Goal: Contribute content: Contribute content

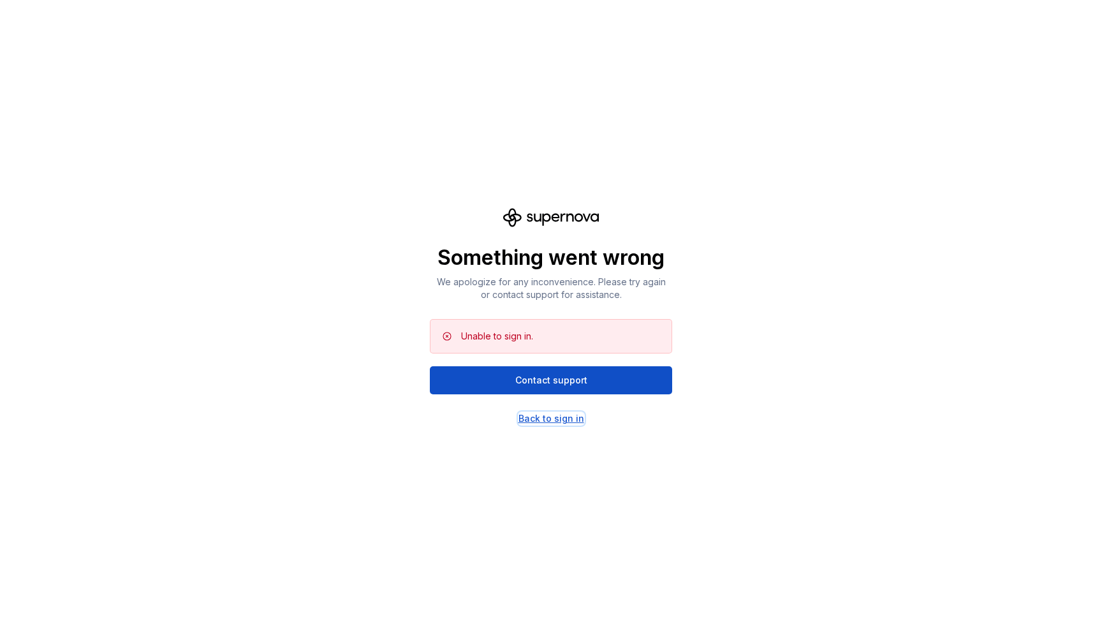
click at [573, 416] on div "Back to sign in" at bounding box center [552, 418] width 66 height 13
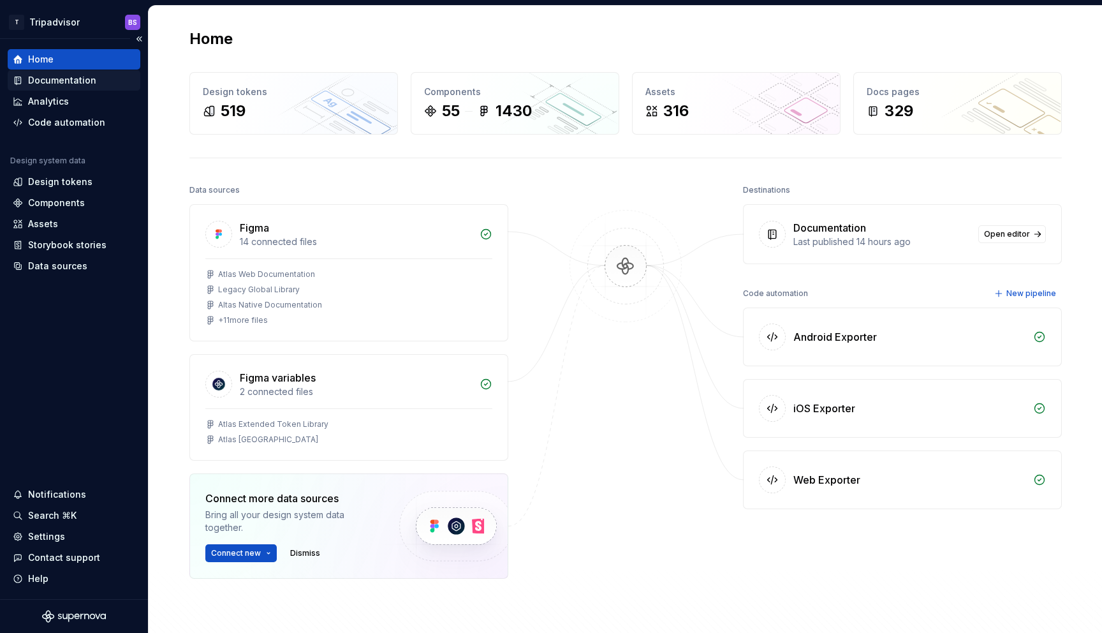
click at [58, 78] on div "Documentation" at bounding box center [62, 80] width 68 height 13
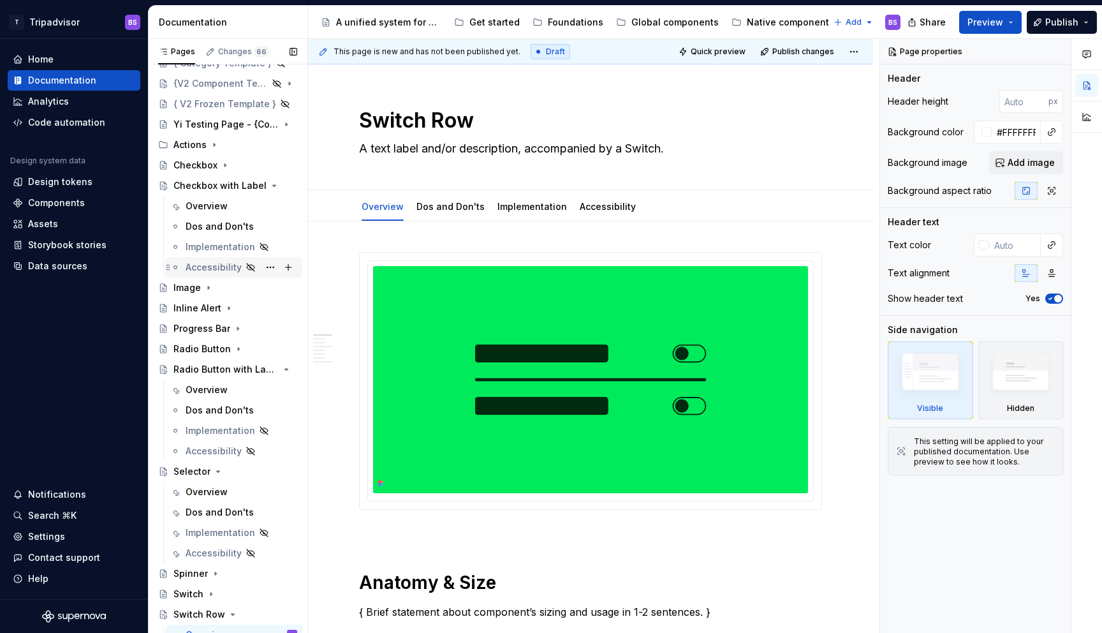
scroll to position [15, 0]
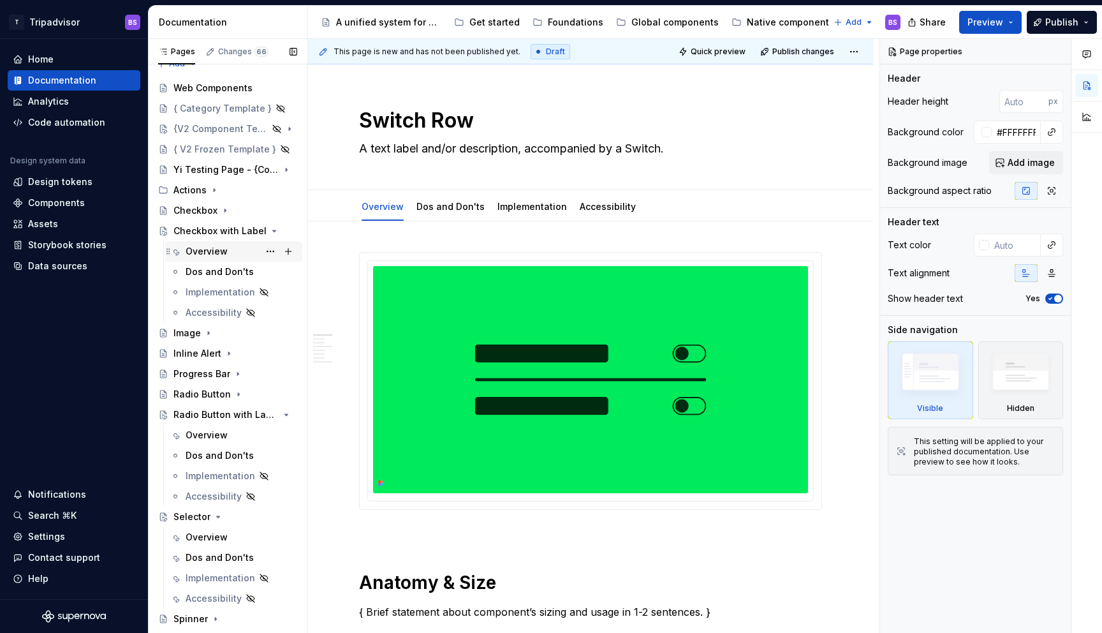
click at [211, 252] on div "Overview" at bounding box center [207, 251] width 42 height 13
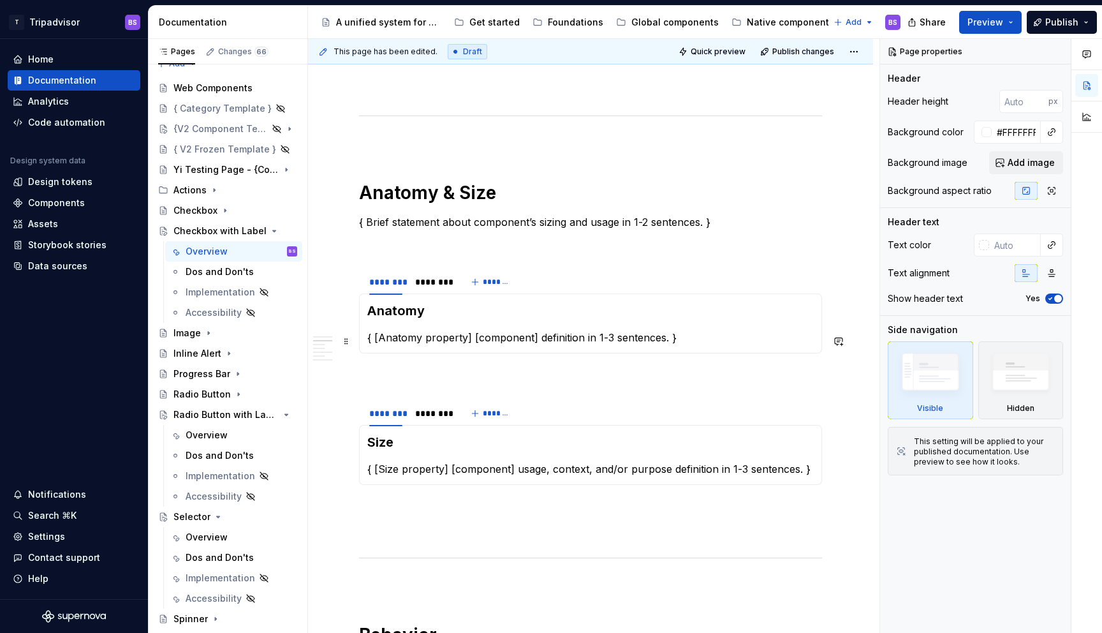
scroll to position [829, 0]
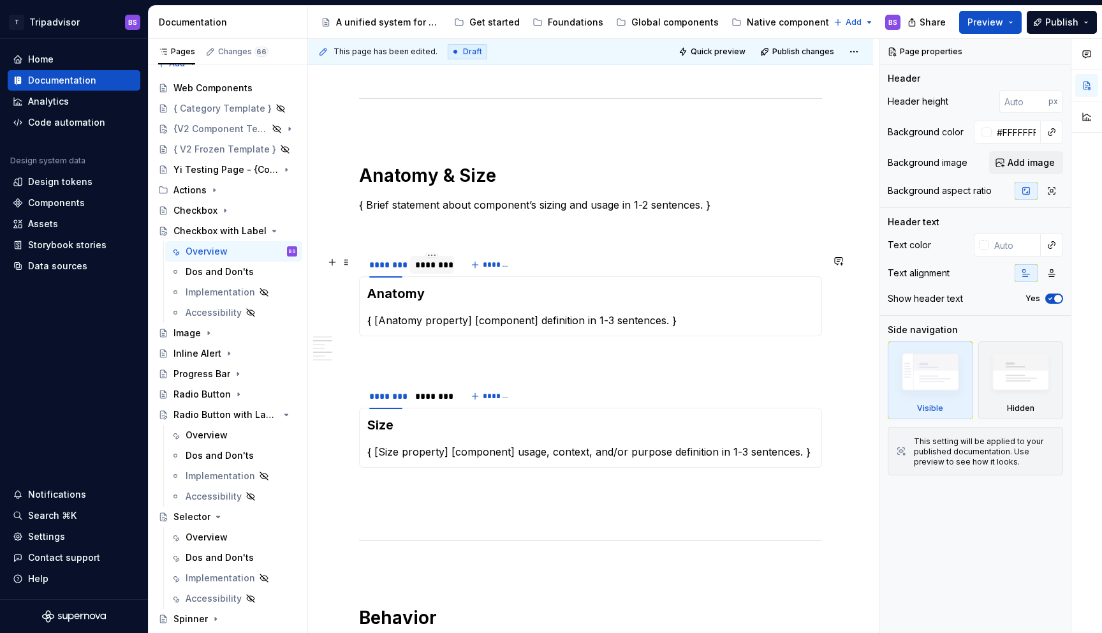
type textarea "*"
click at [427, 270] on div "********" at bounding box center [431, 264] width 33 height 13
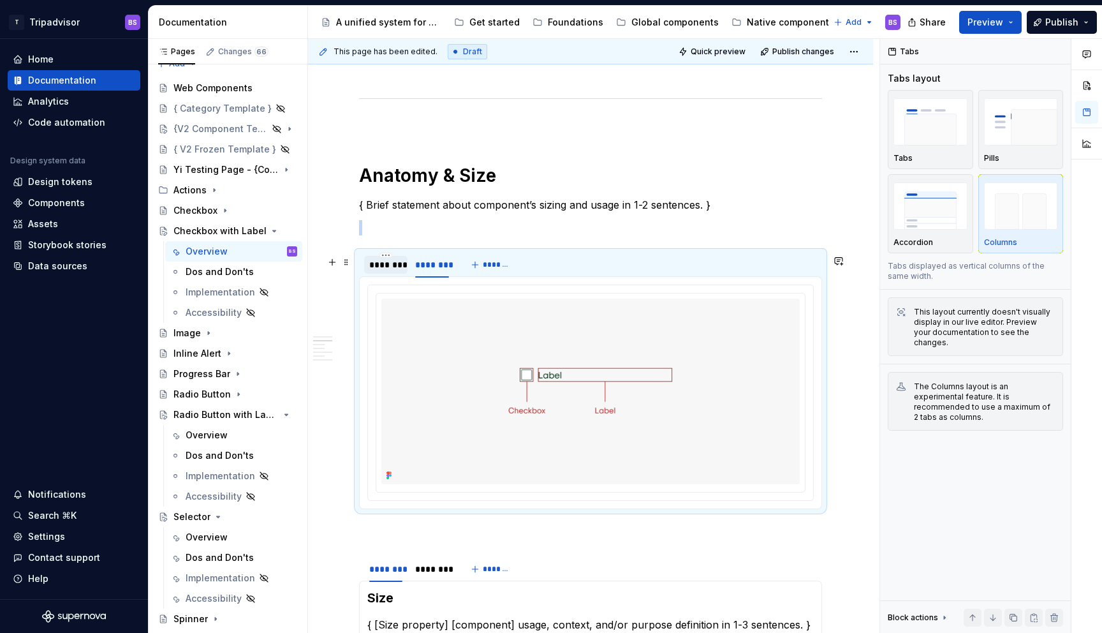
click at [397, 274] on div "********" at bounding box center [385, 265] width 43 height 18
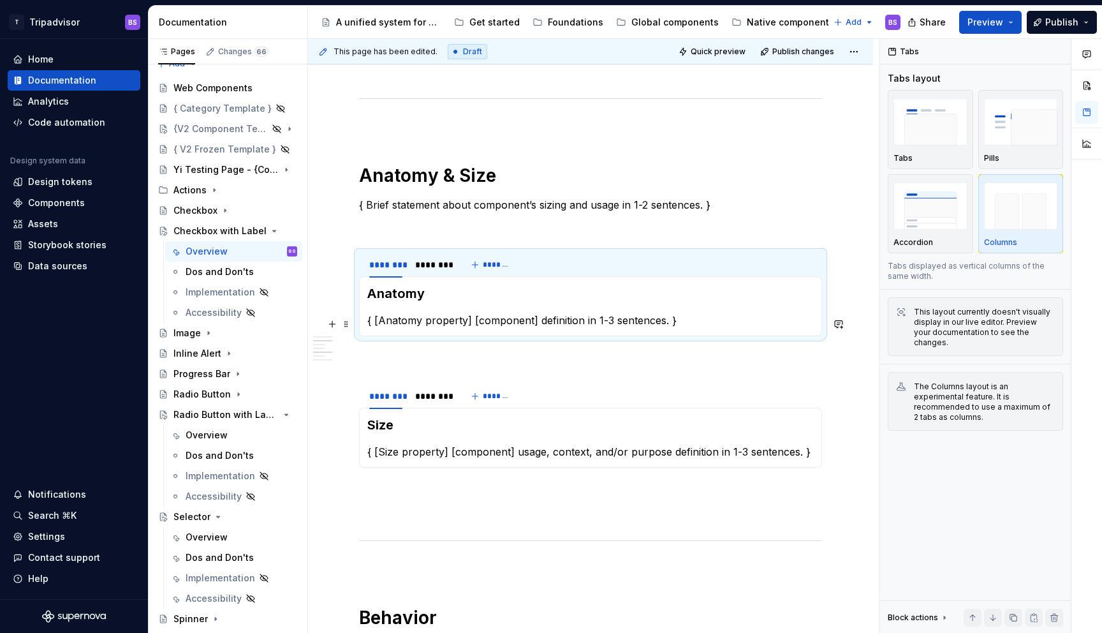
click at [415, 327] on p "{ [Anatomy property] [component] definition in 1-3 sentences. }" at bounding box center [590, 320] width 447 height 15
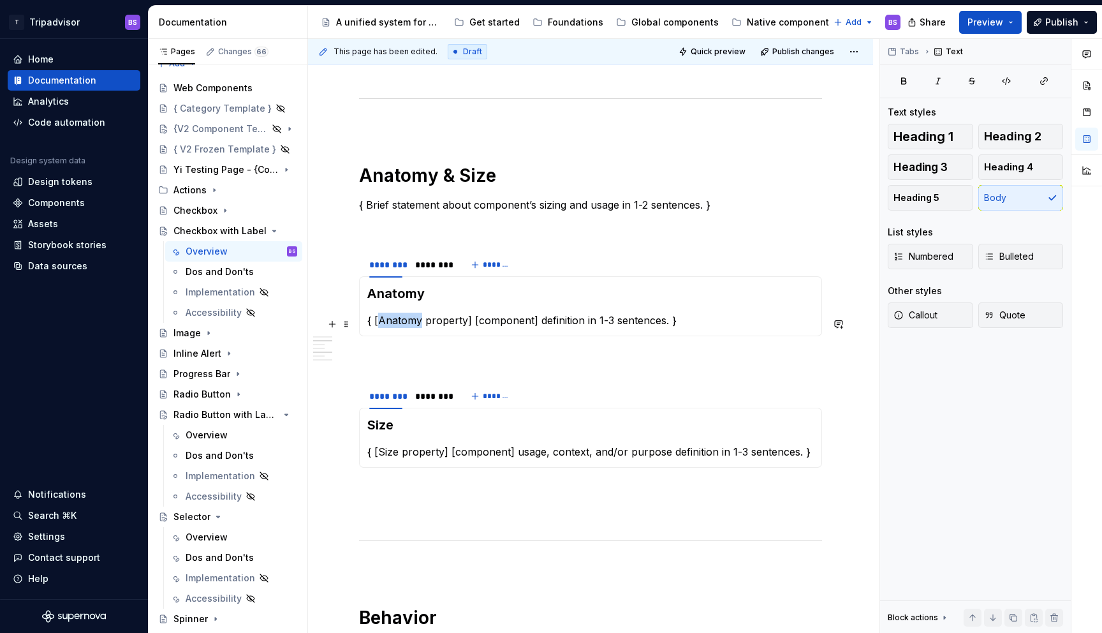
click at [415, 327] on p "{ [Anatomy property] [component] definition in 1-3 sentences. }" at bounding box center [590, 320] width 447 height 15
click at [438, 405] on div "********" at bounding box center [431, 396] width 43 height 18
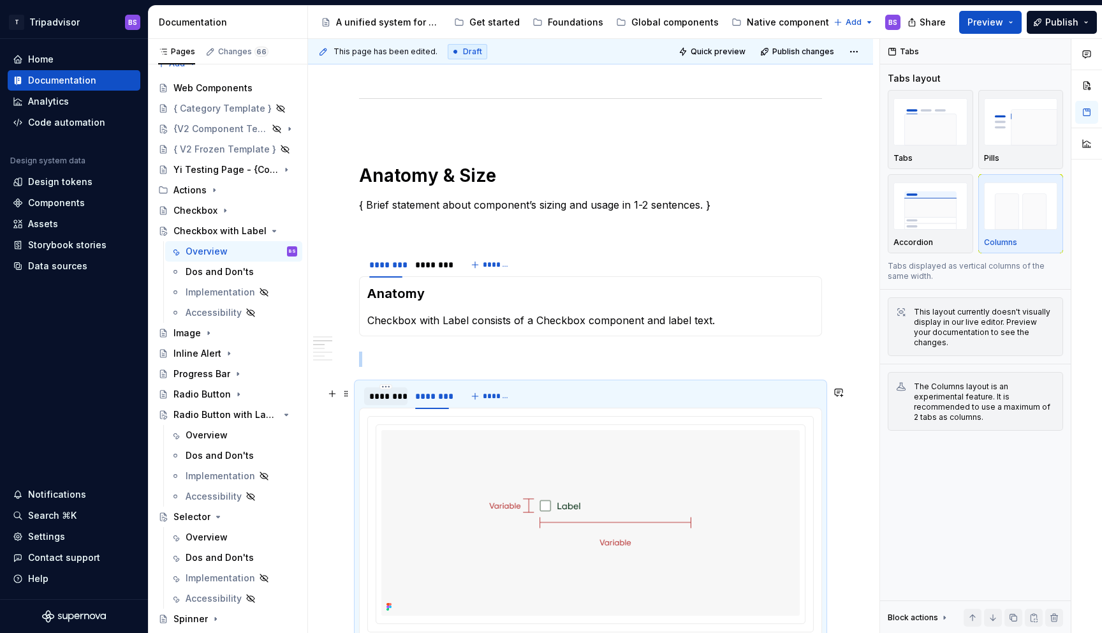
click at [392, 405] on div "********" at bounding box center [385, 396] width 43 height 18
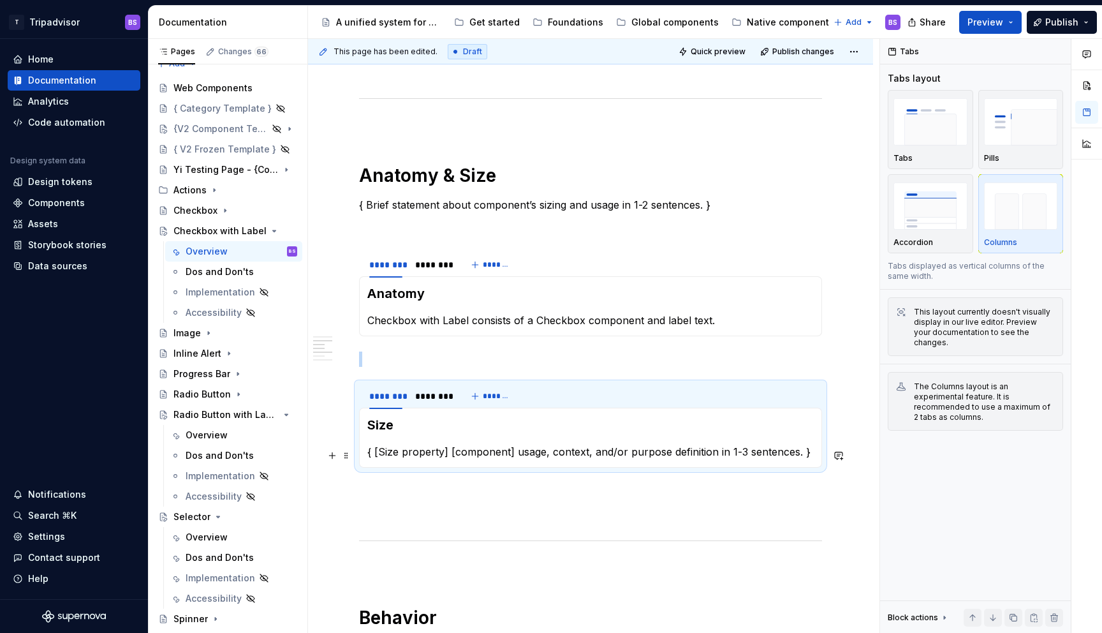
click at [408, 457] on p "{ [Size property] [component] usage, context, and/or purpose definition in 1-3 …" at bounding box center [590, 451] width 447 height 15
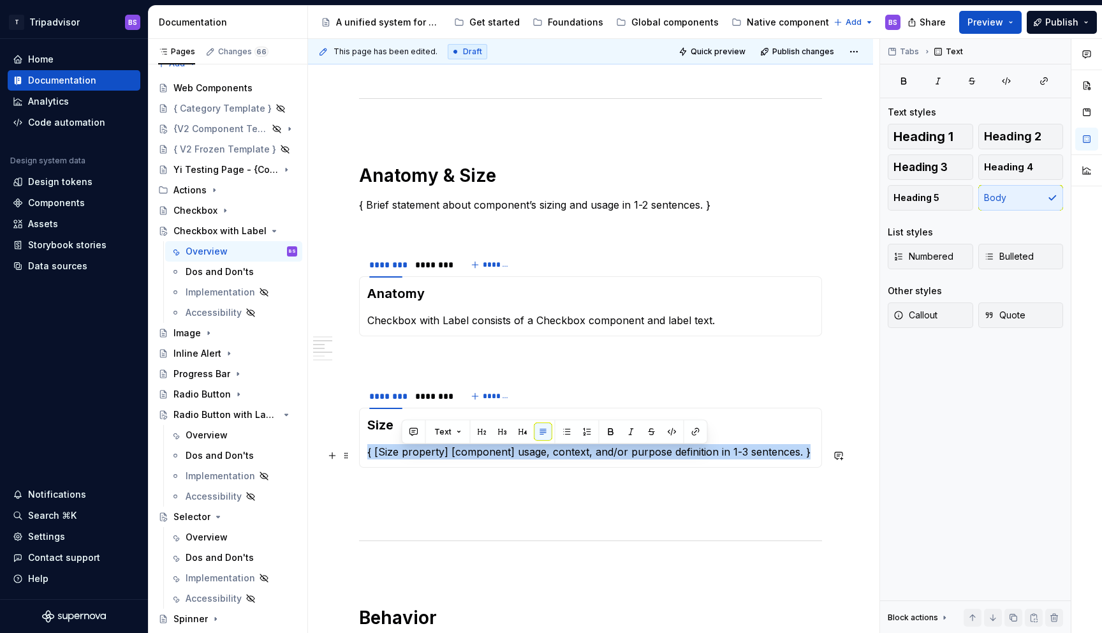
click at [408, 457] on p "{ [Size property] [component] usage, context, and/or purpose definition in 1-3 …" at bounding box center [590, 451] width 447 height 15
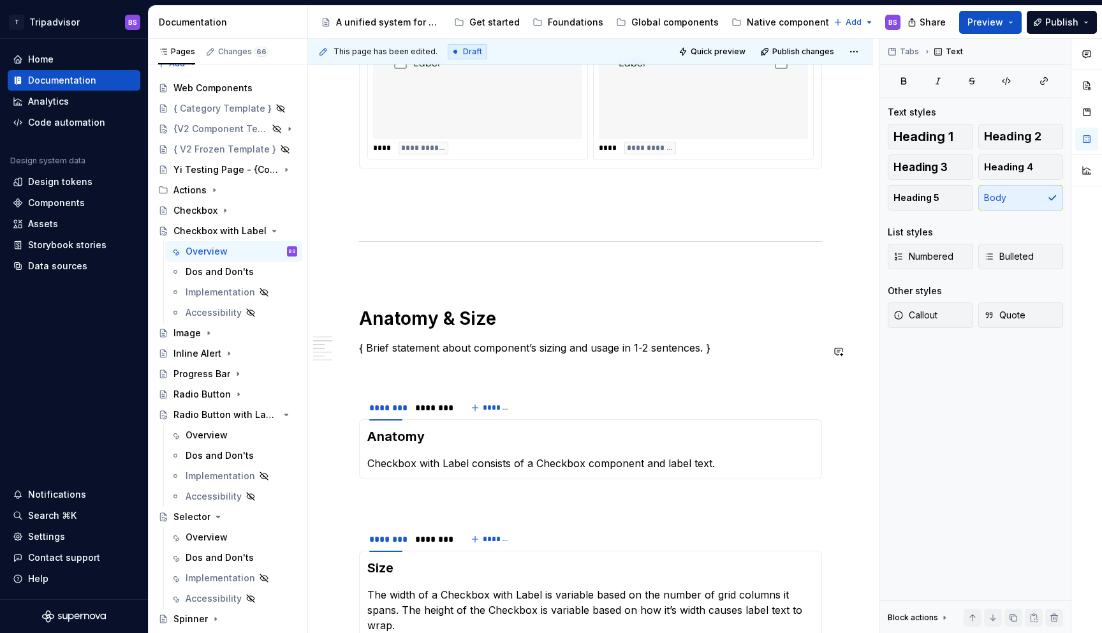
scroll to position [704, 0]
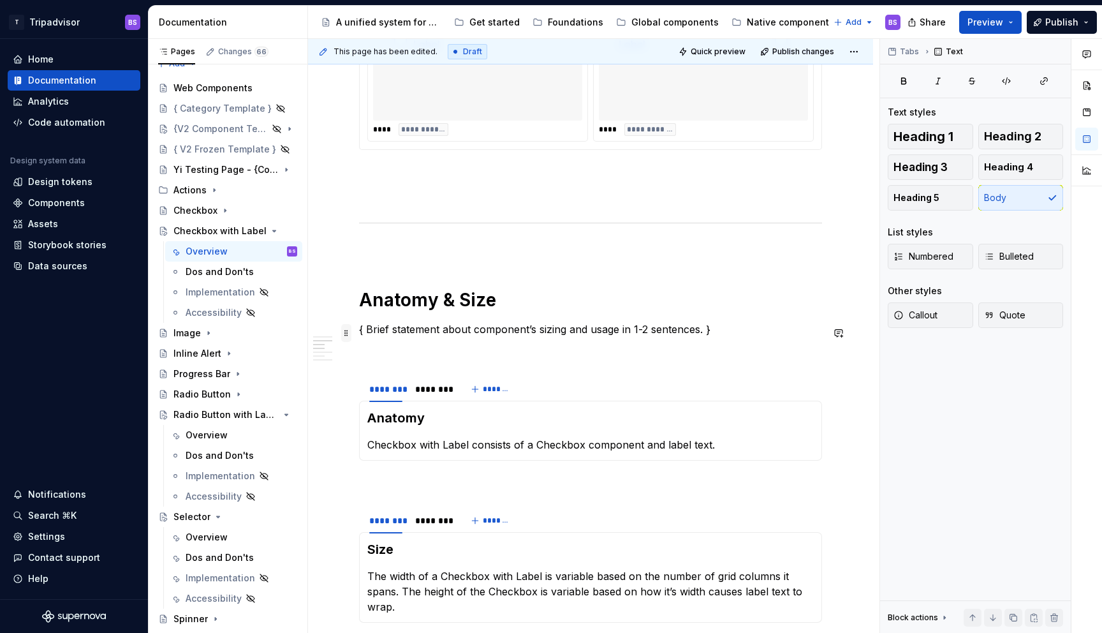
click at [346, 333] on span at bounding box center [346, 333] width 10 height 18
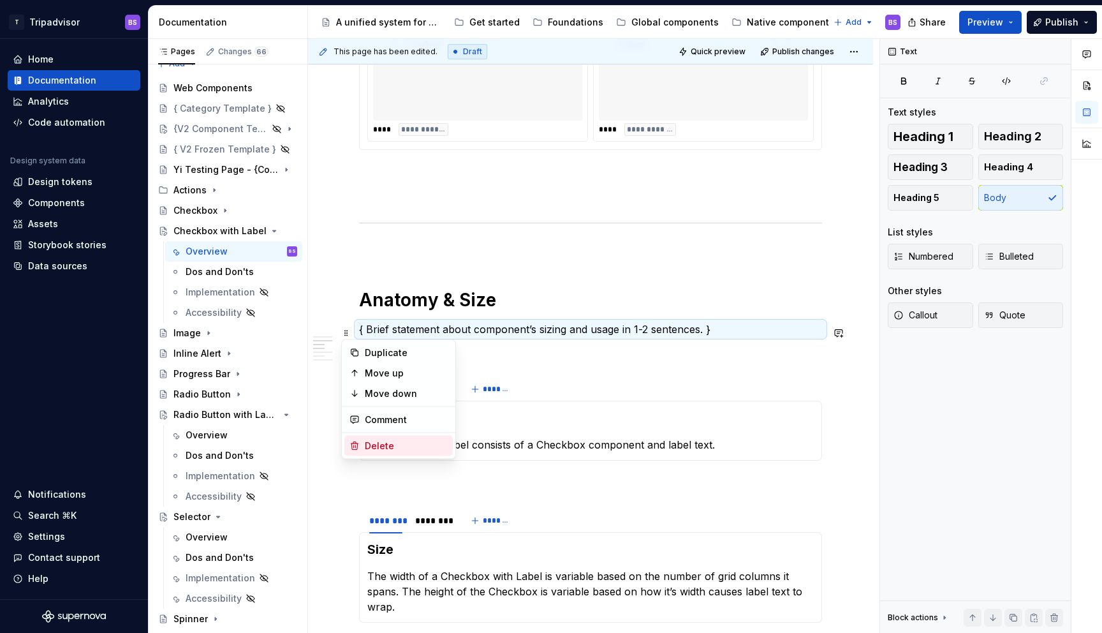
click at [387, 438] on div "Delete" at bounding box center [398, 446] width 108 height 20
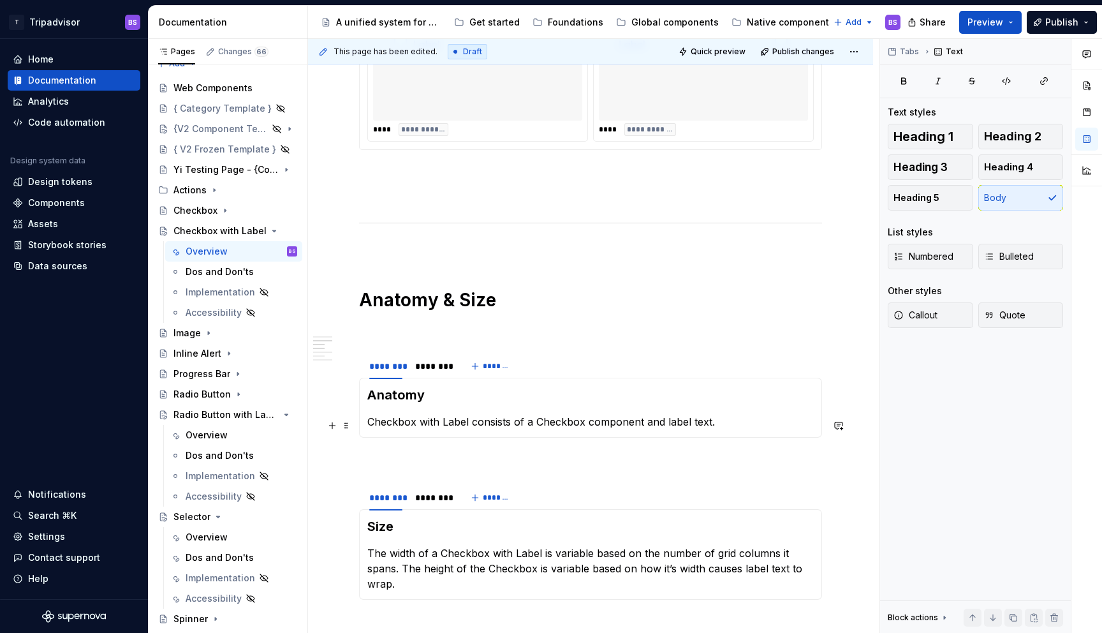
click at [397, 427] on p "Checkbox with Label consists of a Checkbox component and label text." at bounding box center [590, 421] width 447 height 15
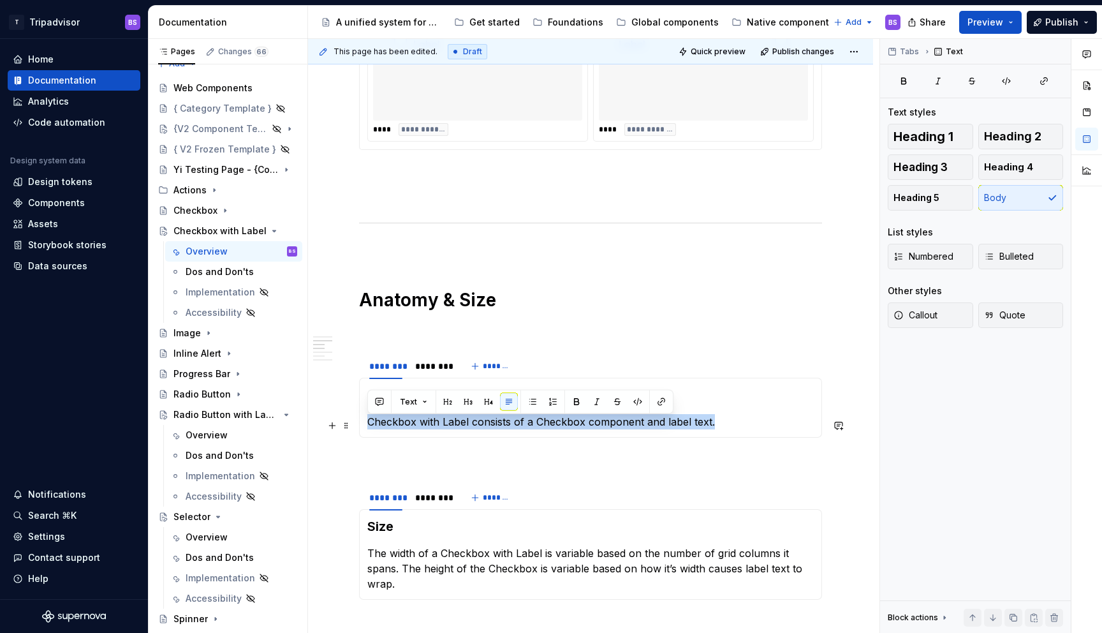
click at [397, 427] on p "Checkbox with Label consists of a Checkbox component and label text." at bounding box center [590, 421] width 447 height 15
copy p "Checkbox with Label consists of a Checkbox component and label text."
click at [203, 410] on div "Radio Button with Label" at bounding box center [210, 414] width 73 height 13
click at [203, 434] on div "Overview" at bounding box center [207, 435] width 42 height 13
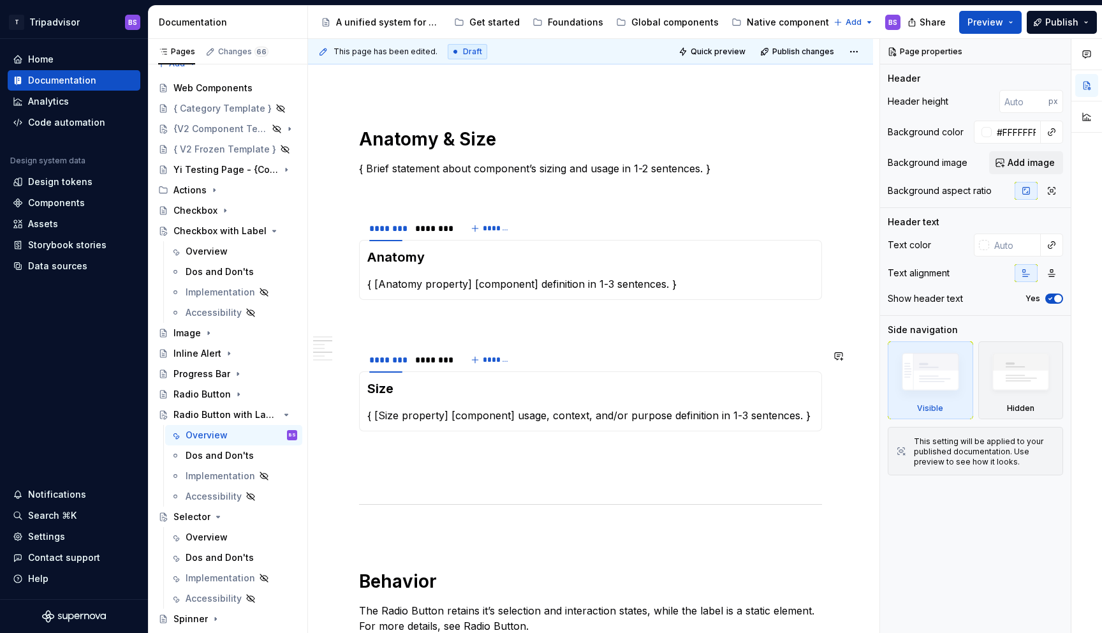
scroll to position [901, 0]
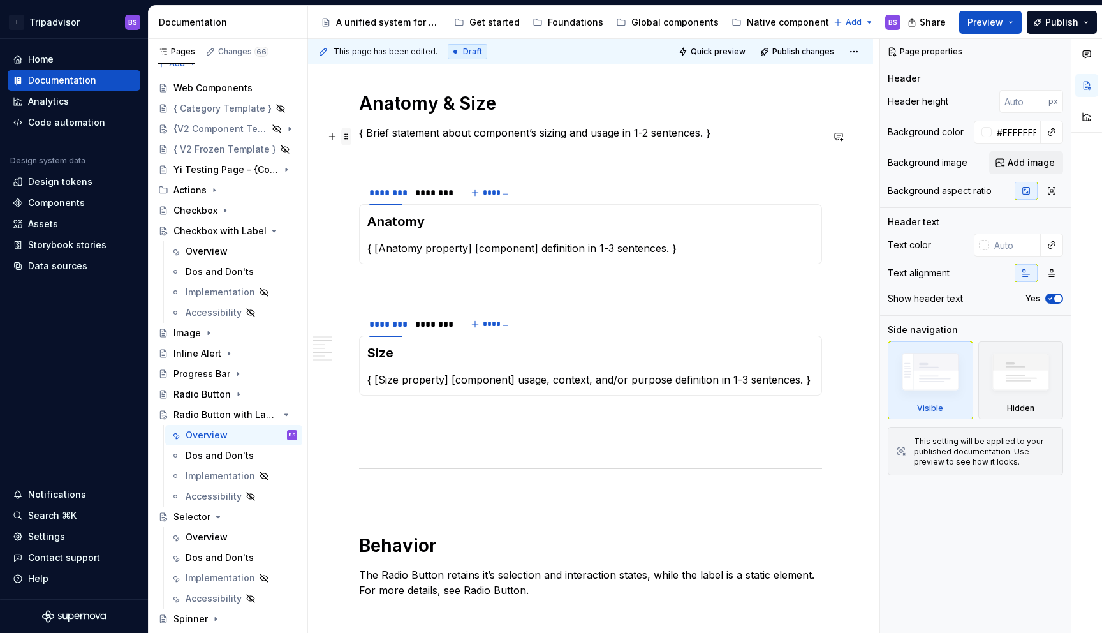
type textarea "*"
click at [346, 135] on span at bounding box center [346, 137] width 10 height 18
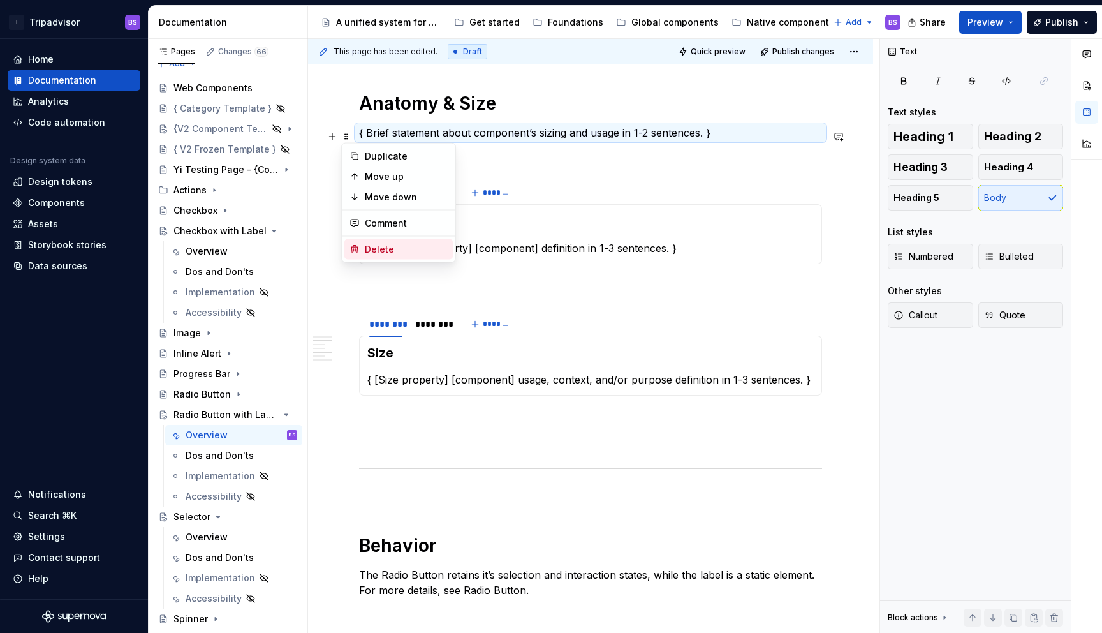
click at [371, 243] on div "Delete" at bounding box center [406, 249] width 83 height 13
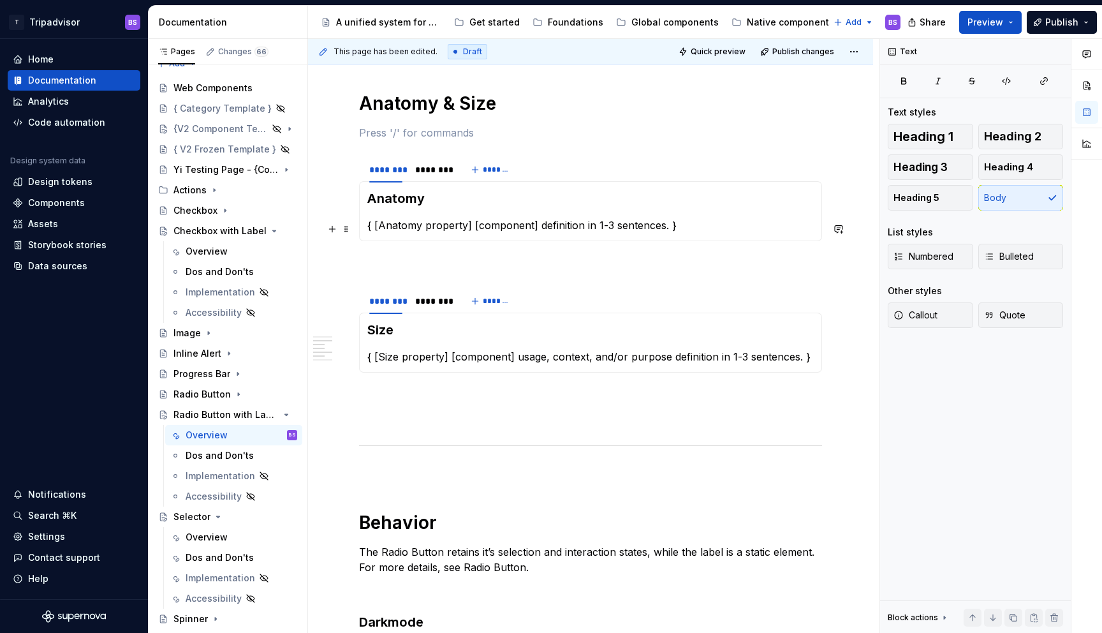
click at [417, 227] on p "{ [Anatomy property] [component] definition in 1-3 sentences. }" at bounding box center [590, 225] width 447 height 15
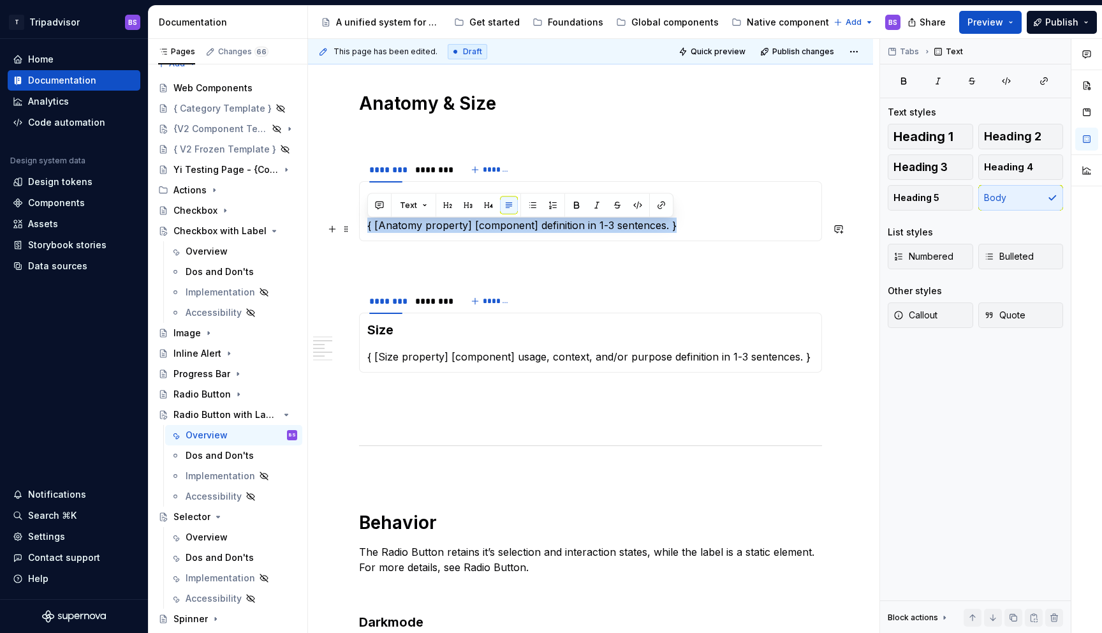
click at [417, 227] on p "{ [Anatomy property] [component] definition in 1-3 sentences. }" at bounding box center [590, 225] width 447 height 15
paste div
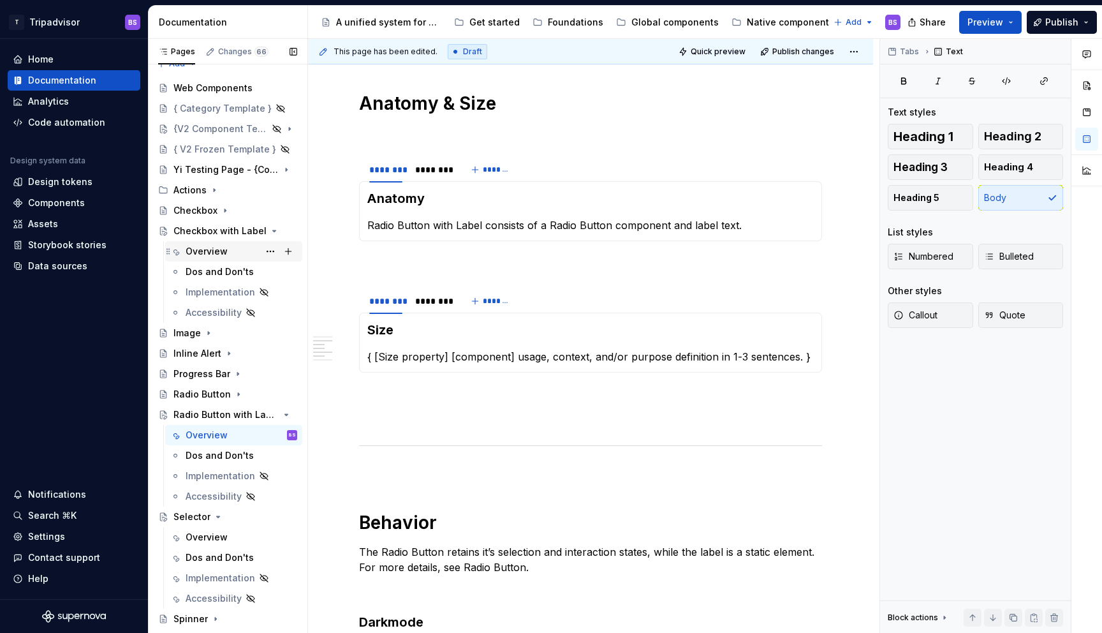
click at [218, 251] on div "Overview" at bounding box center [207, 251] width 42 height 13
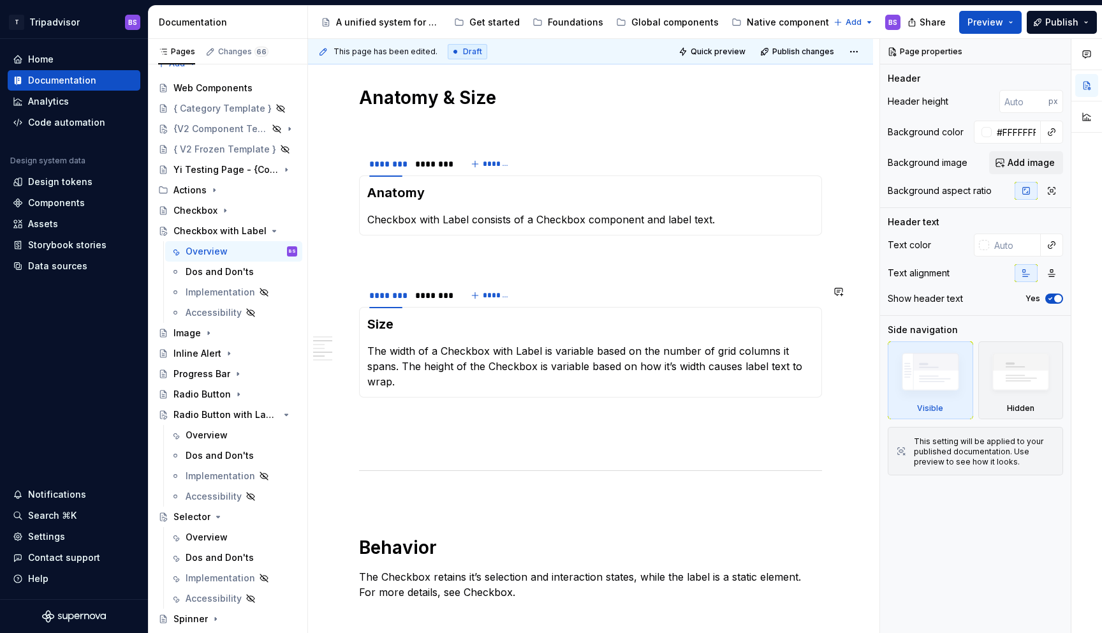
scroll to position [917, 0]
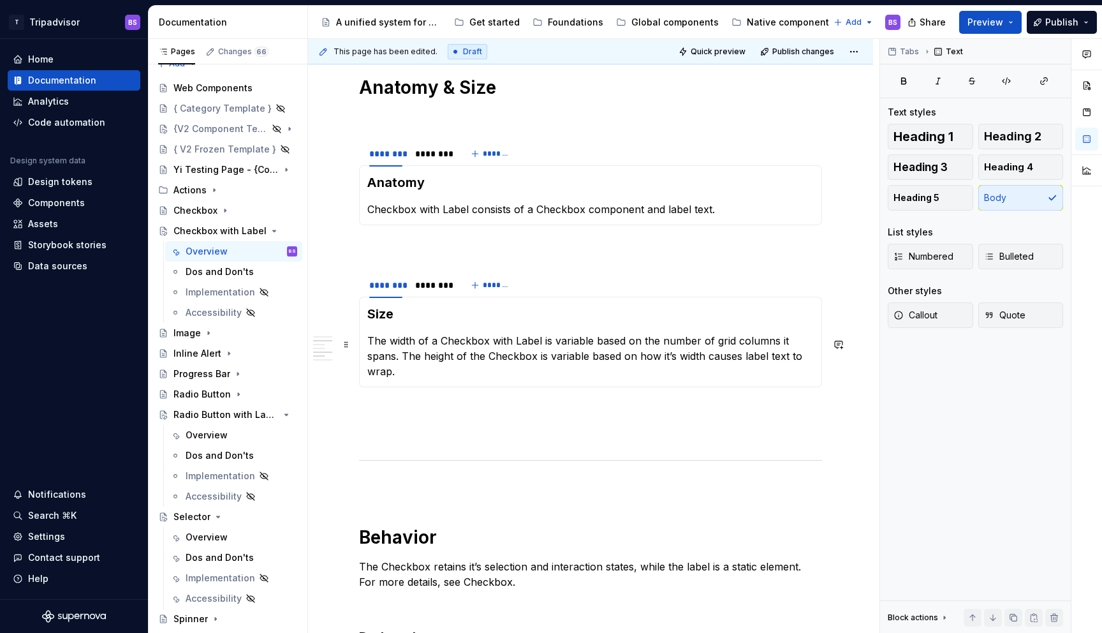
click at [368, 345] on p "The width of a Checkbox with Label is variable based on the number of grid colu…" at bounding box center [590, 356] width 447 height 46
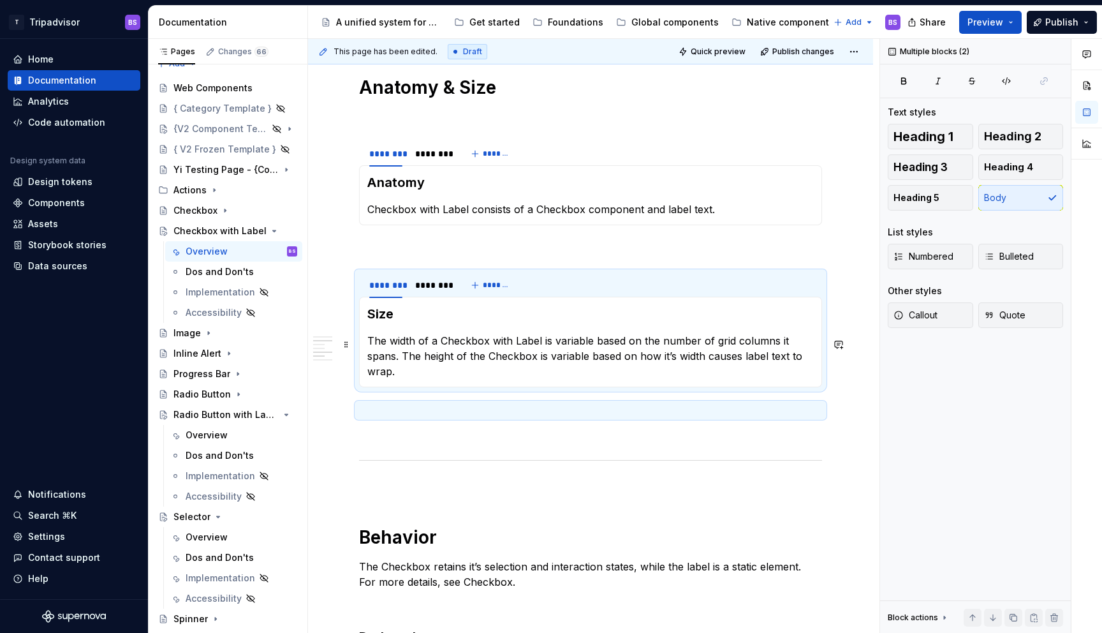
click at [366, 347] on div "Size The width of a Checkbox with Label is variable based on the number of grid…" at bounding box center [590, 342] width 463 height 91
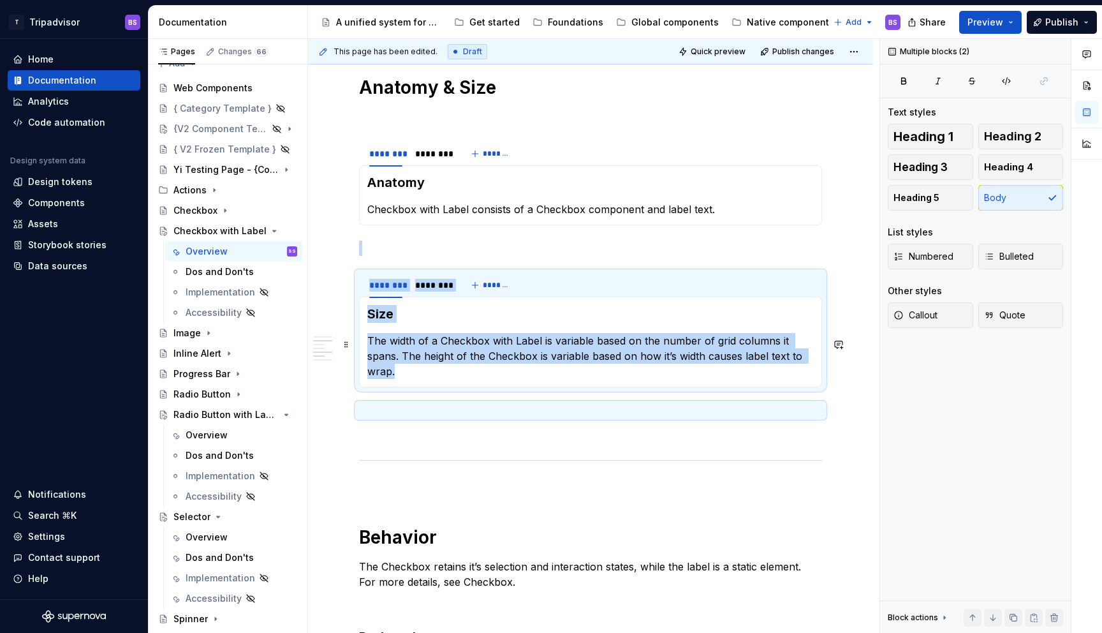
click at [367, 340] on p "The width of a Checkbox with Label is variable based on the number of grid colu…" at bounding box center [590, 356] width 447 height 46
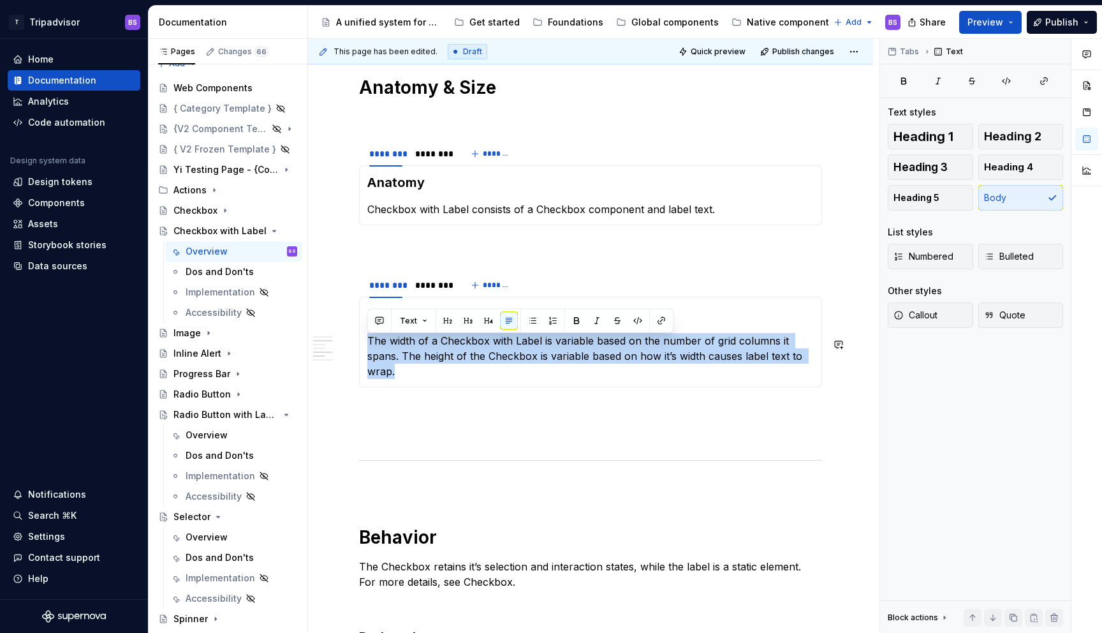
copy p "The width of a Checkbox with Label is variable based on the number of grid colu…"
click at [205, 434] on div "Overview" at bounding box center [207, 435] width 42 height 13
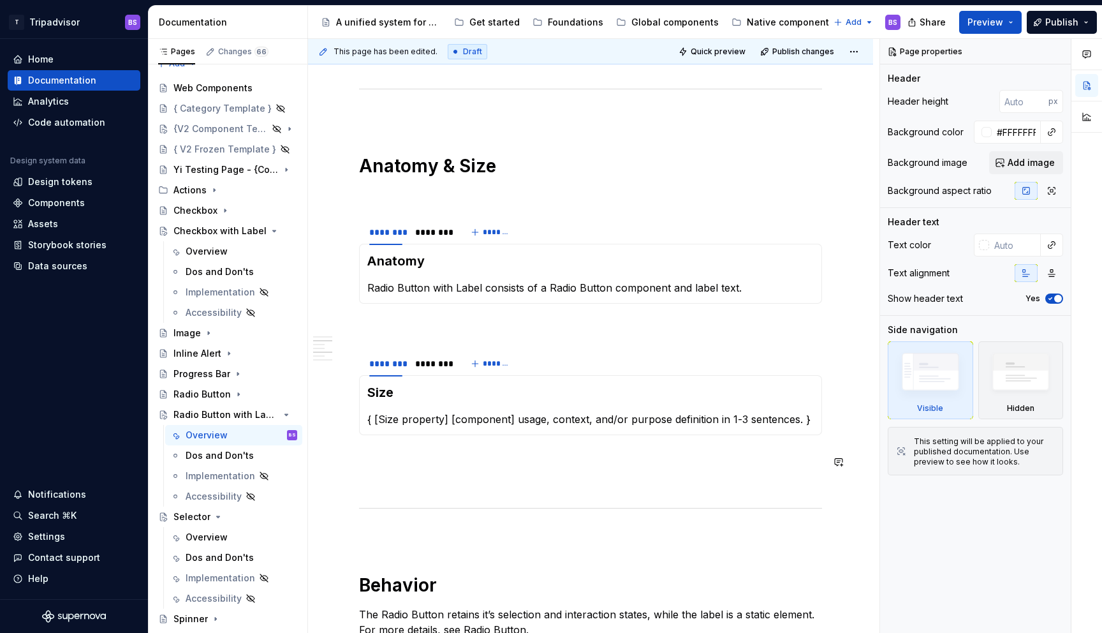
scroll to position [927, 0]
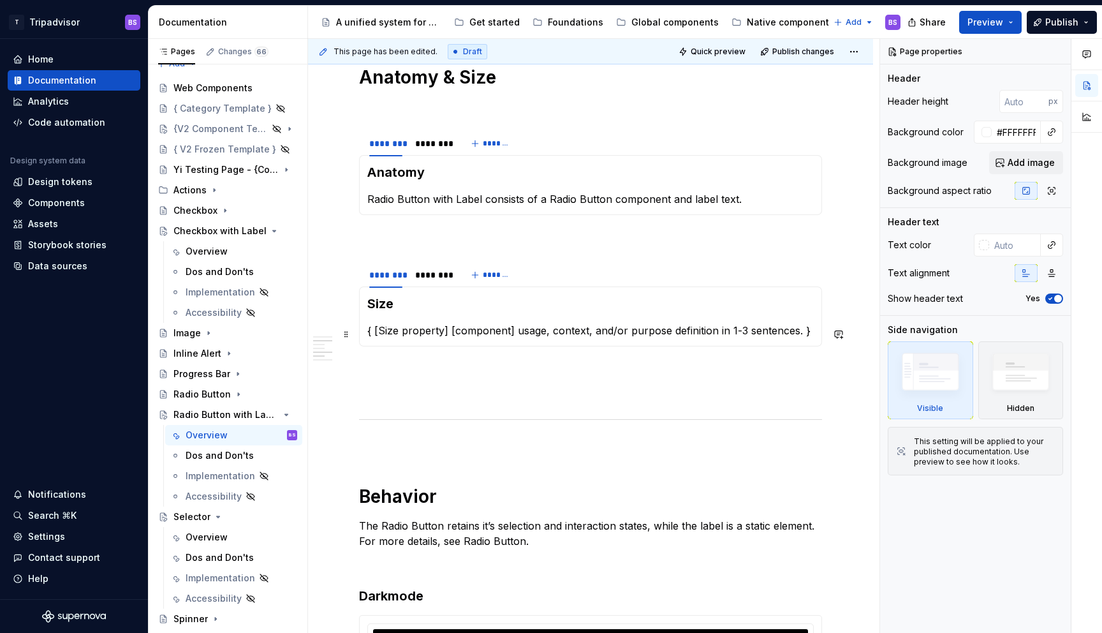
type textarea "*"
click at [418, 336] on p "{ [Size property] [component] usage, context, and/or purpose definition in 1-3 …" at bounding box center [590, 330] width 447 height 15
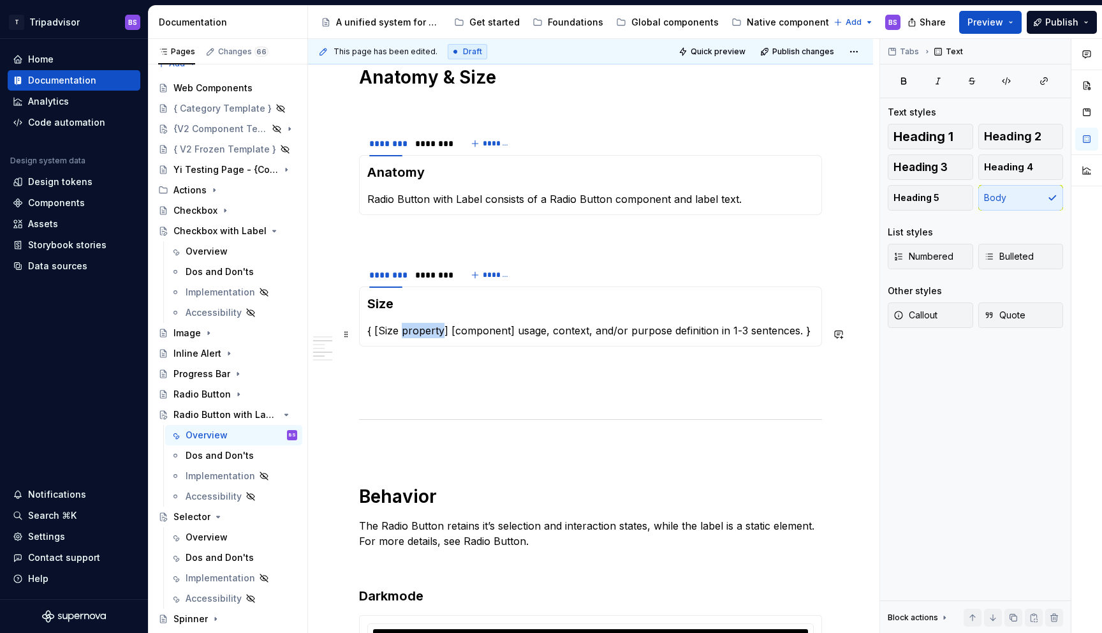
click at [418, 336] on p "{ [Size property] [component] usage, context, and/or purpose definition in 1-3 …" at bounding box center [590, 330] width 447 height 15
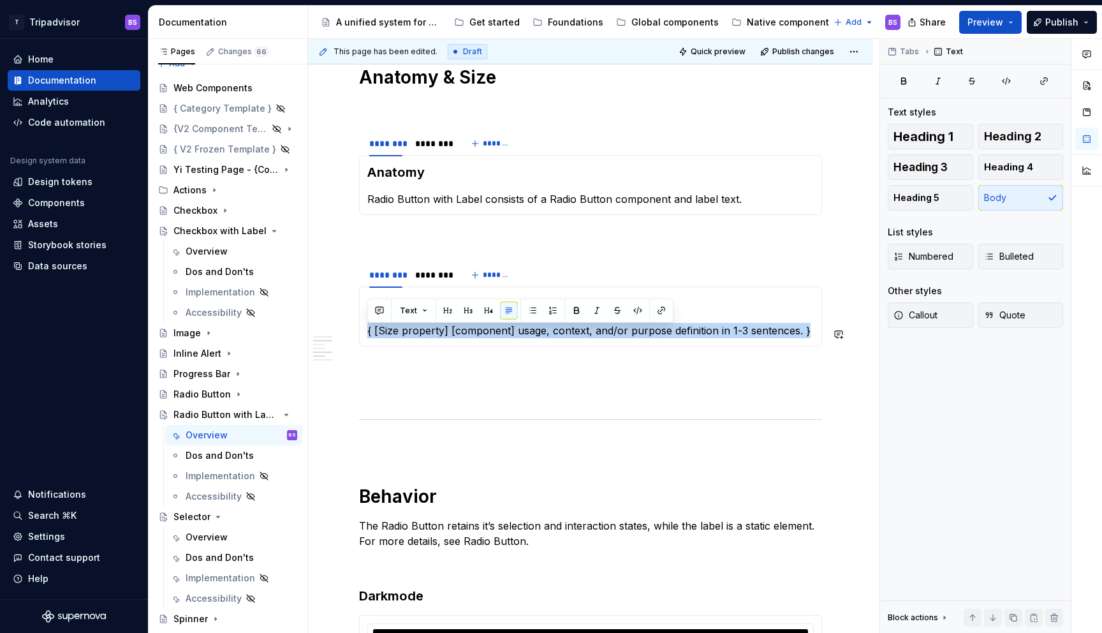
paste div
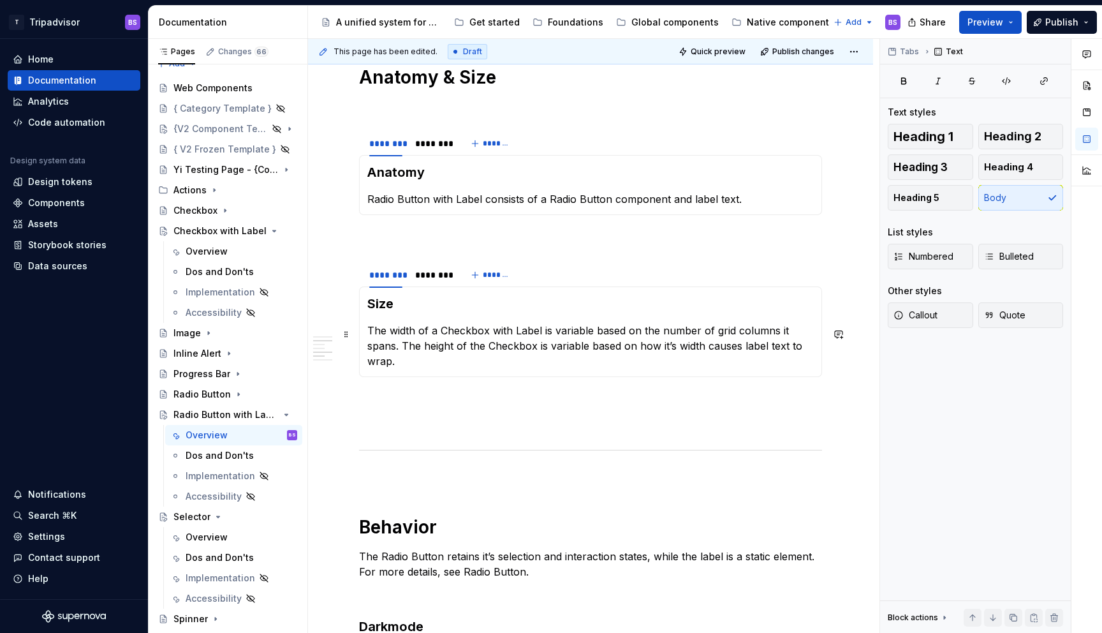
click at [439, 332] on p "The width of a Checkbox with Label is variable based on the number of grid colu…" at bounding box center [590, 346] width 447 height 46
click at [194, 251] on div "Overview" at bounding box center [207, 251] width 42 height 13
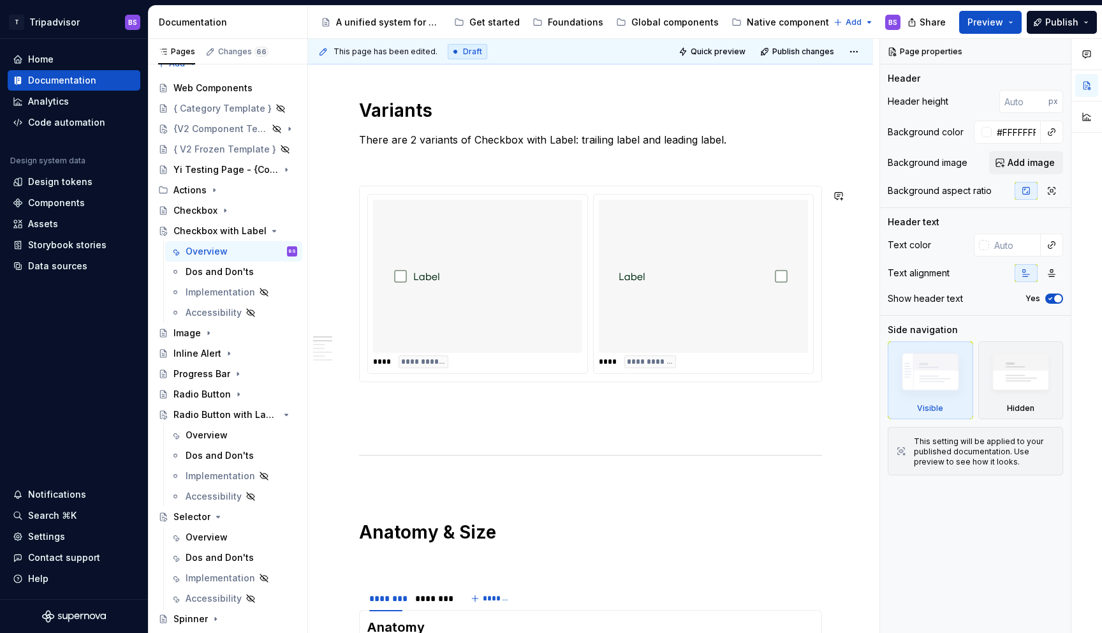
scroll to position [902, 0]
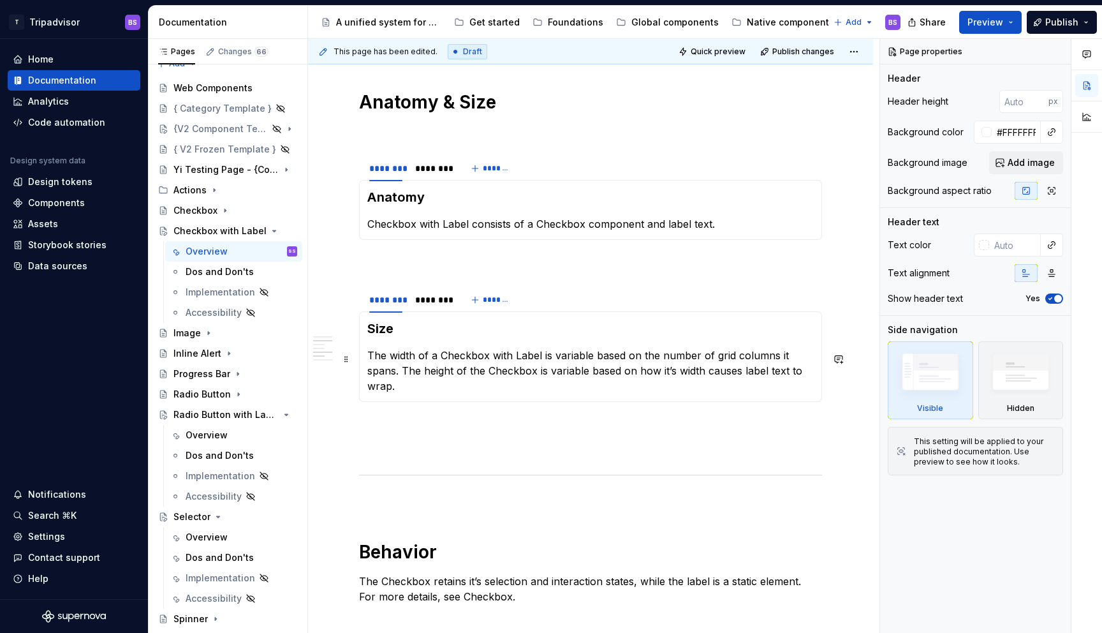
type textarea "*"
click at [501, 375] on p "The width of a Checkbox with Label is variable based on the number of grid colu…" at bounding box center [590, 371] width 447 height 46
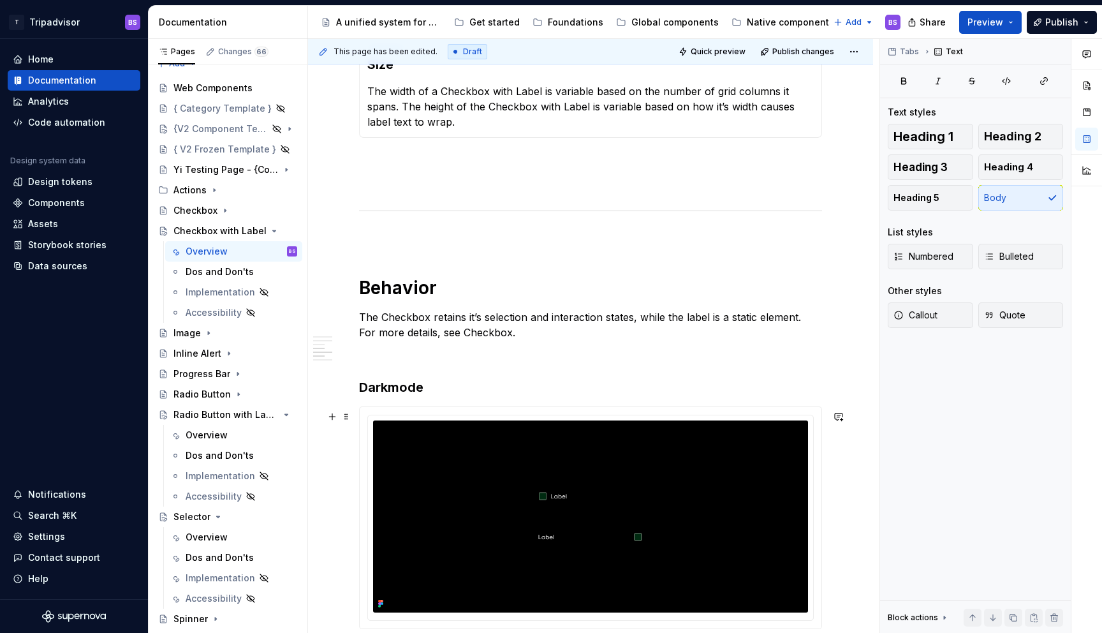
scroll to position [1215, 0]
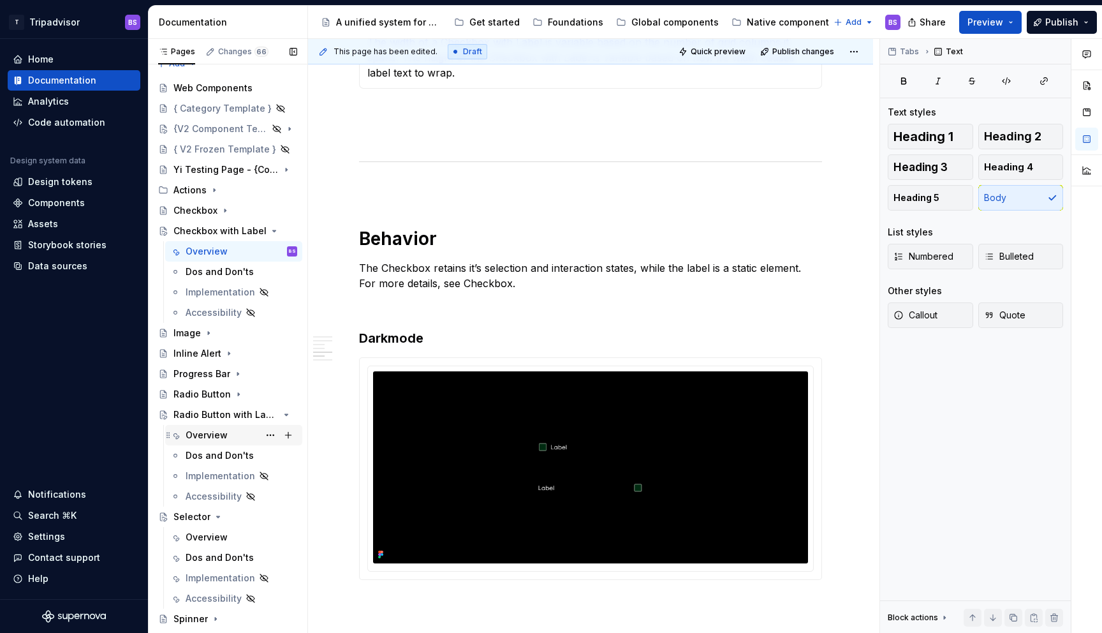
click at [216, 436] on div "Overview" at bounding box center [207, 435] width 42 height 13
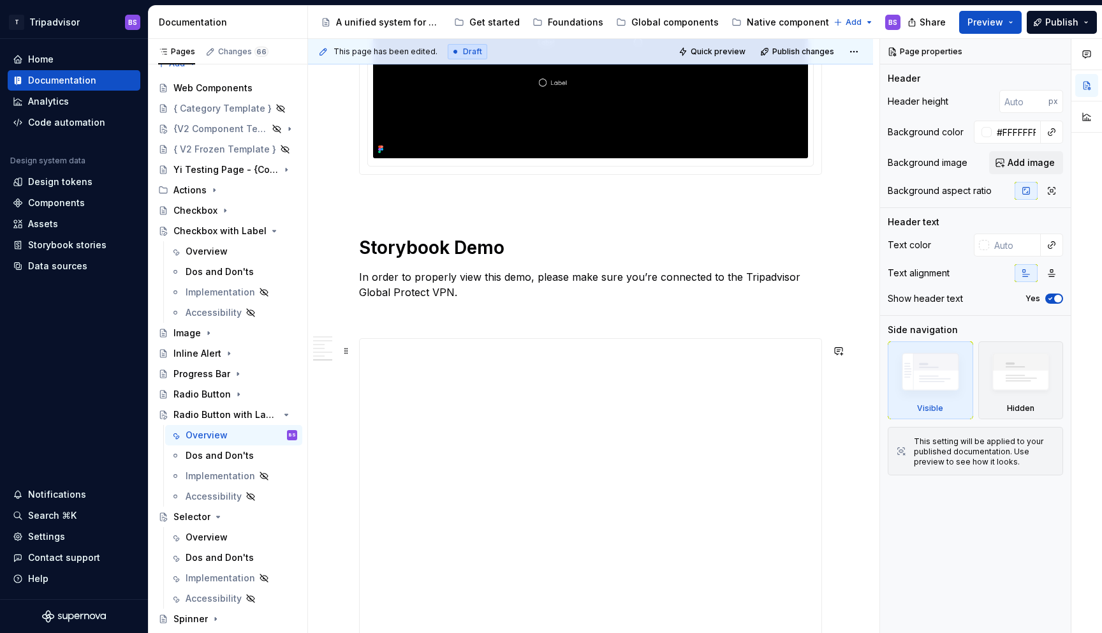
scroll to position [1388, 0]
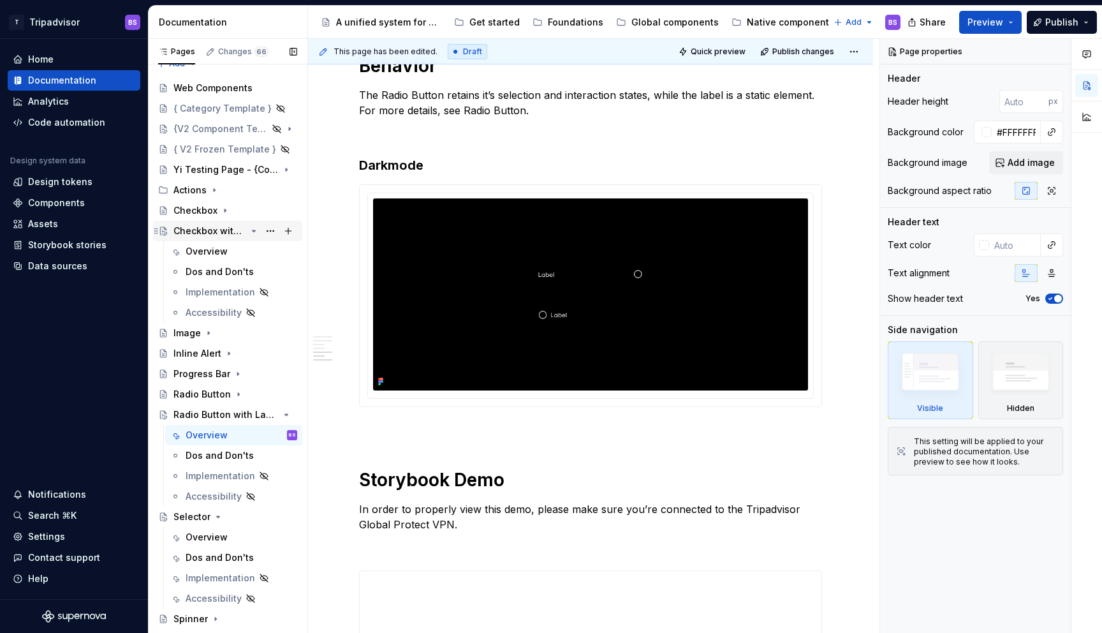
click at [254, 230] on icon "Page tree" at bounding box center [254, 230] width 3 height 1
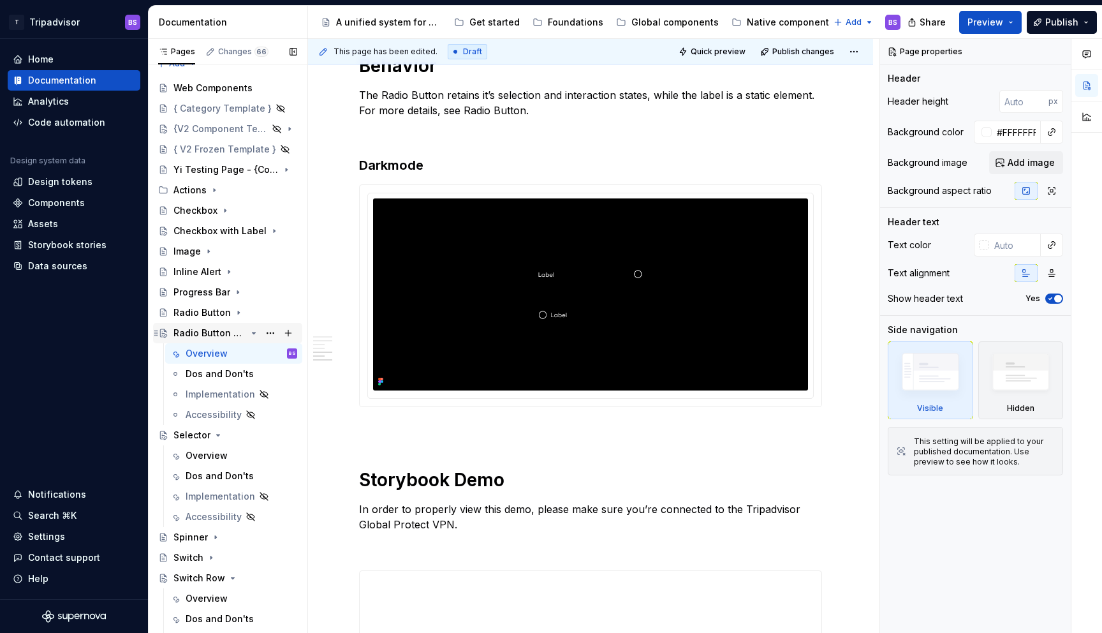
click at [253, 332] on icon "Page tree" at bounding box center [254, 332] width 3 height 1
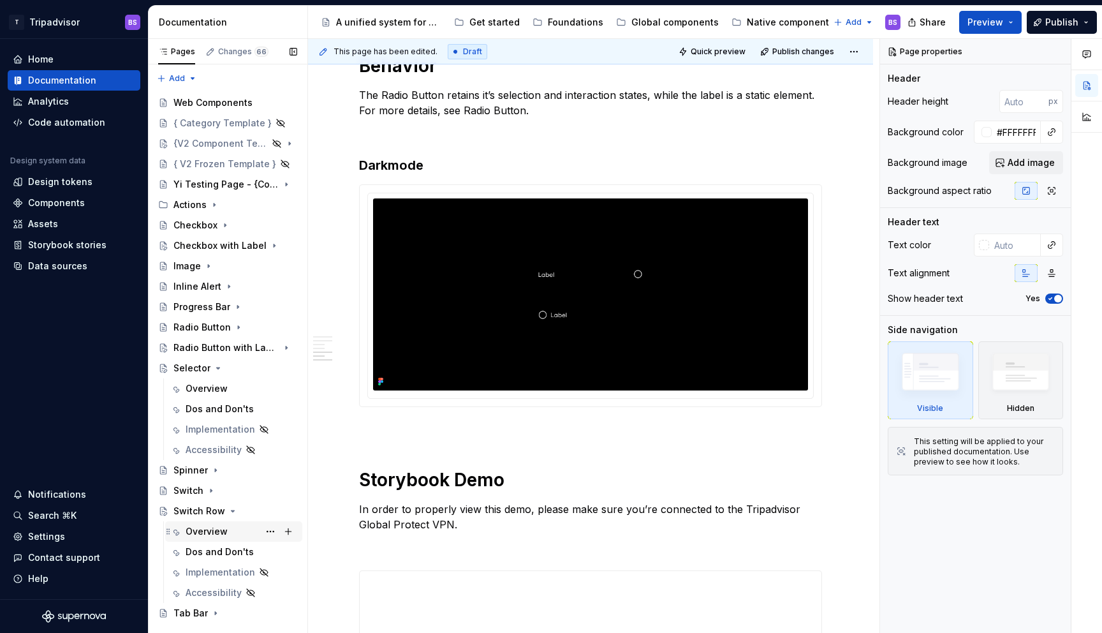
click at [203, 534] on div "Overview" at bounding box center [207, 531] width 42 height 13
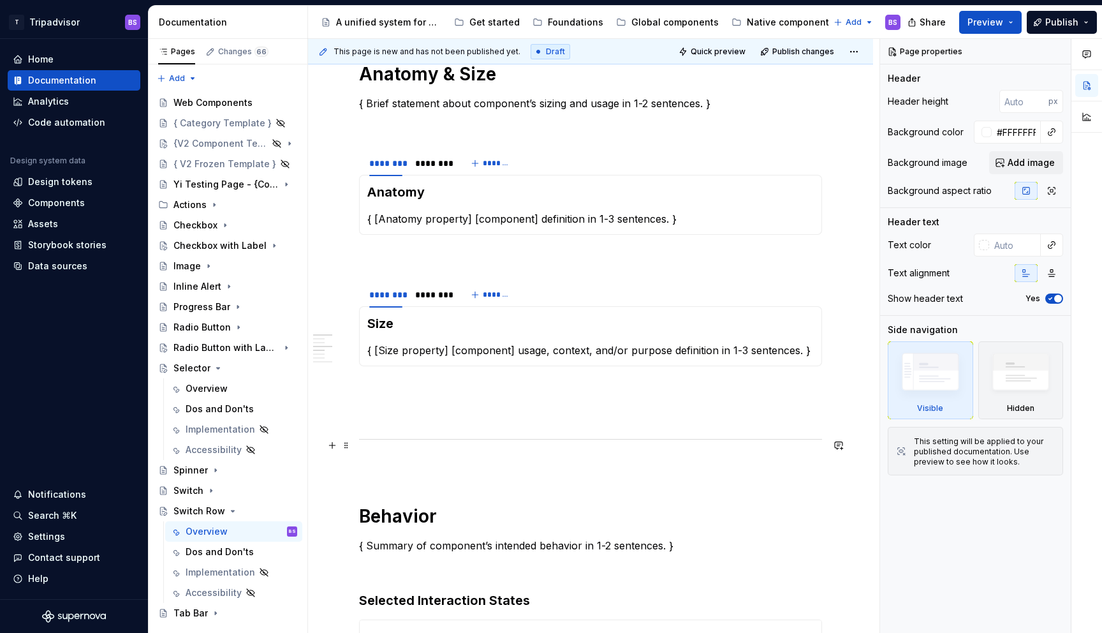
scroll to position [491, 0]
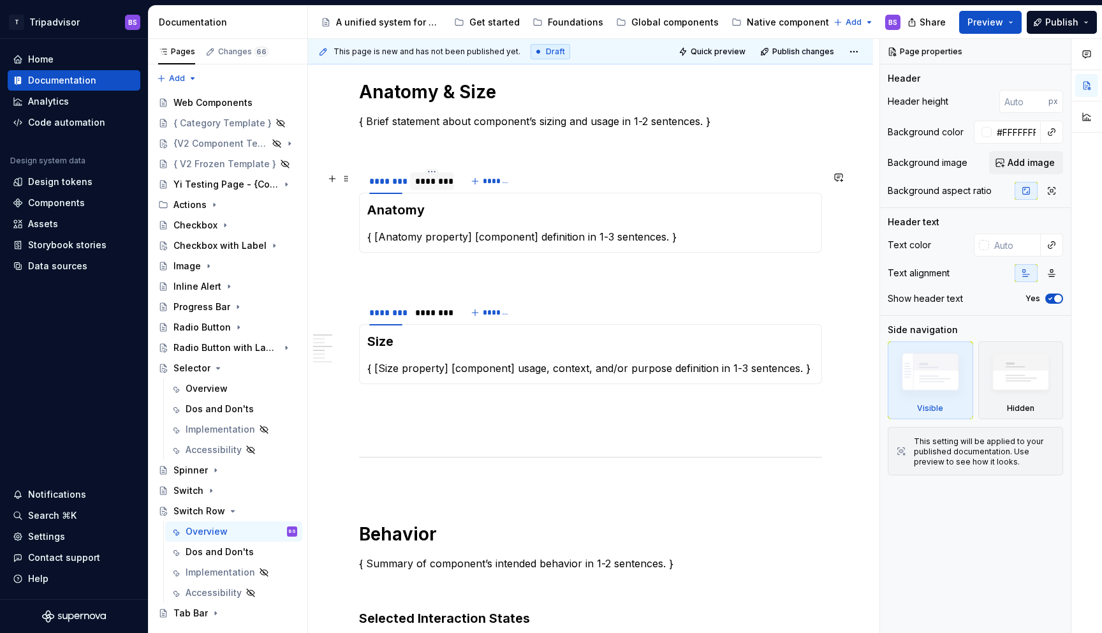
type textarea "*"
click at [425, 186] on div "********" at bounding box center [431, 181] width 33 height 13
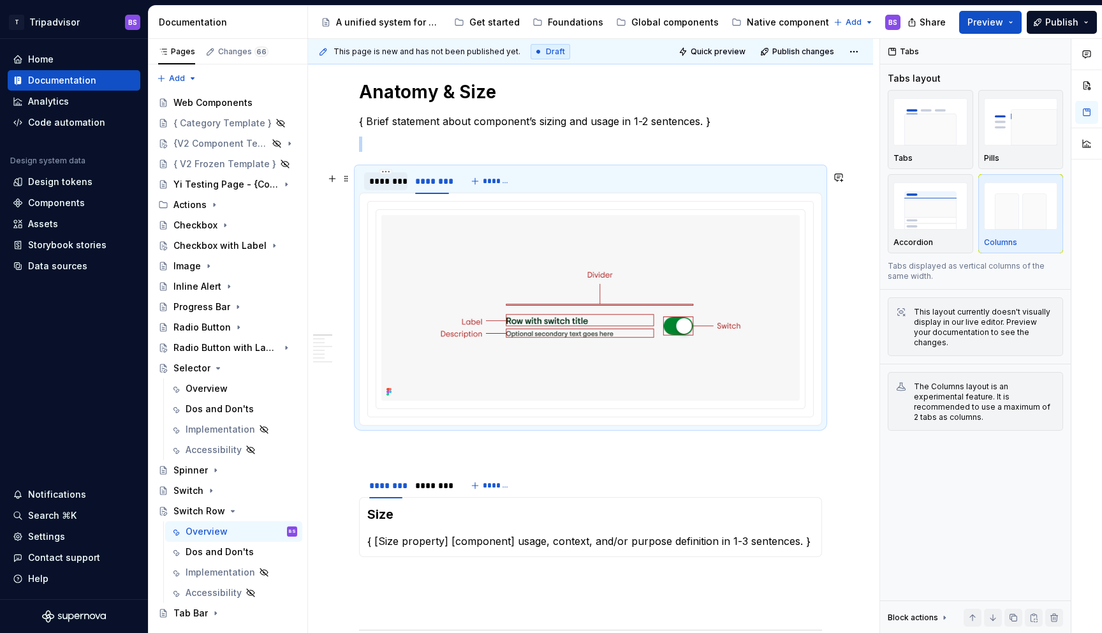
click at [385, 187] on div "********" at bounding box center [385, 181] width 33 height 13
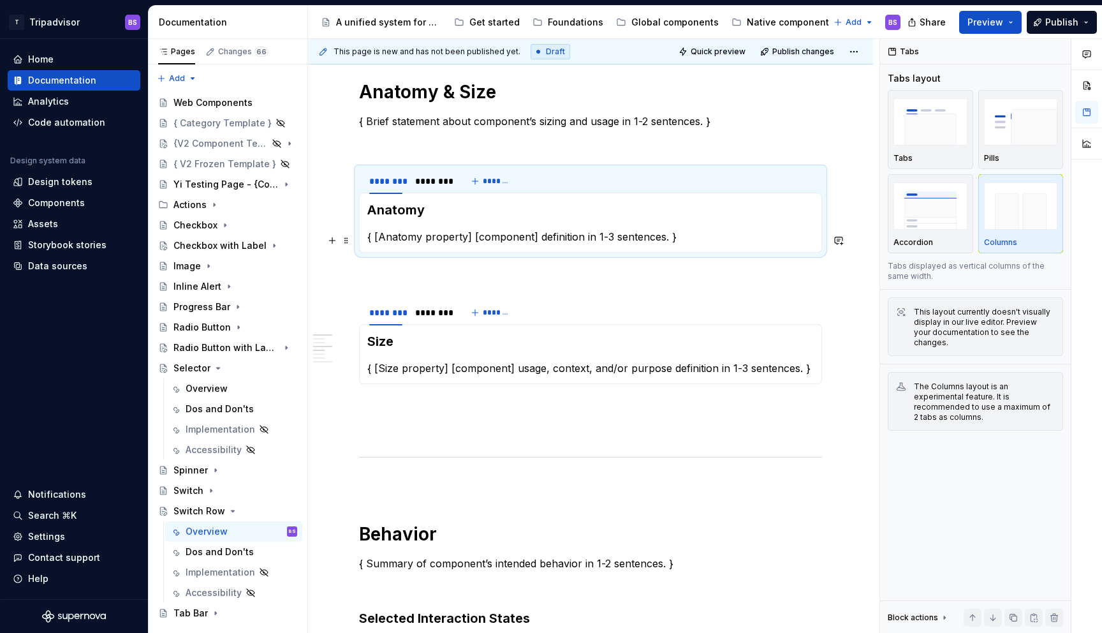
click at [381, 240] on p "{ [Anatomy property] [component] definition in 1-3 sentences. }" at bounding box center [590, 236] width 447 height 15
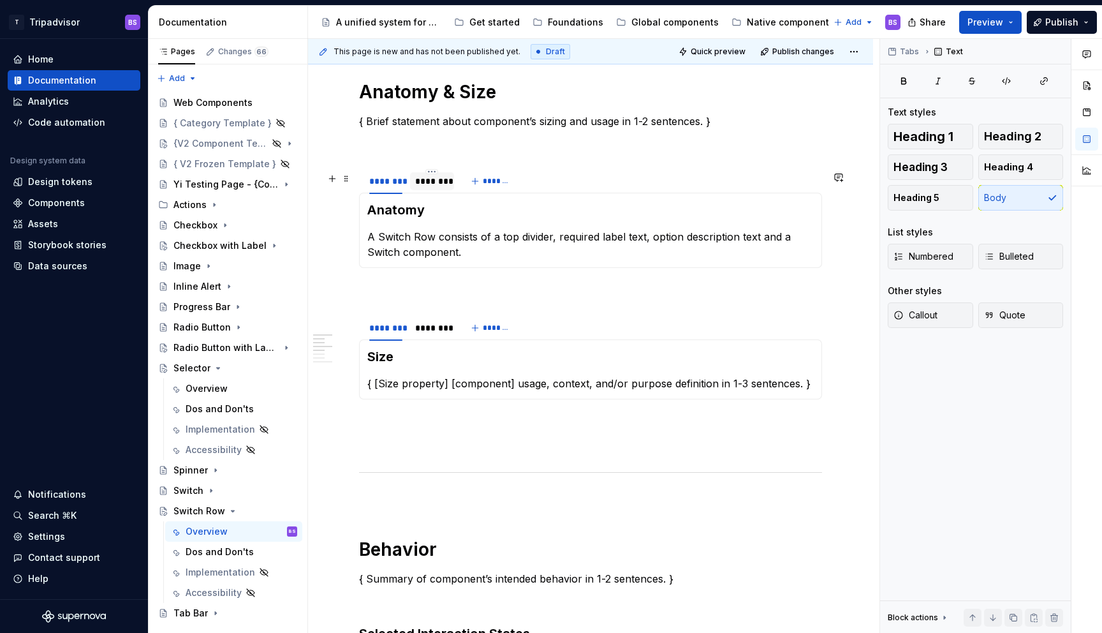
click at [422, 185] on div "********" at bounding box center [431, 181] width 33 height 13
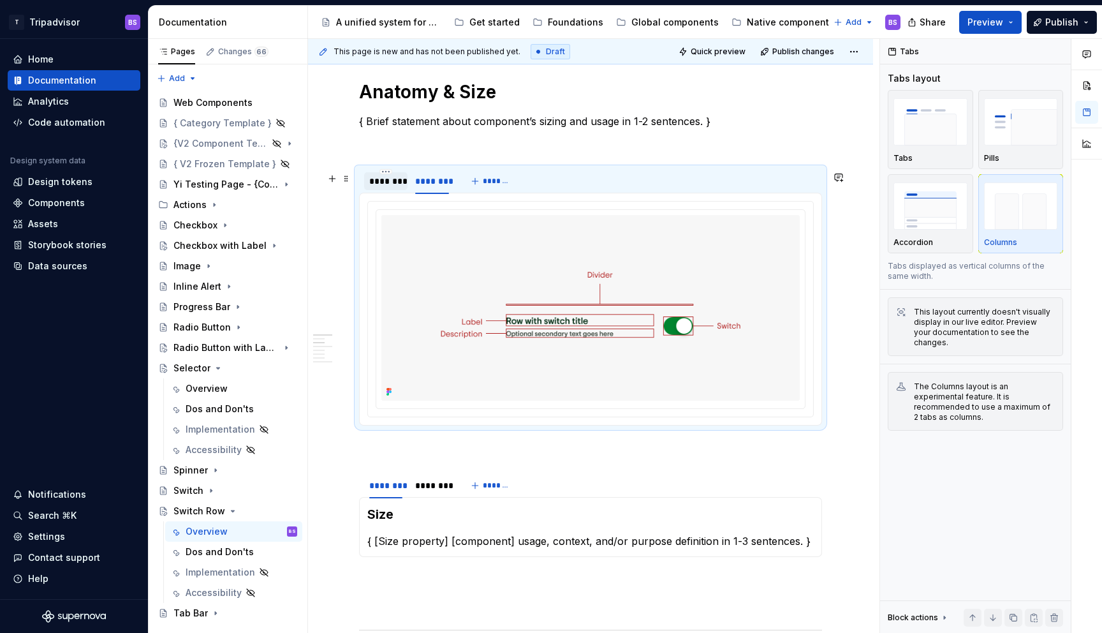
click at [390, 188] on div "********" at bounding box center [385, 181] width 33 height 13
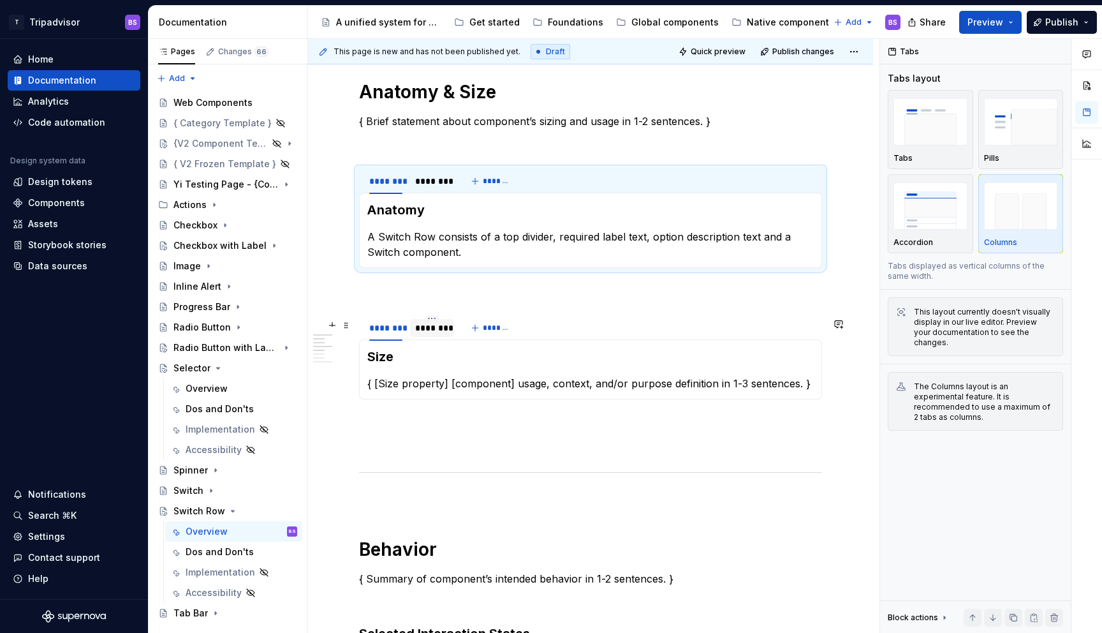
click at [434, 333] on div "********" at bounding box center [431, 328] width 33 height 13
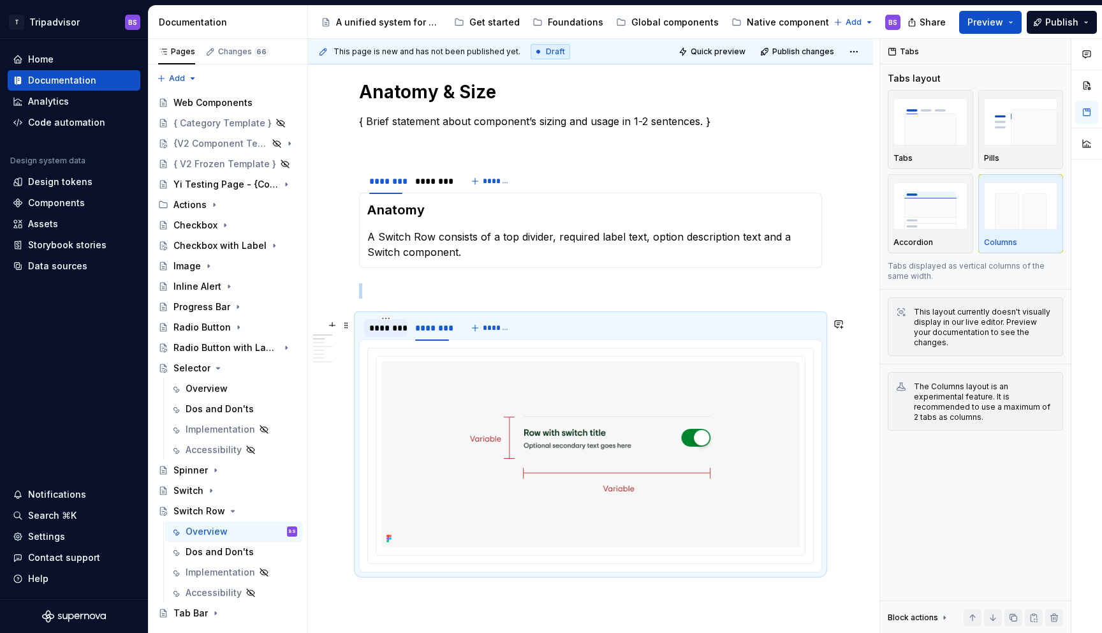
click at [399, 334] on div "********" at bounding box center [385, 328] width 33 height 13
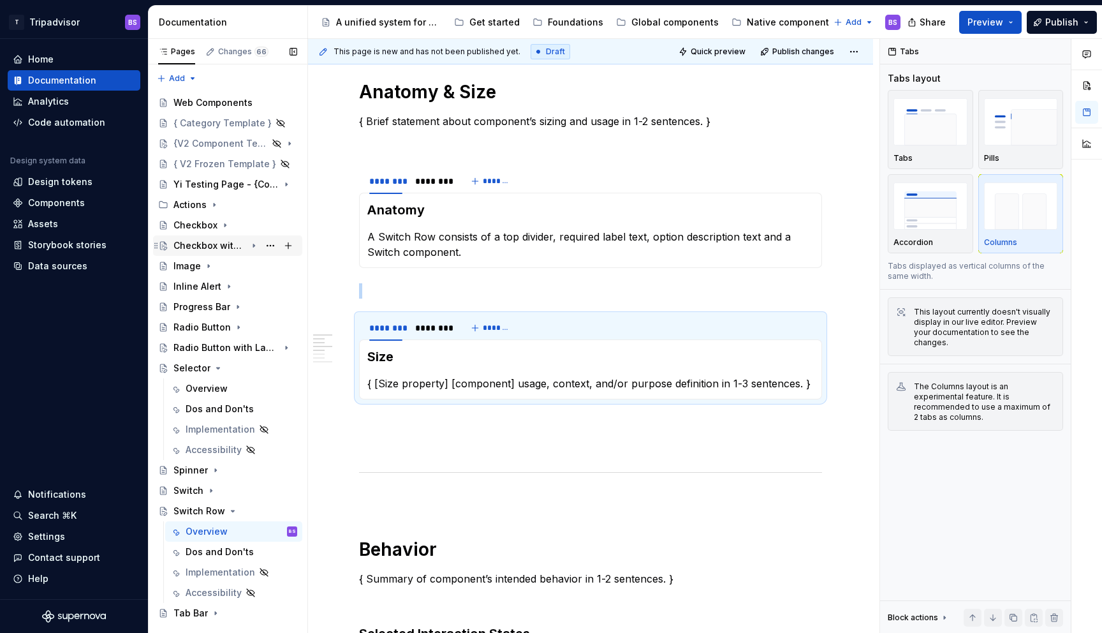
click at [214, 244] on div "Checkbox with Label" at bounding box center [210, 245] width 73 height 13
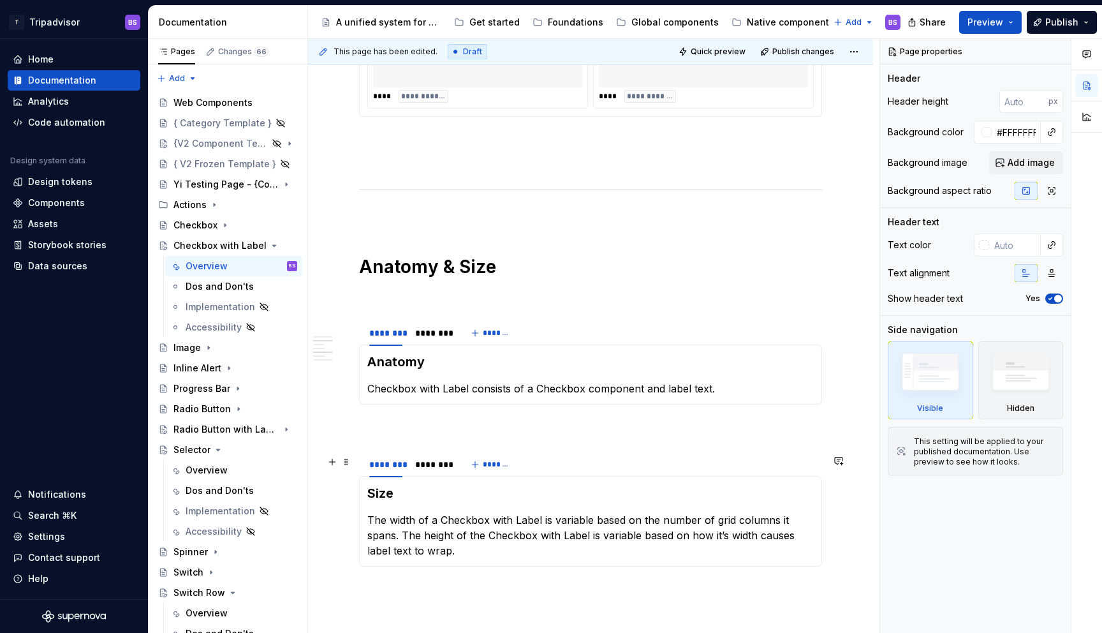
scroll to position [984, 0]
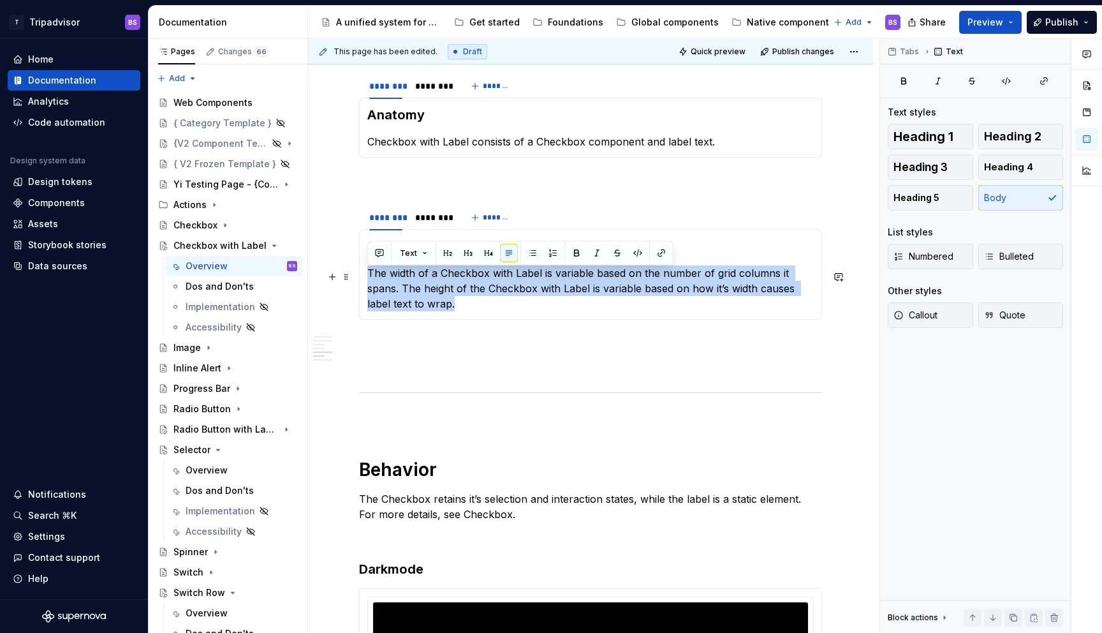
drag, startPoint x: 367, startPoint y: 276, endPoint x: 396, endPoint y: 311, distance: 44.8
click at [396, 311] on p "The width of a Checkbox with Label is variable based on the number of grid colu…" at bounding box center [590, 288] width 447 height 46
copy p "The width of a Checkbox with Label is variable based on the number of grid colu…"
click at [213, 471] on div "Overview" at bounding box center [207, 470] width 42 height 13
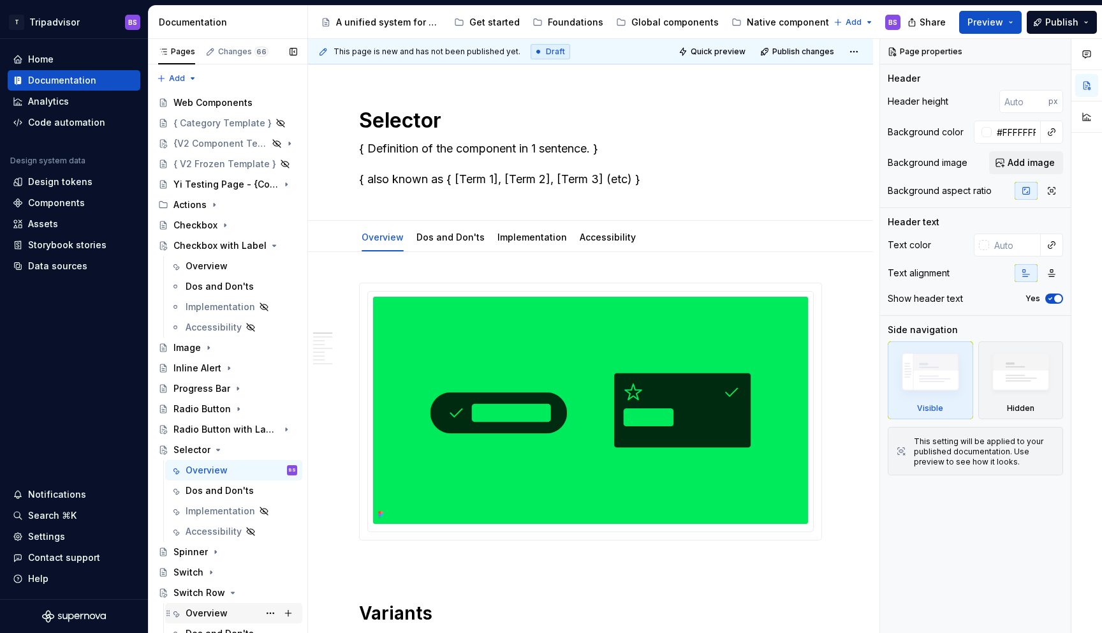
click at [198, 613] on div "Overview" at bounding box center [207, 613] width 42 height 13
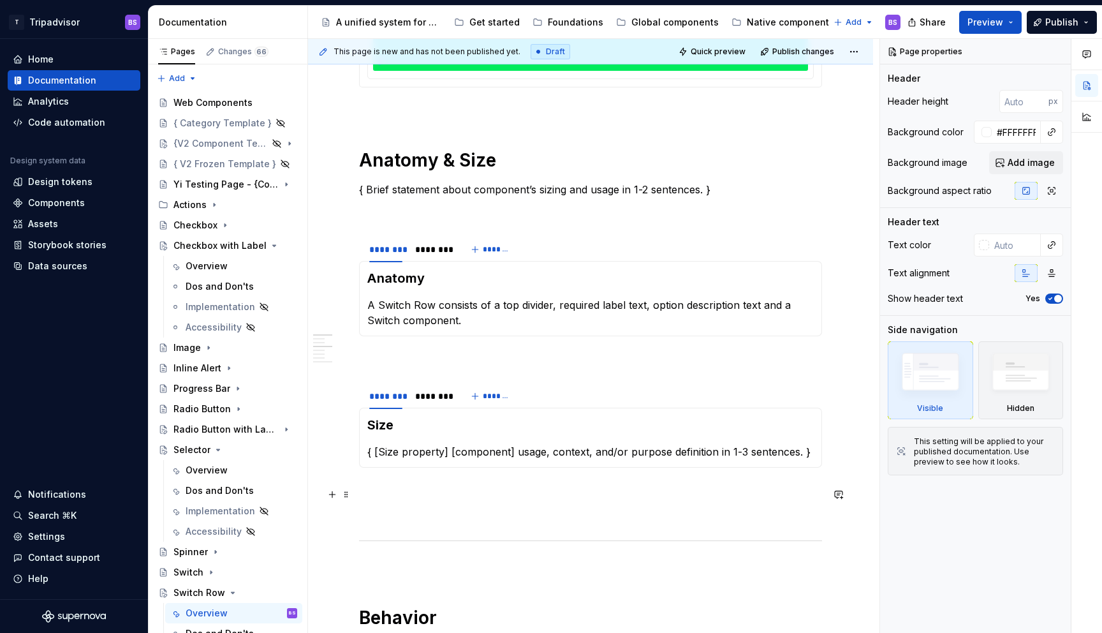
scroll to position [470, 0]
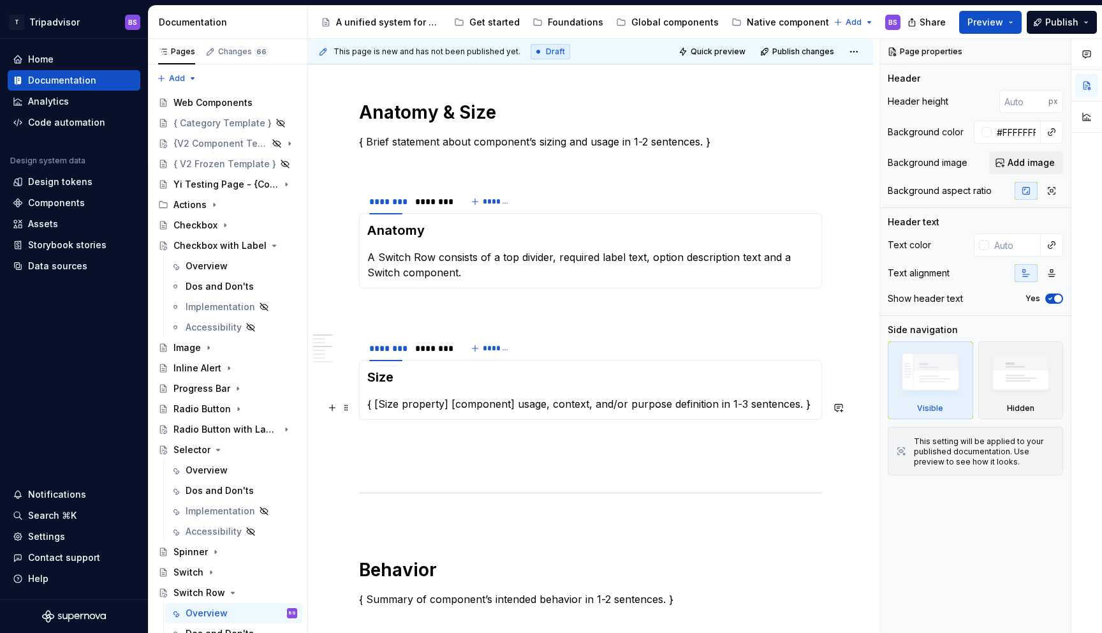
type textarea "*"
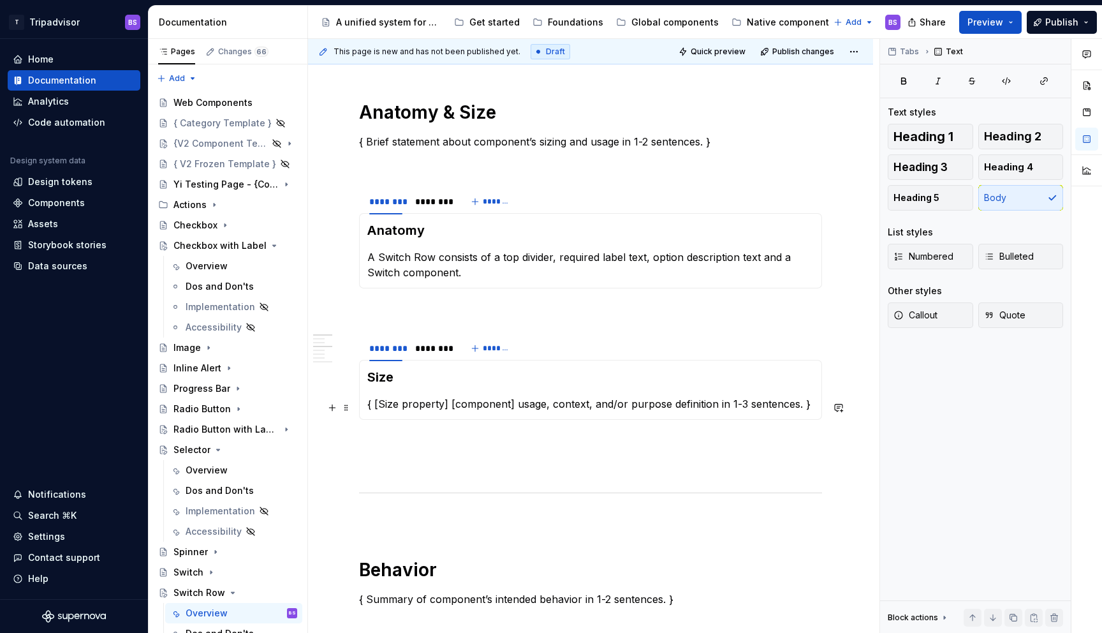
click at [410, 408] on p "{ [Size property] [component] usage, context, and/or purpose definition in 1-3 …" at bounding box center [590, 403] width 447 height 15
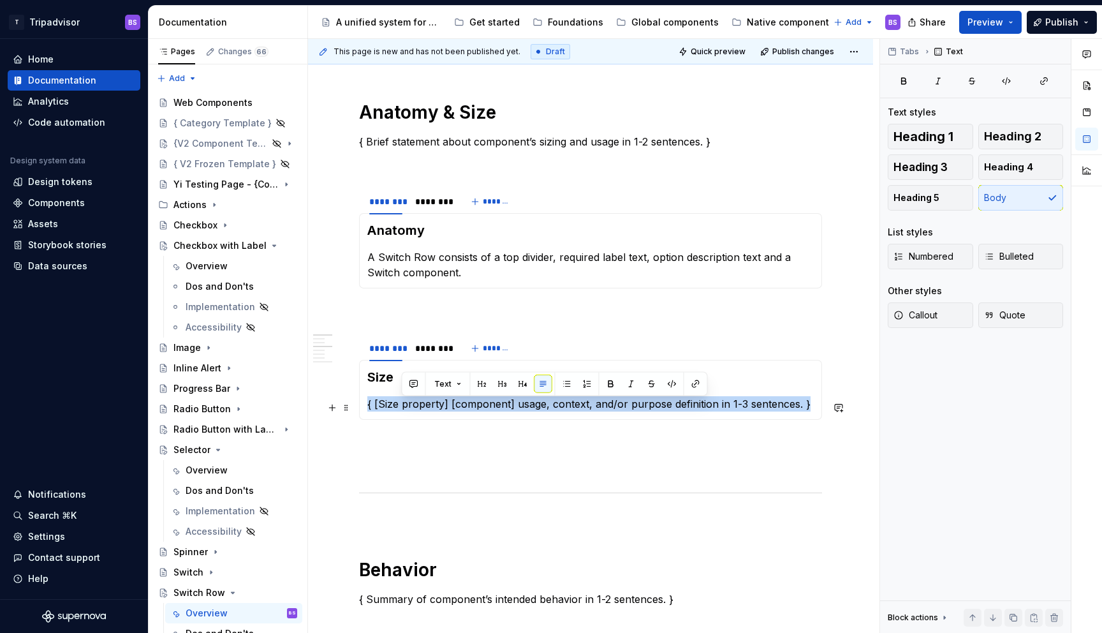
click at [410, 408] on p "{ [Size property] [component] usage, context, and/or purpose definition in 1-3 …" at bounding box center [590, 403] width 447 height 15
paste div
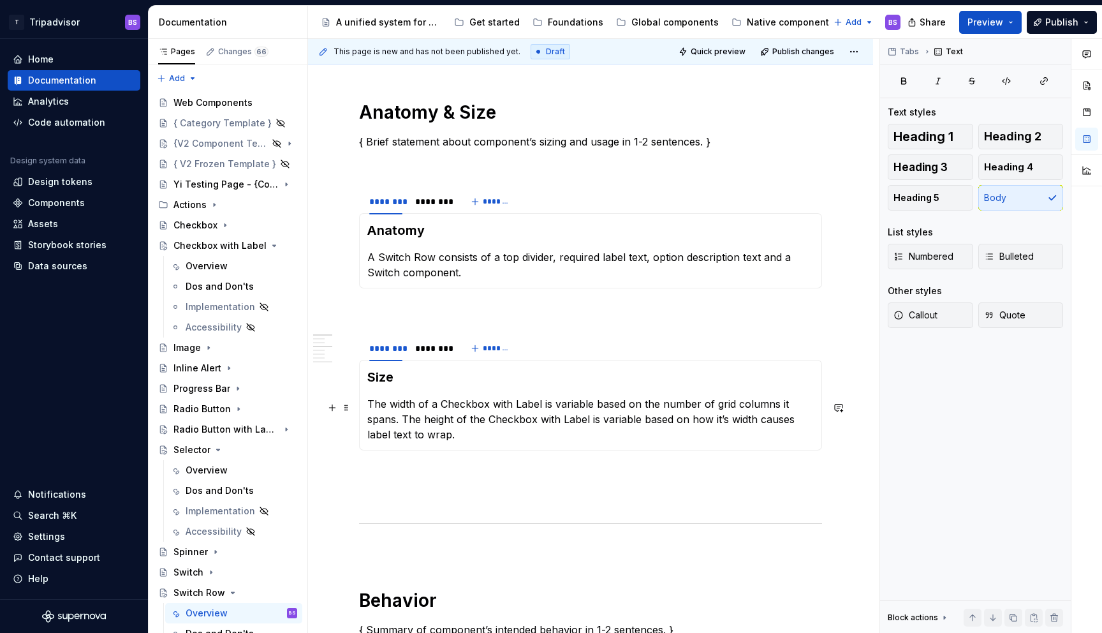
click at [439, 405] on p "The width of a Checkbox with Label is variable based on the number of grid colu…" at bounding box center [590, 419] width 447 height 46
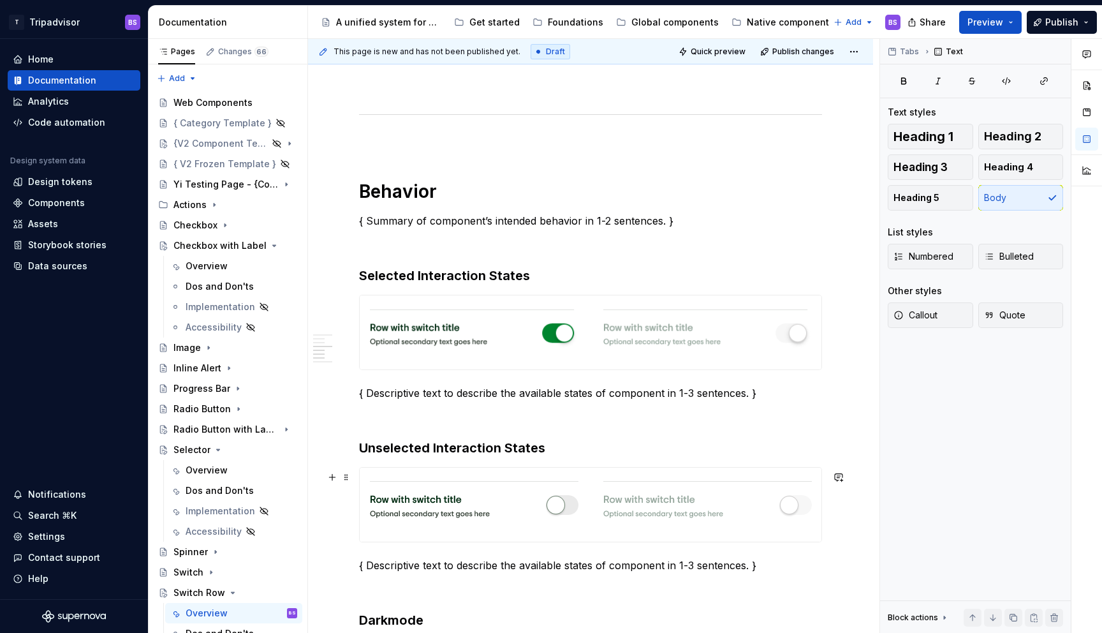
scroll to position [882, 0]
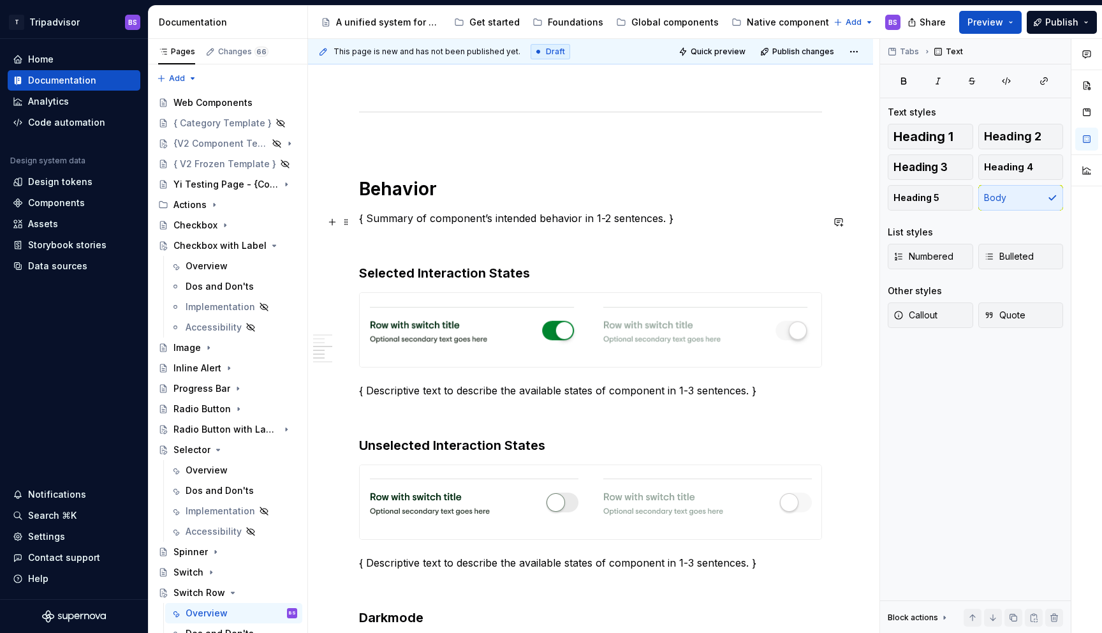
click at [554, 223] on p "{ Summary of component’s intended behavior in 1-2 sentences. }" at bounding box center [590, 218] width 463 height 15
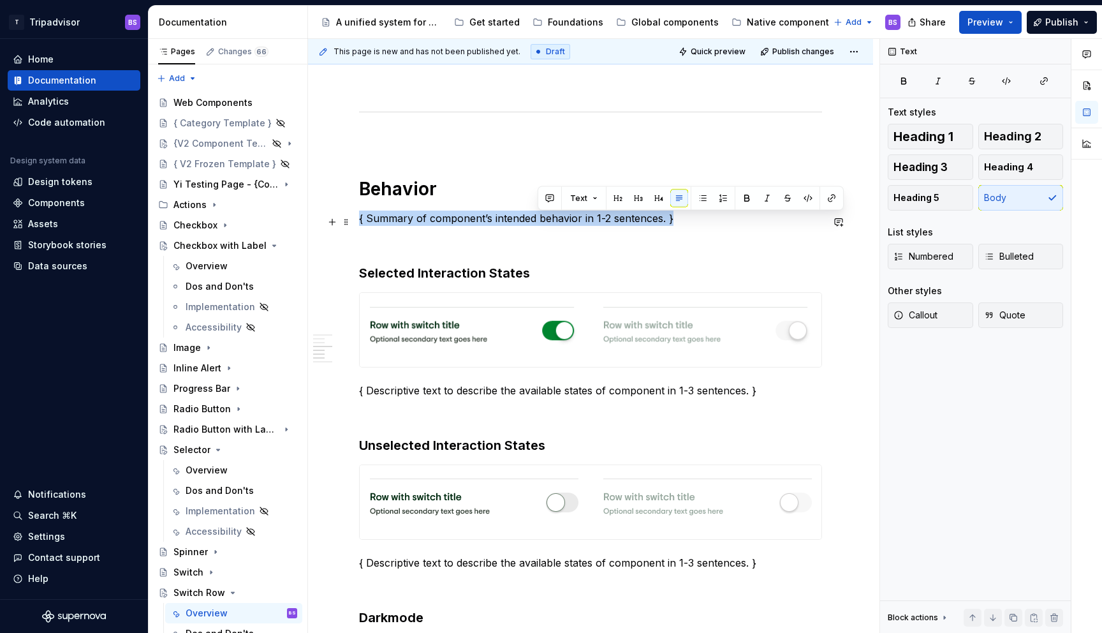
click at [554, 223] on p "{ Summary of component’s intended behavior in 1-2 sentences. }" at bounding box center [590, 218] width 463 height 15
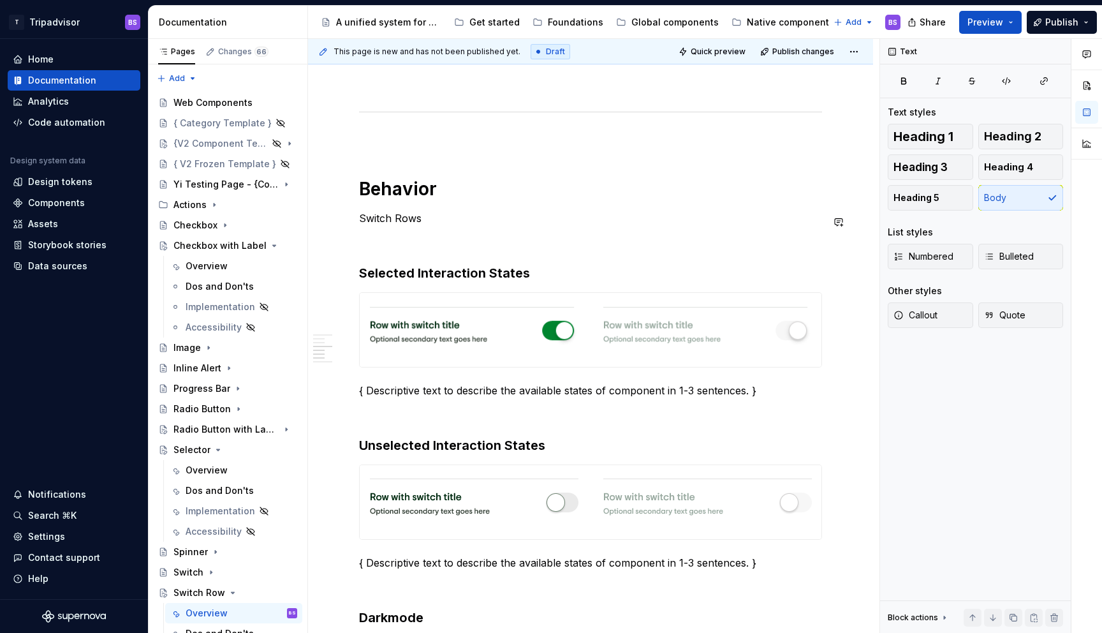
type textarea "*"
click at [642, 221] on p "Switch Rows have selection states, as well as limited interation states." at bounding box center [590, 218] width 463 height 15
click at [479, 394] on p "{ Descriptive text to describe the available states of component in 1-3 sentenc…" at bounding box center [590, 390] width 463 height 15
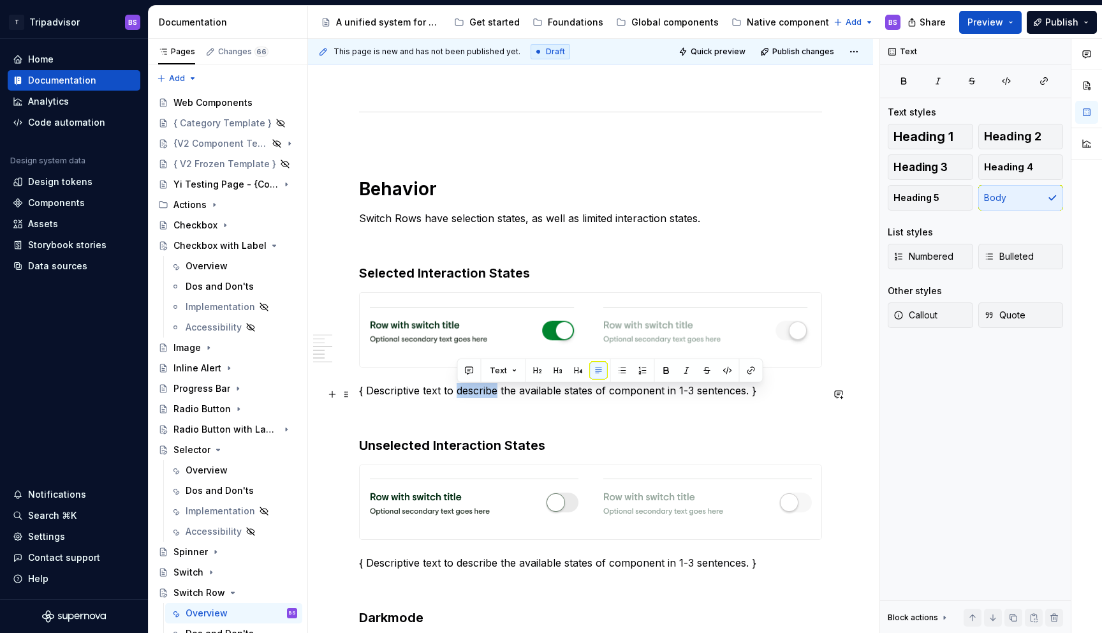
click at [479, 394] on p "{ Descriptive text to describe the available states of component in 1-3 sentenc…" at bounding box center [590, 390] width 463 height 15
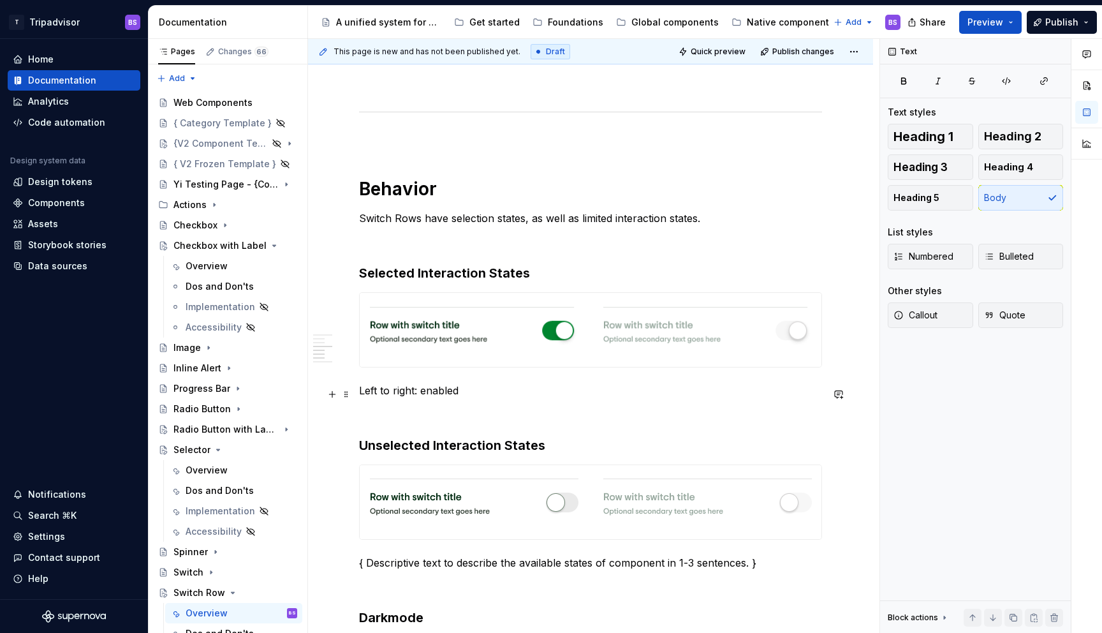
click at [461, 394] on p "Left to right: enabled" at bounding box center [590, 390] width 463 height 15
copy p "Left to right: default state, disabled state"
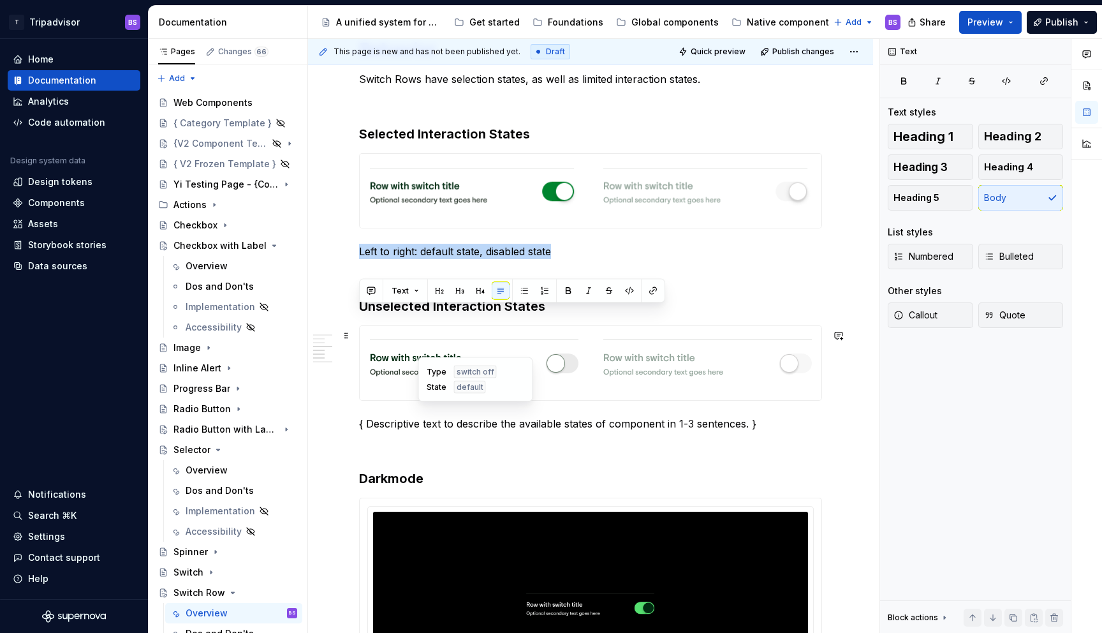
scroll to position [1058, 0]
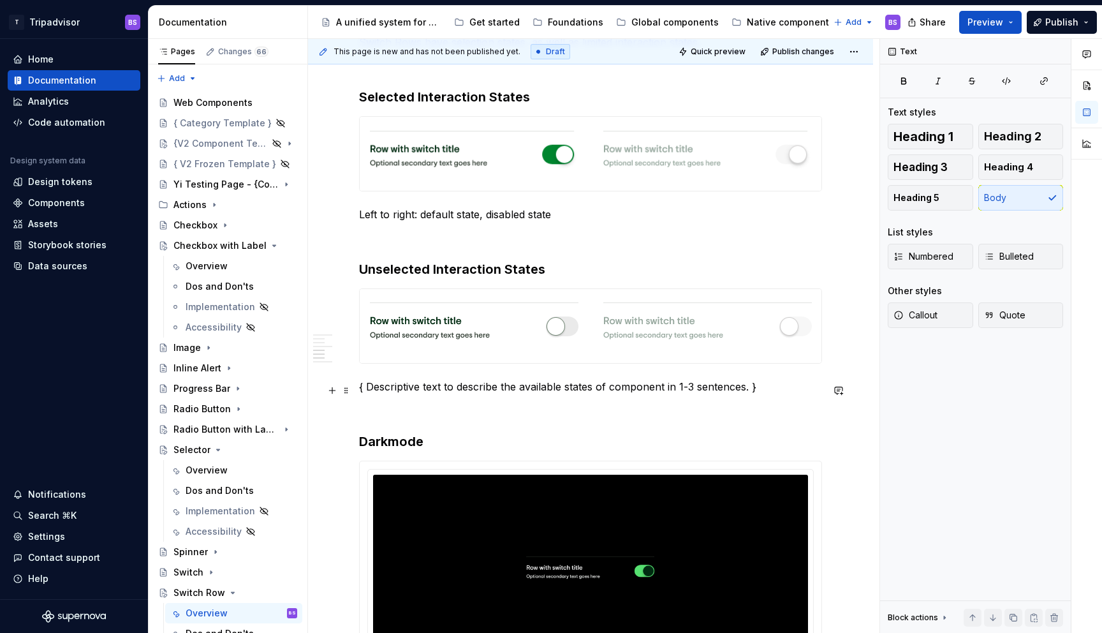
click at [464, 388] on p "{ Descriptive text to describe the available states of component in 1-3 sentenc…" at bounding box center [590, 386] width 463 height 15
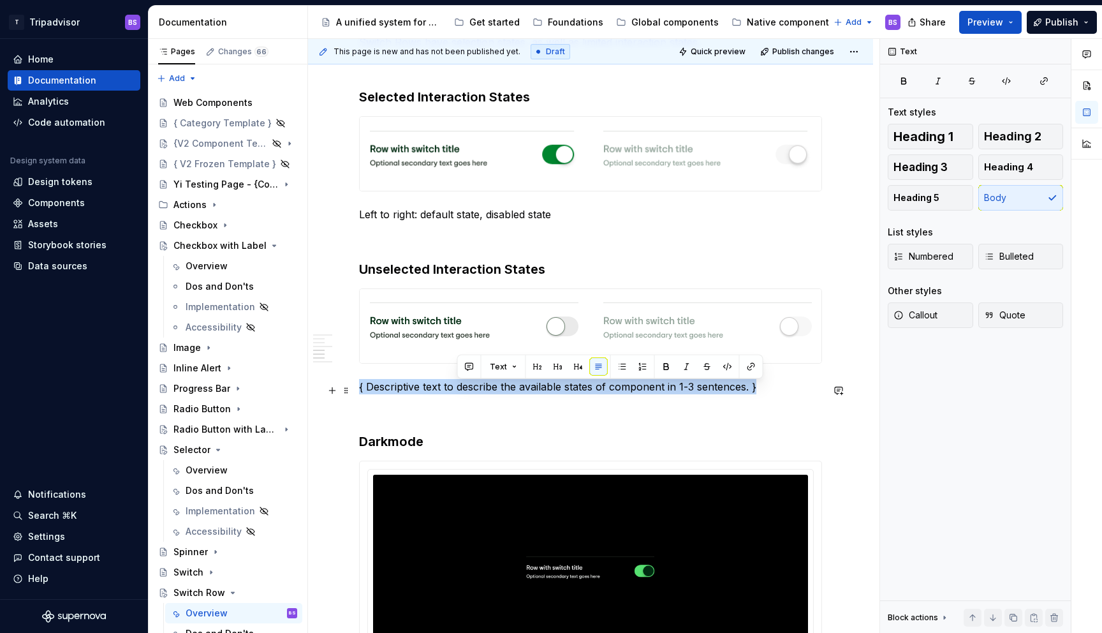
click at [464, 388] on p "{ Descriptive text to describe the available states of component in 1-3 sentenc…" at bounding box center [590, 386] width 463 height 15
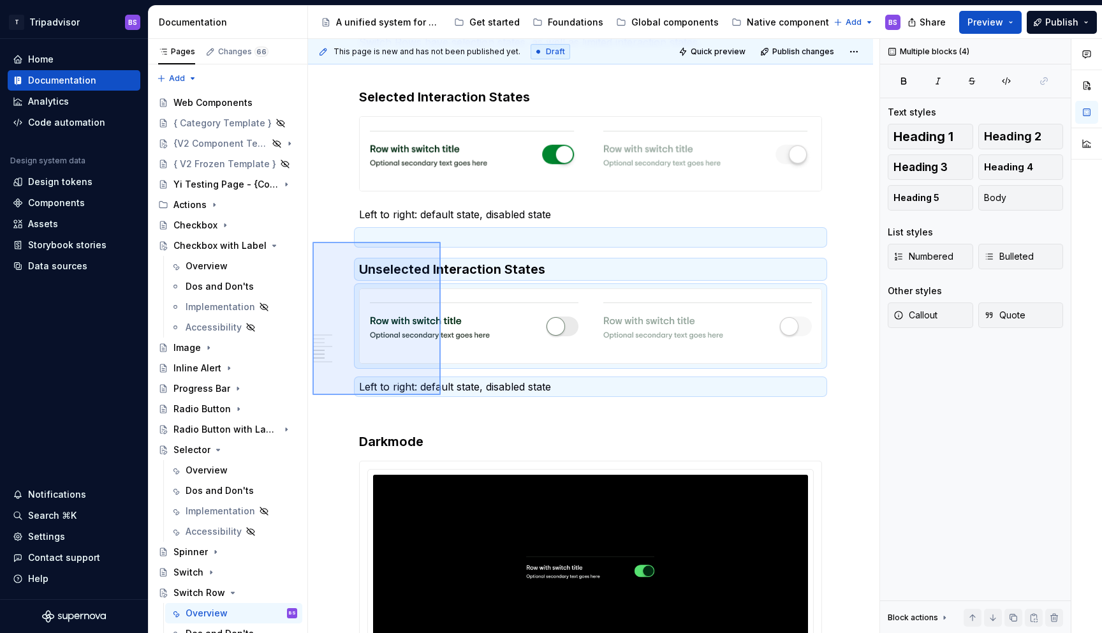
drag, startPoint x: 313, startPoint y: 242, endPoint x: 441, endPoint y: 394, distance: 199.2
click at [441, 394] on div "This page is new and has not been published yet. Draft Quick preview Publish ch…" at bounding box center [594, 336] width 572 height 595
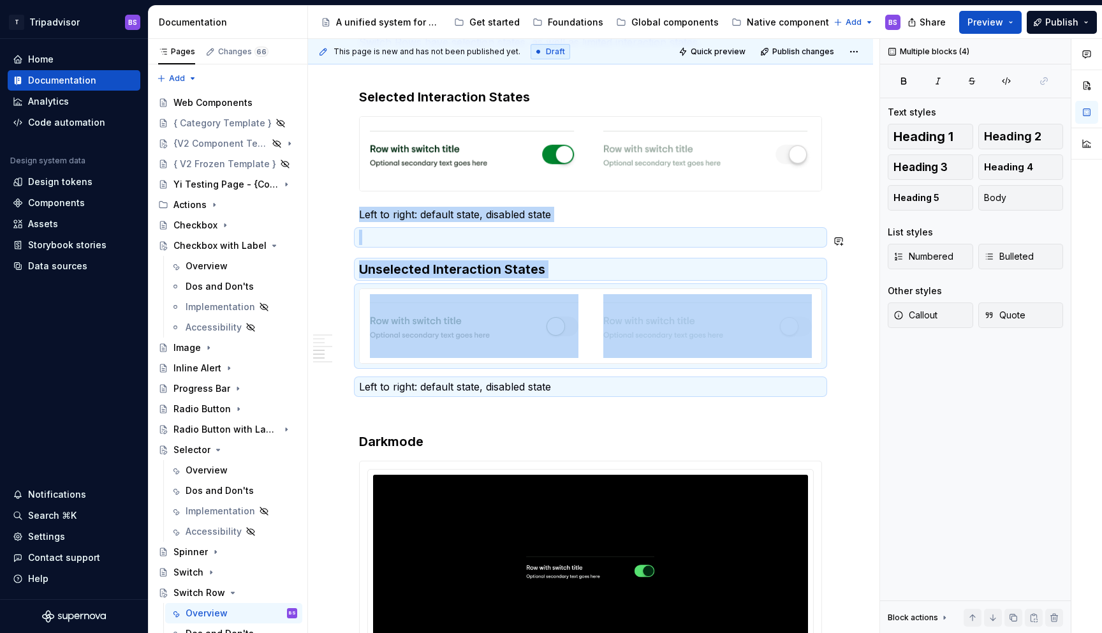
copy div "Left to right: default state, disabled state Unselected Interaction States"
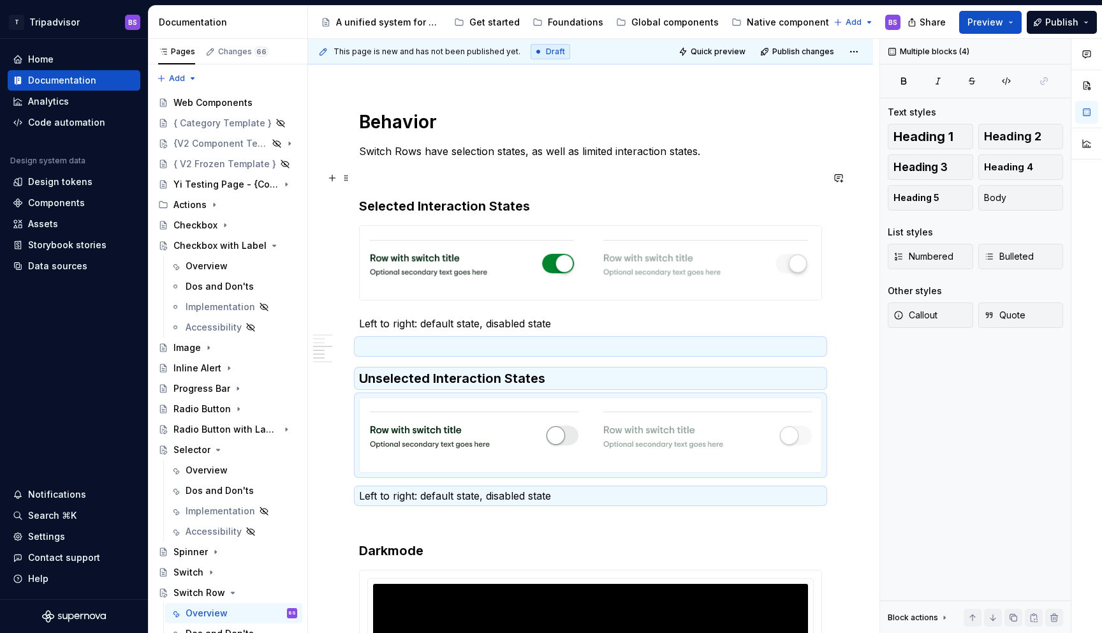
click at [387, 182] on p at bounding box center [590, 173] width 463 height 15
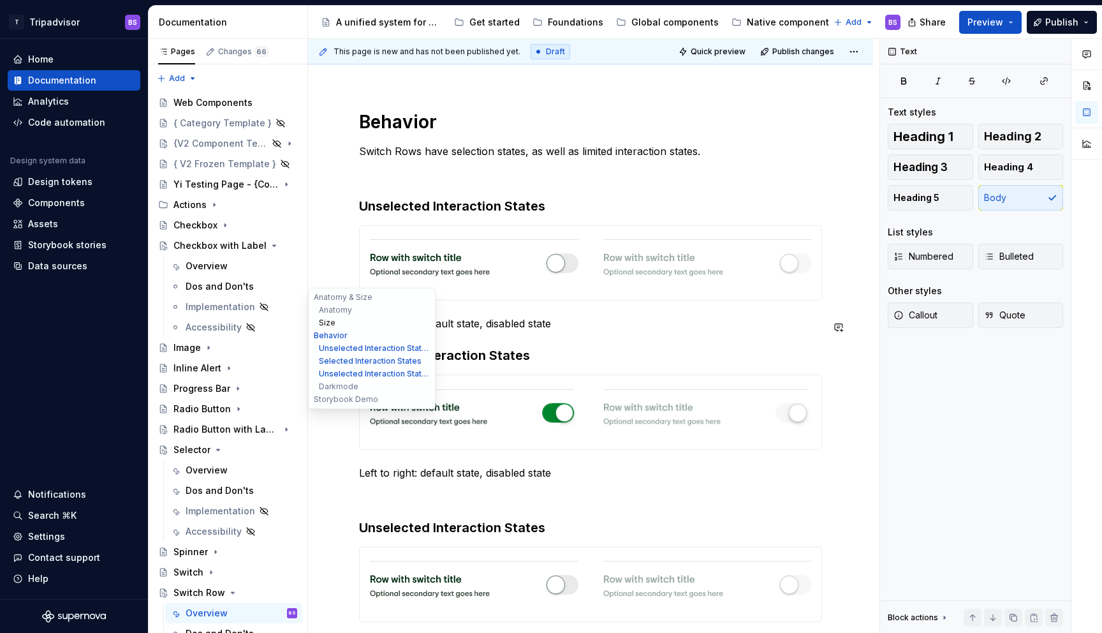
click at [329, 324] on button "Size" at bounding box center [371, 322] width 121 height 13
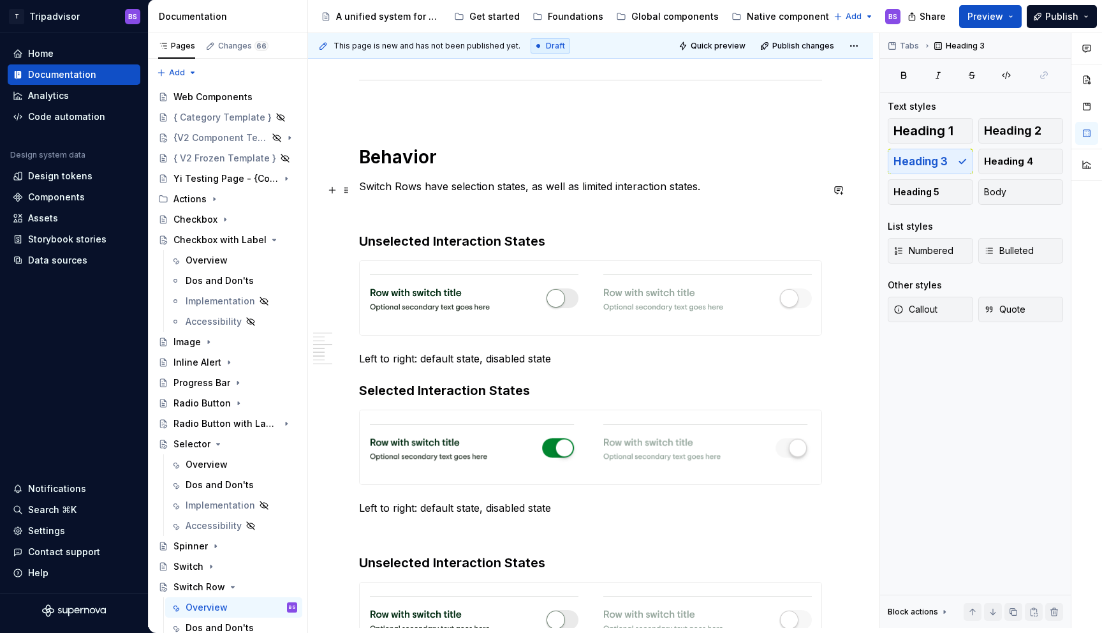
scroll to position [885, 0]
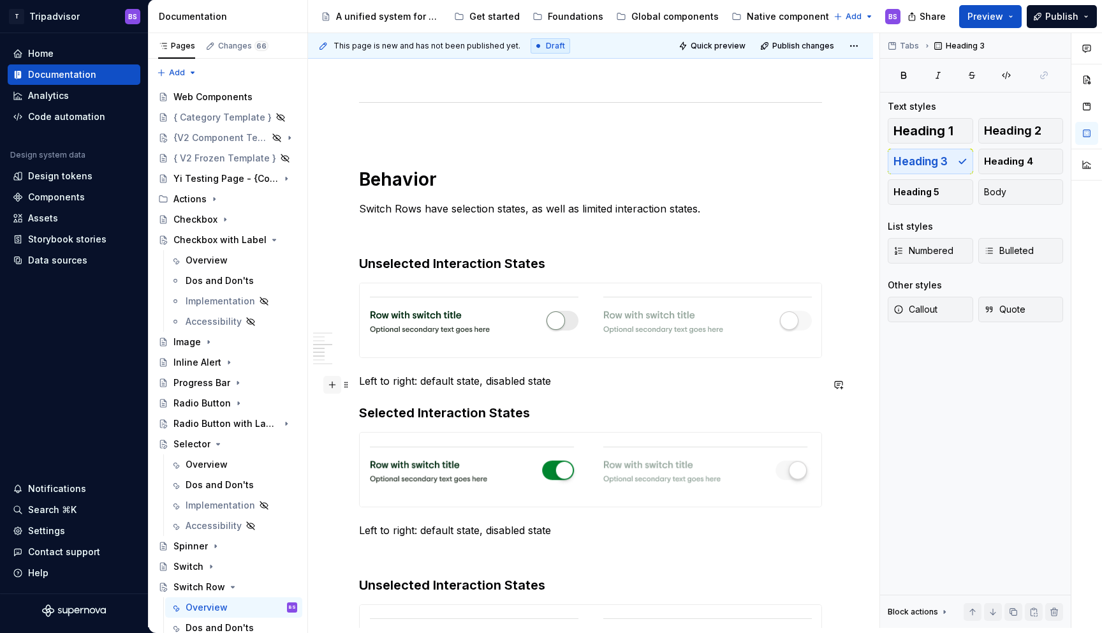
click at [332, 385] on button "button" at bounding box center [332, 385] width 18 height 18
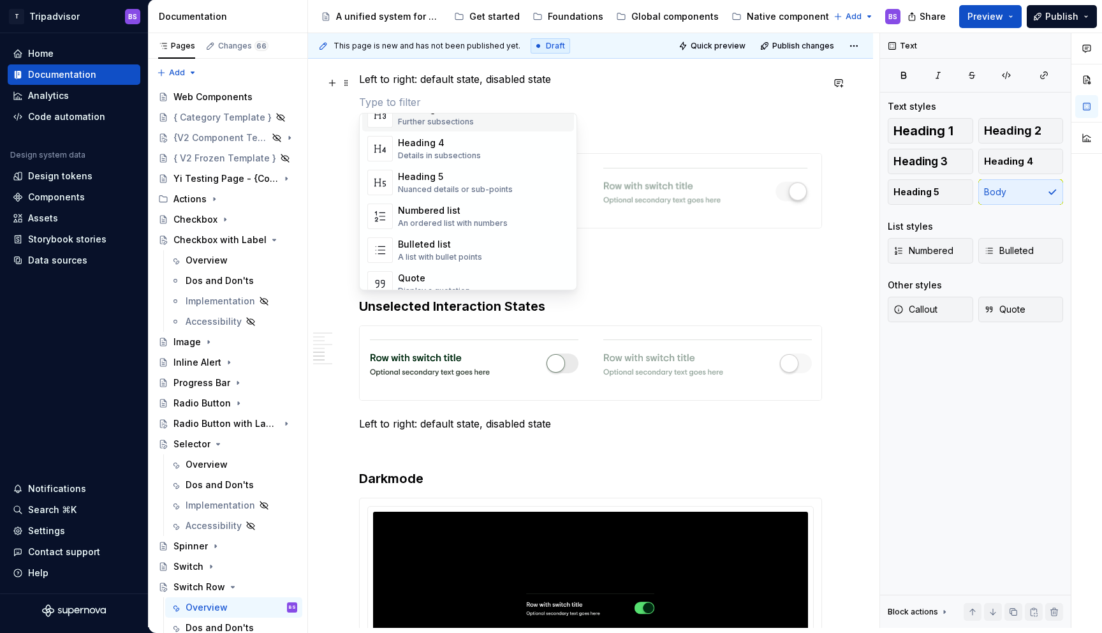
scroll to position [1224, 0]
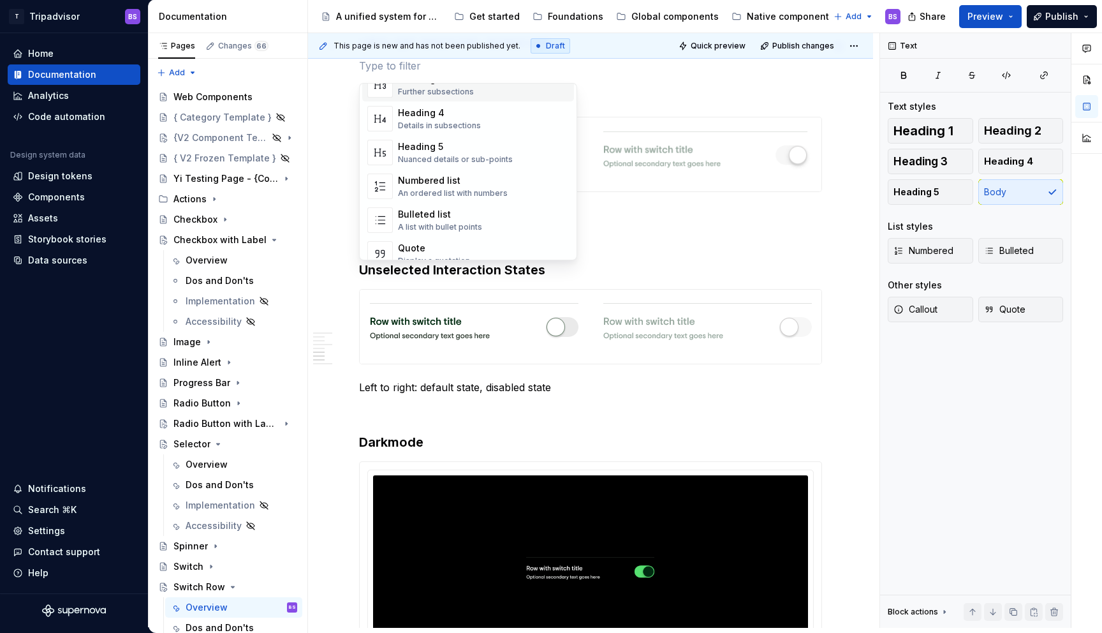
click at [335, 452] on div "**********" at bounding box center [590, 248] width 565 height 2512
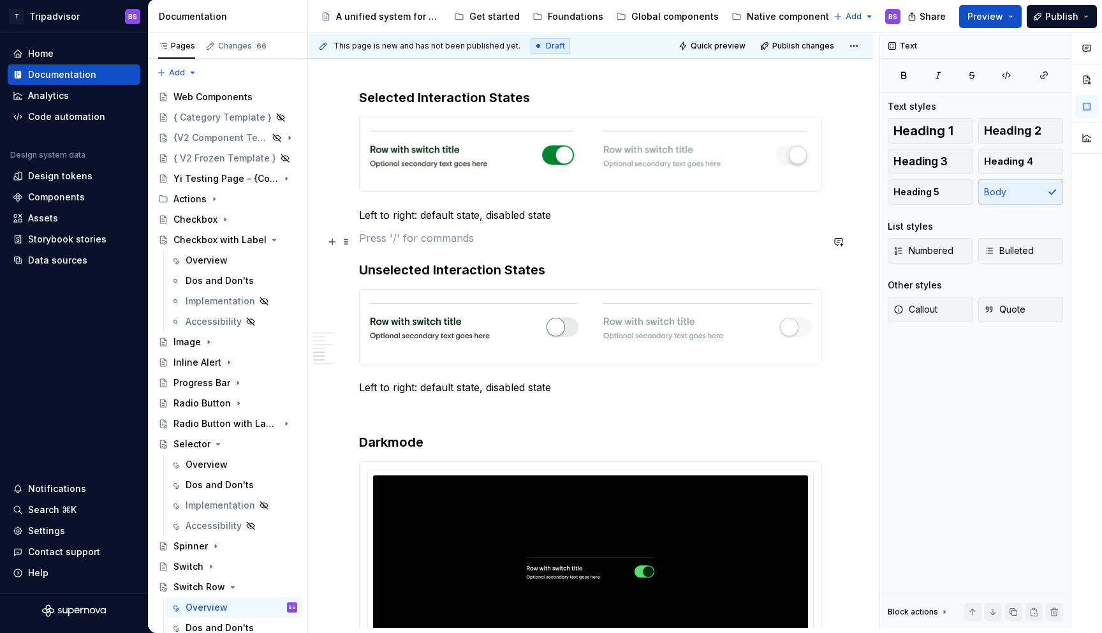
click at [378, 243] on p at bounding box center [590, 237] width 463 height 15
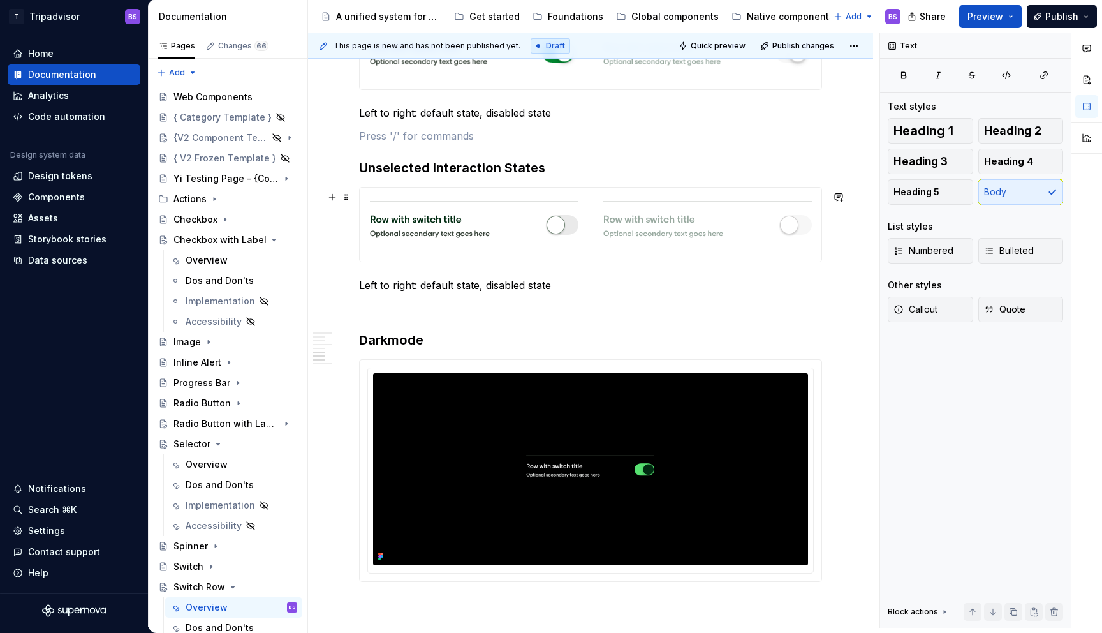
scroll to position [1336, 0]
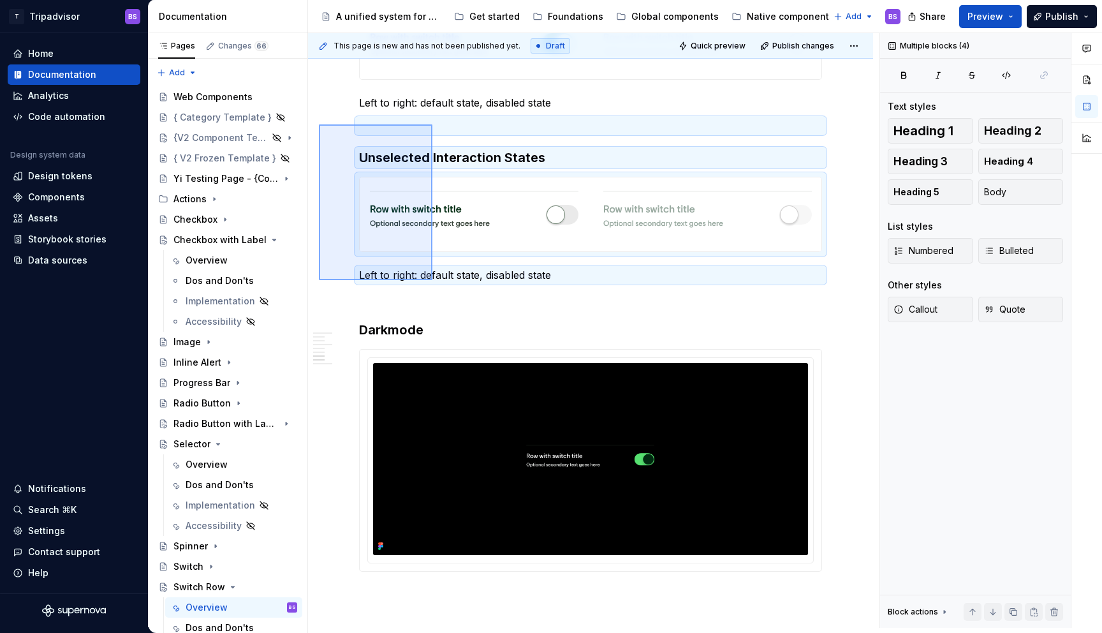
drag, startPoint x: 319, startPoint y: 124, endPoint x: 433, endPoint y: 280, distance: 192.7
click at [433, 280] on div "This page is new and has not been published yet. Draft Quick preview Publish ch…" at bounding box center [594, 330] width 572 height 595
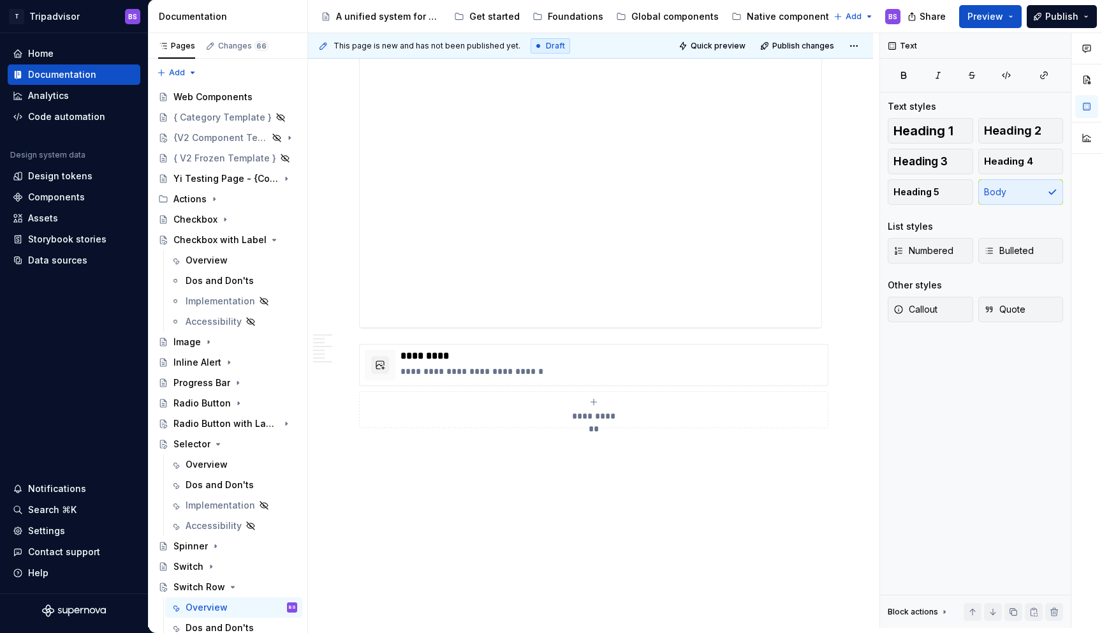
scroll to position [1933, 0]
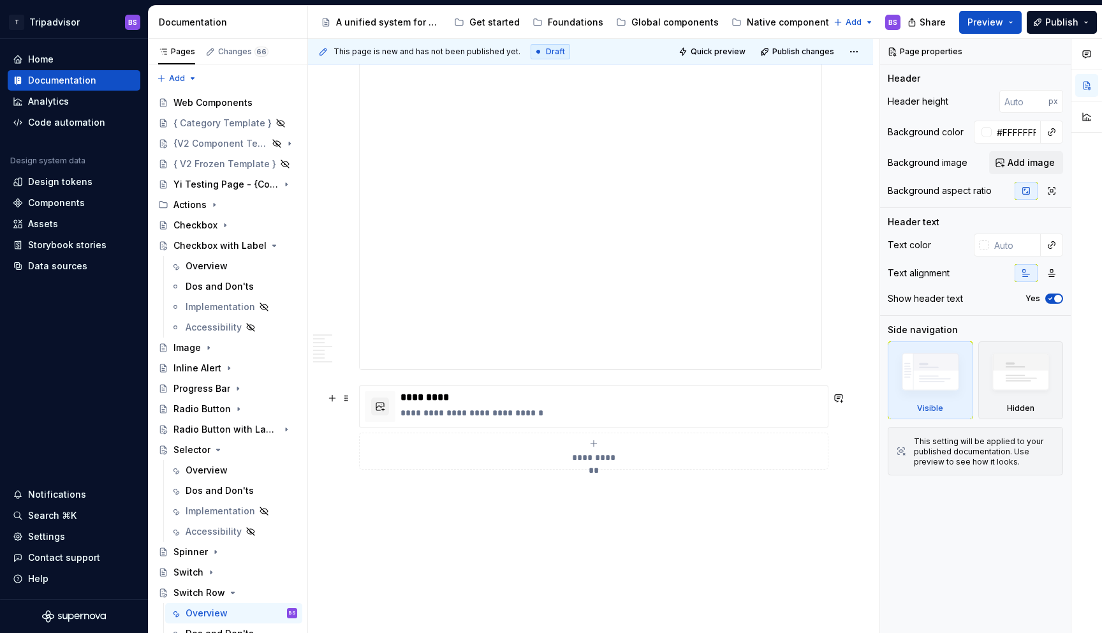
scroll to position [1752, 0]
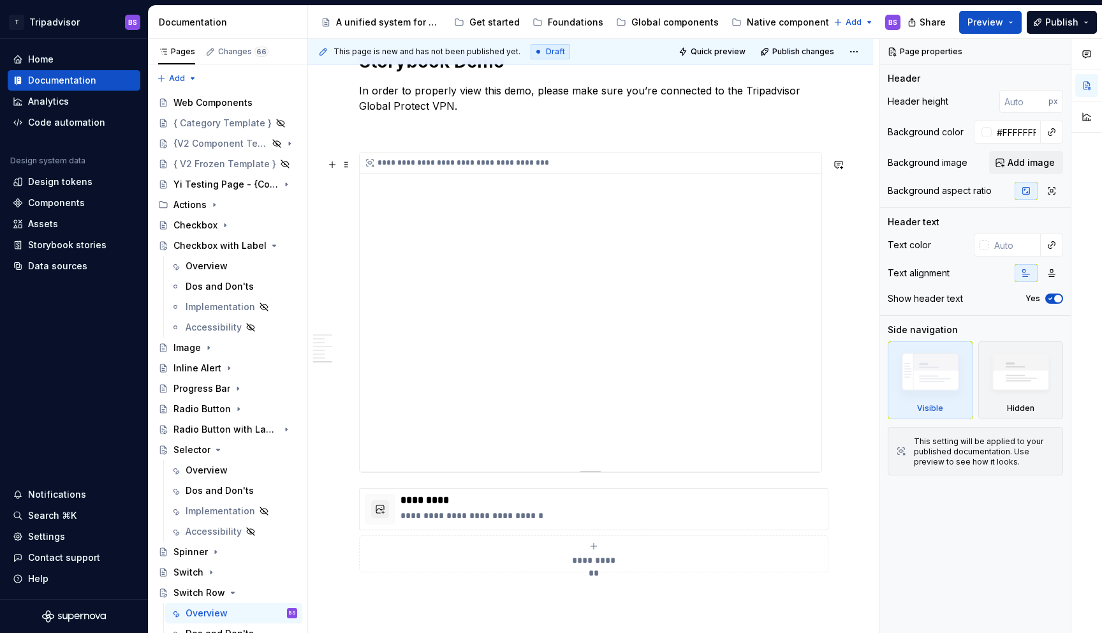
type textarea "*"
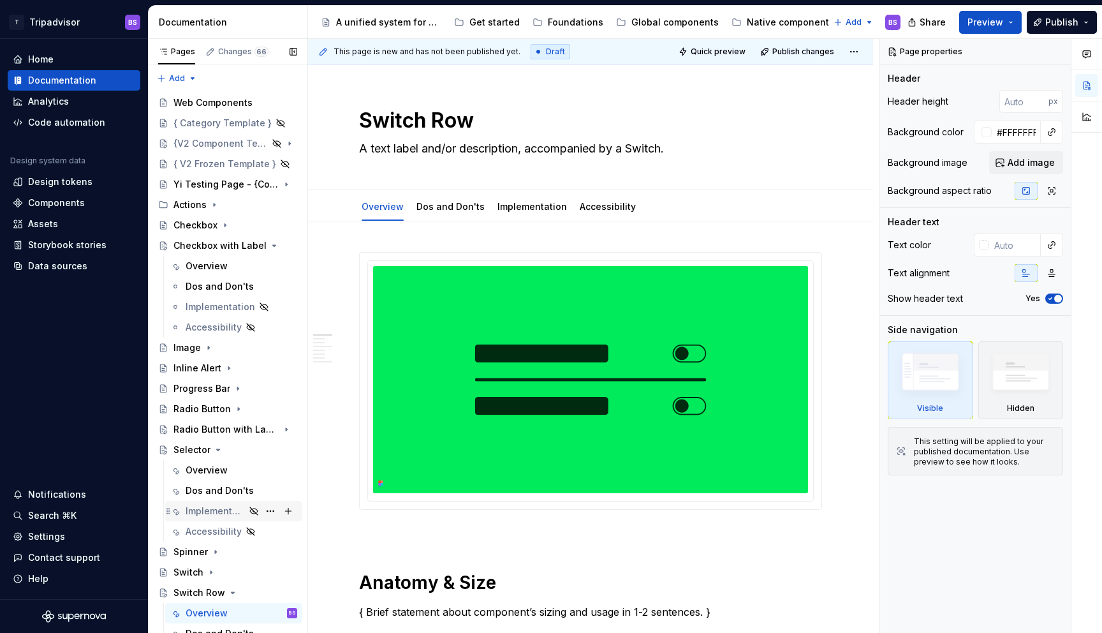
scroll to position [69, 0]
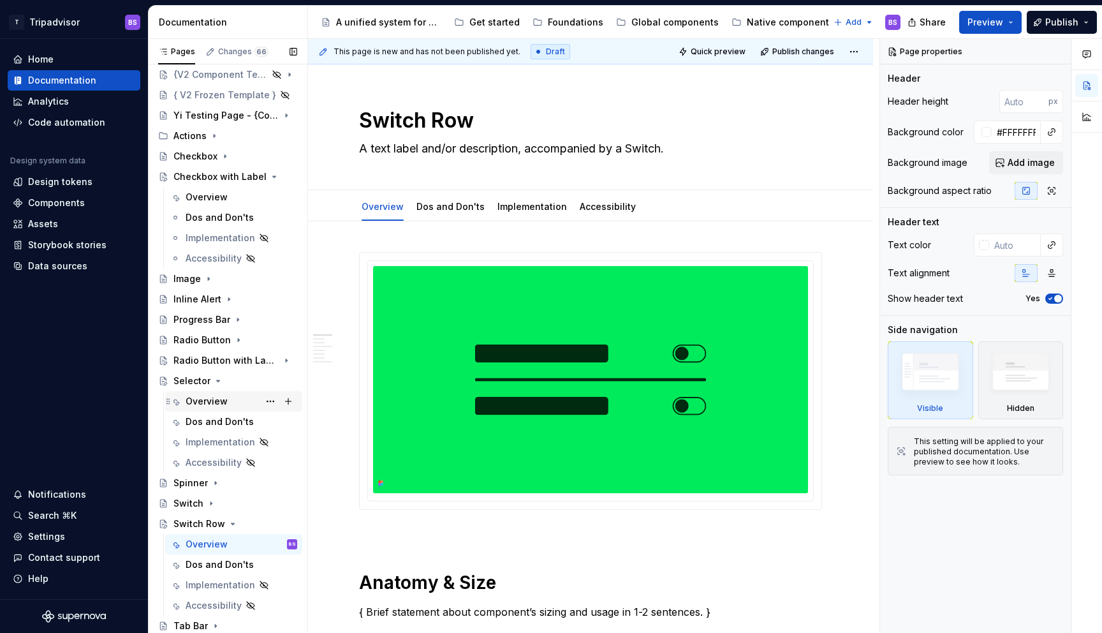
click at [200, 397] on div "Overview" at bounding box center [207, 401] width 42 height 13
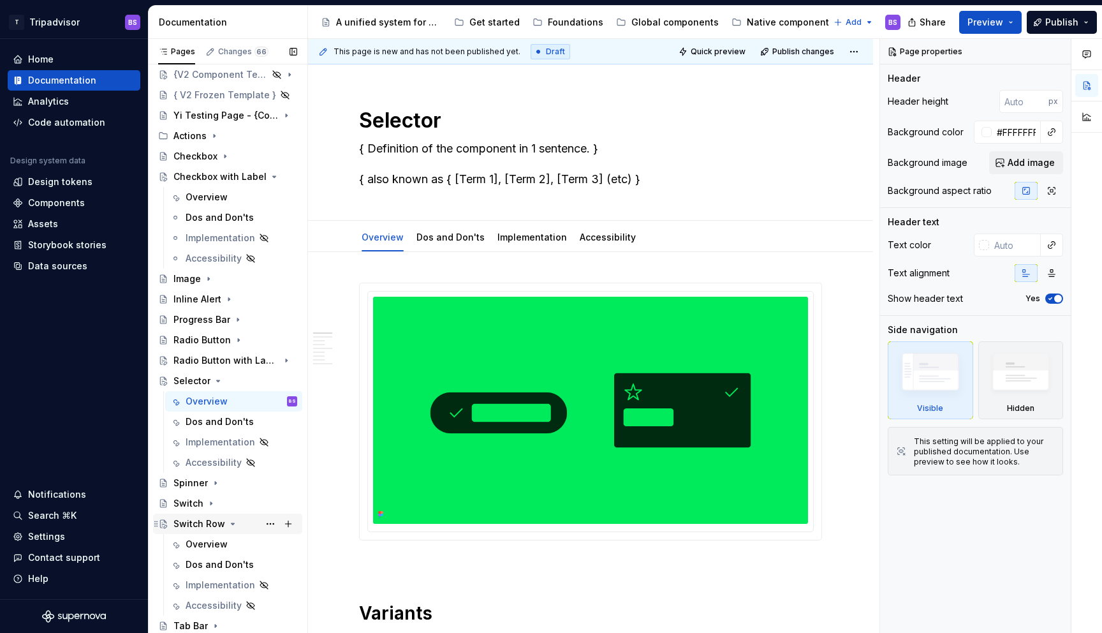
click at [199, 533] on div "Switch Row" at bounding box center [227, 524] width 149 height 20
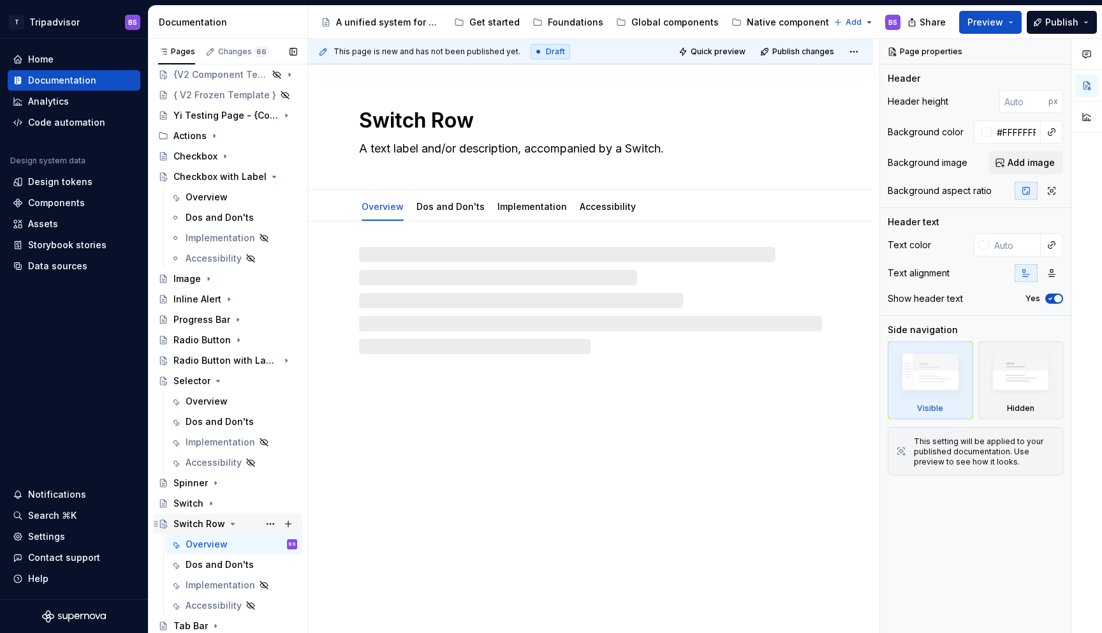
click at [200, 522] on div "Switch Row" at bounding box center [200, 523] width 52 height 13
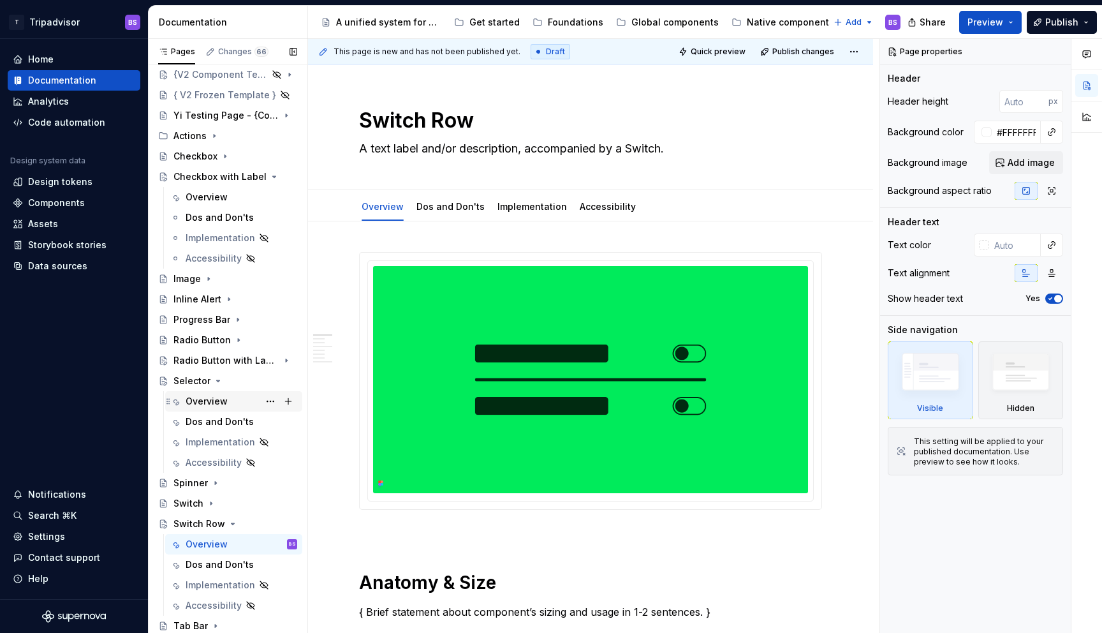
click at [208, 395] on div "Overview" at bounding box center [207, 401] width 42 height 13
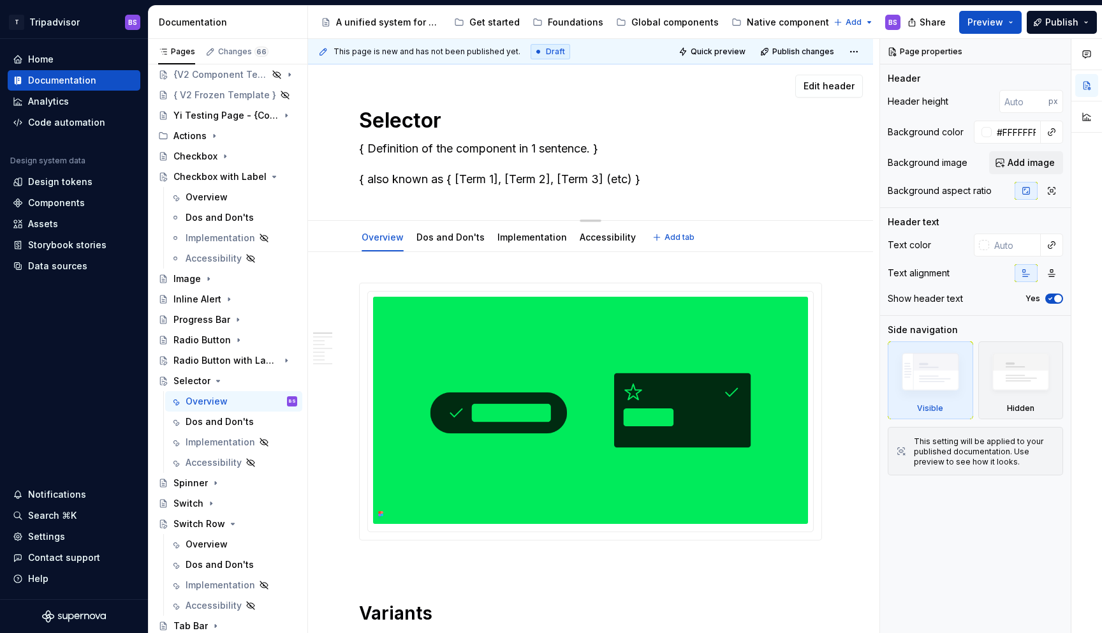
type textarea "*"
type textarea "A"
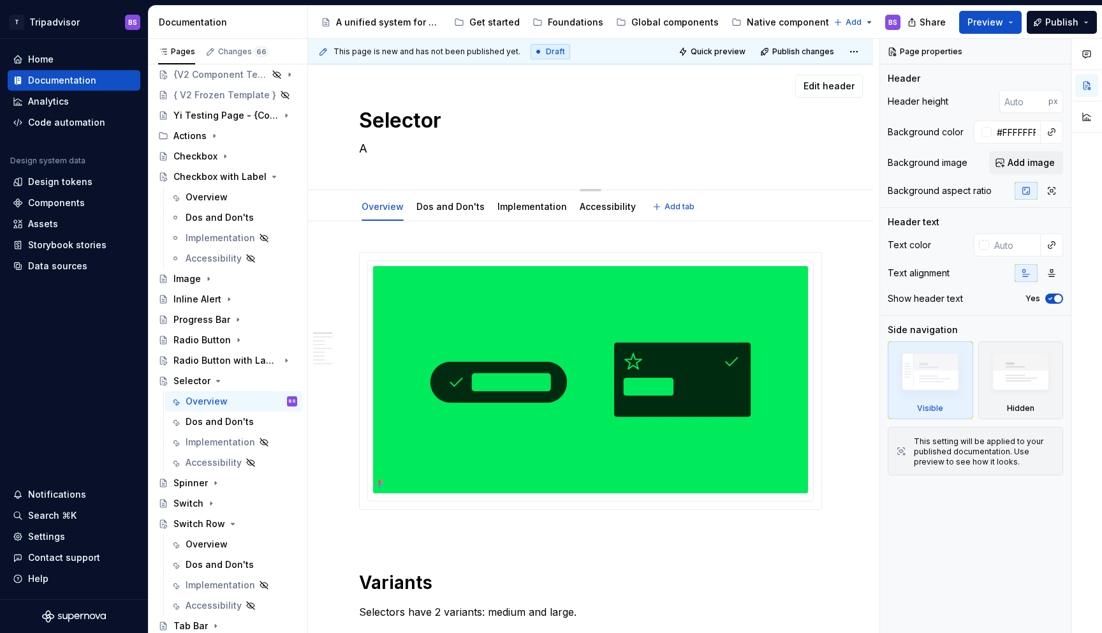
type textarea "*"
type textarea "A"
type textarea "*"
type textarea "A t"
type textarea "*"
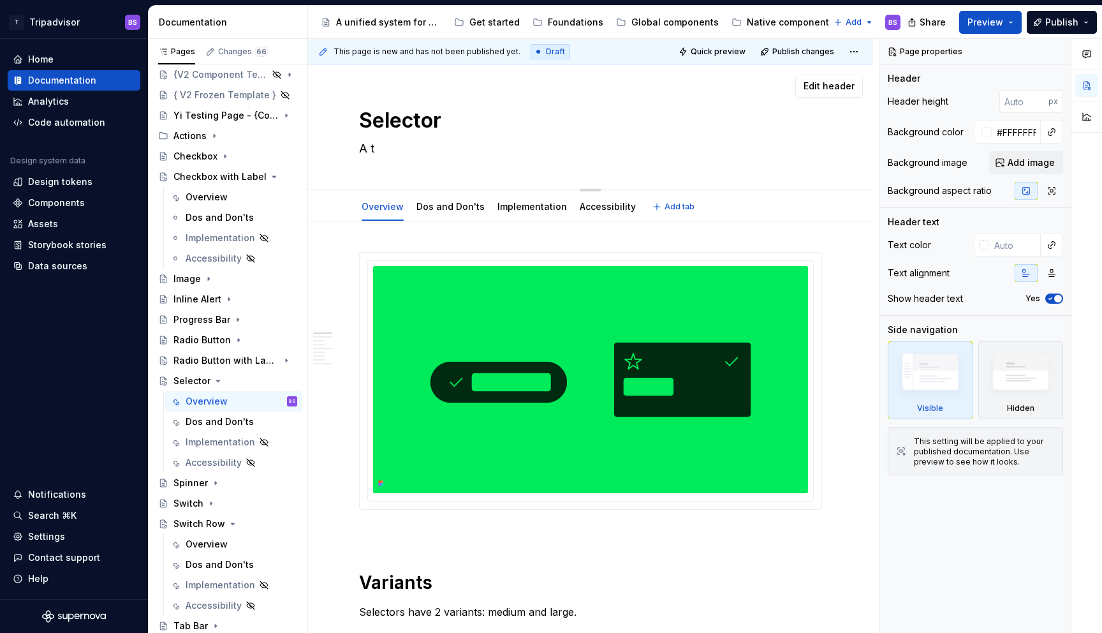
type textarea "A to"
type textarea "*"
type textarea "A tog"
type textarea "*"
type textarea "A togg"
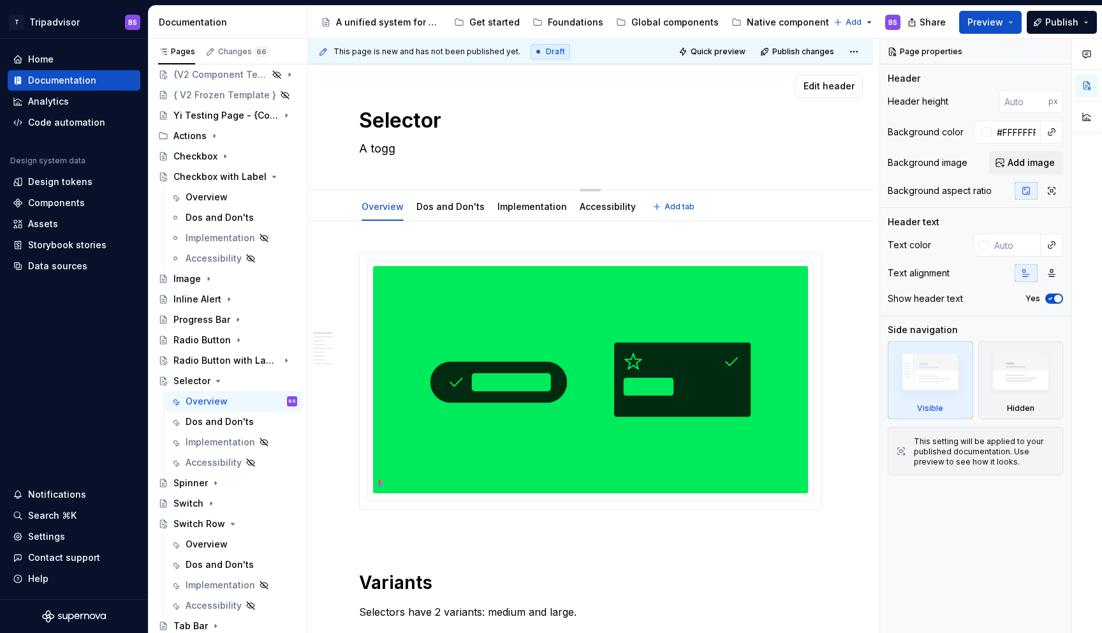
type textarea "*"
type textarea "A toggl"
type textarea "*"
type textarea "A toggle"
type textarea "*"
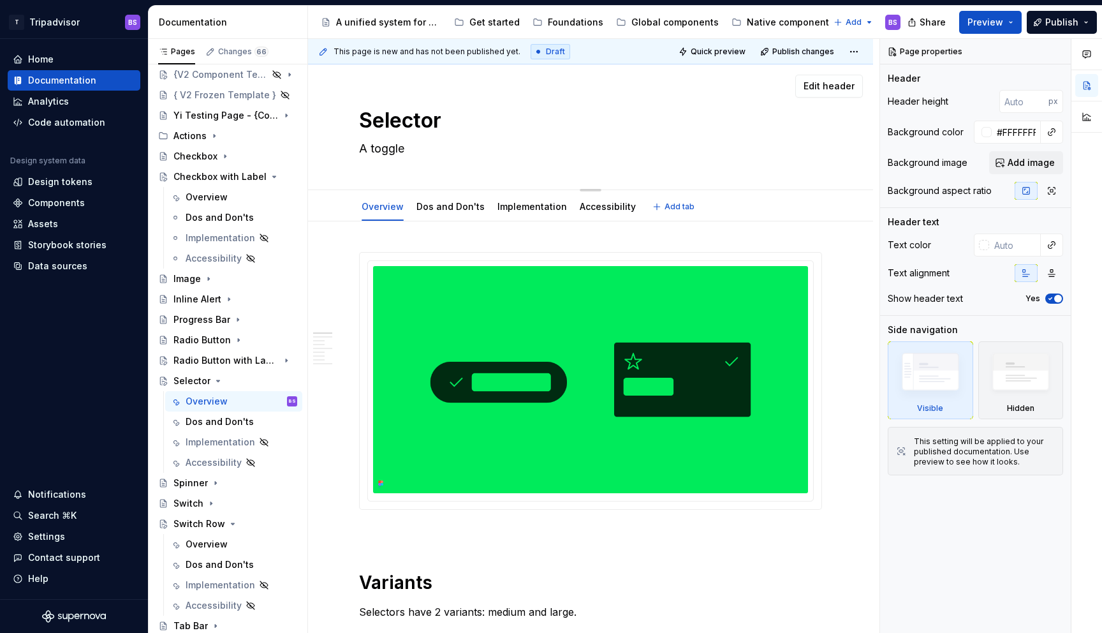
type textarea "A toggle"
type textarea "*"
type textarea "A toggle b"
type textarea "*"
type textarea "A toggle bu"
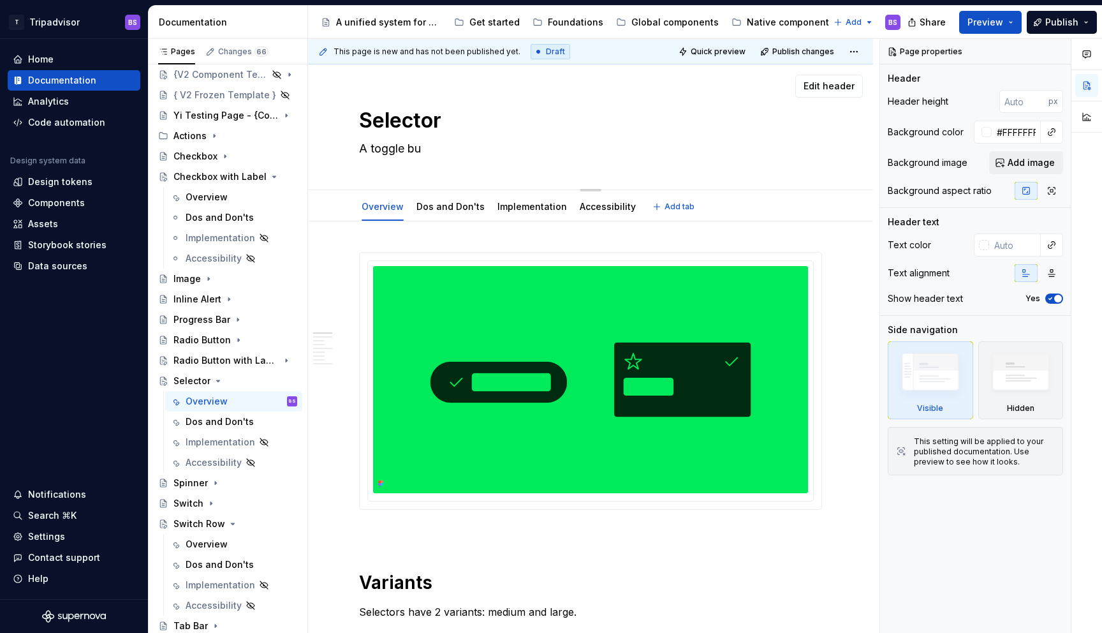
type textarea "*"
type textarea "A toggle but"
type textarea "*"
type textarea "A toggle butt"
type textarea "*"
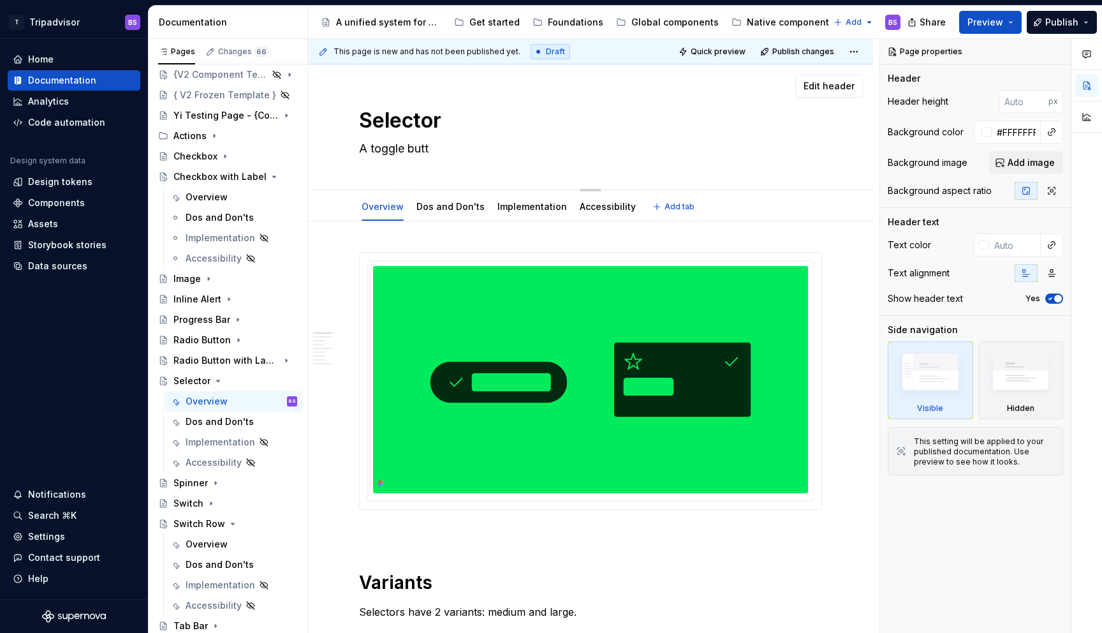
type textarea "A toggle butto"
type textarea "*"
type textarea "A toggle button"
type textarea "*"
type textarea "A toggle button"
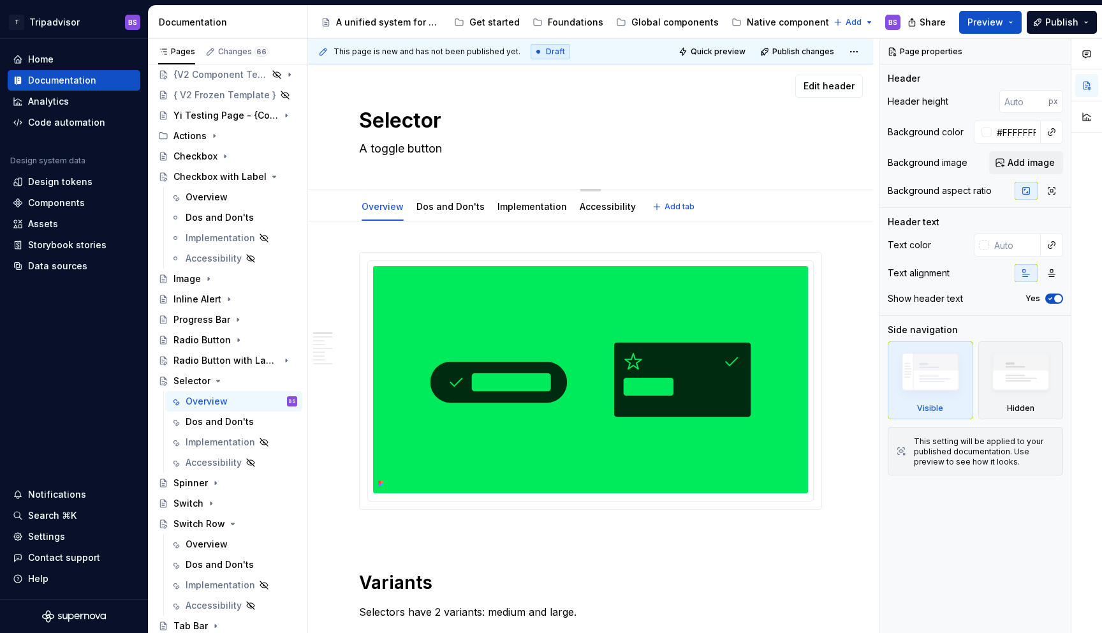
type textarea "*"
type textarea "A toggle button us"
type textarea "*"
type textarea "A toggle button use"
type textarea "*"
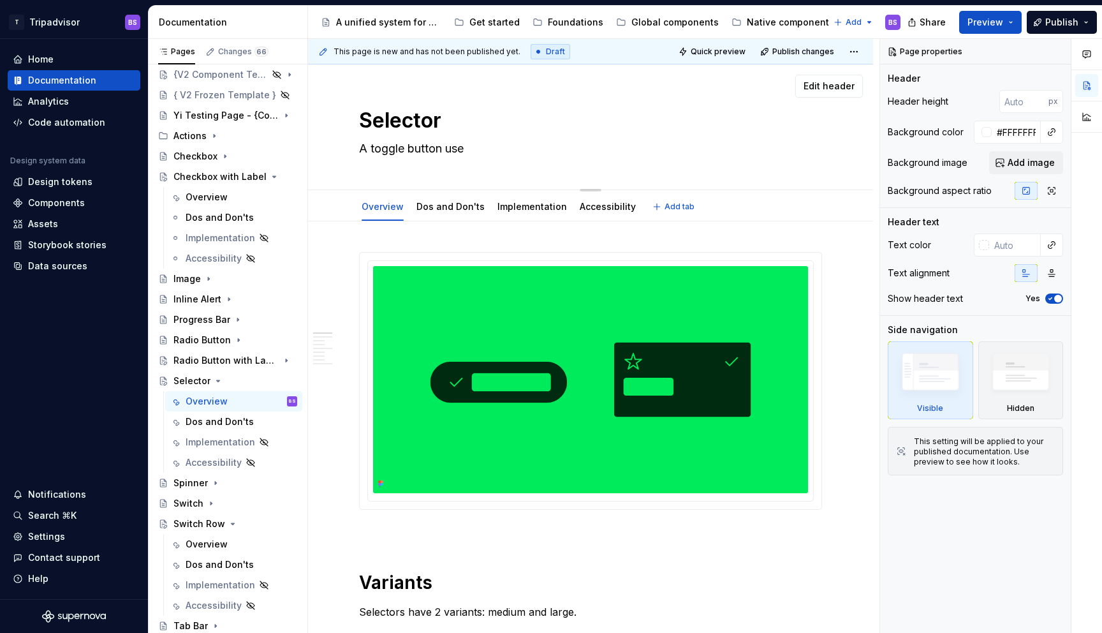
type textarea "A toggle button used"
type textarea "*"
type textarea "A toggle button used"
type textarea "*"
type textarea "A toggle button used f"
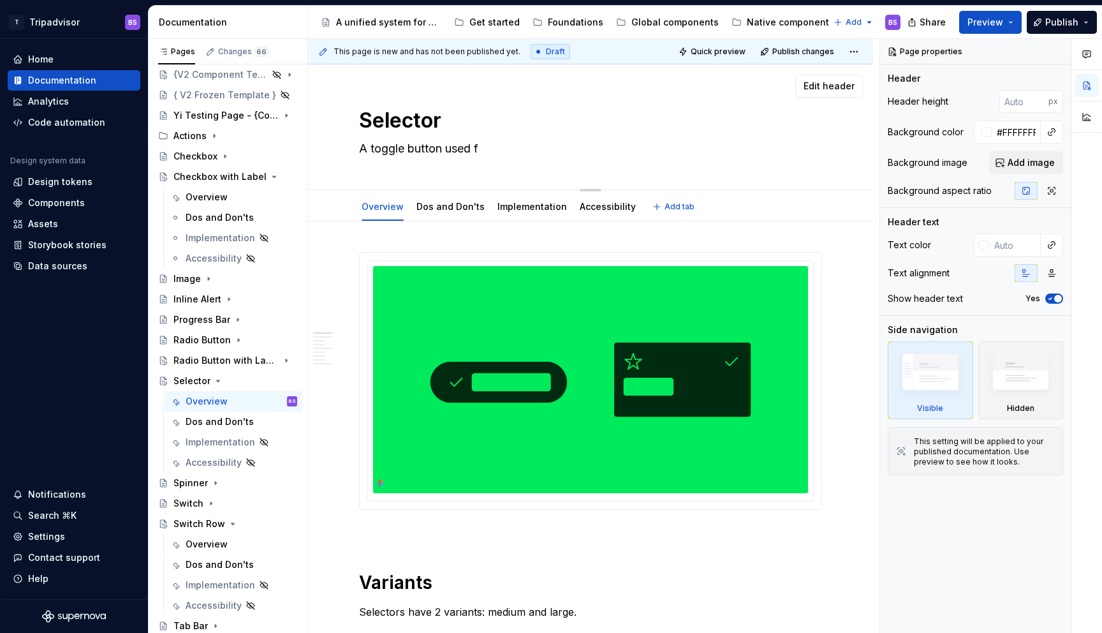
type textarea "*"
type textarea "A toggle button used for"
type textarea "*"
type textarea "A toggle button used for"
type textarea "*"
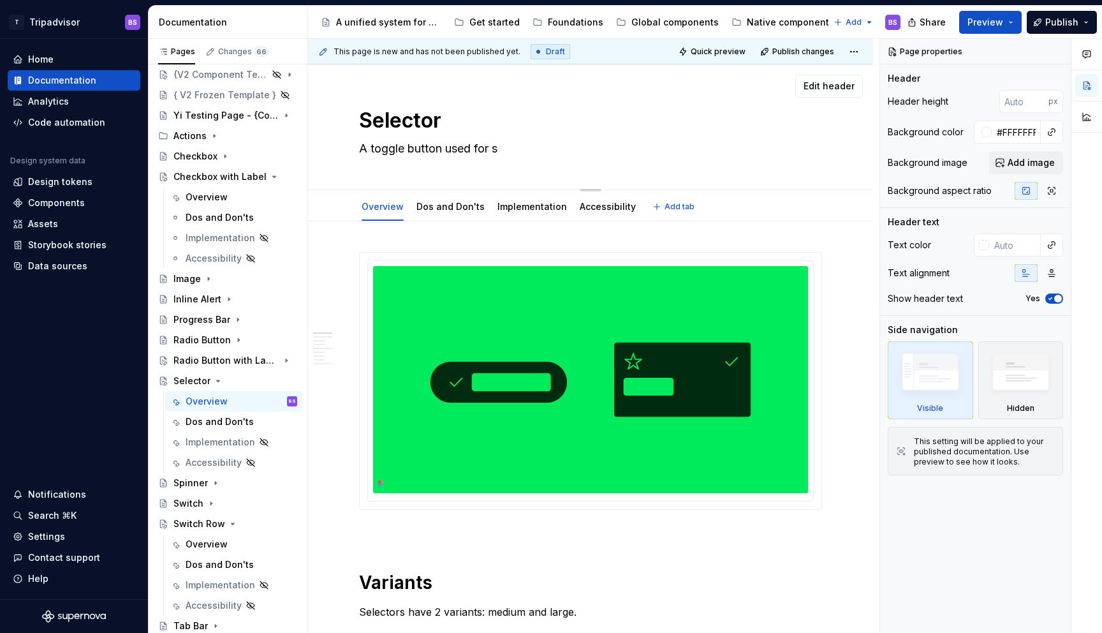
type textarea "A toggle button used for si"
type textarea "*"
type textarea "A toggle button used for sing"
type textarea "*"
type textarea "A toggle button used for singl"
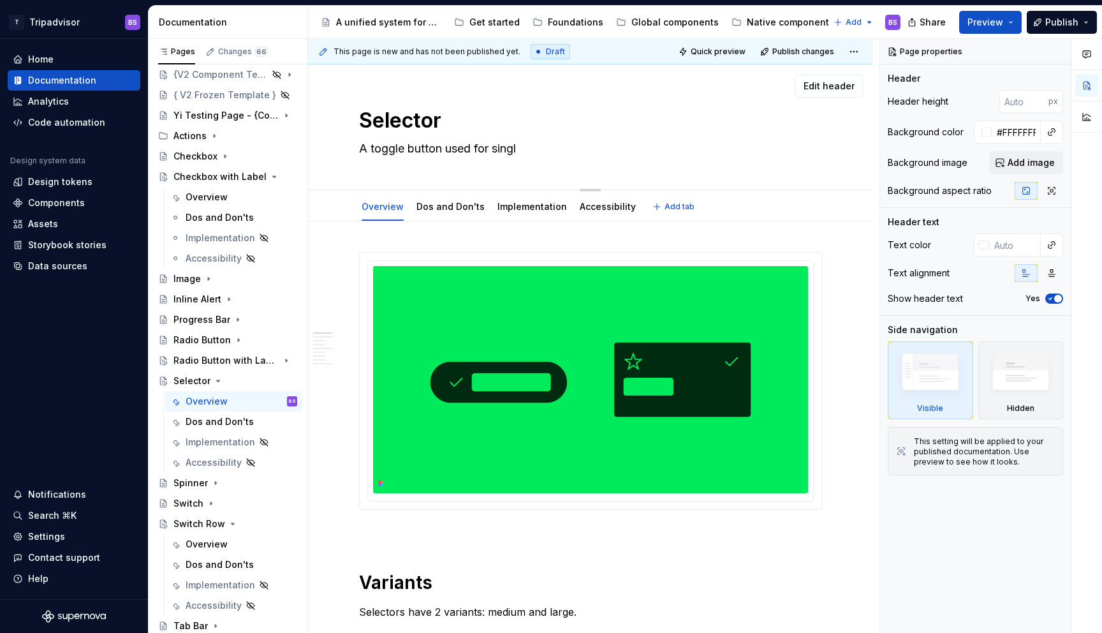
type textarea "*"
type textarea "A toggle button used for single"
type textarea "*"
type textarea "A toggle button used for single"
type textarea "*"
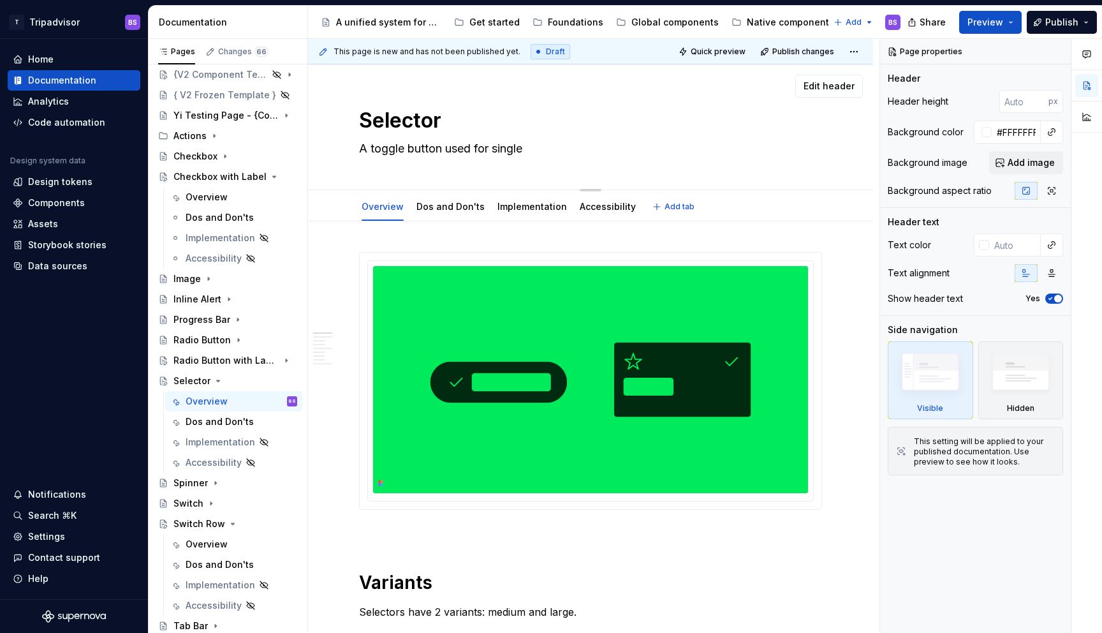
type textarea "A toggle button used for single a"
type textarea "*"
type textarea "A toggle button used for single an"
type textarea "*"
type textarea "A toggle button used for single and"
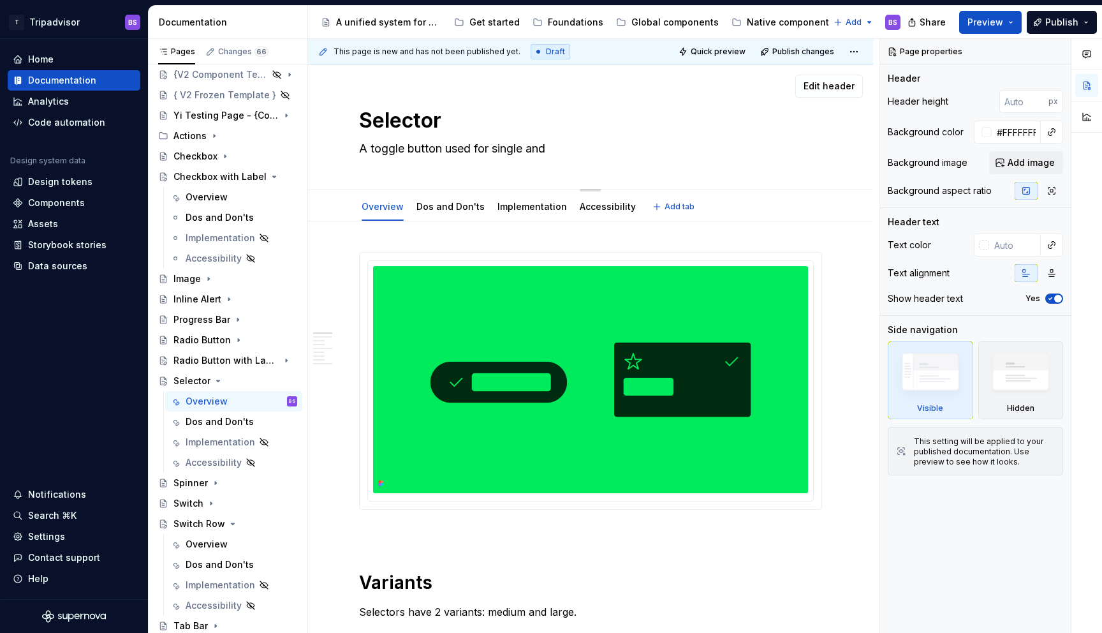
type textarea "*"
type textarea "A toggle button used for single and"
type textarea "*"
type textarea "A toggle button used for single and m"
type textarea "*"
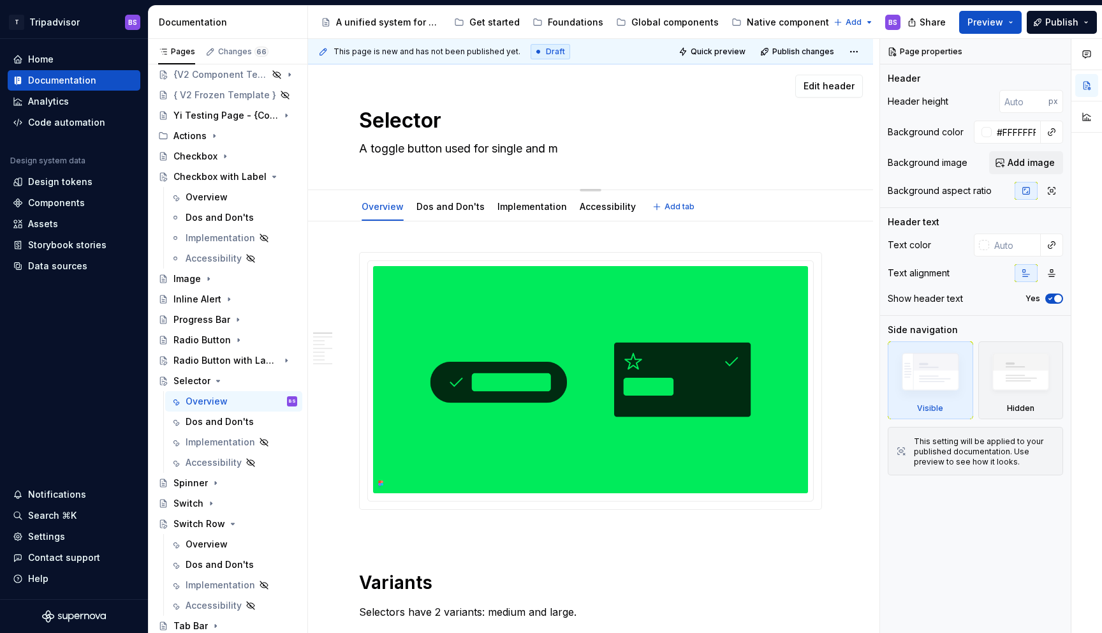
type textarea "A toggle button used for single and mu"
type textarea "*"
type textarea "A toggle button used for single and mul"
type textarea "*"
type textarea "A toggle button used for single and mult"
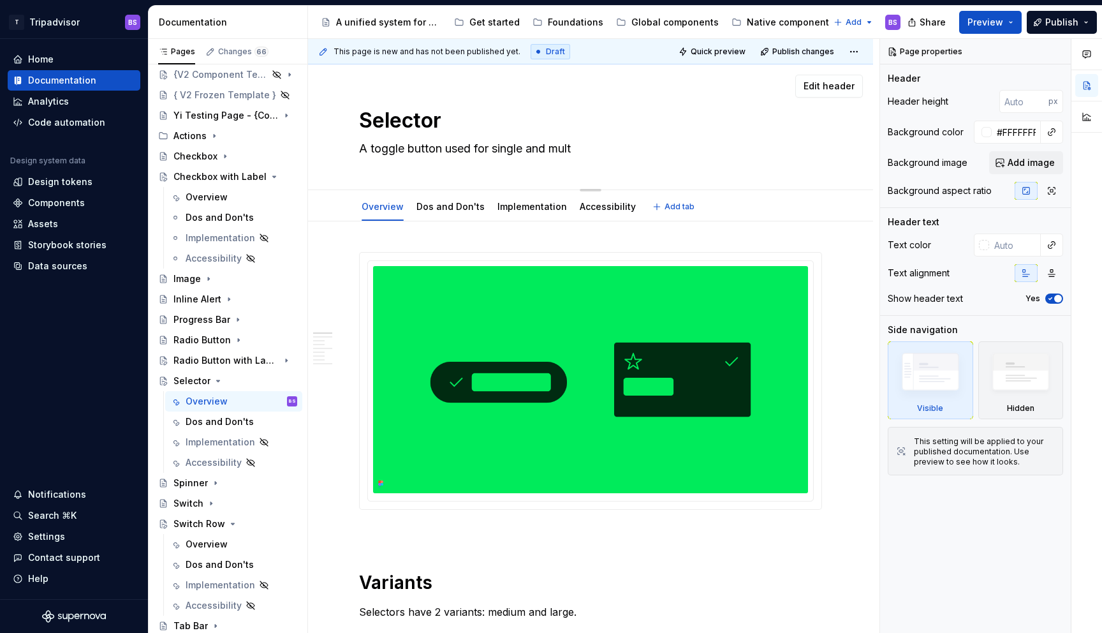
type textarea "*"
type textarea "A toggle button used for single and multi"
type textarea "*"
type textarea "A toggle button used for single and multis"
type textarea "*"
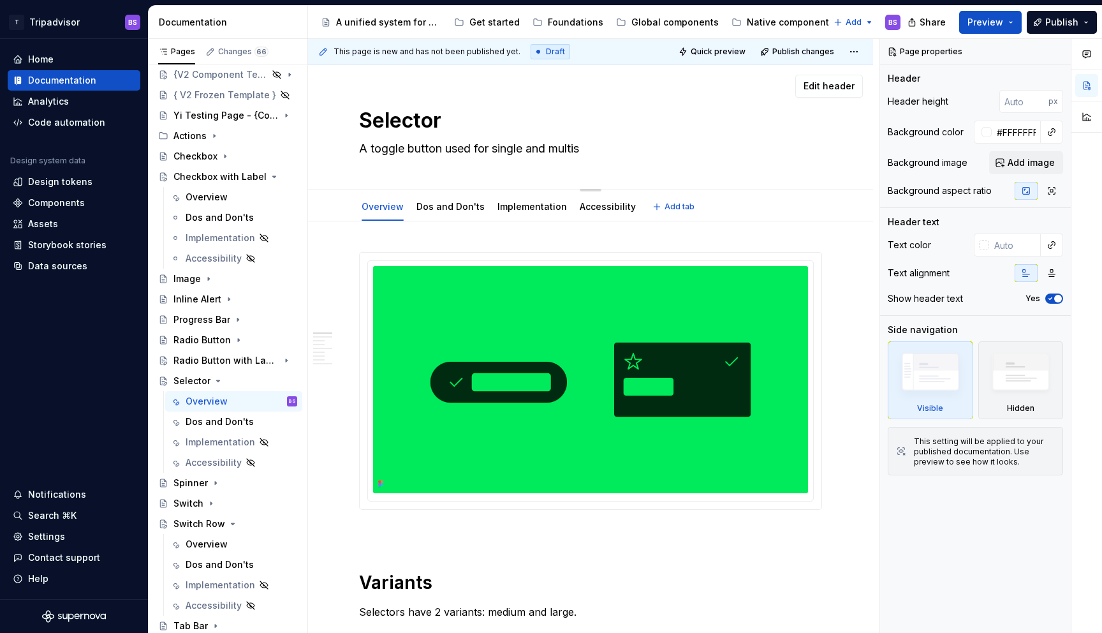
type textarea "A toggle button used for single and multise"
type textarea "*"
type textarea "A toggle button used for single and multisel"
type textarea "*"
type textarea "A toggle button used for single and multisele"
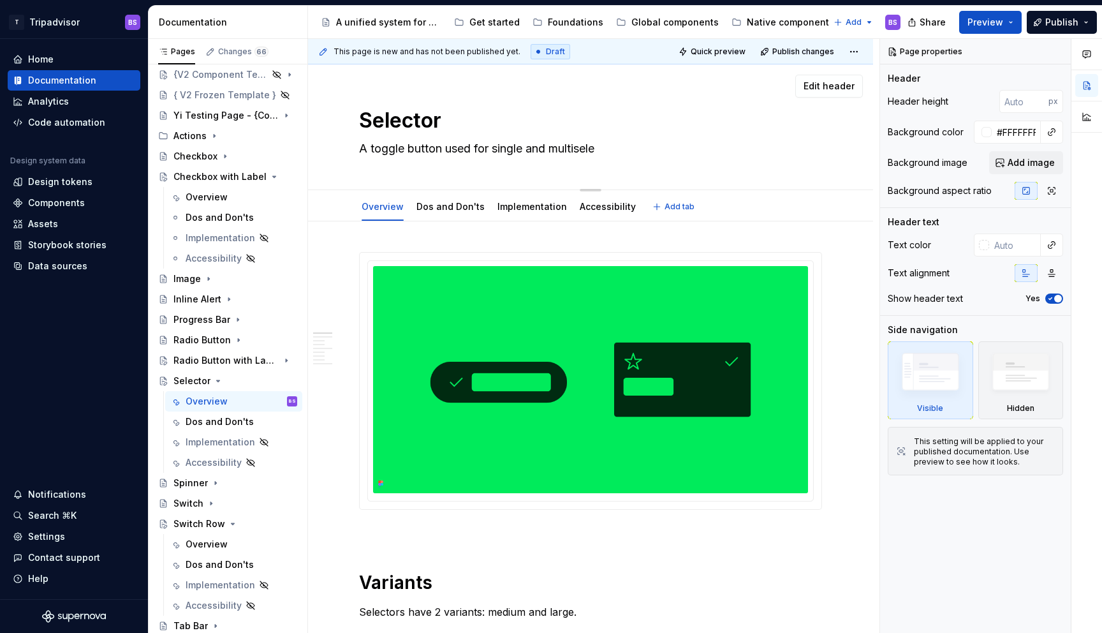
type textarea "*"
type textarea "A toggle button used for single and multiselec"
type textarea "*"
type textarea "A toggle button used for single and multiselect"
type textarea "*"
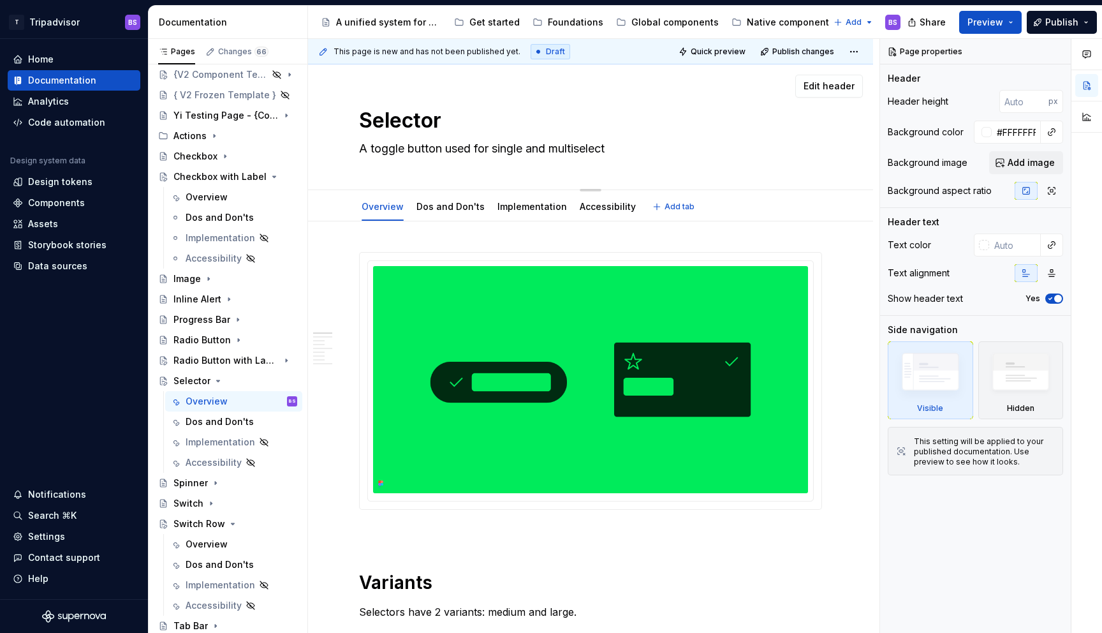
type textarea "A toggle button used for single and multiselecti"
type textarea "*"
type textarea "A toggle button used for single and multiselectio"
type textarea "*"
type textarea "A toggle button used for single and multiselection"
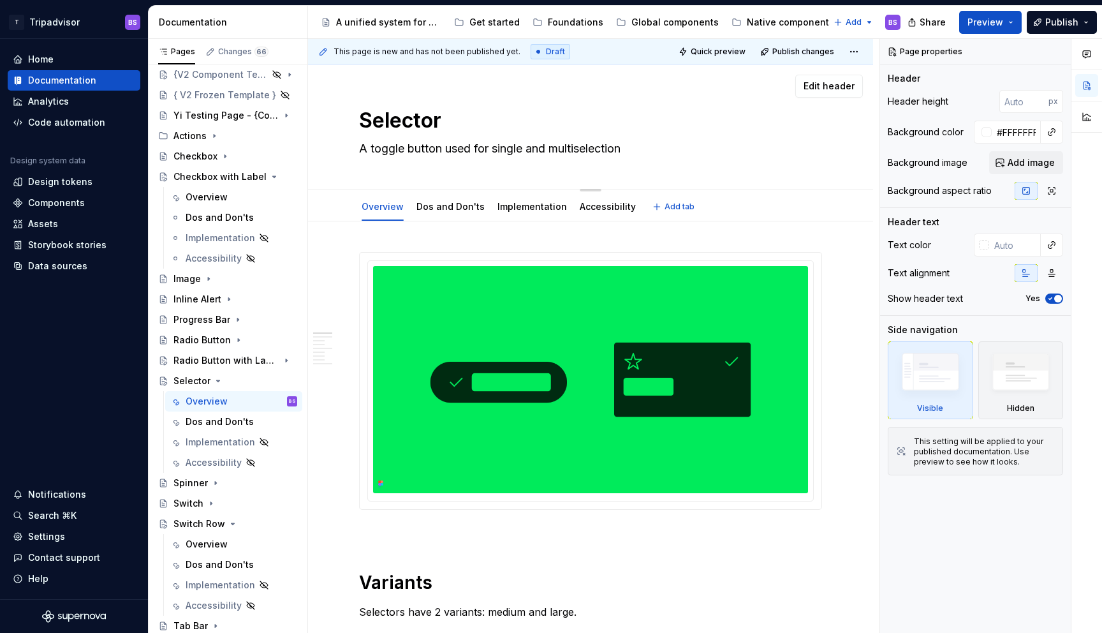
type textarea "*"
type textarea "A toggle button used for single and multiselection"
type textarea "*"
type textarea "A toggle button used for single and multi selection"
type textarea "*"
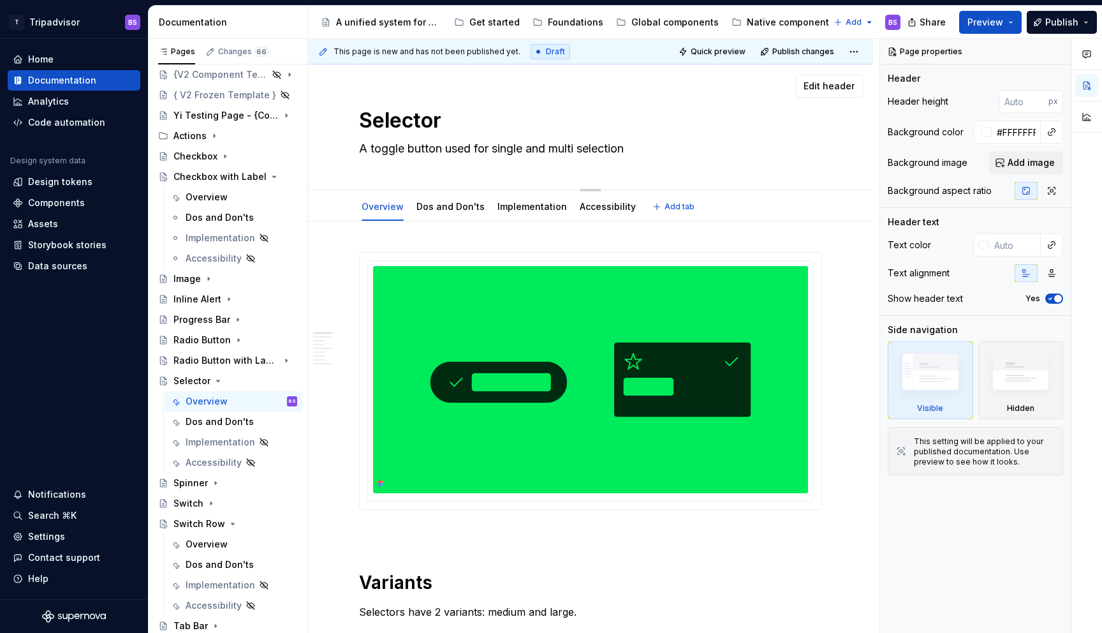
type textarea "A toggle button used for single and multiselection"
type textarea "*"
type textarea "A toggle button used for single and multi-selection"
type textarea "*"
type textarea "A toggle button used for single and multi-selection a"
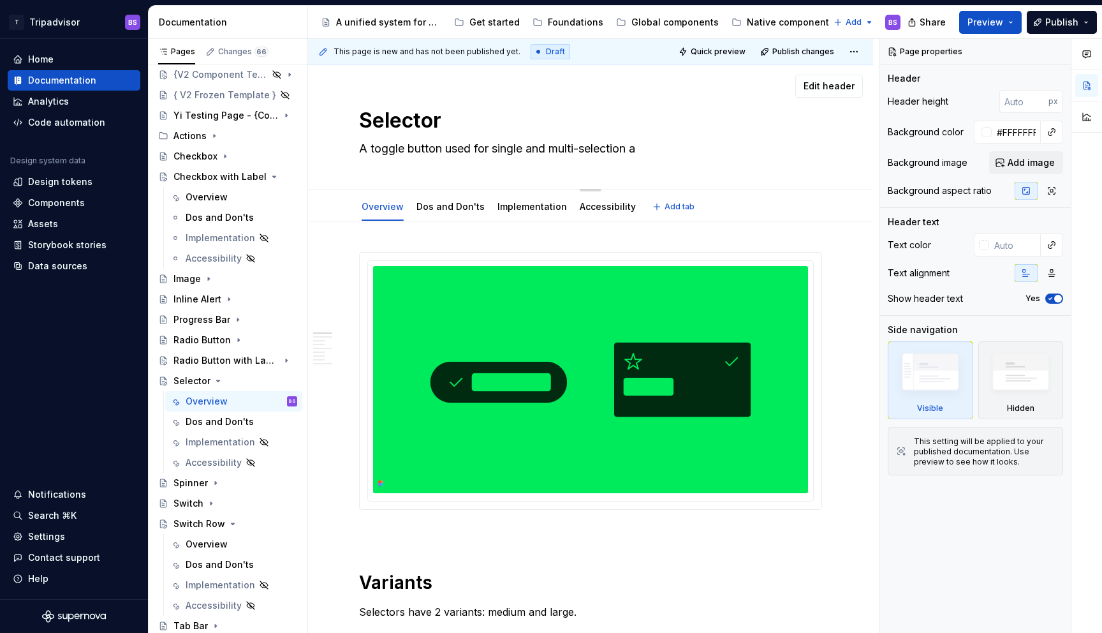
type textarea "*"
type textarea "A toggle button used for single and multi-selection an"
type textarea "*"
type textarea "A toggle button used for single and multi-selection ans"
type textarea "*"
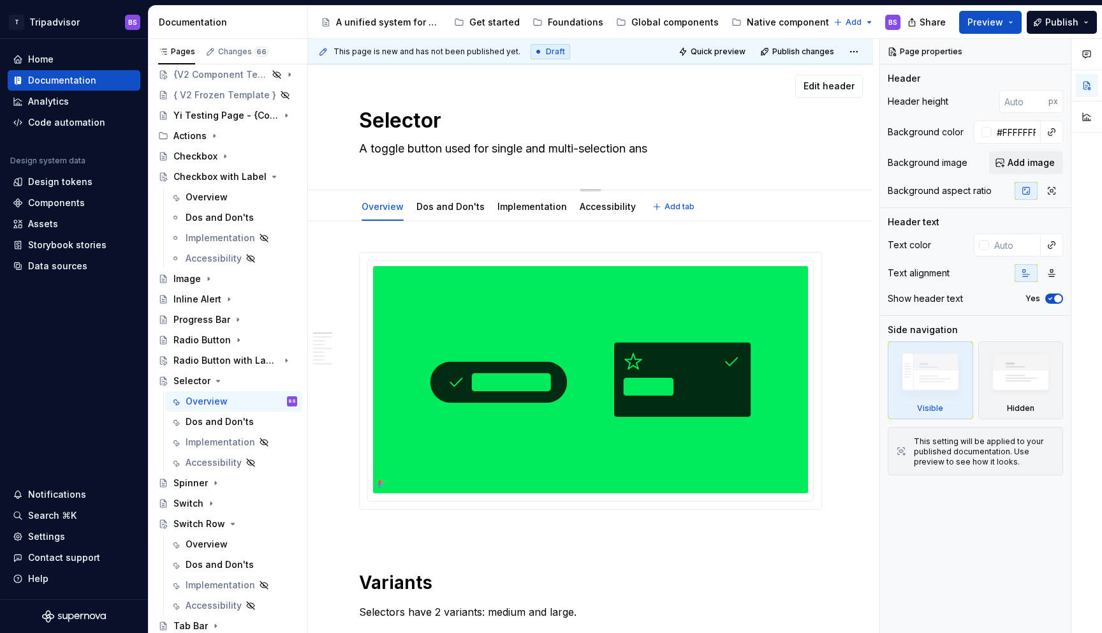
type textarea "A toggle button used for single and multi-selection answ"
type textarea "*"
type textarea "A toggle button used for single and multi-selection answe"
type textarea "*"
type textarea "A toggle button used for single and multi-selection answer"
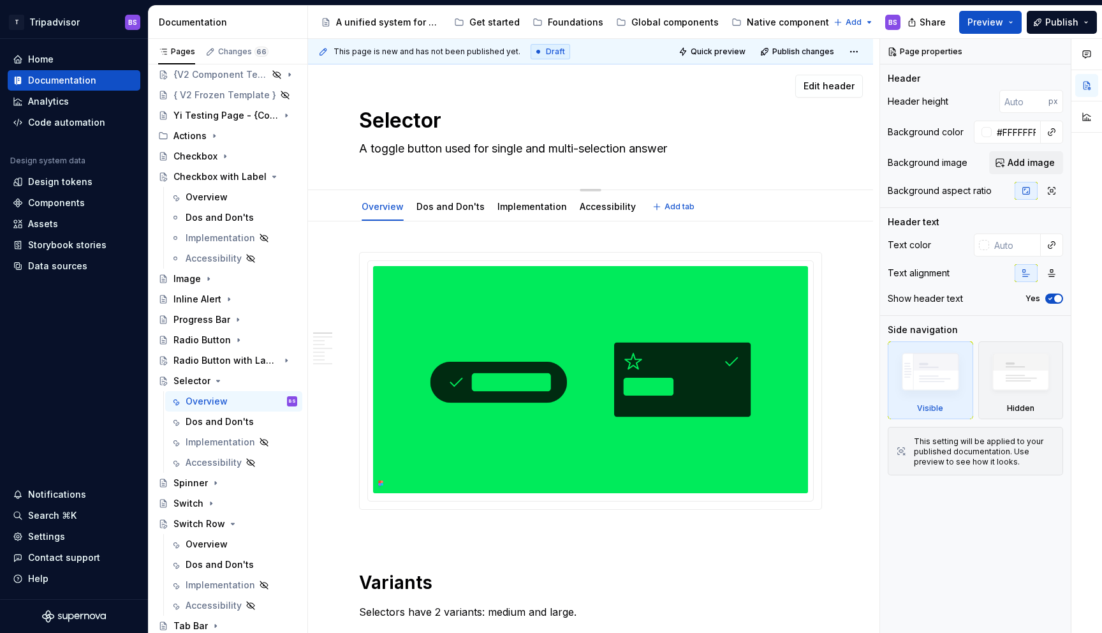
type textarea "*"
type textarea "A toggle button used for single and multi-selection answers"
type textarea "*"
type textarea "A toggle button used for single and multi-selection i"
type textarea "*"
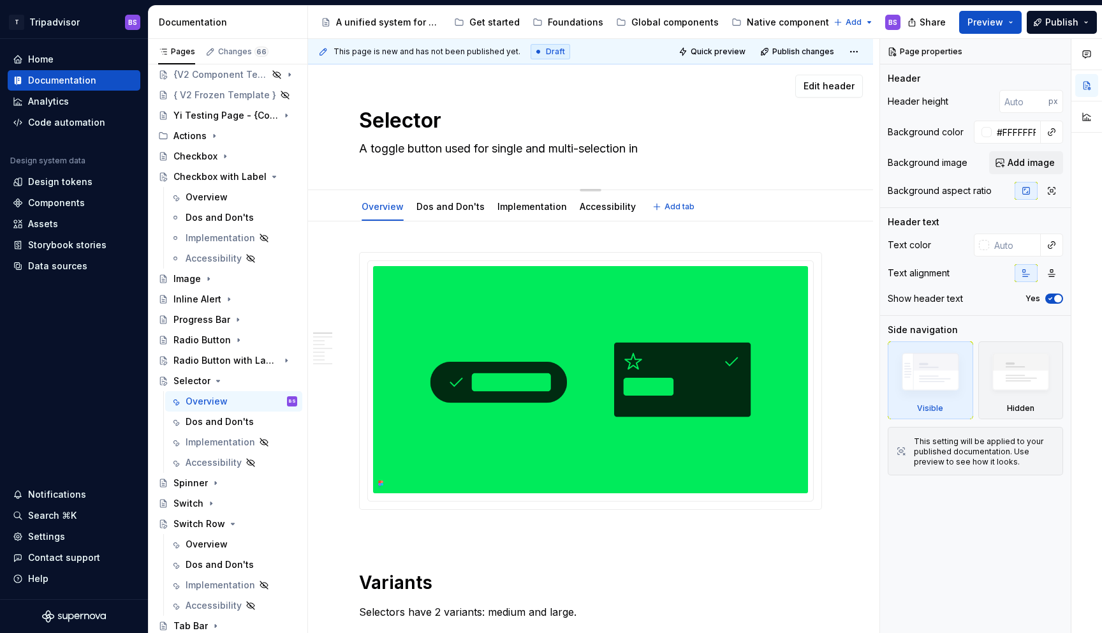
type textarea "A toggle button used for single and multi-selection int"
type textarea "*"
type textarea "A toggle button used for single and multi-selection inte"
type textarea "*"
type textarea "A toggle button used for single and multi-selection inter"
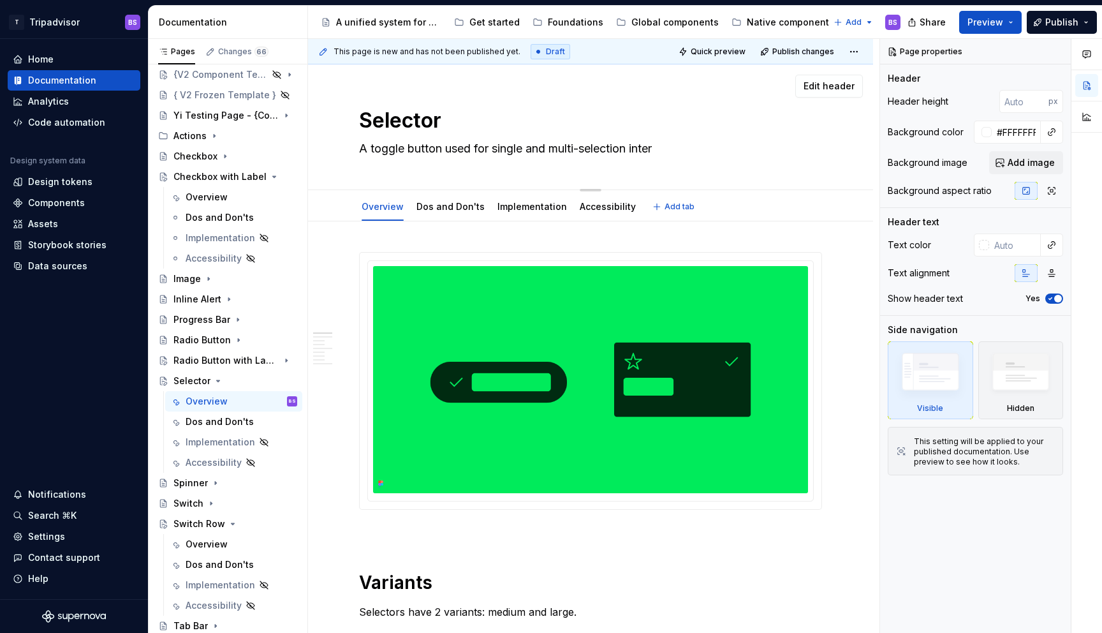
type textarea "*"
type textarea "A toggle button used for single and multi-selection inte"
type textarea "*"
type textarea "A toggle button used for single and multi-selection int"
type textarea "*"
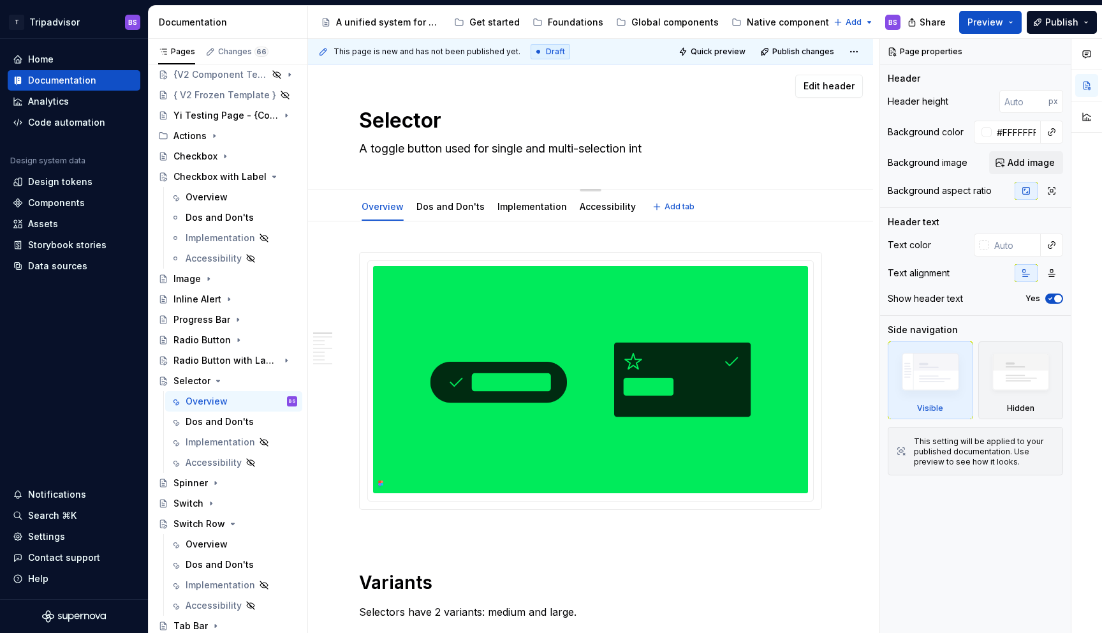
type textarea "A toggle button used for single and multi-selection in"
type textarea "*"
type textarea "A toggle button used for single and multi-selection inp"
type textarea "*"
type textarea "A toggle button used for single and multi-selection input"
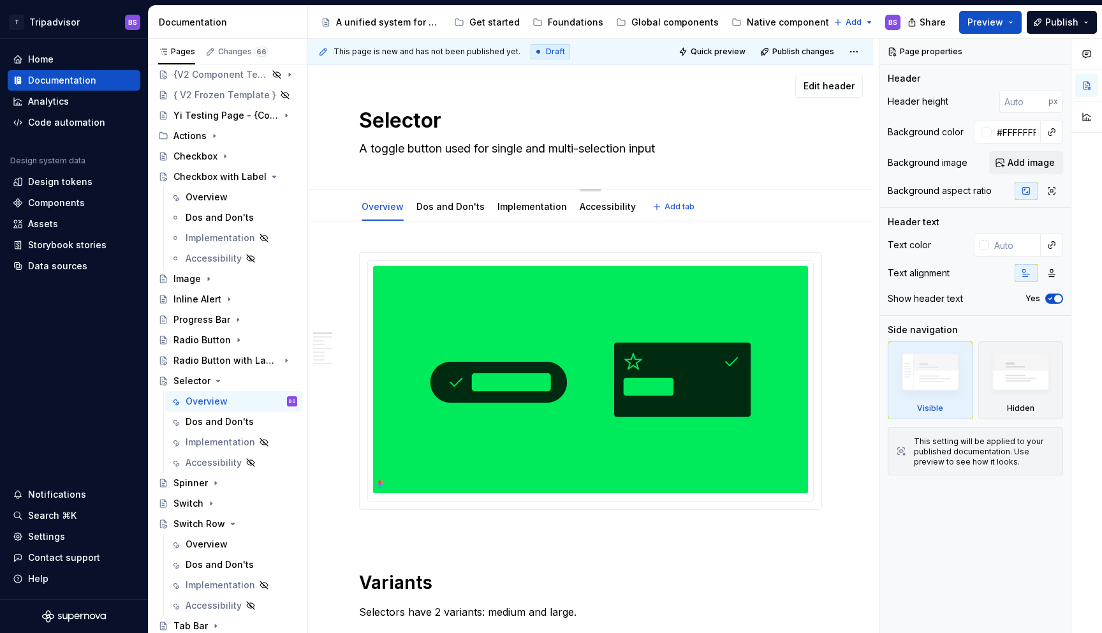
type textarea "*"
type textarea "A toggle button used for single and multi-selection inputs"
type textarea "*"
type textarea "A toggle button used for single and multi-selection inputs"
type textarea "*"
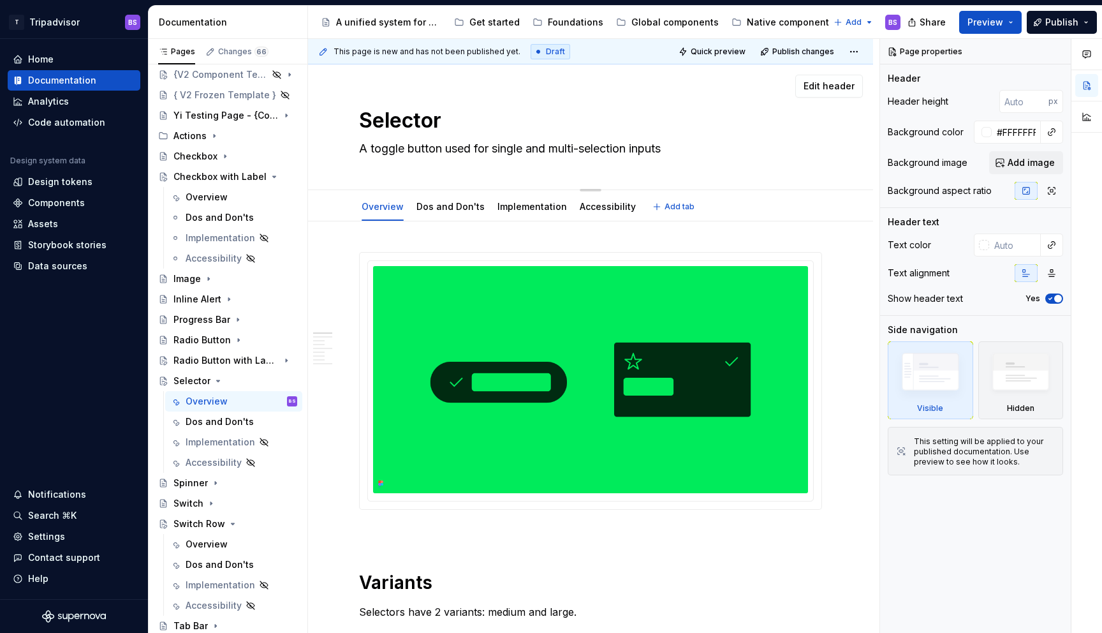
type textarea "A toggle button used for single and multi-selection inputs"
type textarea "*"
type textarea "A toggle button used for single and multi-selection inputs,"
type textarea "*"
type textarea "A toggle button used for single and multi-selection inputs,"
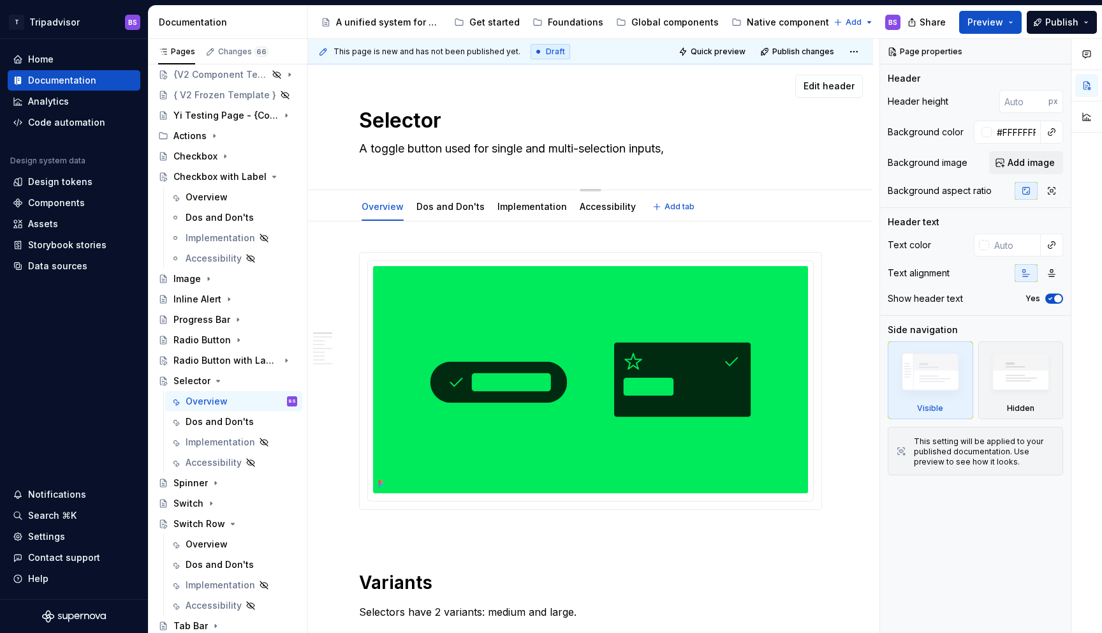
type textarea "*"
type textarea "A toggle button used for single and multi-selection inputs, s"
type textarea "*"
type textarea "A toggle button used for single and multi-selection inputs, sp"
type textarea "*"
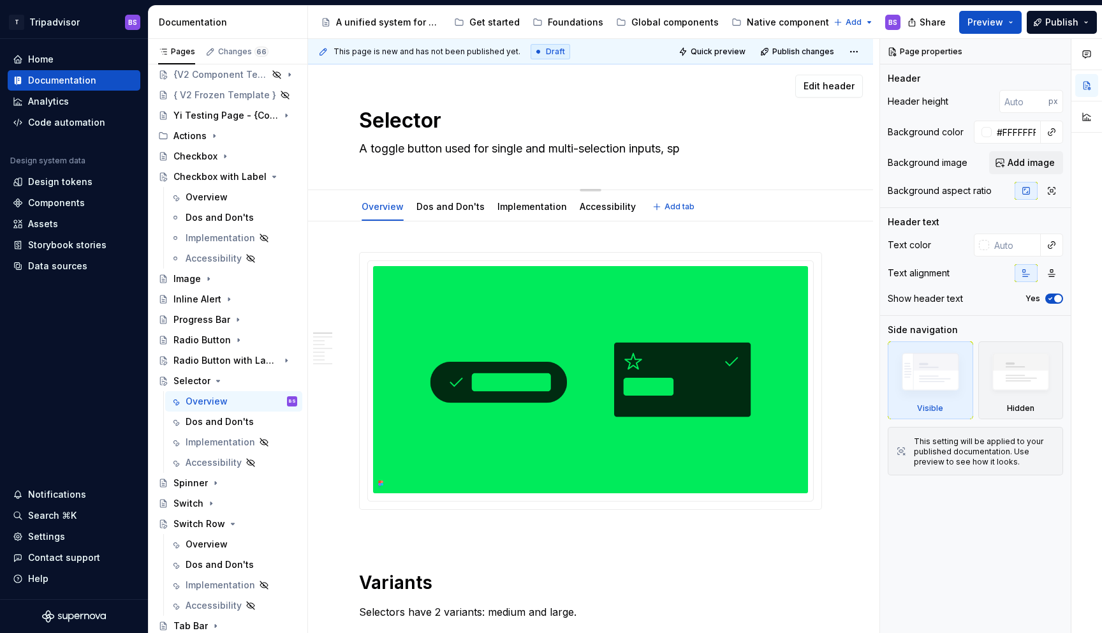
type textarea "A toggle button used for single and multi-selection inputs, spe"
type textarea "*"
type textarea "A toggle button used for single and multi-selection inputs, speci"
type textarea "*"
type textarea "A toggle button used for single and multi-selection inputs, specif"
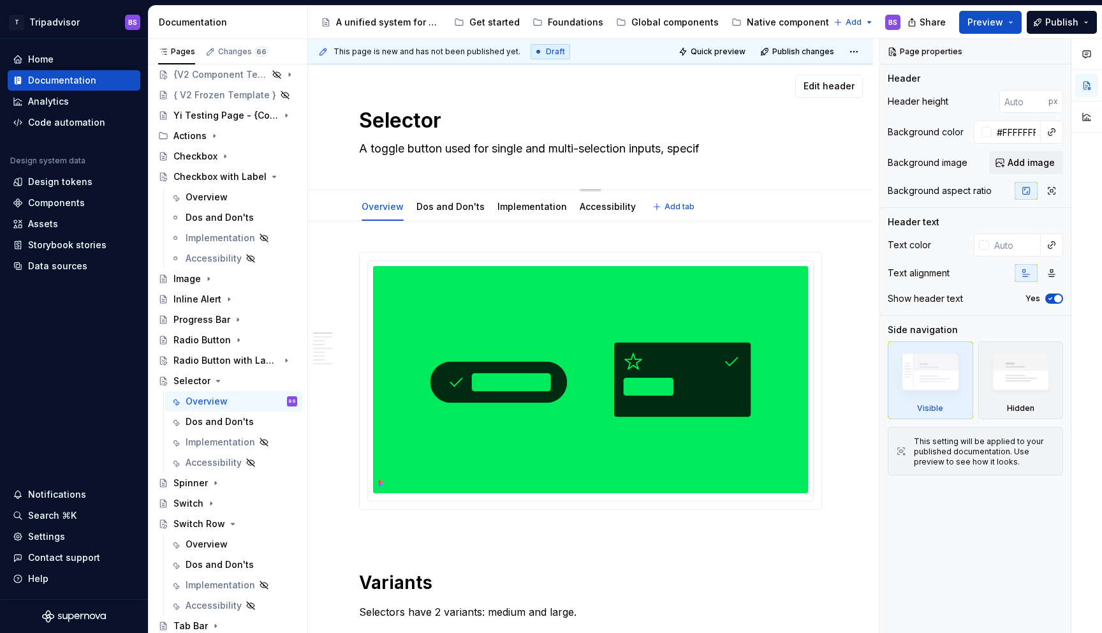
type textarea "*"
type textarea "A toggle button used for single and multi-selection inputs, specifi"
type textarea "*"
type textarea "A toggle button used for single and multi-selection inputs, specific"
type textarea "*"
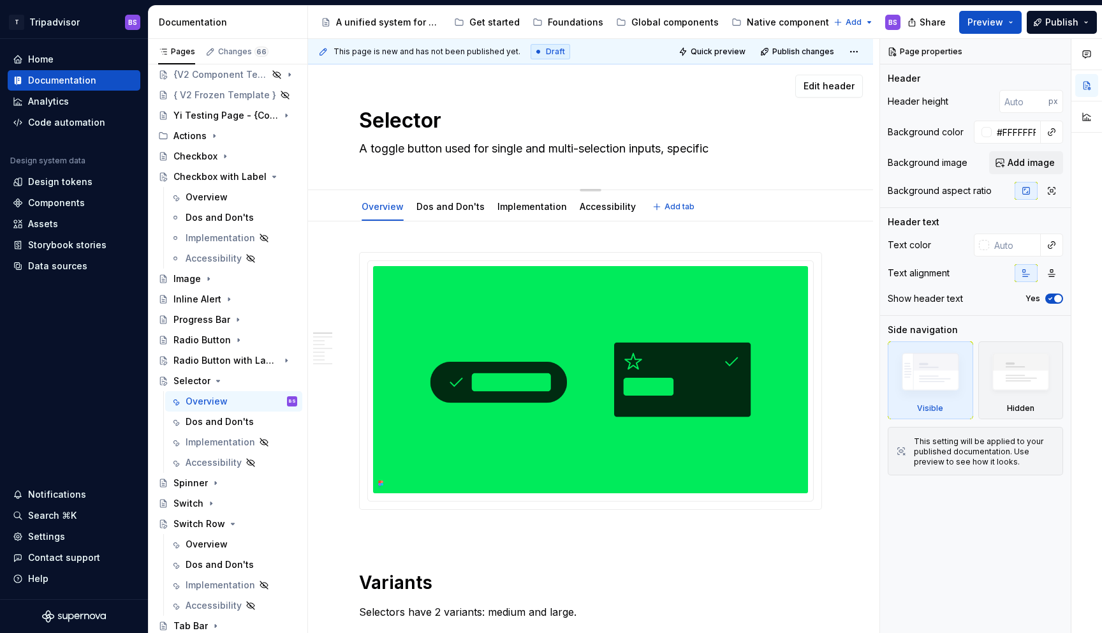
type textarea "A toggle button used for single and multi-selection inputs, specifica"
type textarea "*"
type textarea "A toggle button used for single and multi-selection inputs, specifical"
type textarea "*"
type textarea "A toggle button used for single and multi-selection inputs, specificall"
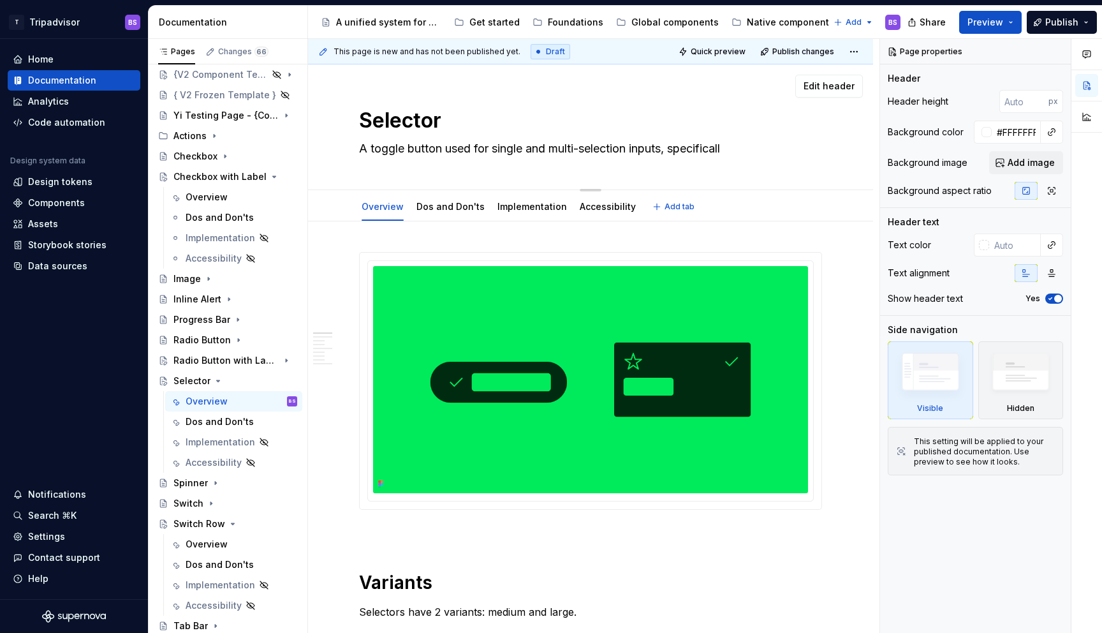
type textarea "*"
type textarea "A toggle button used for single and multi-selection inputs, specificall"
type textarea "*"
type textarea "A toggle button used for single and multi-selection inputs, specifically"
type textarea "*"
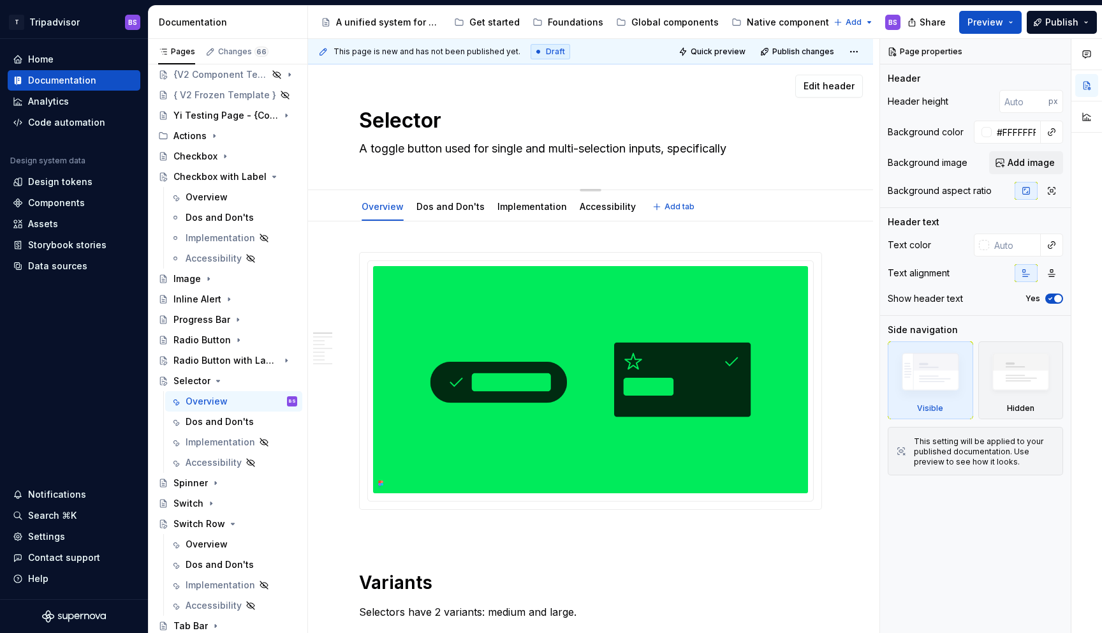
type textarea "A toggle button used for single and multi-selection inputs, specifically"
type textarea "*"
type textarea "A toggle button used for single and multi-selection inputs, specifically w"
type textarea "*"
type textarea "A toggle button used for single and multi-selection inputs, specifically wi"
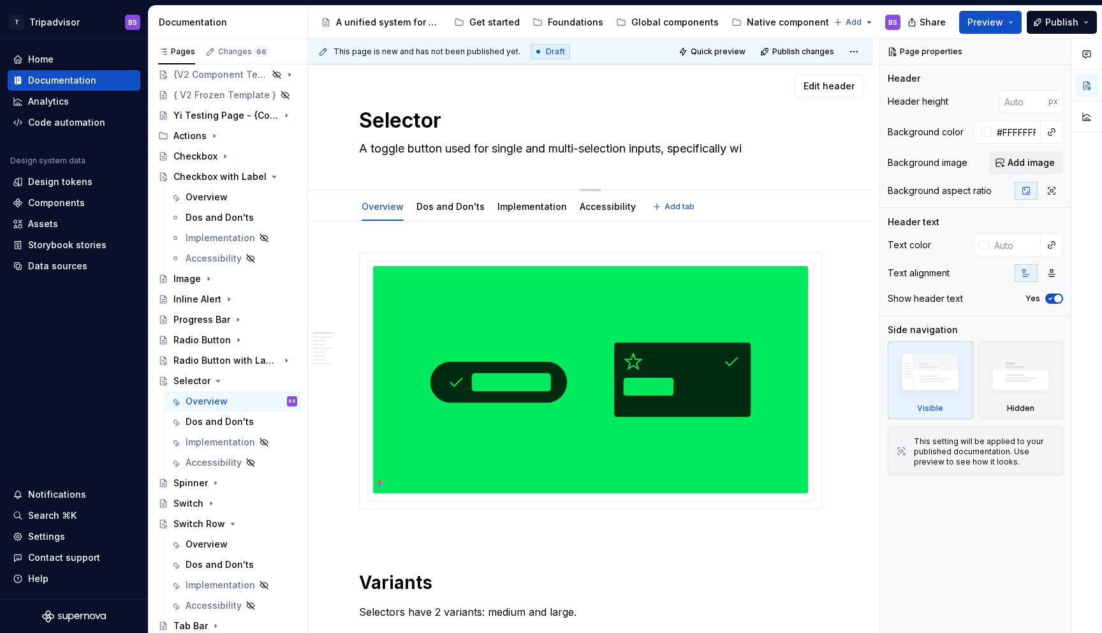
type textarea "*"
type textarea "A toggle button used for single and multi-selection inputs, specifically with"
type textarea "*"
type textarea "A toggle button used for single and multi-selection inputs, specifically withi"
type textarea "*"
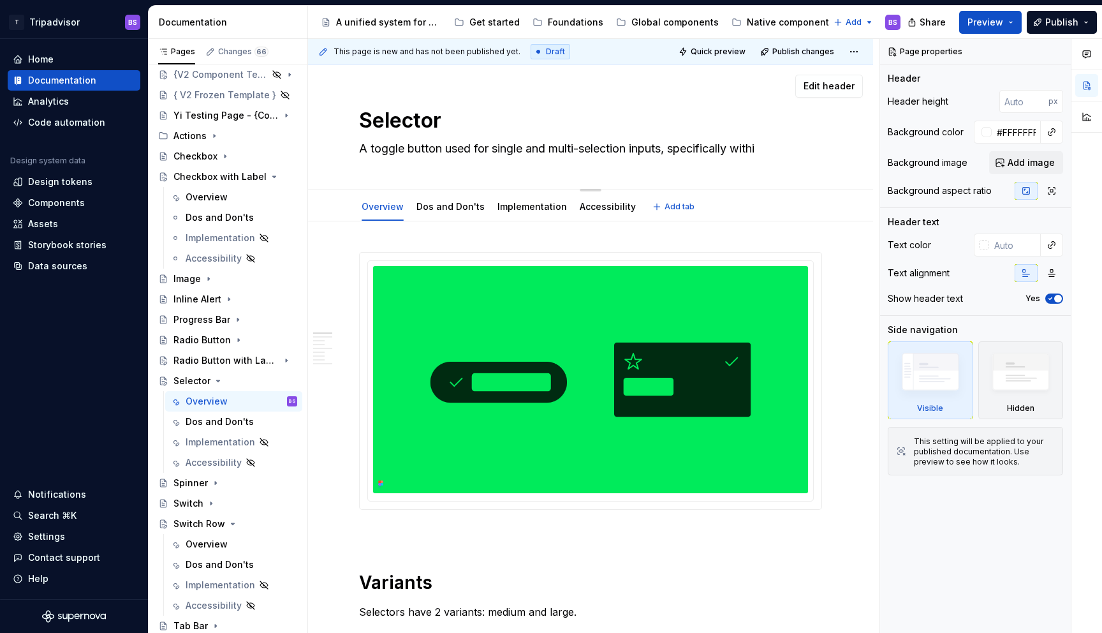
type textarea "A toggle button used for single and multi-selection inputs, specifically within"
type textarea "*"
type textarea "A toggle button used for single and multi-selection inputs, specifically within"
type textarea "*"
type textarea "A toggle button used for single and multi-selection inputs, specifically within…"
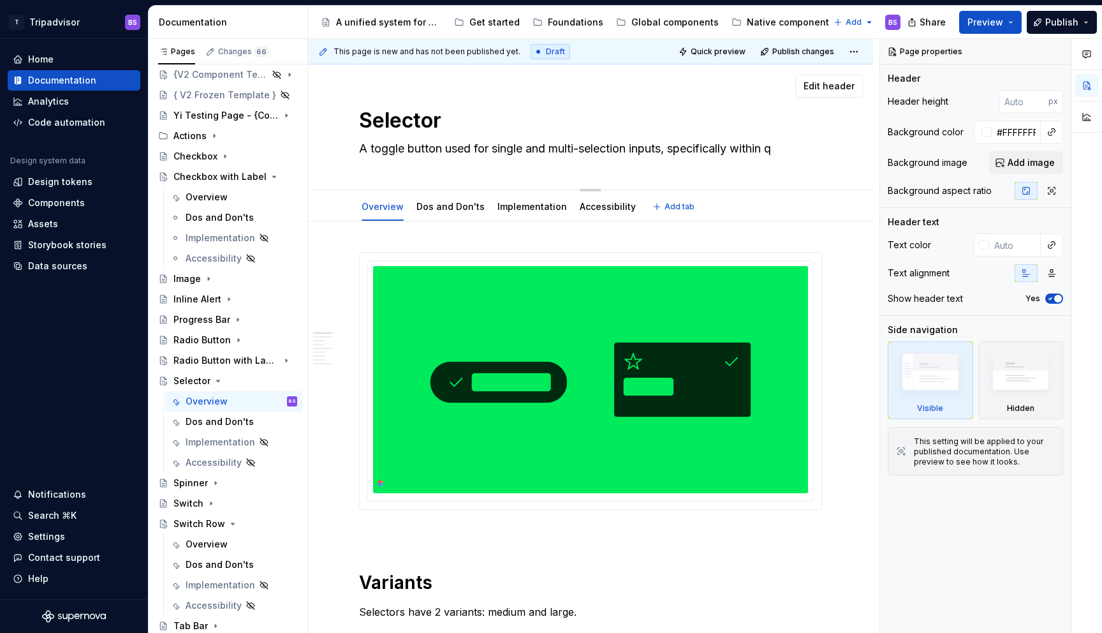
type textarea "*"
type textarea "A toggle button used for single and multi-selection inputs, specifically within…"
type textarea "*"
type textarea "A toggle button used for single and multi-selection inputs, specifically within…"
type textarea "*"
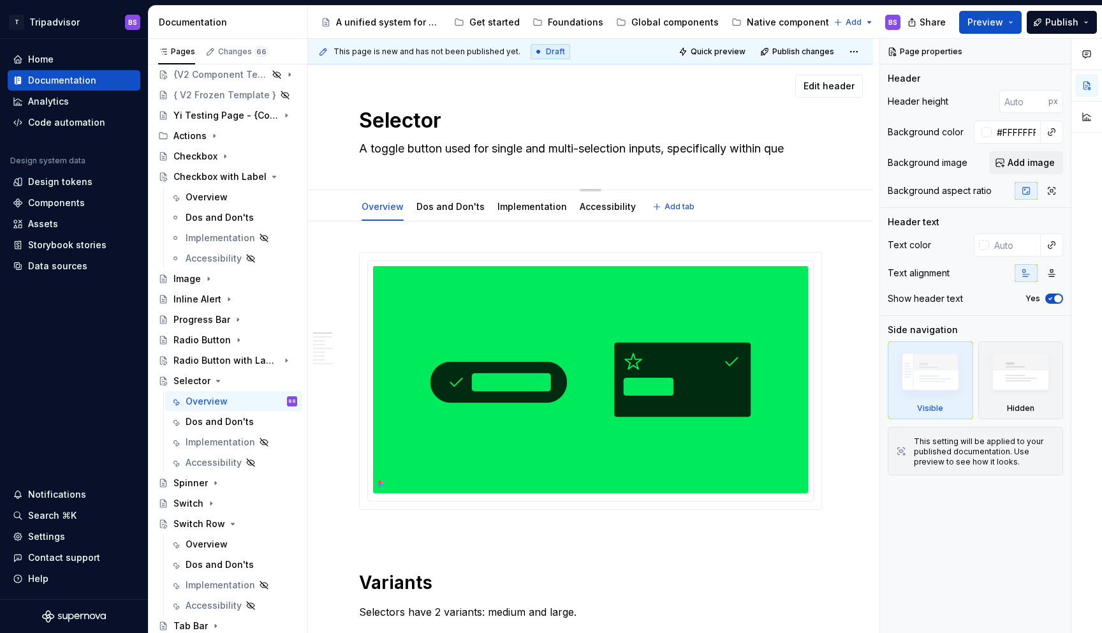
type textarea "A toggle button used for single and multi-selection inputs, specifically within…"
type textarea "*"
type textarea "A toggle button used for single and multi-selection inputs, specifically within…"
type textarea "*"
type textarea "A toggle button used for single and multi-selection inputs, specifically within…"
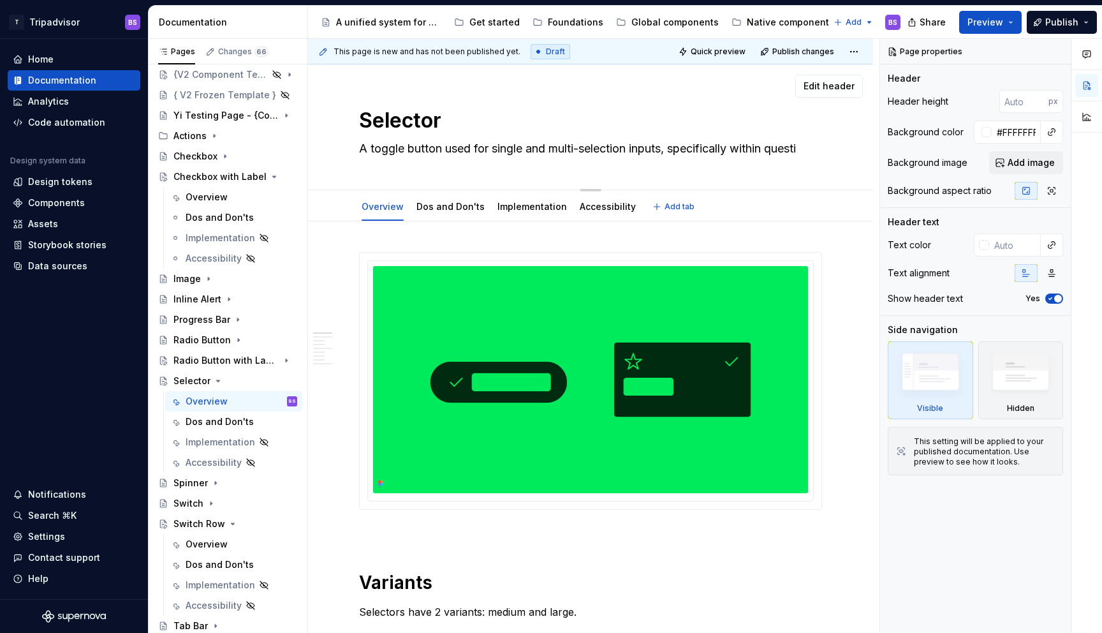
type textarea "*"
type textarea "A toggle button used for single and multi-selection inputs, specifically within…"
type textarea "*"
type textarea "A toggle button used for single and multi-selection inputs, specifically within…"
type textarea "*"
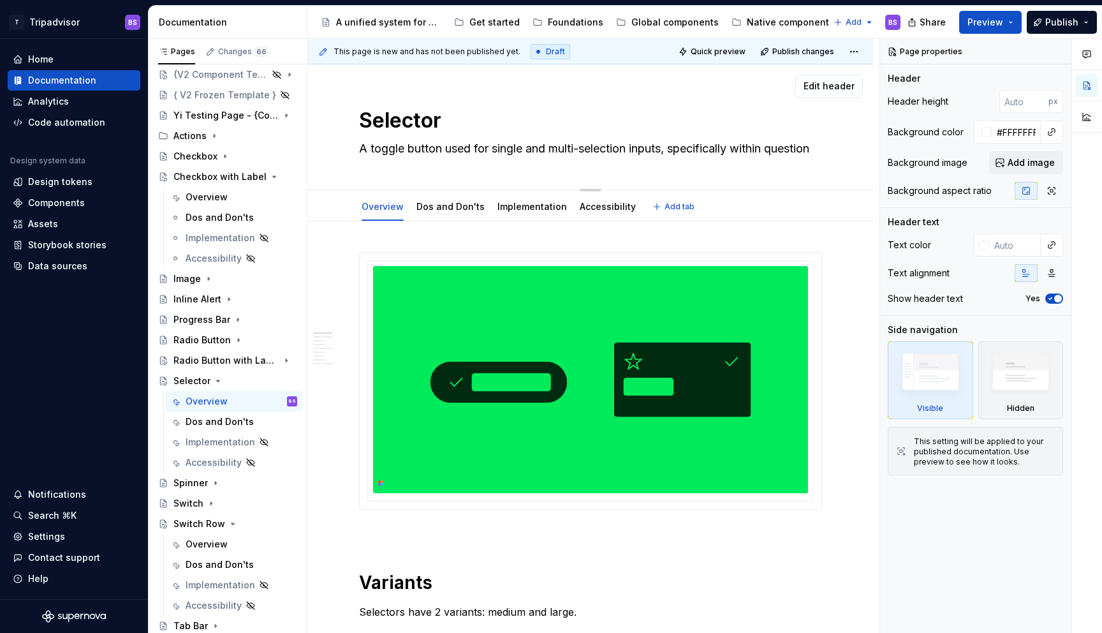
type textarea "A toggle button used for single and multi-selection inputs, specifically within…"
type textarea "*"
type textarea "A toggle button used for single and multi-selection inputs, specifically within…"
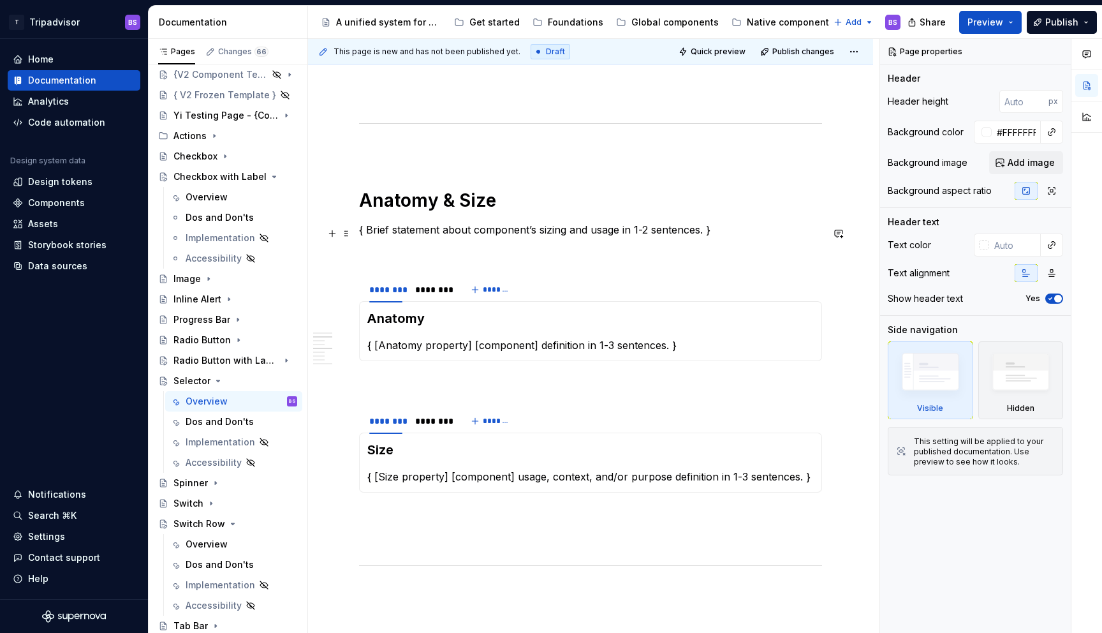
scroll to position [836, 0]
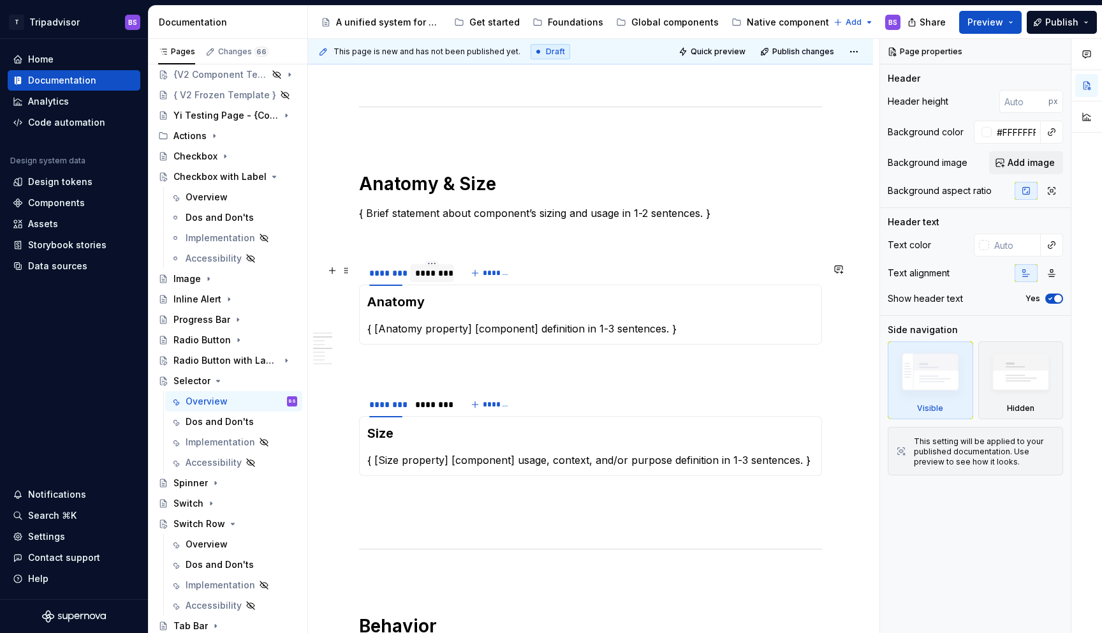
click at [421, 279] on div "********" at bounding box center [431, 273] width 33 height 13
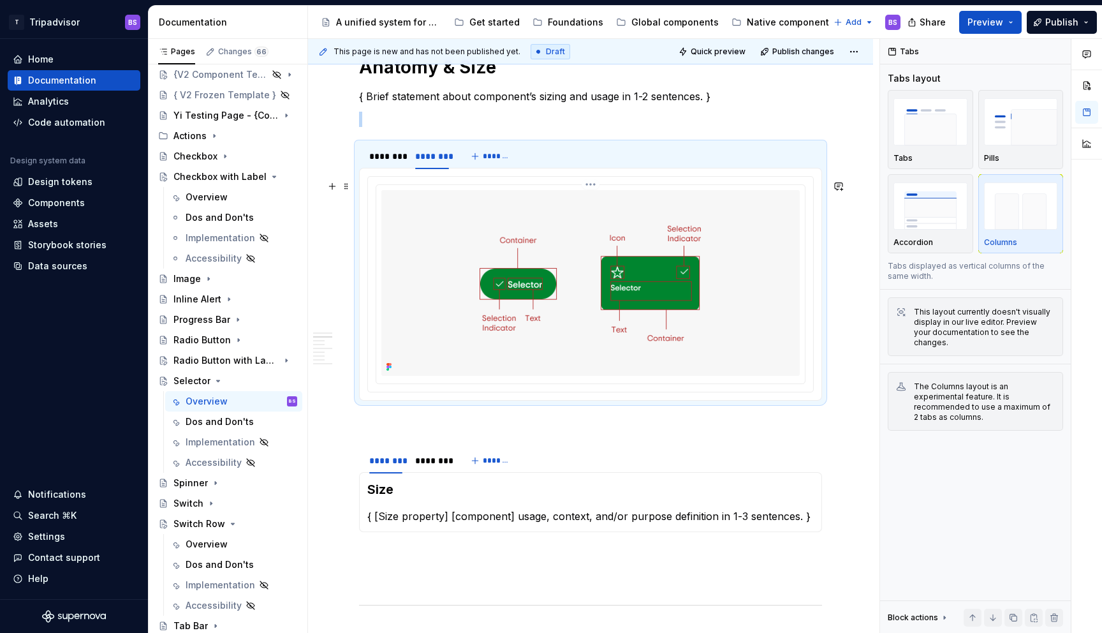
scroll to position [956, 0]
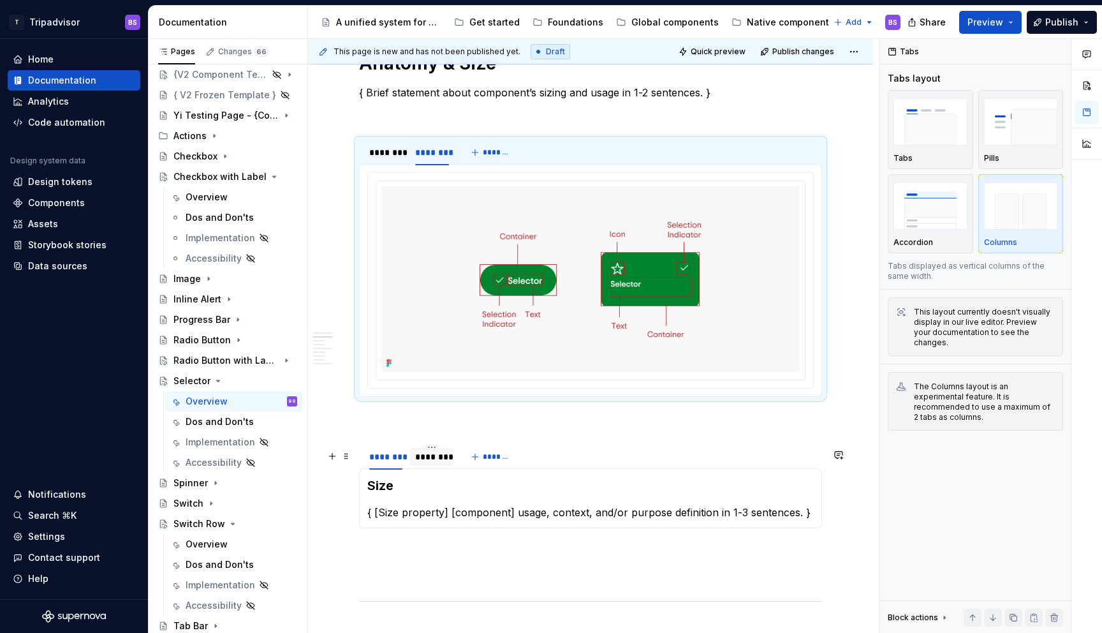
click at [438, 466] on div "********" at bounding box center [431, 457] width 43 height 18
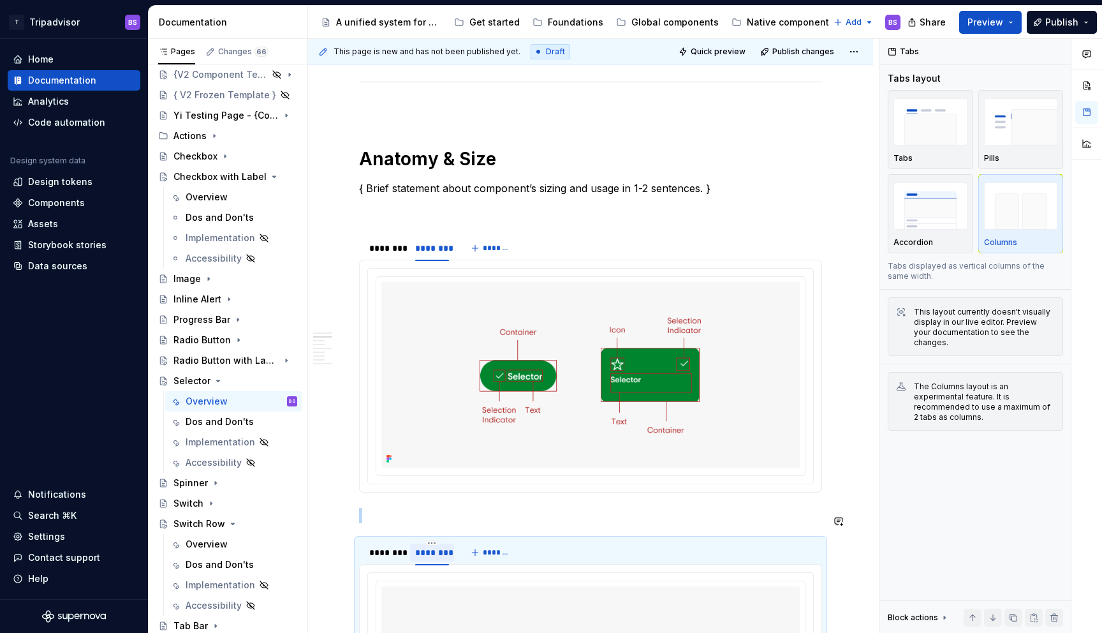
scroll to position [736, 0]
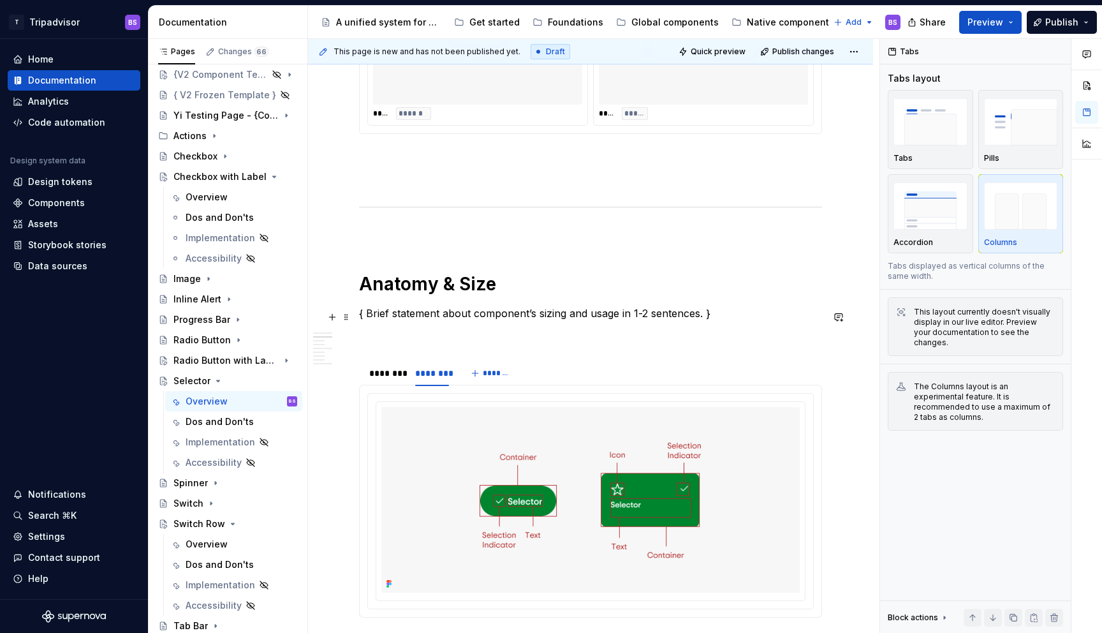
click at [417, 318] on p "{ Brief statement about component’s sizing and usage in 1-2 sentences. }" at bounding box center [590, 313] width 463 height 15
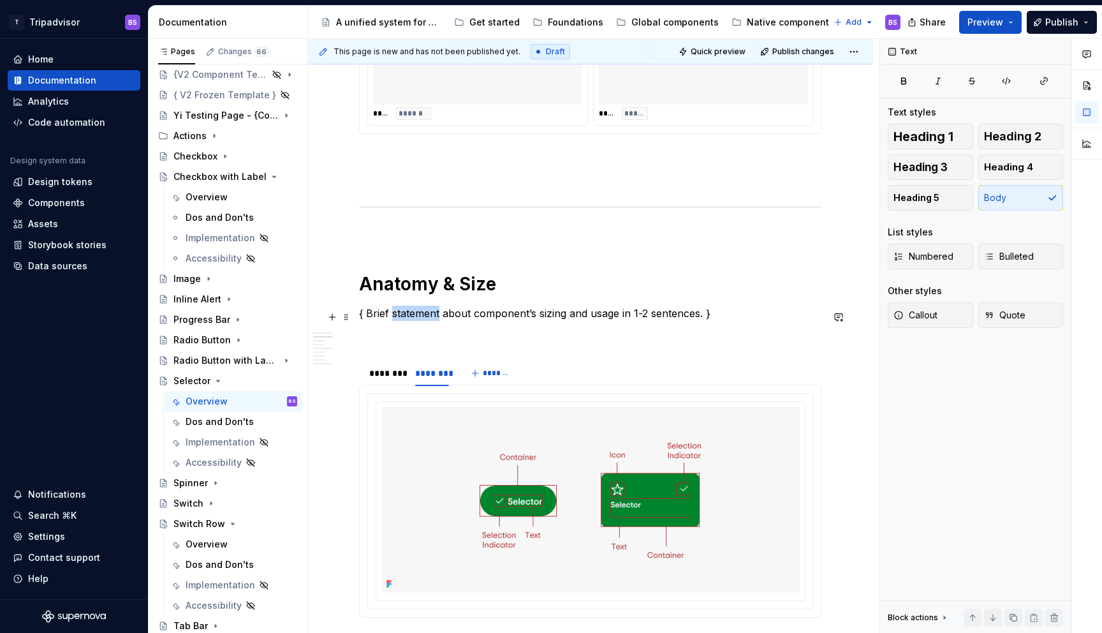
click at [417, 318] on p "{ Brief statement about component’s sizing and usage in 1-2 sentences. }" at bounding box center [590, 313] width 463 height 15
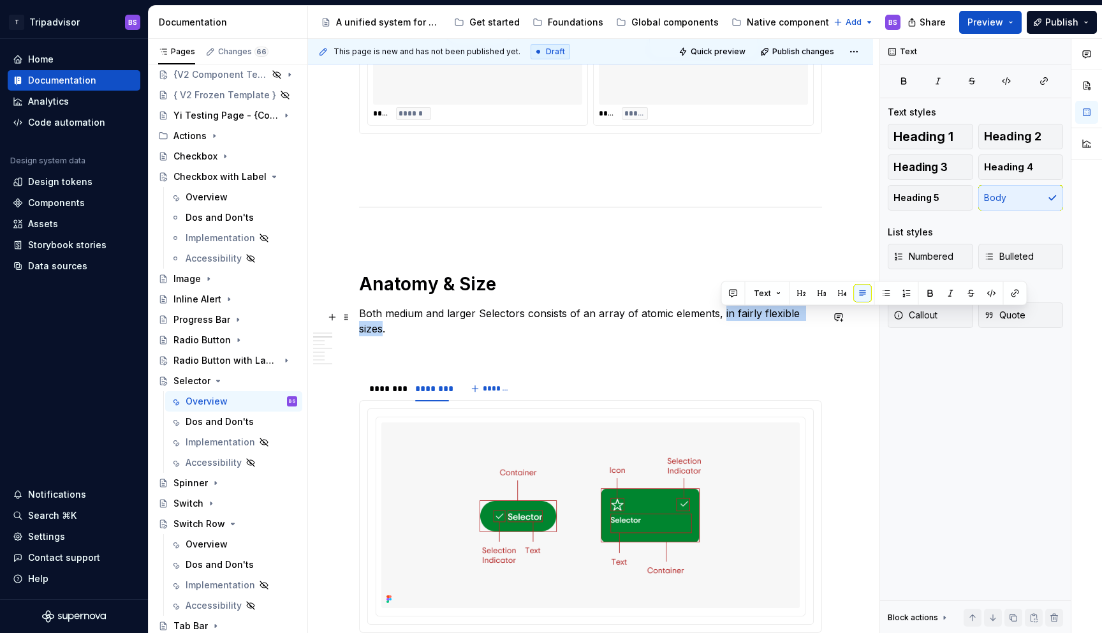
drag, startPoint x: 722, startPoint y: 316, endPoint x: 819, endPoint y: 315, distance: 97.0
click at [819, 315] on p "Both medium and larger Selectors consists of an array of atomic elements, in fa…" at bounding box center [590, 321] width 463 height 31
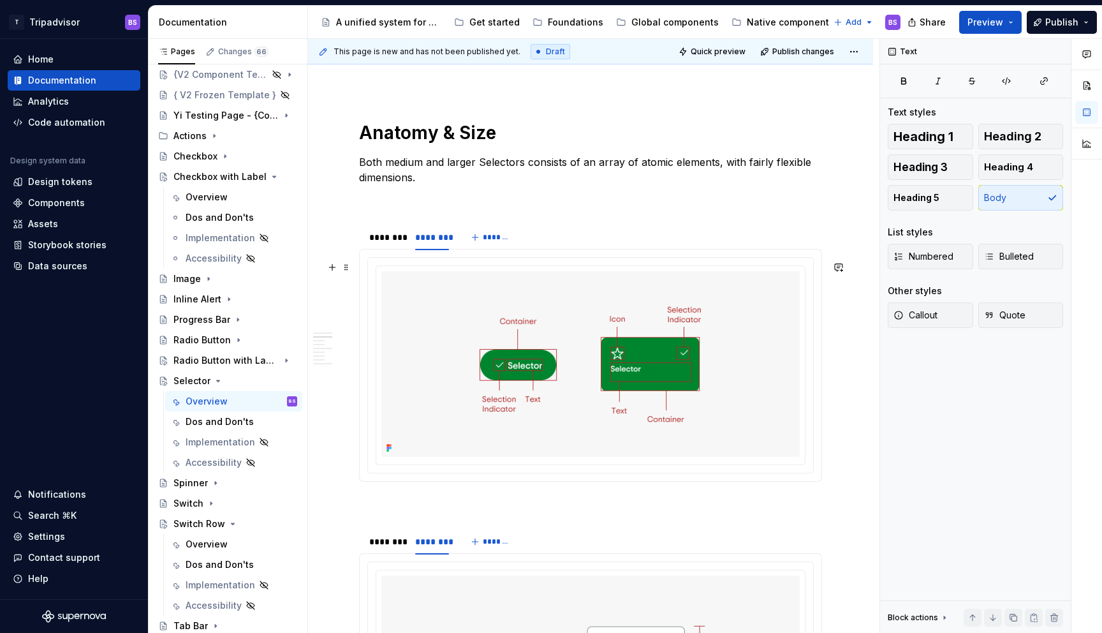
scroll to position [896, 0]
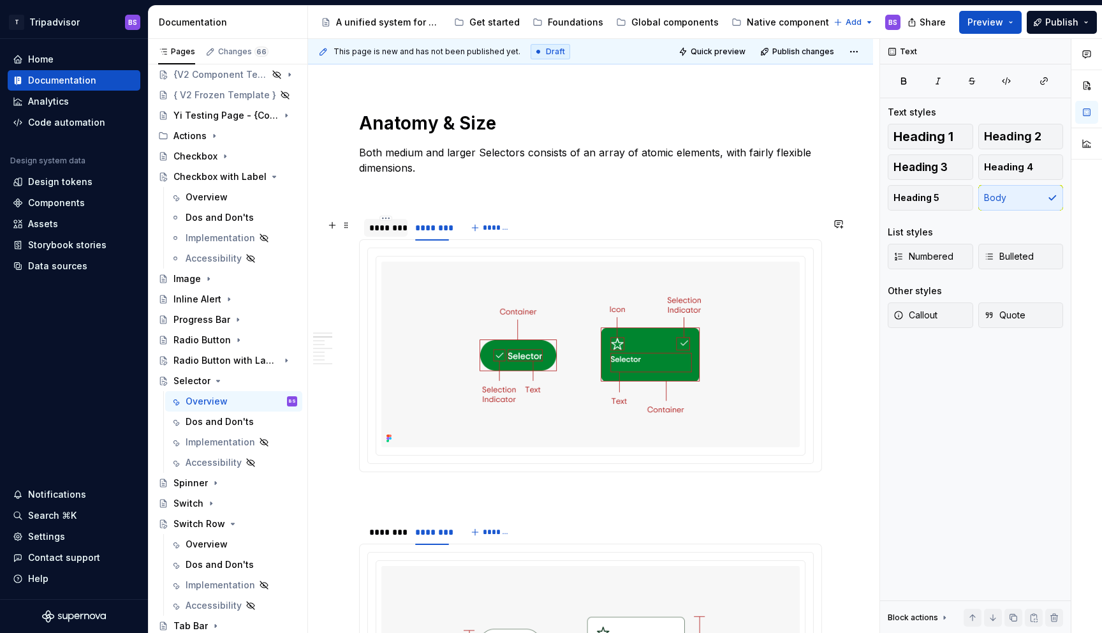
click at [387, 232] on div "********" at bounding box center [385, 227] width 33 height 13
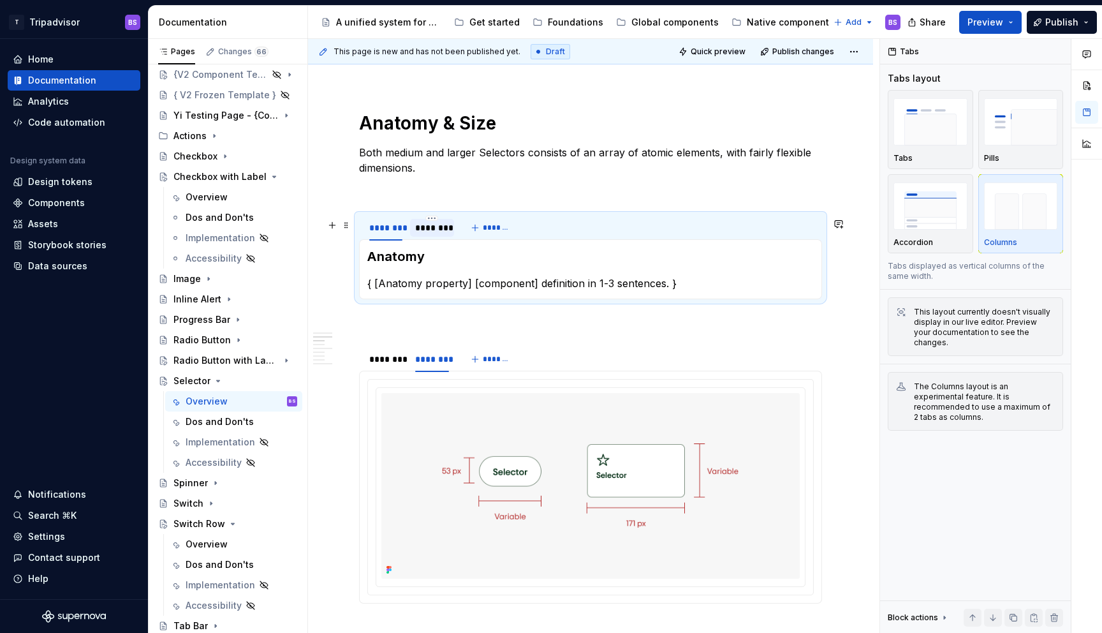
click at [423, 233] on div "********" at bounding box center [431, 227] width 33 height 13
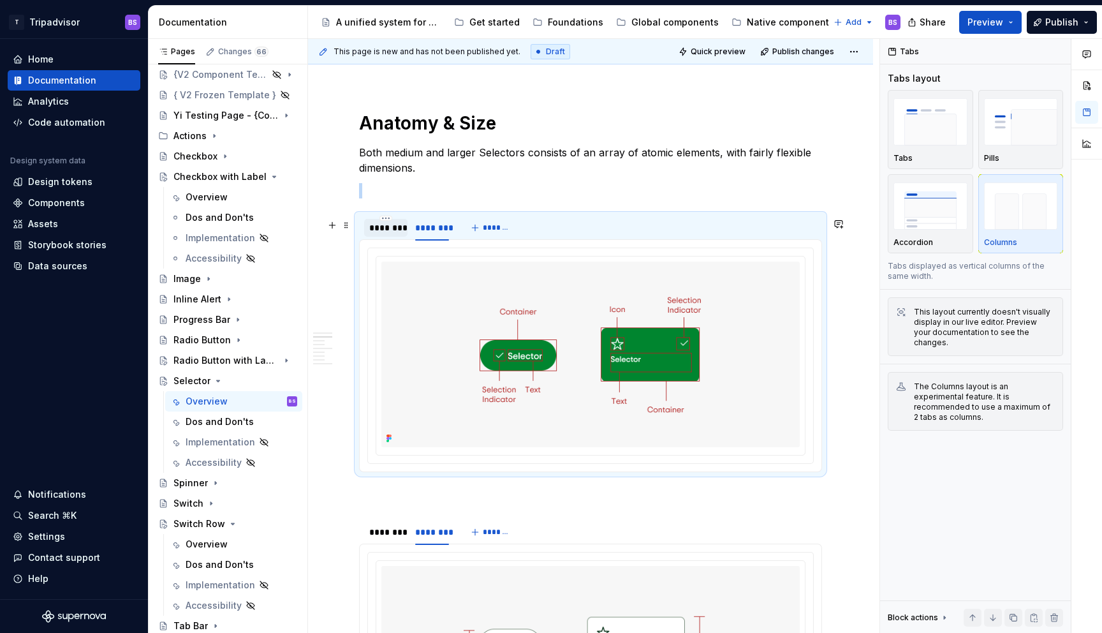
click at [400, 237] on div "********" at bounding box center [385, 228] width 43 height 18
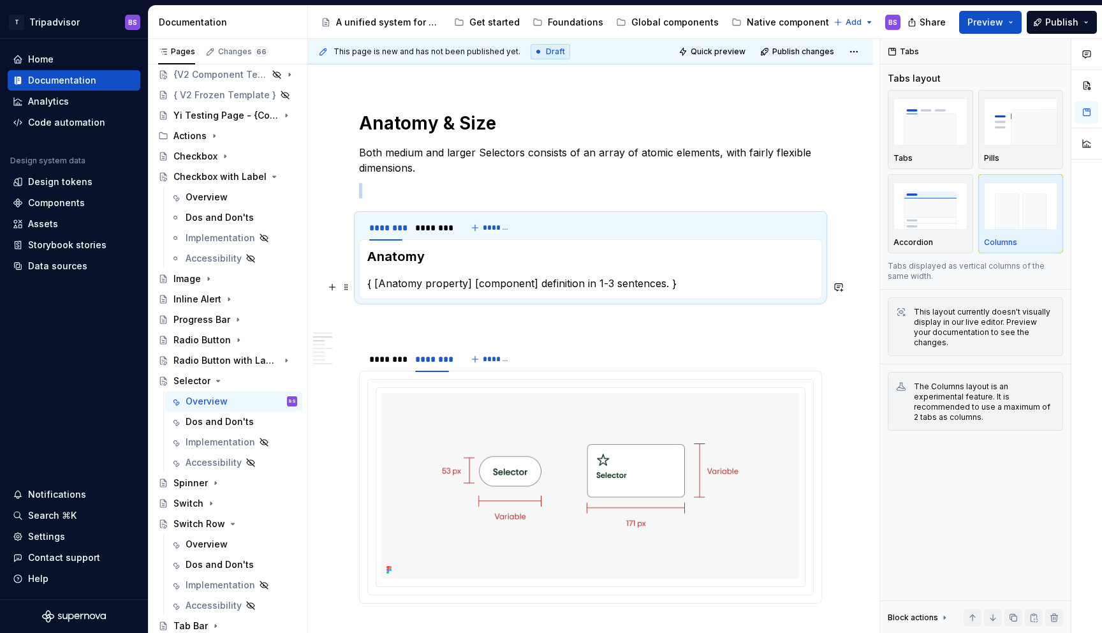
click at [398, 285] on p "{ [Anatomy property] [component] definition in 1-3 sentences. }" at bounding box center [590, 283] width 447 height 15
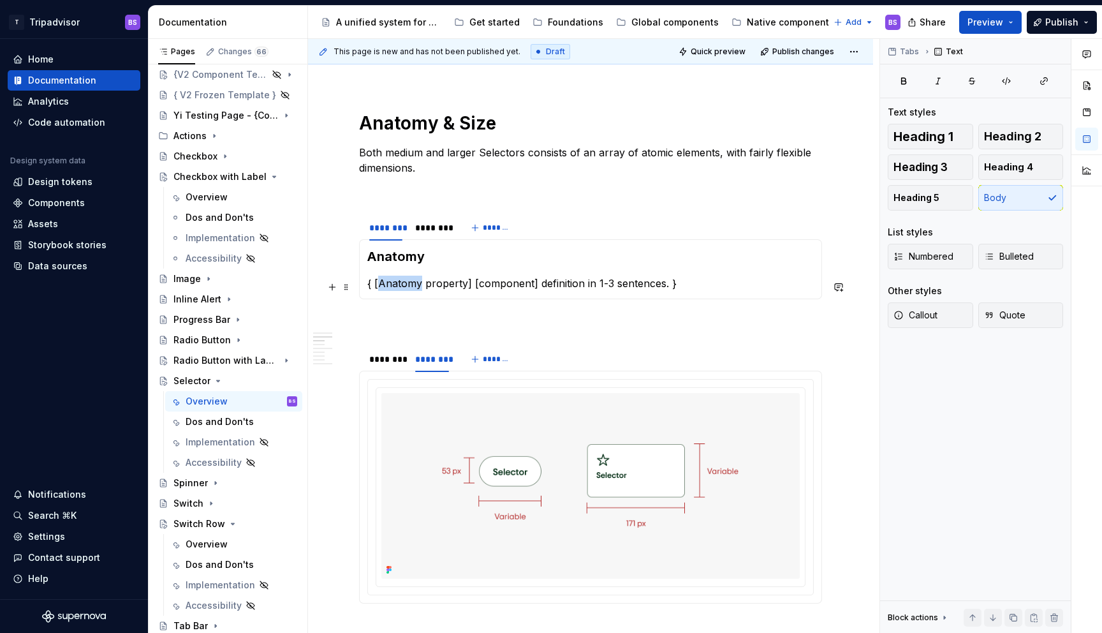
click at [398, 285] on p "{ [Anatomy property] [component] definition in 1-3 sentences. }" at bounding box center [590, 283] width 447 height 15
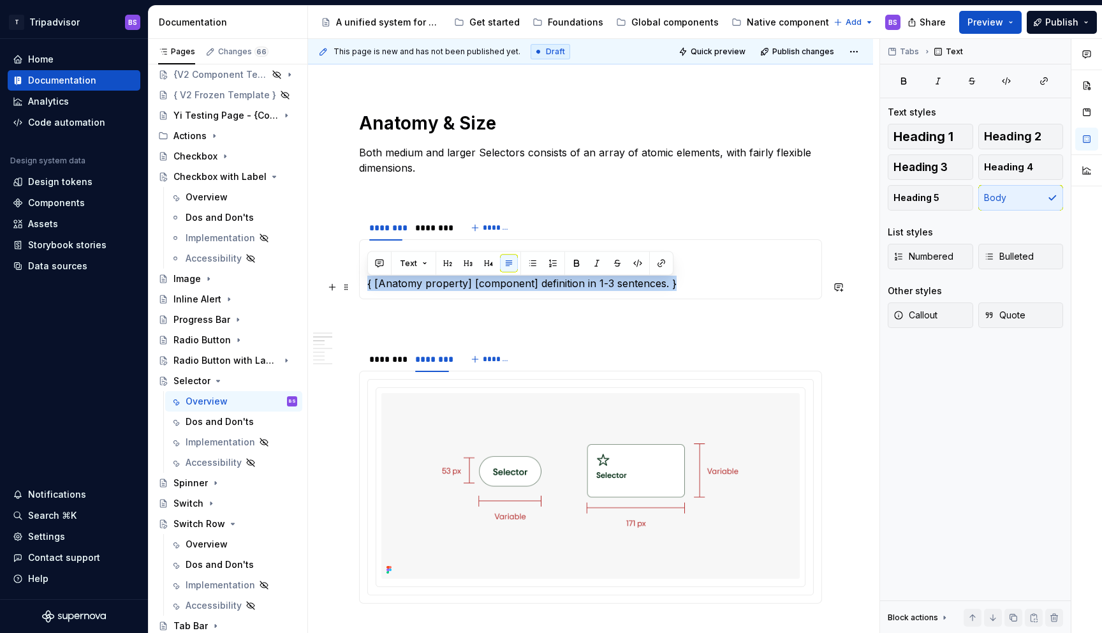
click at [398, 285] on p "{ [Anatomy property] [component] definition in 1-3 sentences. }" at bounding box center [590, 283] width 447 height 15
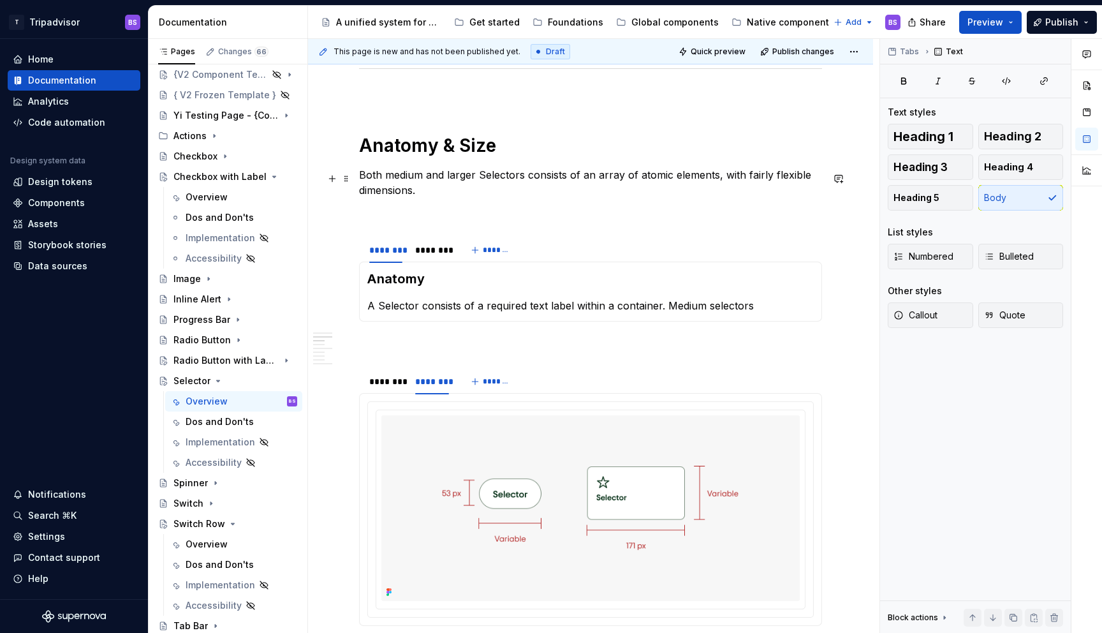
scroll to position [863, 0]
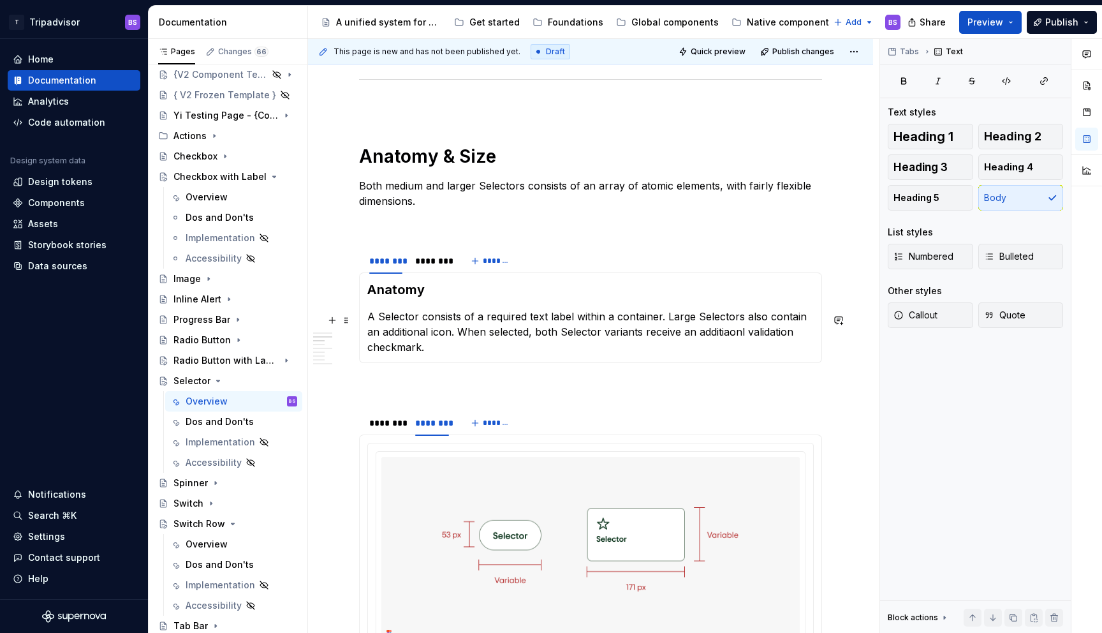
click at [713, 336] on p "A Selector consists of a required text label within a container. Large Selector…" at bounding box center [590, 332] width 447 height 46
click at [436, 267] on div "********" at bounding box center [431, 261] width 33 height 13
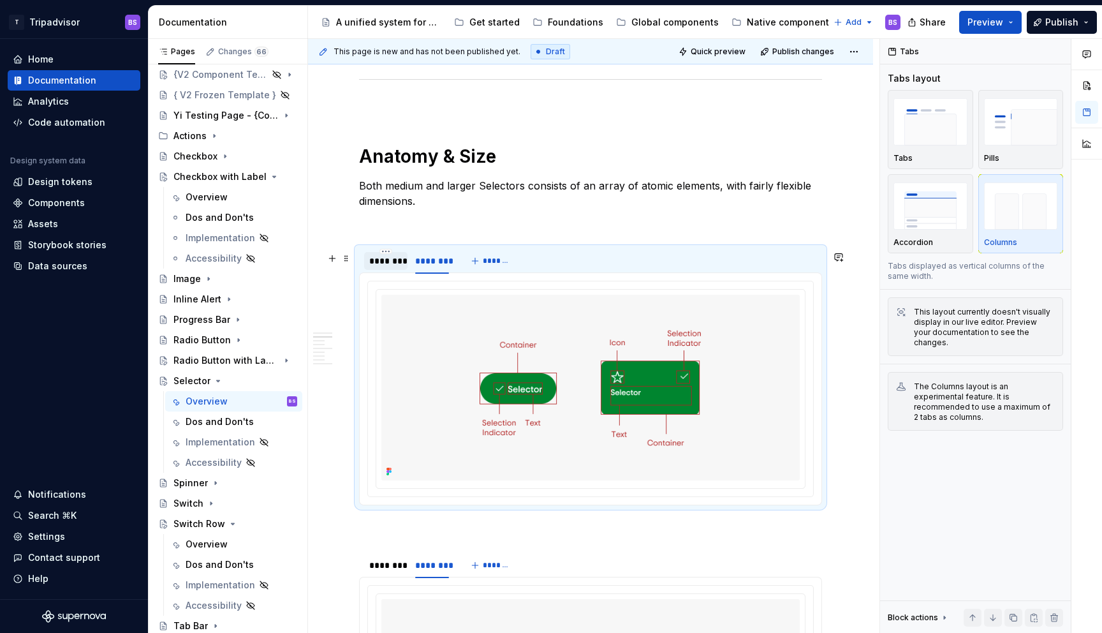
click at [381, 270] on div "********" at bounding box center [385, 261] width 43 height 18
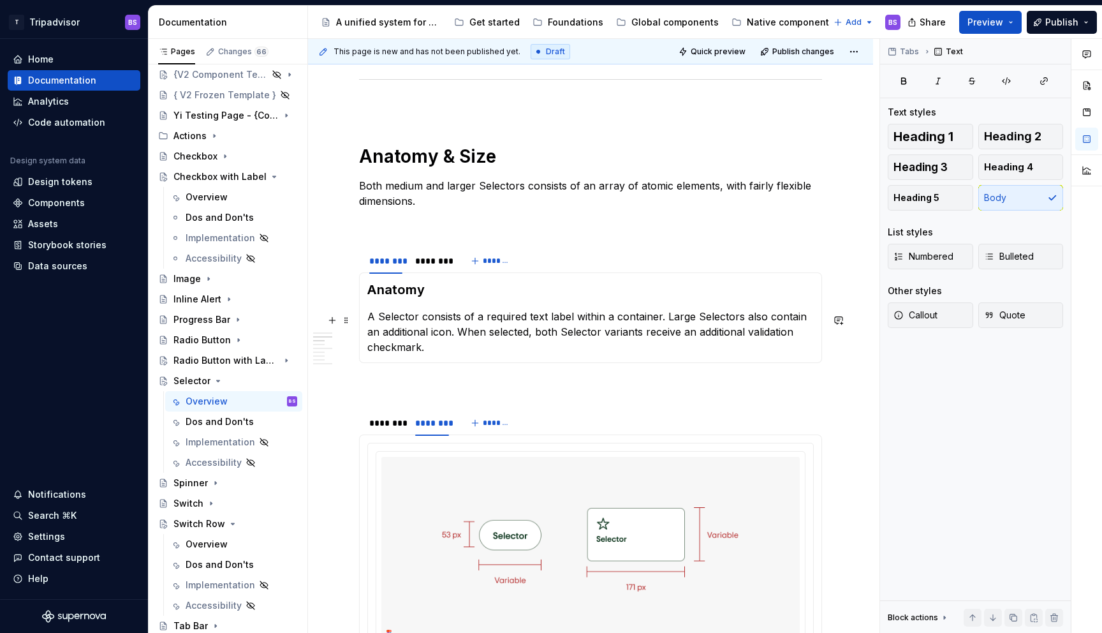
click at [734, 332] on p "A Selector consists of a required text label within a container. Large Selector…" at bounding box center [590, 332] width 447 height 46
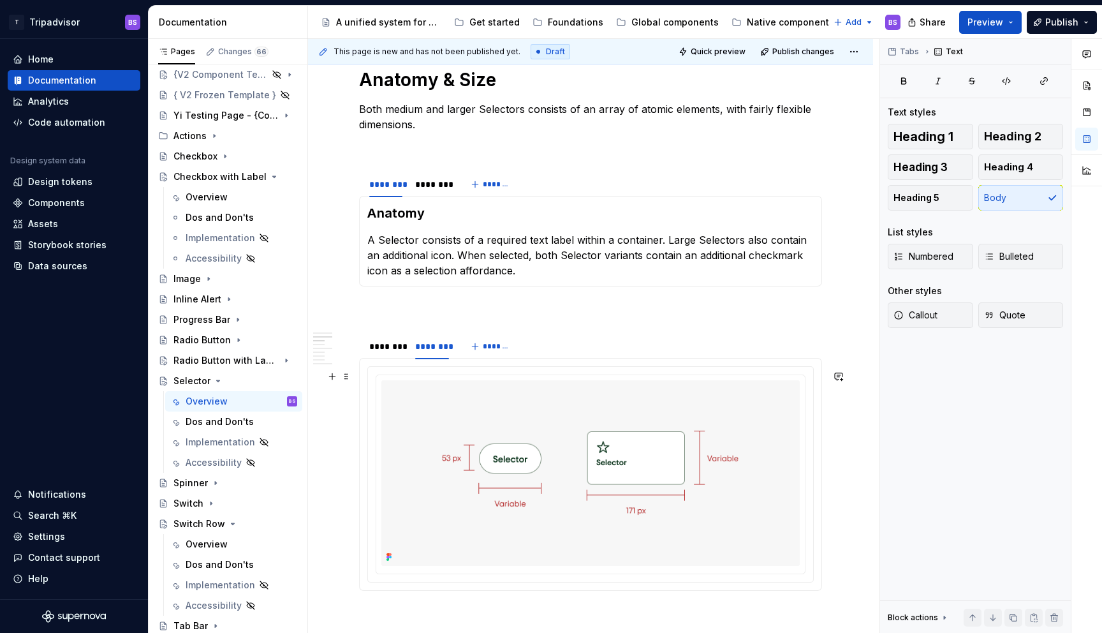
scroll to position [950, 0]
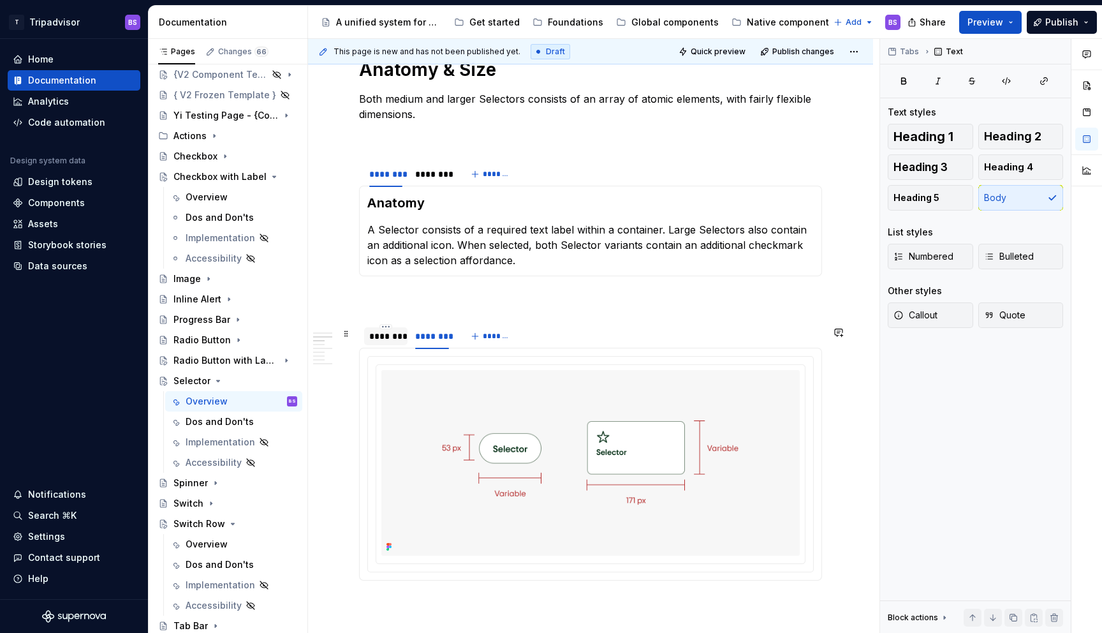
click at [390, 342] on div "********" at bounding box center [385, 336] width 33 height 13
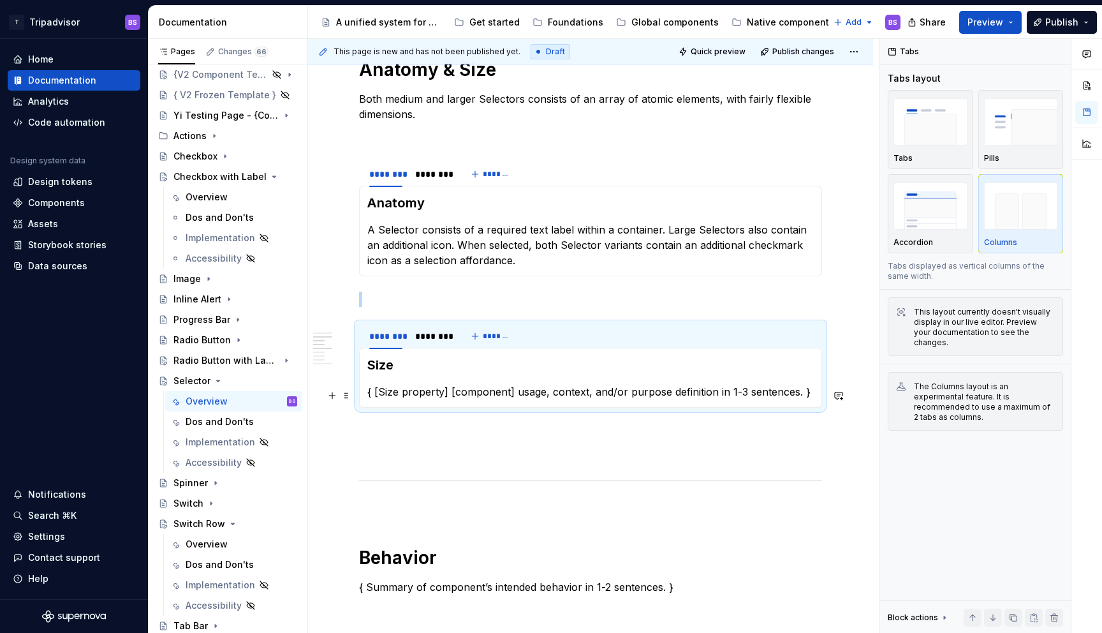
click at [409, 395] on p "{ [Size property] [component] usage, context, and/or purpose definition in 1-3 …" at bounding box center [590, 391] width 447 height 15
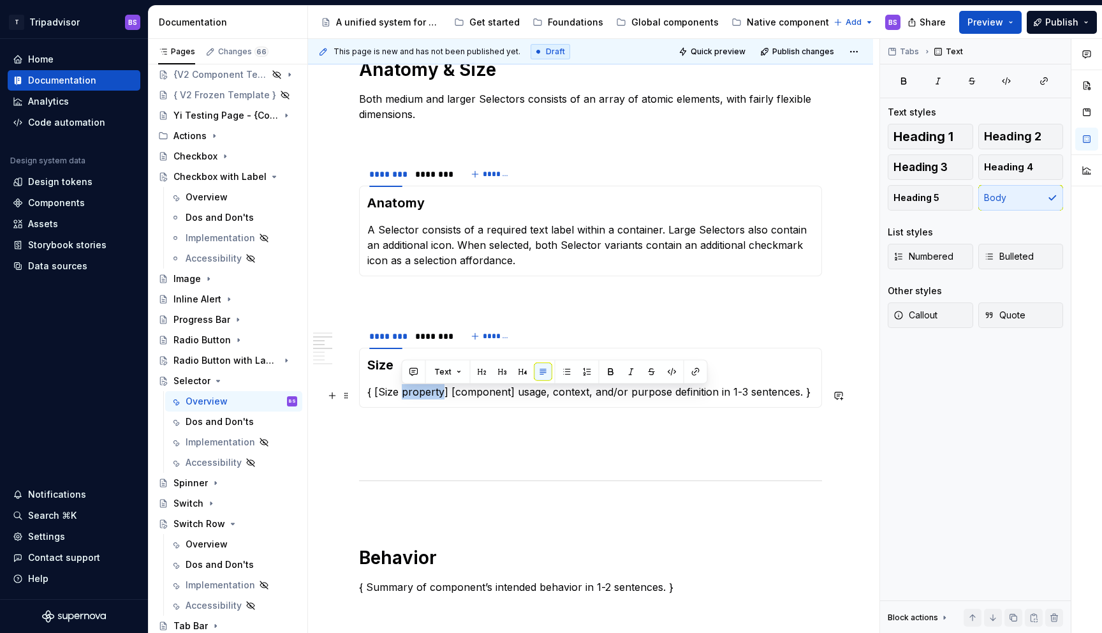
click at [409, 395] on p "{ [Size property] [component] usage, context, and/or purpose definition in 1-3 …" at bounding box center [590, 391] width 447 height 15
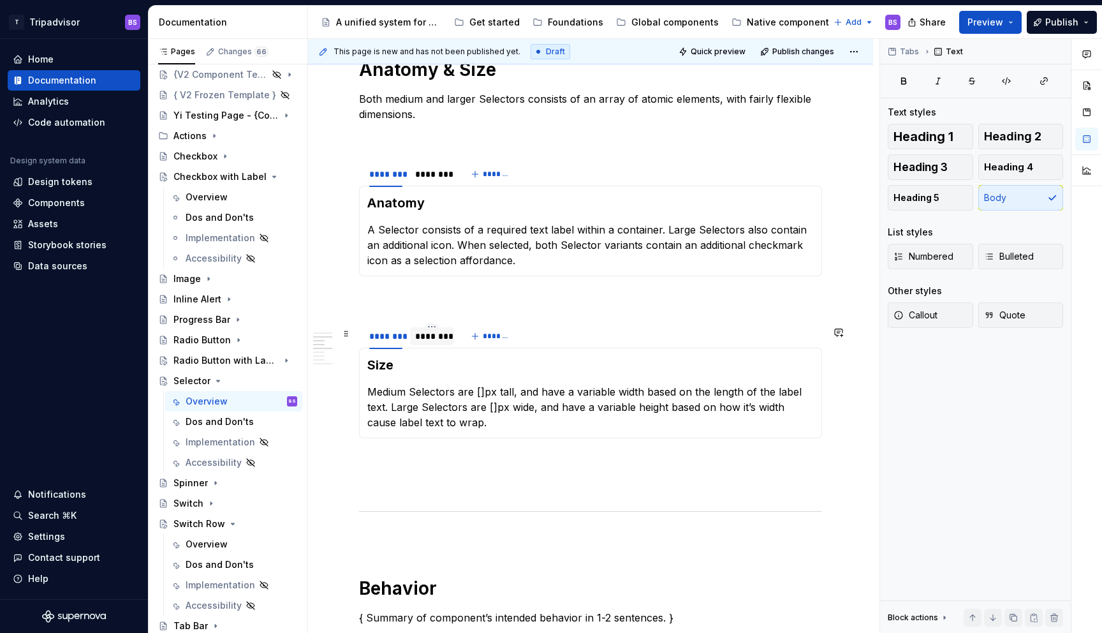
click at [427, 343] on div "********" at bounding box center [431, 336] width 33 height 13
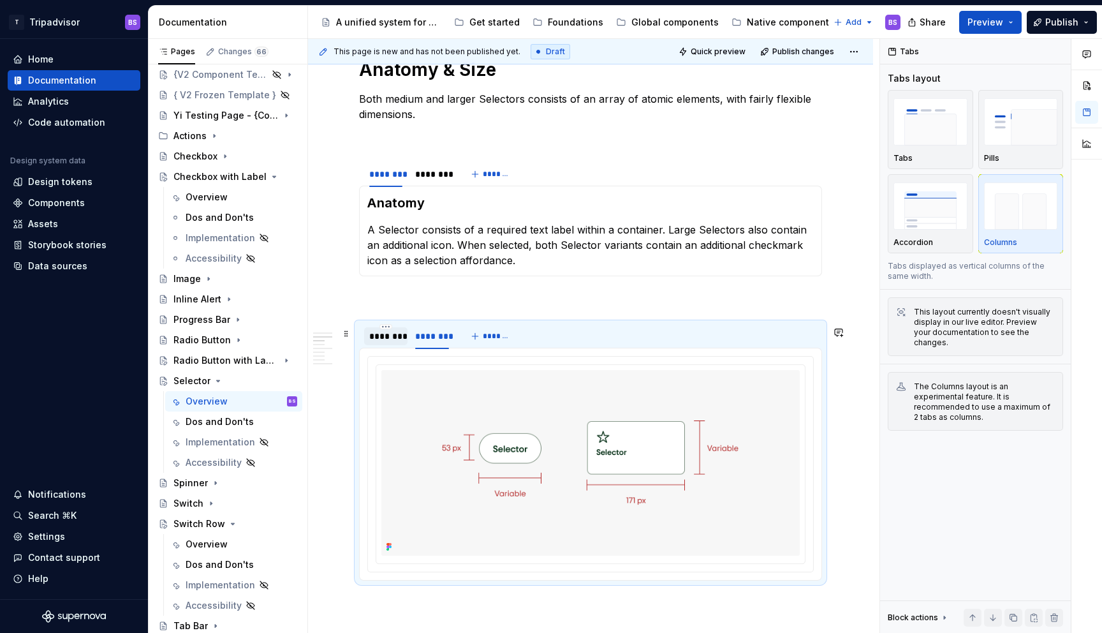
click at [403, 345] on div "********" at bounding box center [385, 336] width 43 height 18
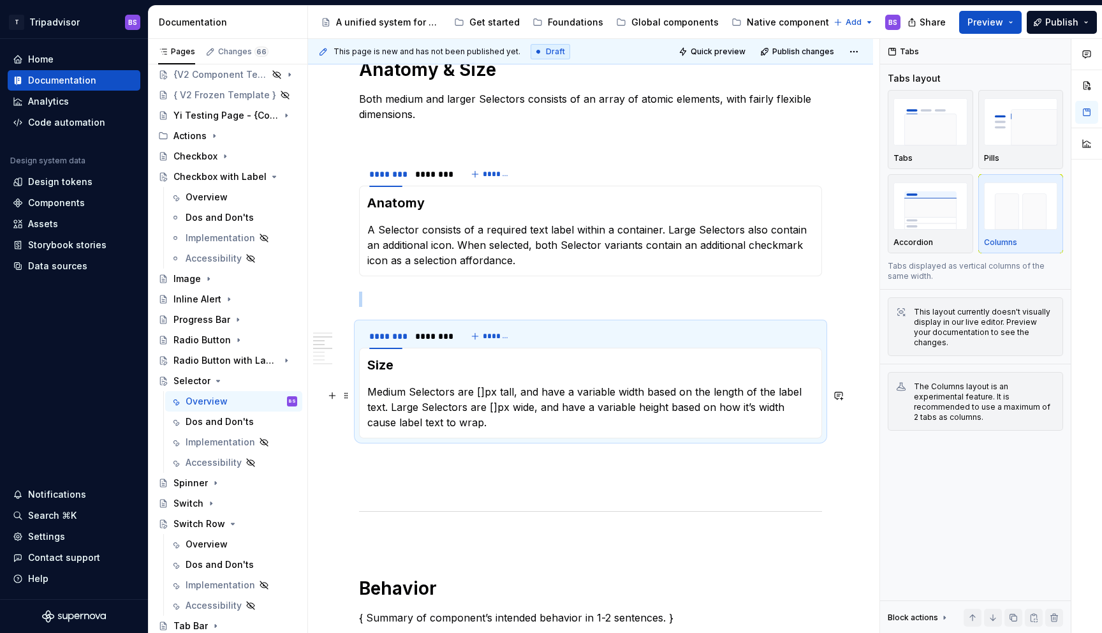
click at [475, 396] on p "Medium Selectors are []px tall, and have a variable width based on the length o…" at bounding box center [590, 407] width 447 height 46
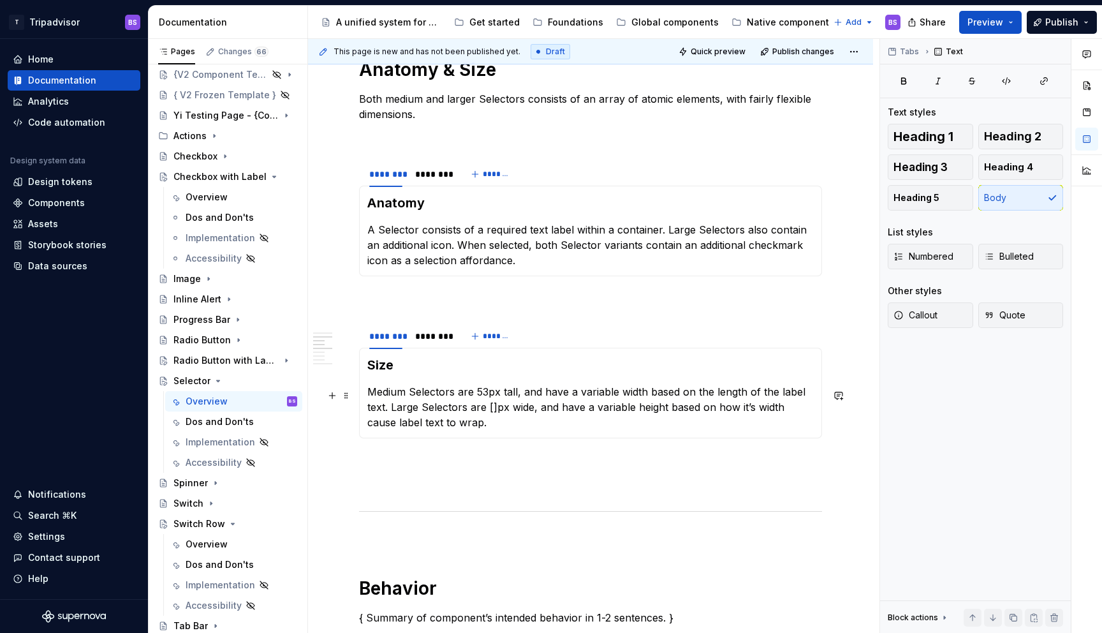
click at [491, 410] on p "Medium Selectors are 53px tall, and have a variable width based on the length o…" at bounding box center [590, 407] width 447 height 46
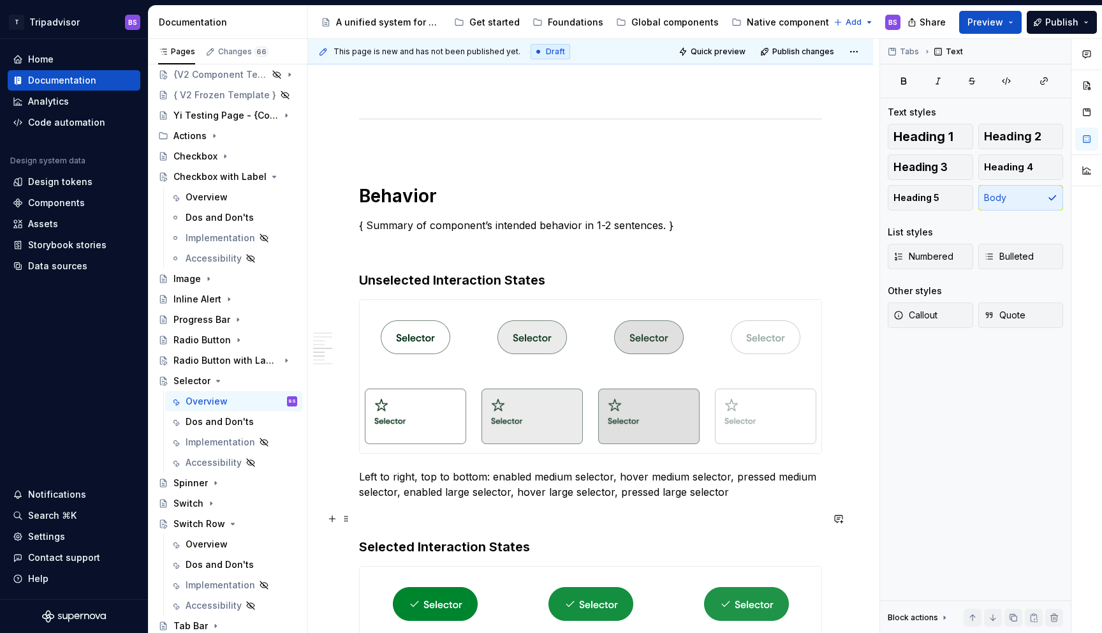
scroll to position [1403, 0]
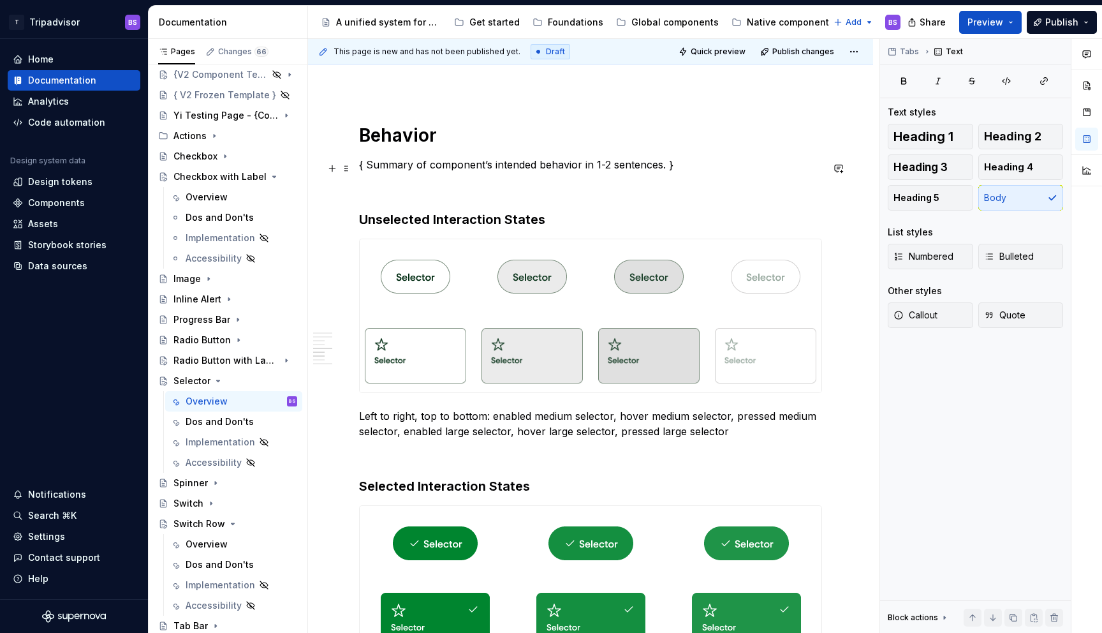
click at [367, 169] on p "{ Summary of component’s intended behavior in 1-2 sentences. }" at bounding box center [590, 164] width 463 height 15
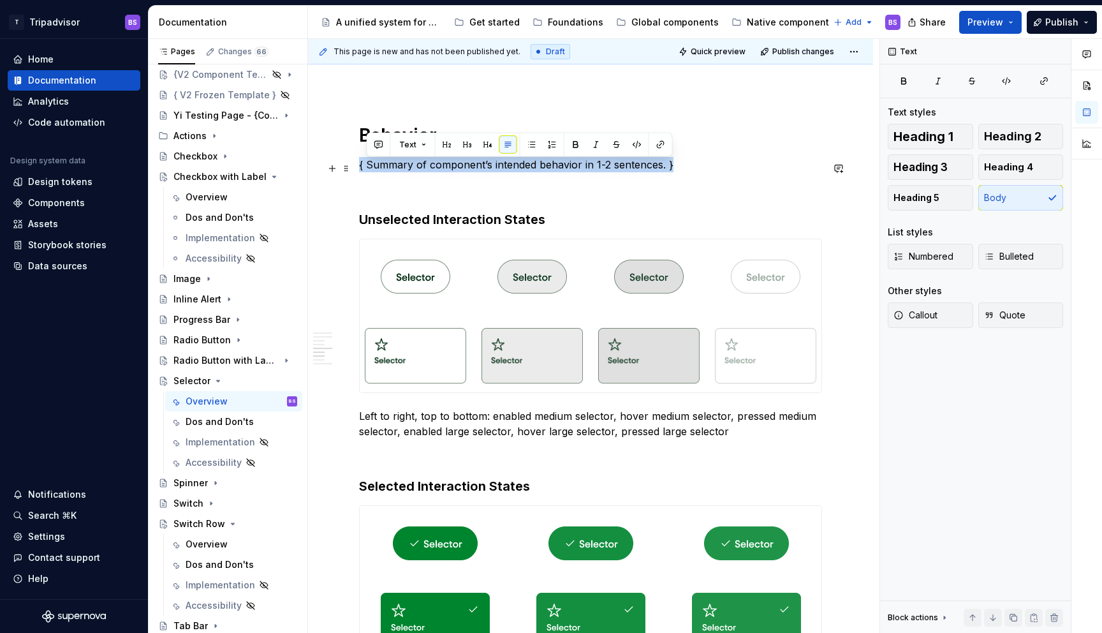
click at [367, 169] on p "{ Summary of component’s intended behavior in 1-2 sentences. }" at bounding box center [590, 164] width 463 height 15
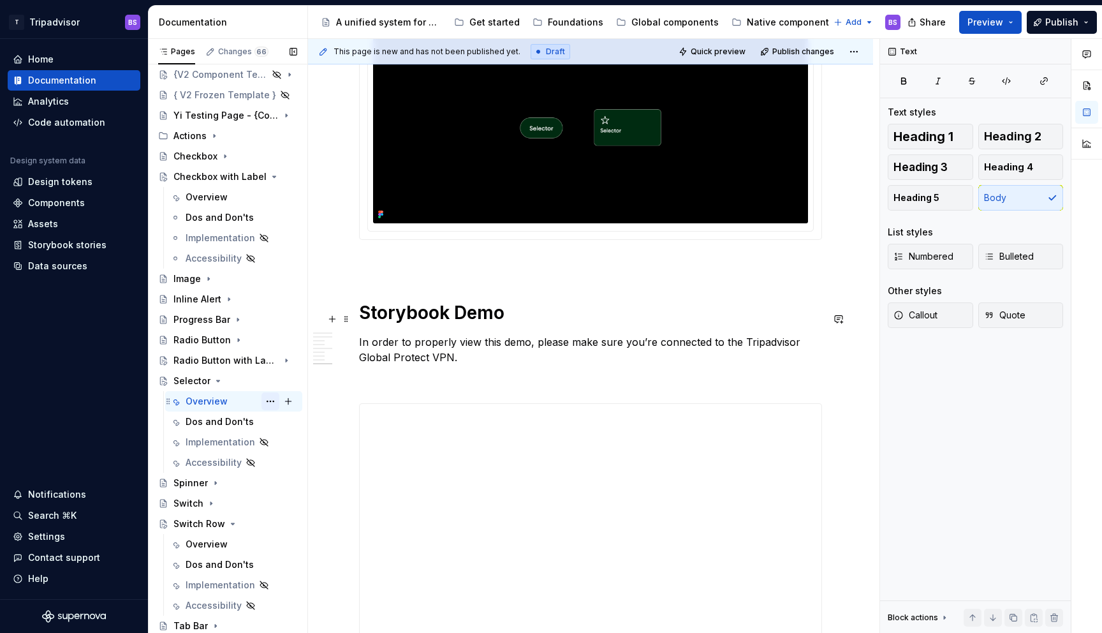
scroll to position [2131, 0]
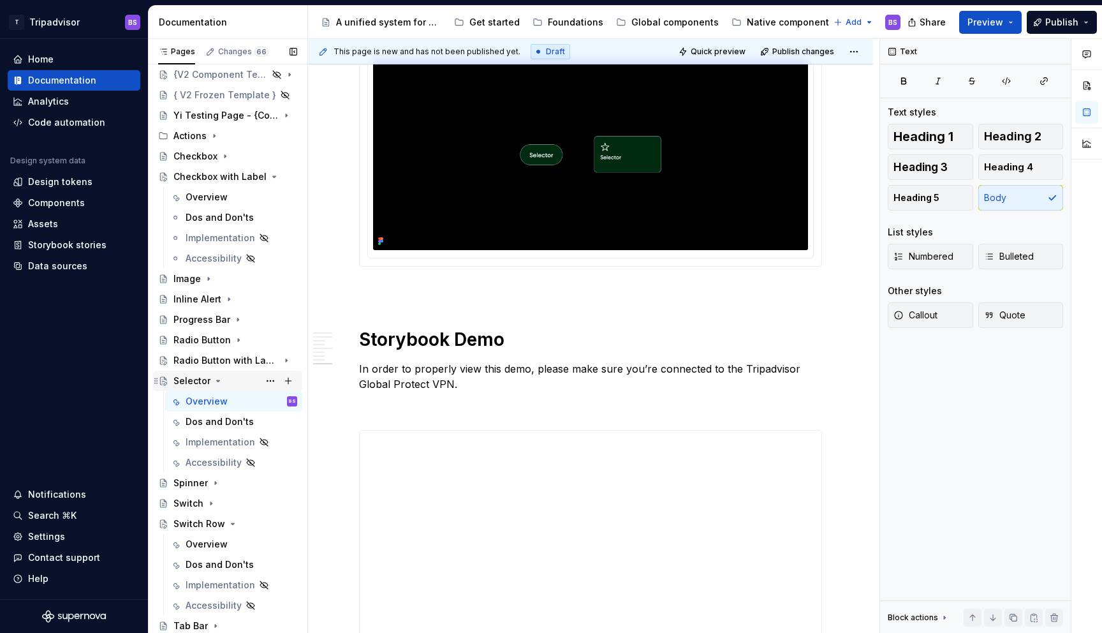
click at [215, 381] on icon "Page tree" at bounding box center [218, 381] width 10 height 10
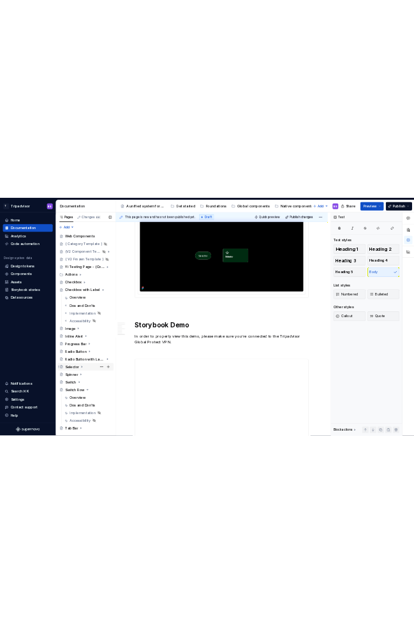
scroll to position [0, 0]
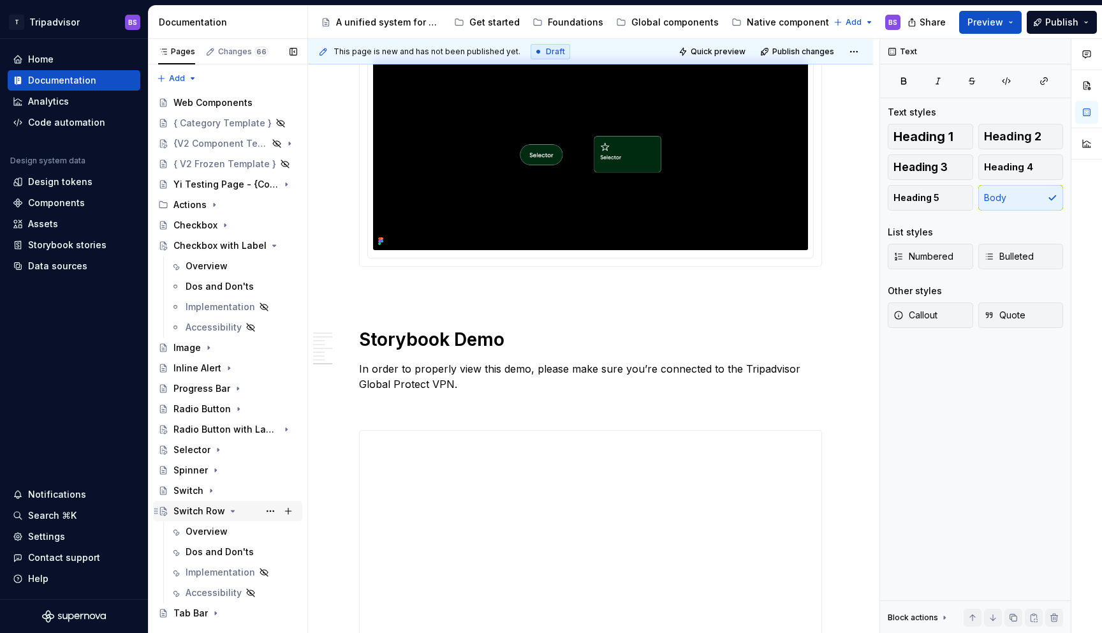
click at [232, 511] on icon "Page tree" at bounding box center [233, 510] width 3 height 1
click at [255, 245] on icon "Page tree" at bounding box center [254, 245] width 3 height 1
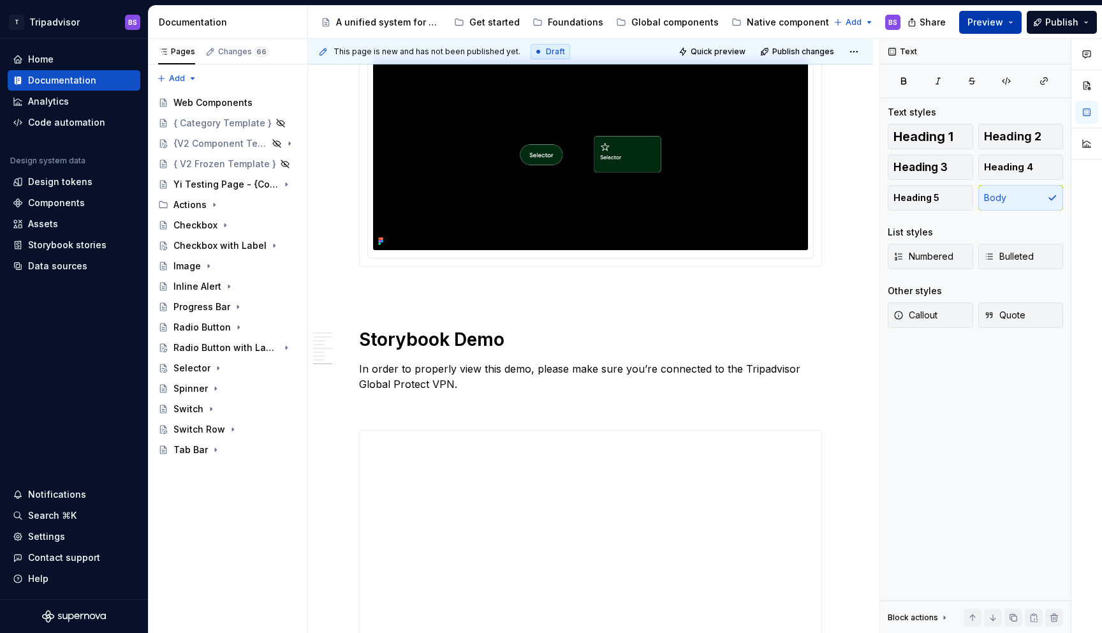
click at [991, 27] on span "Preview" at bounding box center [986, 22] width 36 height 13
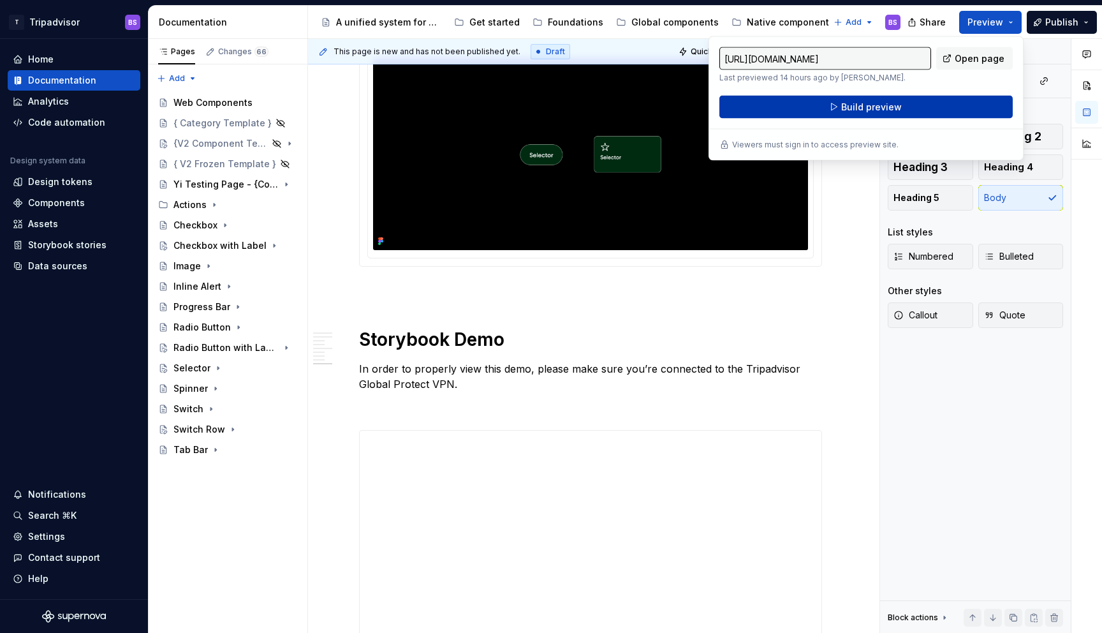
click at [872, 105] on span "Build preview" at bounding box center [871, 107] width 61 height 13
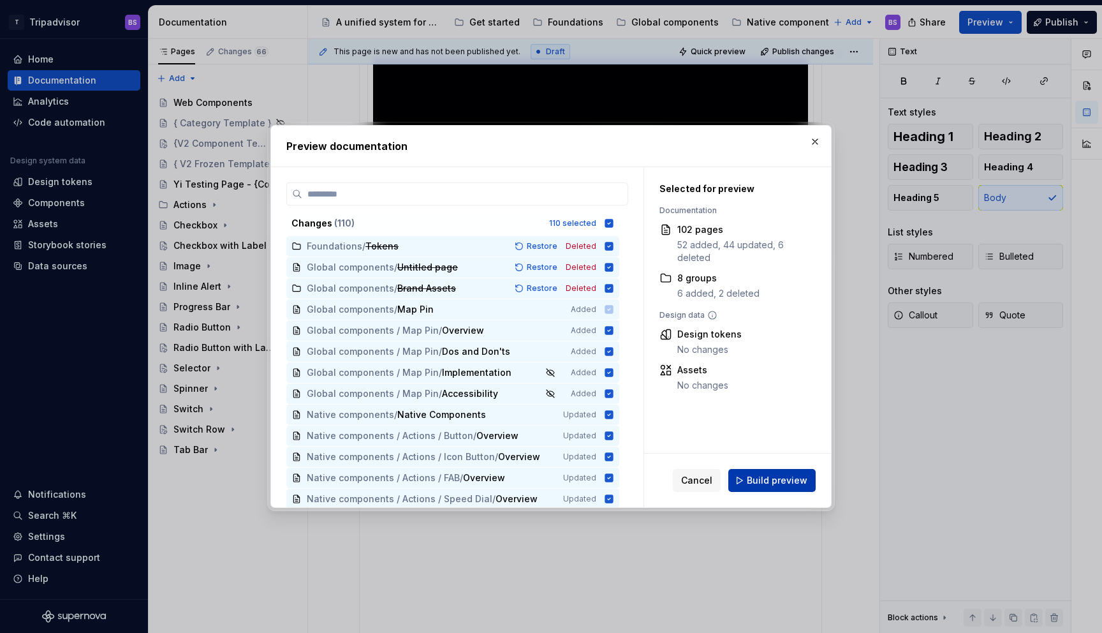
click at [767, 480] on span "Build preview" at bounding box center [777, 480] width 61 height 13
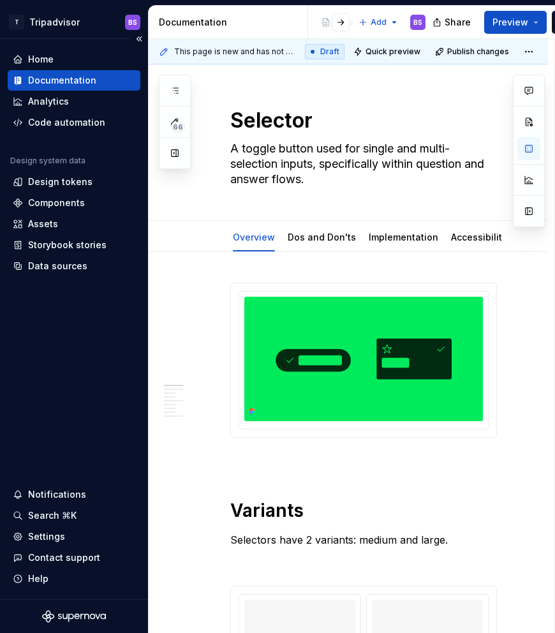
click at [57, 82] on div "Documentation" at bounding box center [62, 80] width 68 height 13
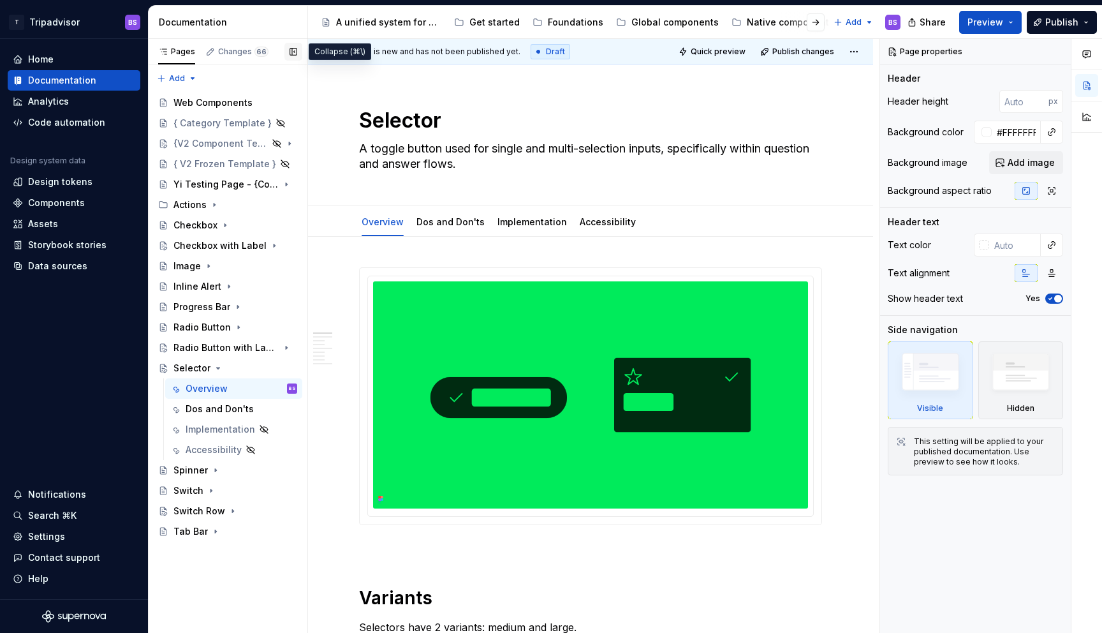
click at [296, 51] on button "button" at bounding box center [294, 52] width 18 height 18
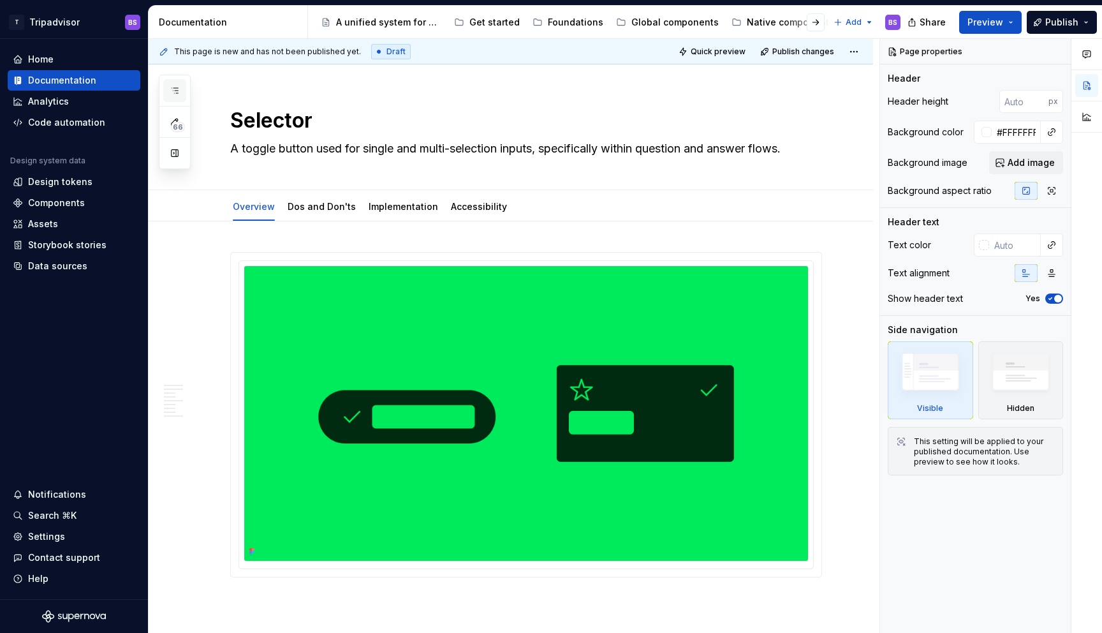
click at [174, 92] on icon "button" at bounding box center [175, 90] width 10 height 10
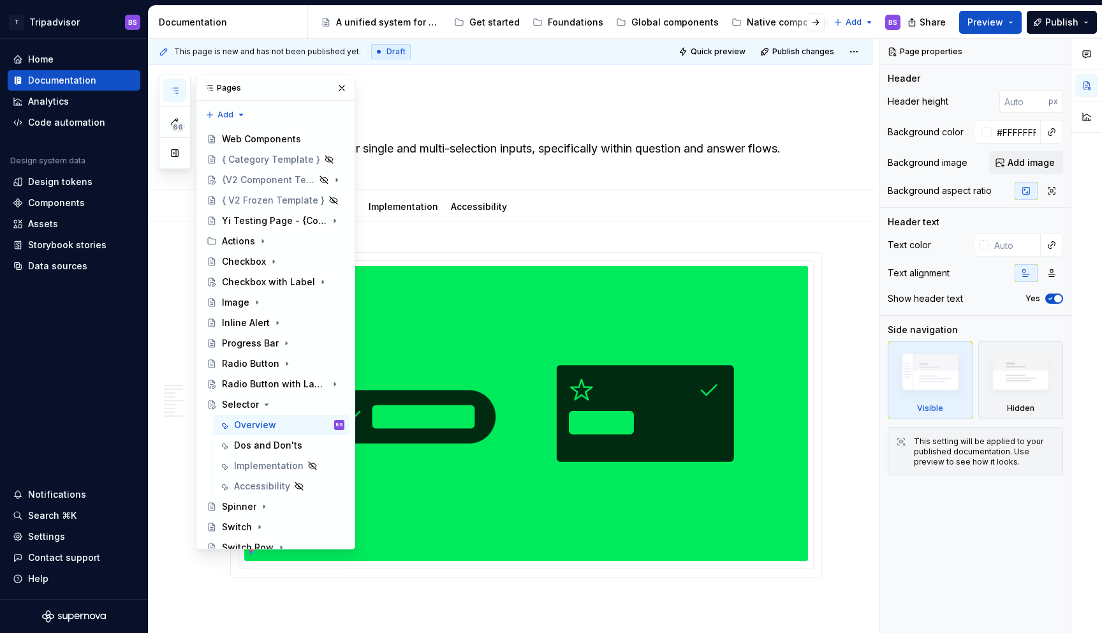
click at [223, 87] on div "Pages" at bounding box center [275, 88] width 158 height 26
click at [174, 96] on button "button" at bounding box center [174, 90] width 23 height 23
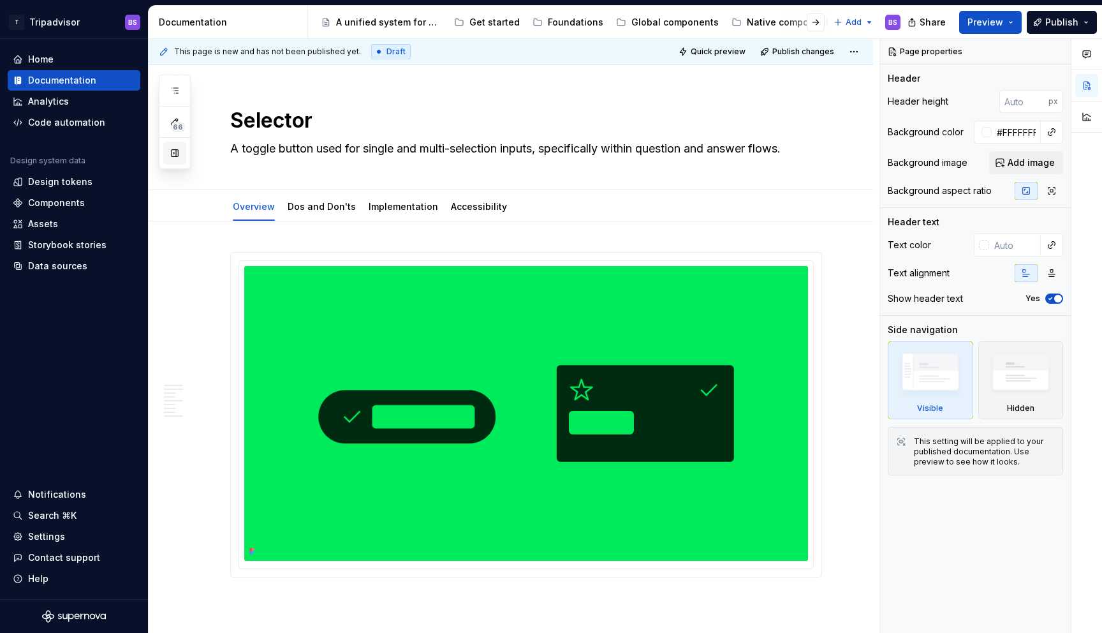
click at [174, 160] on button "button" at bounding box center [174, 153] width 23 height 23
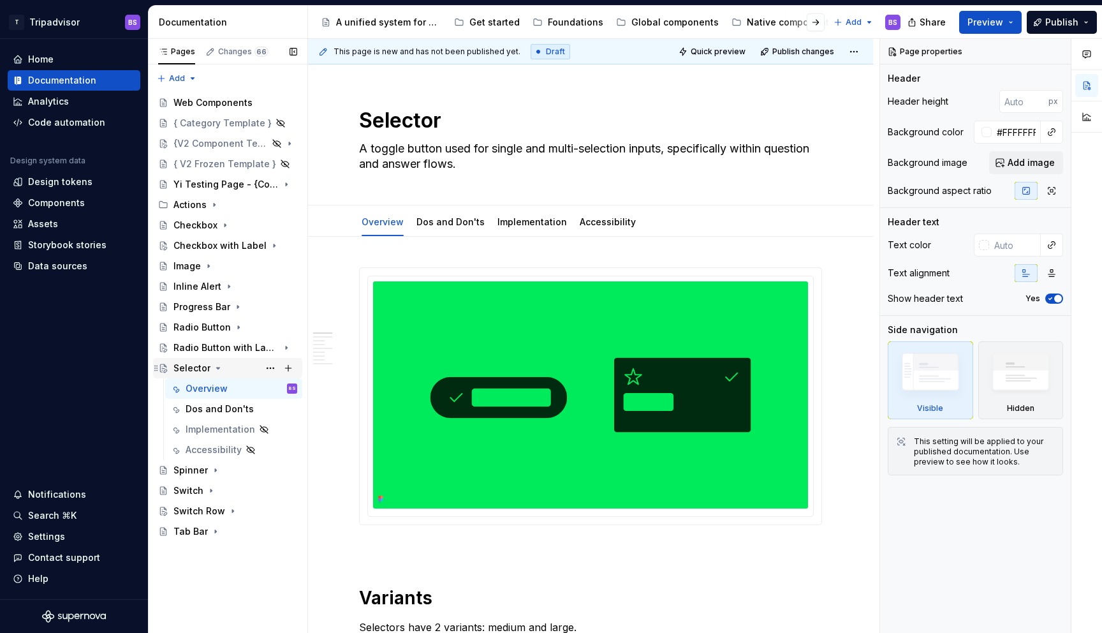
click at [214, 367] on icon "Page tree" at bounding box center [218, 368] width 10 height 10
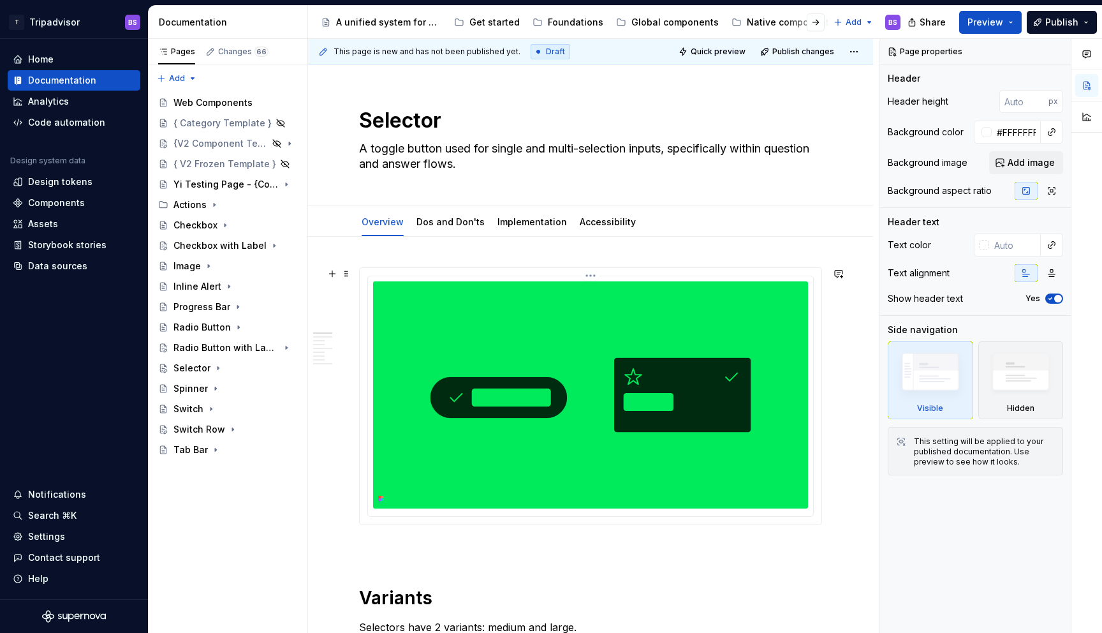
click at [538, 332] on img at bounding box center [590, 394] width 435 height 227
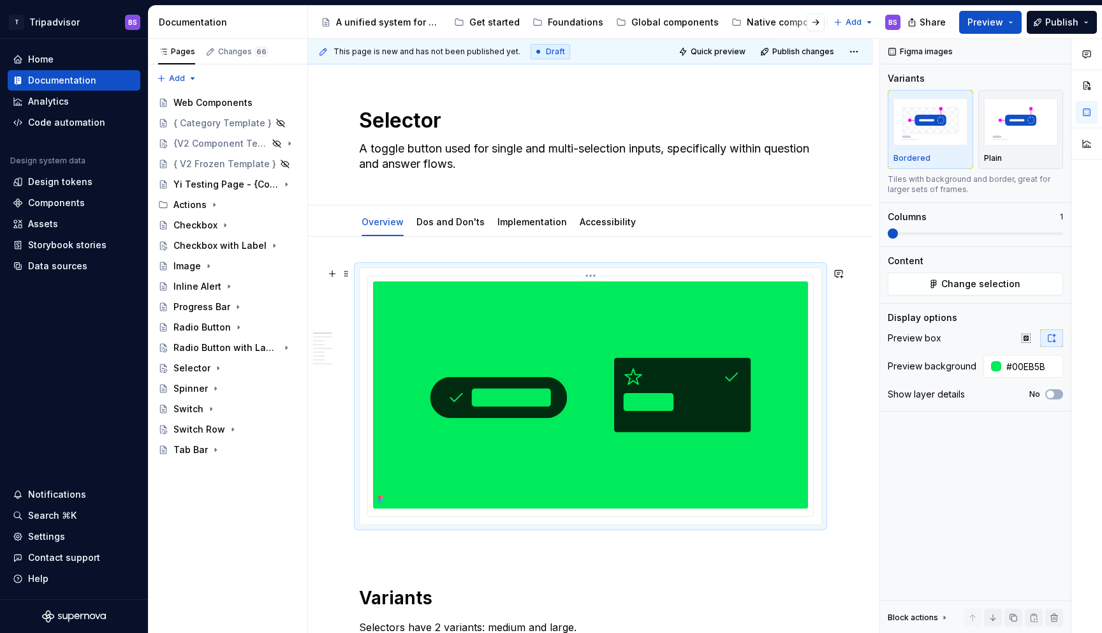
click at [730, 328] on img at bounding box center [590, 394] width 435 height 227
click at [975, 278] on span "Change selection" at bounding box center [981, 283] width 79 height 13
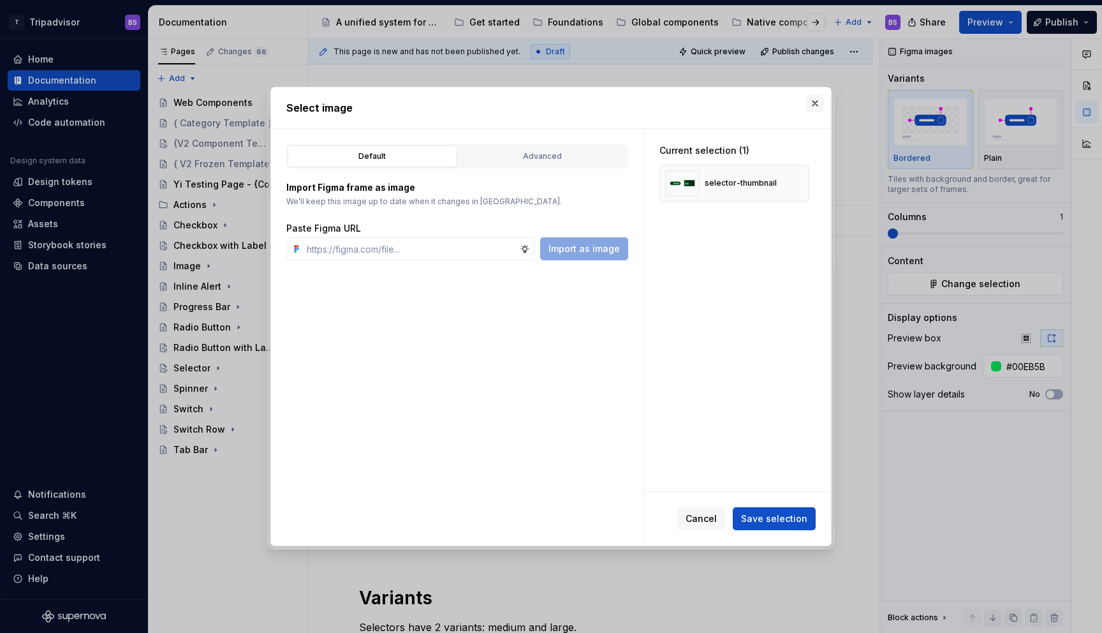
click at [817, 101] on button "button" at bounding box center [815, 103] width 18 height 18
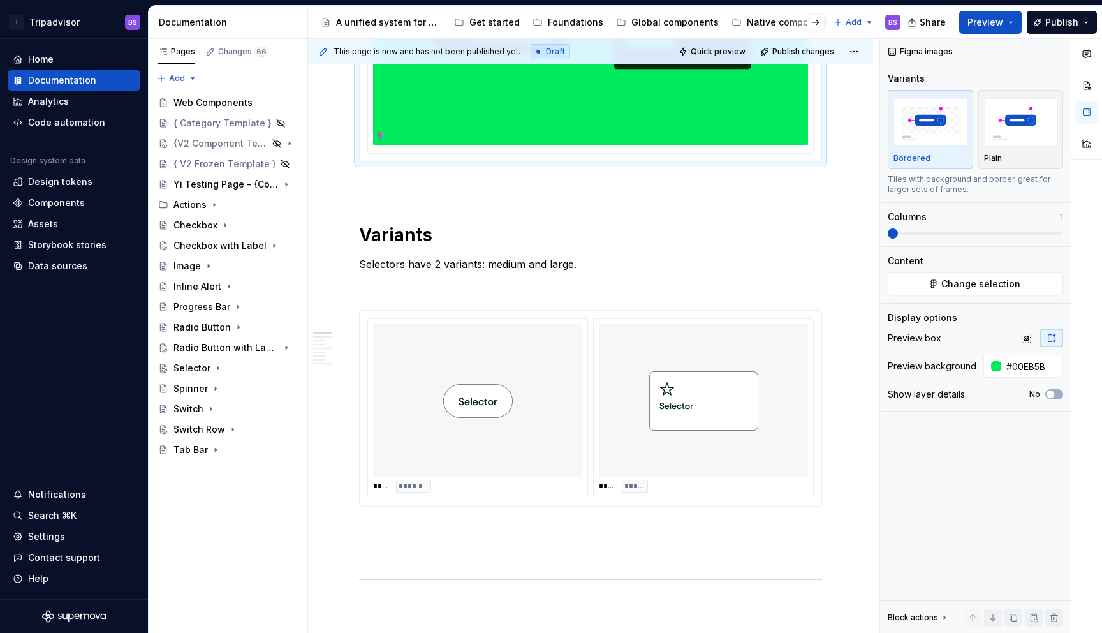
scroll to position [407, 0]
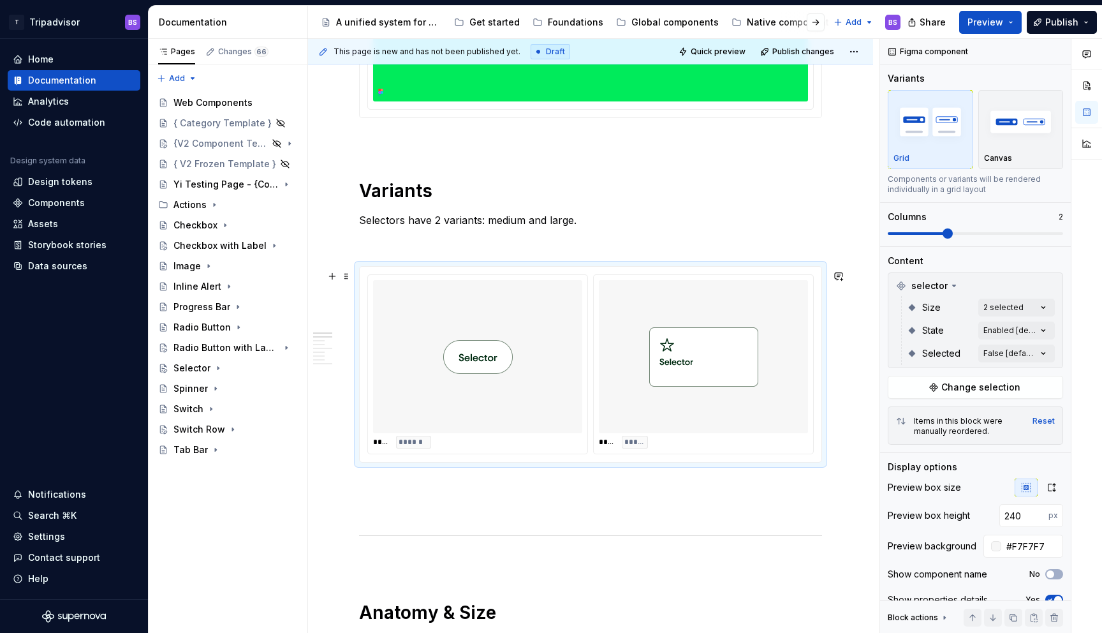
click at [779, 323] on div at bounding box center [703, 356] width 209 height 153
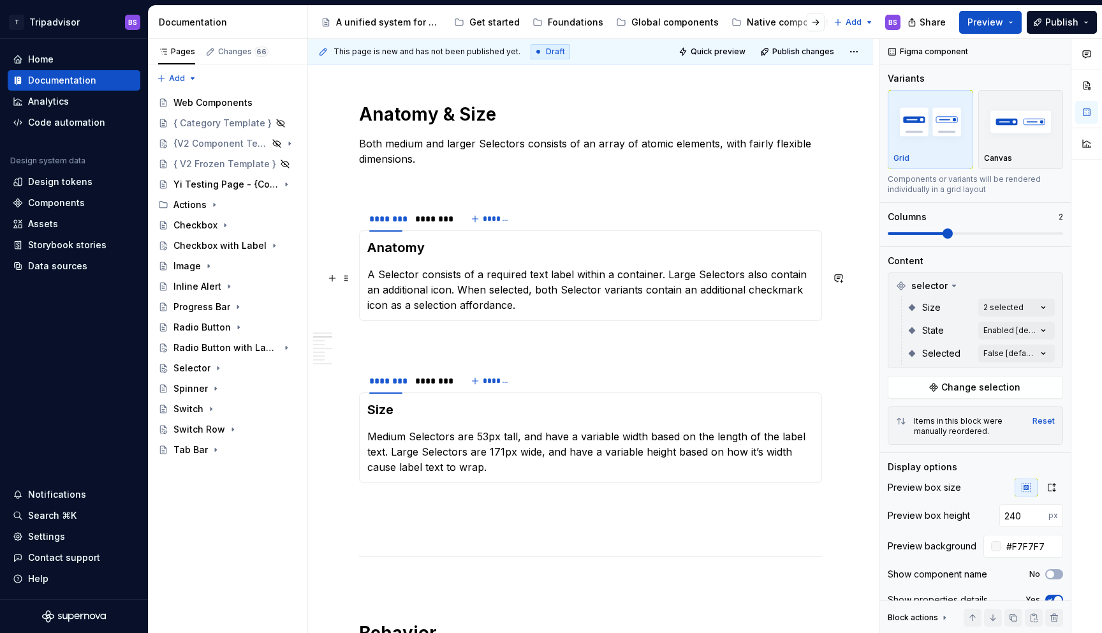
scroll to position [922, 0]
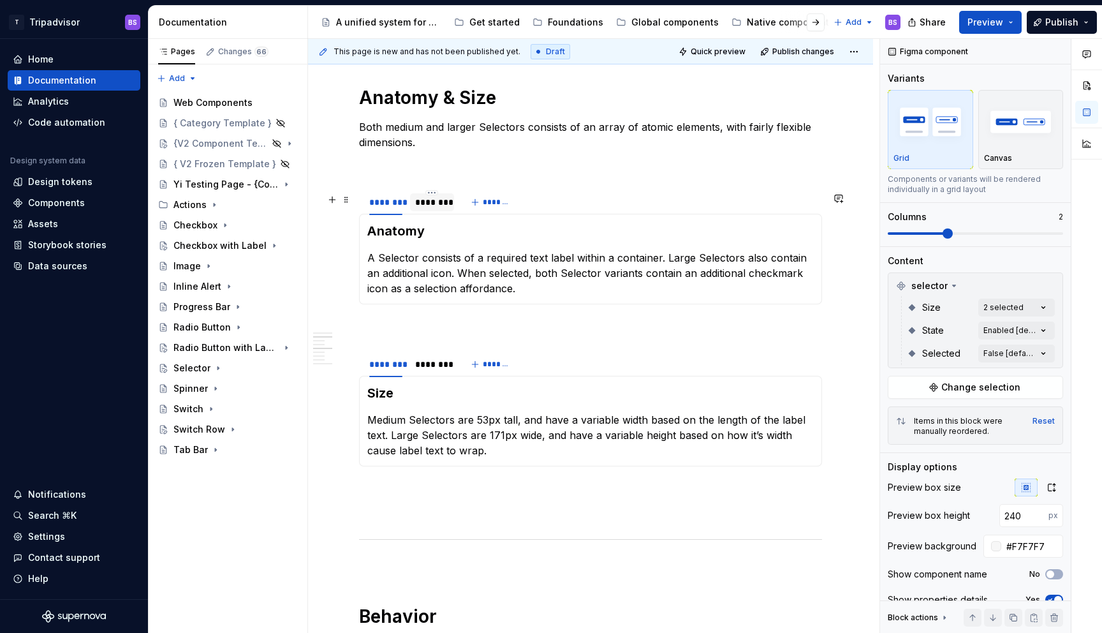
click at [430, 209] on div "********" at bounding box center [431, 202] width 33 height 13
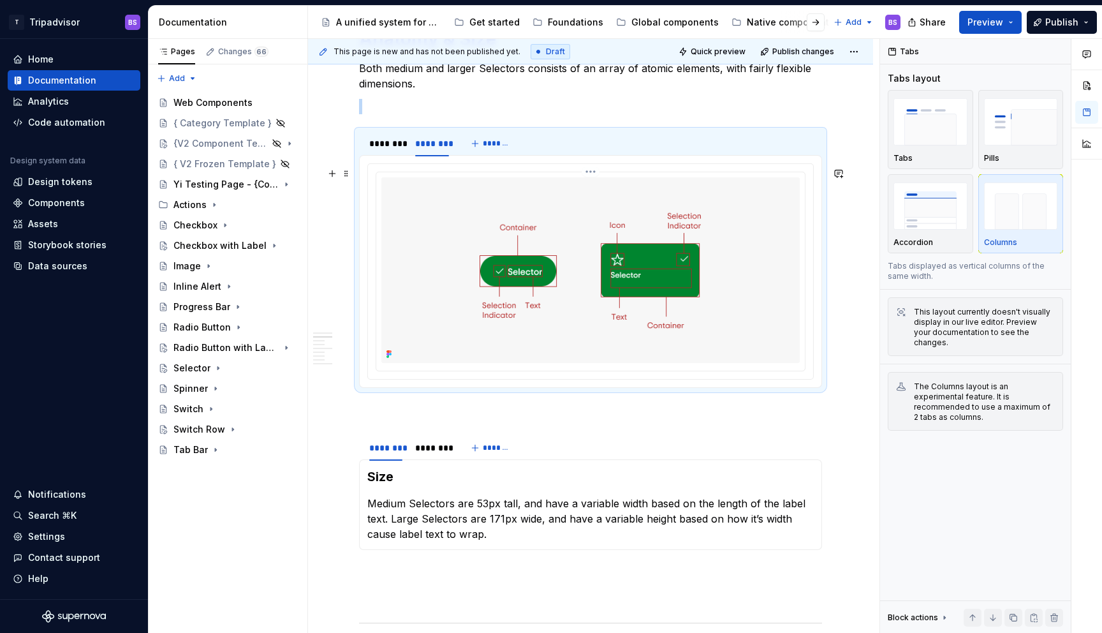
scroll to position [986, 0]
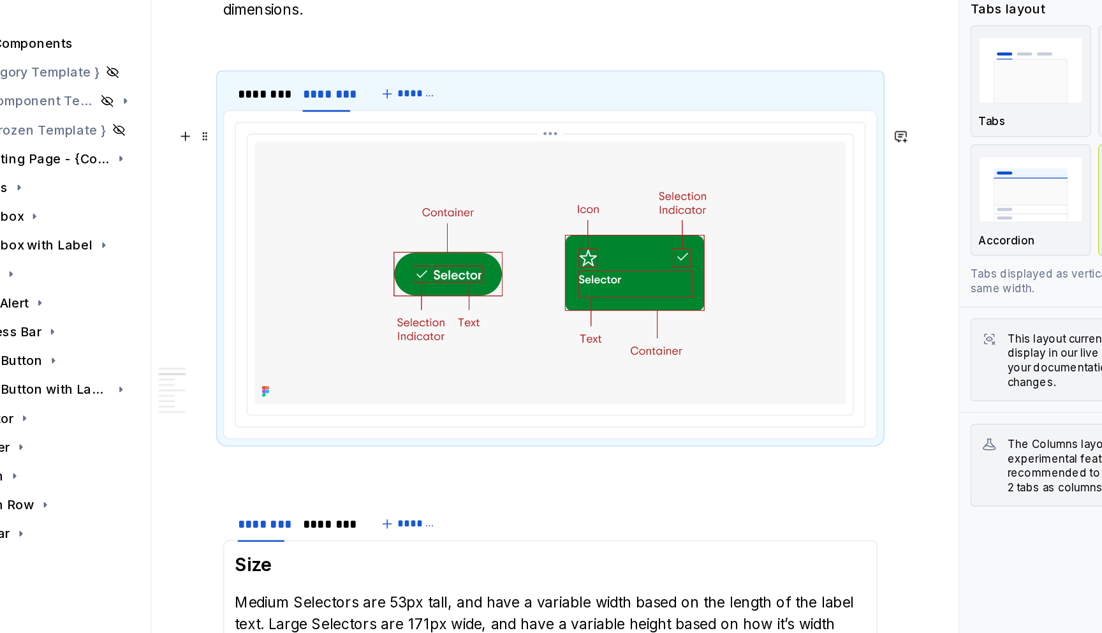
click at [785, 209] on img at bounding box center [590, 264] width 418 height 185
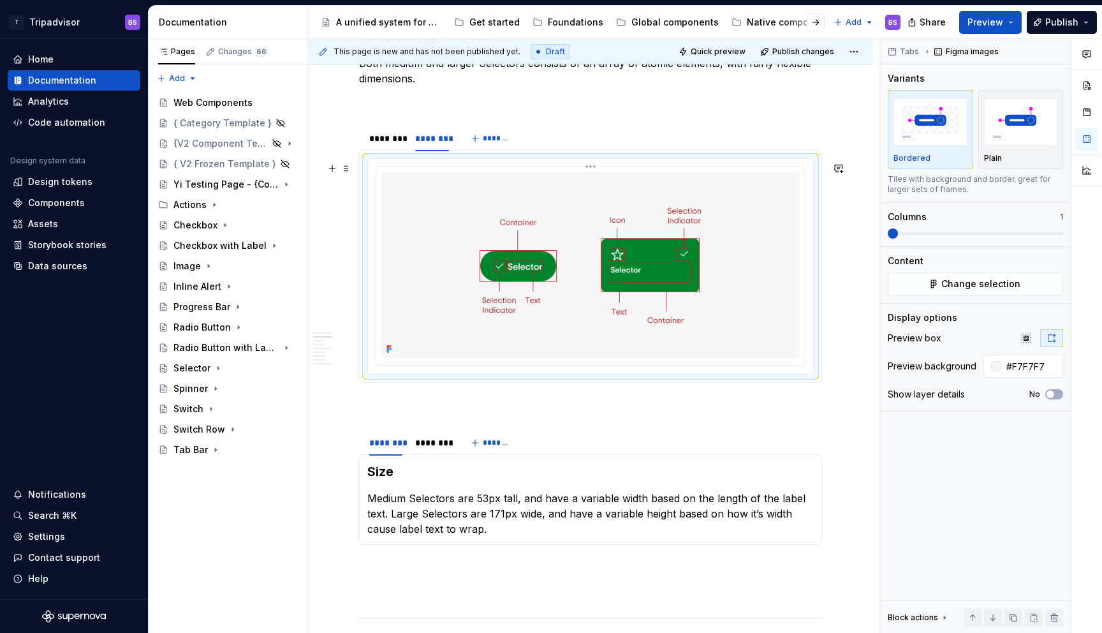
click at [591, 170] on html "T Tripadvisor BS Home Documentation Analytics Code automation Design system dat…" at bounding box center [551, 316] width 1102 height 633
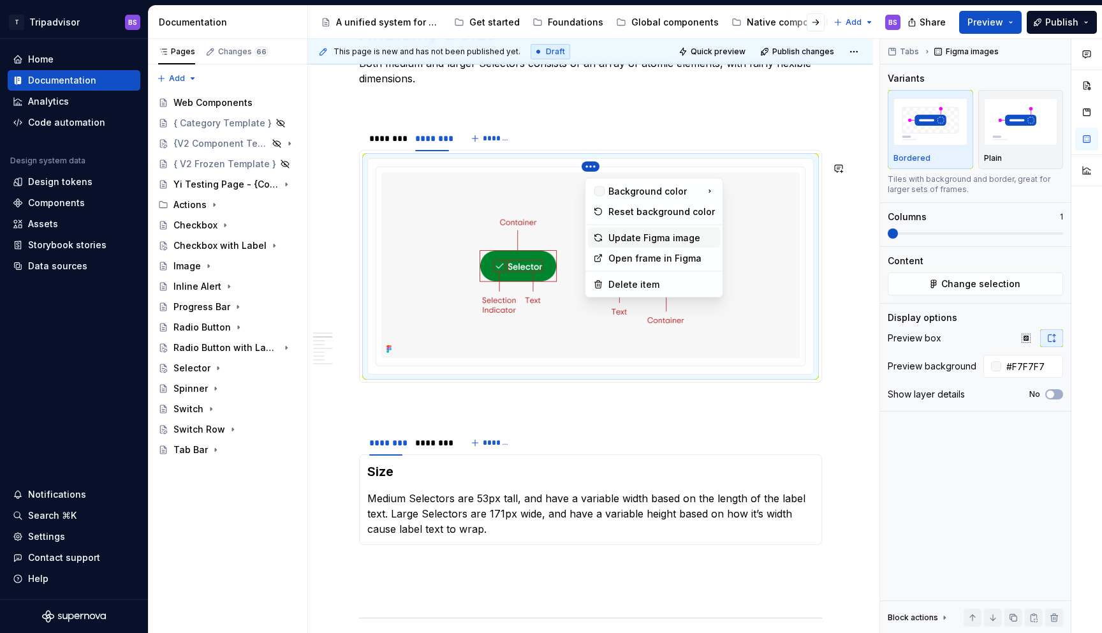
click at [637, 237] on div "Update Figma image" at bounding box center [662, 238] width 107 height 13
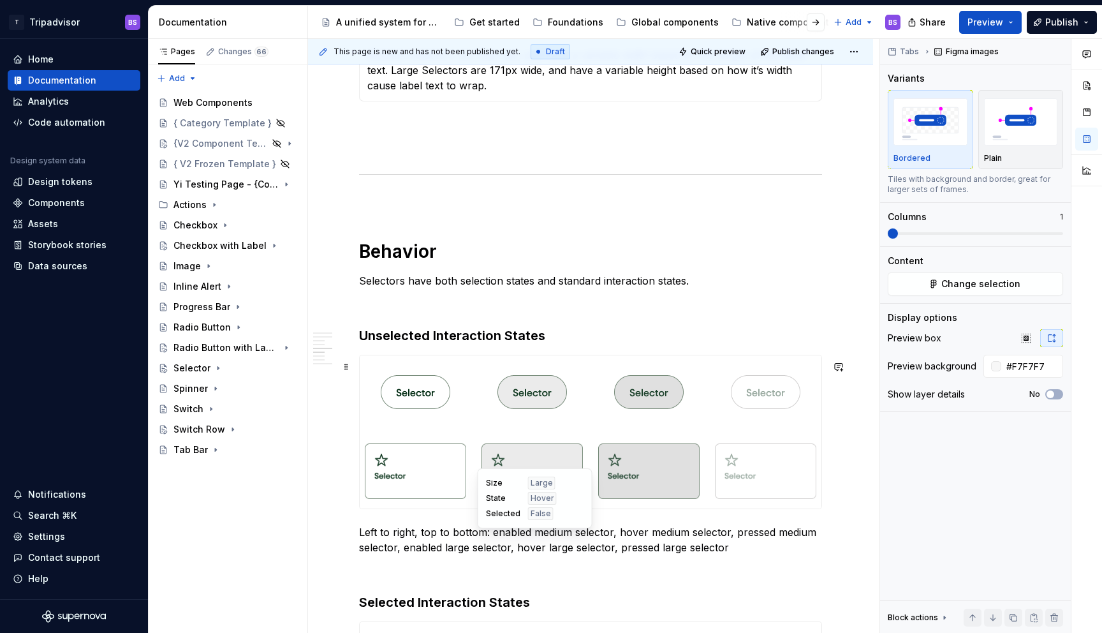
scroll to position [1327, 0]
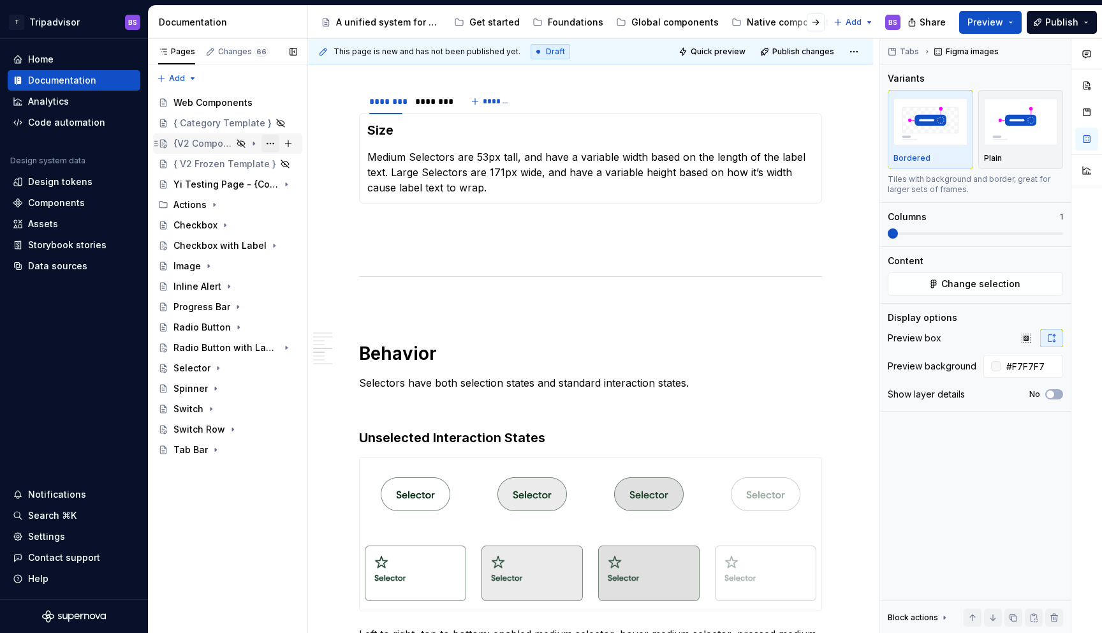
click at [269, 141] on button "Page tree" at bounding box center [271, 144] width 18 height 18
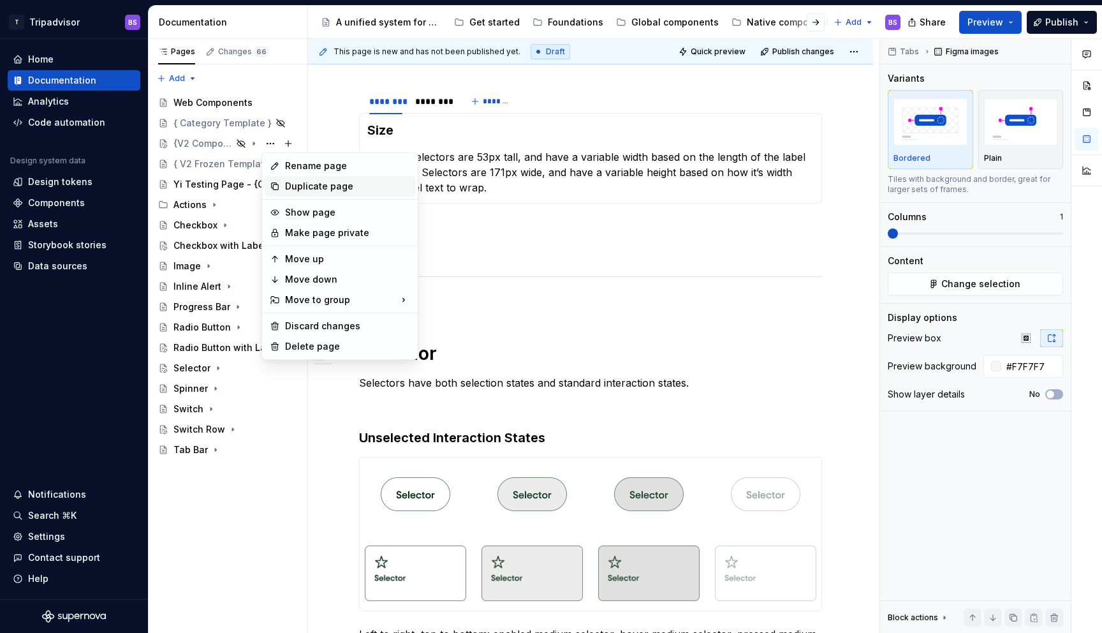
click at [308, 189] on div "Duplicate page" at bounding box center [347, 186] width 125 height 13
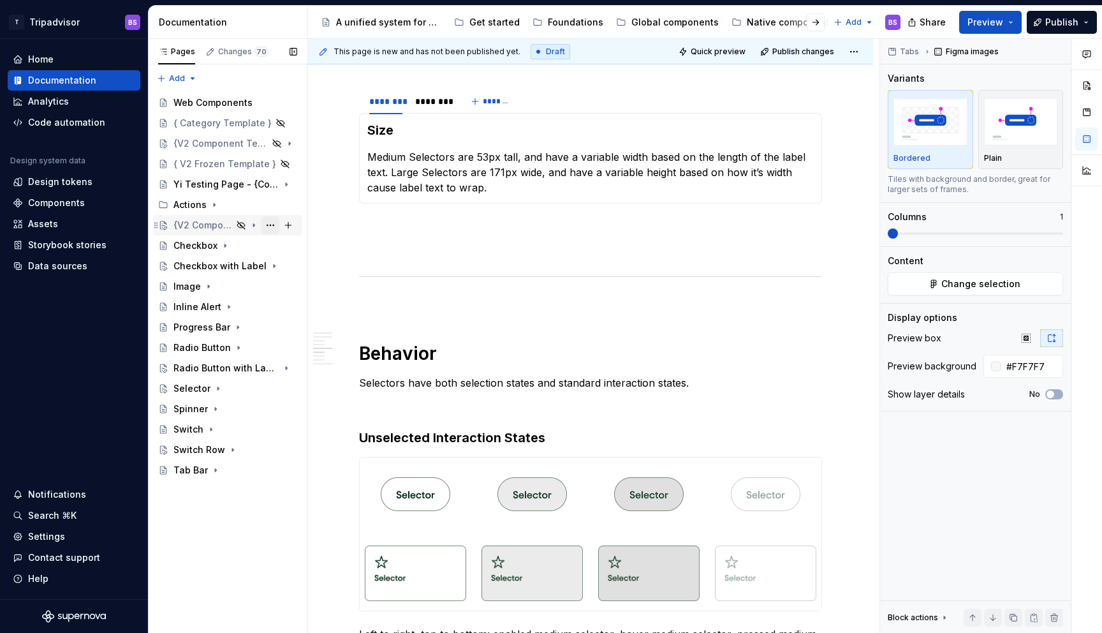
click at [274, 228] on button "Page tree" at bounding box center [271, 225] width 18 height 18
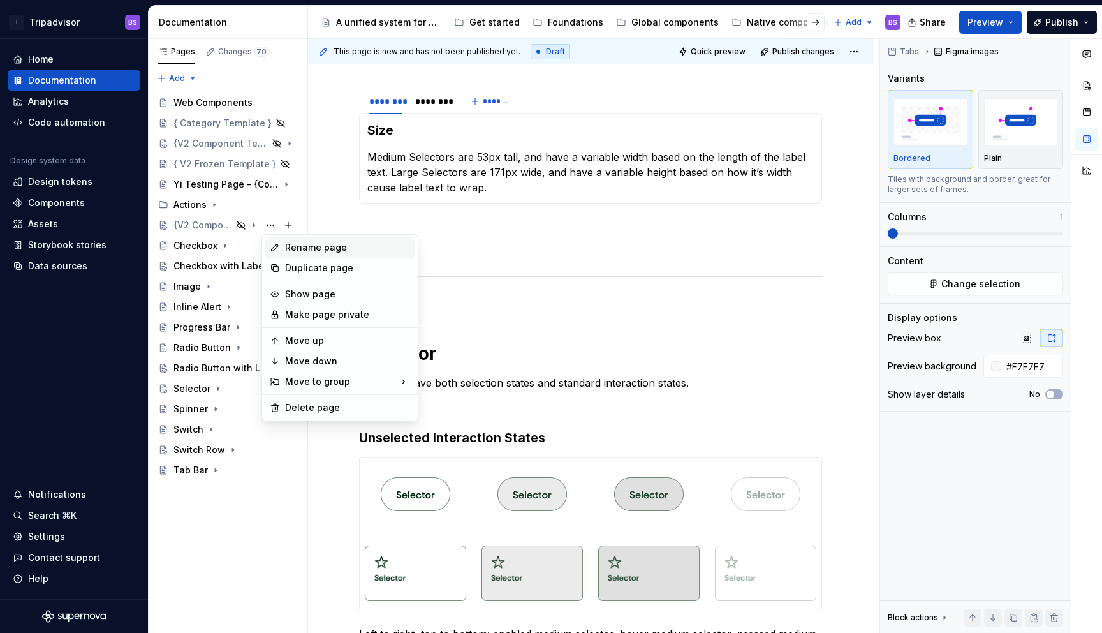
click at [307, 246] on div "Rename page" at bounding box center [347, 247] width 125 height 13
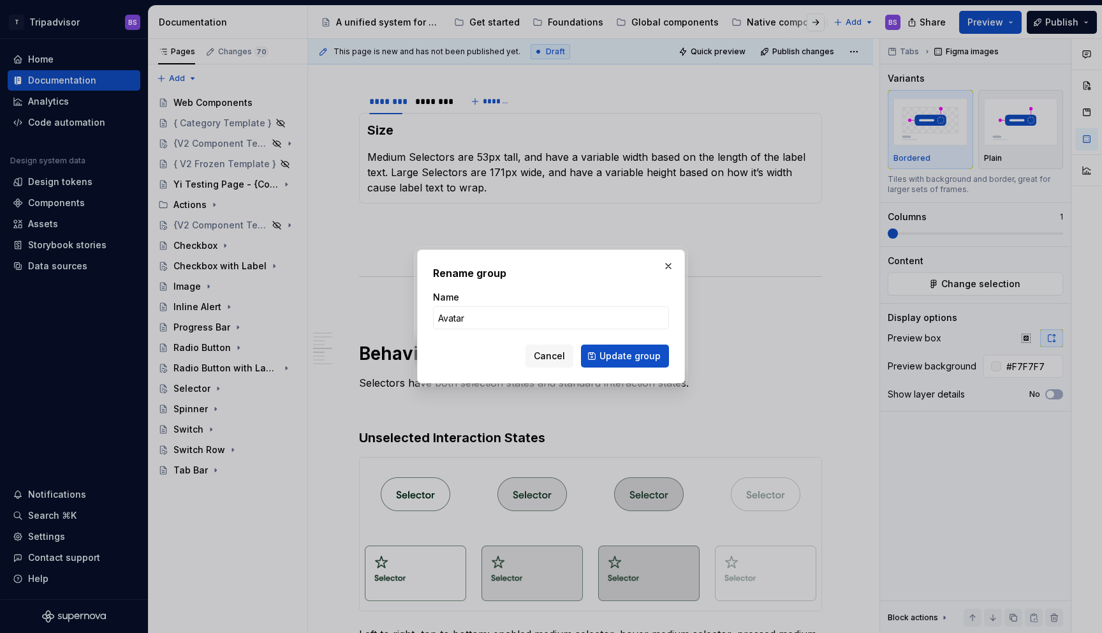
click button "Update group" at bounding box center [625, 355] width 88 height 23
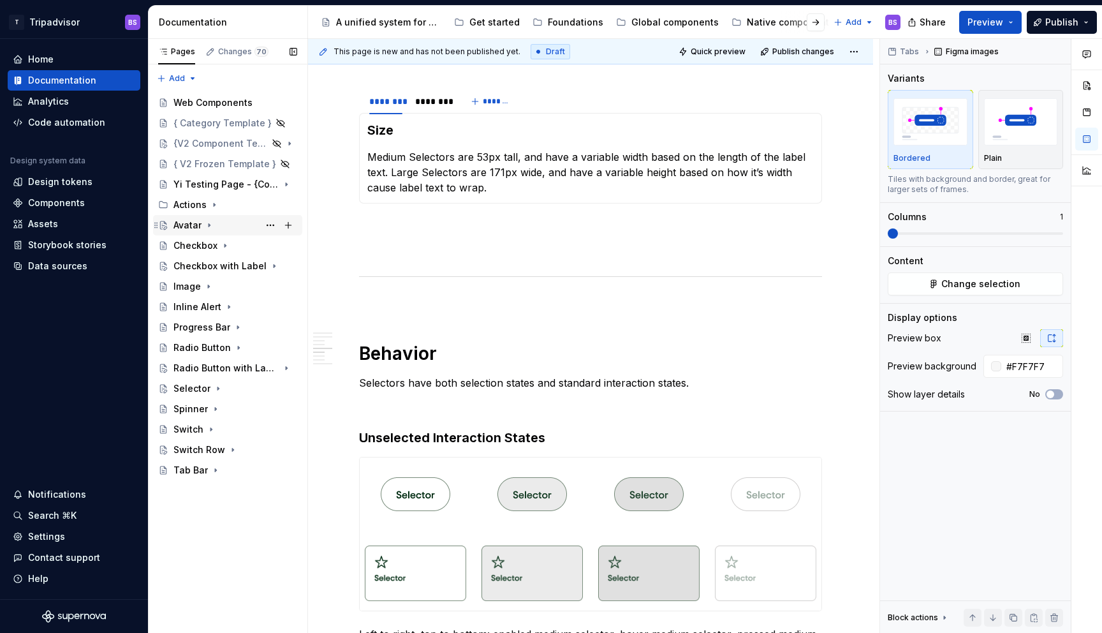
click at [209, 225] on icon "Page tree" at bounding box center [209, 225] width 1 height 3
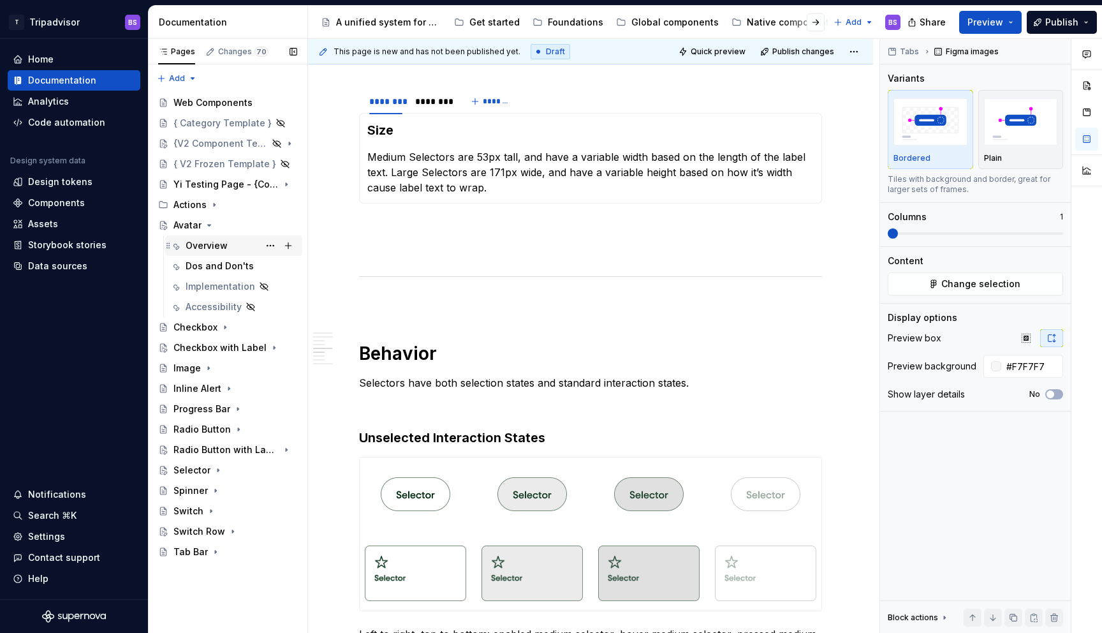
click at [216, 249] on div "Overview" at bounding box center [207, 245] width 42 height 13
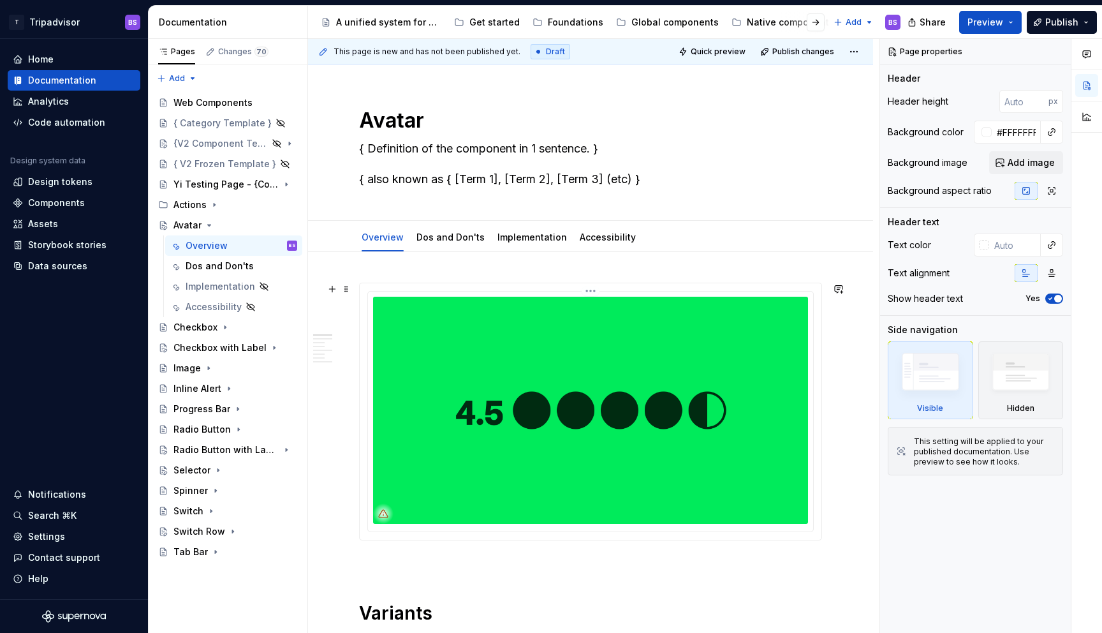
click at [595, 397] on img at bounding box center [590, 410] width 435 height 227
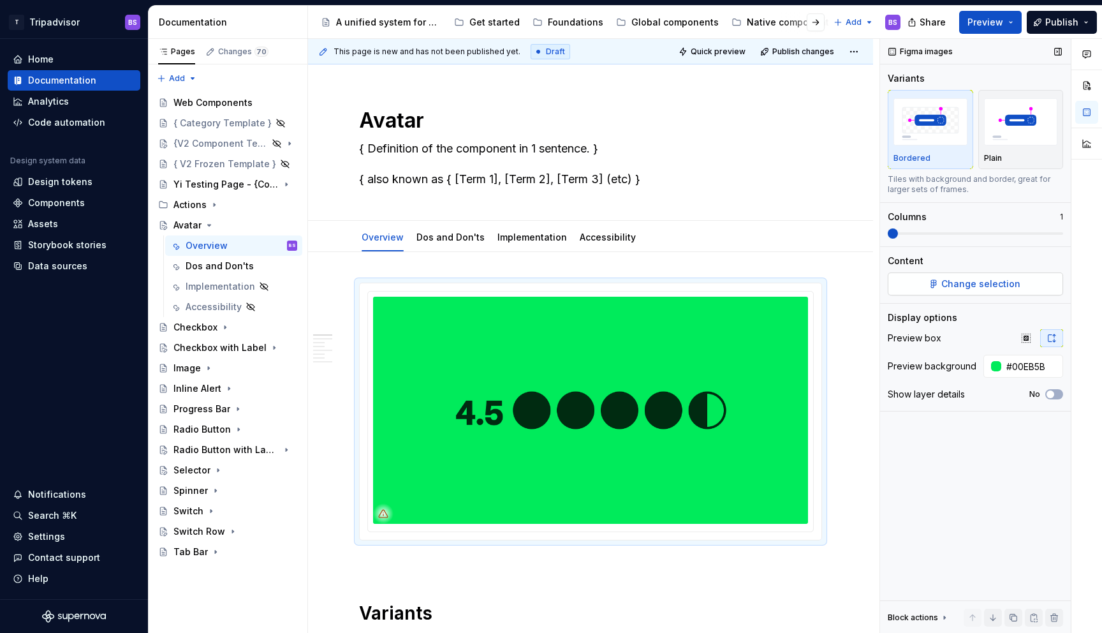
click at [973, 289] on span "Change selection" at bounding box center [981, 283] width 79 height 13
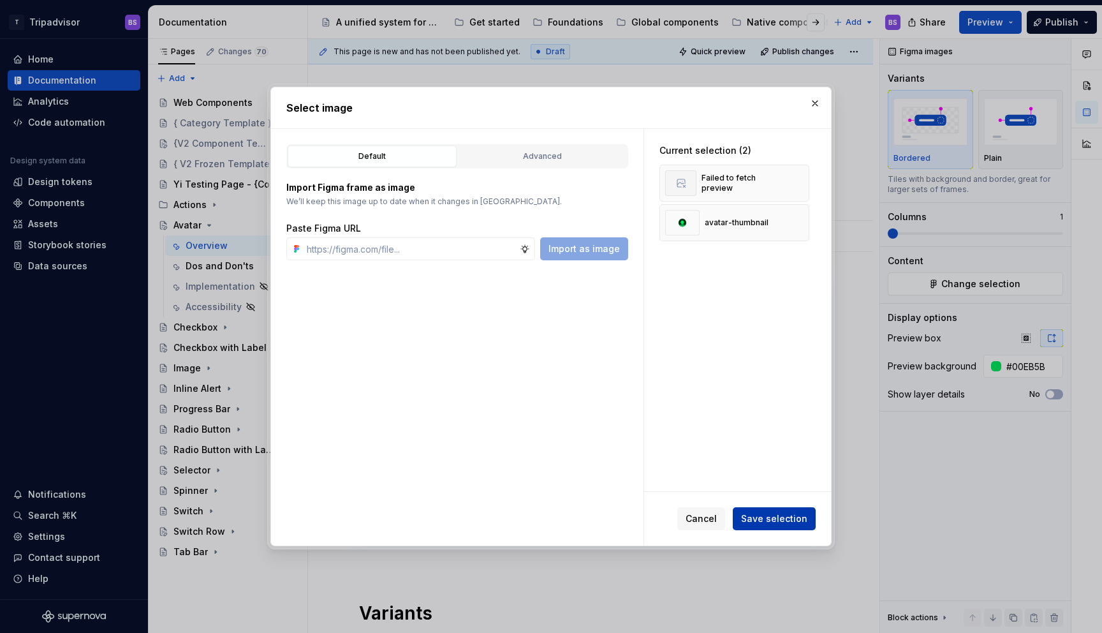
click at [788, 513] on span "Save selection" at bounding box center [774, 518] width 66 height 13
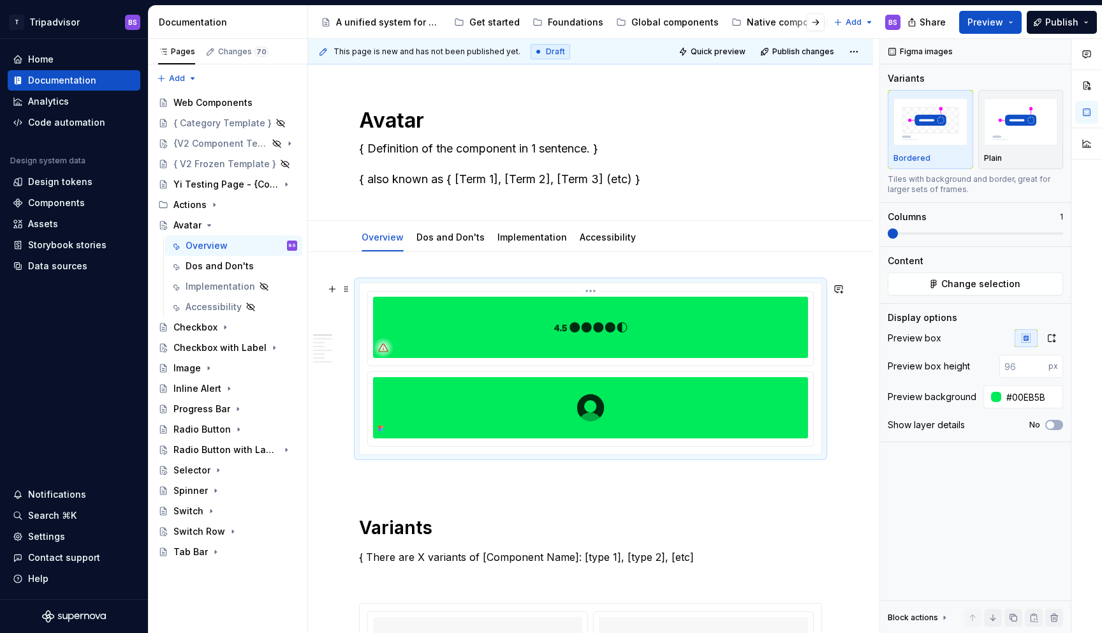
click at [637, 323] on img at bounding box center [590, 327] width 435 height 61
click at [596, 293] on html "T Tripadvisor BS Home Documentation Analytics Code automation Design system dat…" at bounding box center [551, 316] width 1102 height 633
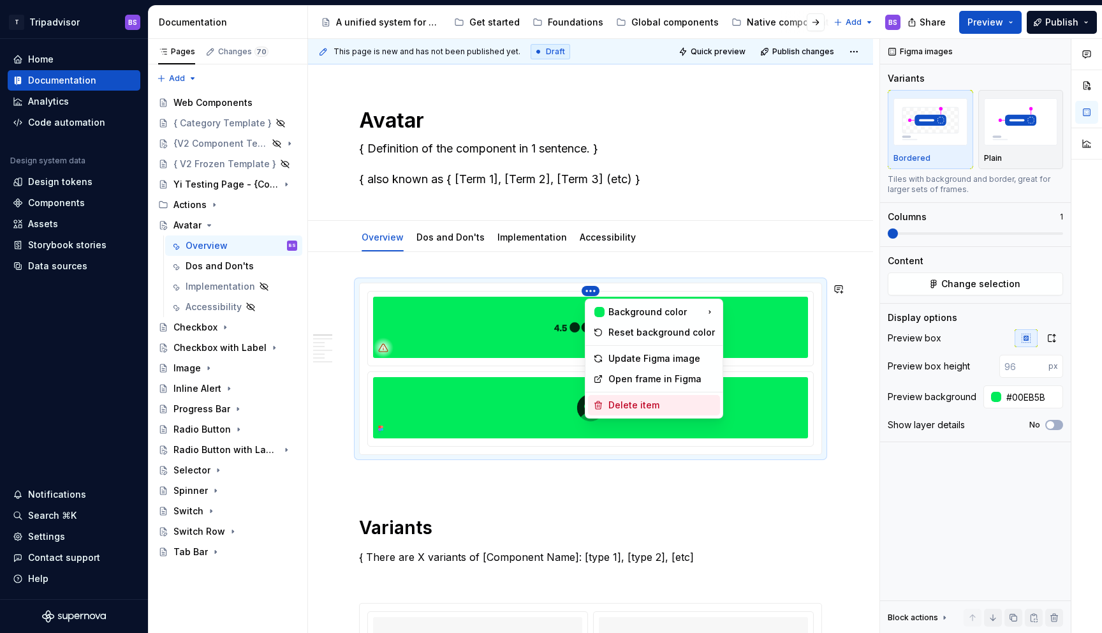
click at [637, 408] on div "Delete item" at bounding box center [662, 405] width 107 height 13
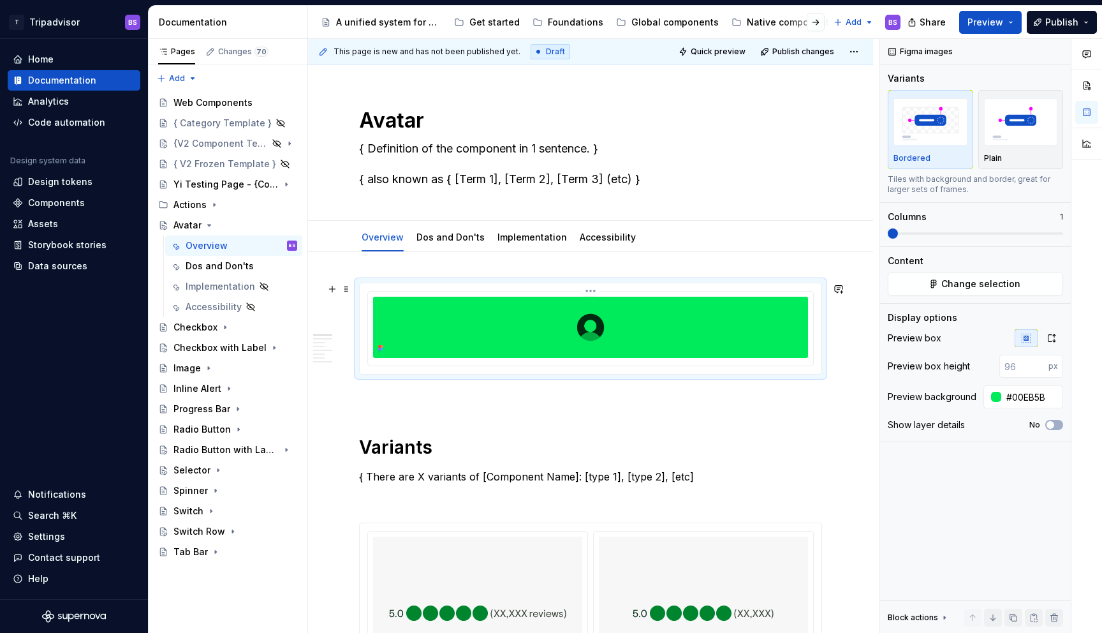
click at [689, 325] on img at bounding box center [590, 327] width 435 height 61
click at [1049, 332] on button "button" at bounding box center [1051, 338] width 23 height 18
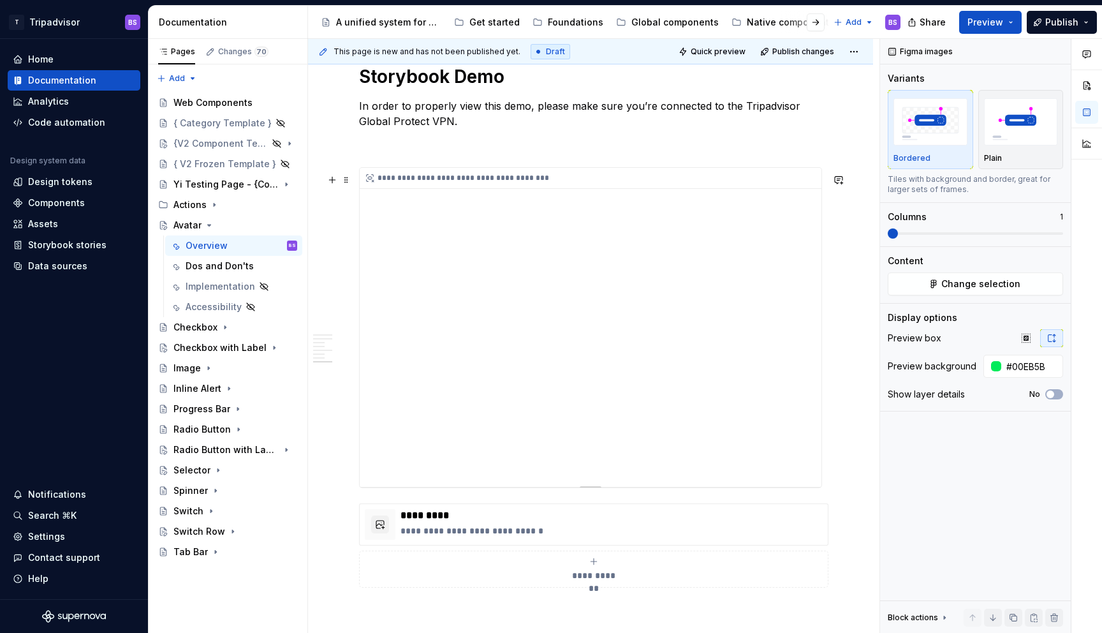
scroll to position [2131, 0]
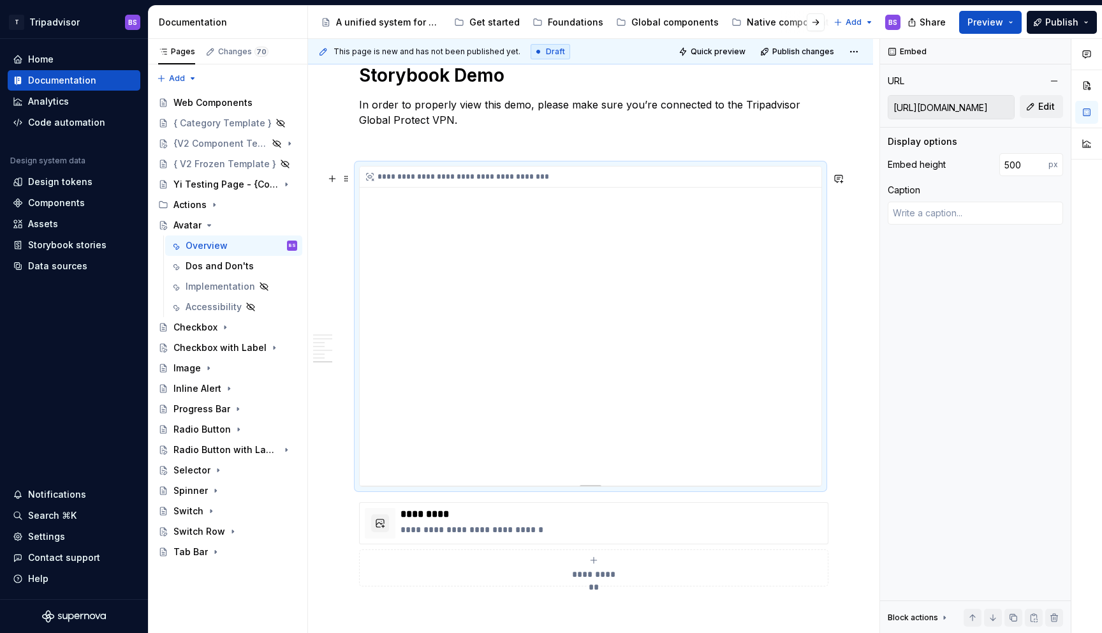
click at [701, 316] on div "**********" at bounding box center [591, 325] width 462 height 319
click at [1045, 110] on span "Edit" at bounding box center [1047, 106] width 17 height 13
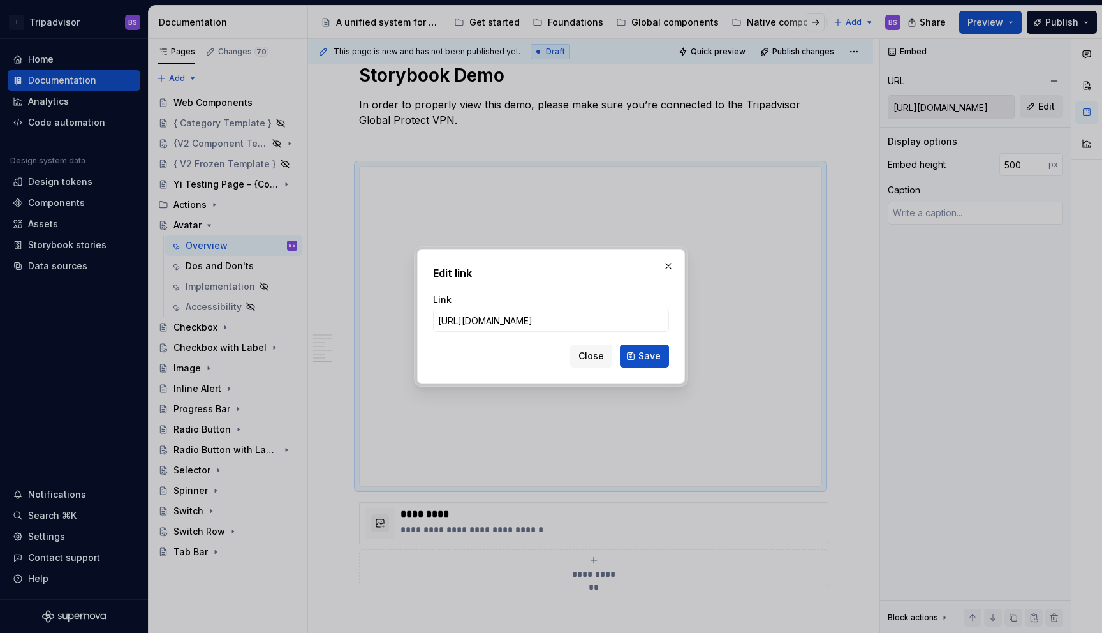
scroll to position [0, 258]
click button "Save" at bounding box center [644, 355] width 49 height 23
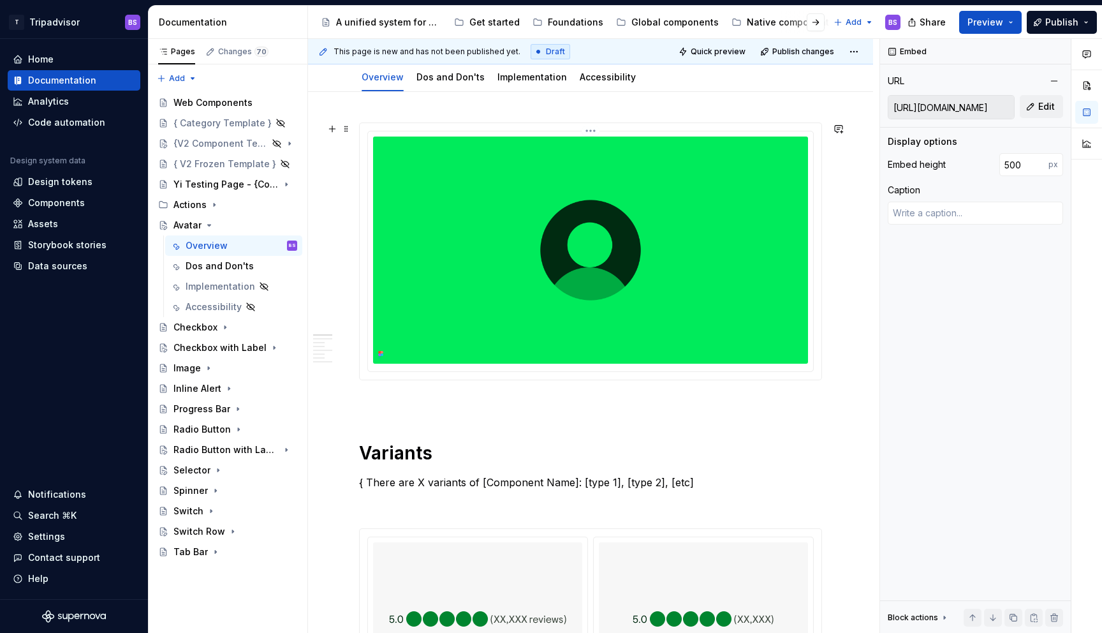
scroll to position [0, 0]
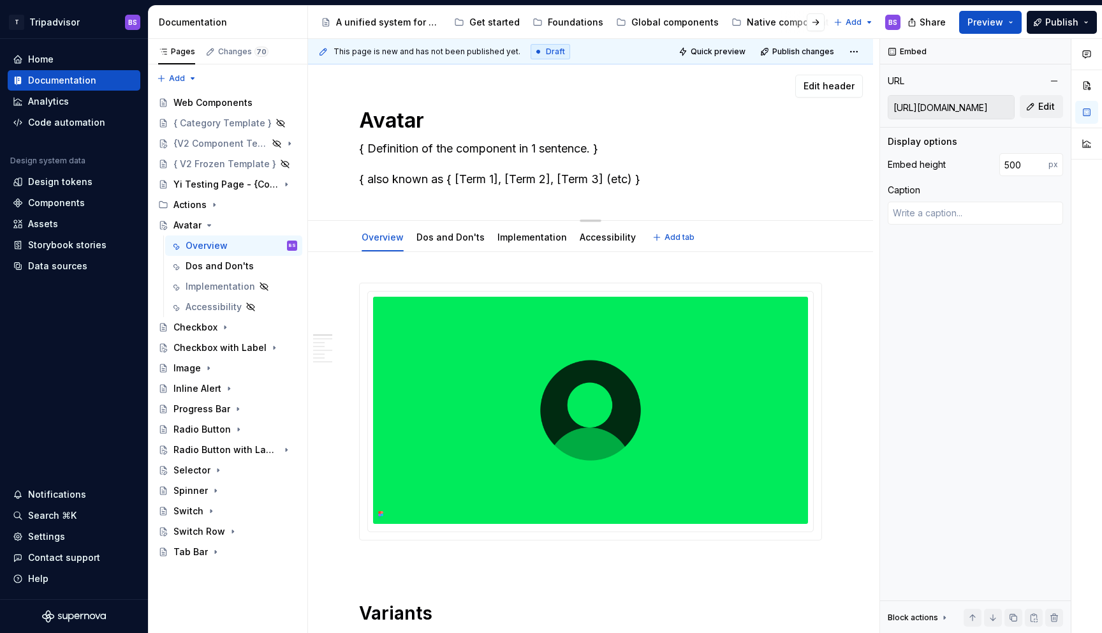
click at [388, 151] on textarea "{ Definition of the component in 1 sentence. } { also known as { [Term 1], [Ter…" at bounding box center [588, 163] width 463 height 51
paste textarea "A graphical representation of a user: usually a photo, illustration, or initial."
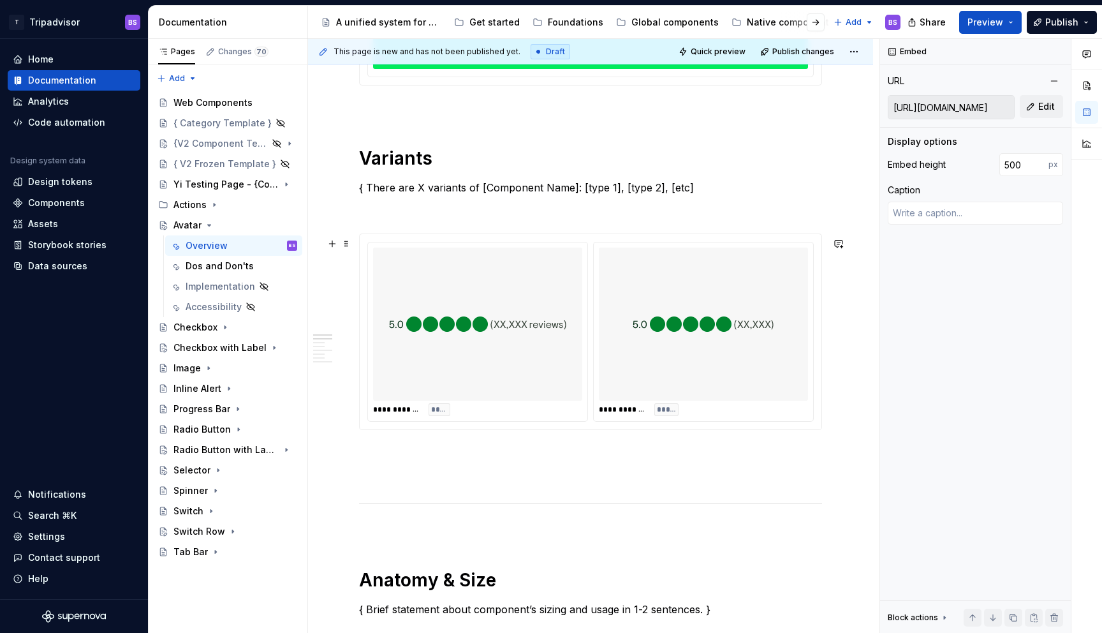
scroll to position [432, 0]
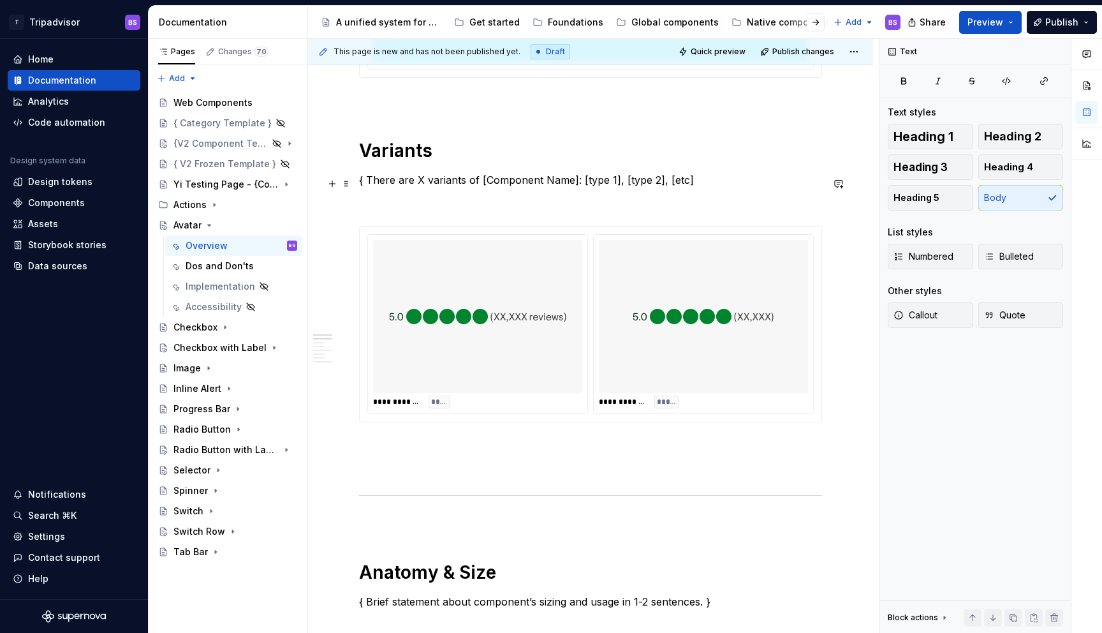
click at [475, 181] on p "{ There are X variants of [Component Name]: [type 1], [type 2], [etc]" at bounding box center [590, 179] width 463 height 15
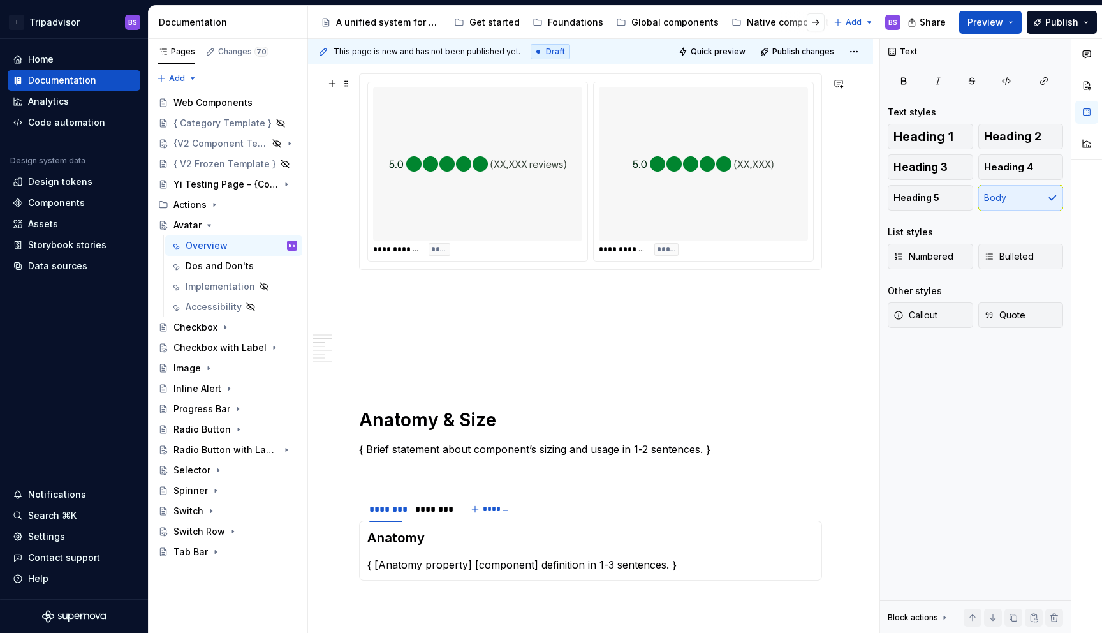
scroll to position [558, 0]
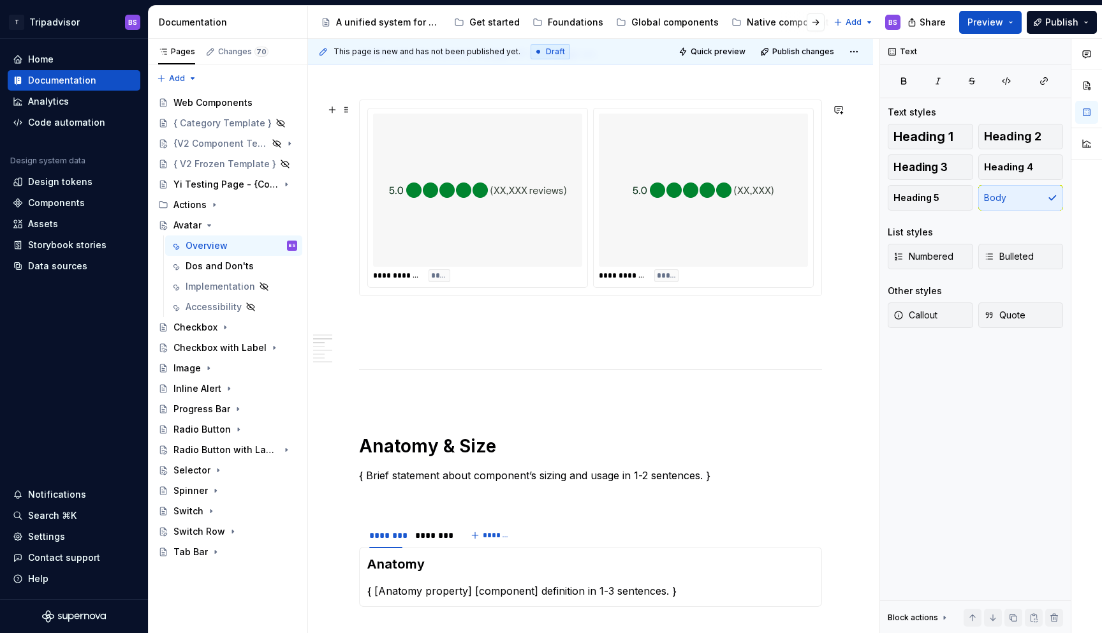
click at [574, 168] on div at bounding box center [477, 190] width 209 height 153
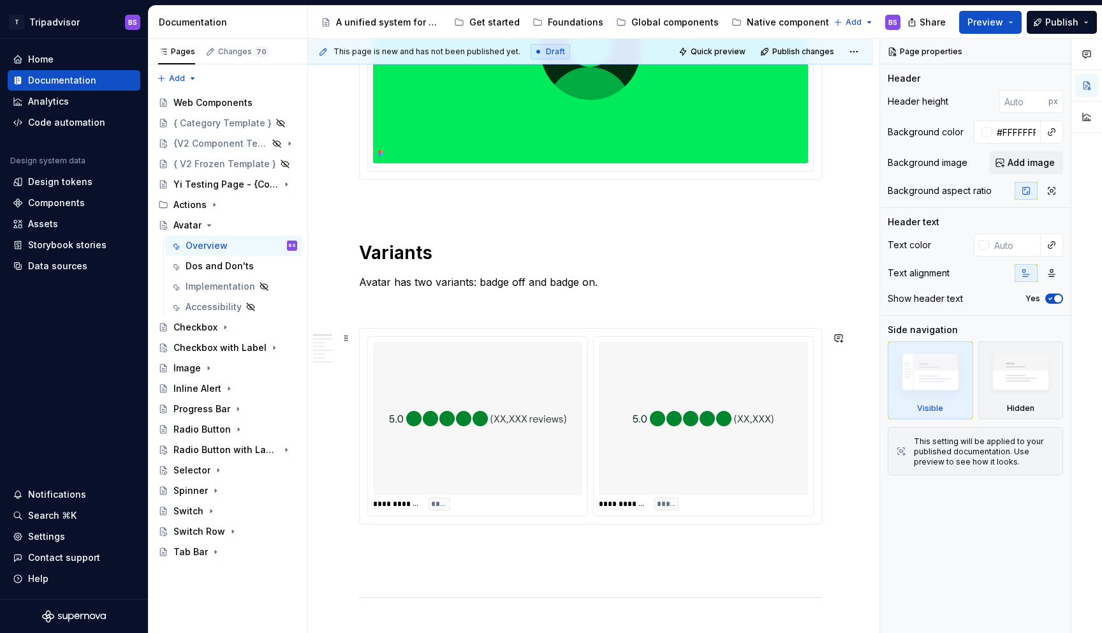
scroll to position [447, 0]
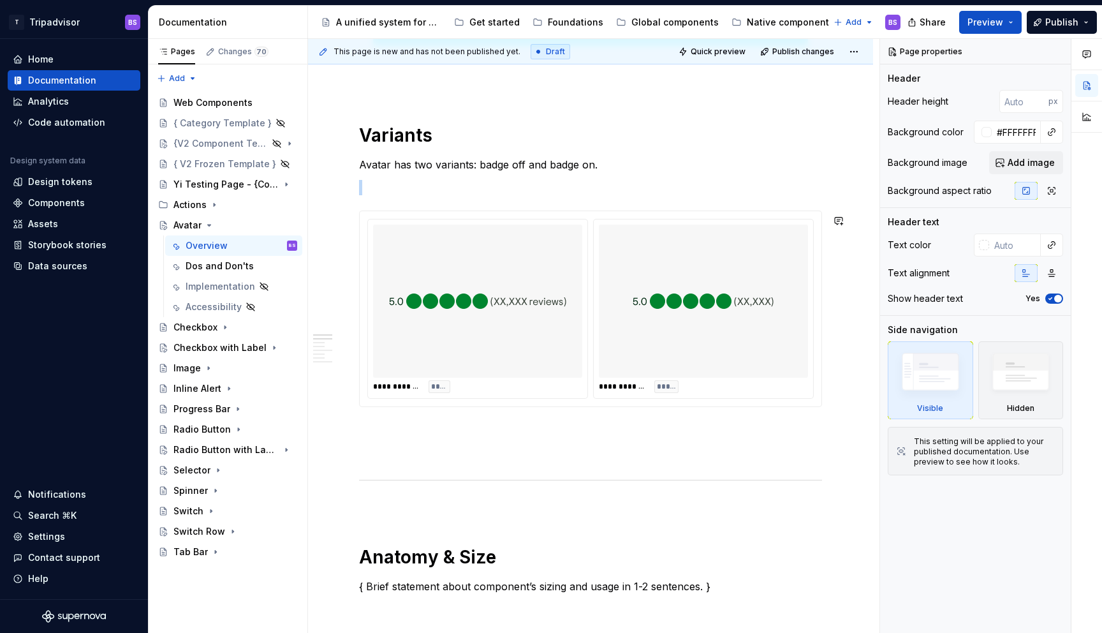
click at [689, 336] on img at bounding box center [704, 301] width 142 height 143
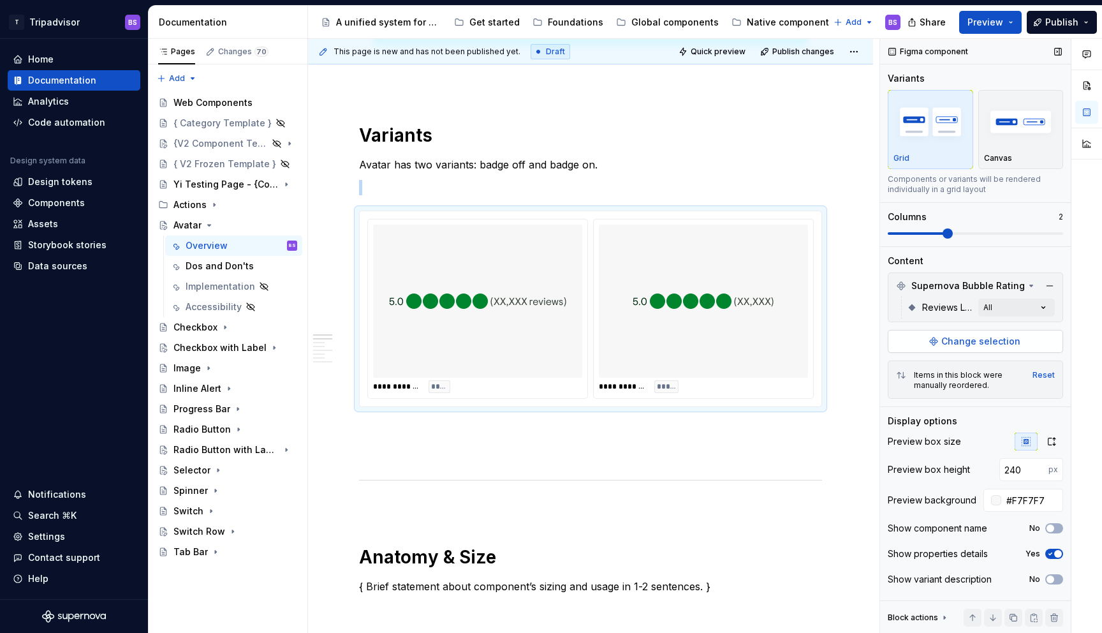
click at [987, 343] on span "Change selection" at bounding box center [981, 341] width 79 height 13
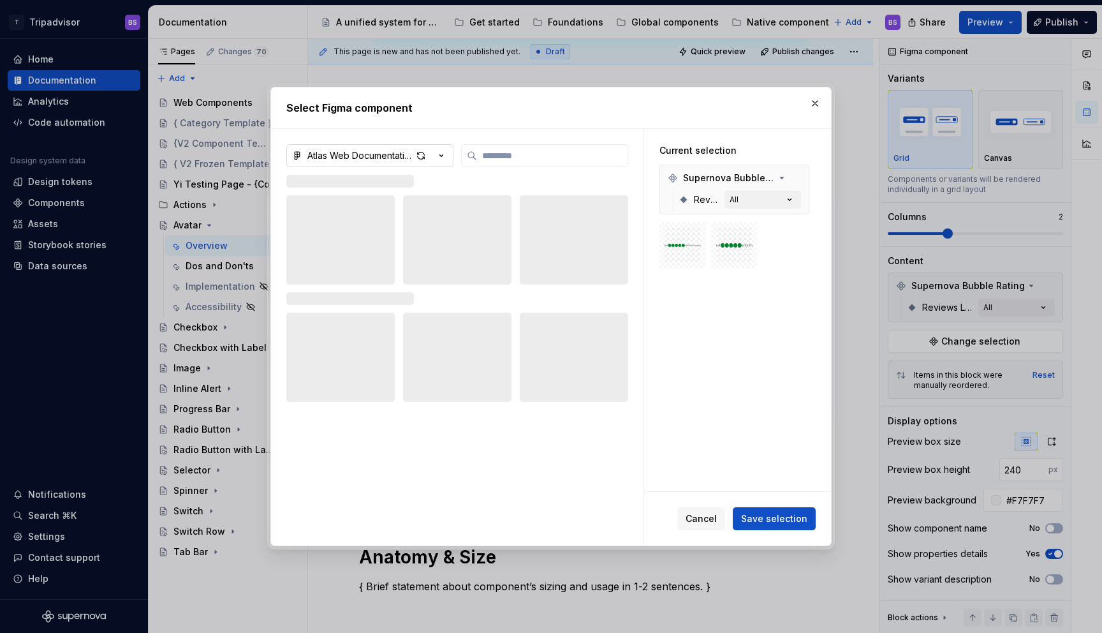
click at [443, 159] on icon "button" at bounding box center [441, 155] width 13 height 13
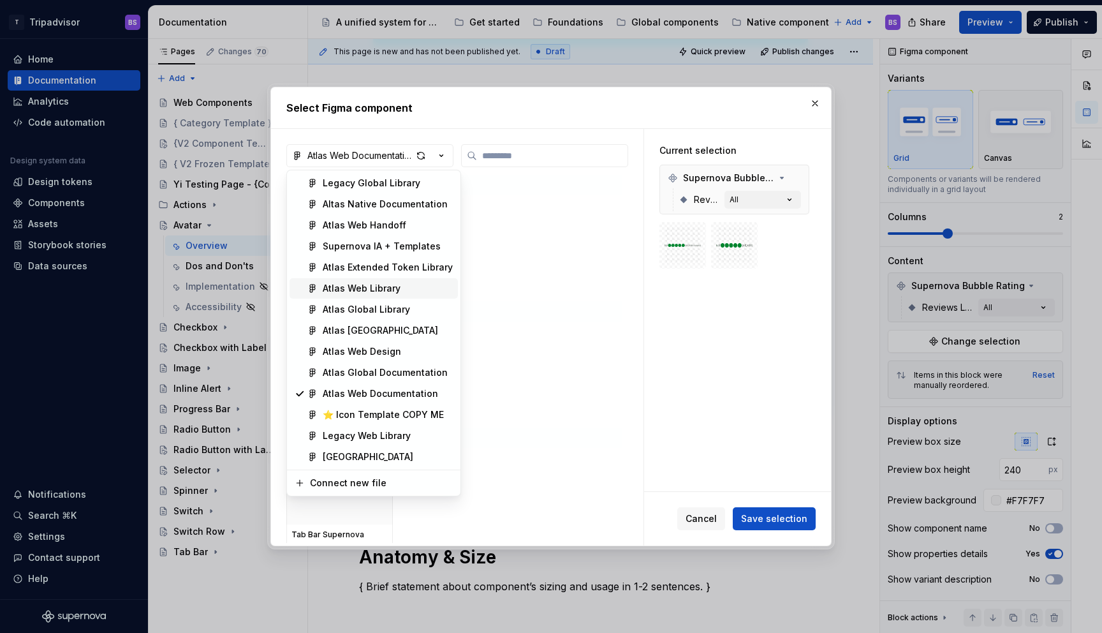
click at [380, 286] on div "Atlas Web Library" at bounding box center [362, 288] width 78 height 13
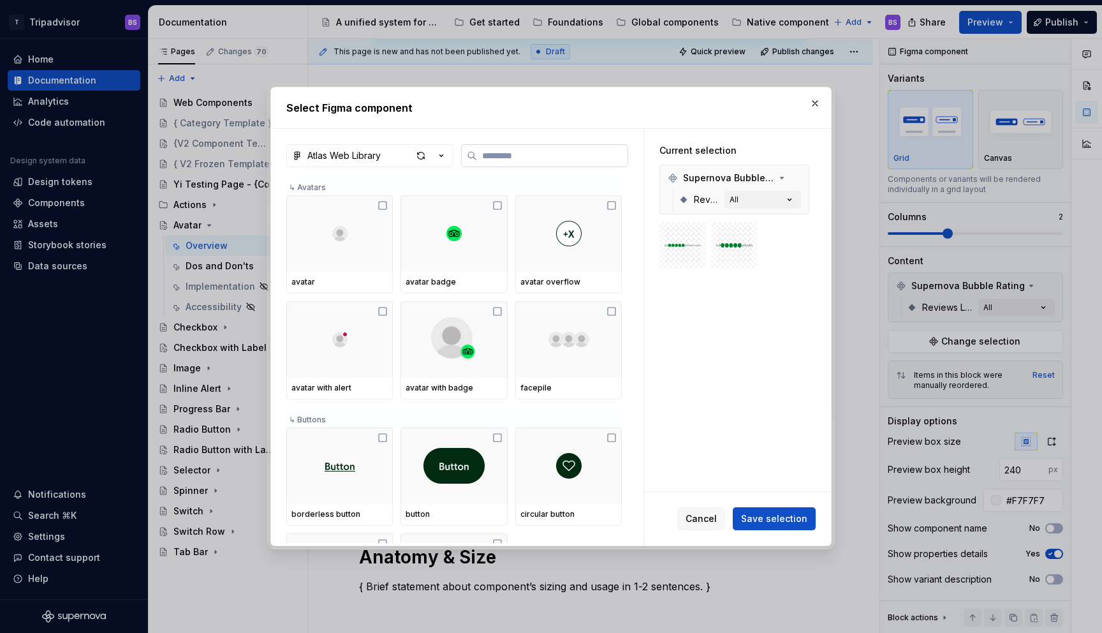
click at [487, 159] on input "search" at bounding box center [552, 155] width 151 height 13
click at [450, 152] on button "Atlas Web Library" at bounding box center [369, 155] width 167 height 23
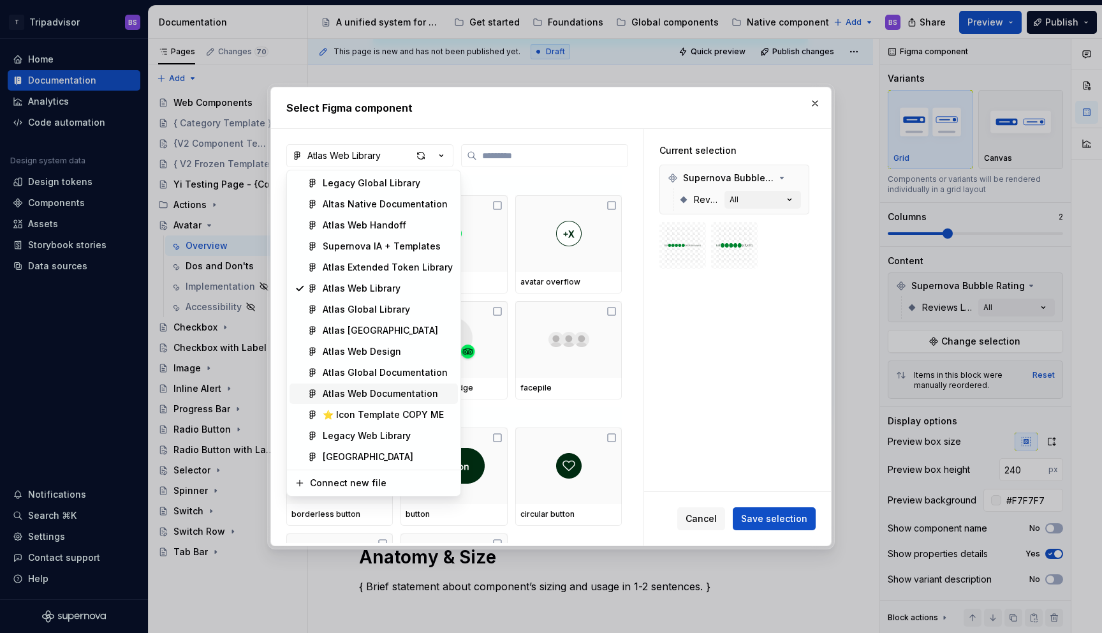
click at [403, 396] on div "Atlas Web Documentation" at bounding box center [380, 393] width 115 height 13
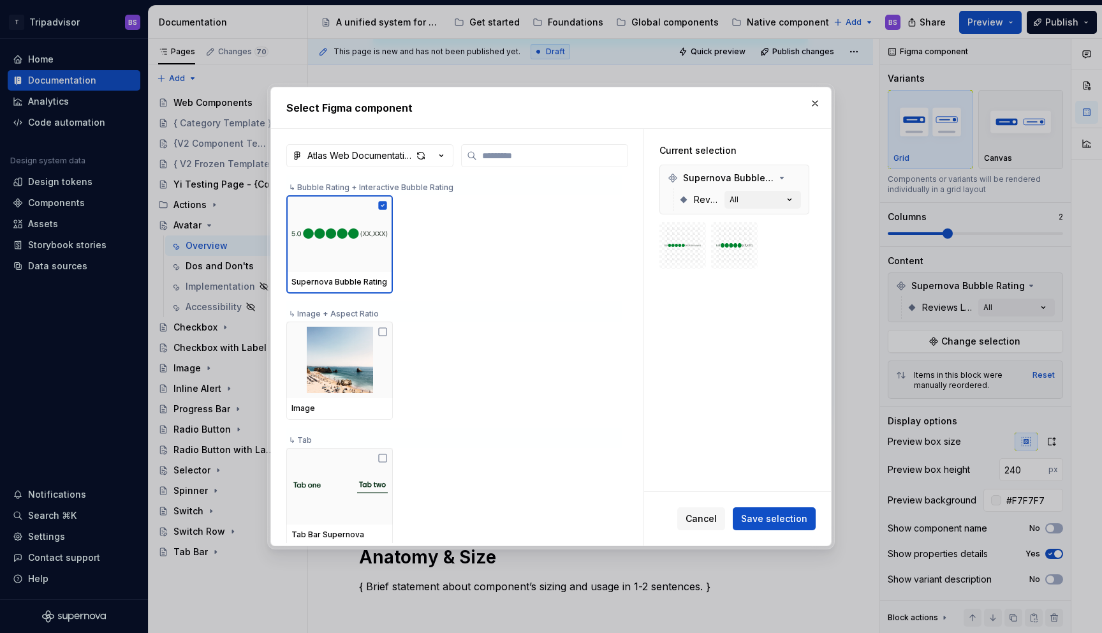
scroll to position [3, 0]
click at [424, 158] on div "button" at bounding box center [421, 156] width 18 height 18
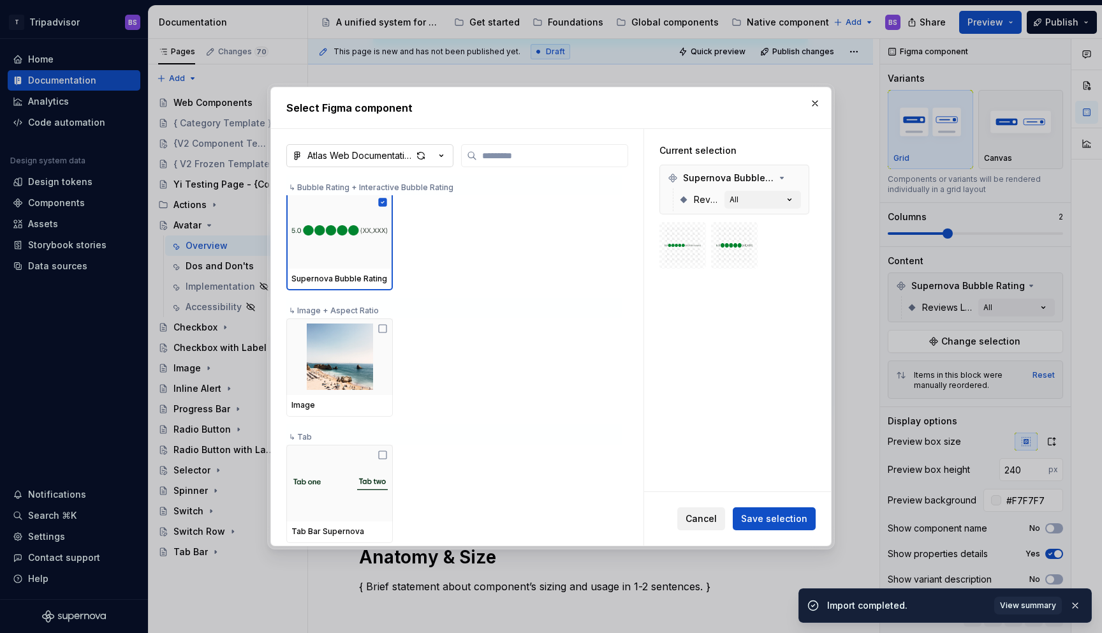
click at [714, 521] on span "Cancel" at bounding box center [701, 518] width 31 height 13
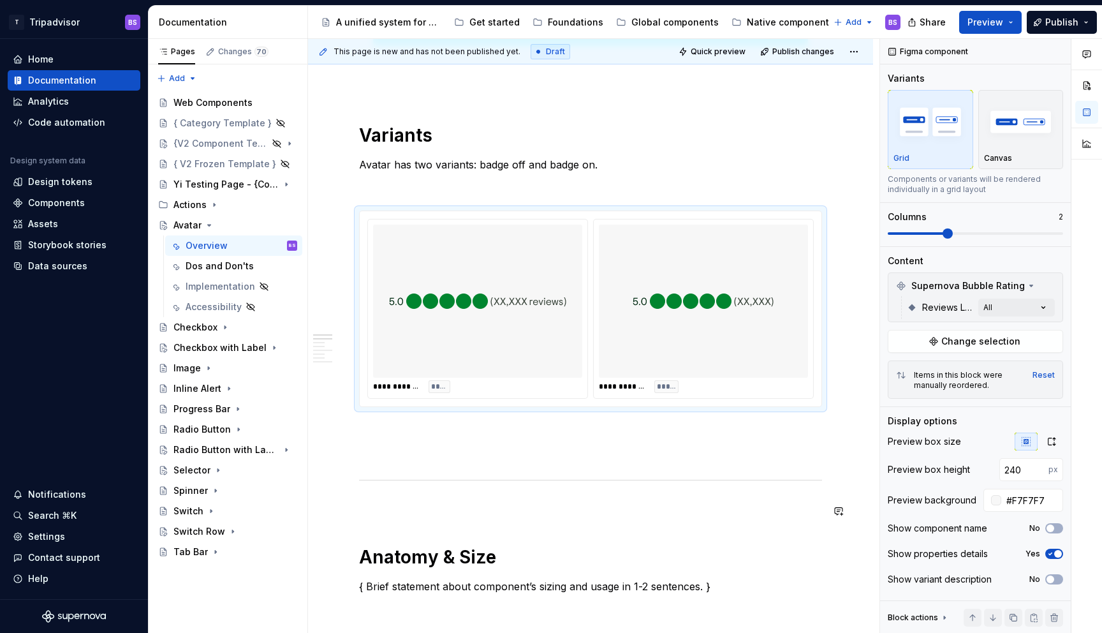
type textarea "*"
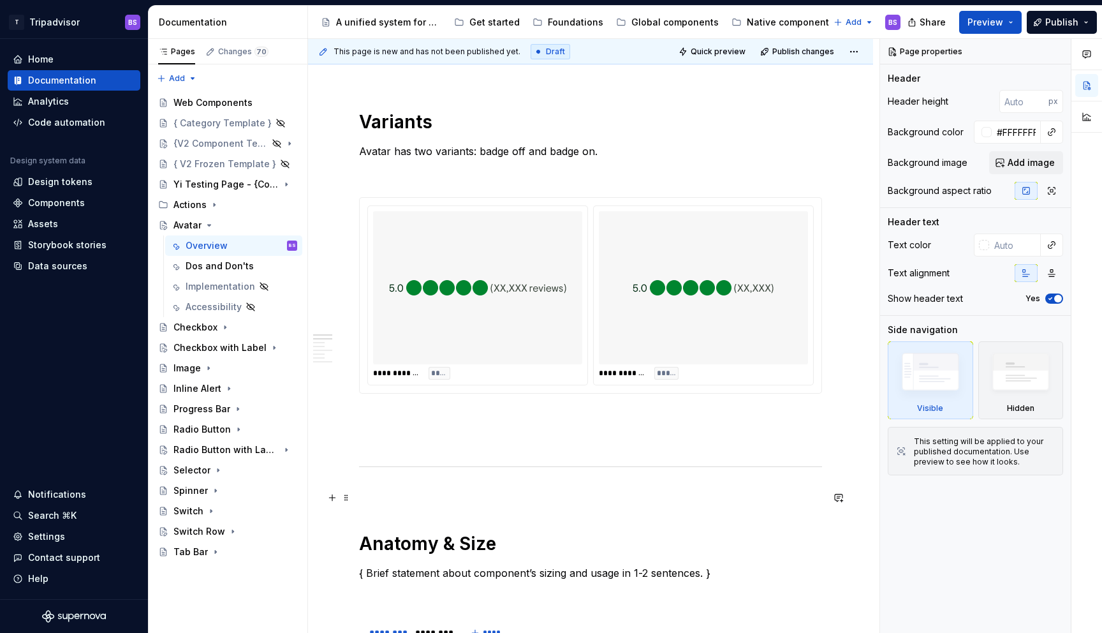
scroll to position [487, 0]
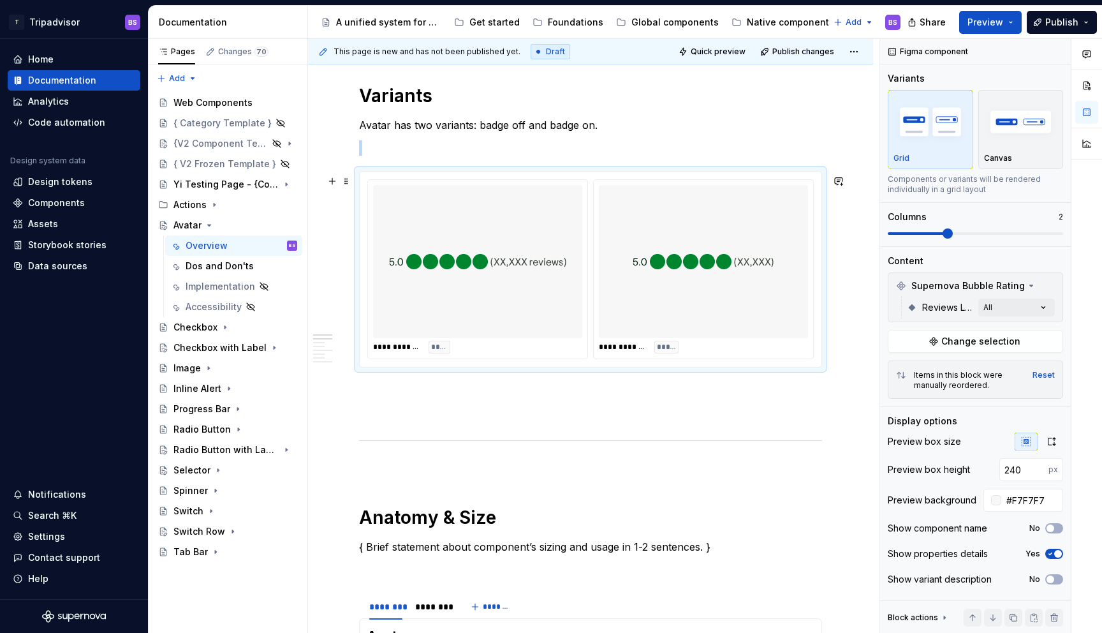
click at [663, 309] on img at bounding box center [704, 261] width 142 height 143
click at [995, 341] on span "Change selection" at bounding box center [981, 341] width 79 height 13
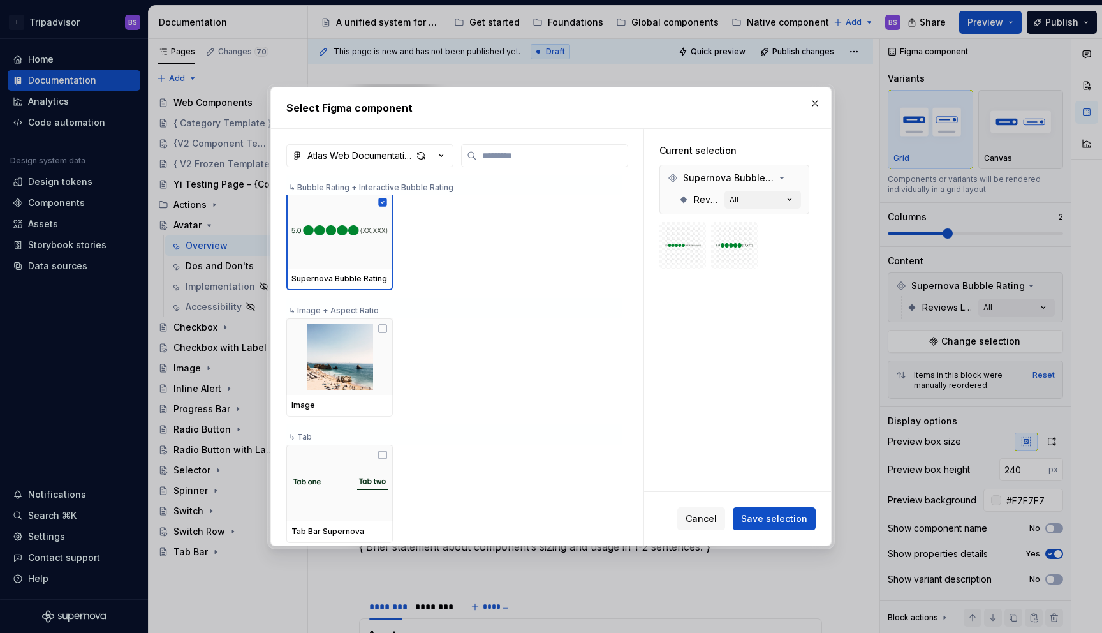
scroll to position [0, 0]
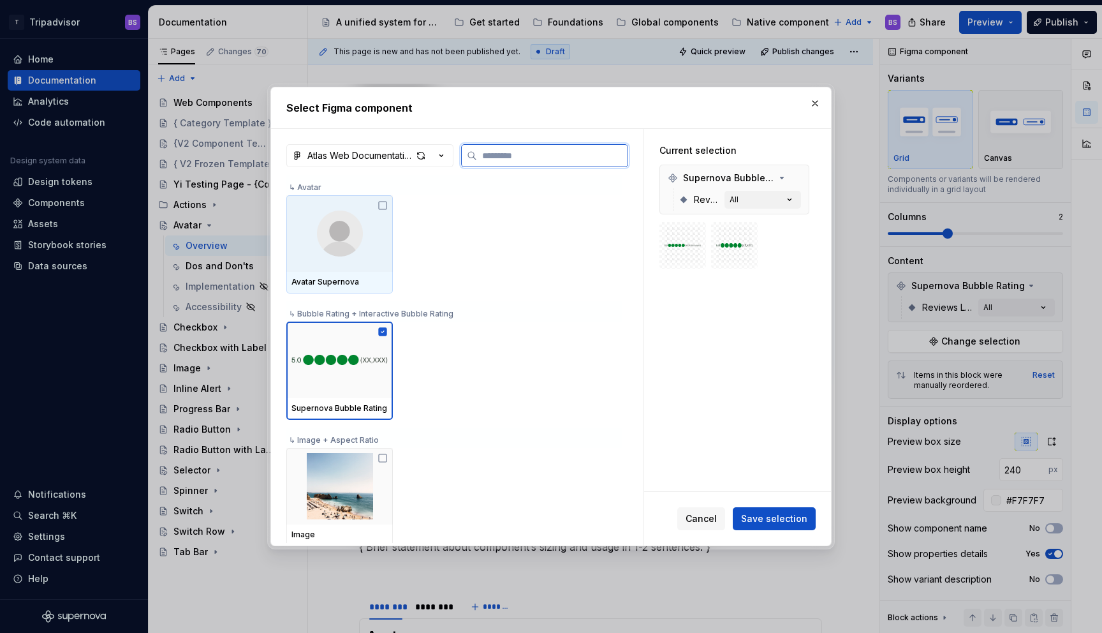
click at [380, 228] on div at bounding box center [339, 233] width 107 height 77
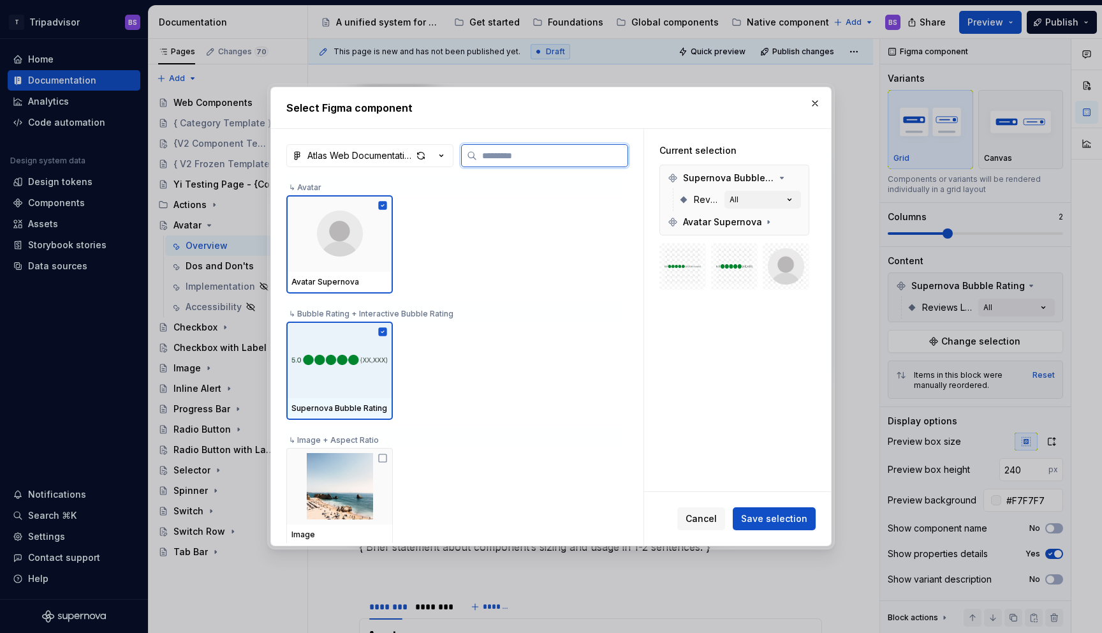
drag, startPoint x: 393, startPoint y: 384, endPoint x: 386, endPoint y: 383, distance: 7.1
click at [392, 384] on div at bounding box center [339, 360] width 107 height 77
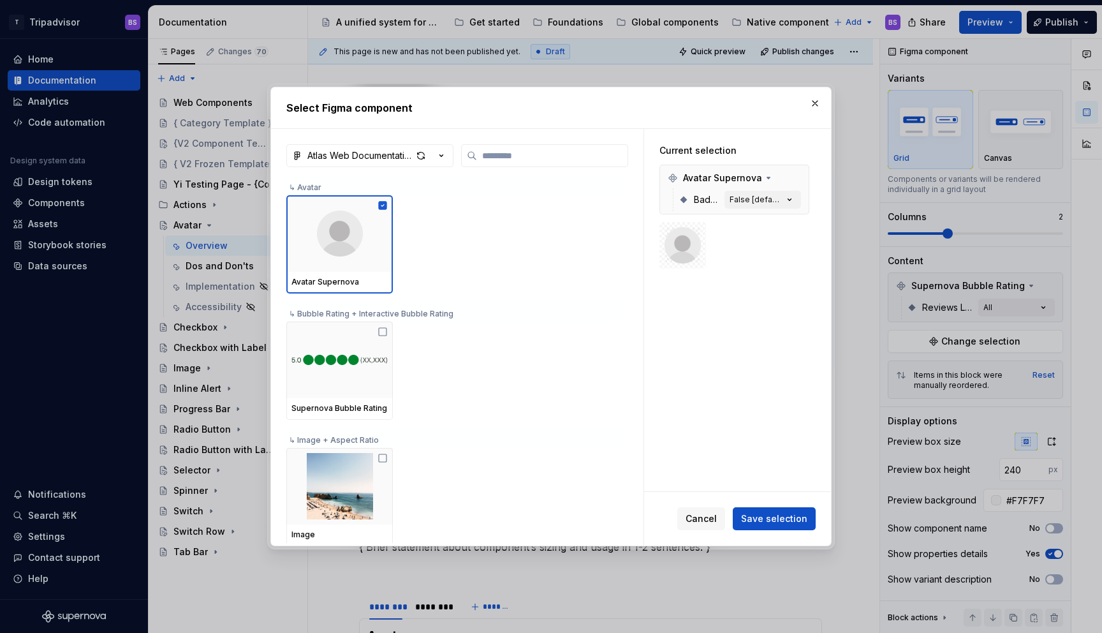
click at [760, 514] on span "Save selection" at bounding box center [774, 518] width 66 height 13
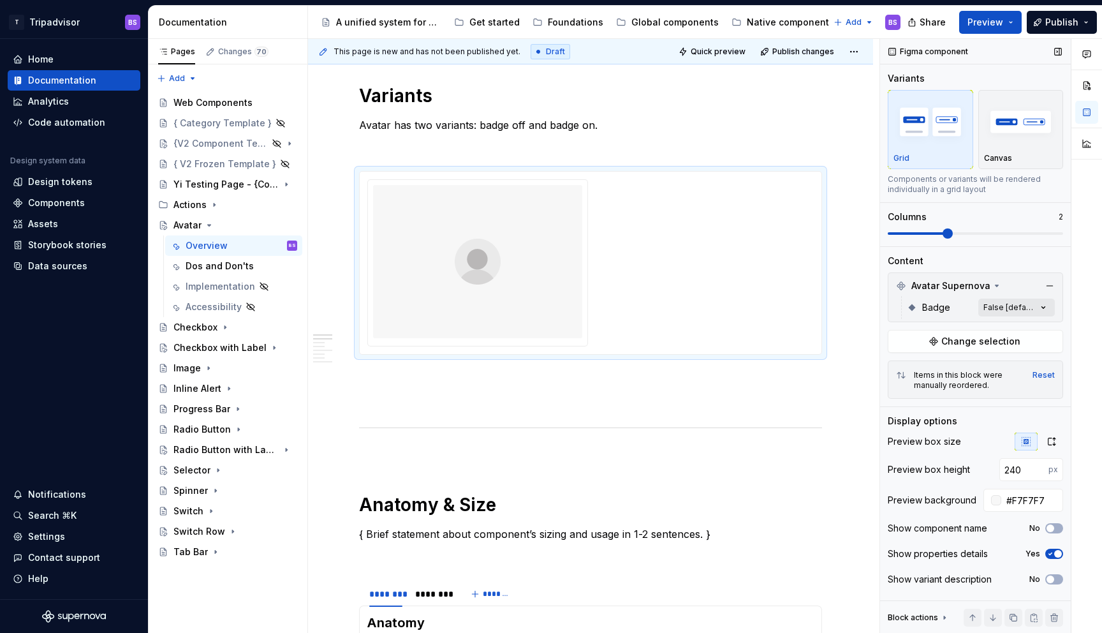
click at [1022, 307] on div "Comments Open comments No comments yet Select ‘Comment’ from the block context …" at bounding box center [991, 336] width 222 height 595
click at [915, 364] on span "True" at bounding box center [916, 368] width 20 height 13
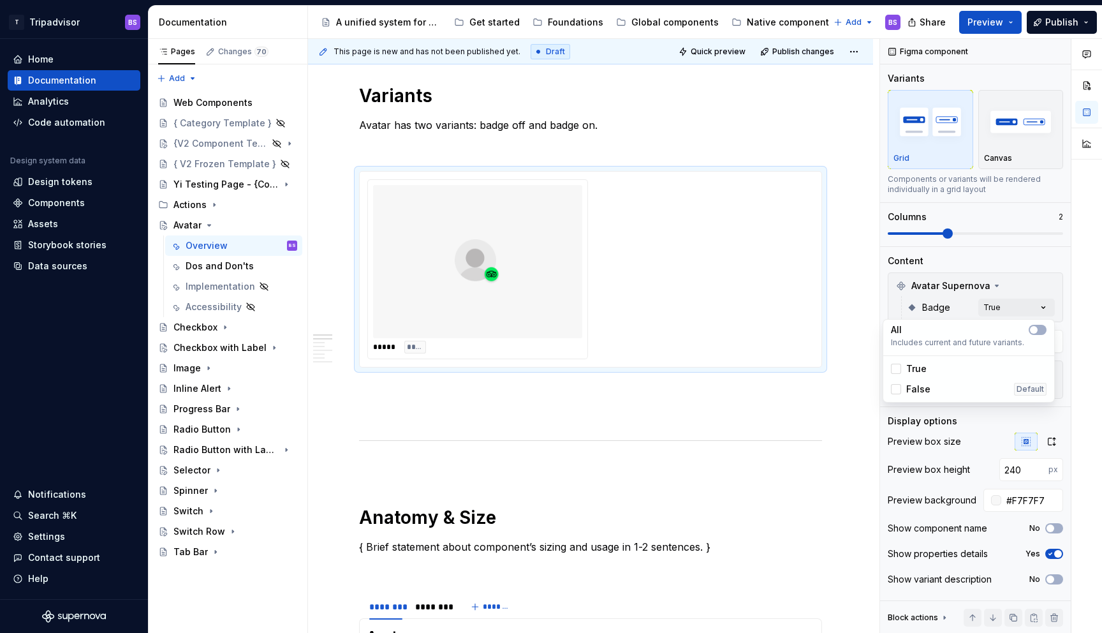
click at [915, 388] on span "False" at bounding box center [918, 389] width 24 height 13
click at [785, 401] on html "T Tripadvisor BS Home Documentation Analytics Code automation Design system dat…" at bounding box center [551, 316] width 1102 height 633
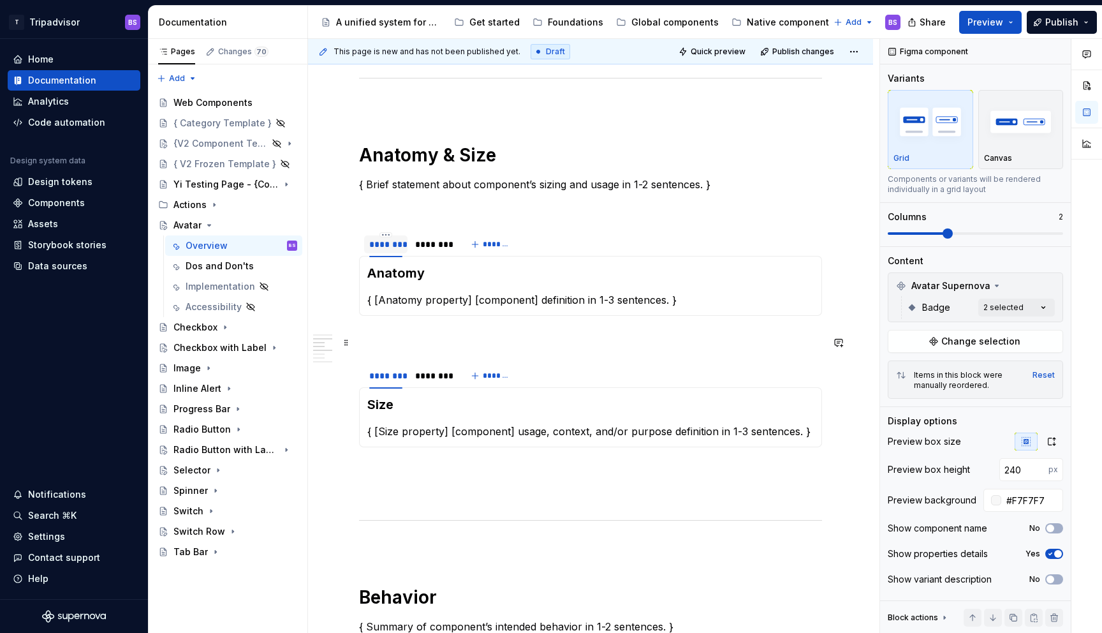
scroll to position [850, 0]
click at [438, 250] on div "********" at bounding box center [431, 243] width 33 height 13
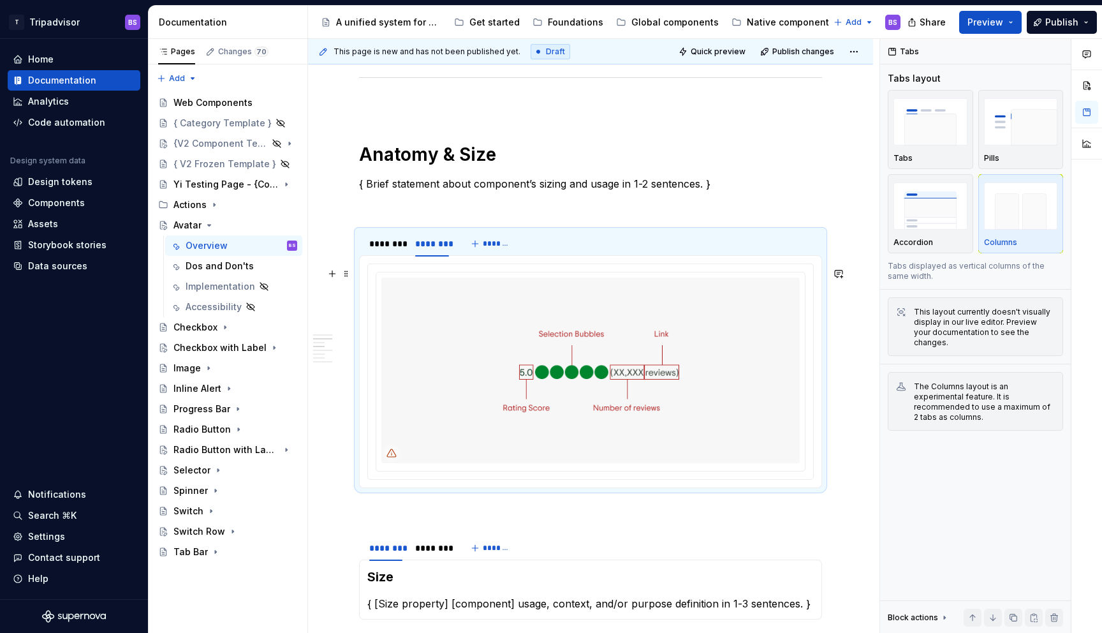
type textarea "*"
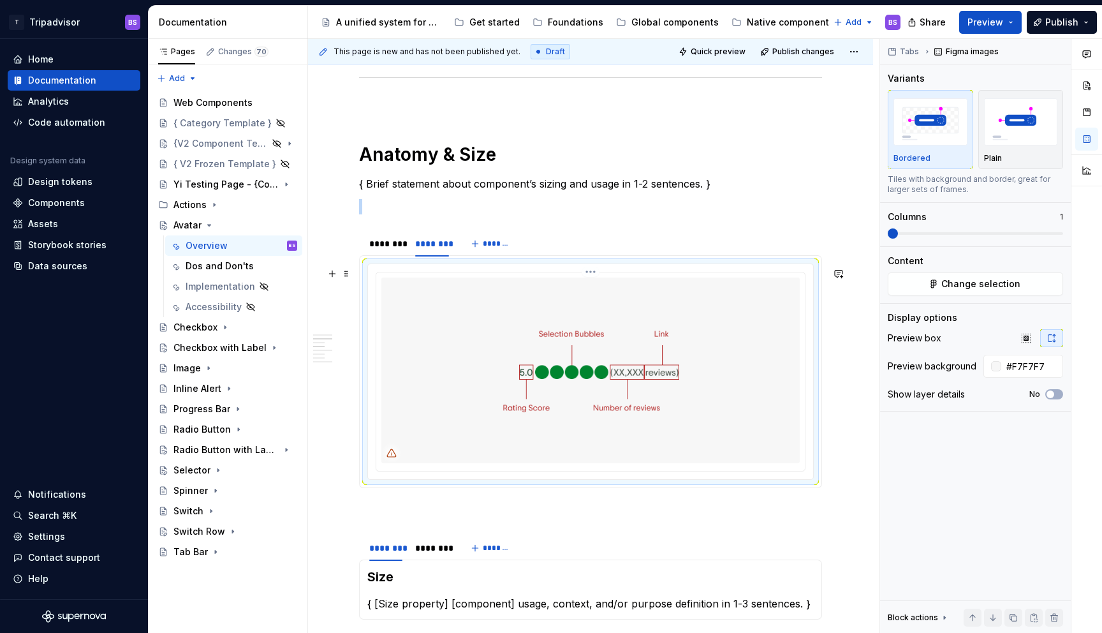
click at [633, 339] on img at bounding box center [590, 369] width 418 height 185
click at [961, 284] on span "Change selection" at bounding box center [981, 283] width 79 height 13
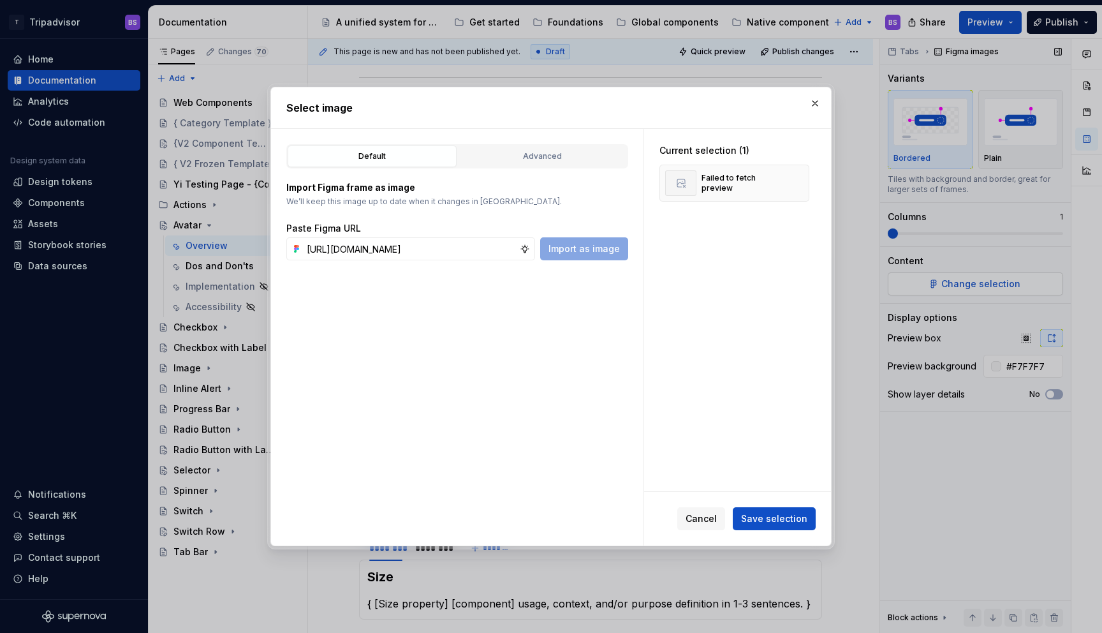
scroll to position [0, 355]
type input "https://www.figma.com/design/Rk3eGC5124Z7punn8EFUkb/Atlas-Web-Documentation?nod…"
click at [787, 515] on span "Save selection" at bounding box center [774, 518] width 66 height 13
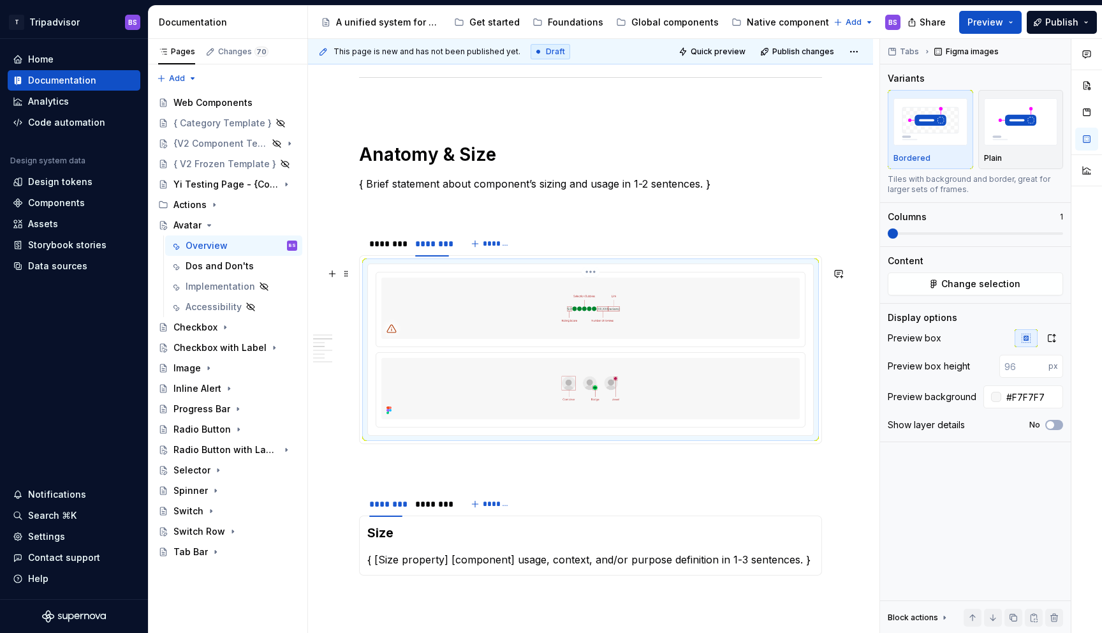
click at [581, 327] on img at bounding box center [590, 307] width 418 height 61
click at [590, 276] on html "T Tripadvisor BS Home Documentation Analytics Code automation Design system dat…" at bounding box center [551, 316] width 1102 height 633
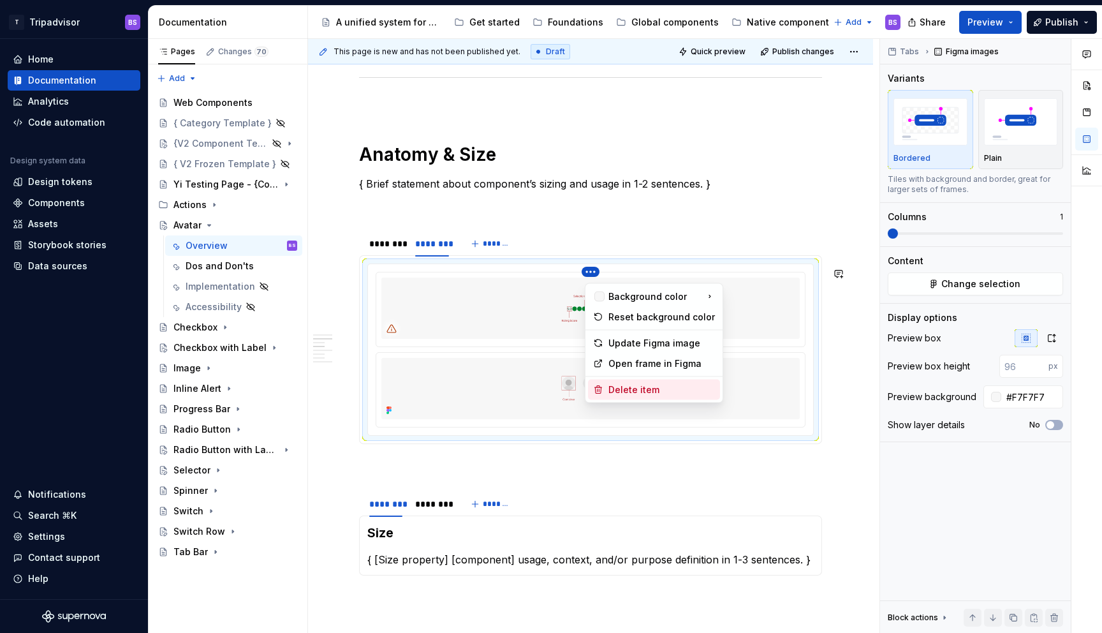
click at [613, 386] on div "Delete item" at bounding box center [662, 389] width 107 height 13
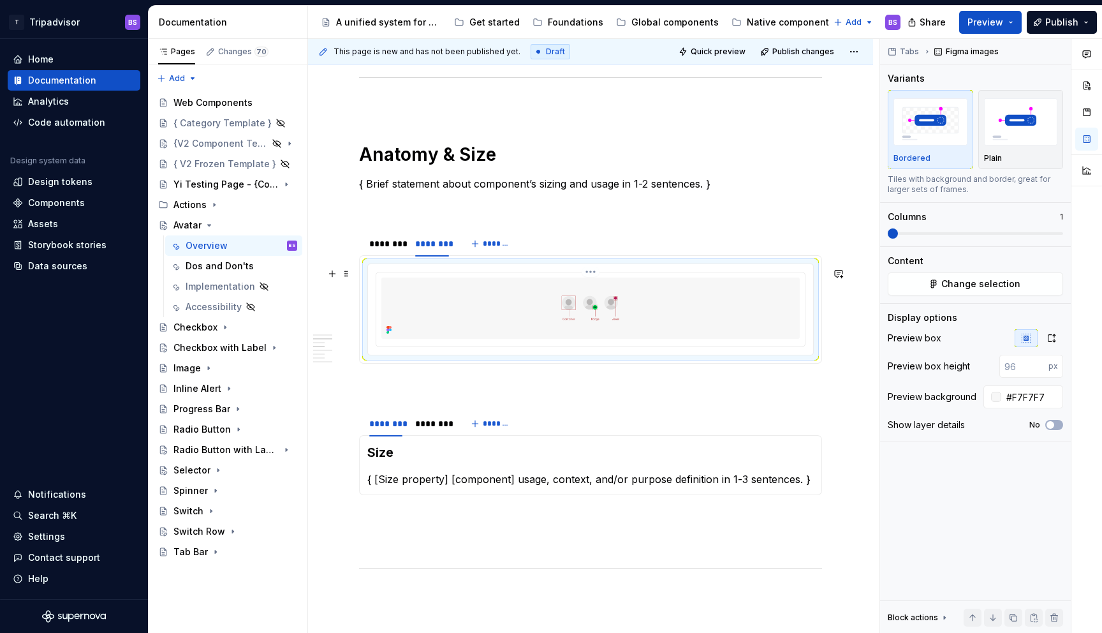
click at [630, 337] on img at bounding box center [590, 307] width 418 height 61
click at [1054, 337] on icon "button" at bounding box center [1052, 338] width 10 height 10
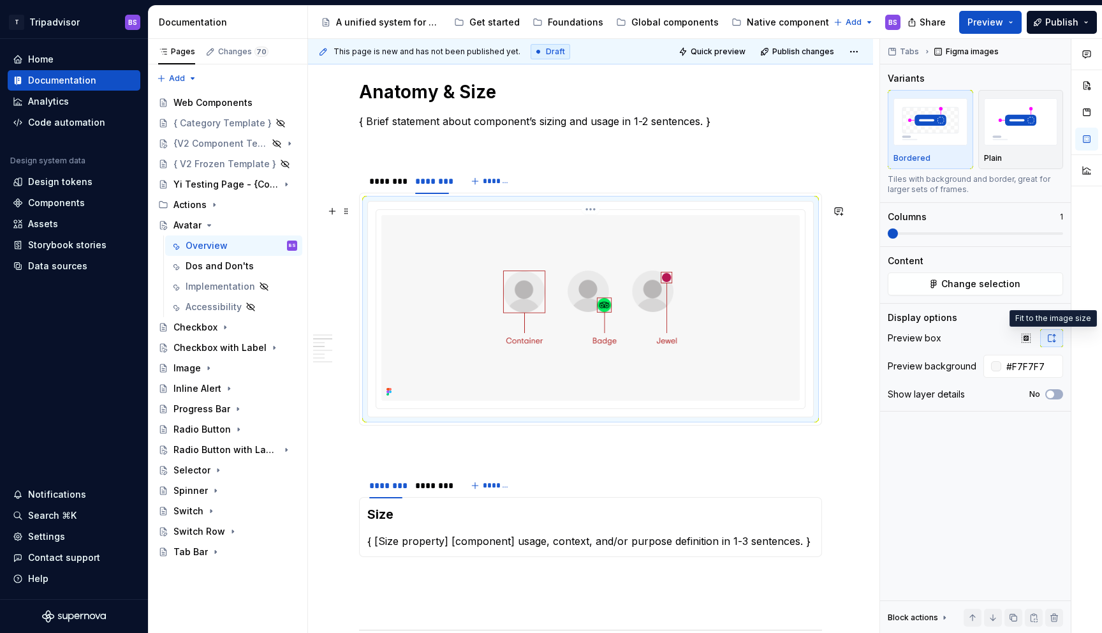
scroll to position [995, 0]
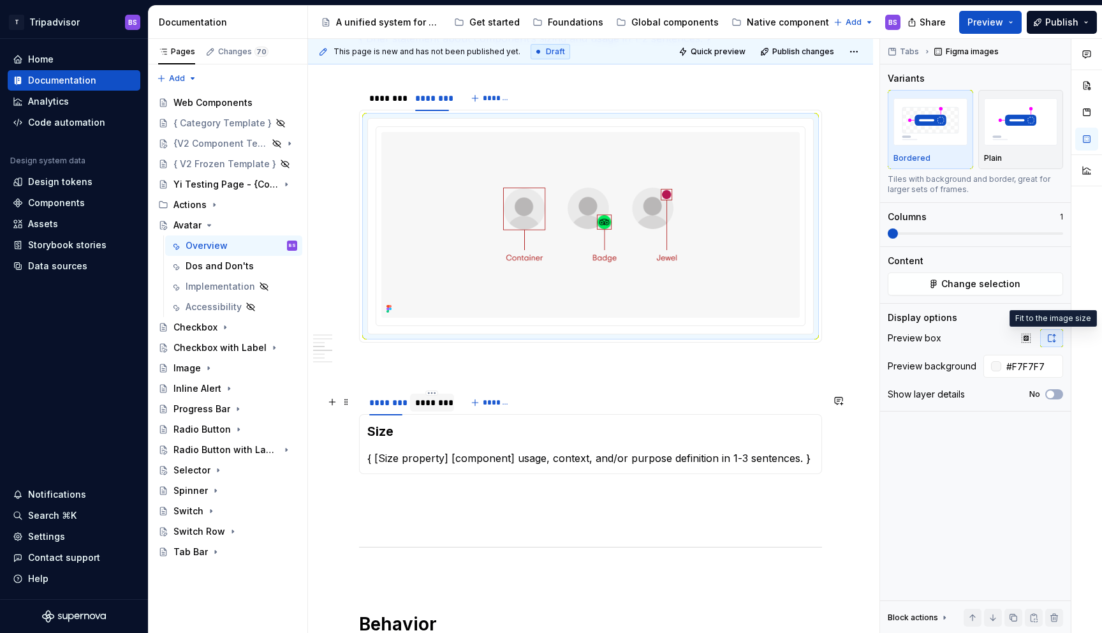
click at [431, 409] on div "********" at bounding box center [431, 402] width 33 height 13
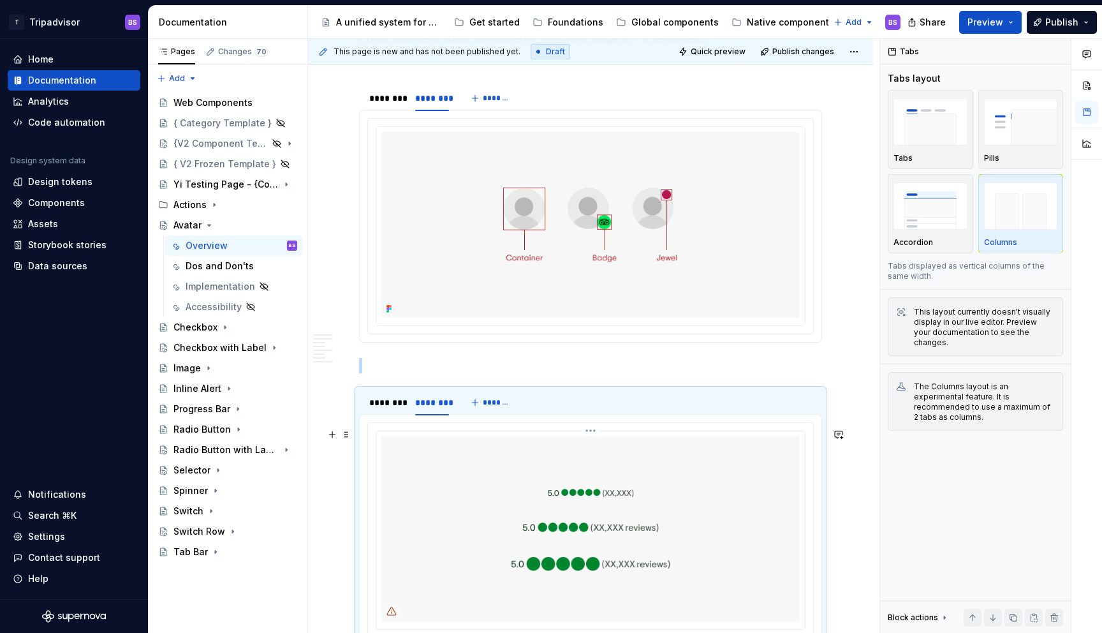
click at [501, 467] on img at bounding box center [590, 528] width 418 height 185
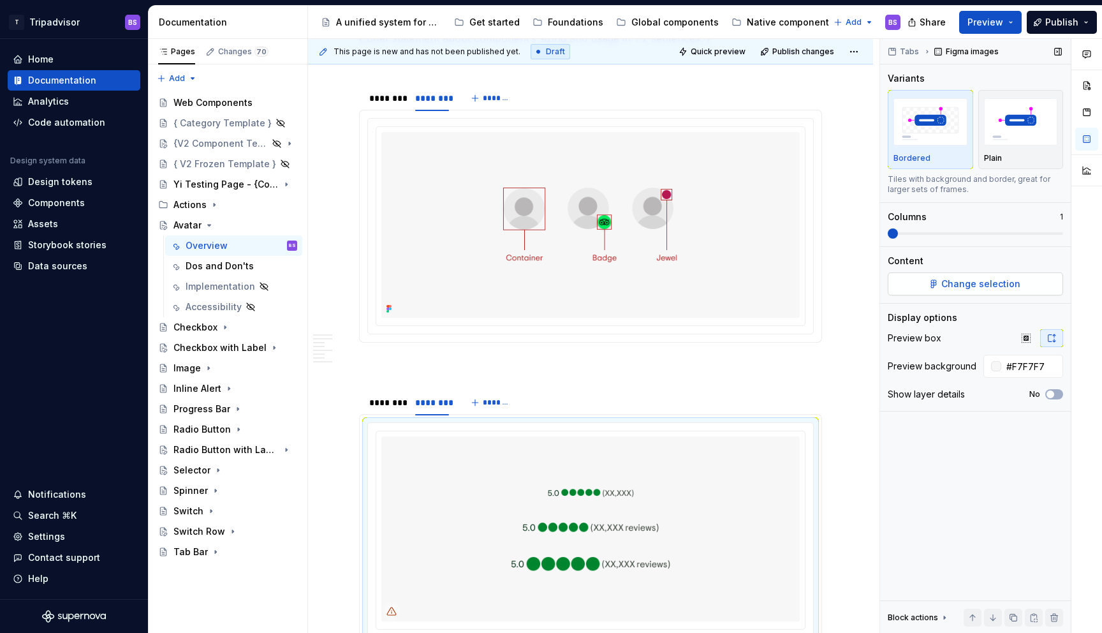
click at [942, 290] on button "Change selection" at bounding box center [975, 283] width 175 height 23
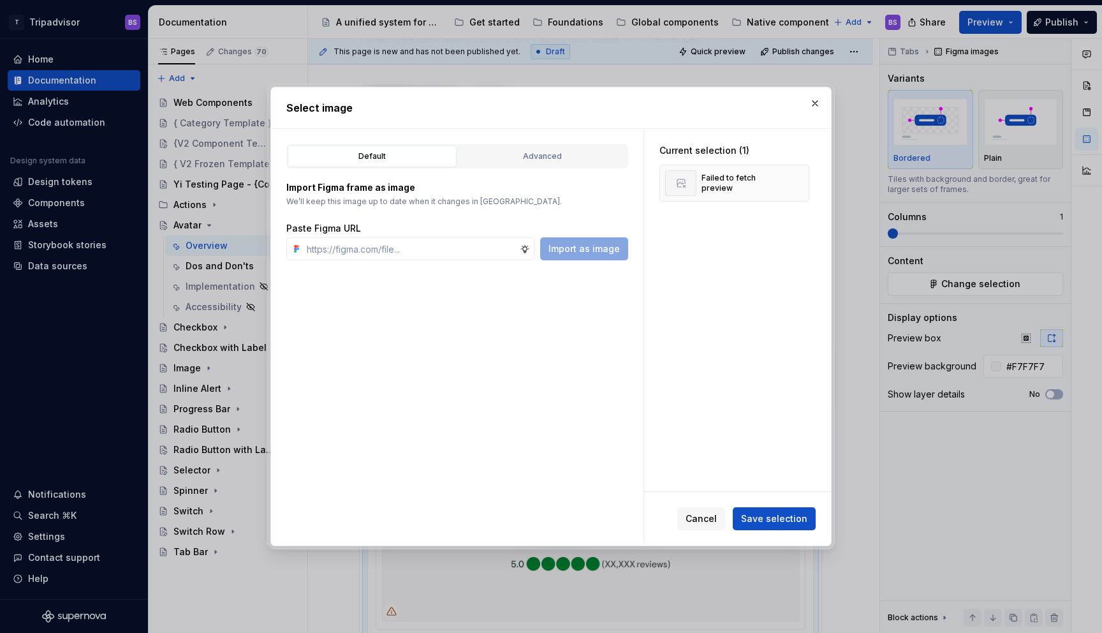
type textarea "*"
type input "https://www.figma.com/design/Rk3eGC5124Z7punn8EFUkb/Atlas-Web-Documentation?nod…"
click at [767, 512] on span "Save selection" at bounding box center [774, 518] width 66 height 13
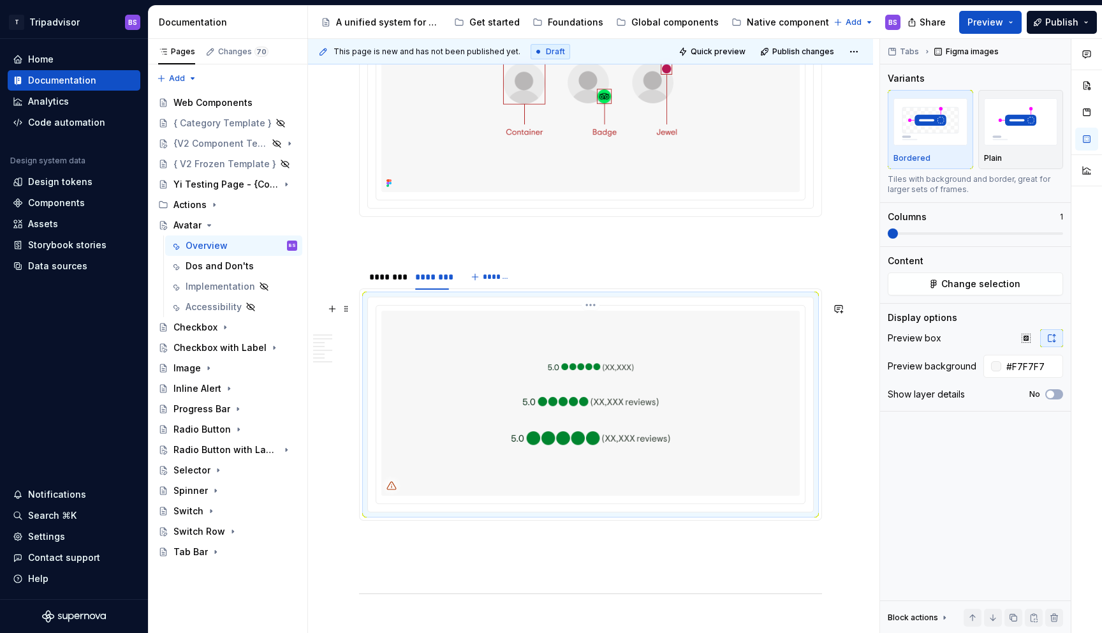
scroll to position [1152, 0]
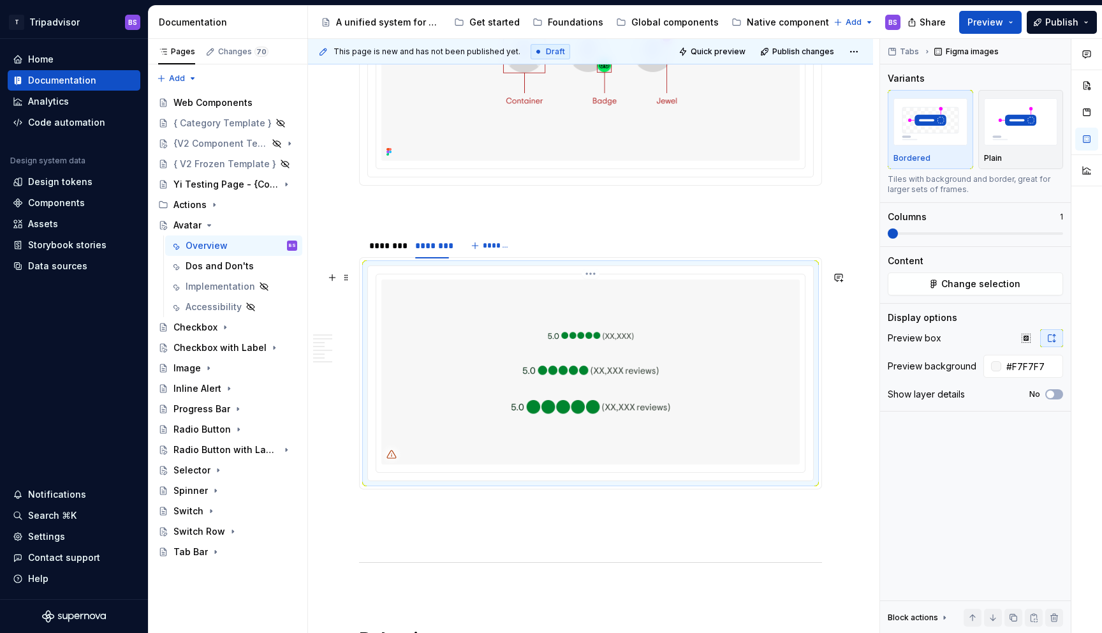
click at [600, 305] on img at bounding box center [590, 371] width 418 height 185
type textarea "*"
click at [618, 342] on img at bounding box center [590, 371] width 418 height 185
click at [589, 277] on html "T Tripadvisor BS Home Documentation Analytics Code automation Design system dat…" at bounding box center [551, 316] width 1102 height 633
click at [711, 339] on img at bounding box center [590, 371] width 418 height 185
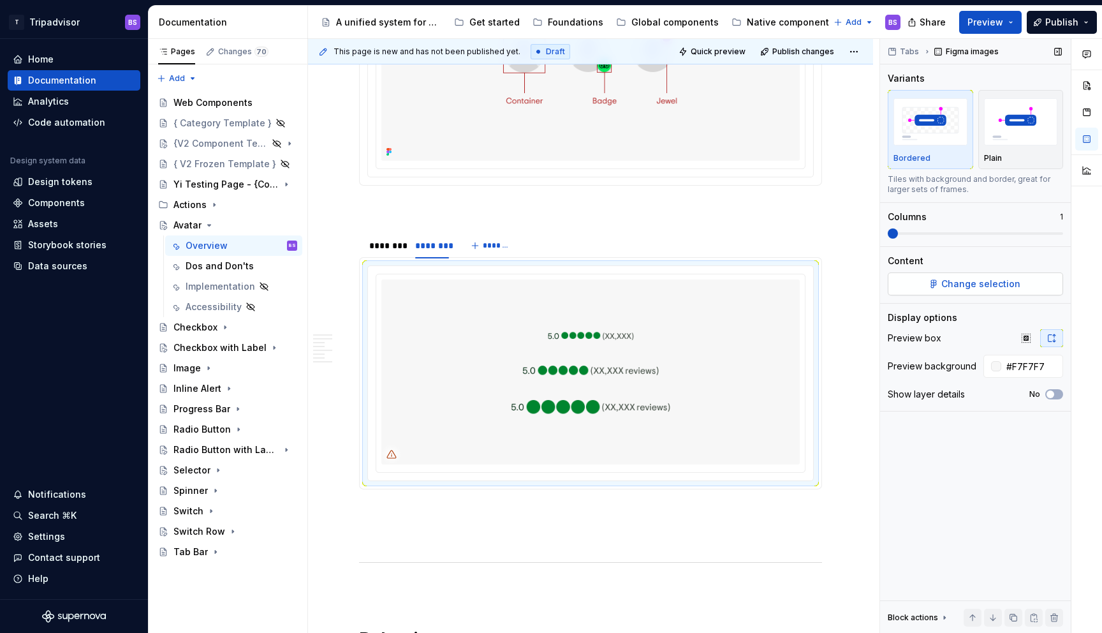
click at [963, 287] on span "Change selection" at bounding box center [981, 283] width 79 height 13
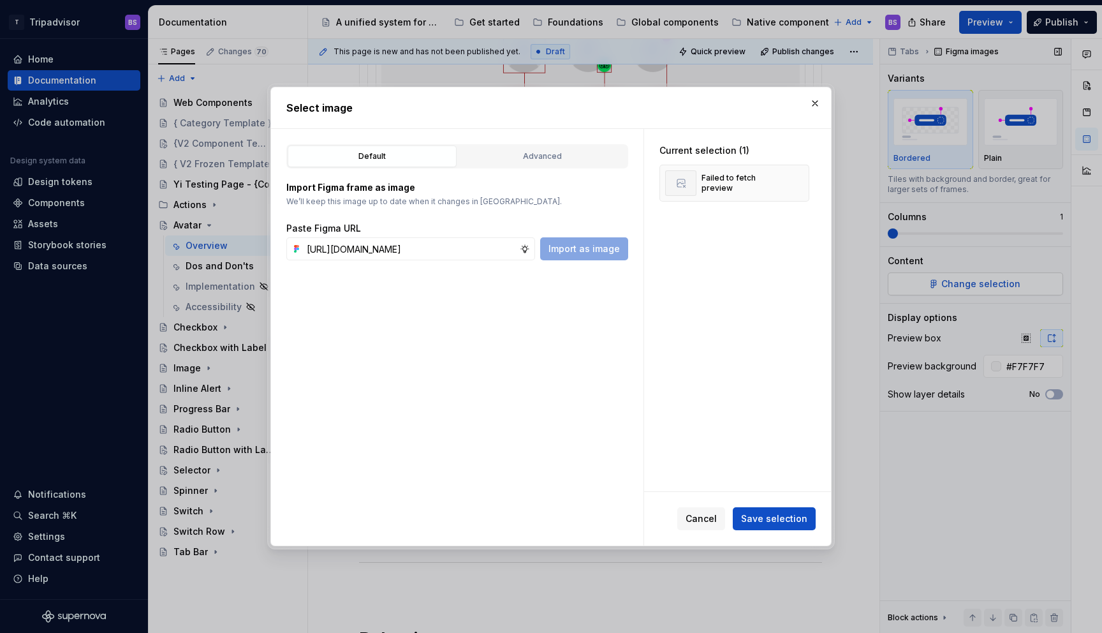
scroll to position [0, 353]
type input "https://www.figma.com/design/Rk3eGC5124Z7punn8EFUkb/Atlas-Web-Documentation?nod…"
click at [780, 514] on span "Save selection" at bounding box center [774, 518] width 66 height 13
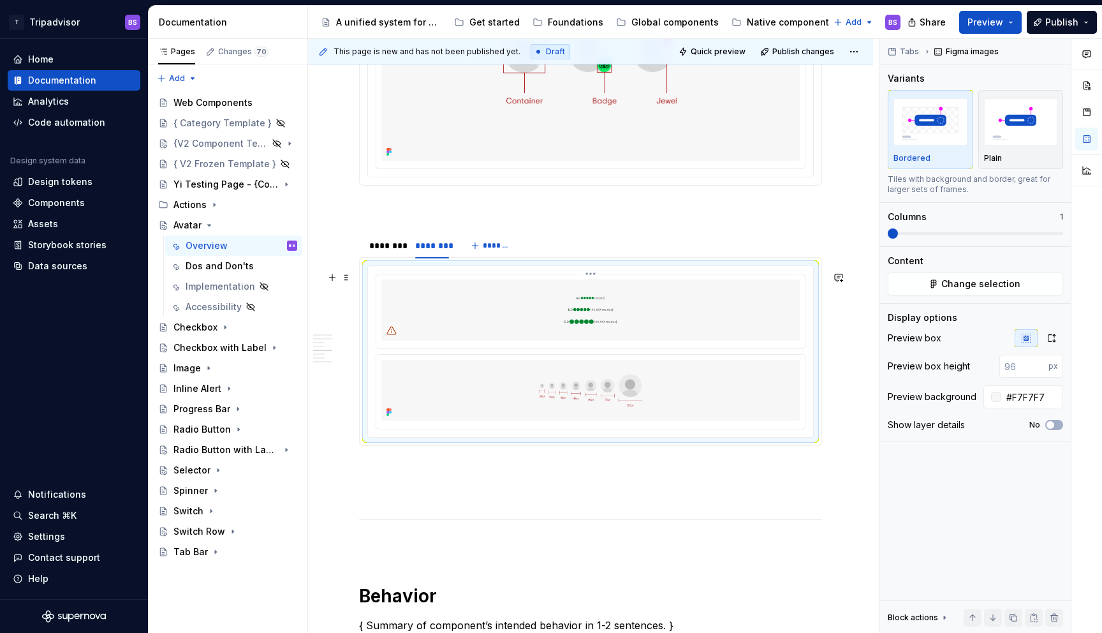
click at [694, 332] on img at bounding box center [590, 309] width 418 height 61
click at [586, 282] on html "T Tripadvisor BS Home Documentation Analytics Code automation Design system dat…" at bounding box center [551, 316] width 1102 height 633
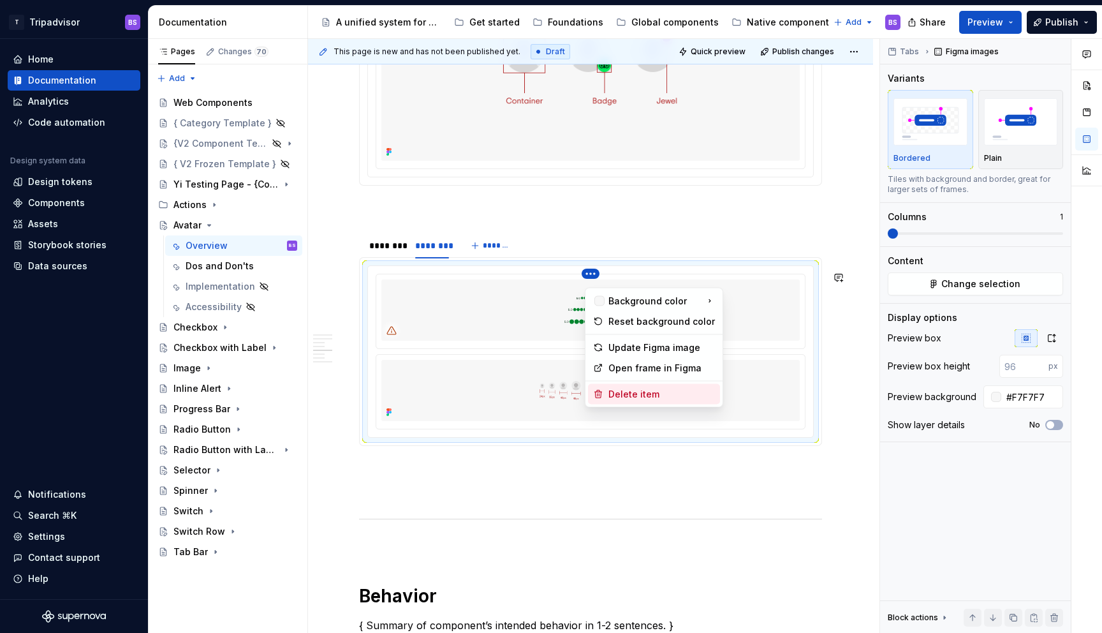
click at [628, 388] on div "Delete item" at bounding box center [662, 394] width 107 height 13
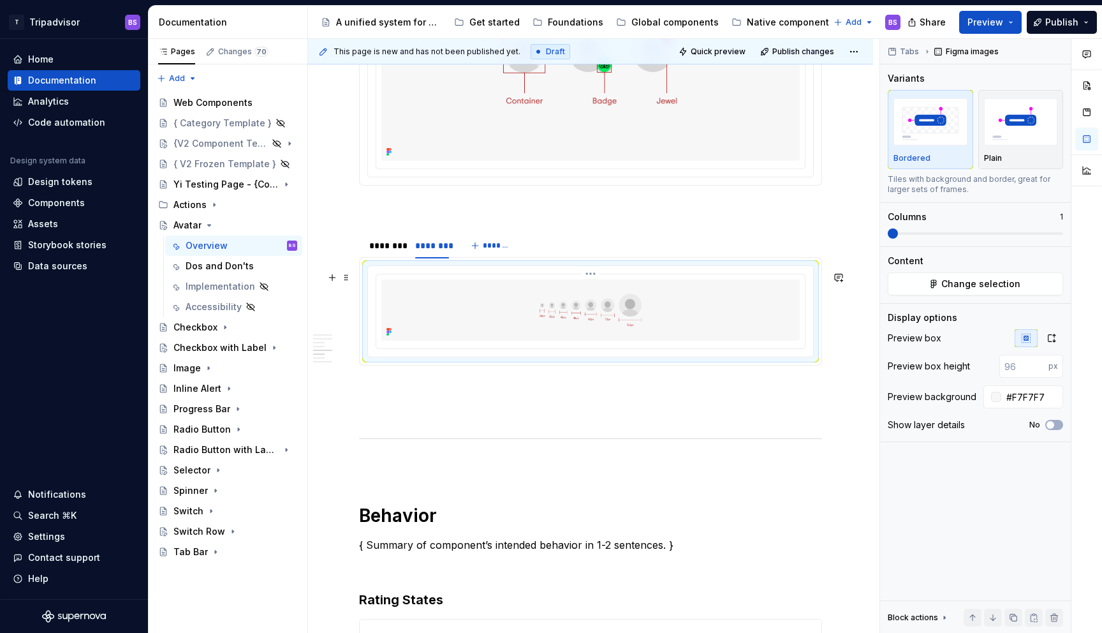
click at [666, 341] on img at bounding box center [590, 309] width 418 height 61
click at [1056, 340] on icon "button" at bounding box center [1052, 338] width 10 height 10
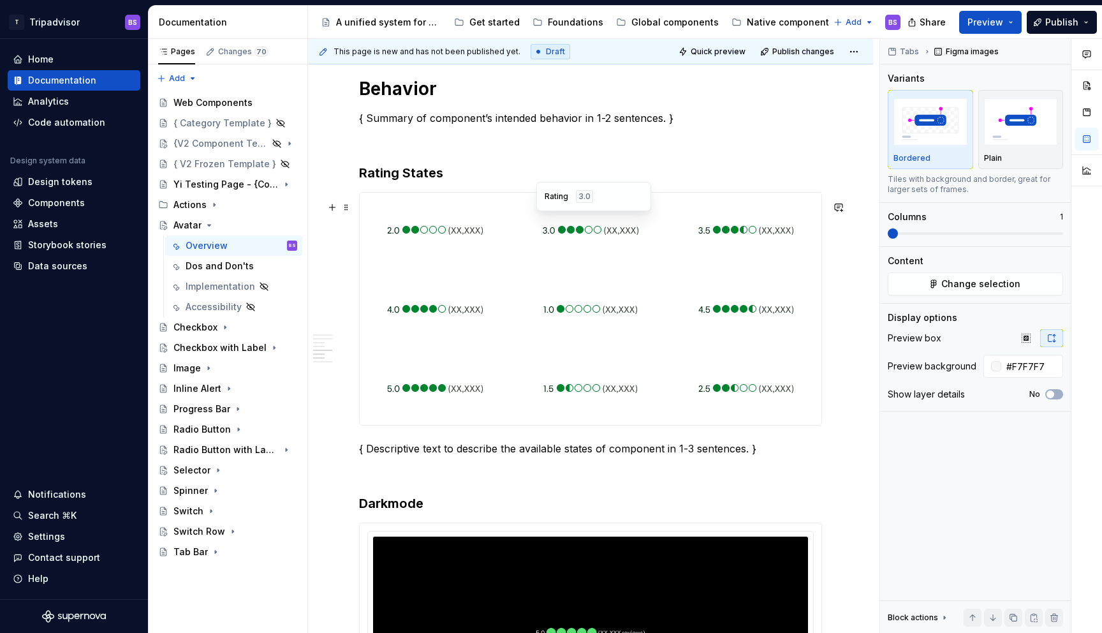
scroll to position [1706, 0]
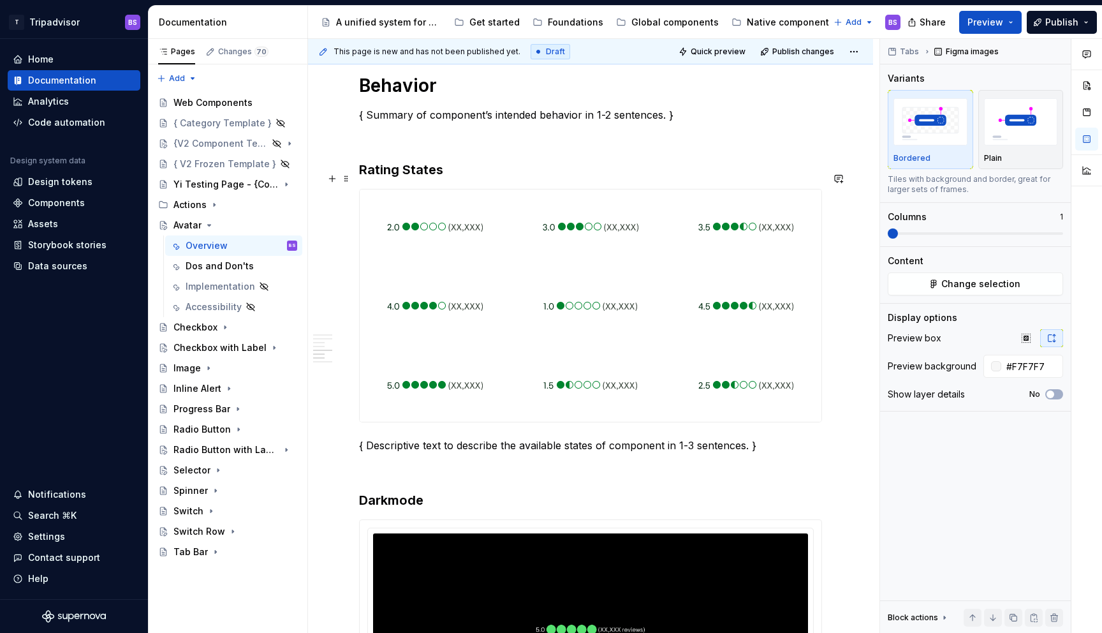
click at [415, 179] on h3 "Rating States" at bounding box center [590, 170] width 463 height 18
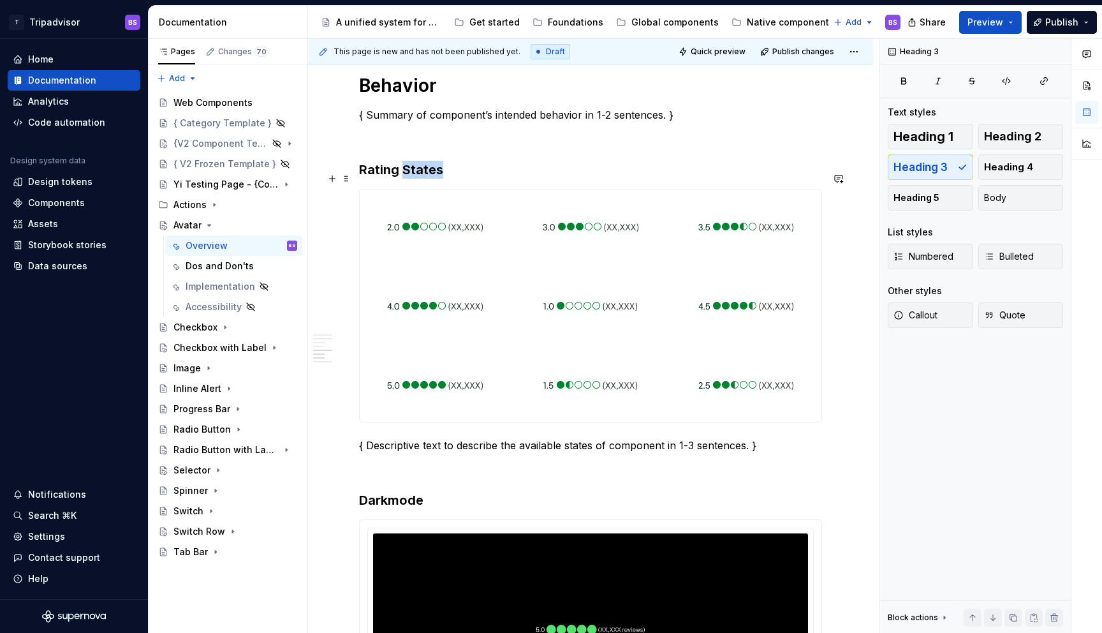
click at [415, 179] on h3 "Rating States" at bounding box center [590, 170] width 463 height 18
type textarea "*"
drag, startPoint x: 397, startPoint y: 175, endPoint x: 358, endPoint y: 177, distance: 39.6
click at [358, 177] on div "**********" at bounding box center [590, 39] width 565 height 3046
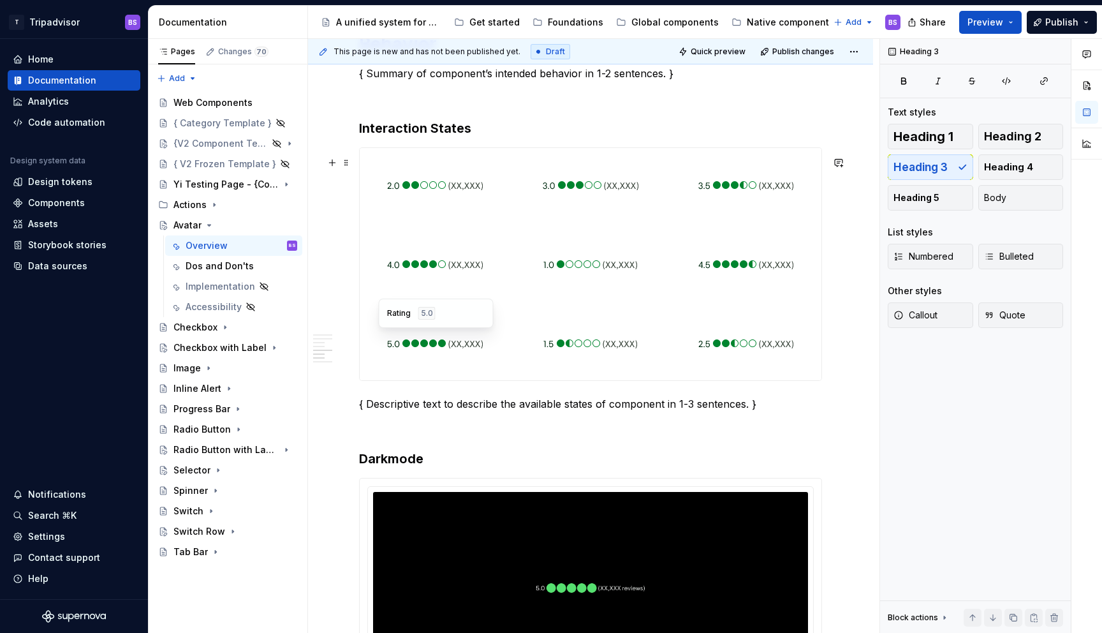
scroll to position [1744, 0]
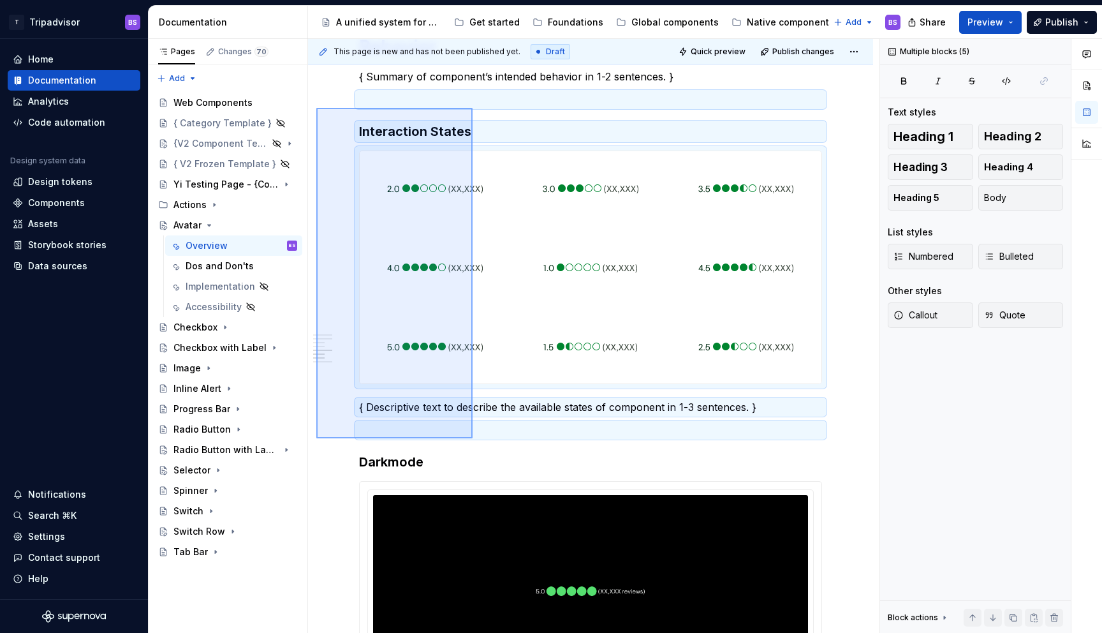
drag, startPoint x: 323, startPoint y: 114, endPoint x: 473, endPoint y: 438, distance: 356.8
click at [473, 438] on div "**********" at bounding box center [594, 336] width 572 height 595
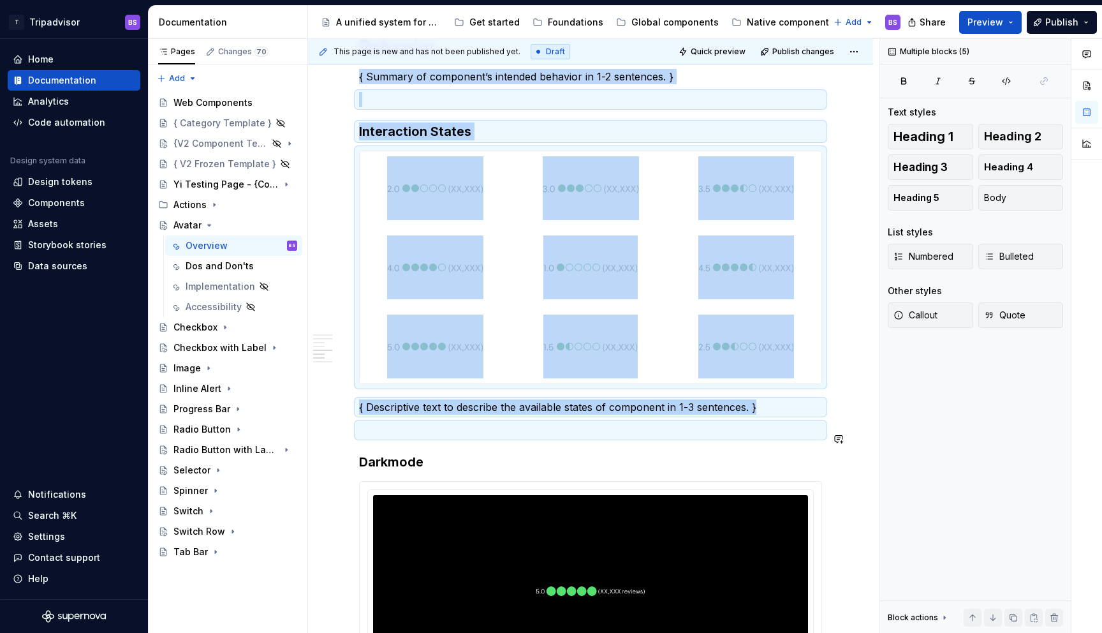
copy div "{ Summary of component’s intended behavior in 1-2 sentences. } Interaction Stat…"
click at [439, 438] on p at bounding box center [590, 429] width 463 height 15
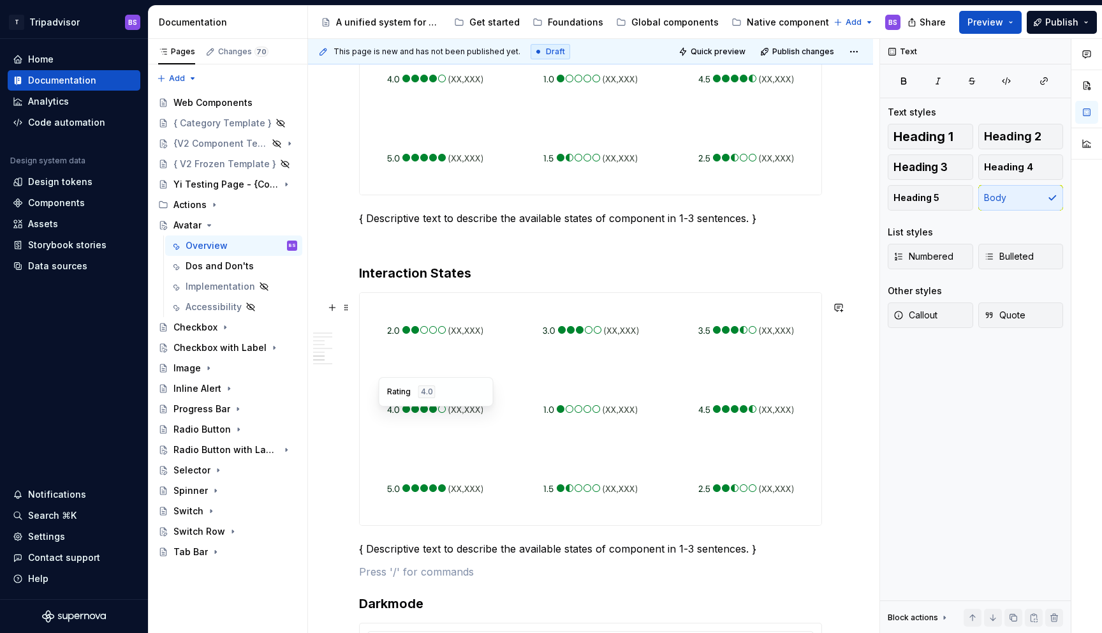
scroll to position [1920, 0]
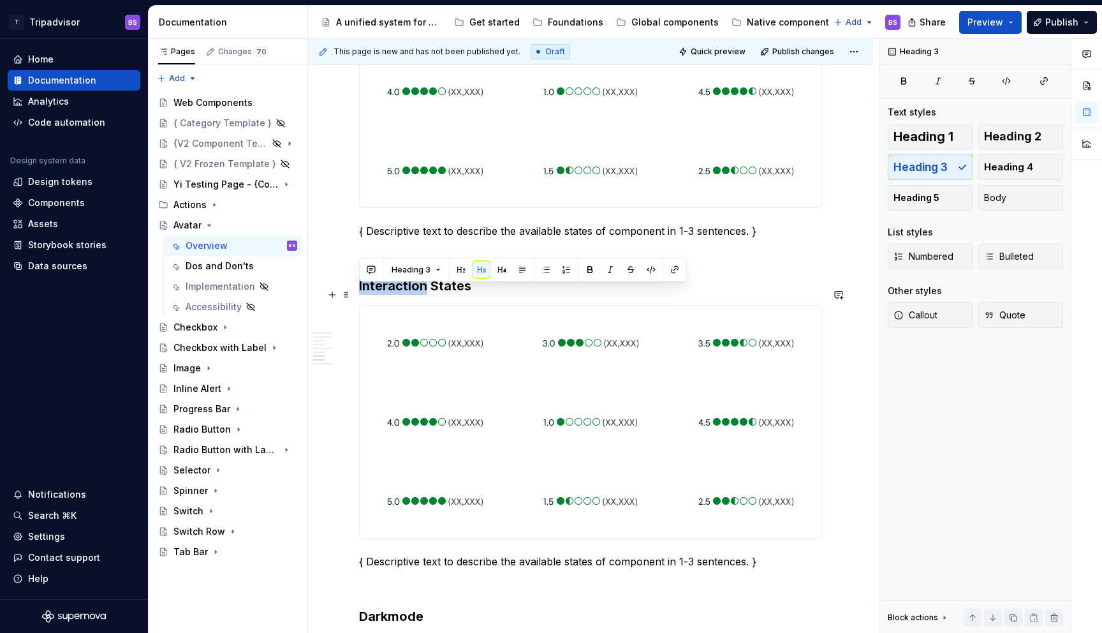
drag, startPoint x: 424, startPoint y: 292, endPoint x: 353, endPoint y: 289, distance: 70.9
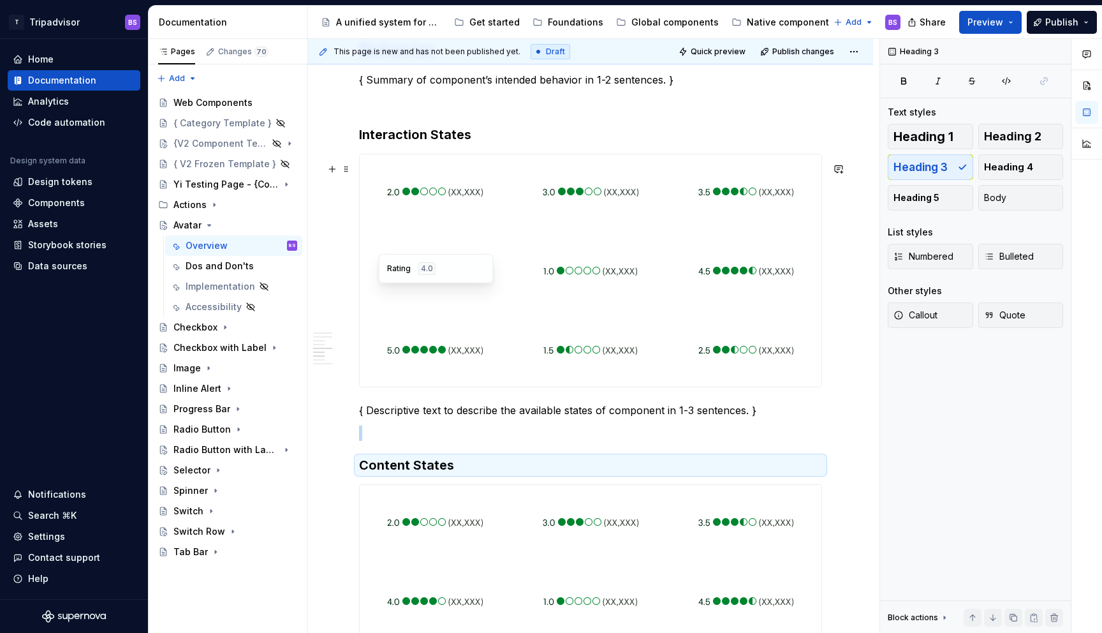
scroll to position [1713, 0]
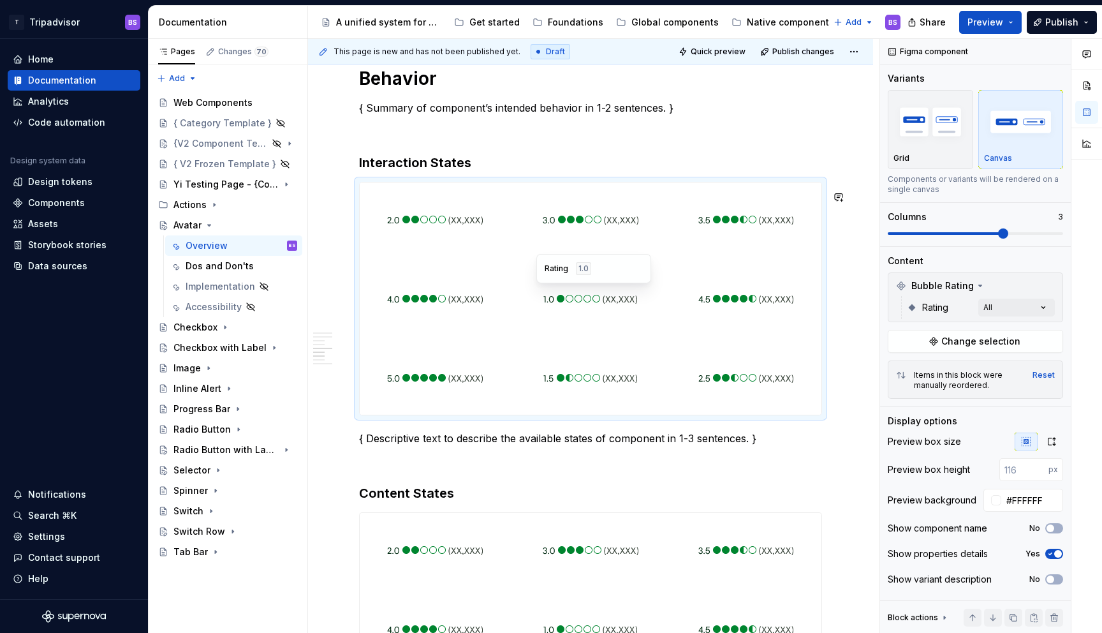
click at [543, 269] on div "Rating 1.0" at bounding box center [593, 268] width 115 height 29
click at [987, 342] on span "Change selection" at bounding box center [981, 341] width 79 height 13
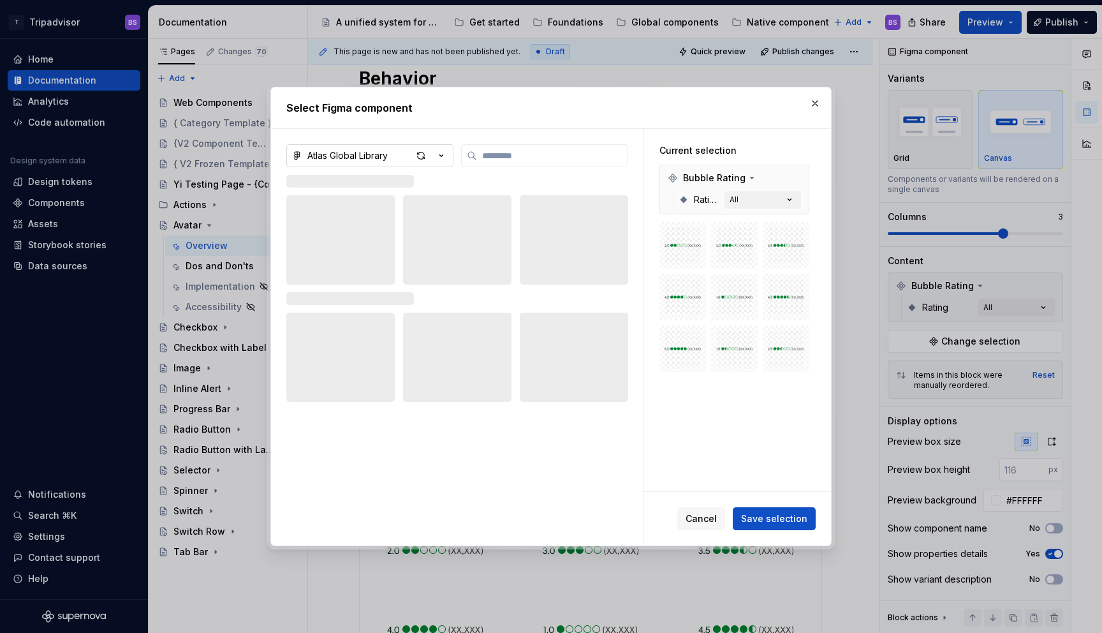
click at [443, 156] on icon "button" at bounding box center [441, 155] width 13 height 13
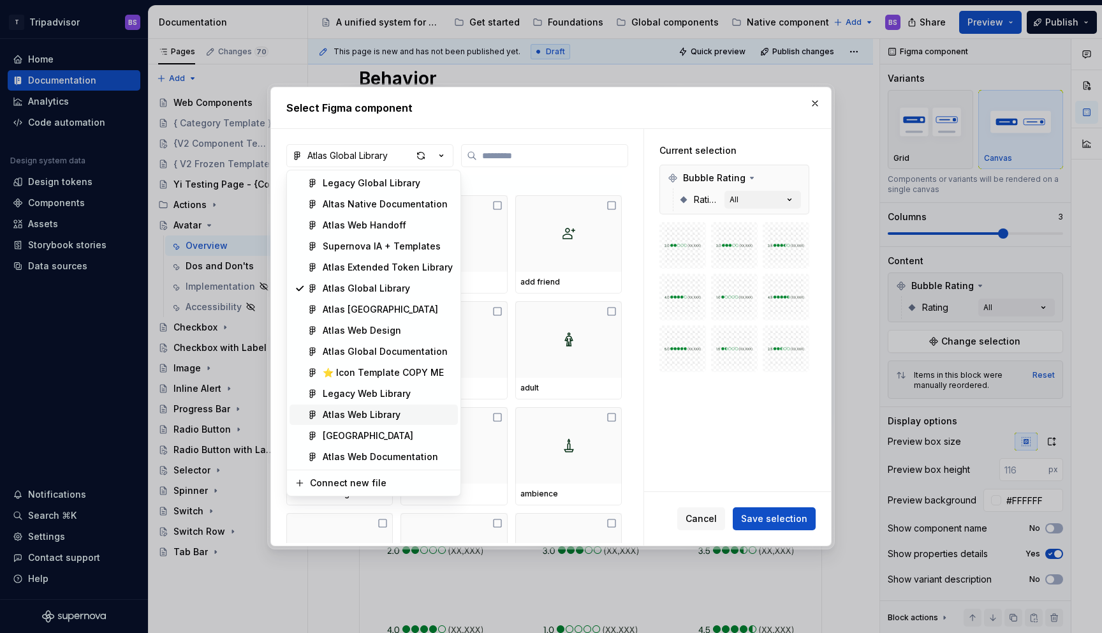
click at [385, 416] on div "Atlas Web Library" at bounding box center [362, 414] width 78 height 13
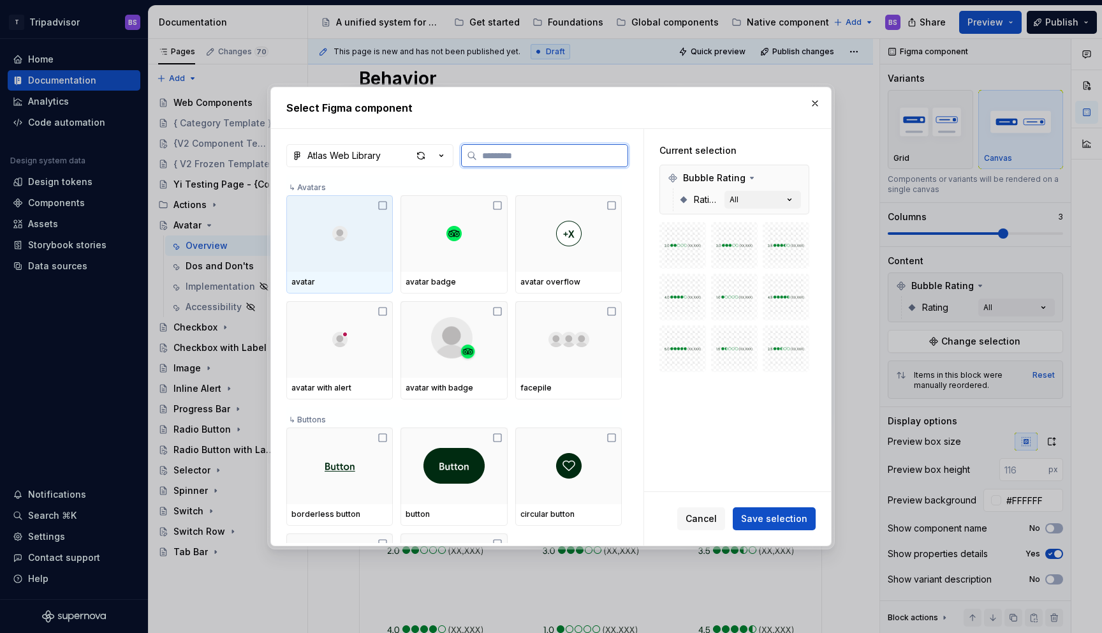
click at [354, 226] on div at bounding box center [339, 233] width 107 height 77
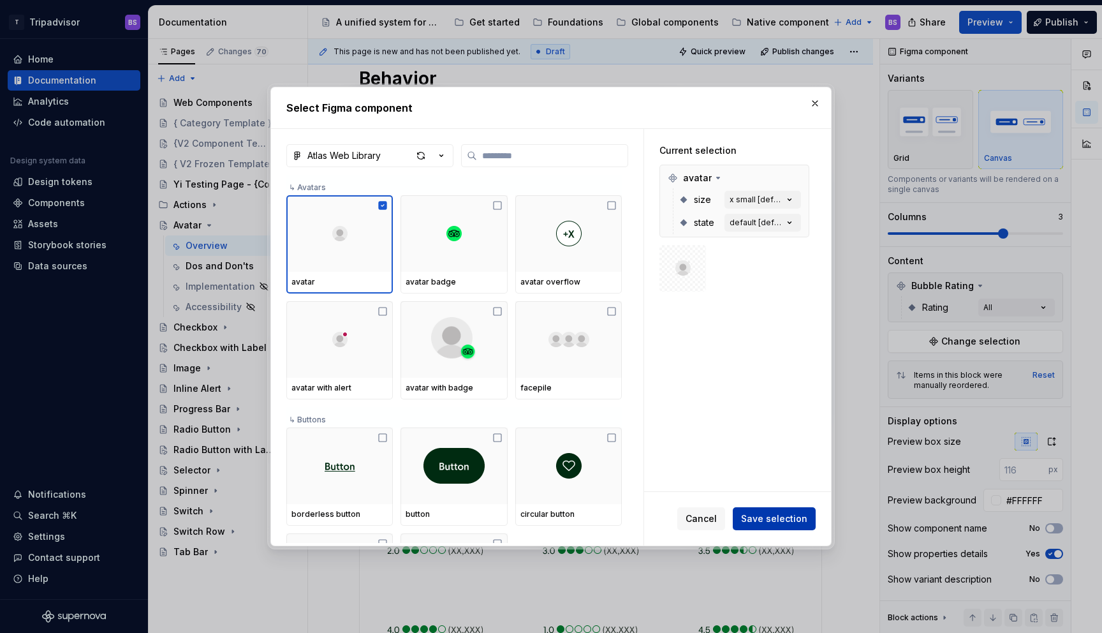
click at [776, 515] on span "Save selection" at bounding box center [774, 518] width 66 height 13
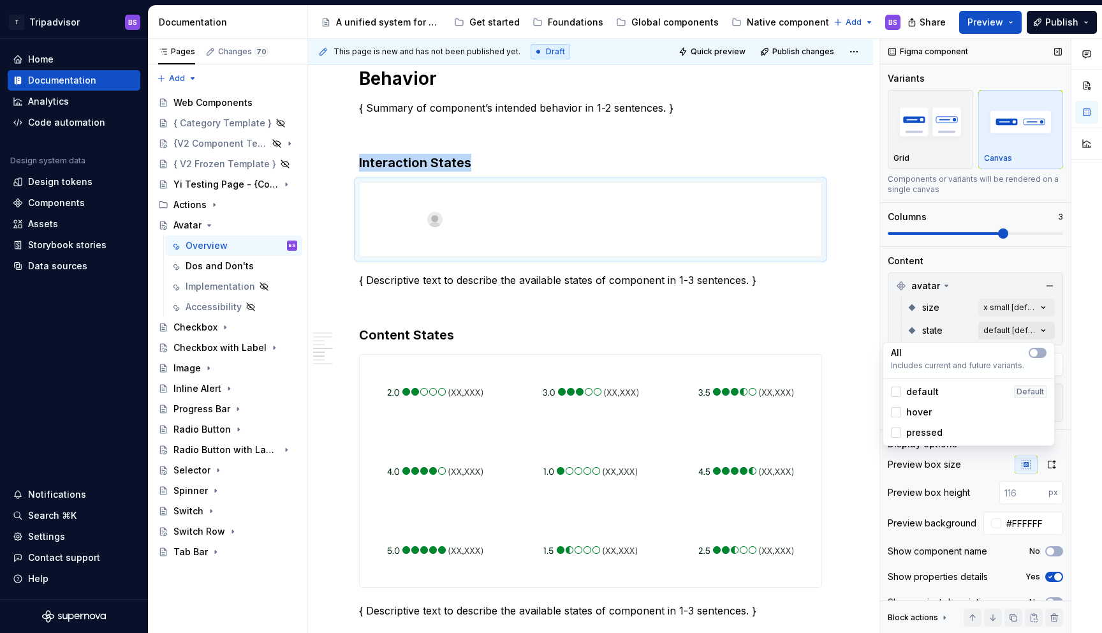
click at [1011, 325] on div "Comments Open comments No comments yet Select ‘Comment’ from the block context …" at bounding box center [991, 336] width 222 height 595
drag, startPoint x: 909, startPoint y: 391, endPoint x: 912, endPoint y: 399, distance: 8.7
click at [909, 391] on span "default" at bounding box center [922, 391] width 33 height 13
drag, startPoint x: 915, startPoint y: 411, endPoint x: 917, endPoint y: 425, distance: 14.9
click at [915, 411] on span "hover" at bounding box center [919, 412] width 26 height 13
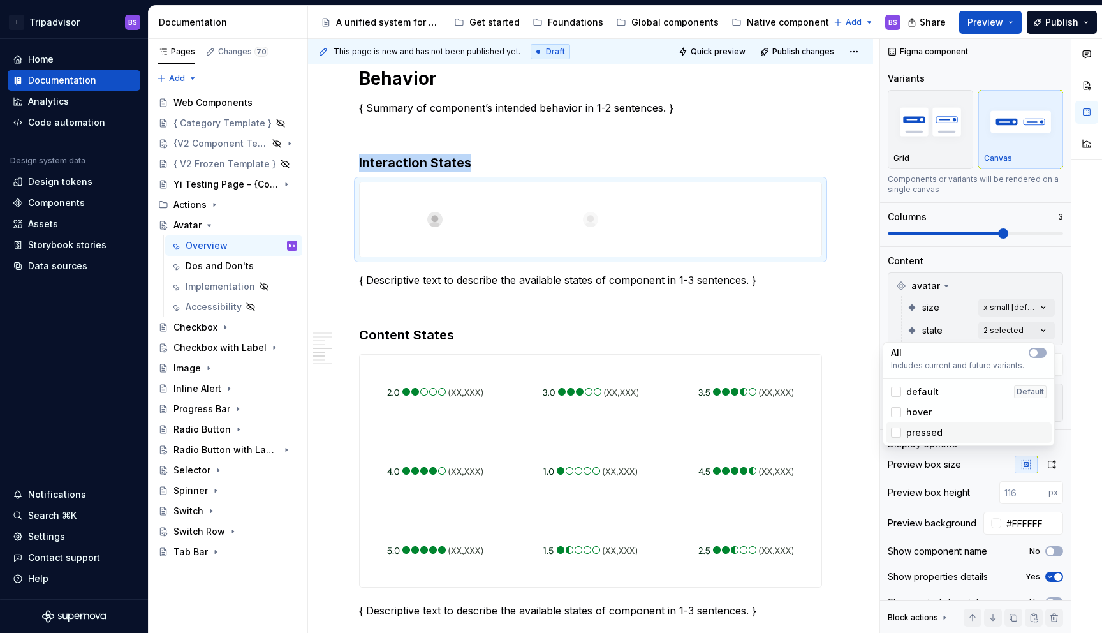
click at [917, 425] on div "pressed" at bounding box center [969, 432] width 166 height 20
click at [996, 293] on div "Comments Open comments No comments yet Select ‘Comment’ from the block context …" at bounding box center [991, 336] width 222 height 595
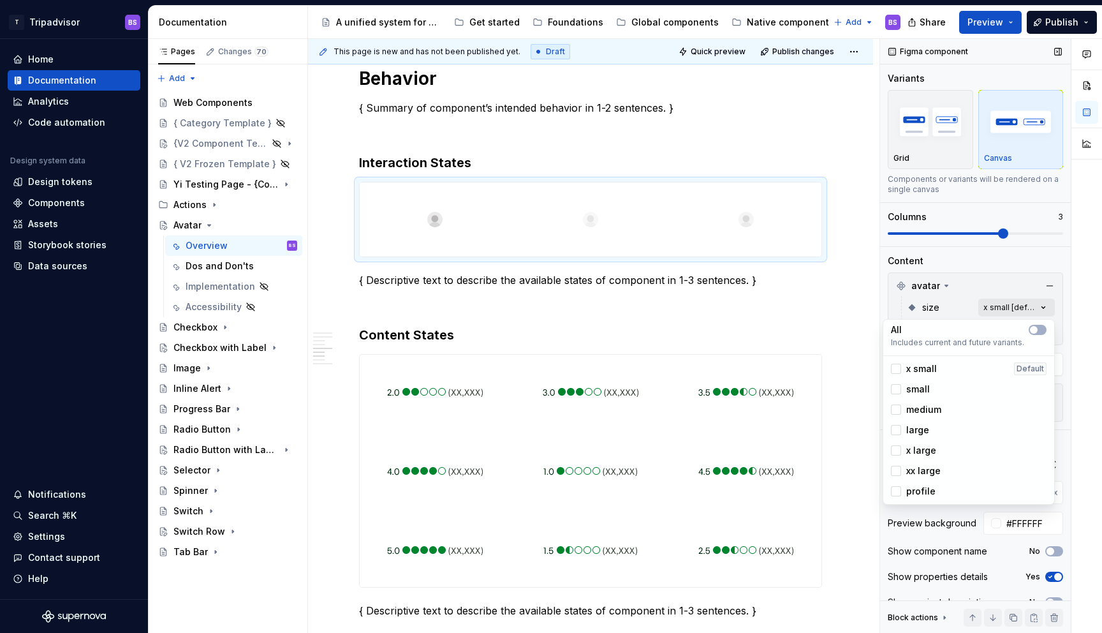
click at [1002, 306] on div "Comments Open comments No comments yet Select ‘Comment’ from the block context …" at bounding box center [991, 336] width 222 height 595
click at [917, 429] on span "large" at bounding box center [917, 430] width 23 height 13
click at [921, 445] on span "x large" at bounding box center [921, 450] width 30 height 13
click at [898, 473] on div at bounding box center [896, 471] width 10 height 10
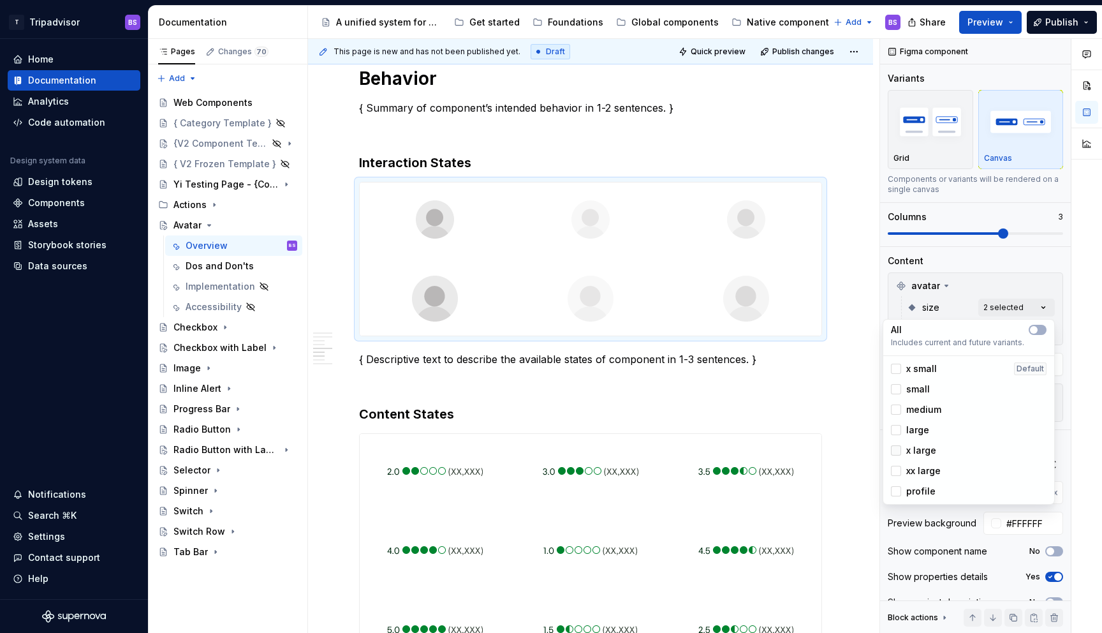
click at [896, 450] on icon at bounding box center [896, 450] width 0 height 0
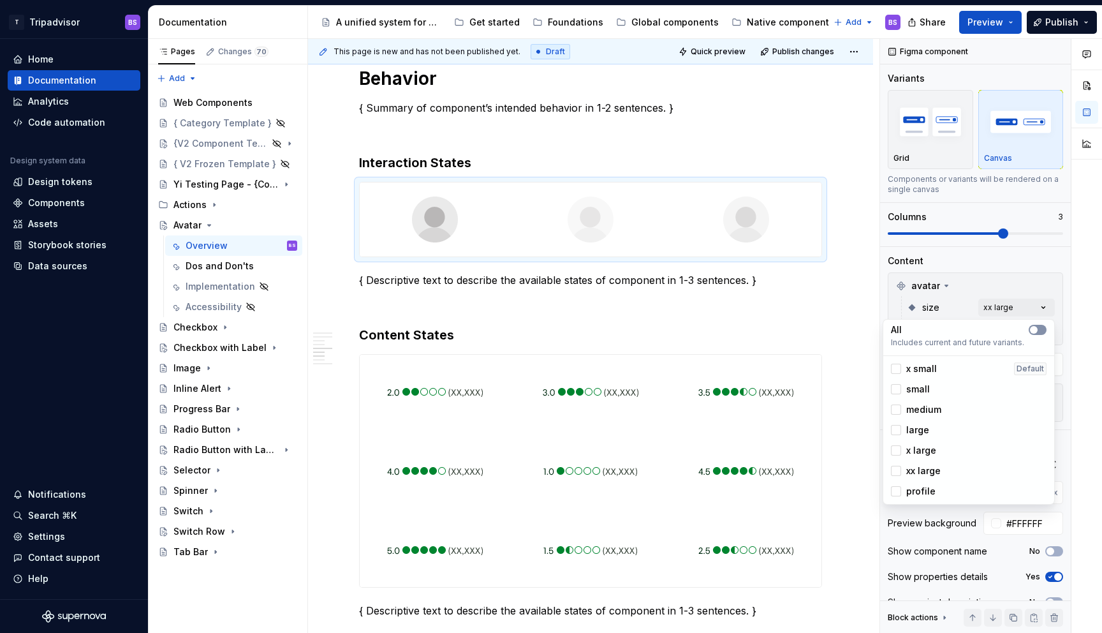
click at [1039, 329] on icon "button" at bounding box center [1034, 330] width 10 height 8
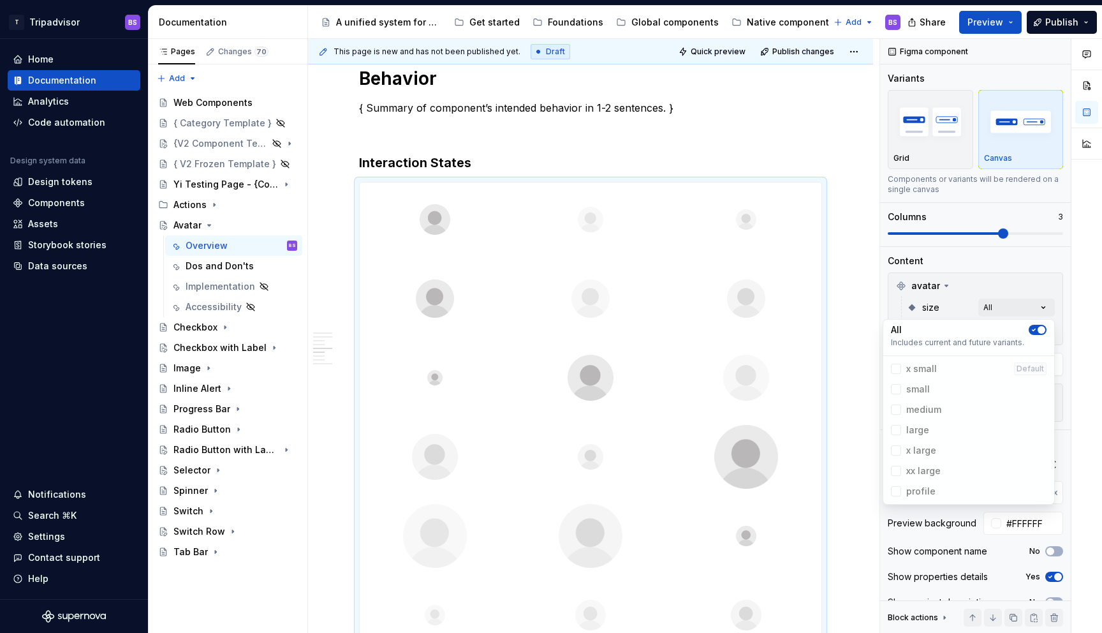
click at [1039, 329] on span "button" at bounding box center [1042, 330] width 8 height 8
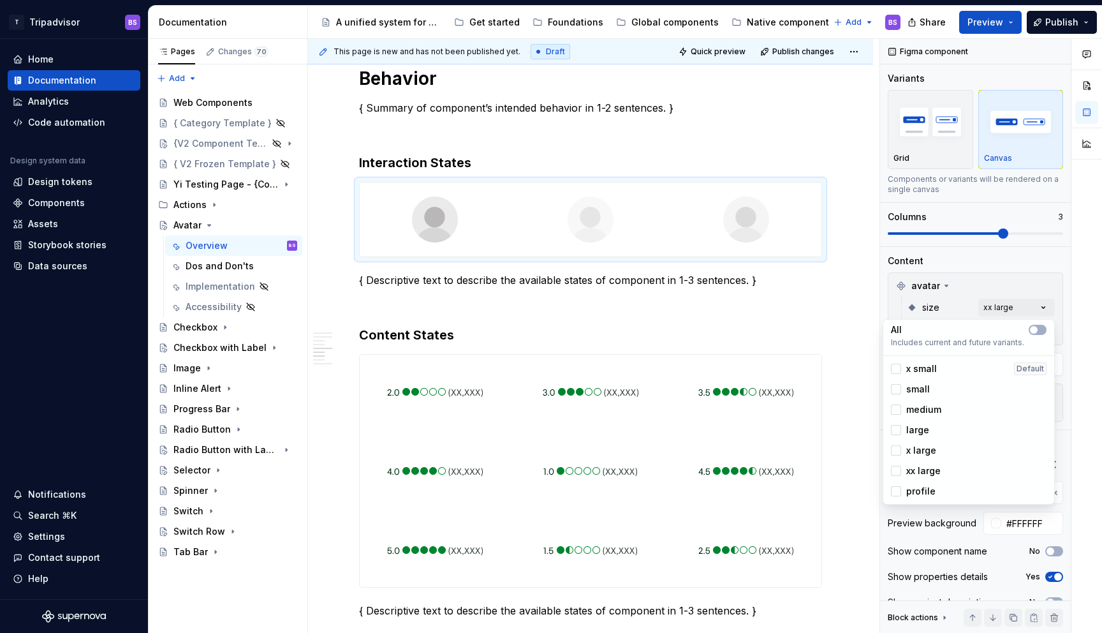
click at [793, 310] on html "T Tripadvisor BS Home Documentation Analytics Code automation Design system dat…" at bounding box center [551, 316] width 1102 height 633
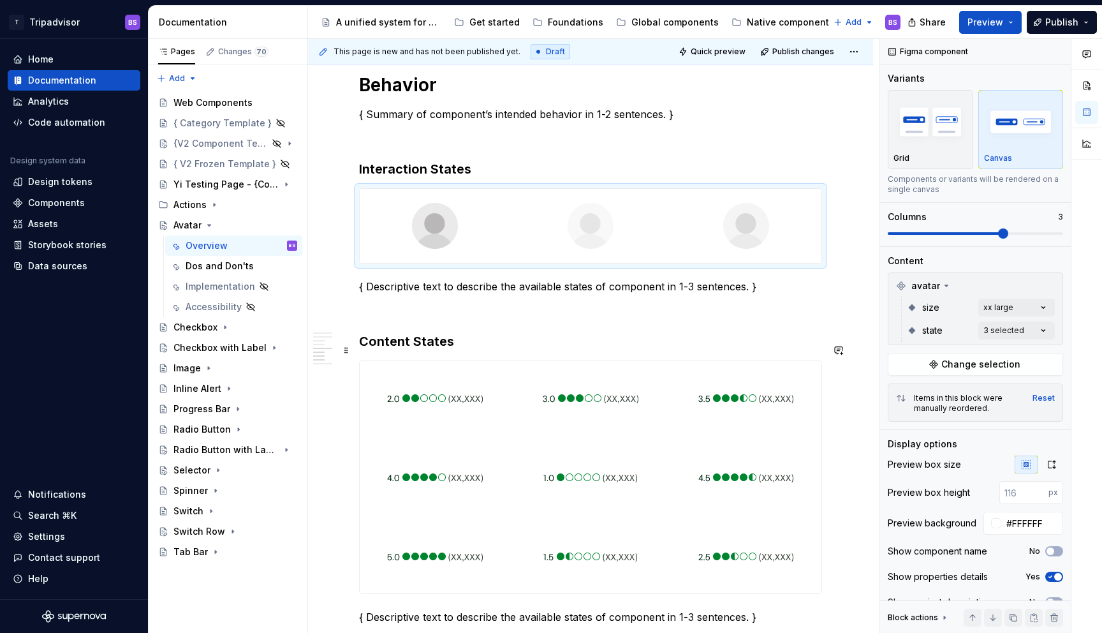
scroll to position [1831, 0]
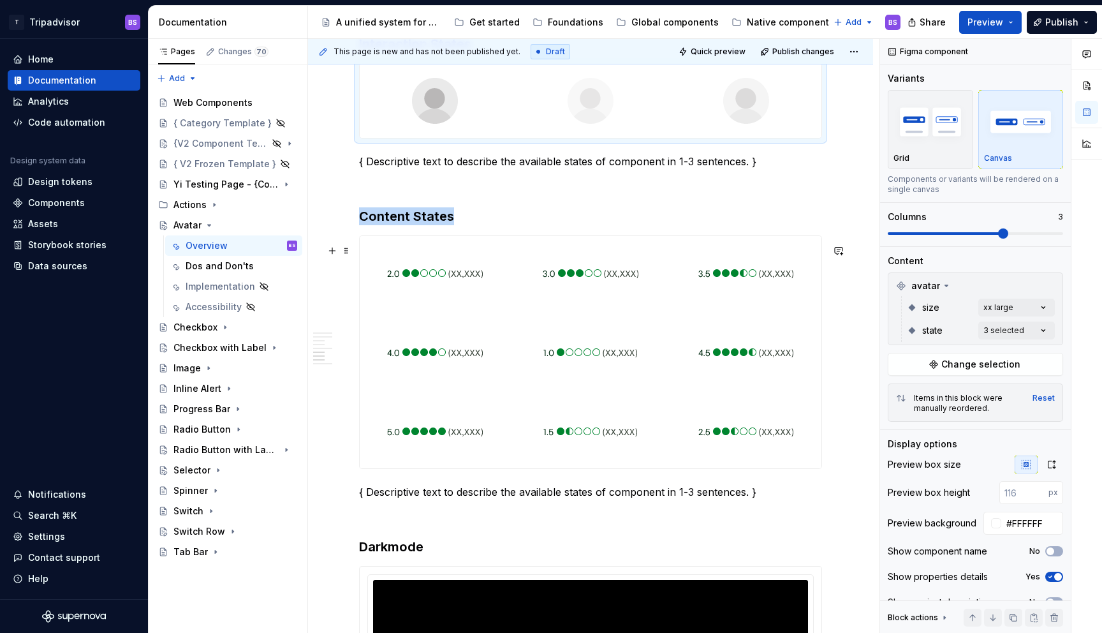
drag, startPoint x: 670, startPoint y: 344, endPoint x: 693, endPoint y: 350, distance: 23.1
click at [671, 344] on div at bounding box center [591, 352] width 462 height 232
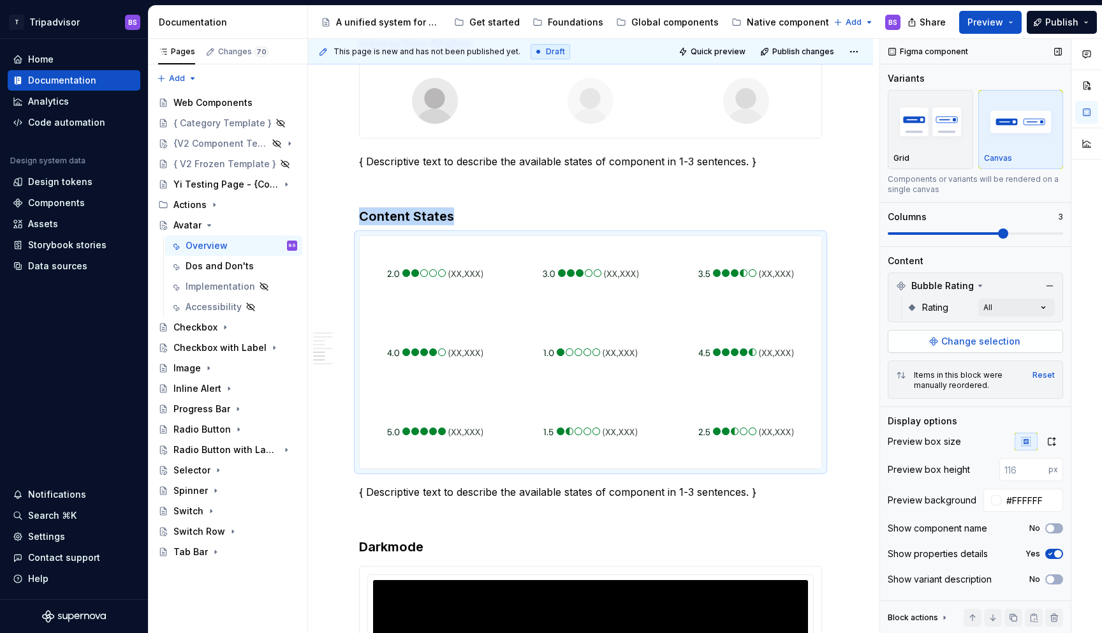
click at [917, 343] on button "Change selection" at bounding box center [975, 341] width 175 height 23
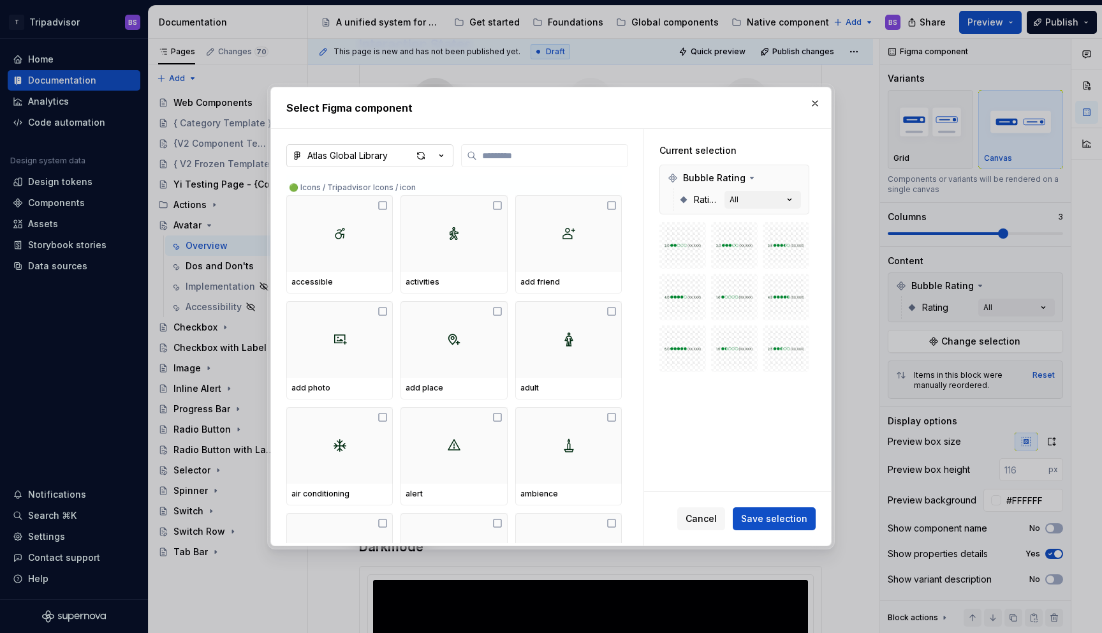
click at [435, 156] on icon "button" at bounding box center [441, 155] width 13 height 13
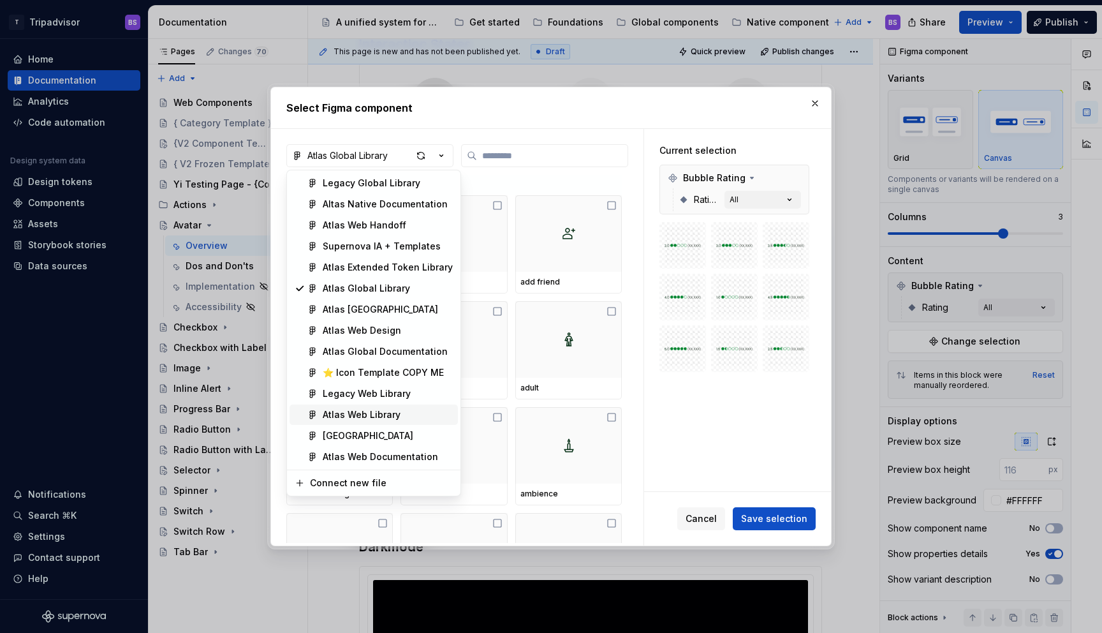
click at [397, 411] on div "Atlas Web Library" at bounding box center [362, 414] width 78 height 13
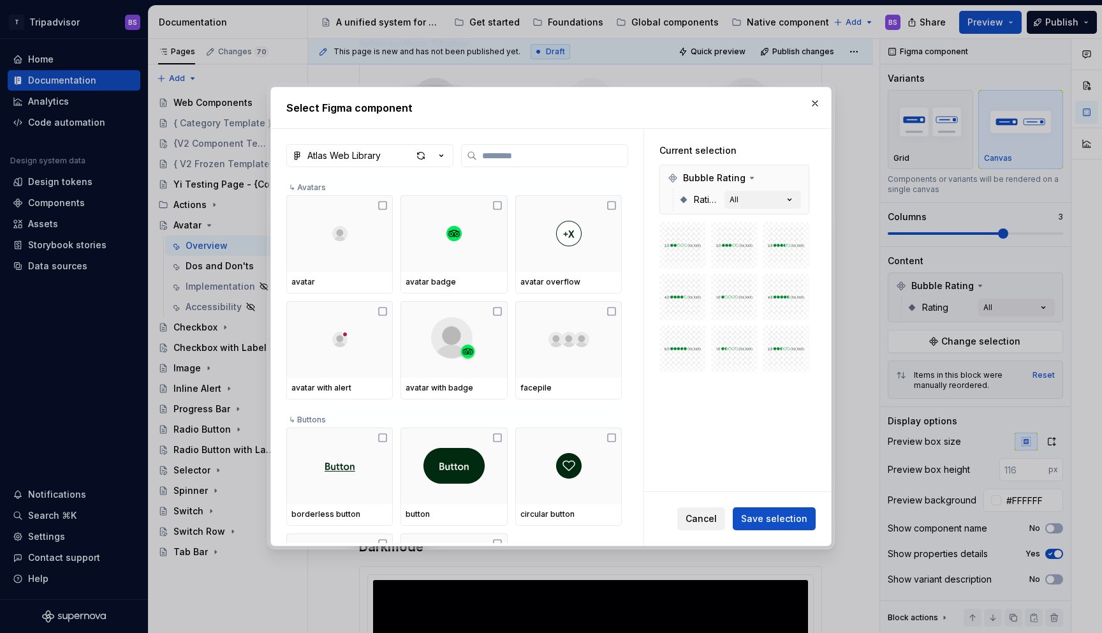
click at [707, 520] on span "Cancel" at bounding box center [701, 518] width 31 height 13
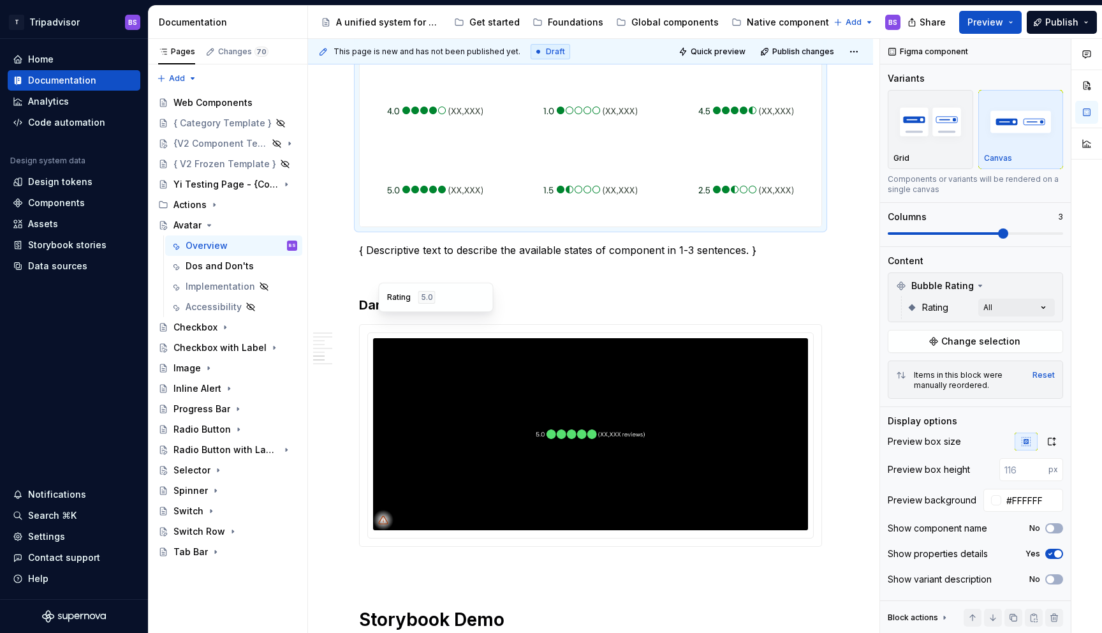
scroll to position [1751, 0]
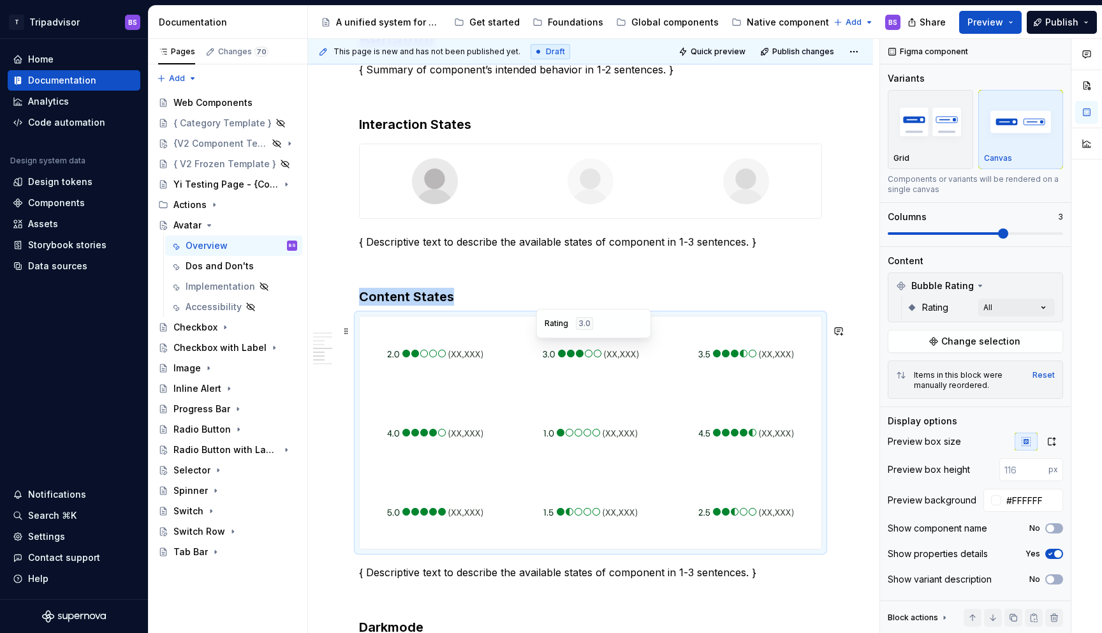
click at [587, 380] on img at bounding box center [591, 354] width 96 height 64
click at [939, 340] on button "Change selection" at bounding box center [975, 341] width 175 height 23
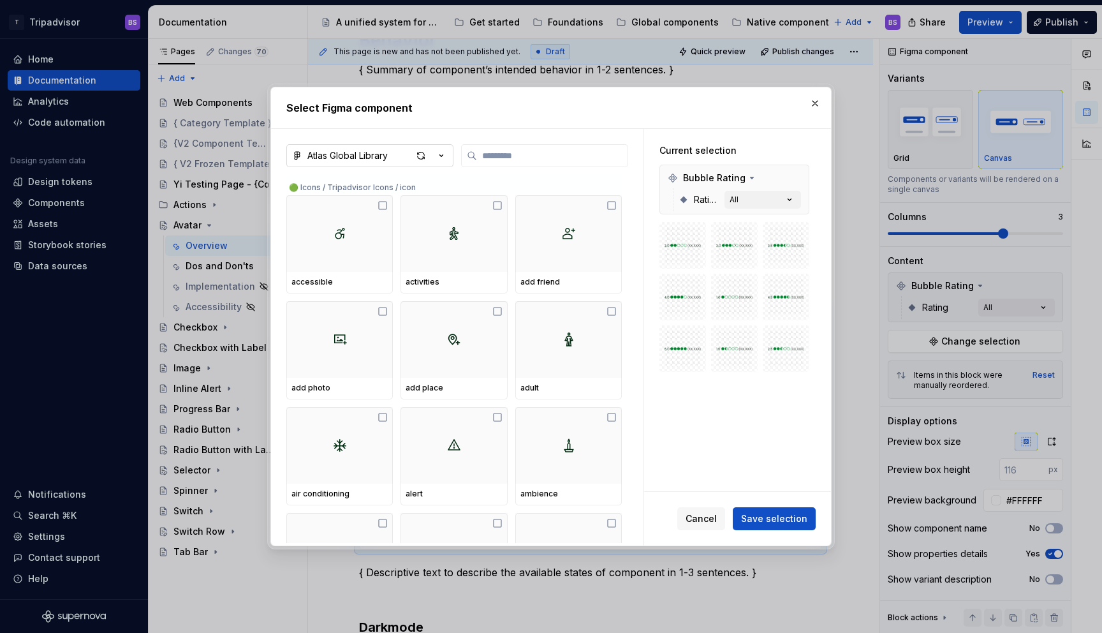
click at [445, 154] on icon "button" at bounding box center [441, 155] width 13 height 13
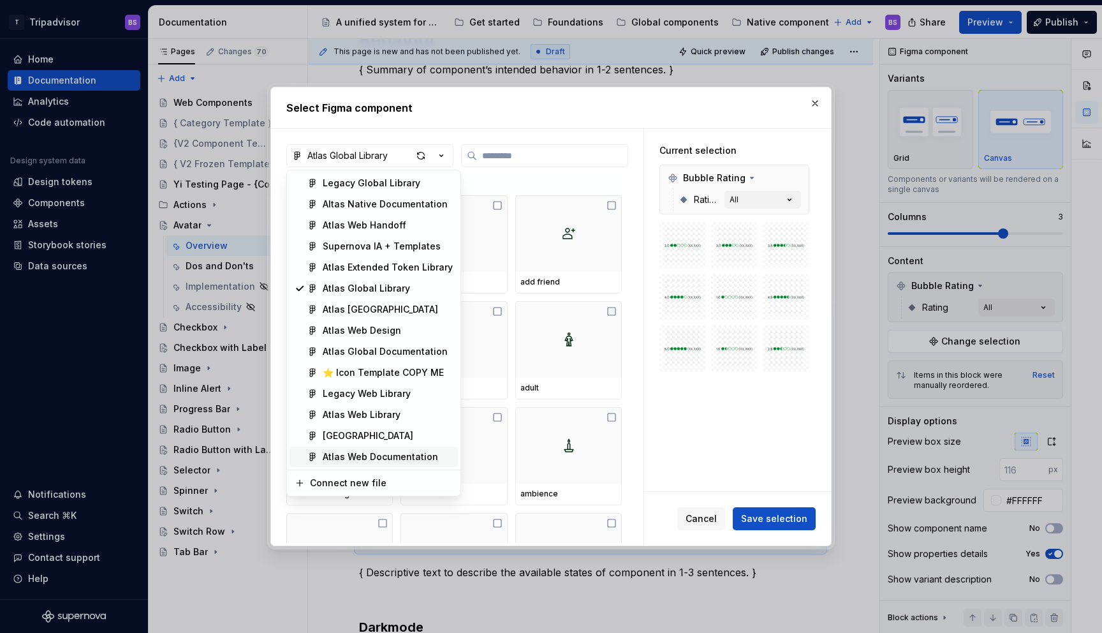
click at [407, 456] on div "Atlas Web Documentation" at bounding box center [380, 456] width 115 height 13
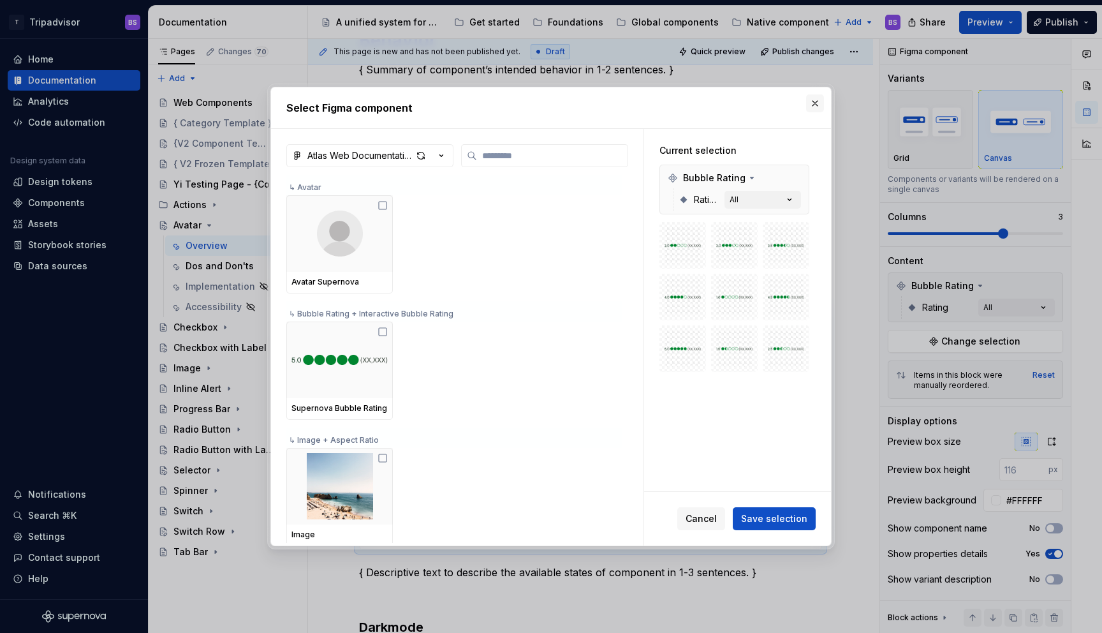
click at [818, 105] on button "button" at bounding box center [815, 103] width 18 height 18
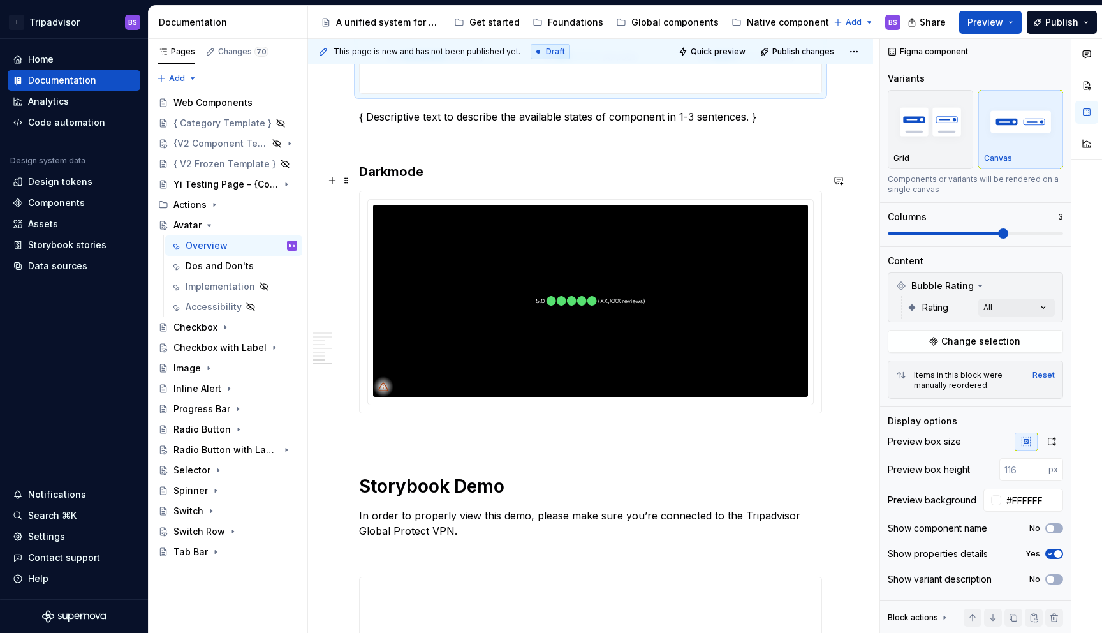
scroll to position [2290, 0]
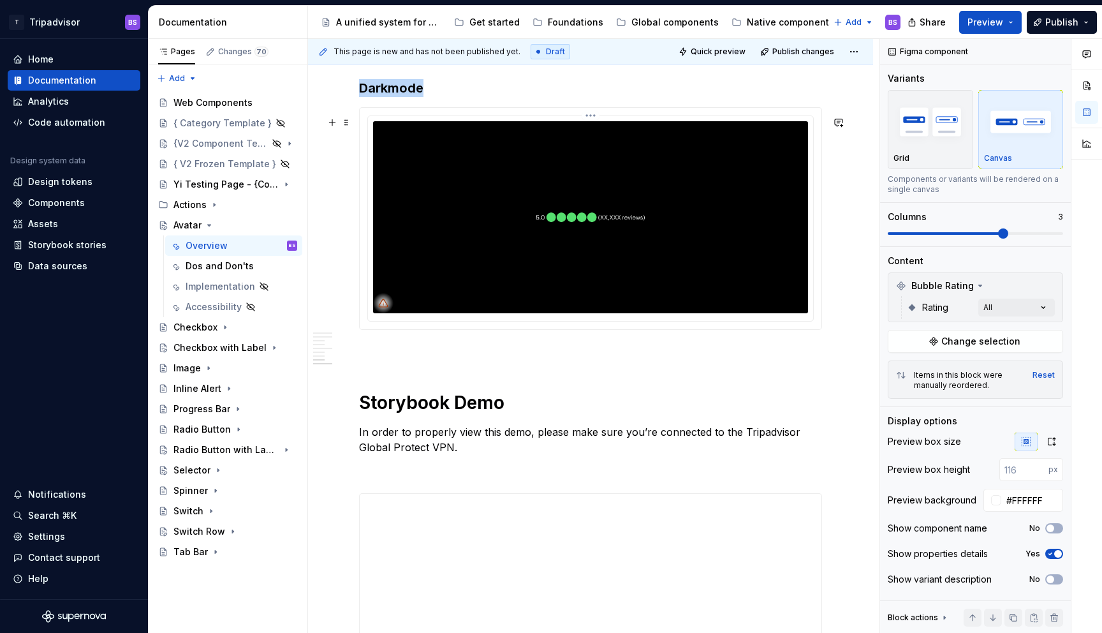
click at [452, 181] on img at bounding box center [590, 217] width 435 height 192
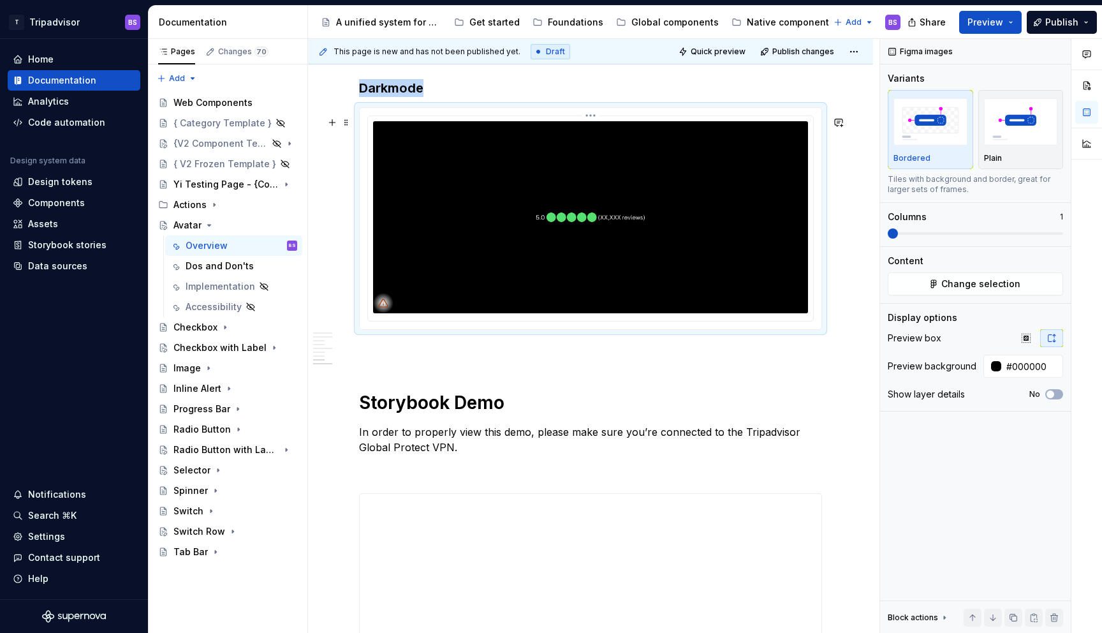
click at [679, 181] on img at bounding box center [590, 217] width 435 height 192
click at [959, 282] on span "Change selection" at bounding box center [981, 283] width 79 height 13
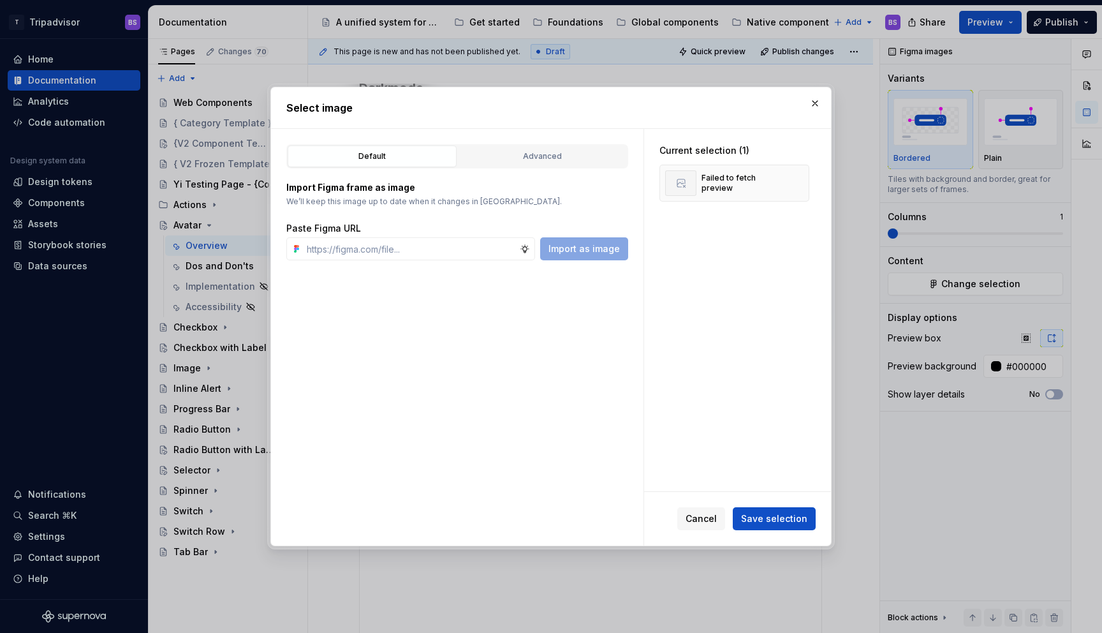
type textarea "*"
type input "https://www.figma.com/design/Rk3eGC5124Z7punn8EFUkb/Atlas-Web-Documentation?nod…"
click at [604, 242] on button "Import as image" at bounding box center [584, 248] width 88 height 23
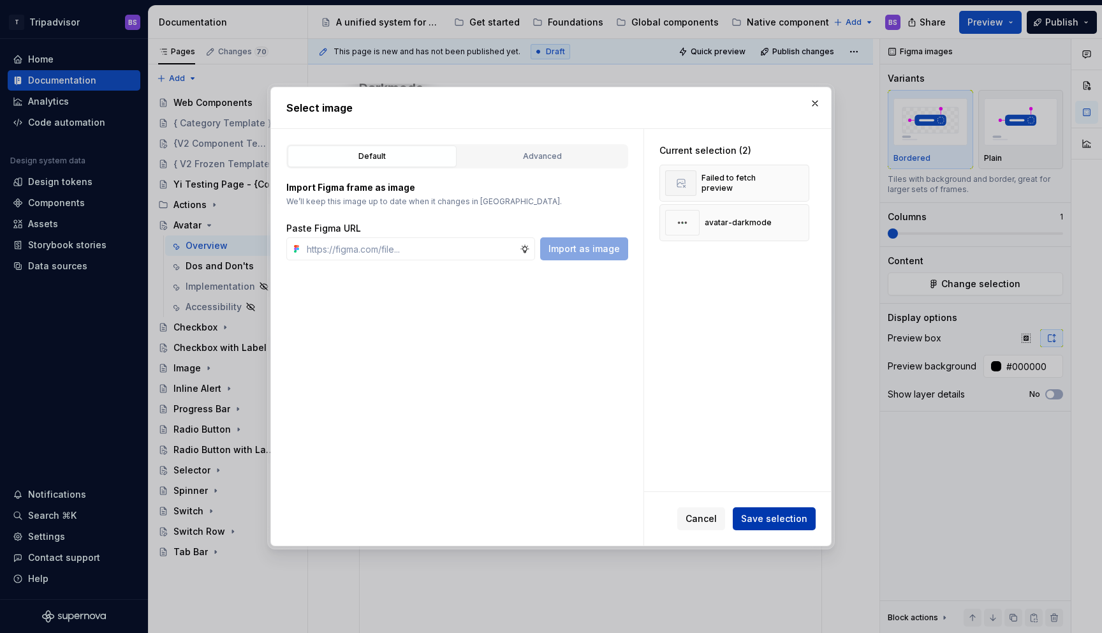
click at [773, 515] on span "Save selection" at bounding box center [774, 518] width 66 height 13
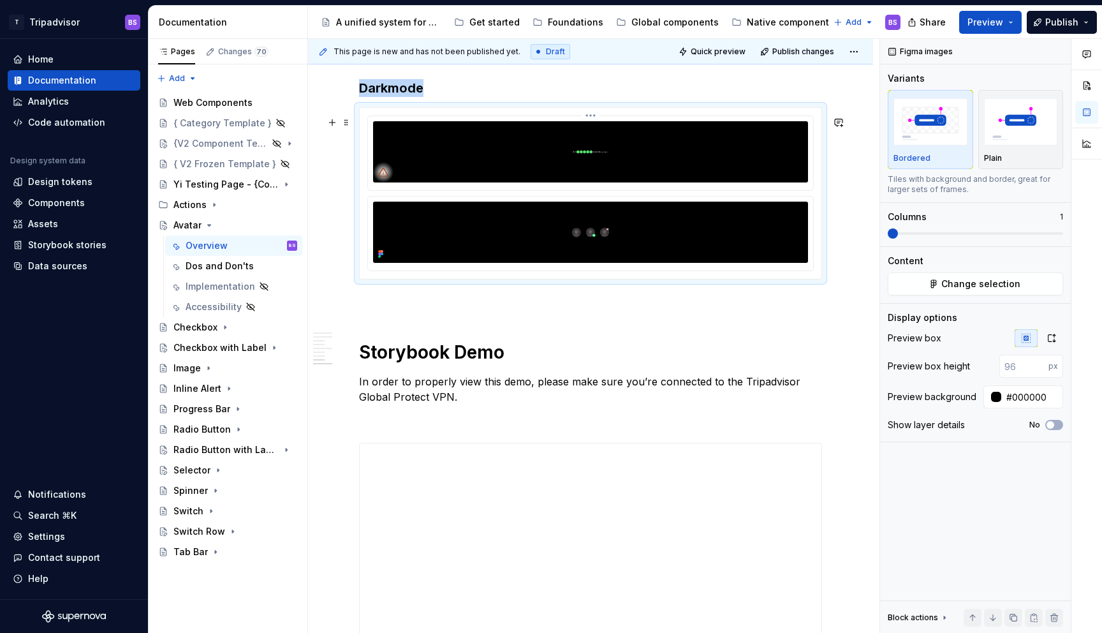
click at [595, 177] on img at bounding box center [590, 151] width 435 height 61
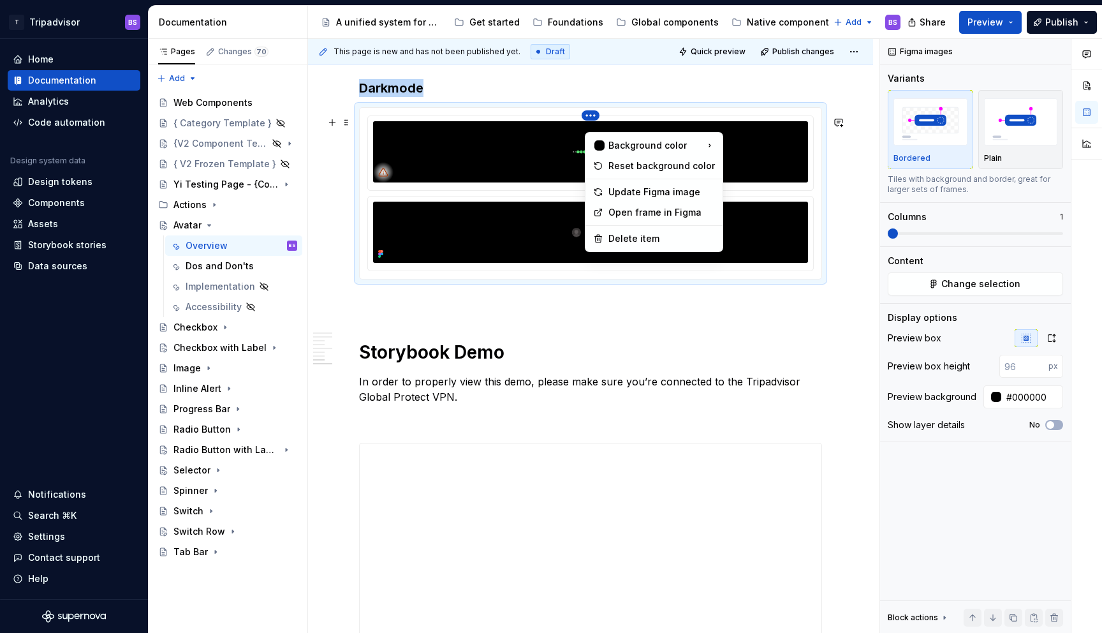
click at [594, 121] on html "T Tripadvisor BS Home Documentation Analytics Code automation Design system dat…" at bounding box center [551, 316] width 1102 height 633
click at [626, 242] on div "Delete item" at bounding box center [662, 238] width 107 height 13
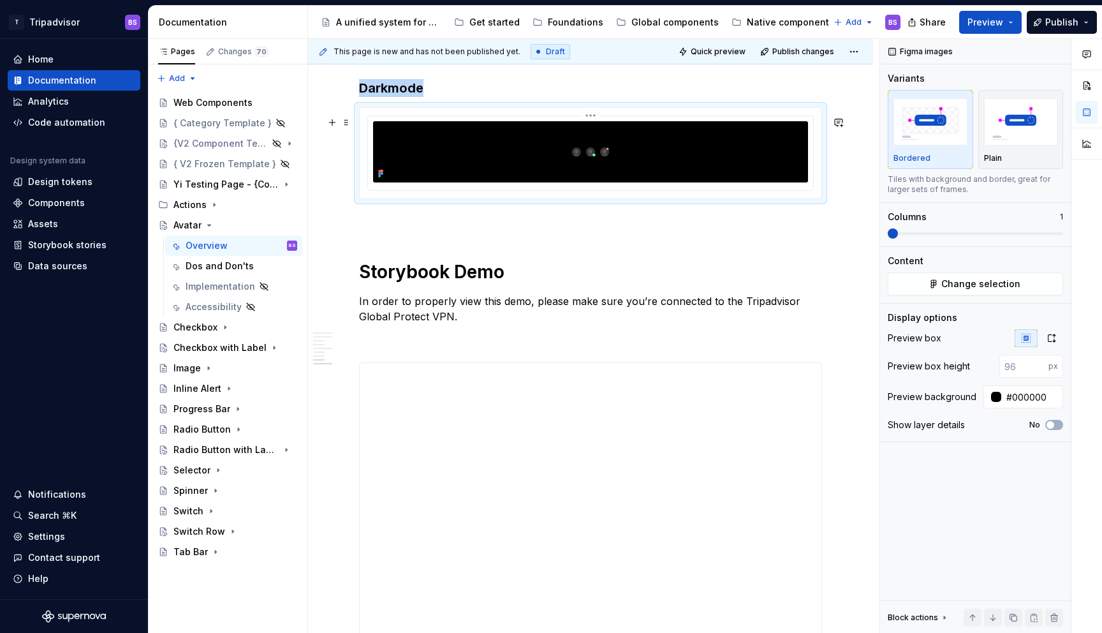
click at [656, 179] on img at bounding box center [590, 151] width 435 height 61
click at [1053, 341] on icon "button" at bounding box center [1052, 338] width 10 height 10
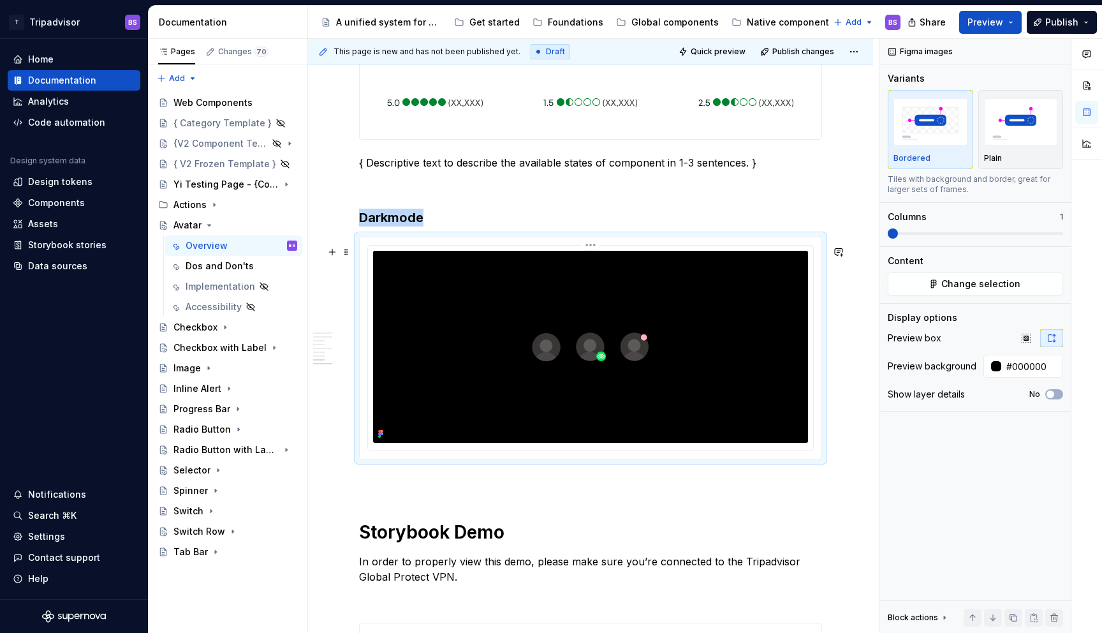
scroll to position [2209, 0]
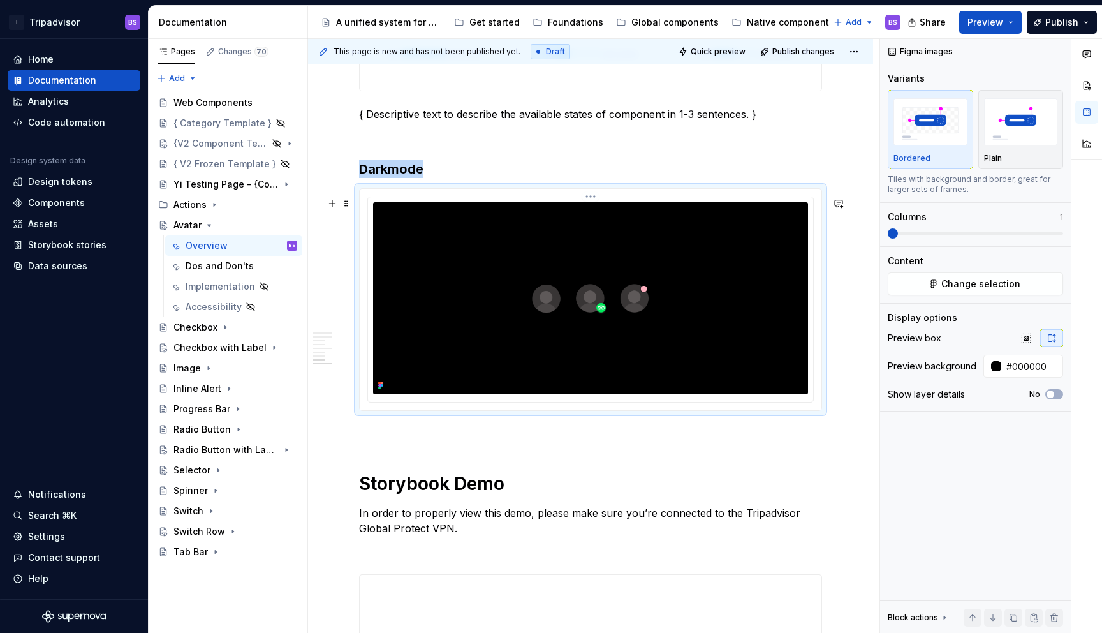
click at [630, 324] on img at bounding box center [590, 298] width 435 height 192
click at [593, 199] on div at bounding box center [591, 299] width 462 height 221
click at [591, 209] on html "T Tripadvisor BS Home Documentation Analytics Code automation Design system dat…" at bounding box center [551, 316] width 1102 height 633
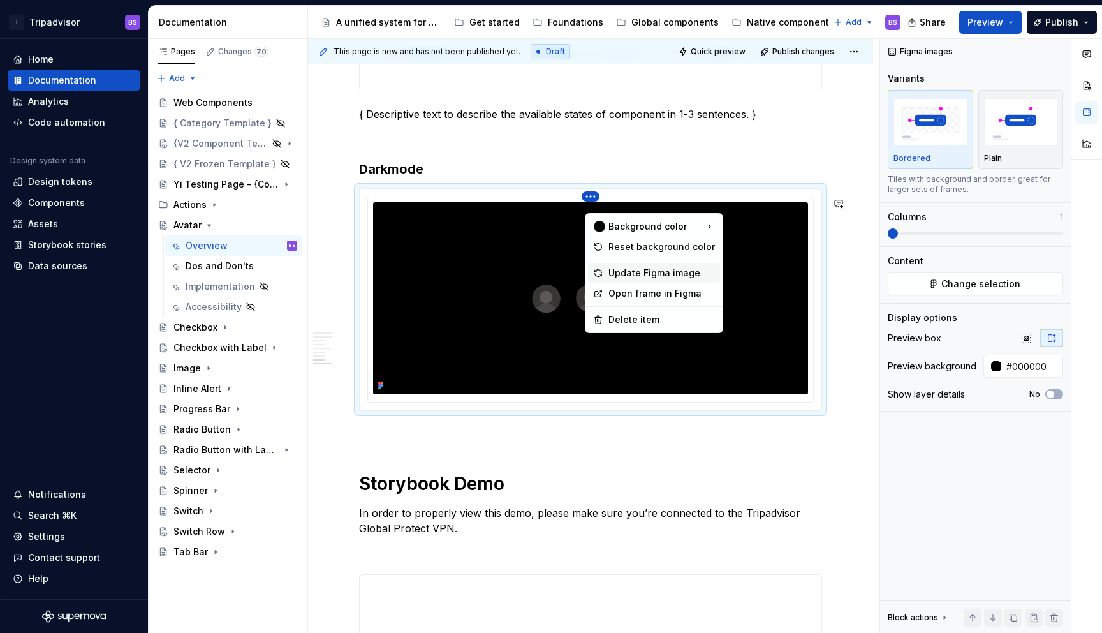
click at [639, 271] on div "Update Figma image" at bounding box center [662, 273] width 107 height 13
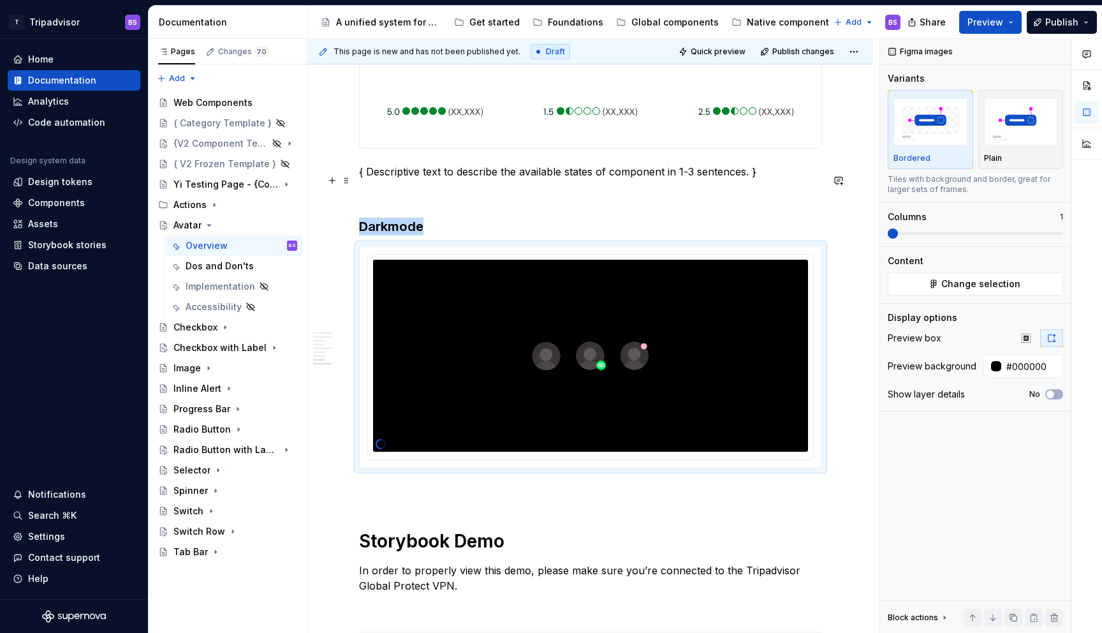
scroll to position [2016, 0]
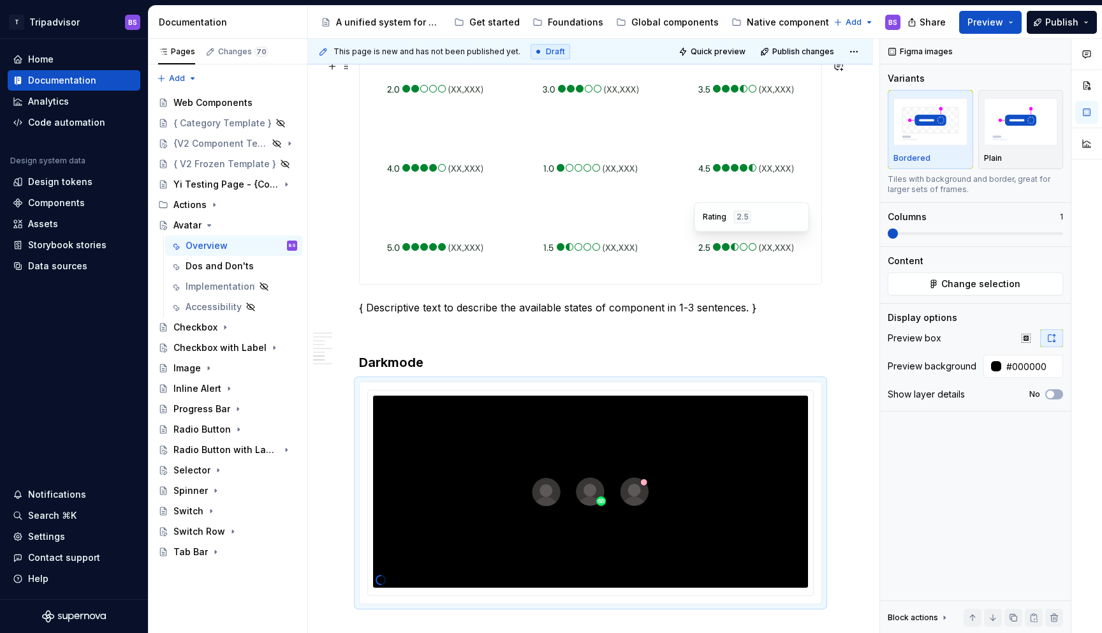
click at [709, 211] on div "Rating 2.5" at bounding box center [752, 217] width 98 height 13
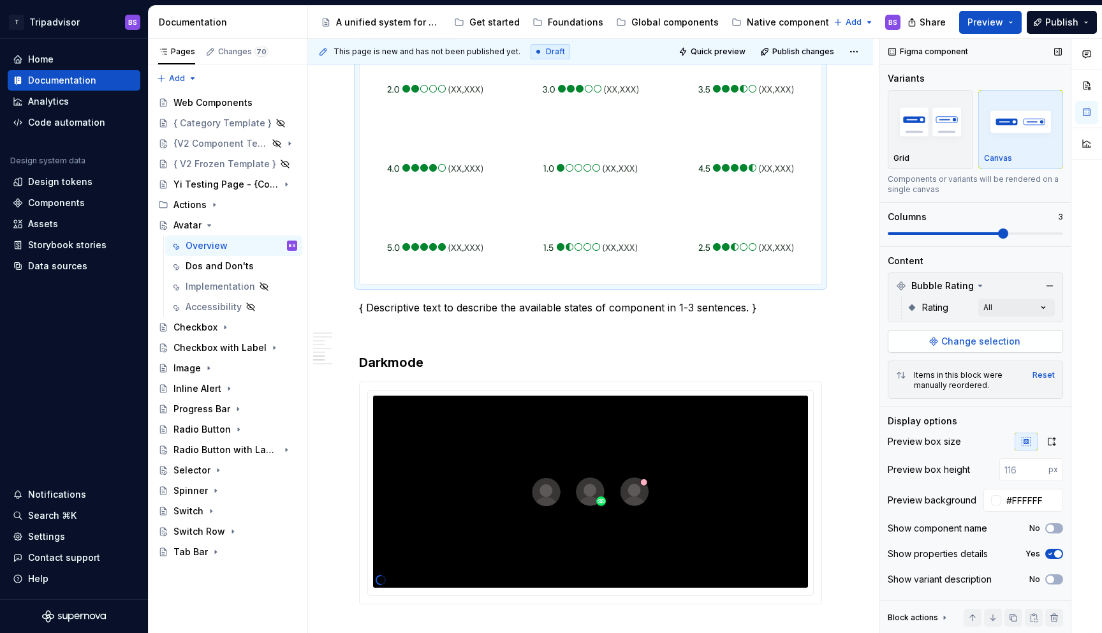
click at [982, 346] on span "Change selection" at bounding box center [981, 341] width 79 height 13
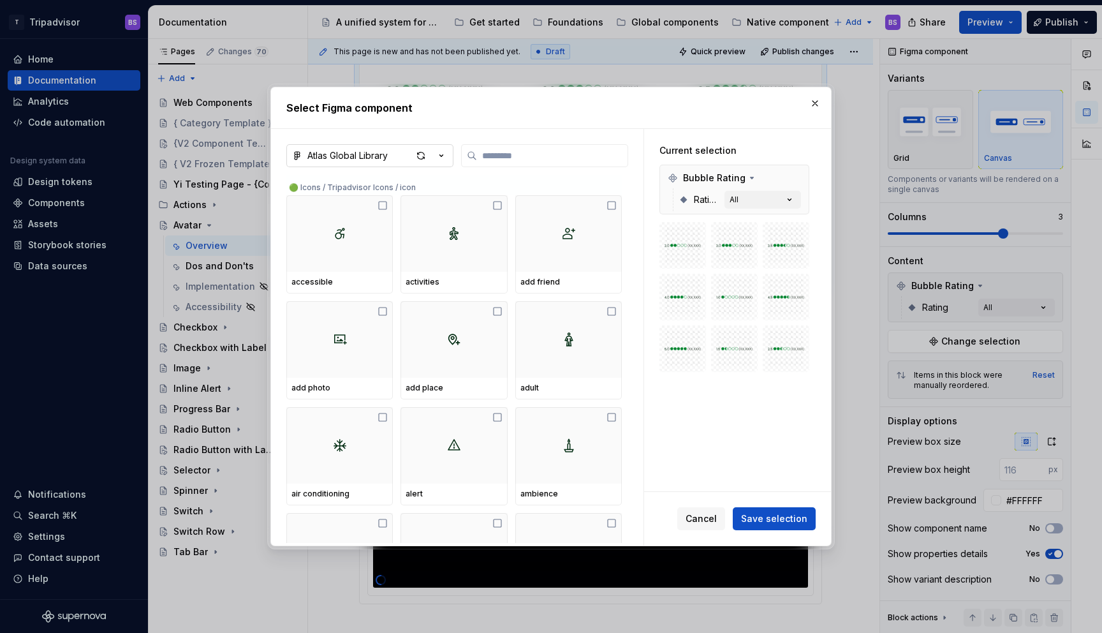
click at [442, 157] on icon "button" at bounding box center [441, 155] width 13 height 13
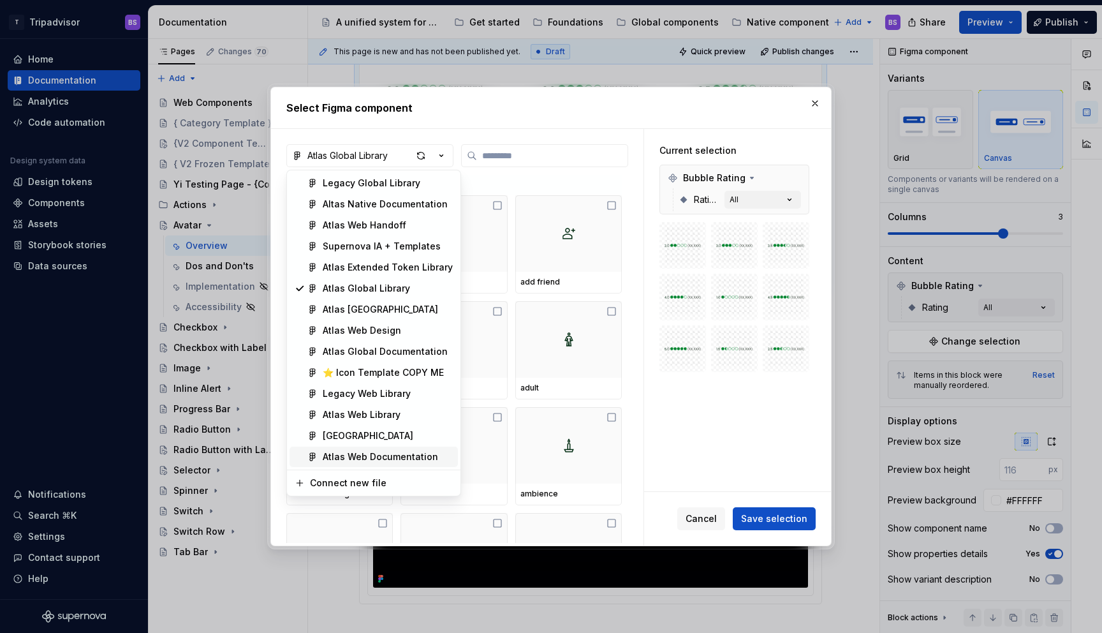
click at [402, 456] on div "Atlas Web Documentation" at bounding box center [380, 456] width 115 height 13
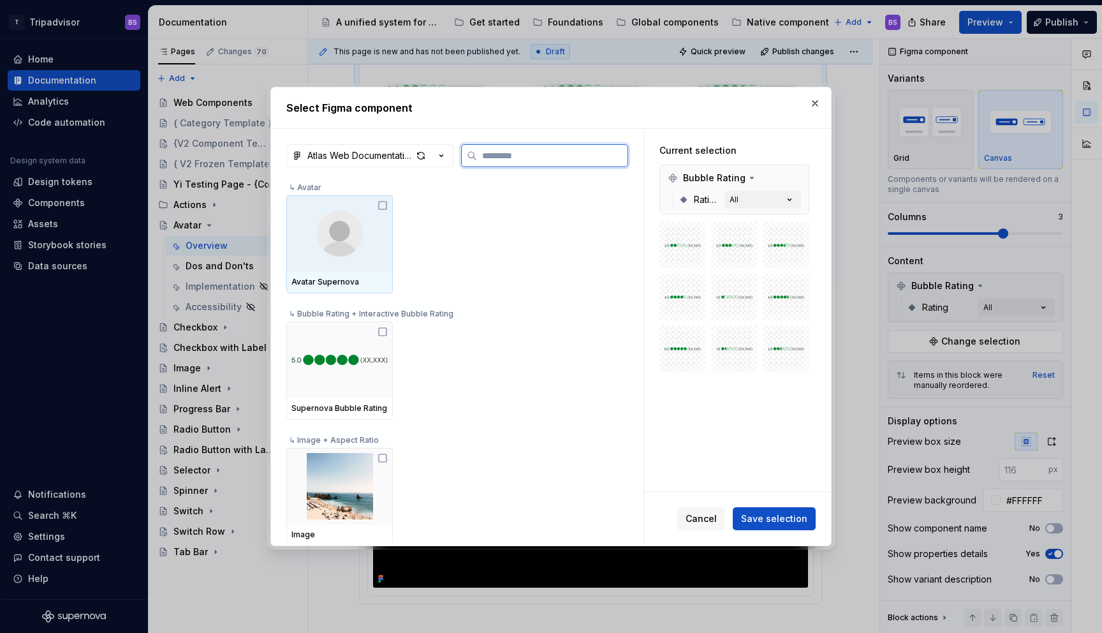
click at [380, 255] on div at bounding box center [339, 233] width 107 height 77
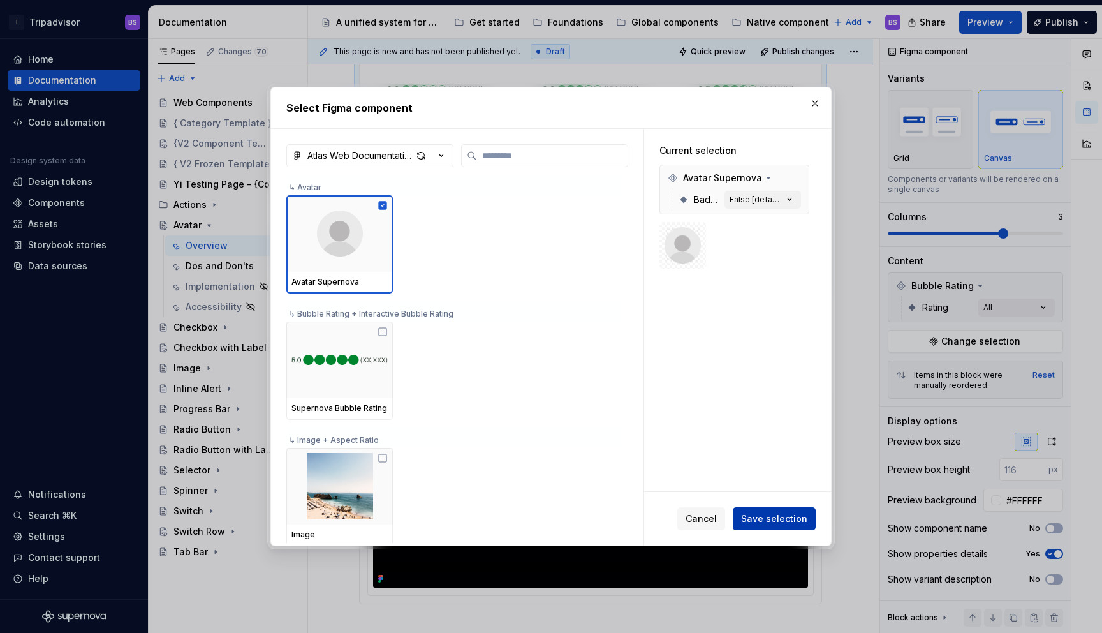
click at [787, 519] on span "Save selection" at bounding box center [774, 518] width 66 height 13
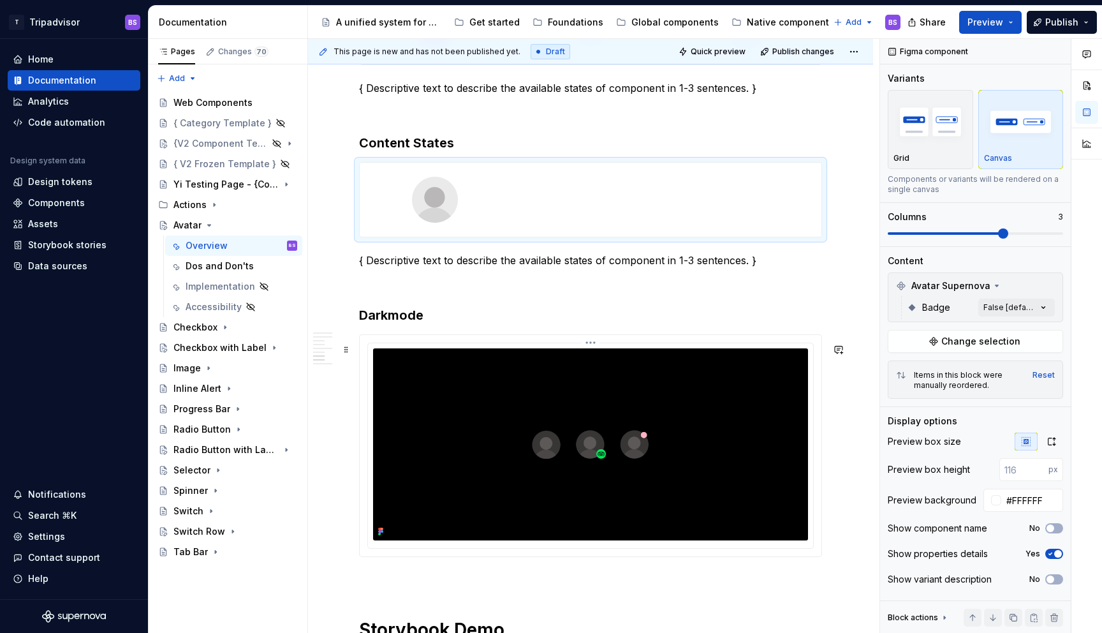
scroll to position [1884, 0]
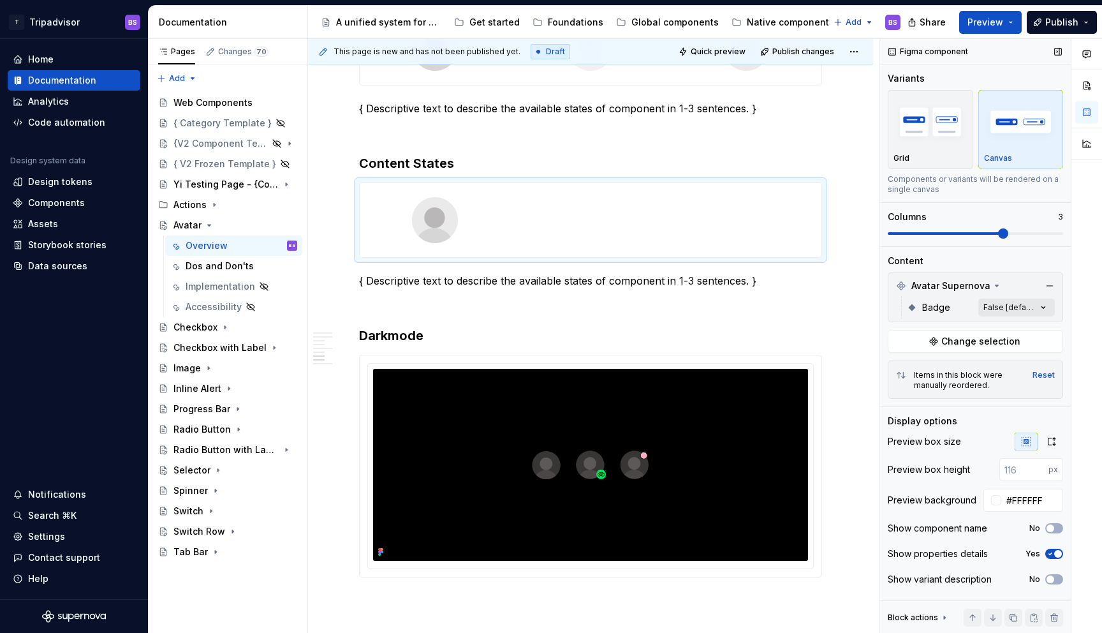
click at [993, 309] on div "Comments Open comments No comments yet Select ‘Comment’ from the block context …" at bounding box center [991, 336] width 222 height 595
click at [738, 305] on p at bounding box center [590, 303] width 463 height 15
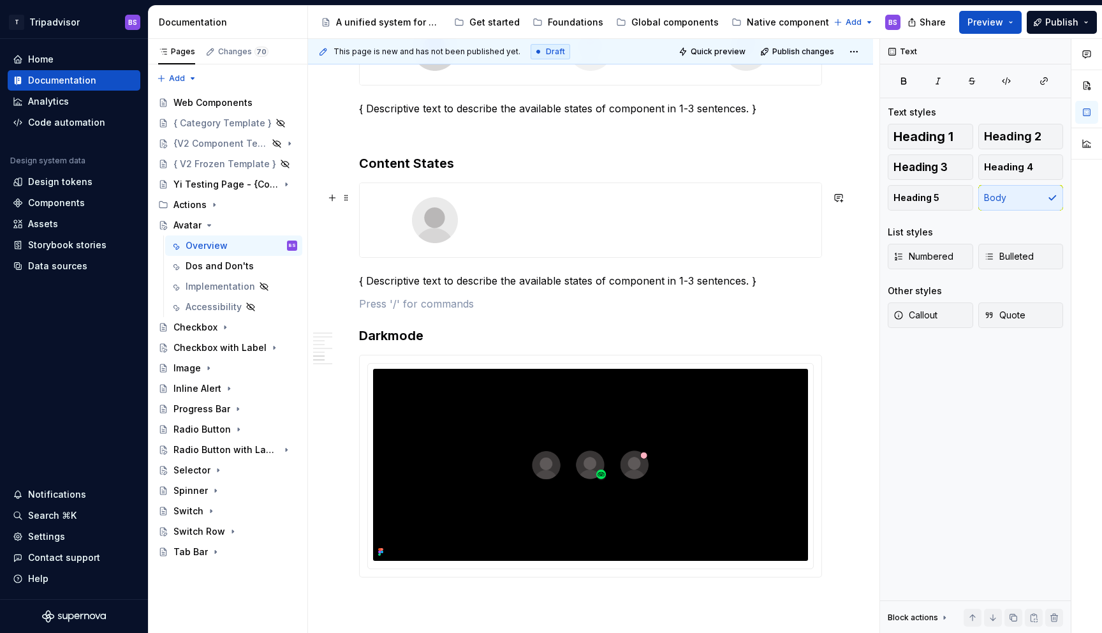
click at [708, 234] on div at bounding box center [591, 220] width 462 height 74
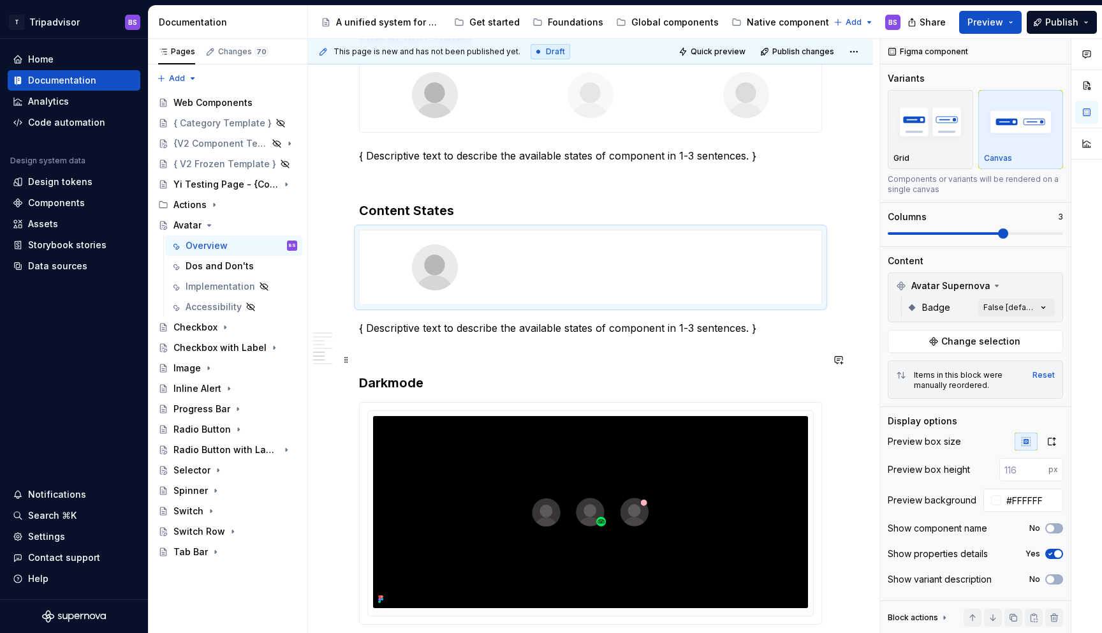
scroll to position [1830, 0]
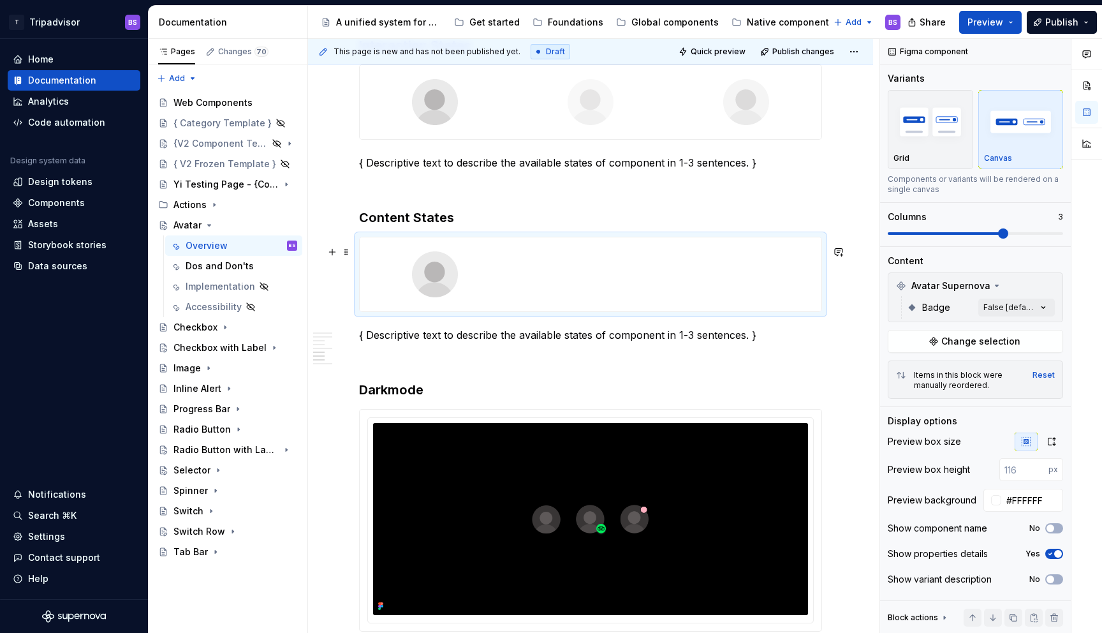
click at [676, 279] on div at bounding box center [591, 274] width 462 height 74
click at [952, 230] on span at bounding box center [948, 233] width 10 height 10
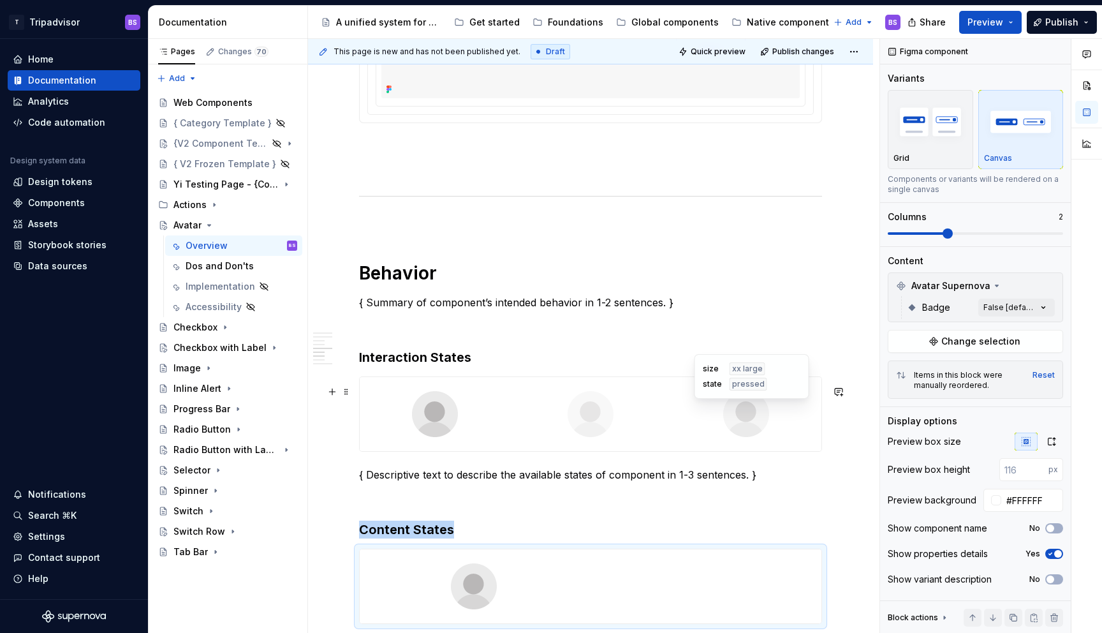
scroll to position [1518, 0]
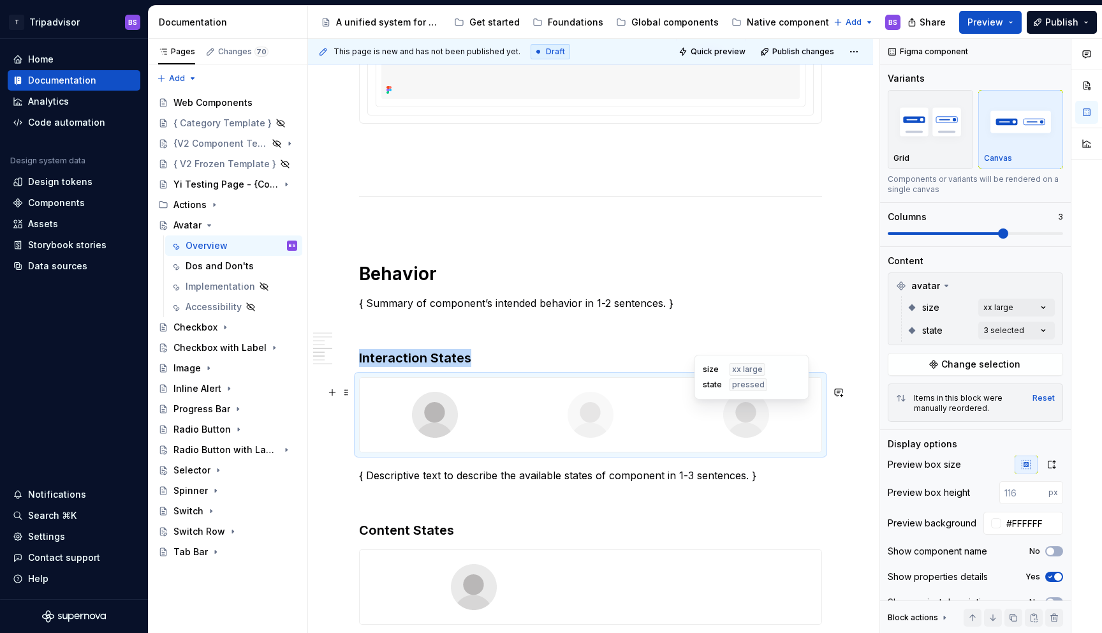
click at [692, 418] on div at bounding box center [746, 415] width 151 height 74
click at [928, 369] on button "Change selection" at bounding box center [975, 364] width 175 height 23
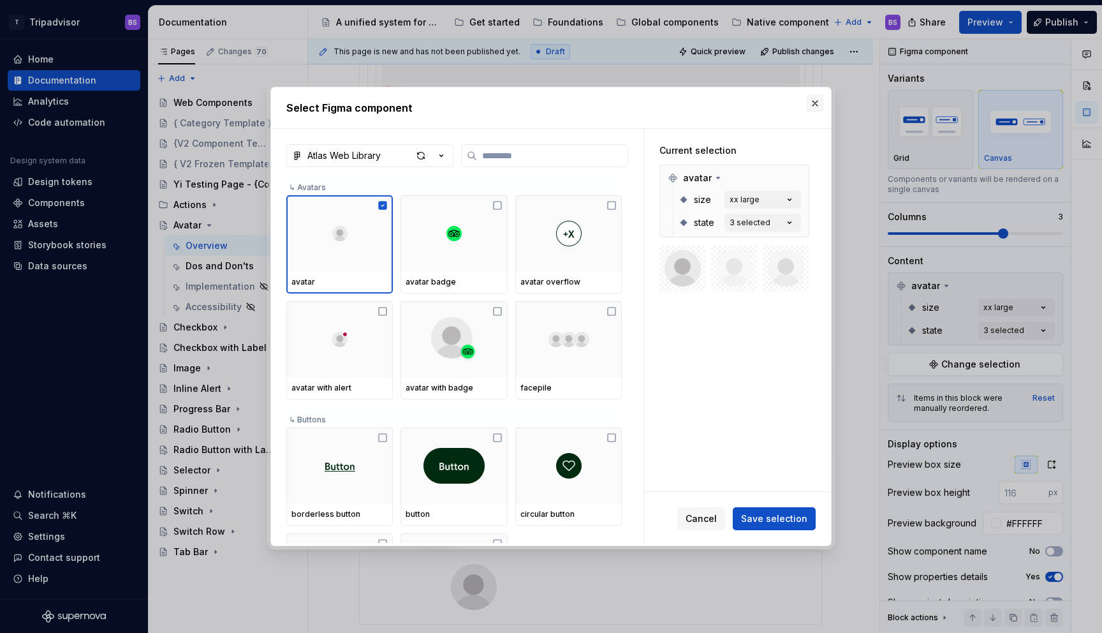
click at [810, 103] on button "button" at bounding box center [815, 103] width 18 height 18
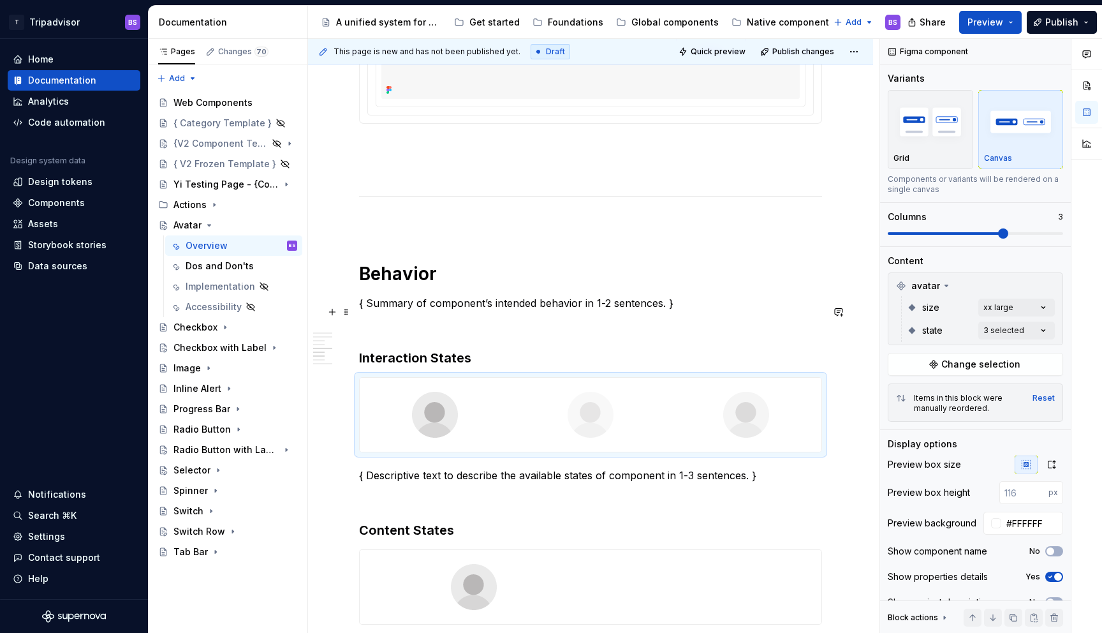
scroll to position [1851, 0]
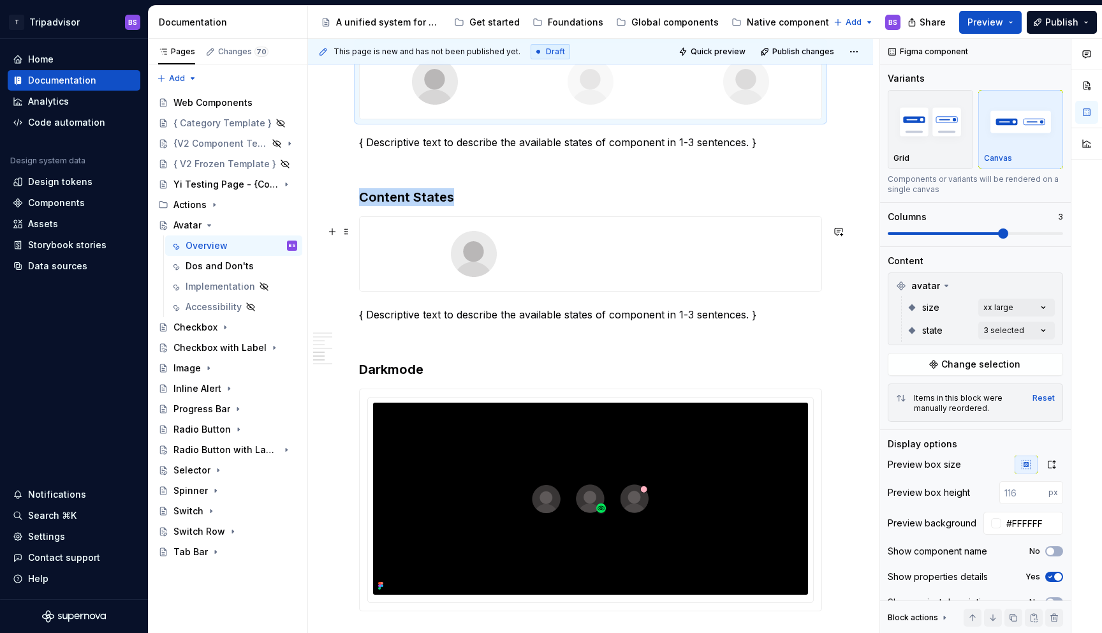
click at [618, 270] on div at bounding box center [591, 254] width 462 height 74
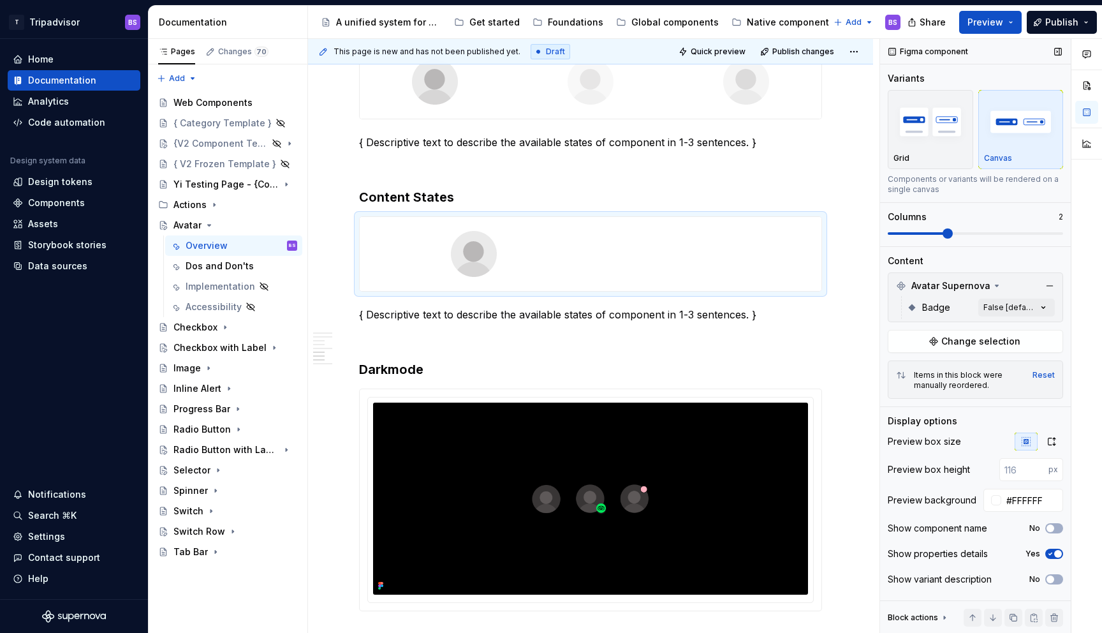
click at [995, 353] on div "Figma component Variants Grid Canvas Components or variants will be rendered on…" at bounding box center [975, 336] width 191 height 595
click at [989, 340] on span "Change selection" at bounding box center [981, 341] width 79 height 13
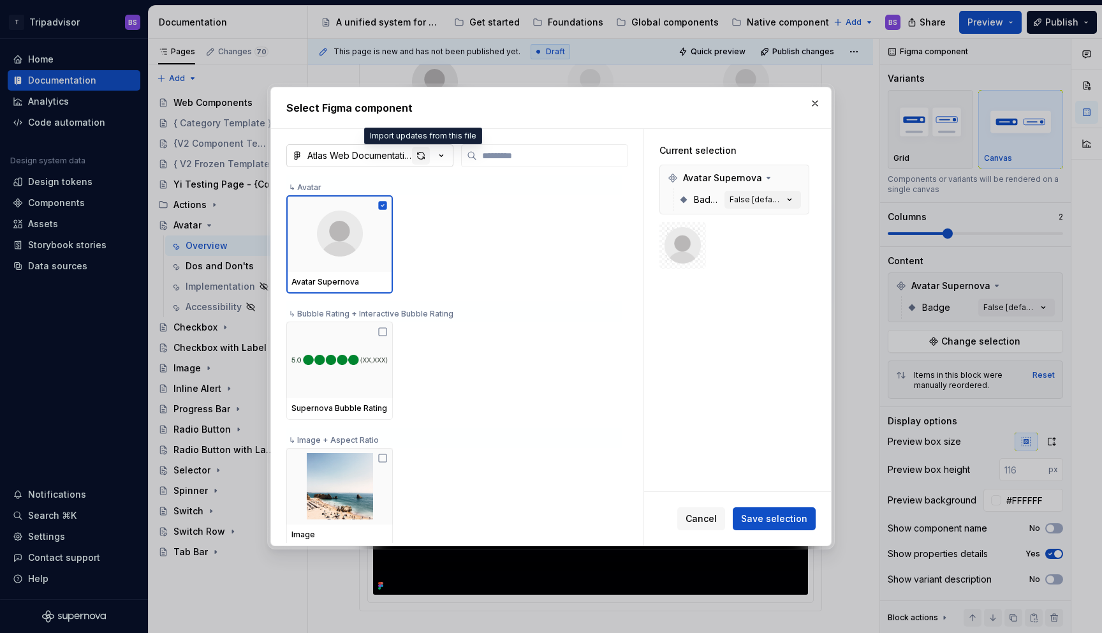
click at [424, 154] on div "button" at bounding box center [421, 156] width 18 height 18
click at [815, 105] on button "button" at bounding box center [815, 103] width 18 height 18
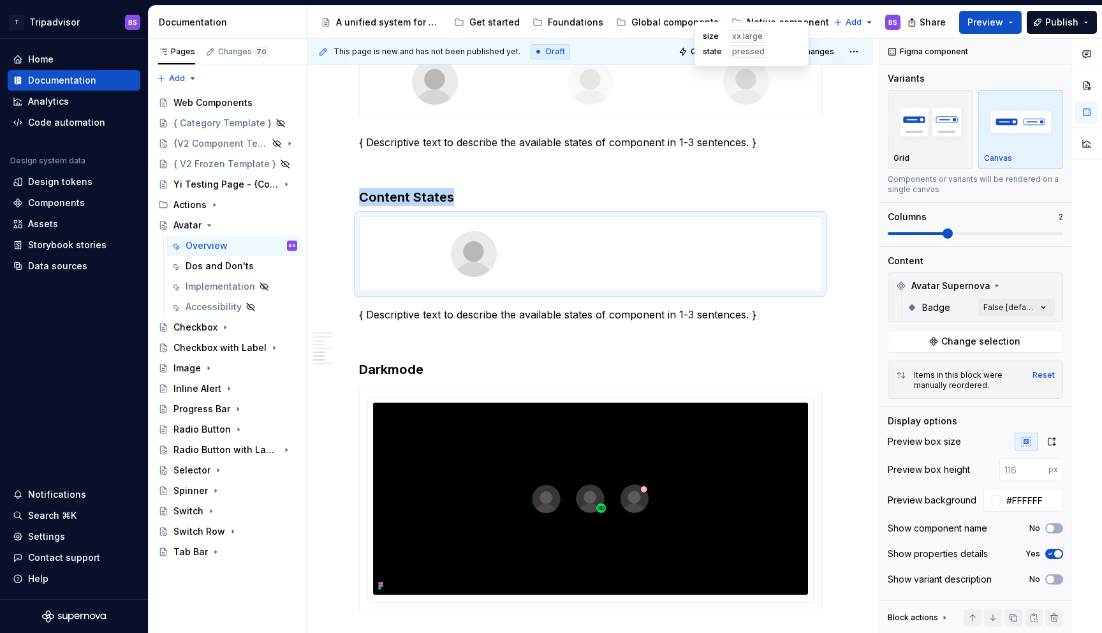
scroll to position [1802, 0]
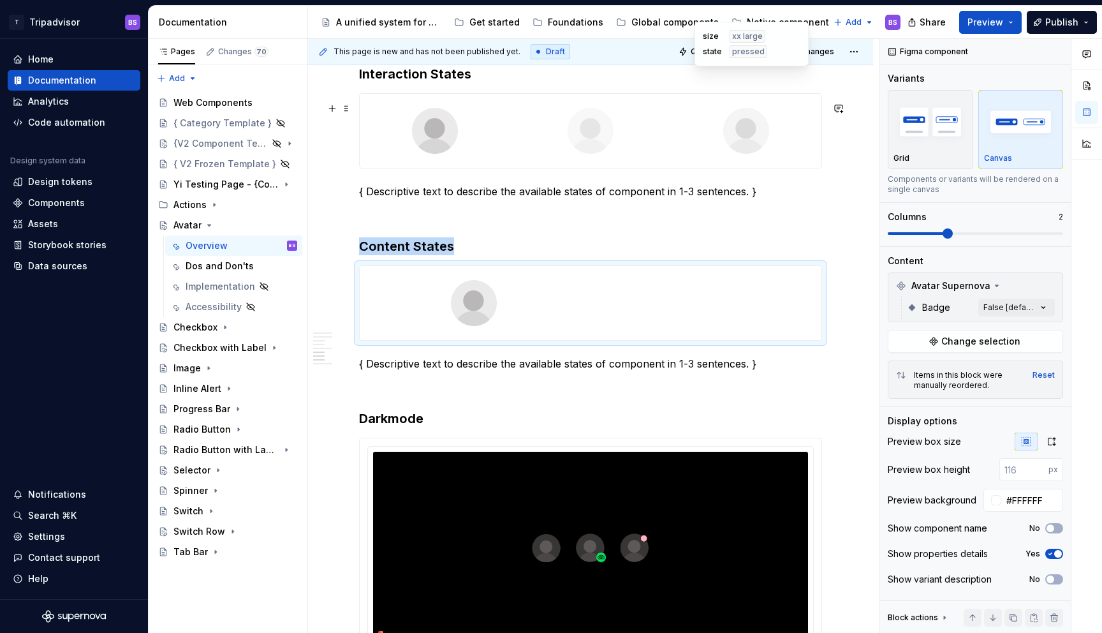
type textarea "*"
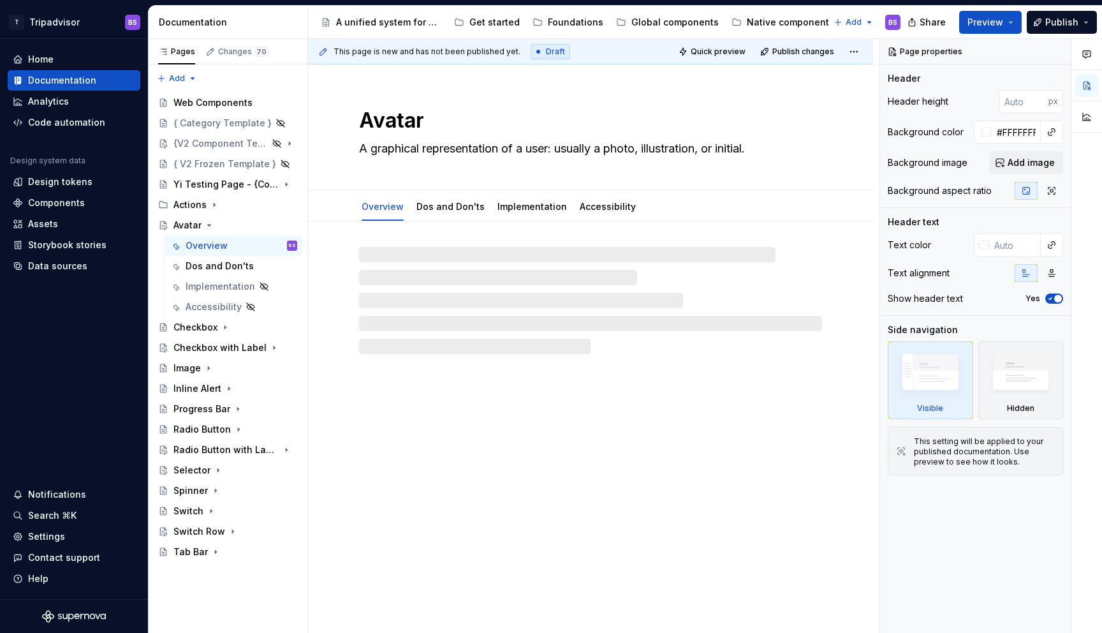
type textarea "*"
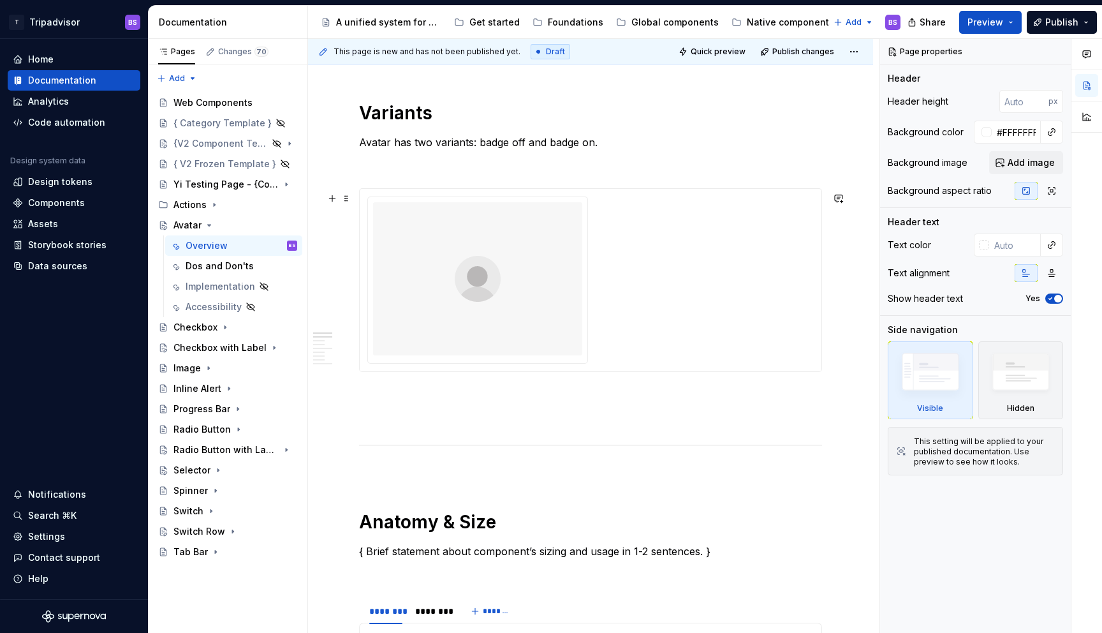
scroll to position [443, 0]
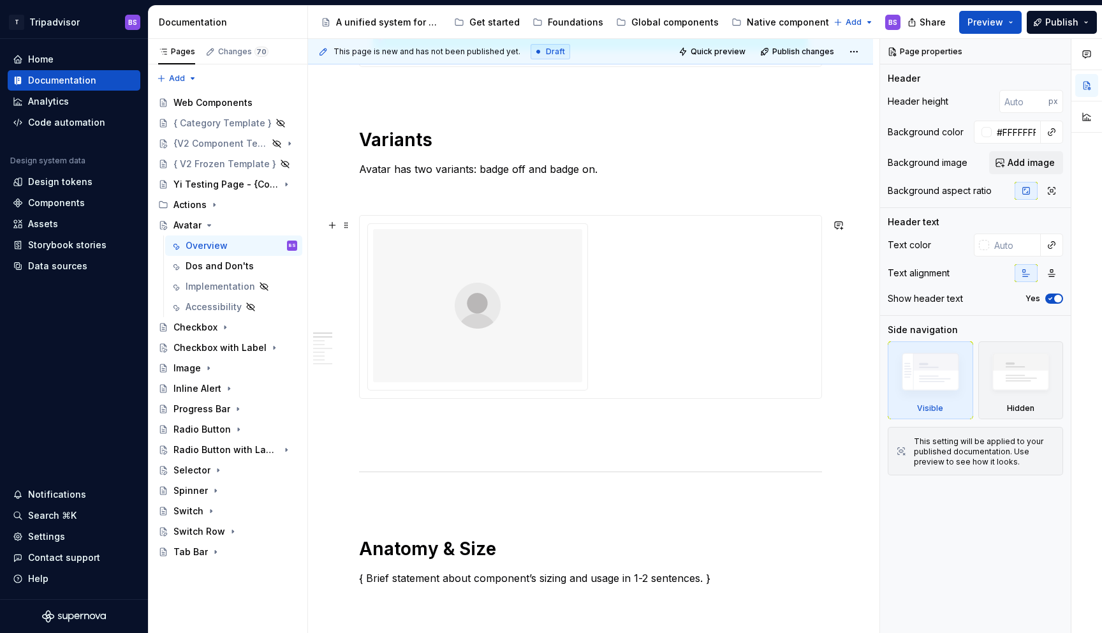
click at [633, 280] on div at bounding box center [590, 306] width 447 height 167
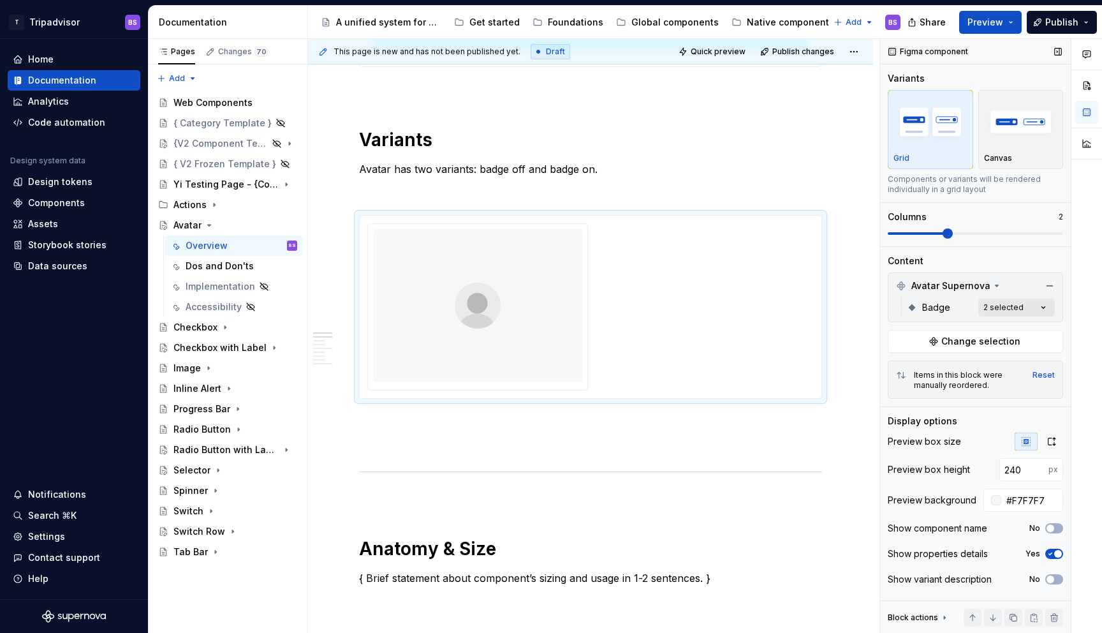
click at [1019, 303] on div "Comments Open comments No comments yet Select ‘Comment’ from the block context …" at bounding box center [991, 336] width 222 height 595
click at [919, 366] on span "[PERSON_NAME]" at bounding box center [942, 368] width 73 height 13
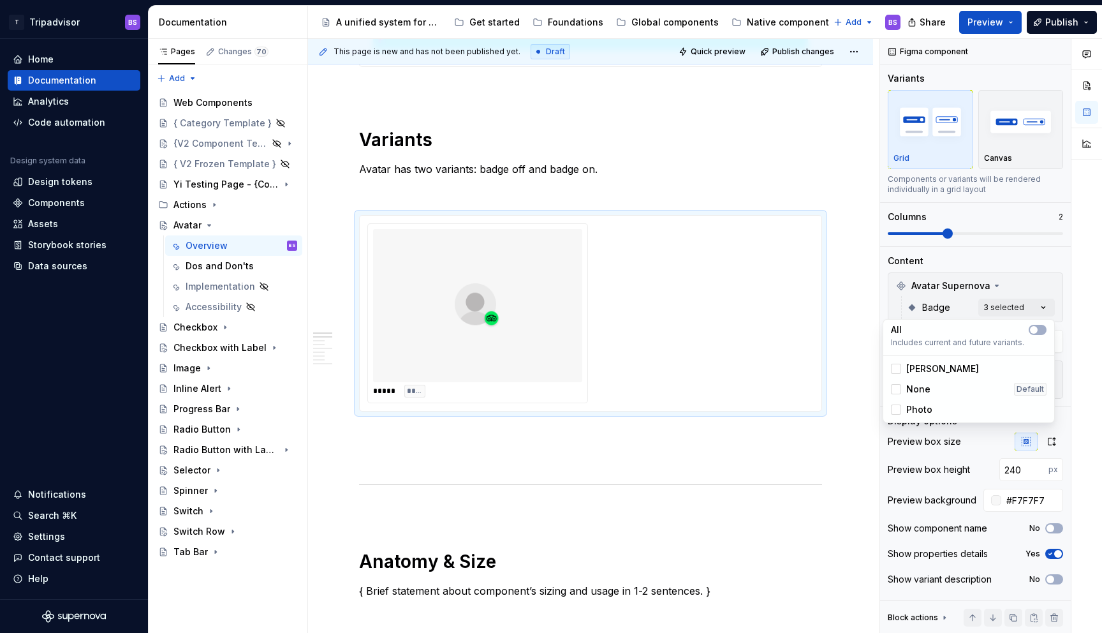
click at [921, 388] on span "None" at bounding box center [918, 389] width 24 height 13
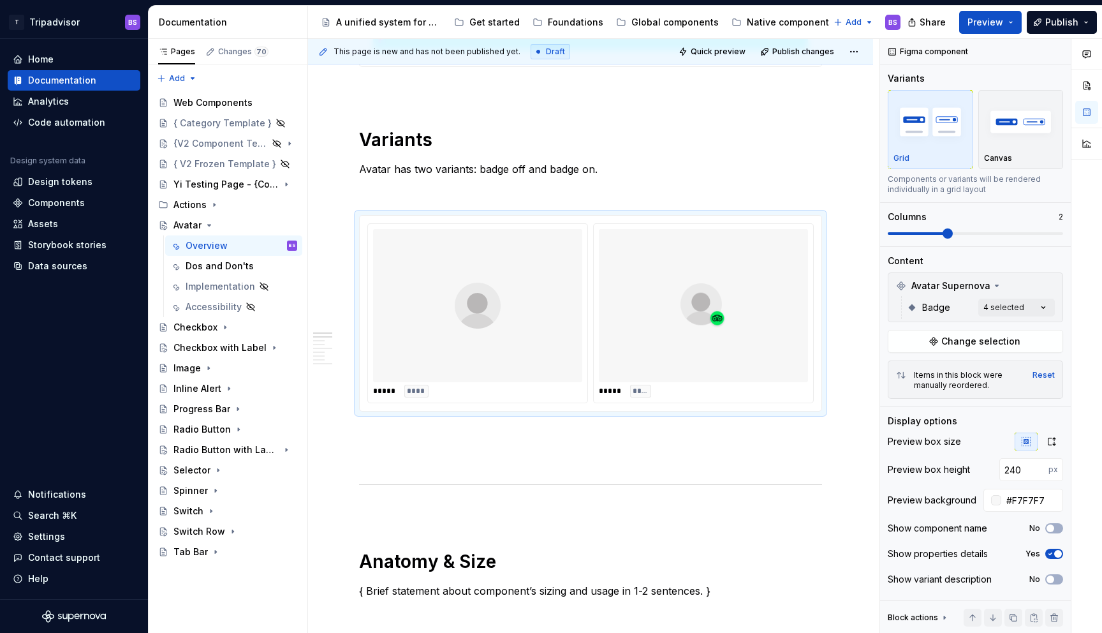
click at [820, 184] on html "T Tripadvisor BS Home Documentation Analytics Code automation Design system dat…" at bounding box center [551, 316] width 1102 height 633
click at [499, 172] on p "Avatar has two variants: badge off and badge on." at bounding box center [590, 168] width 463 height 15
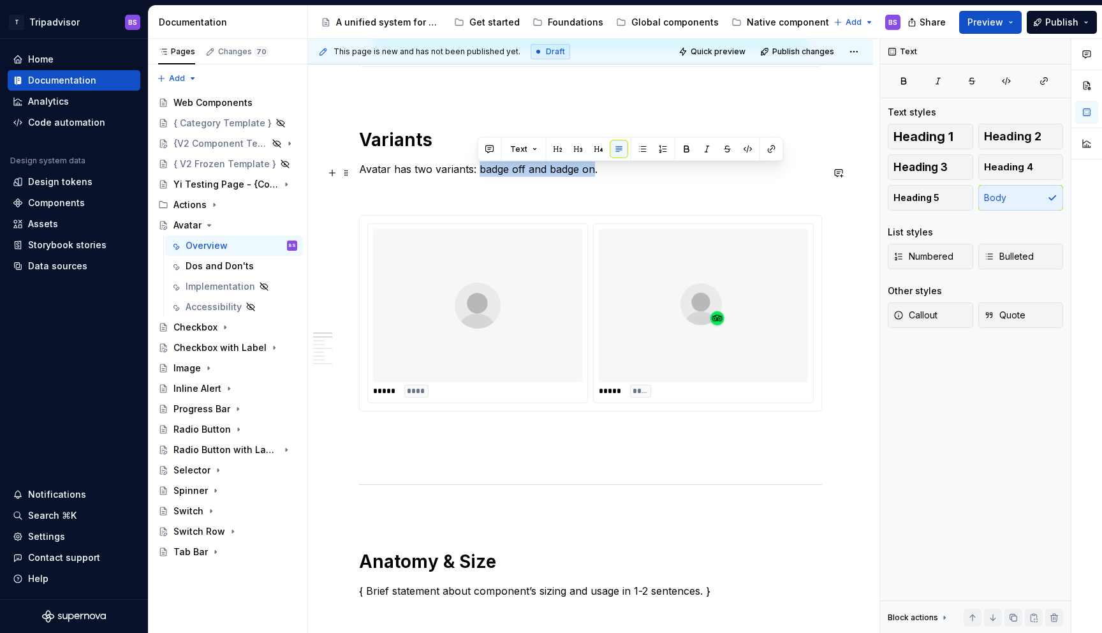
drag, startPoint x: 476, startPoint y: 173, endPoint x: 592, endPoint y: 171, distance: 116.1
click at [592, 171] on p "Avatar has two variants: badge off and badge on." at bounding box center [590, 168] width 463 height 15
click at [628, 177] on p "Avatar has two variants: badge off and badge on." at bounding box center [590, 168] width 463 height 15
drag, startPoint x: 592, startPoint y: 172, endPoint x: 479, endPoint y: 174, distance: 112.9
click at [479, 174] on p "Avatar has two variants: badge off and badge on." at bounding box center [590, 168] width 463 height 15
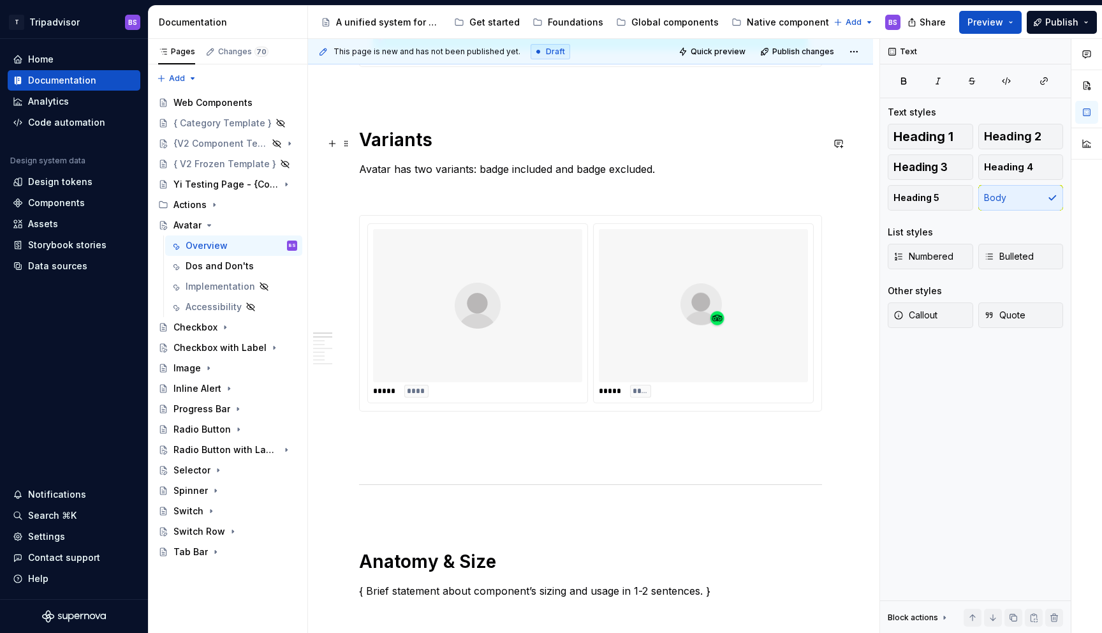
click at [548, 132] on h1 "Variants" at bounding box center [590, 139] width 463 height 23
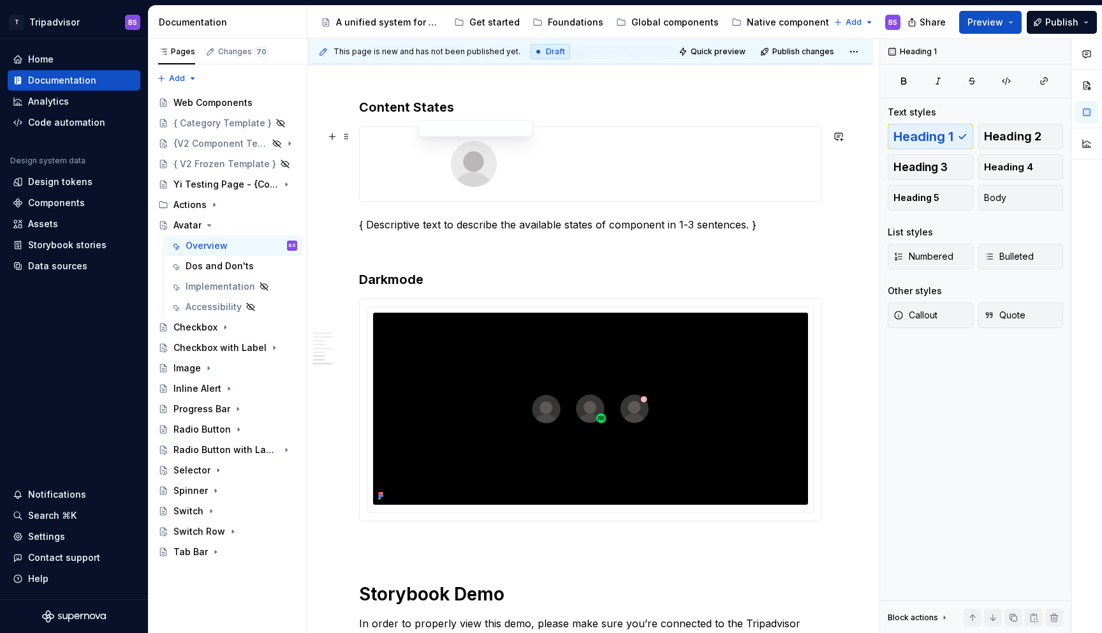
scroll to position [1608, 0]
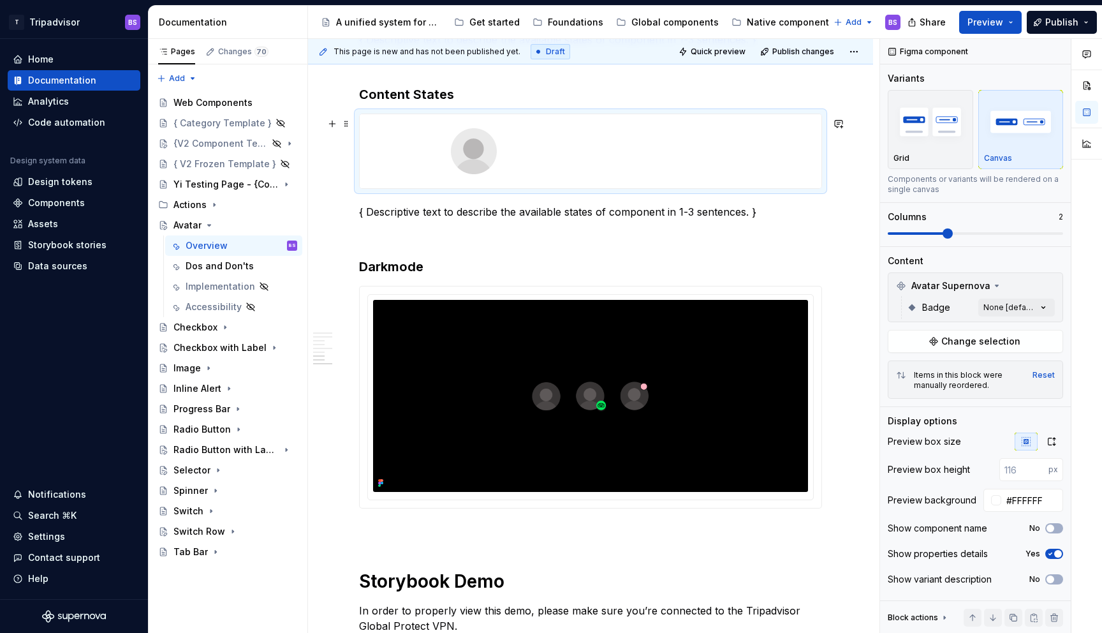
click at [616, 168] on div at bounding box center [591, 151] width 462 height 74
click at [965, 339] on span "Change selection" at bounding box center [981, 341] width 79 height 13
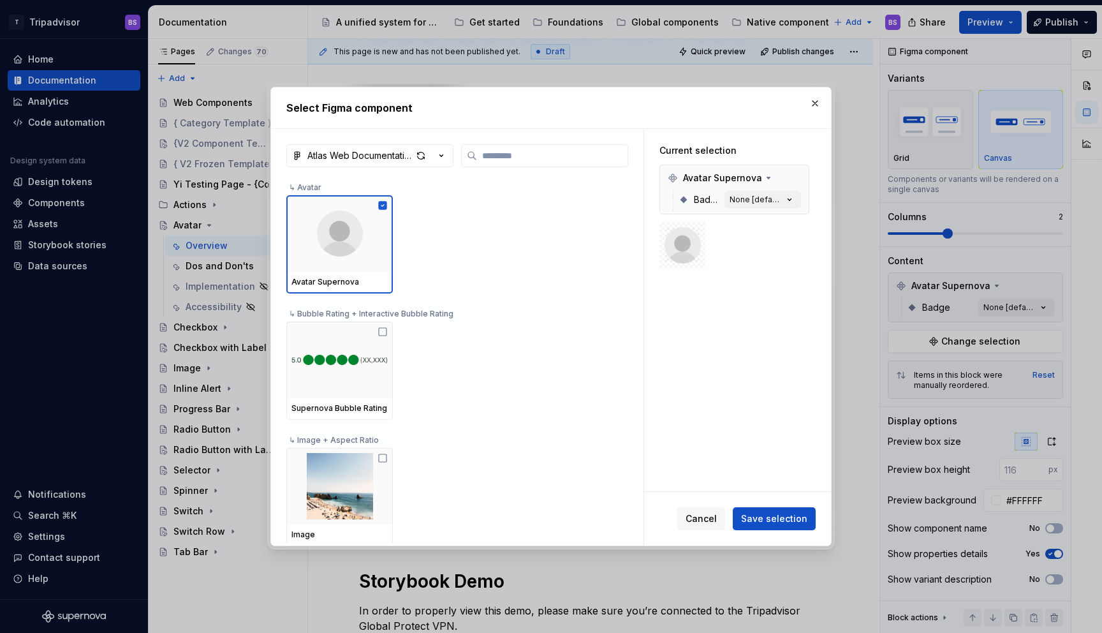
click at [804, 524] on button "Save selection" at bounding box center [774, 518] width 83 height 23
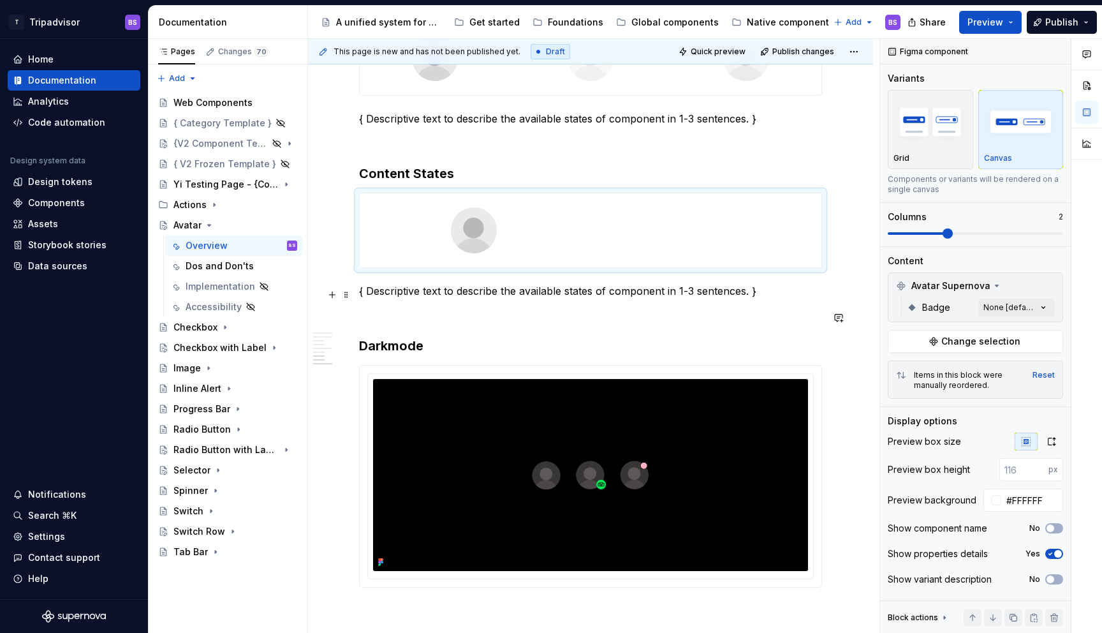
scroll to position [1518, 0]
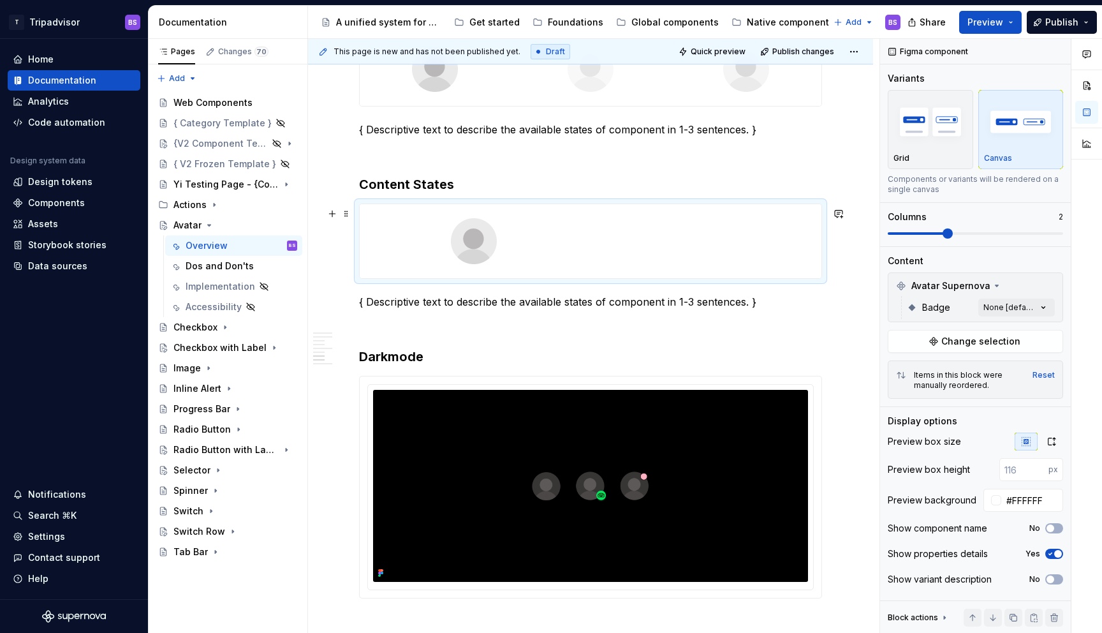
click at [681, 258] on div at bounding box center [591, 241] width 462 height 74
click at [1002, 305] on div "Comments Open comments No comments yet Select ‘Comment’ from the block context …" at bounding box center [991, 336] width 222 height 595
drag, startPoint x: 912, startPoint y: 364, endPoint x: 917, endPoint y: 383, distance: 19.7
click at [913, 365] on span "[PERSON_NAME]" at bounding box center [942, 368] width 73 height 13
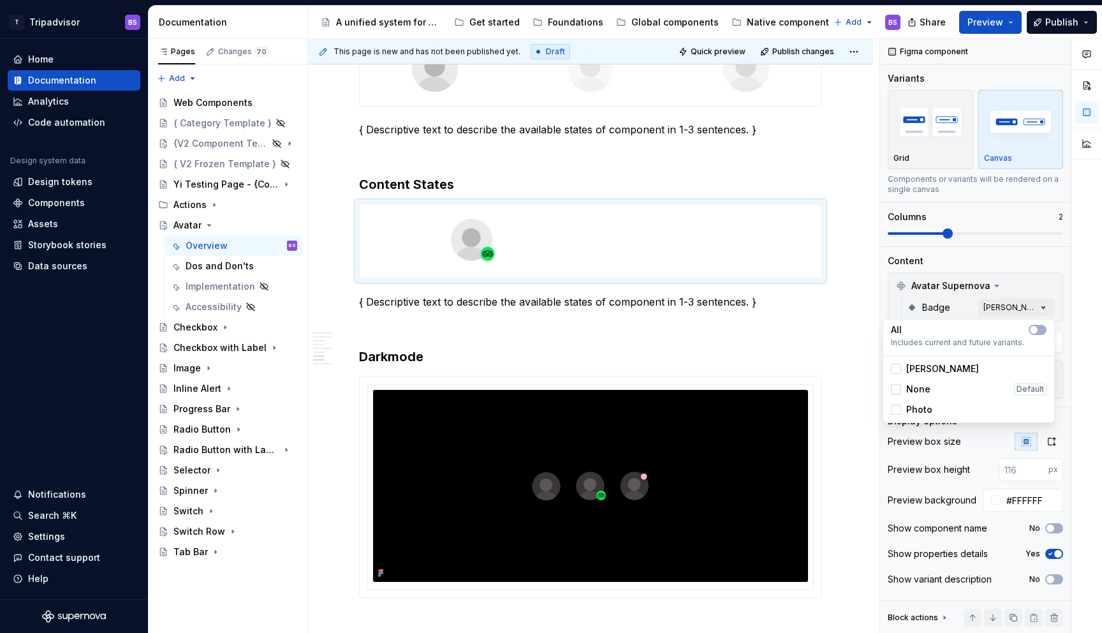
click at [916, 410] on span "Photo" at bounding box center [919, 409] width 26 height 13
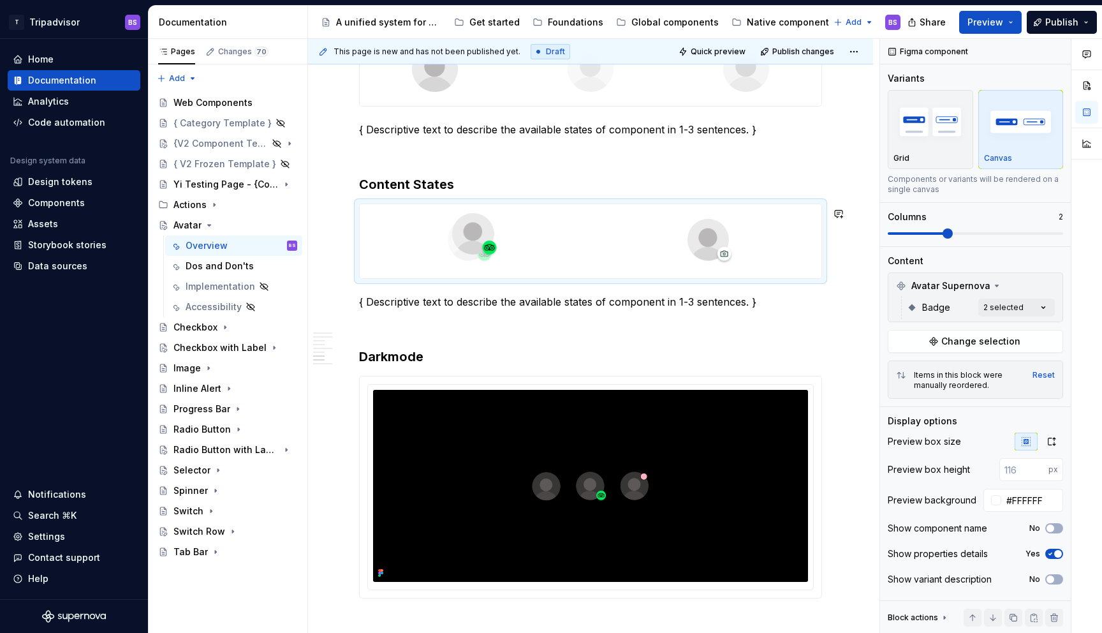
drag, startPoint x: 695, startPoint y: 239, endPoint x: 501, endPoint y: 239, distance: 193.9
click at [485, 240] on body "T Tripadvisor BS Home Documentation Analytics Code automation Design system dat…" at bounding box center [551, 316] width 1102 height 633
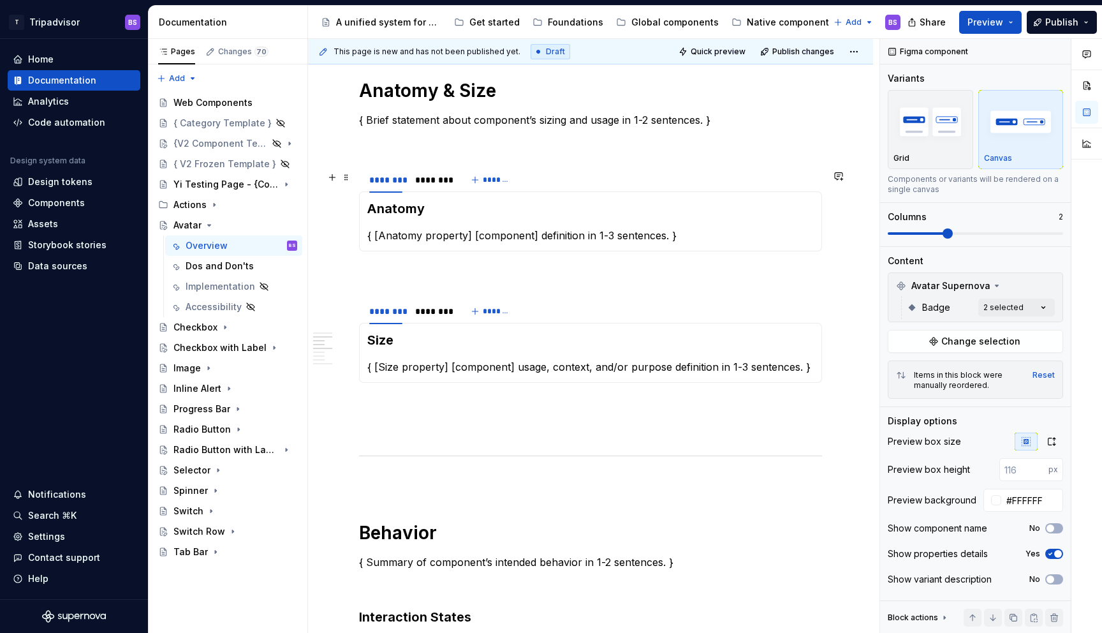
scroll to position [919, 0]
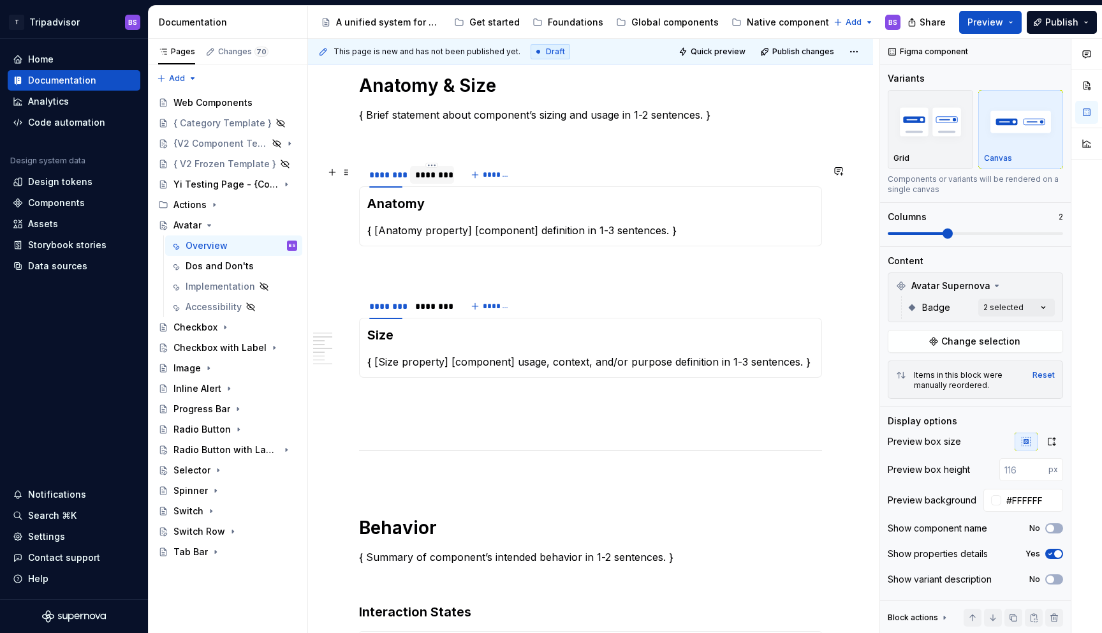
click at [442, 184] on div "********" at bounding box center [431, 175] width 43 height 18
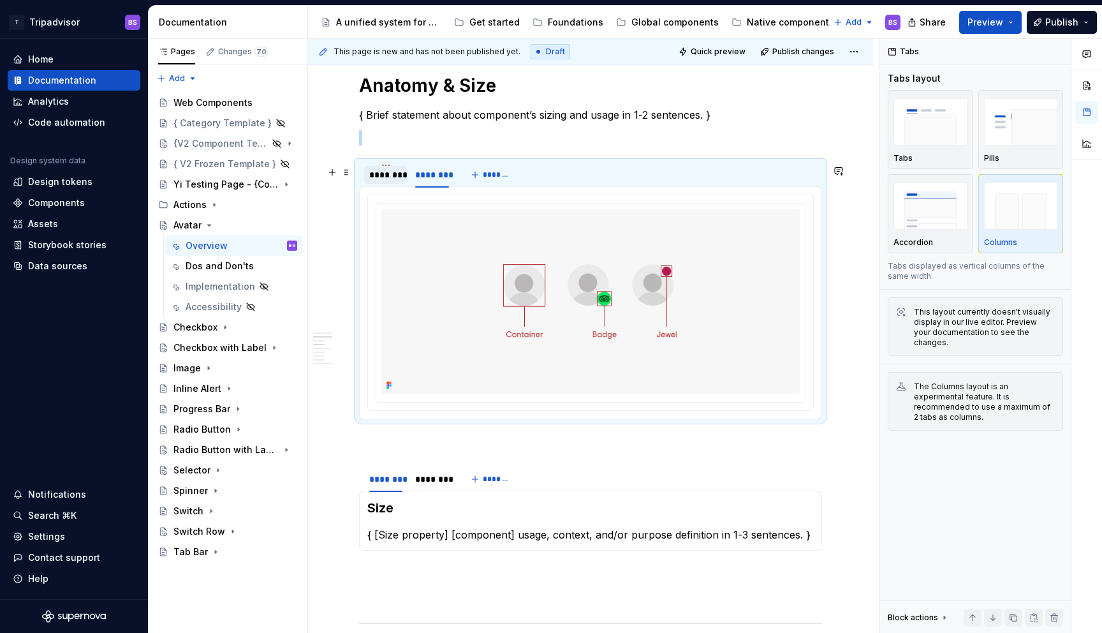
click at [396, 181] on div "********" at bounding box center [385, 174] width 33 height 13
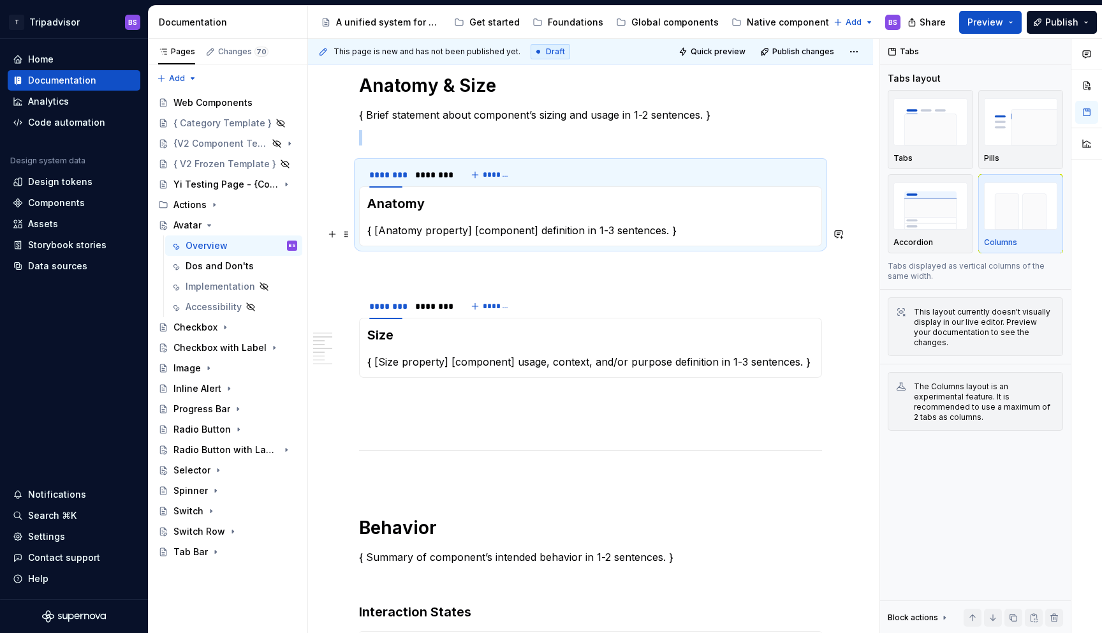
click at [447, 233] on p "{ [Anatomy property] [component] definition in 1-3 sentences. }" at bounding box center [590, 230] width 447 height 15
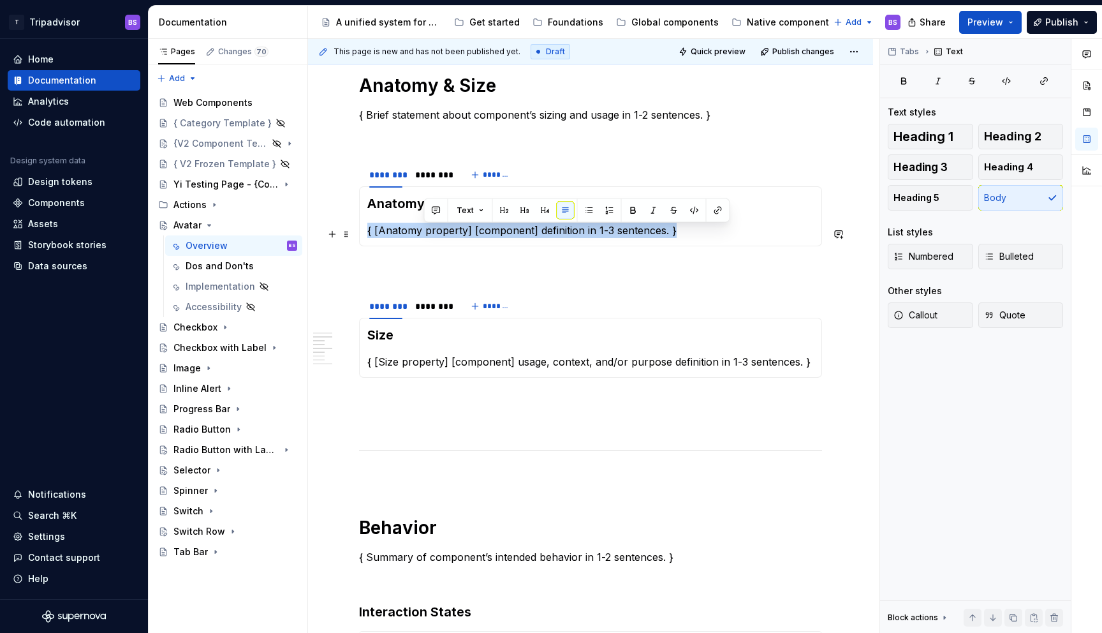
click at [447, 233] on p "{ [Anatomy property] [component] definition in 1-3 sentences. }" at bounding box center [590, 230] width 447 height 15
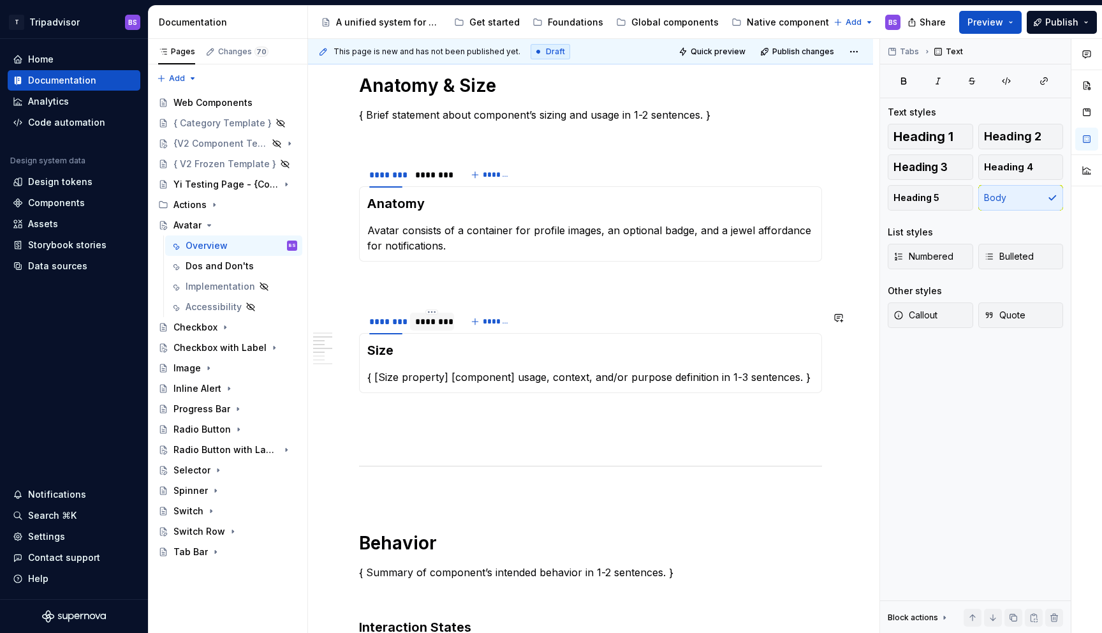
click at [427, 333] on div at bounding box center [431, 332] width 43 height 1
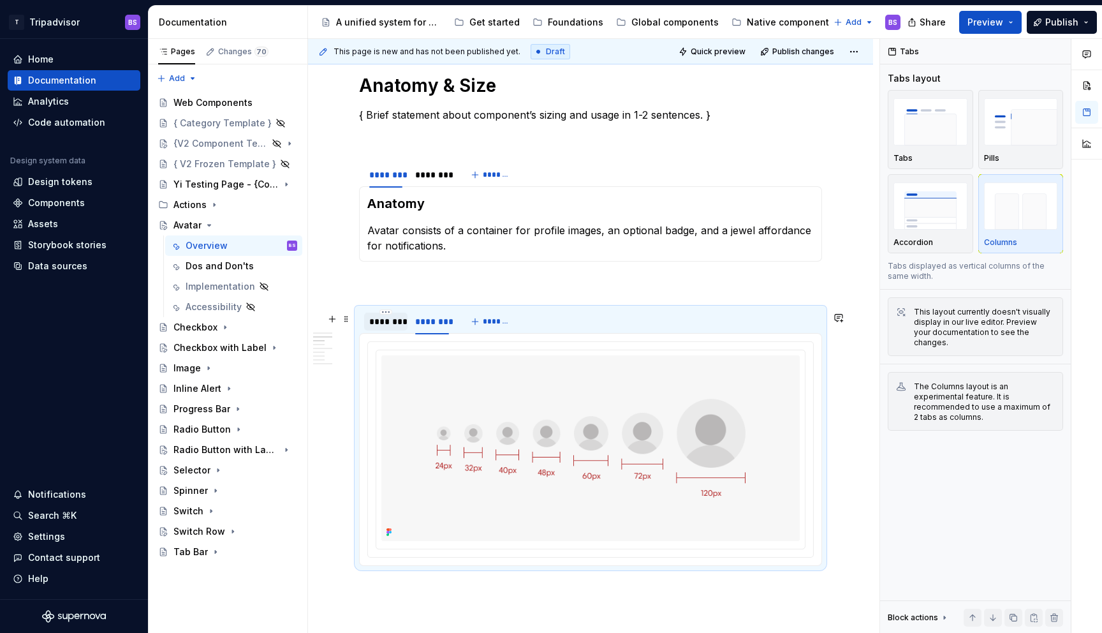
click at [404, 329] on div "********" at bounding box center [385, 322] width 43 height 18
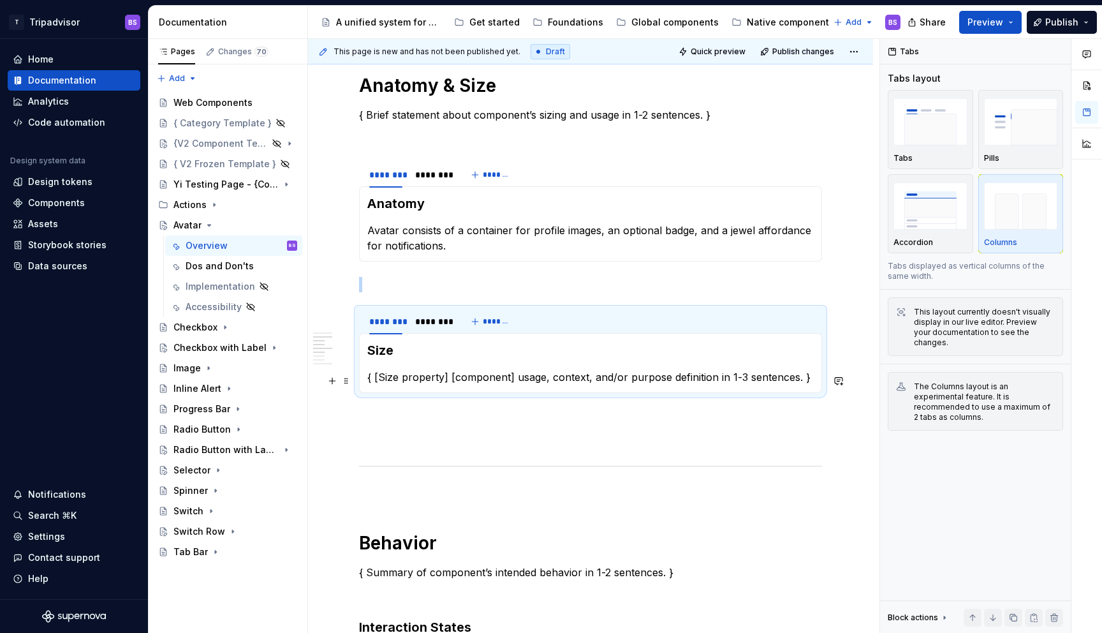
click at [410, 381] on p "{ [Size property] [component] usage, context, and/or purpose definition in 1-3 …" at bounding box center [590, 376] width 447 height 15
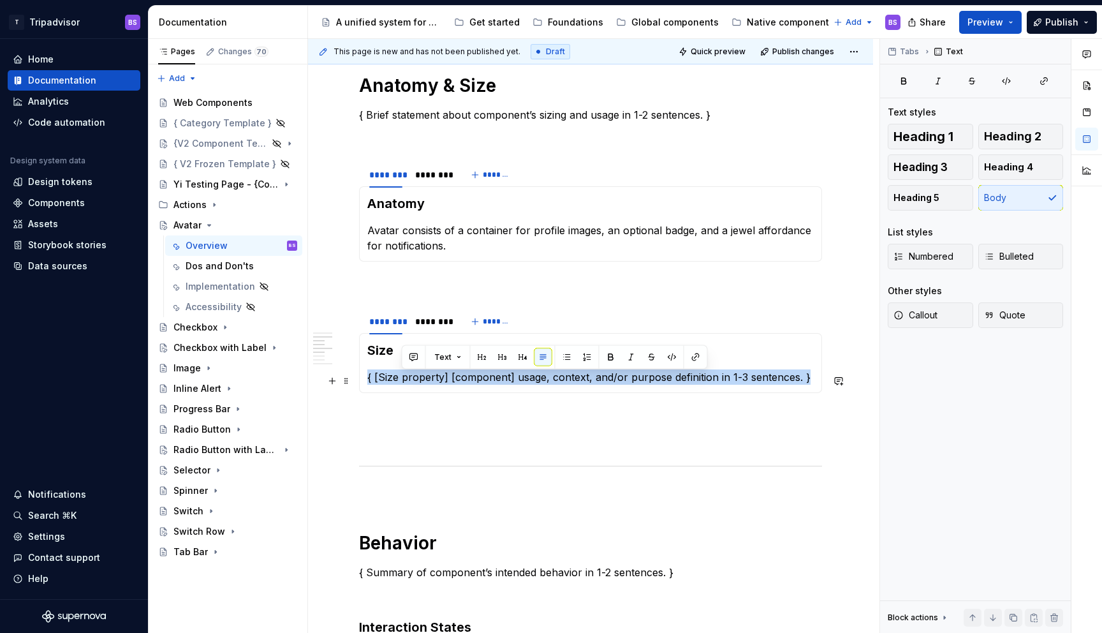
click at [410, 381] on p "{ [Size property] [component] usage, context, and/or purpose definition in 1-3 …" at bounding box center [590, 376] width 447 height 15
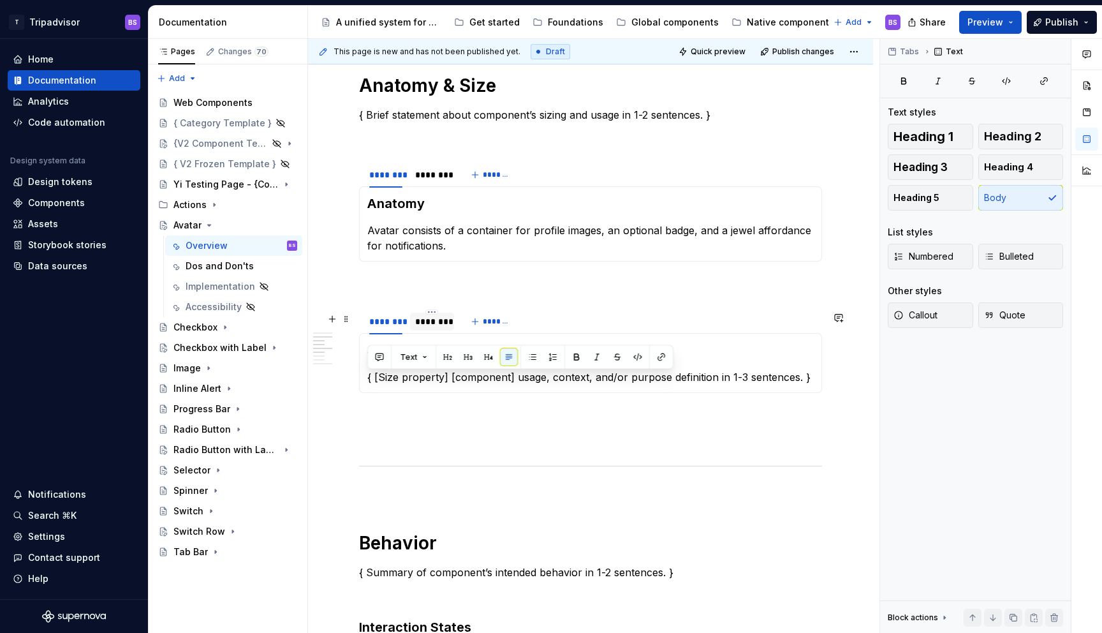
click at [421, 327] on div "********" at bounding box center [431, 321] width 33 height 13
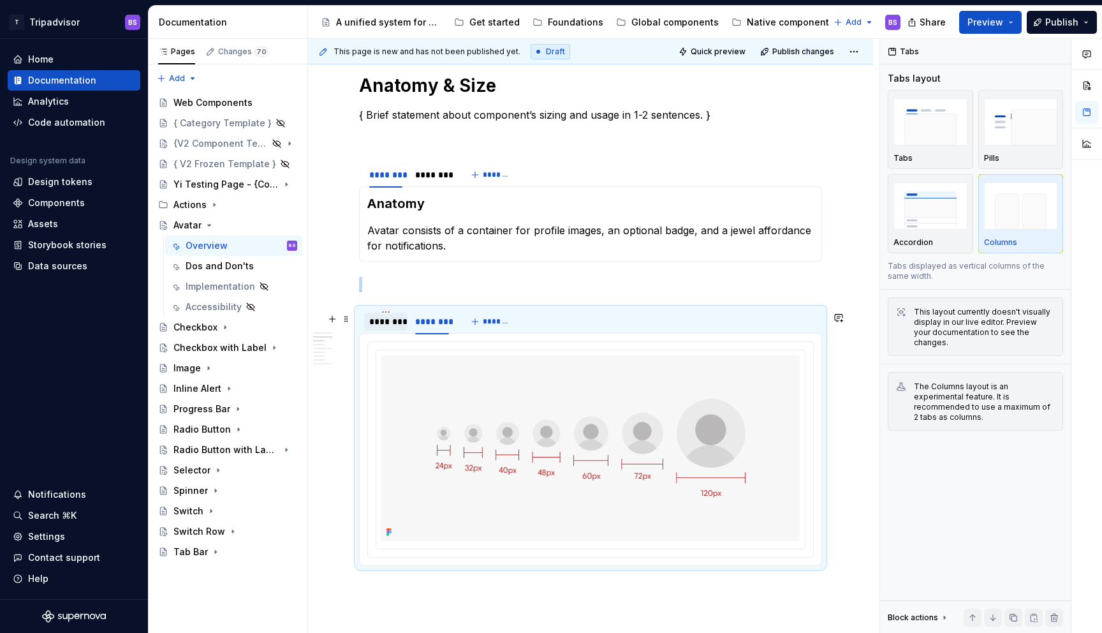
click at [390, 330] on div "********" at bounding box center [385, 322] width 43 height 18
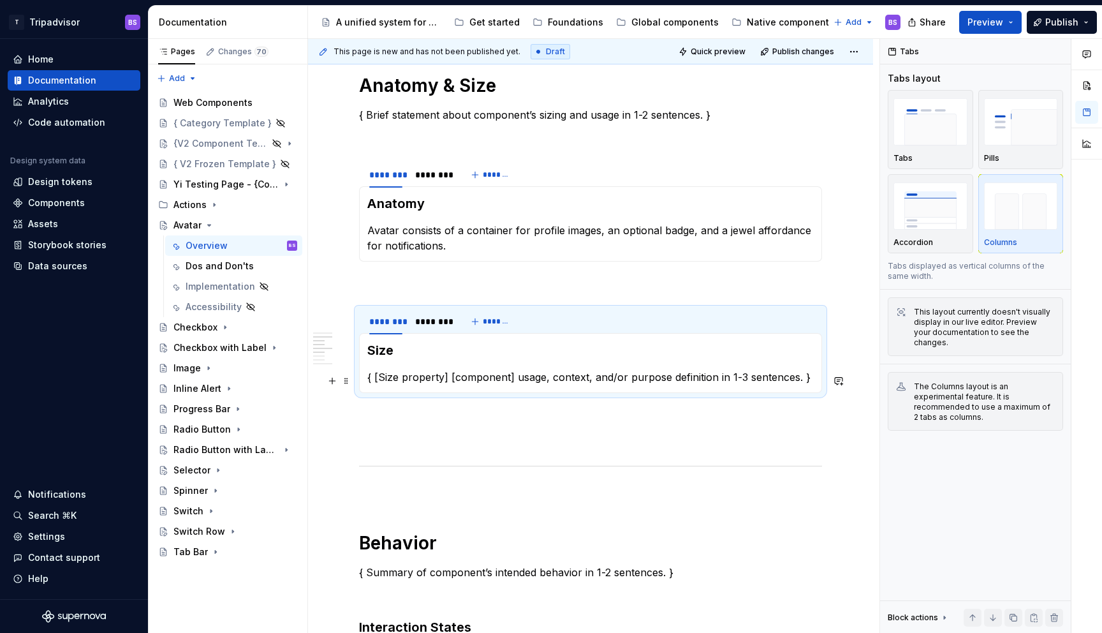
click at [388, 378] on p "{ [Size property] [component] usage, context, and/or purpose definition in 1-3 …" at bounding box center [590, 376] width 447 height 15
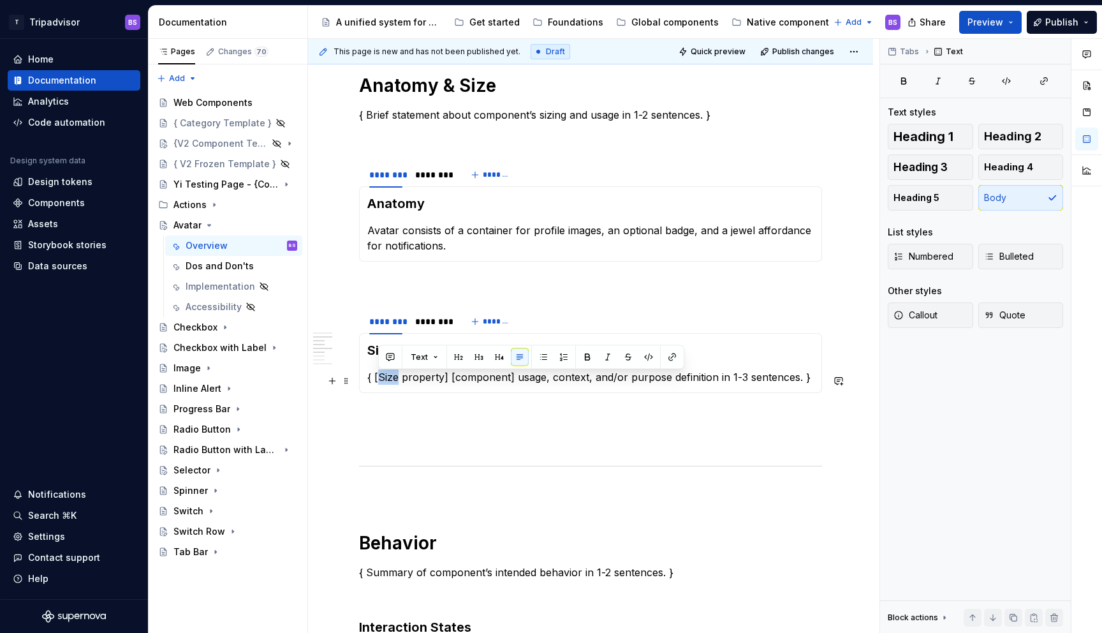
click at [388, 378] on p "{ [Size property] [component] usage, context, and/or purpose definition in 1-3 …" at bounding box center [590, 376] width 447 height 15
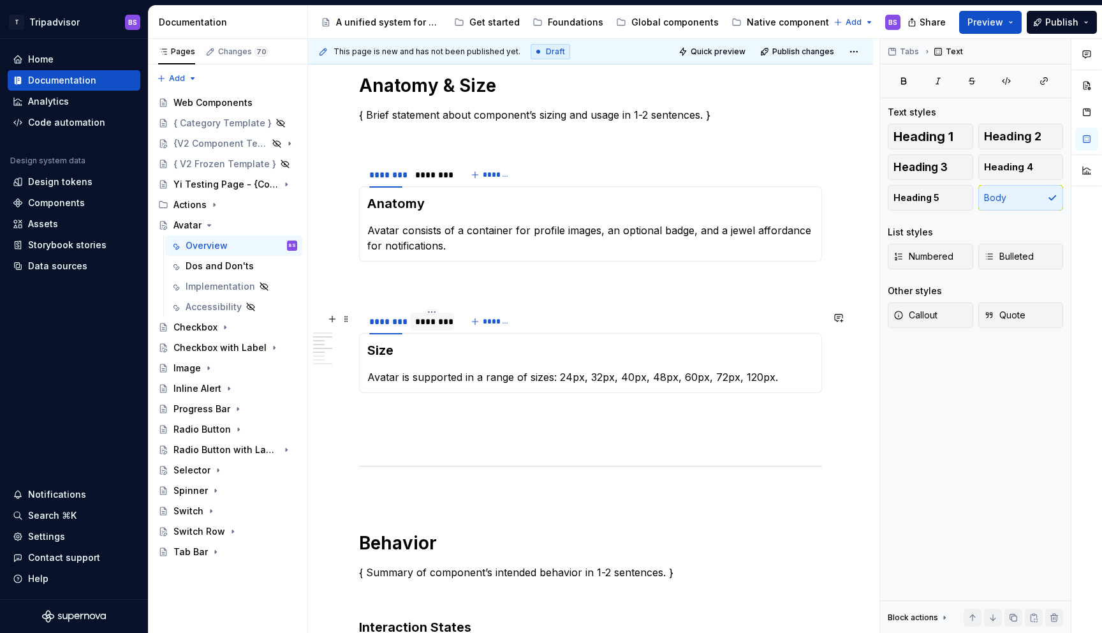
click at [425, 327] on div "********" at bounding box center [431, 321] width 33 height 13
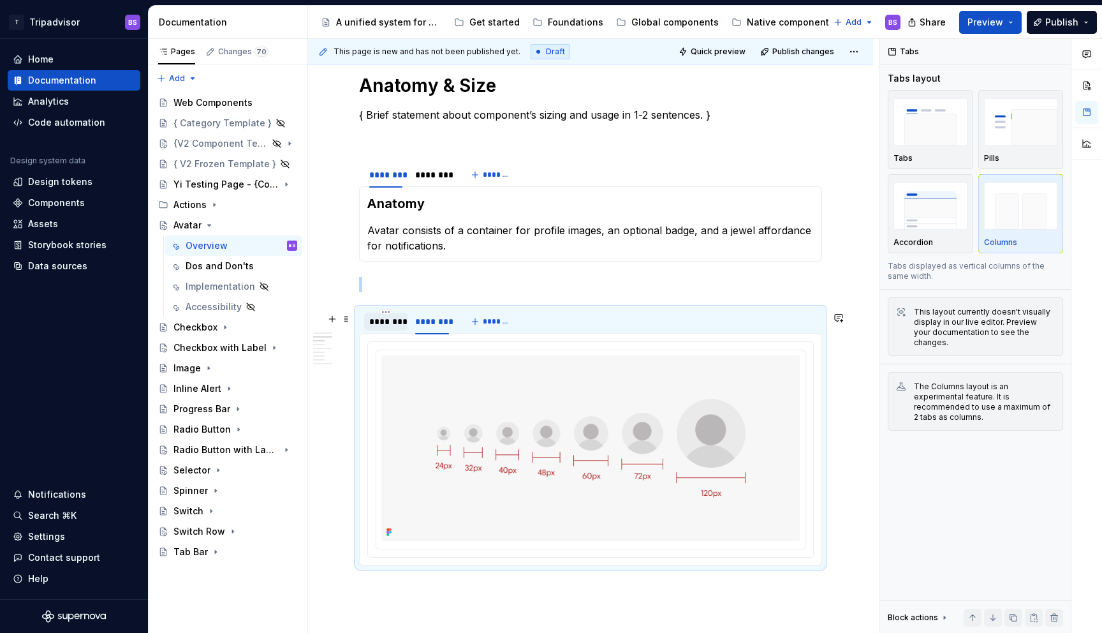
click at [390, 324] on div "********" at bounding box center [385, 321] width 33 height 13
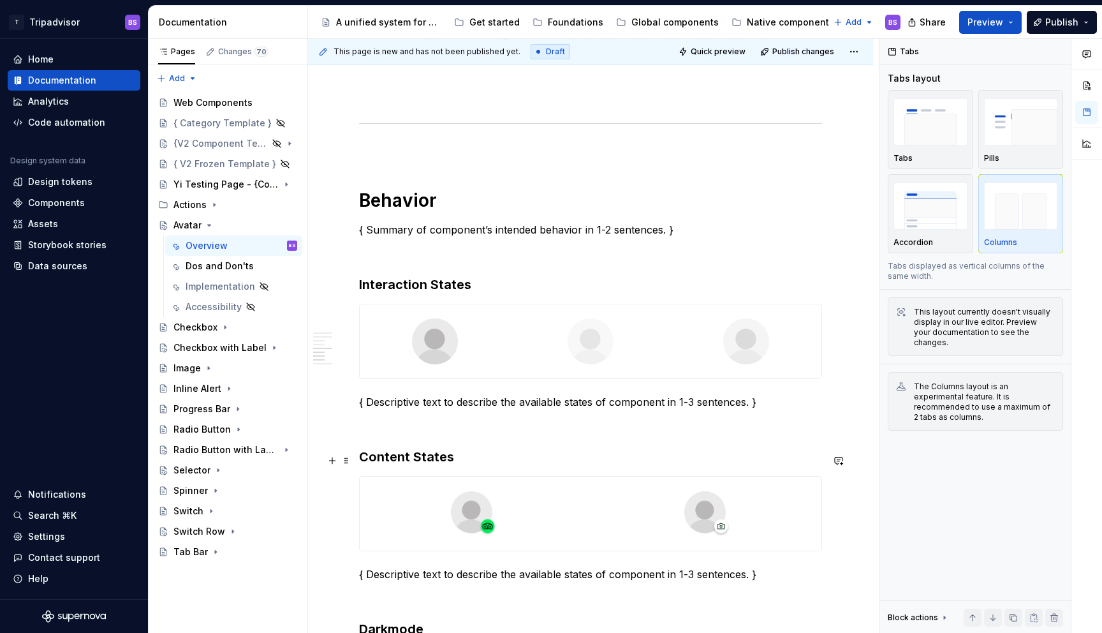
scroll to position [1283, 0]
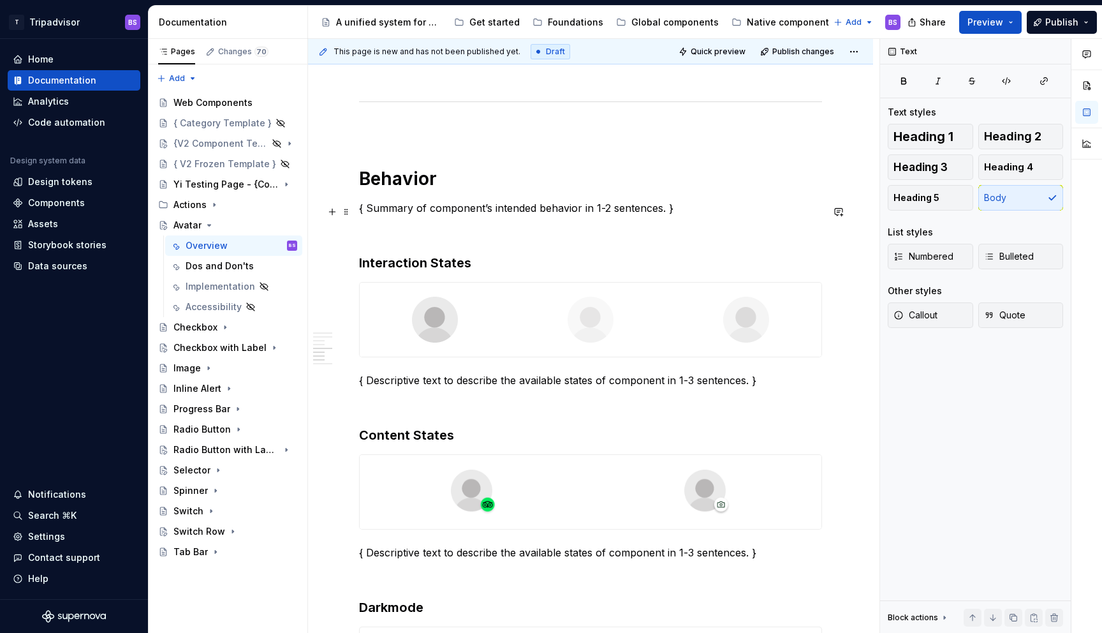
click at [405, 214] on p "{ Summary of component’s intended behavior in 1-2 sentences. }" at bounding box center [590, 207] width 463 height 15
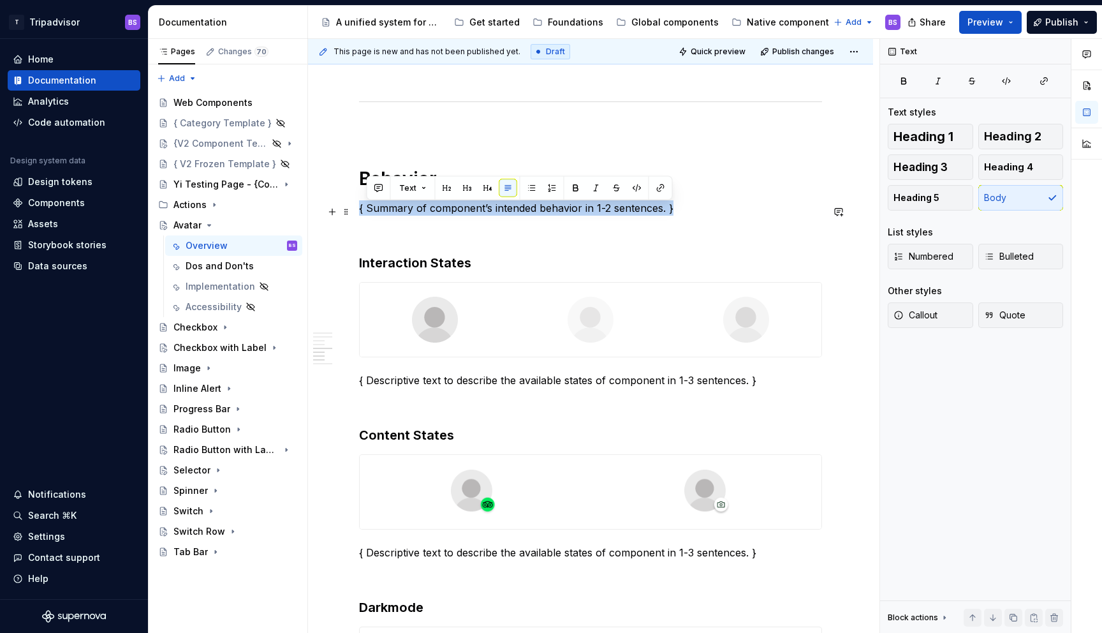
click at [405, 214] on p "{ Summary of component’s intended behavior in 1-2 sentences. }" at bounding box center [590, 207] width 463 height 15
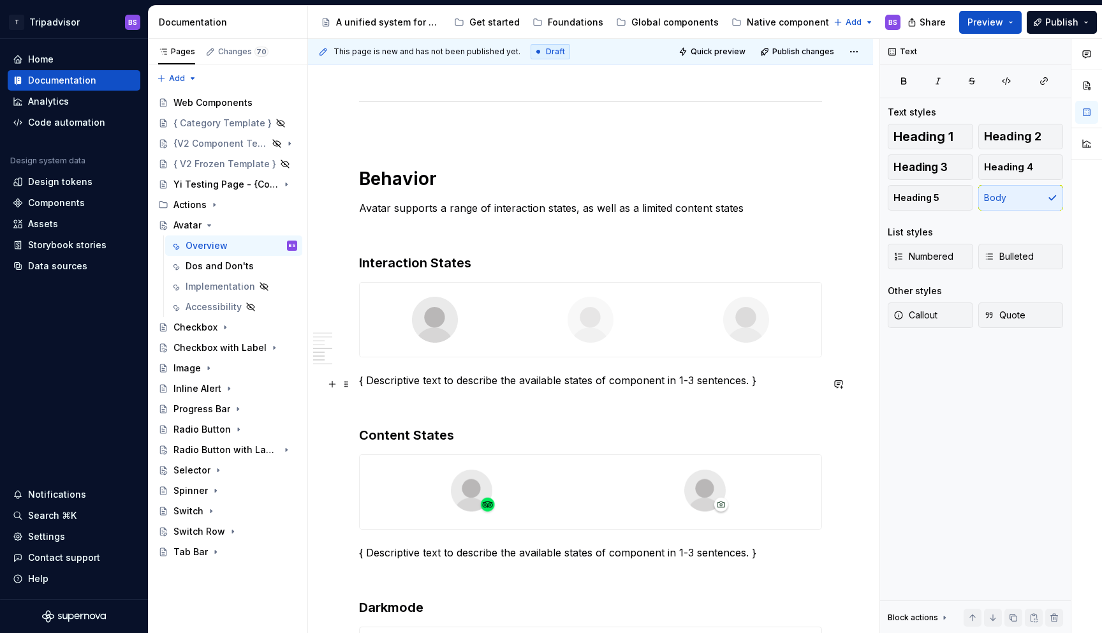
click at [507, 387] on p "{ Descriptive text to describe the available states of component in 1-3 sentenc…" at bounding box center [590, 380] width 463 height 15
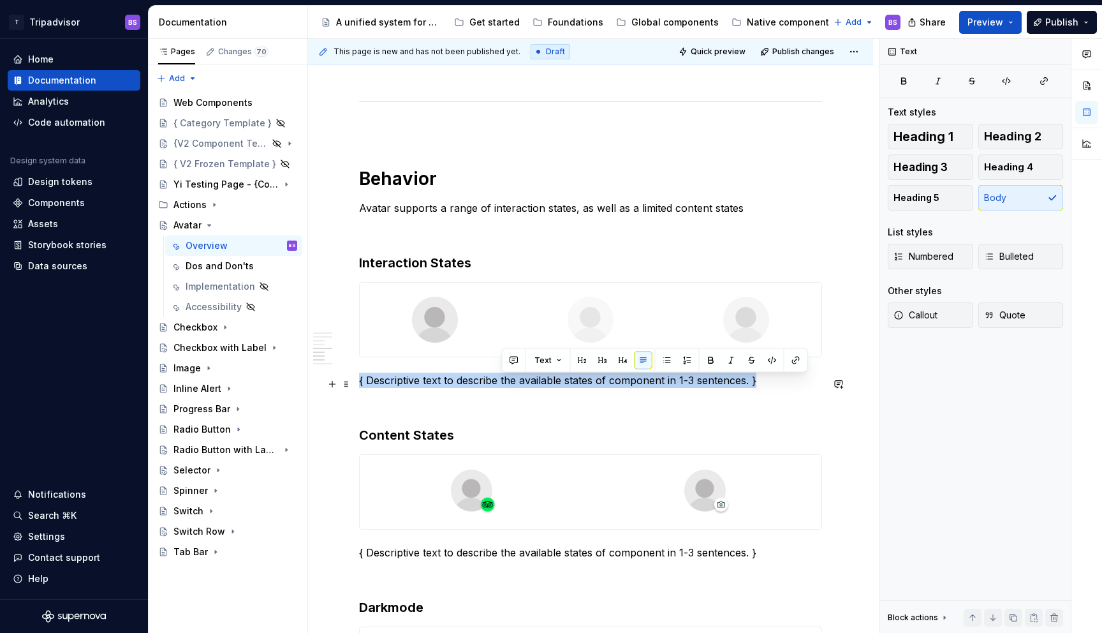
click at [507, 387] on p "{ Descriptive text to describe the available states of component in 1-3 sentenc…" at bounding box center [590, 380] width 463 height 15
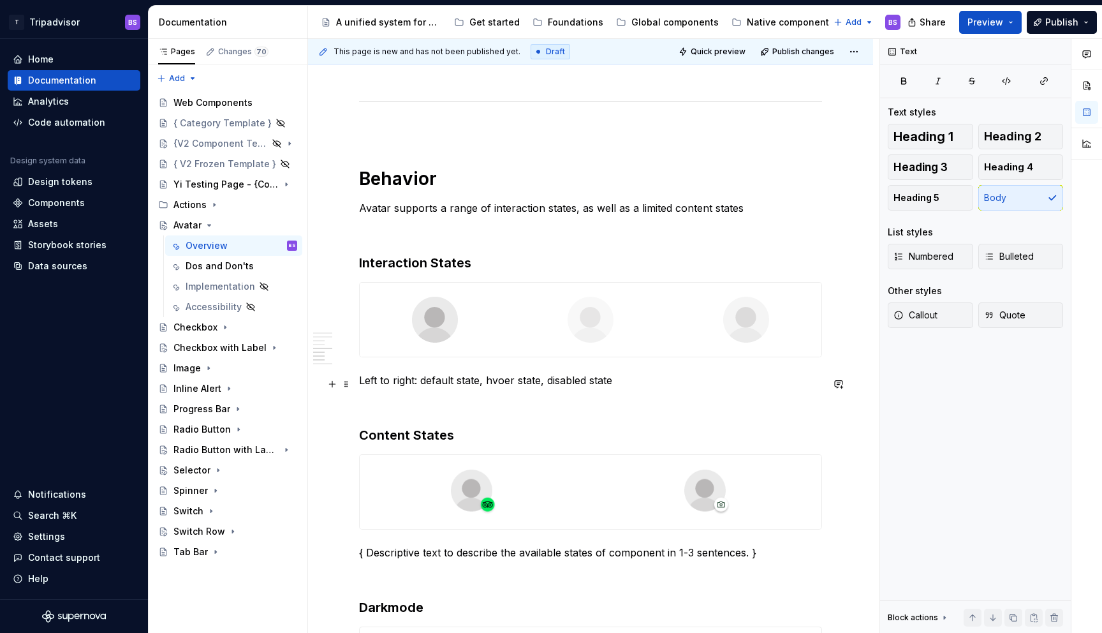
click at [499, 383] on p "Left to right: default state, hvoer state, disabled state" at bounding box center [590, 380] width 463 height 15
click at [626, 382] on p "Left to right: default state, hover state, disabled state" at bounding box center [590, 380] width 463 height 15
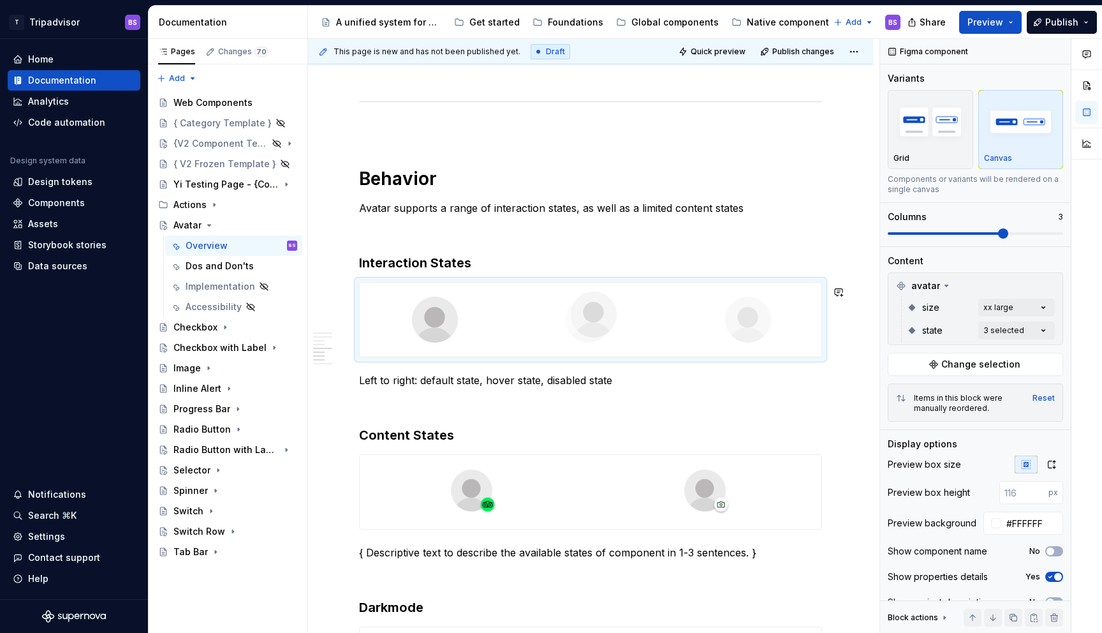
drag, startPoint x: 757, startPoint y: 325, endPoint x: 609, endPoint y: 334, distance: 148.3
click at [610, 334] on body "T Tripadvisor BS Home Documentation Analytics Code automation Design system dat…" at bounding box center [551, 316] width 1102 height 633
drag, startPoint x: 756, startPoint y: 317, endPoint x: 615, endPoint y: 316, distance: 141.0
click at [615, 316] on body "T Tripadvisor BS Home Documentation Analytics Code automation Design system dat…" at bounding box center [551, 316] width 1102 height 633
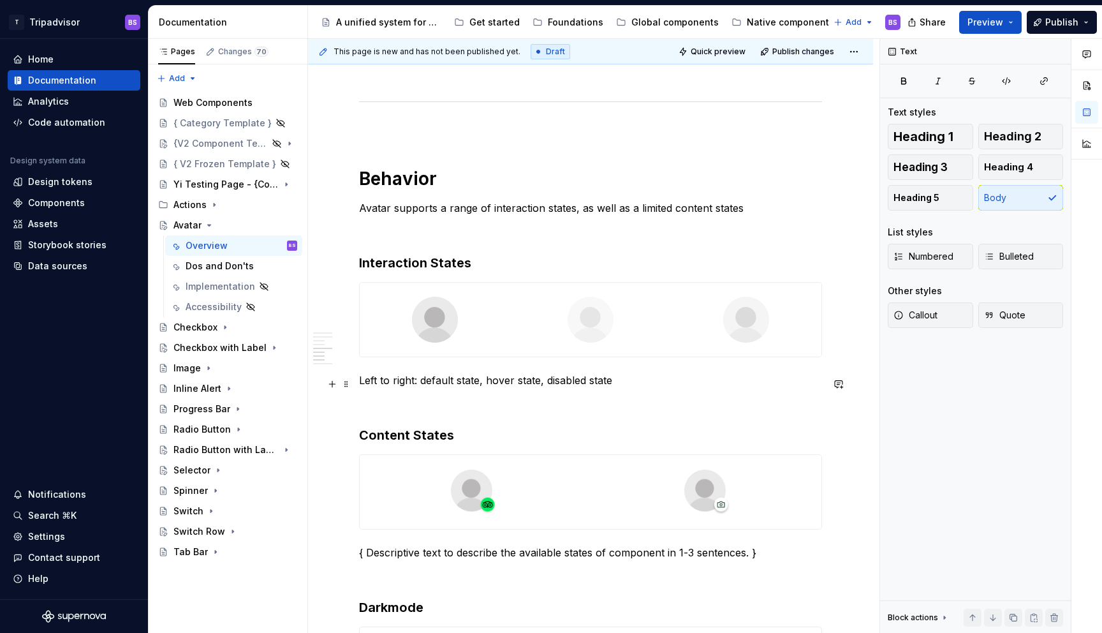
click at [549, 383] on p "Left to right: default state, hover state, disabled state" at bounding box center [590, 380] width 463 height 15
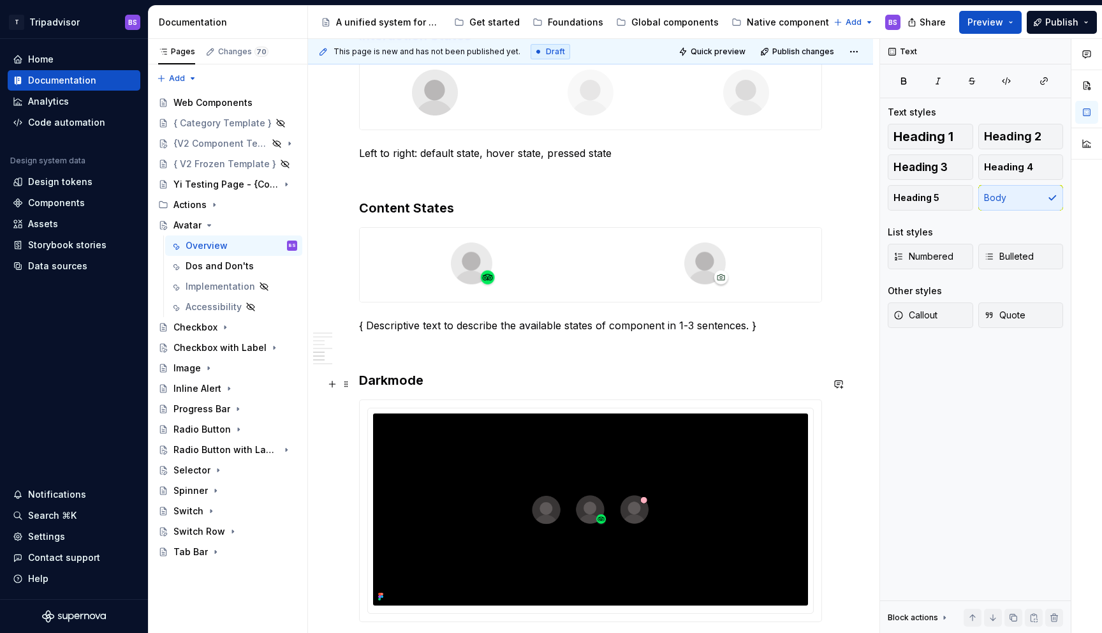
scroll to position [1514, 0]
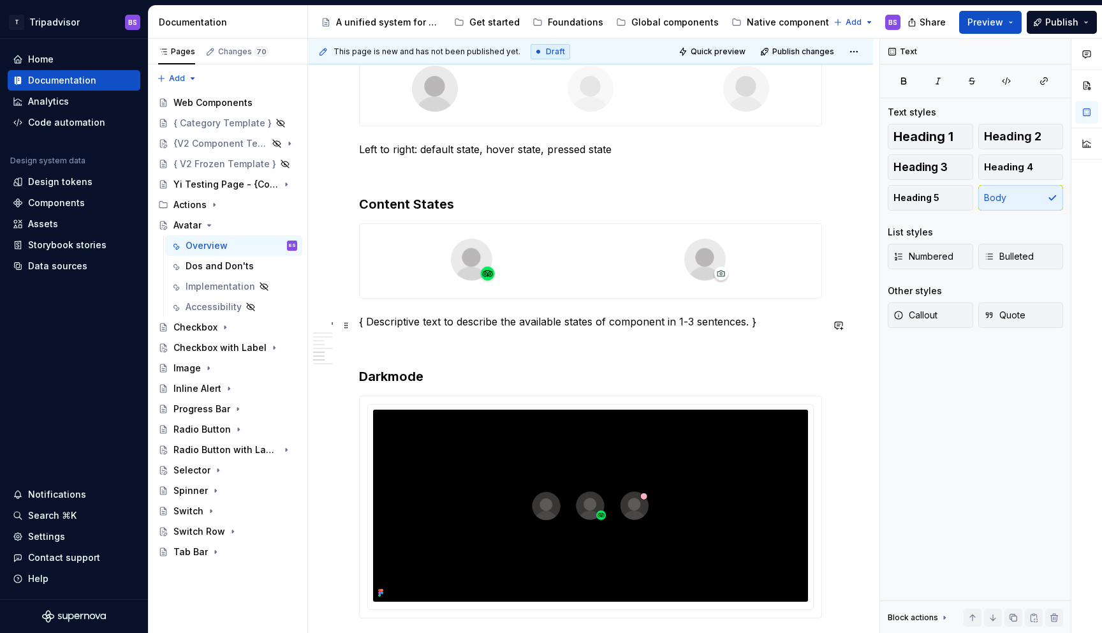
click at [470, 327] on p "{ Descriptive text to describe the available states of component in 1-3 sentenc…" at bounding box center [590, 321] width 463 height 15
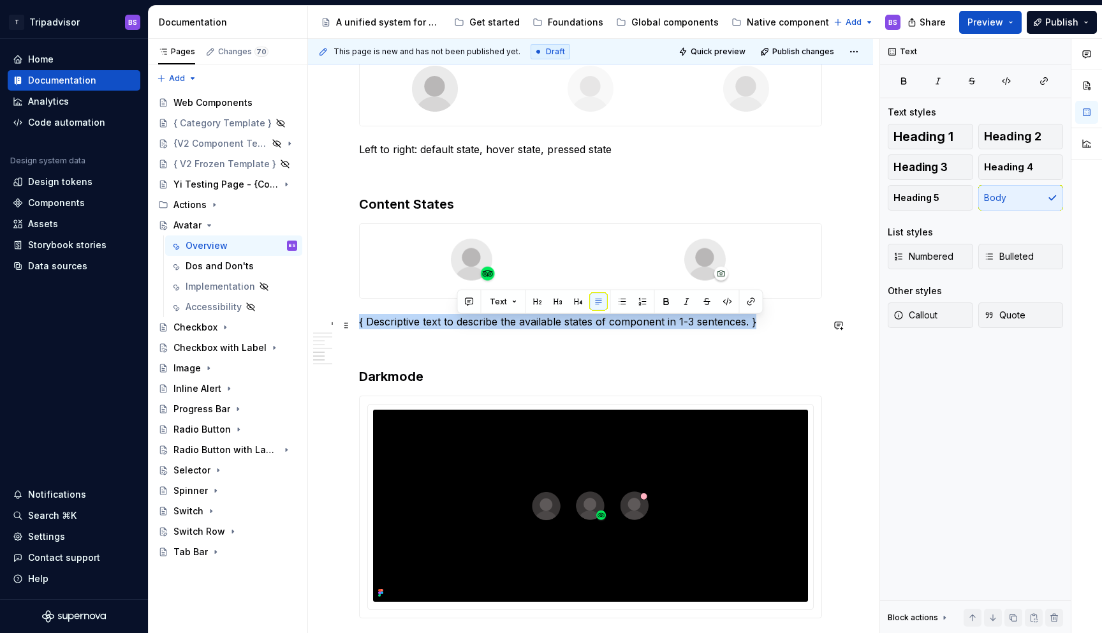
click at [470, 327] on p "{ Descriptive text to describe the available states of component in 1-3 sentenc…" at bounding box center [590, 321] width 463 height 15
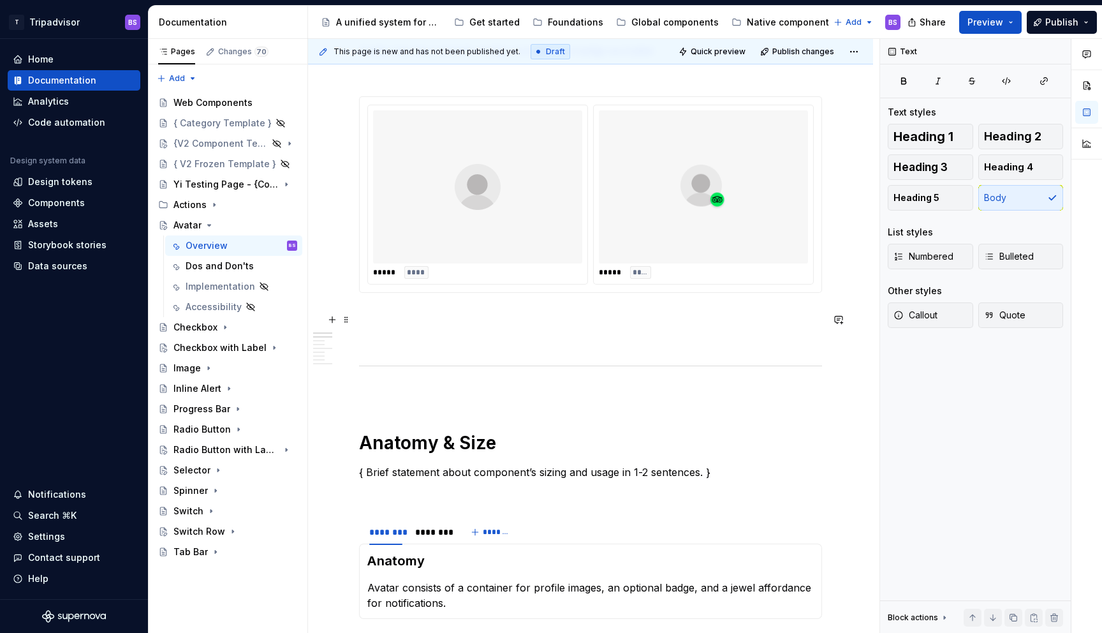
scroll to position [450, 0]
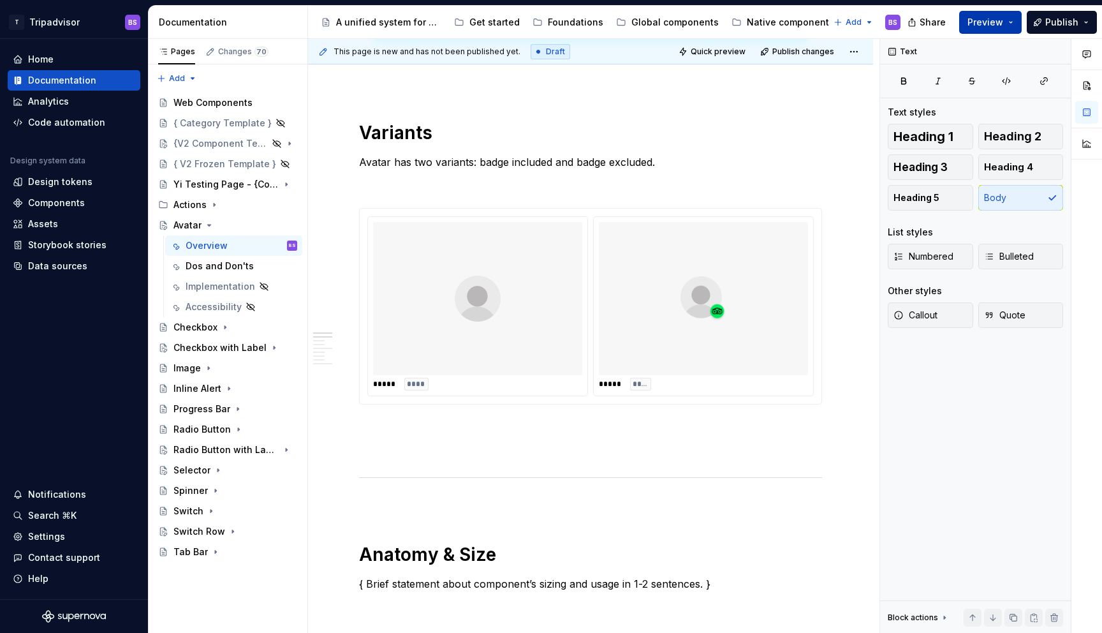
click at [988, 20] on span "Preview" at bounding box center [986, 22] width 36 height 13
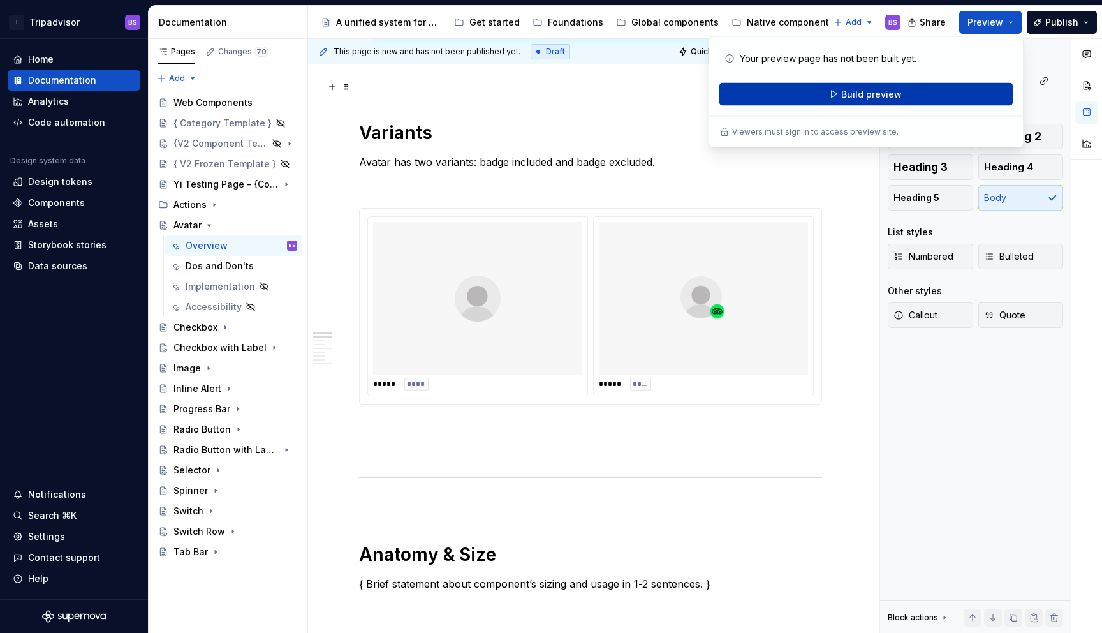
click at [877, 92] on span "Build preview" at bounding box center [871, 94] width 61 height 13
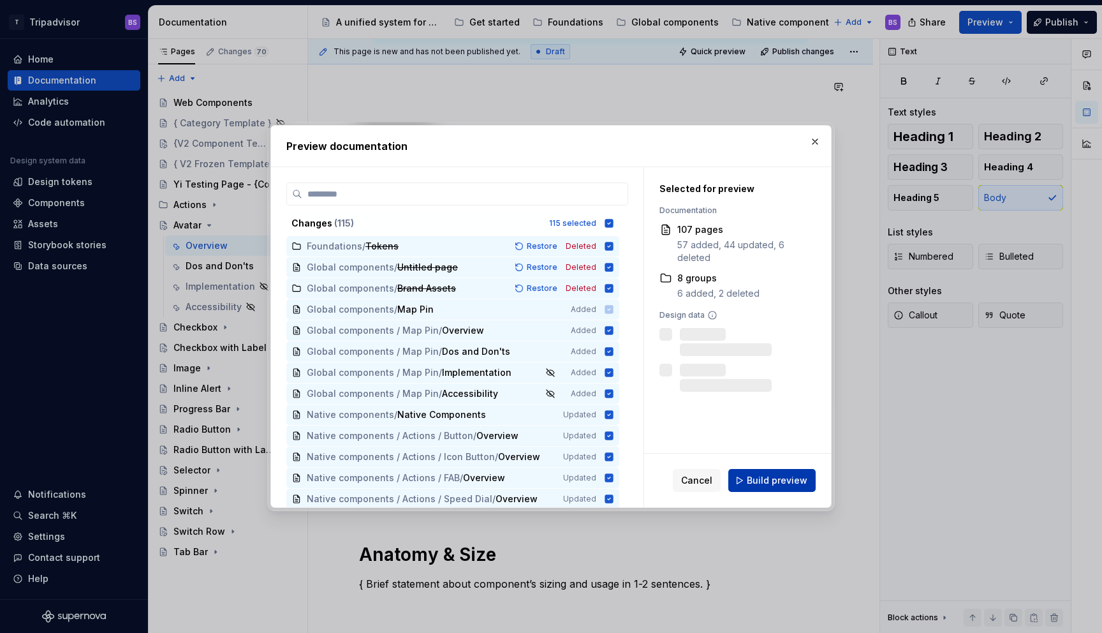
click at [778, 477] on span "Build preview" at bounding box center [777, 480] width 61 height 13
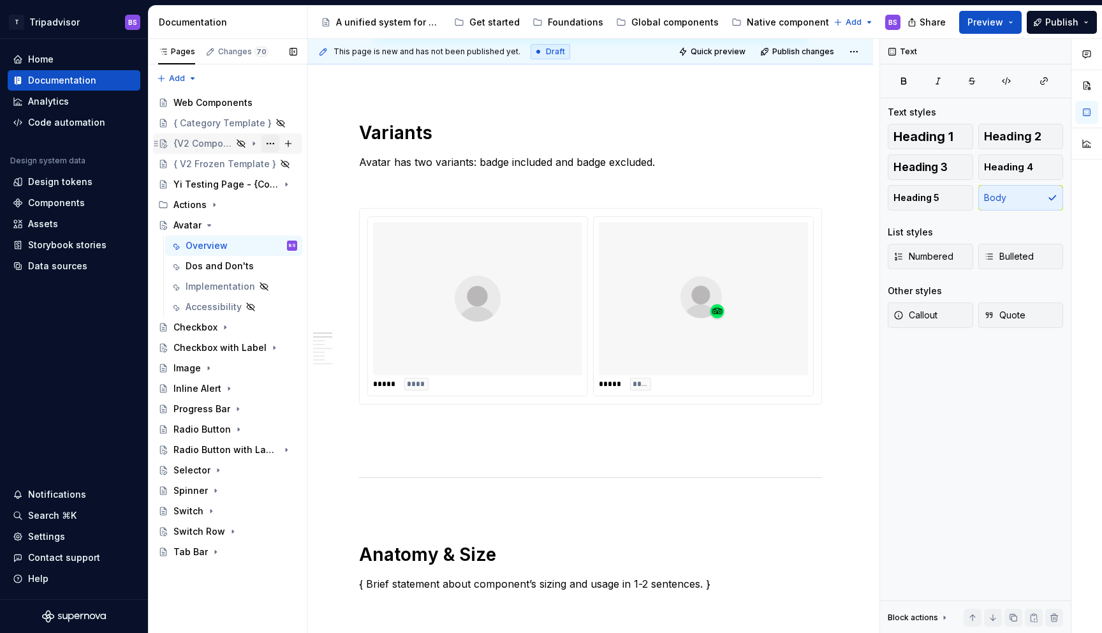
click at [266, 142] on button "Page tree" at bounding box center [271, 144] width 18 height 18
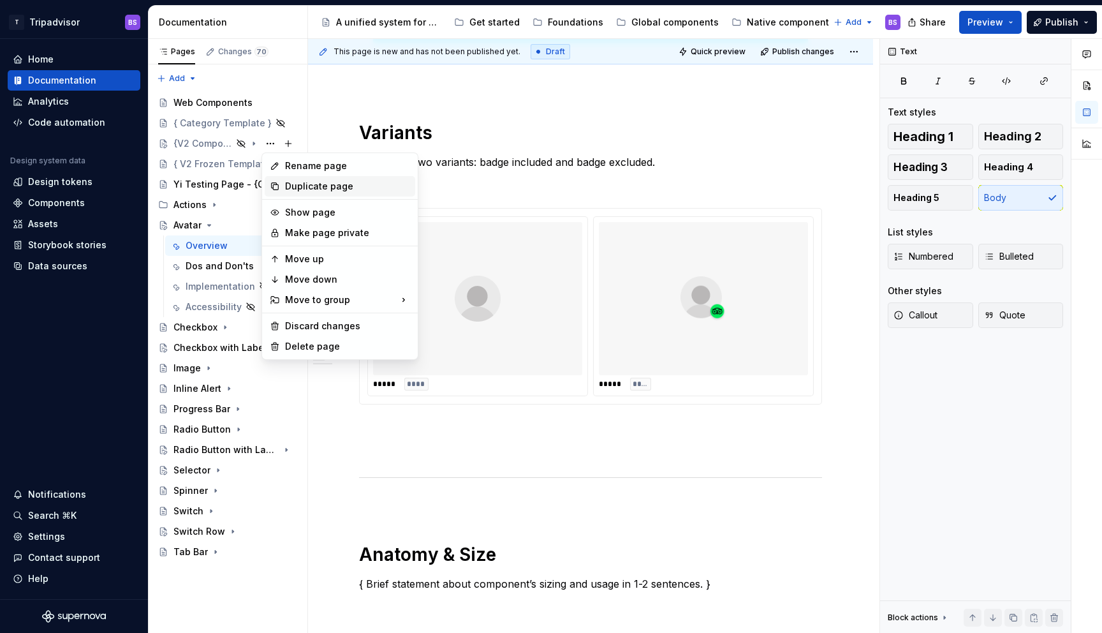
click at [302, 184] on div "Duplicate page" at bounding box center [347, 186] width 125 height 13
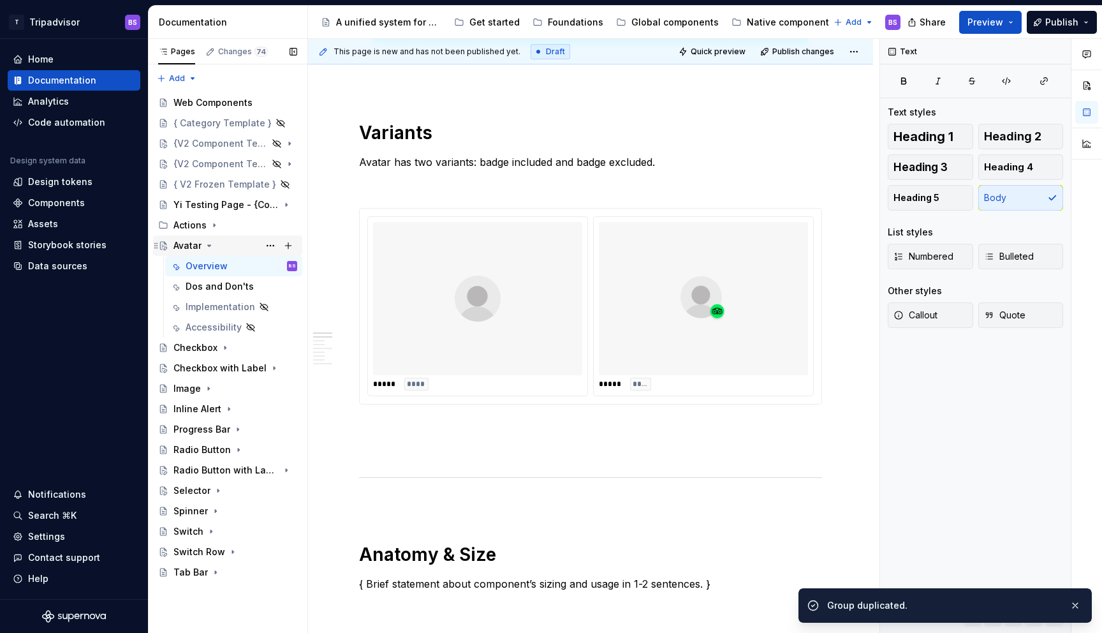
click at [211, 245] on icon "Page tree" at bounding box center [209, 245] width 10 height 10
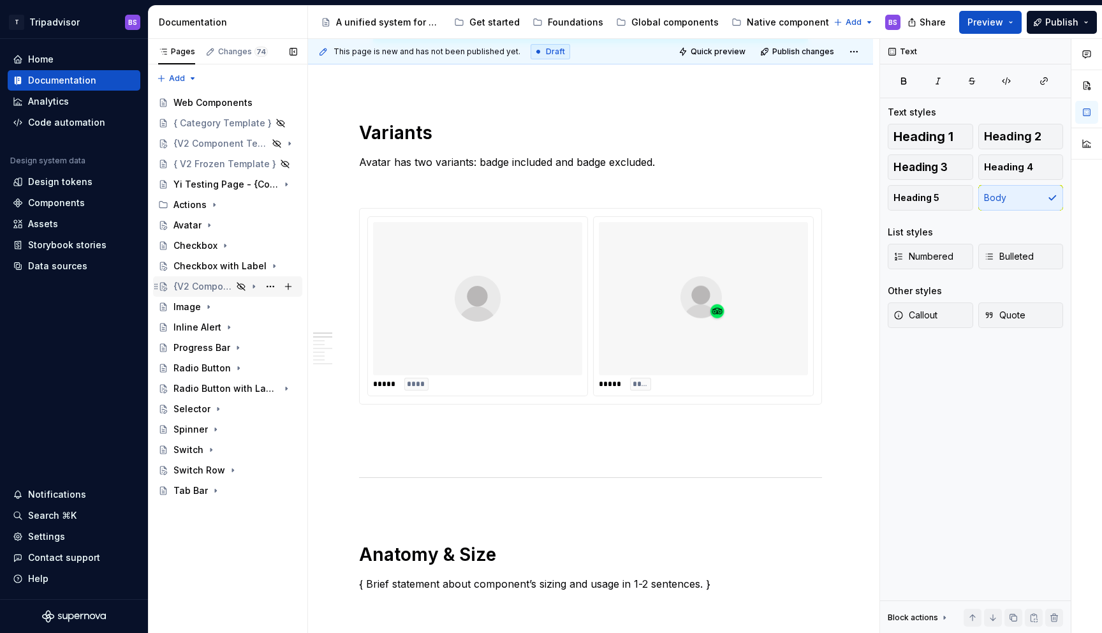
click at [219, 286] on div "{V2 Component Template}" at bounding box center [203, 286] width 59 height 13
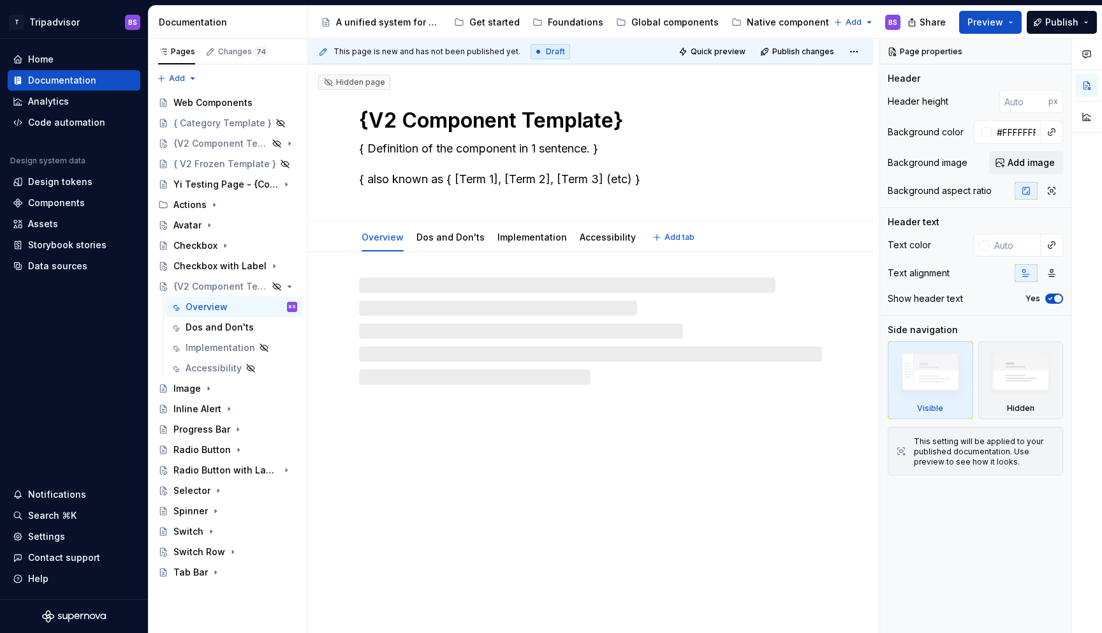
click at [440, 118] on textarea "{V2 Component Template}" at bounding box center [588, 120] width 463 height 31
click at [438, 120] on textarea "{V2 Component Template}" at bounding box center [588, 120] width 463 height 31
type textarea "*"
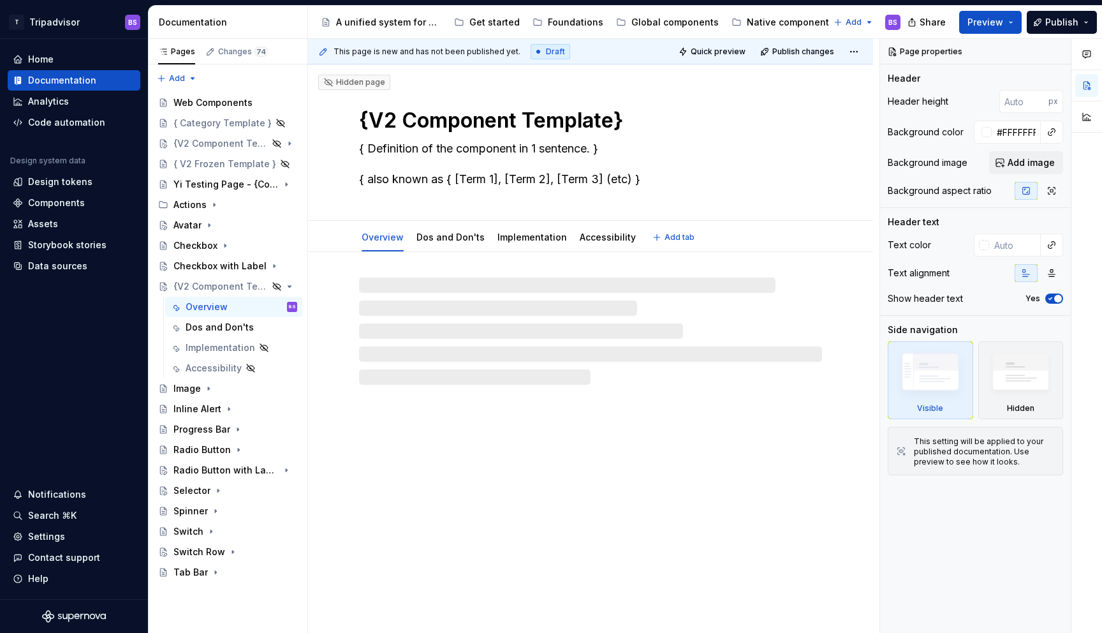
type textarea "F"
type textarea "*"
type textarea "Fa"
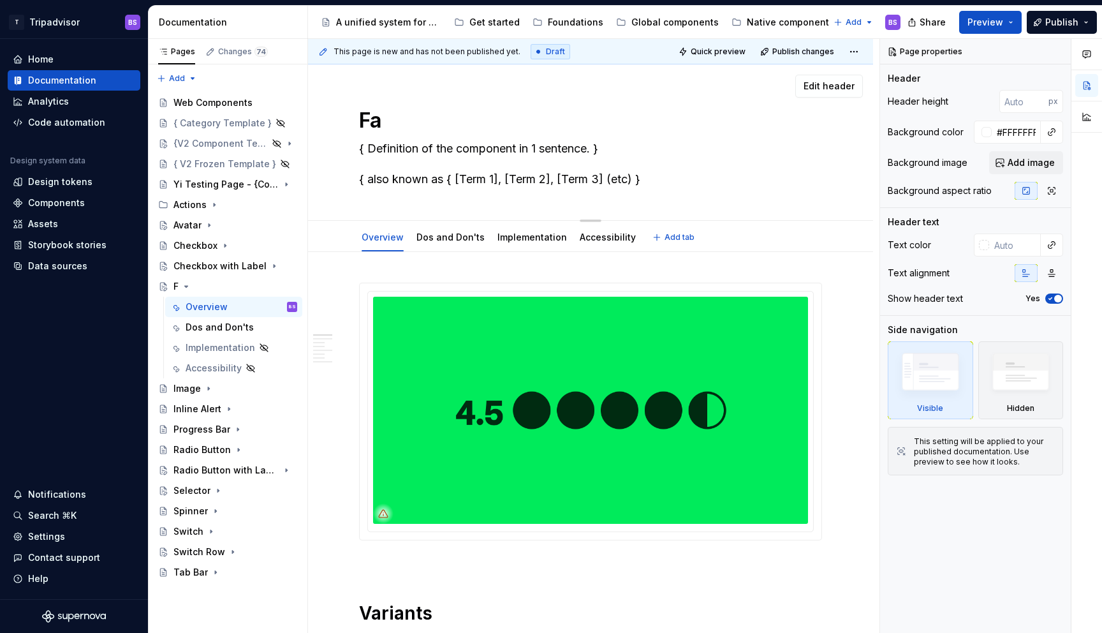
type textarea "*"
type textarea "Fac"
type textarea "*"
type textarea "Face"
type textarea "*"
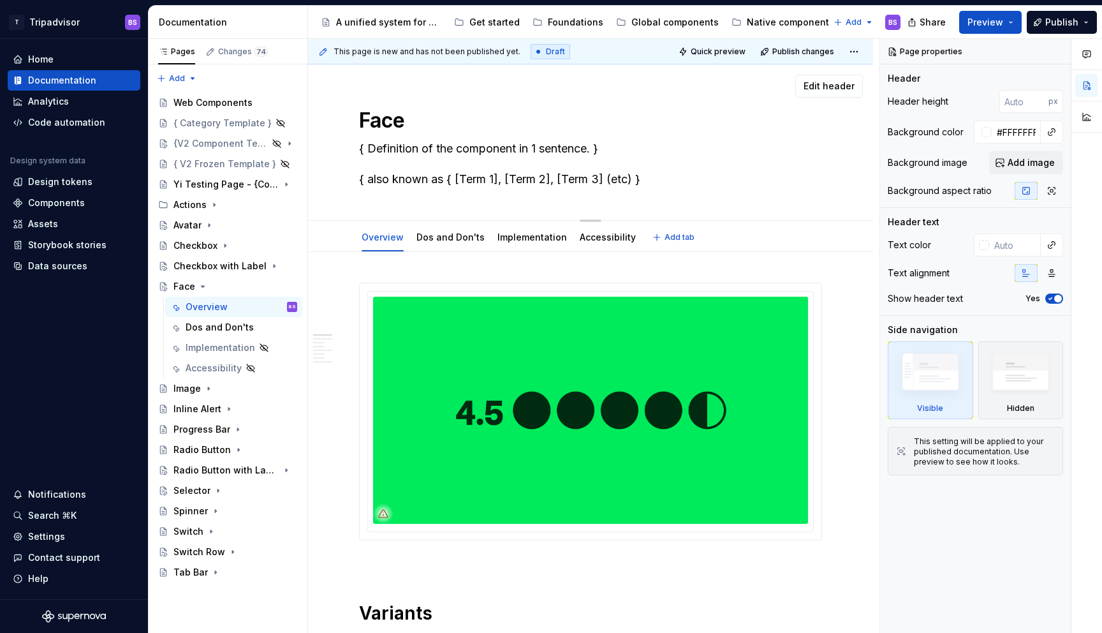
type textarea "Facep"
type textarea "*"
type textarea "Facepi"
type textarea "*"
type textarea "Facepil"
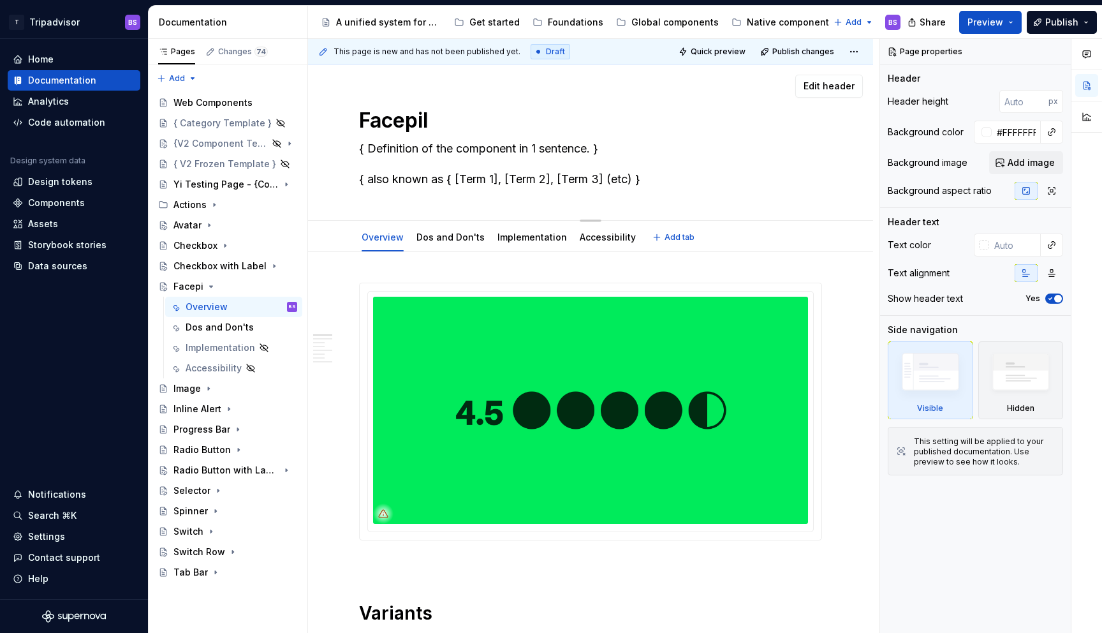
type textarea "*"
type textarea "Facepile"
type textarea "*"
type textarea "Facepile"
click at [219, 286] on icon "Page tree" at bounding box center [219, 286] width 10 height 10
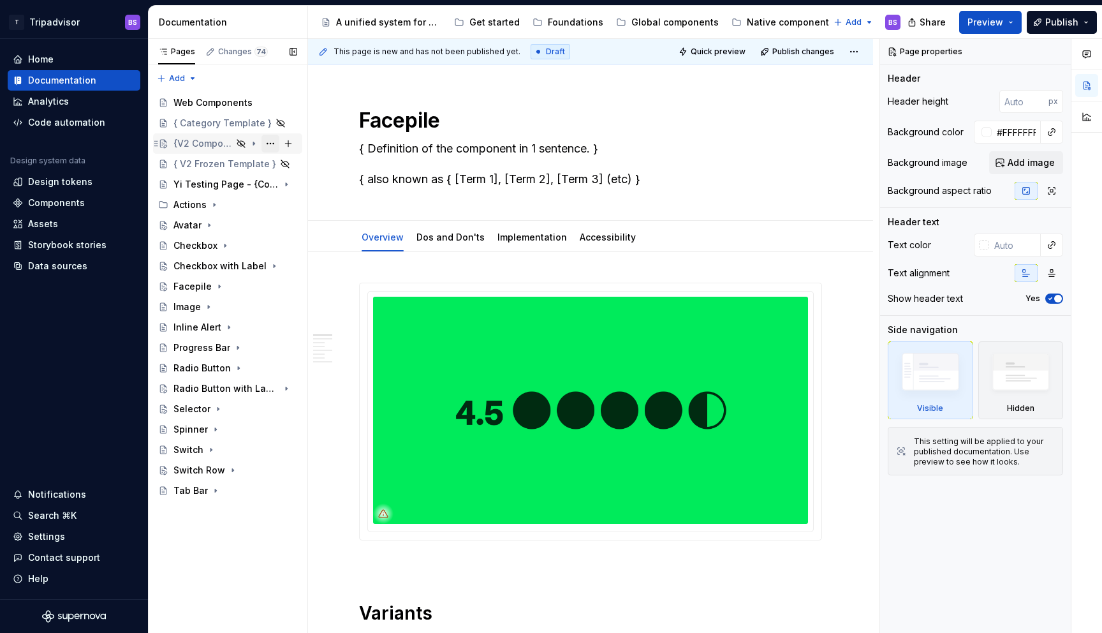
click at [271, 142] on button "Page tree" at bounding box center [271, 144] width 18 height 18
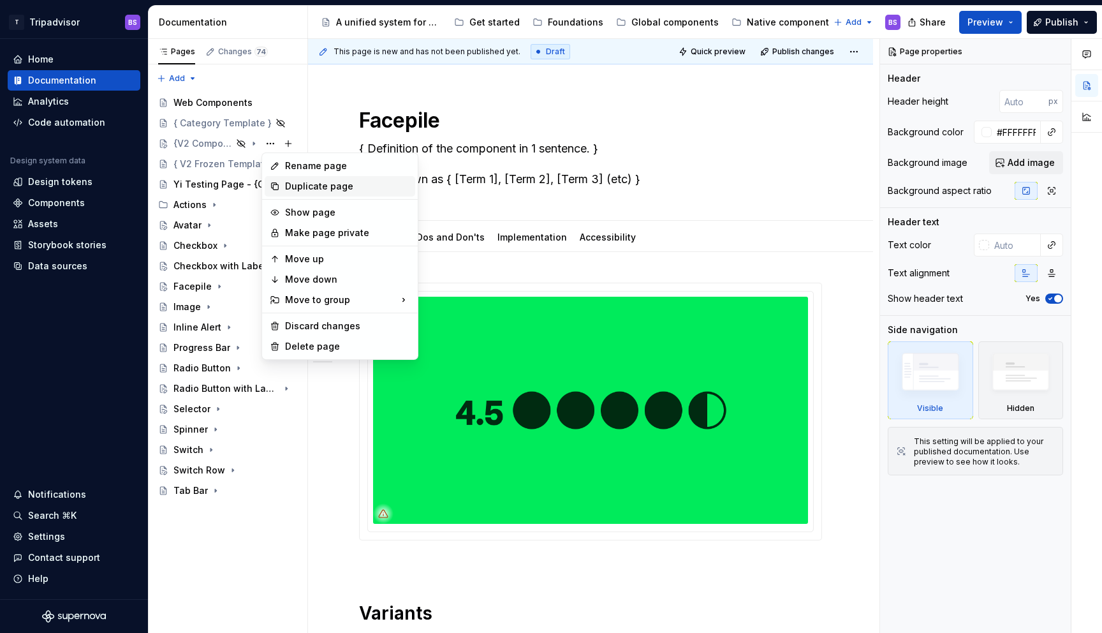
click at [290, 185] on div "Duplicate page" at bounding box center [347, 186] width 125 height 13
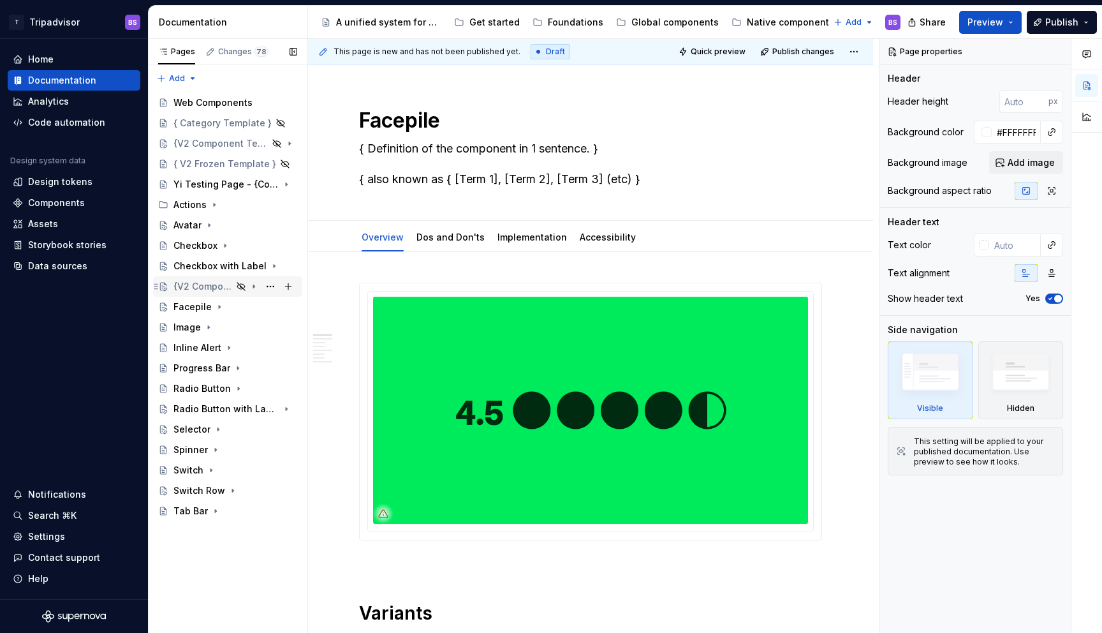
drag, startPoint x: 214, startPoint y: 286, endPoint x: 223, endPoint y: 281, distance: 10.8
click at [214, 286] on div "{V2 Component Template}" at bounding box center [203, 286] width 59 height 13
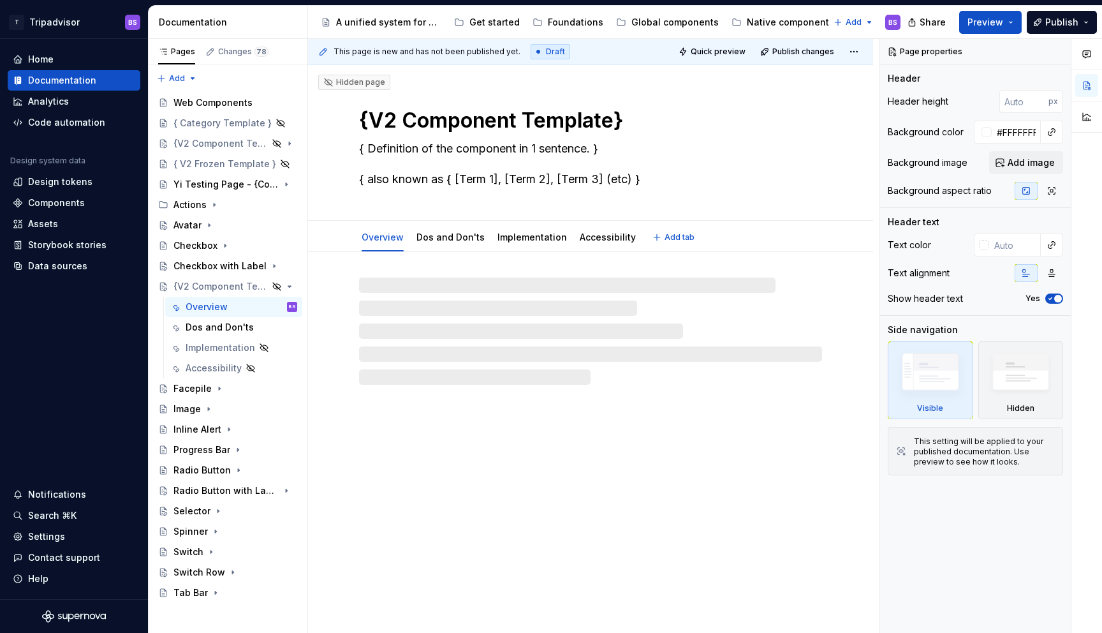
click at [397, 122] on textarea "{V2 Component Template}" at bounding box center [588, 120] width 463 height 31
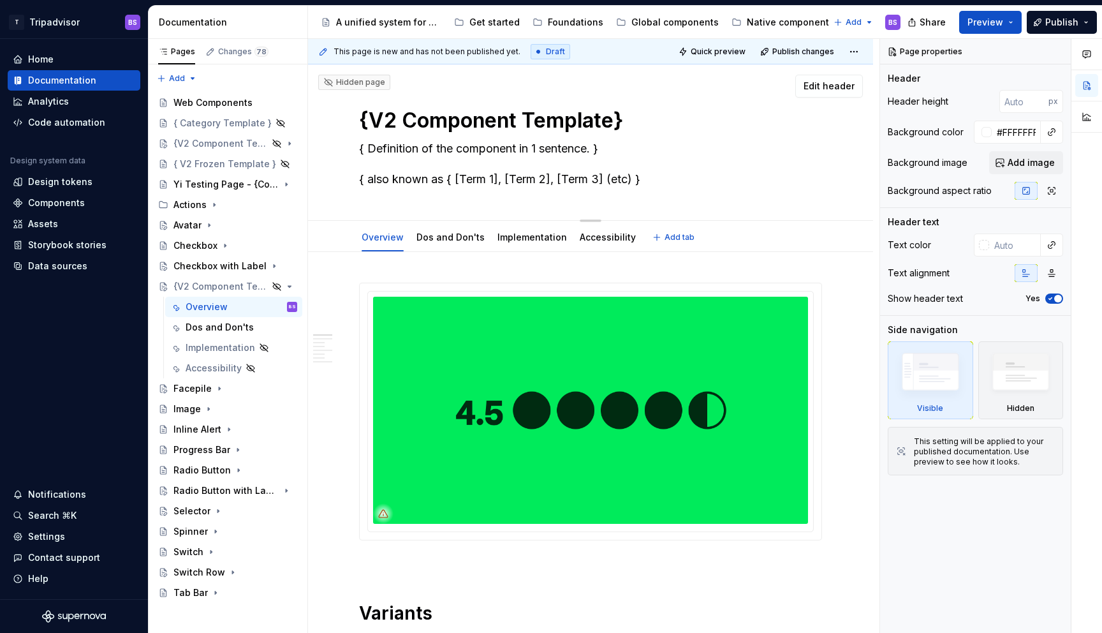
type textarea "*"
type textarea "C"
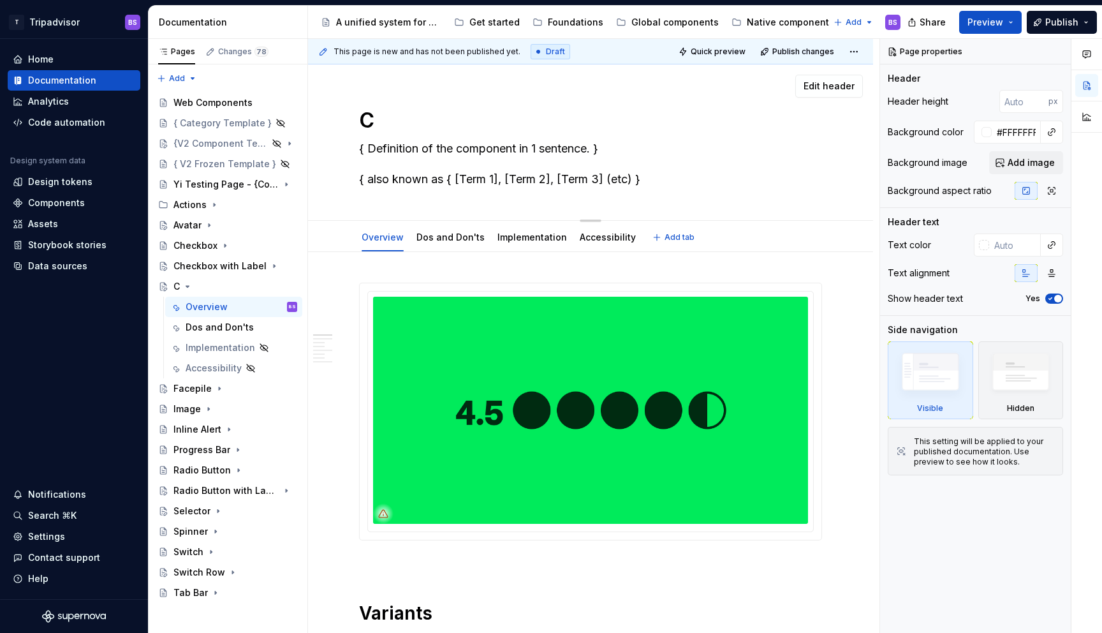
type textarea "*"
type textarea "Co"
type textarea "*"
type textarea "Col"
type textarea "*"
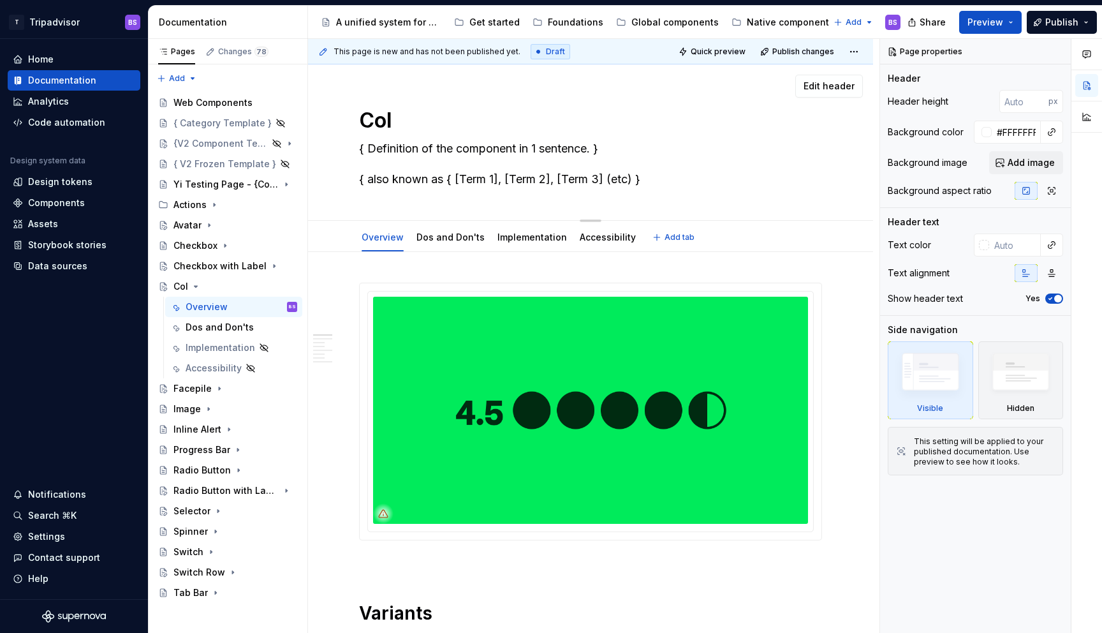
type textarea "Coll"
type textarea "*"
type textarea "Colla"
type textarea "*"
type textarea "Collap"
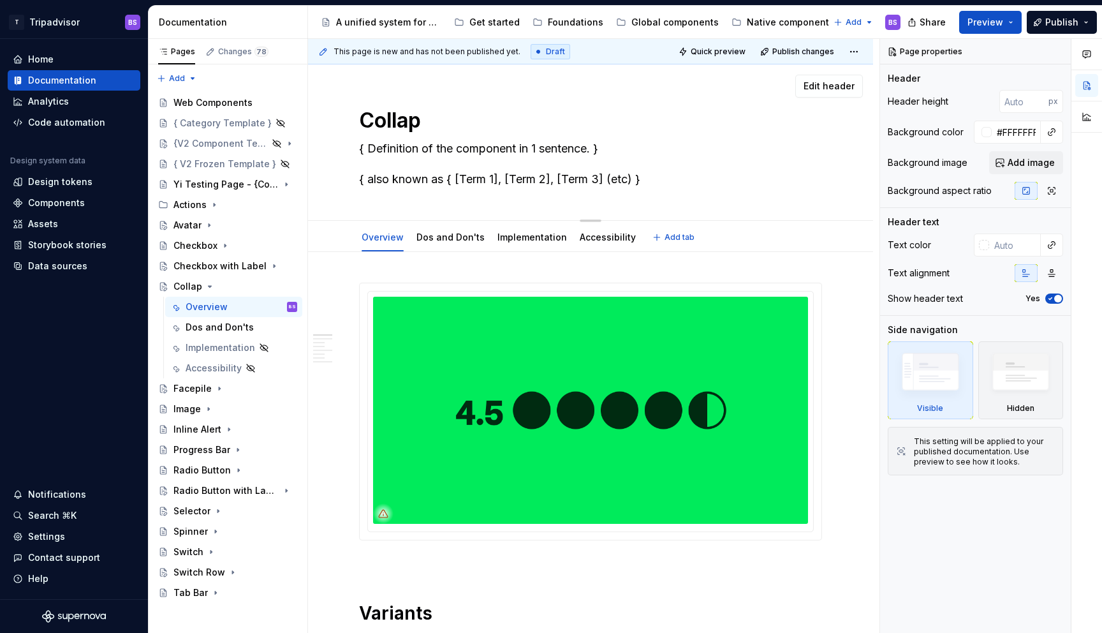
type textarea "*"
type textarea "Collaps"
type textarea "*"
type textarea "Collapsi"
type textarea "*"
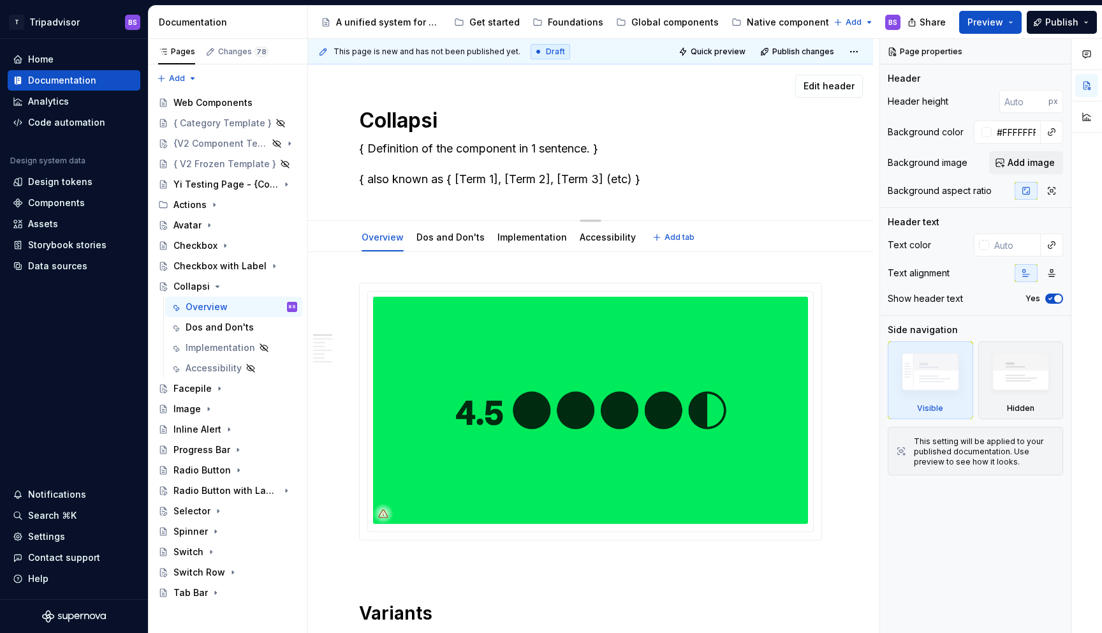
type textarea "Collaps"
type textarea "*"
type textarea "Collap"
type textarea "*"
type textarea "Collaps"
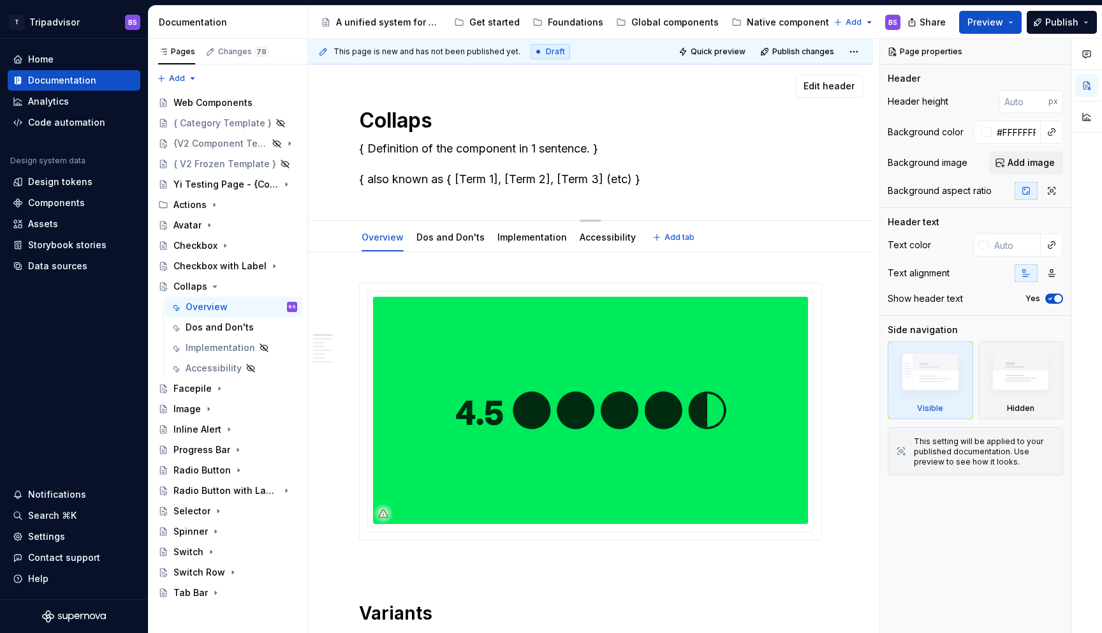
type textarea "*"
type textarea "Collapsi"
type textarea "*"
type textarea "Collapsib"
type textarea "*"
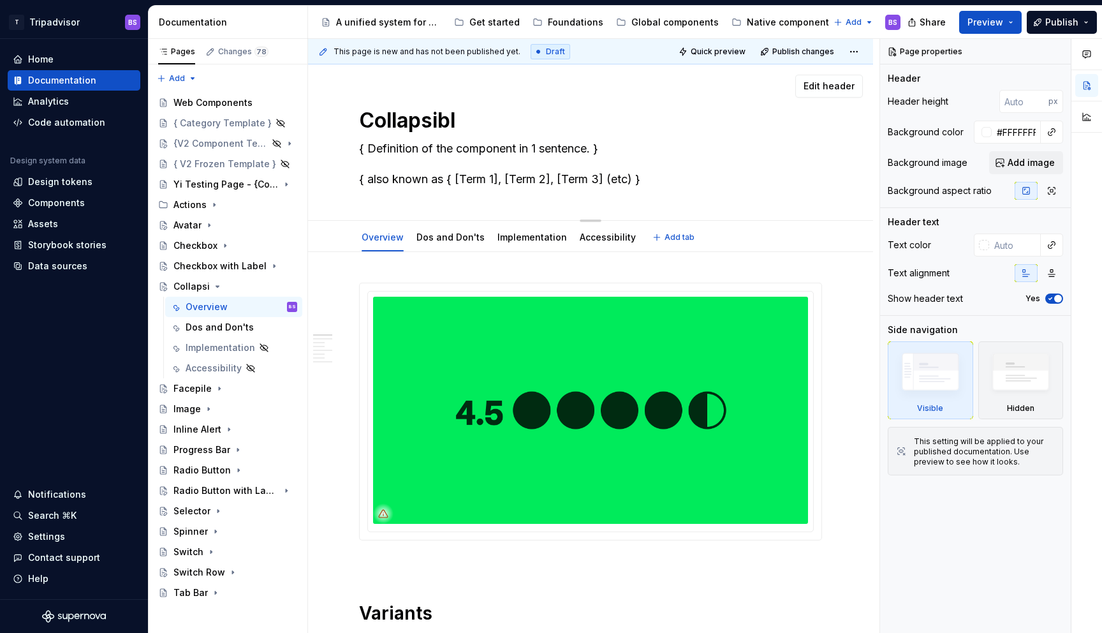
type textarea "Collapsible"
type textarea "*"
type textarea "Collapsible"
type textarea "*"
type textarea "Collapsible T"
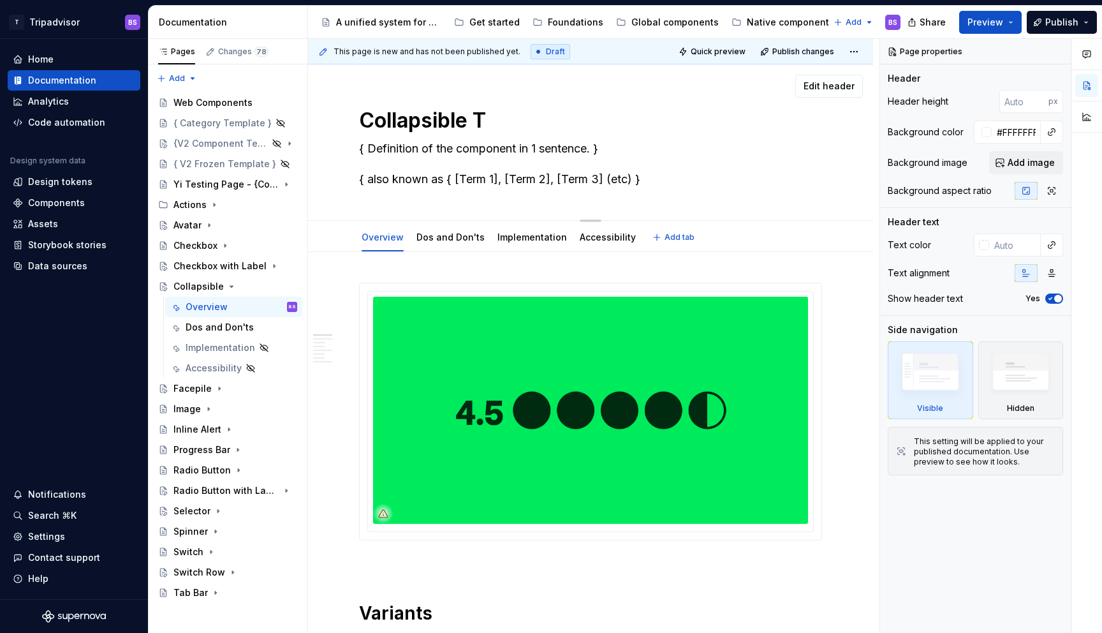
type textarea "*"
type textarea "Collapsible Te"
type textarea "*"
type textarea "Collapsible Tex"
type textarea "*"
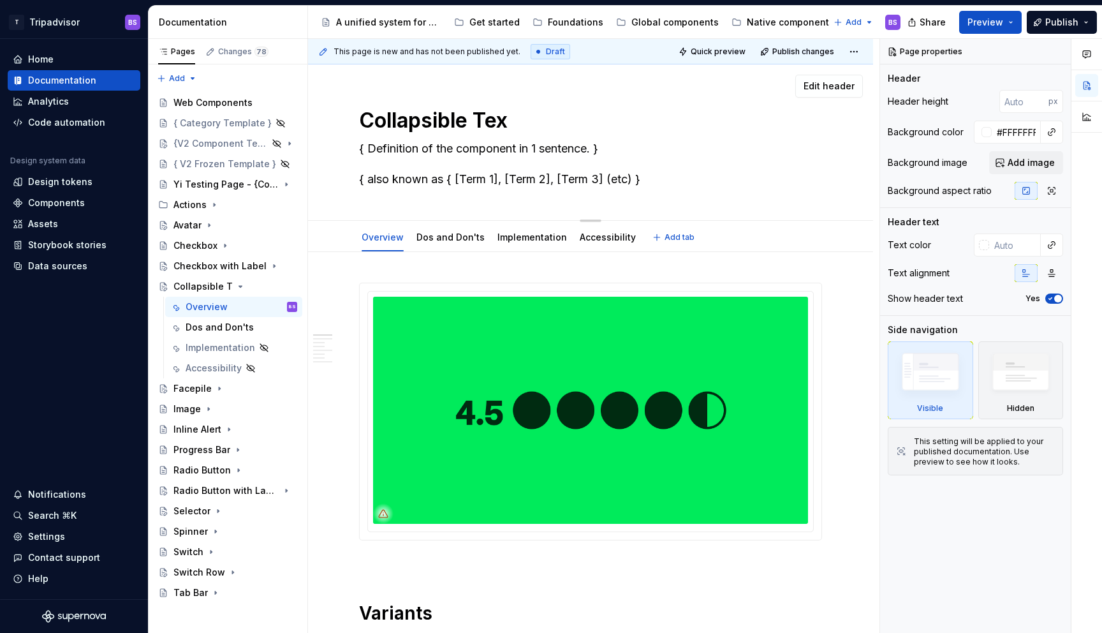
type textarea "Collapsible Text"
type textarea "*"
type textarea "Collapsible Text"
click at [270, 144] on button "Page tree" at bounding box center [271, 144] width 18 height 18
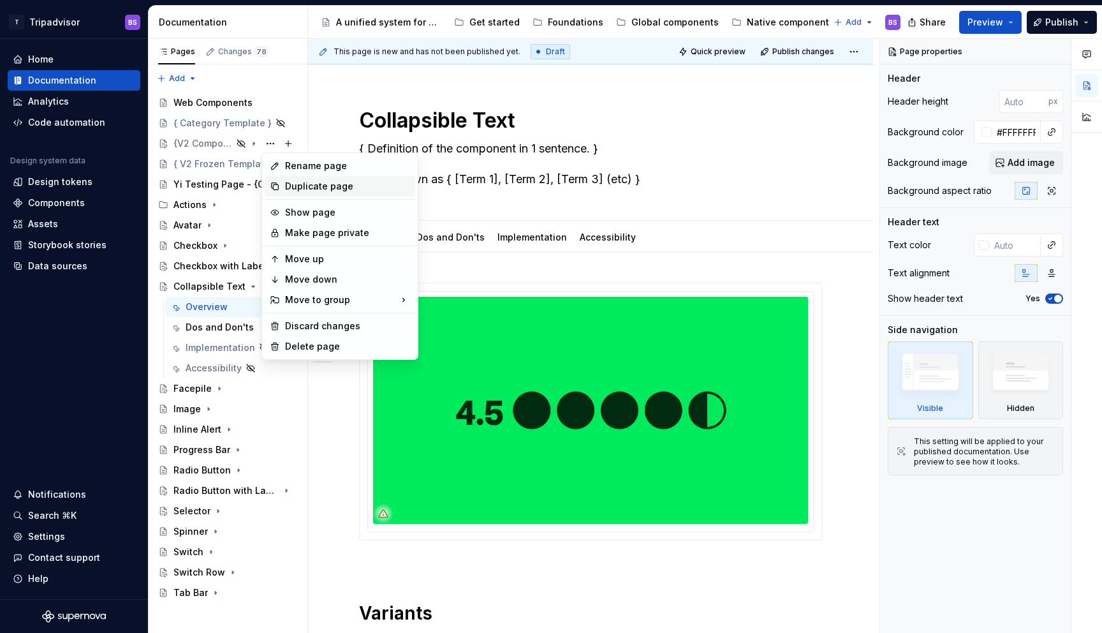
click at [314, 188] on div "Duplicate page" at bounding box center [347, 186] width 125 height 13
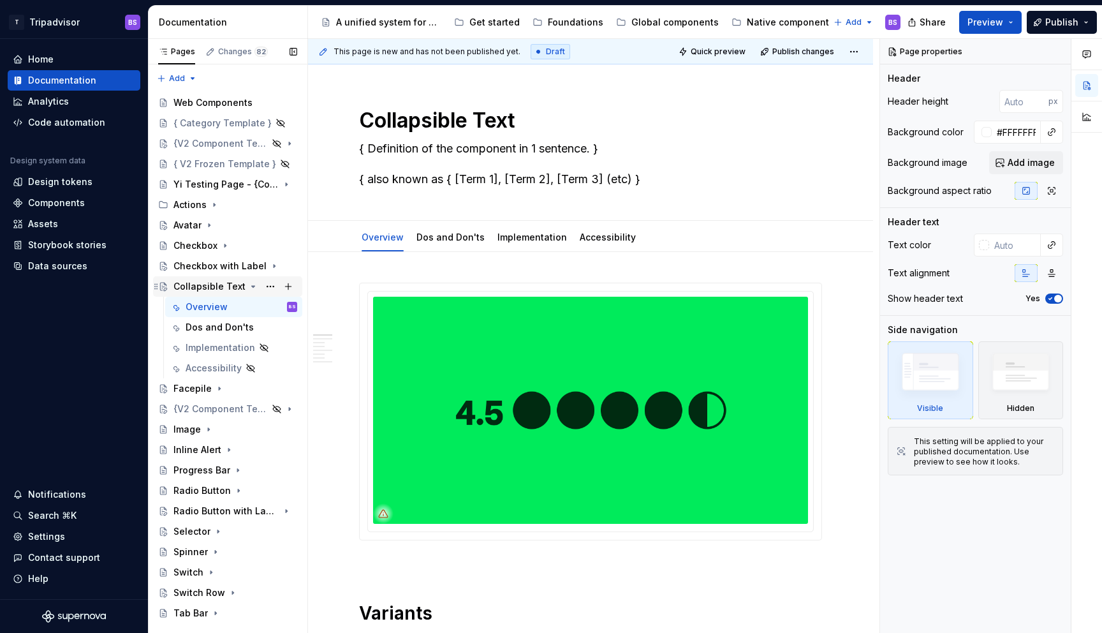
click at [248, 286] on icon "Page tree" at bounding box center [253, 286] width 10 height 10
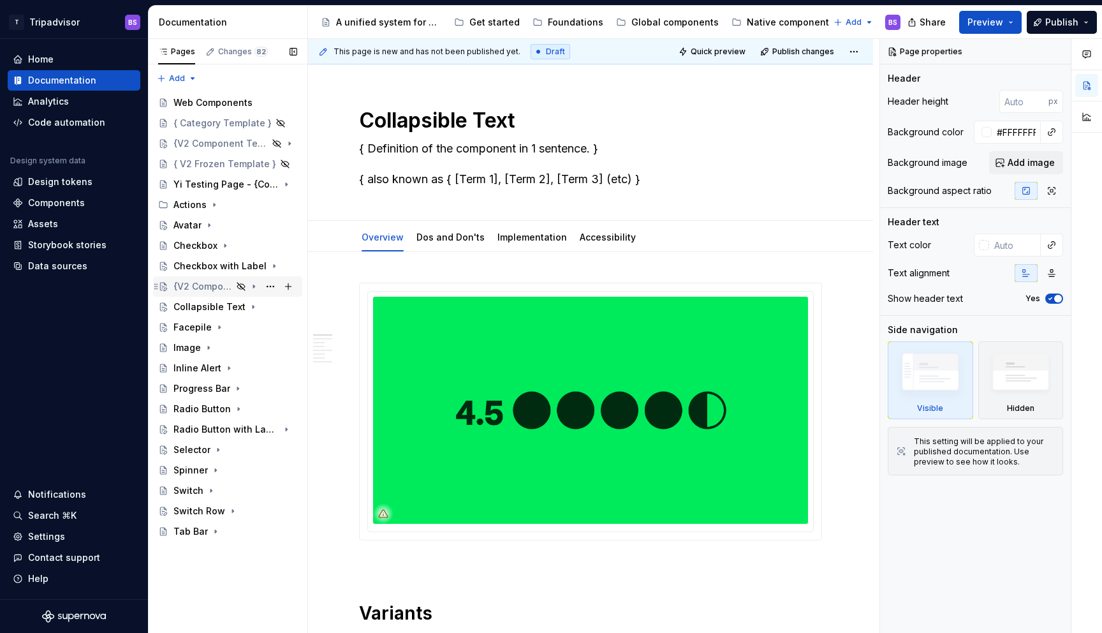
click at [228, 290] on div "{V2 Component Template}" at bounding box center [203, 286] width 59 height 13
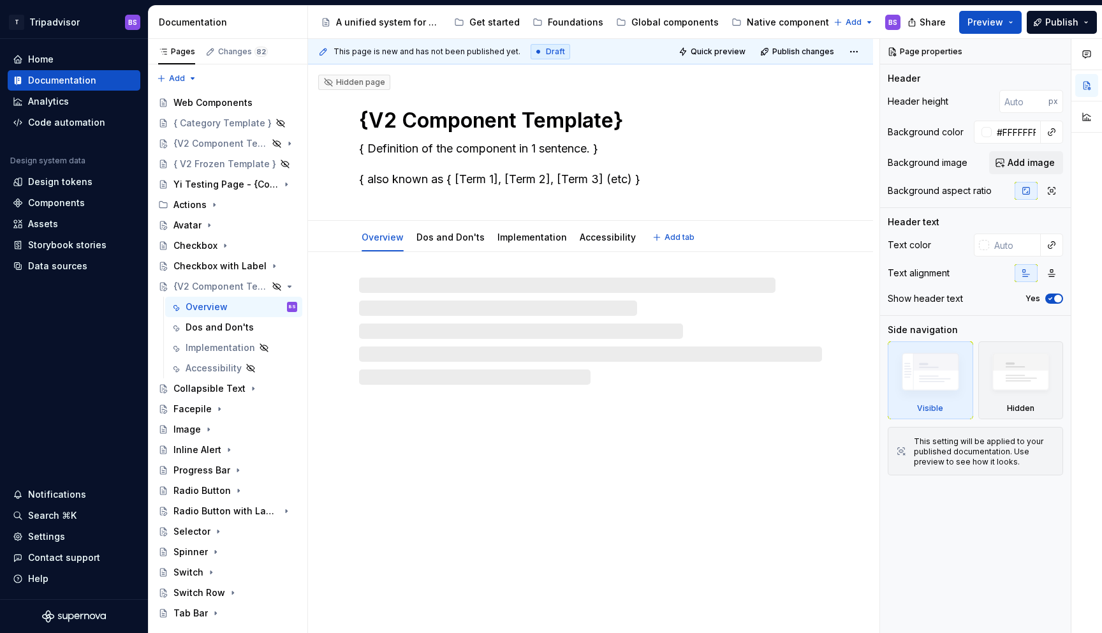
click at [441, 122] on textarea "{V2 Component Template}" at bounding box center [588, 120] width 463 height 31
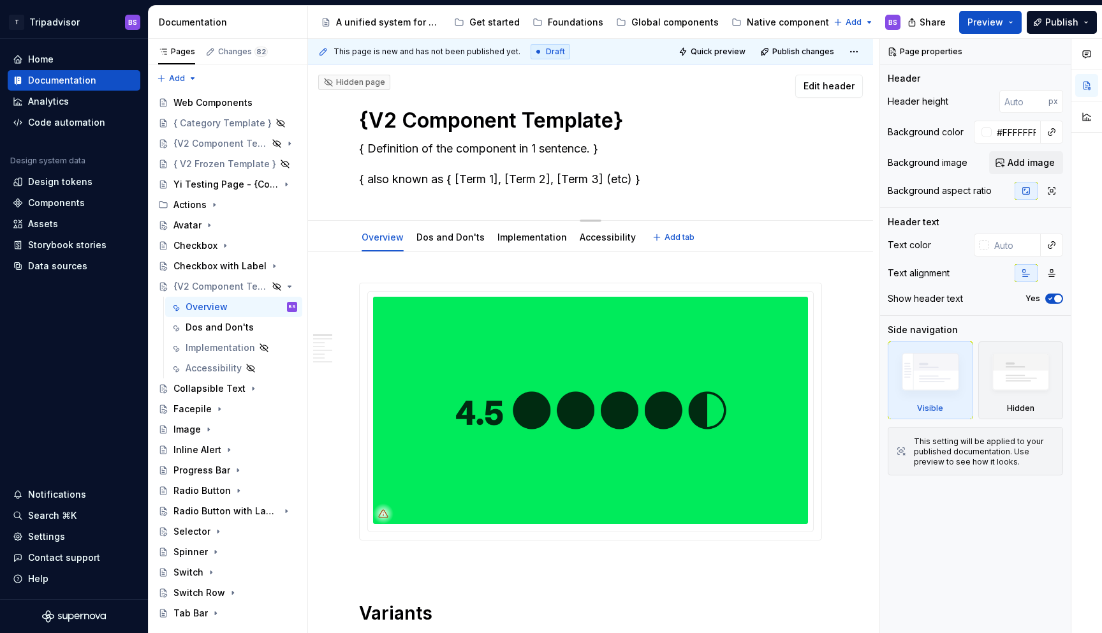
click at [441, 122] on textarea "{V2 Component Template}" at bounding box center [588, 120] width 463 height 31
type textarea "*"
type textarea "C"
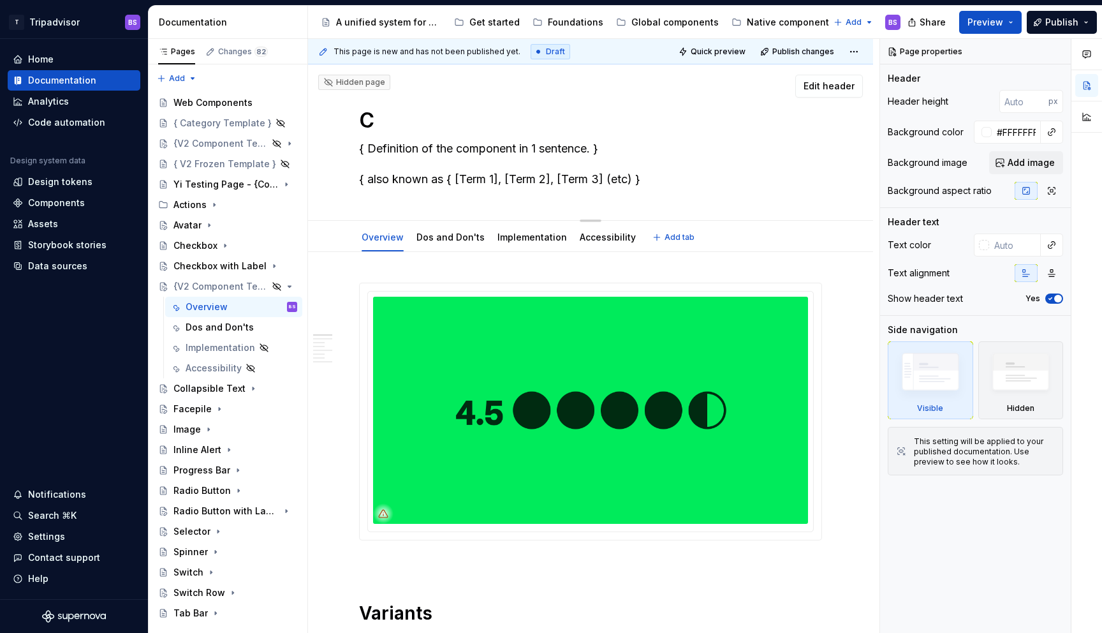
type textarea "*"
type textarea "Co"
type textarea "*"
type textarea "Col"
type textarea "*"
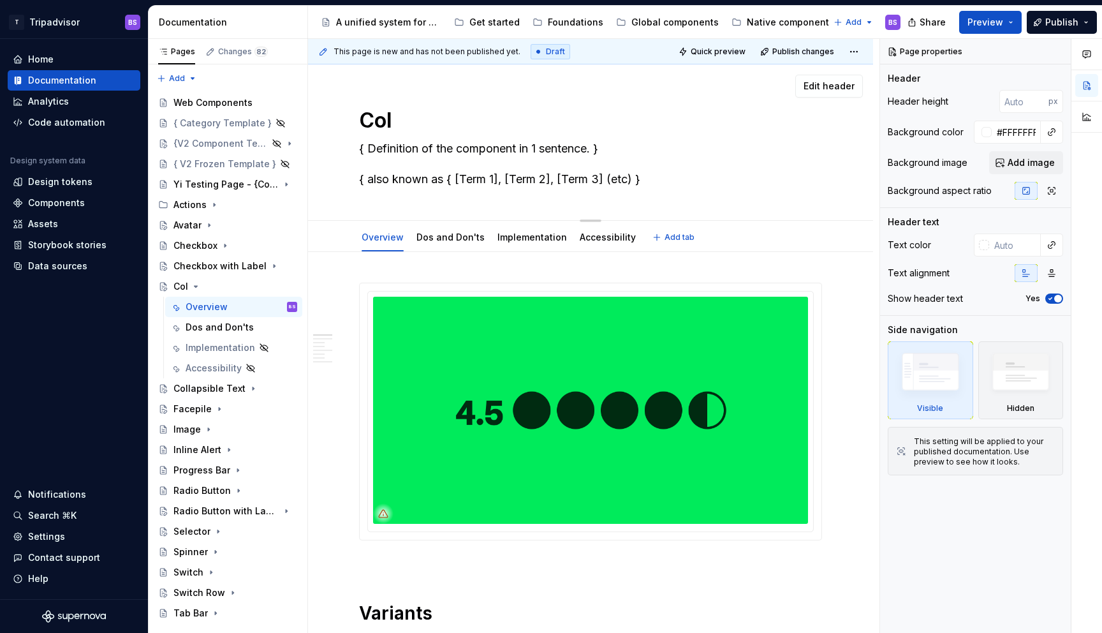
type textarea "Coll"
type textarea "*"
type textarea "Colla"
type textarea "*"
type textarea "Collap"
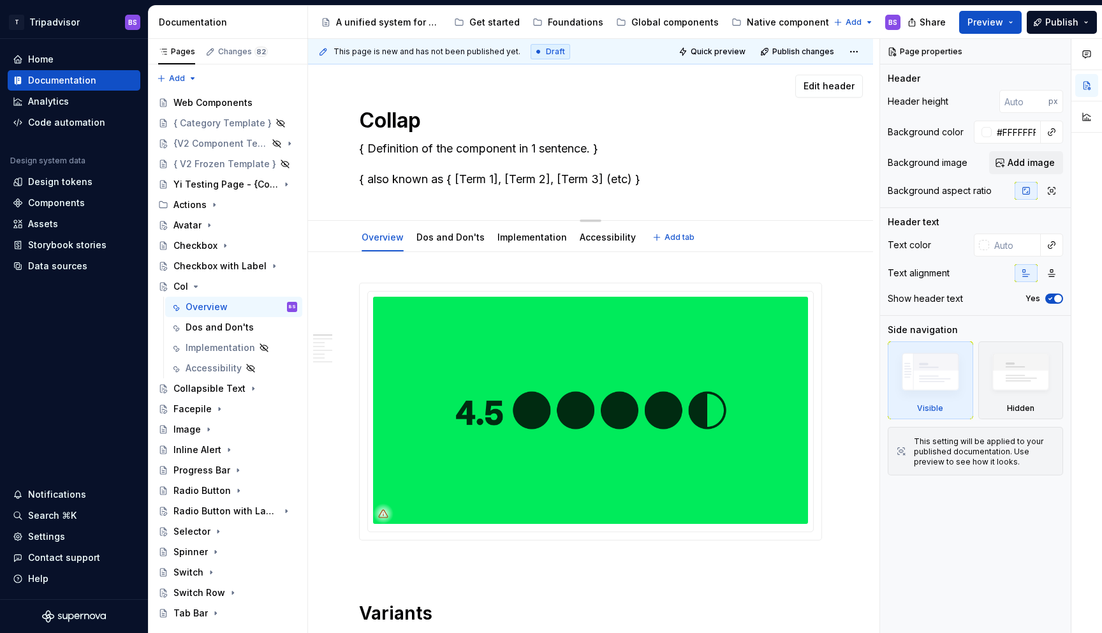
type textarea "*"
type textarea "Collaps"
type textarea "*"
type textarea "Collapsi"
type textarea "*"
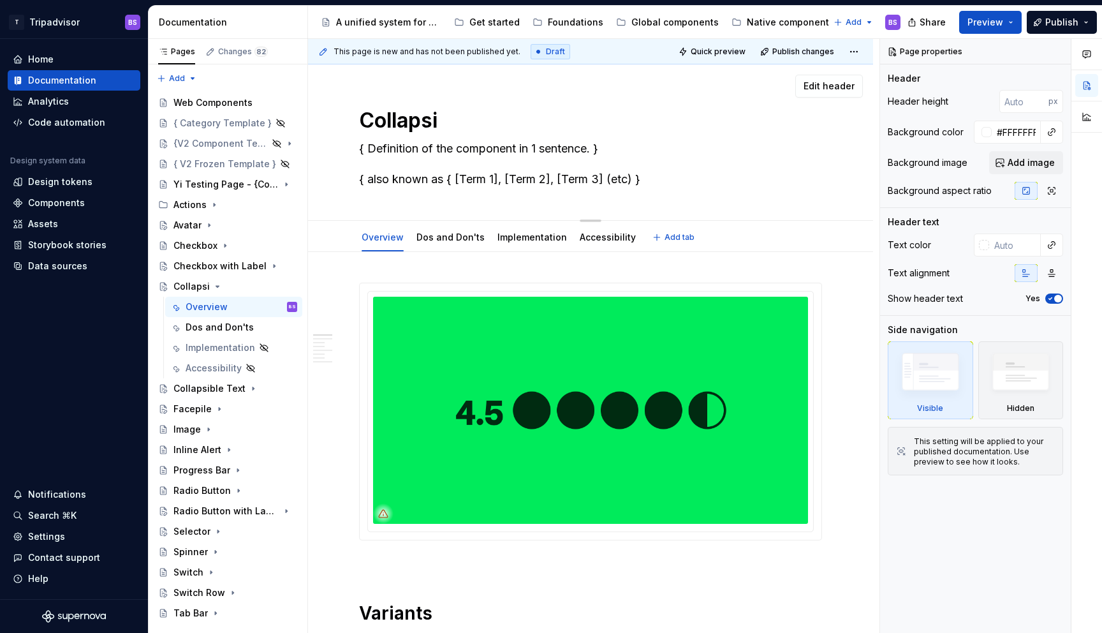
type textarea "Collapsib"
type textarea "*"
type textarea "Collapsibl"
type textarea "*"
type textarea "Collapsible"
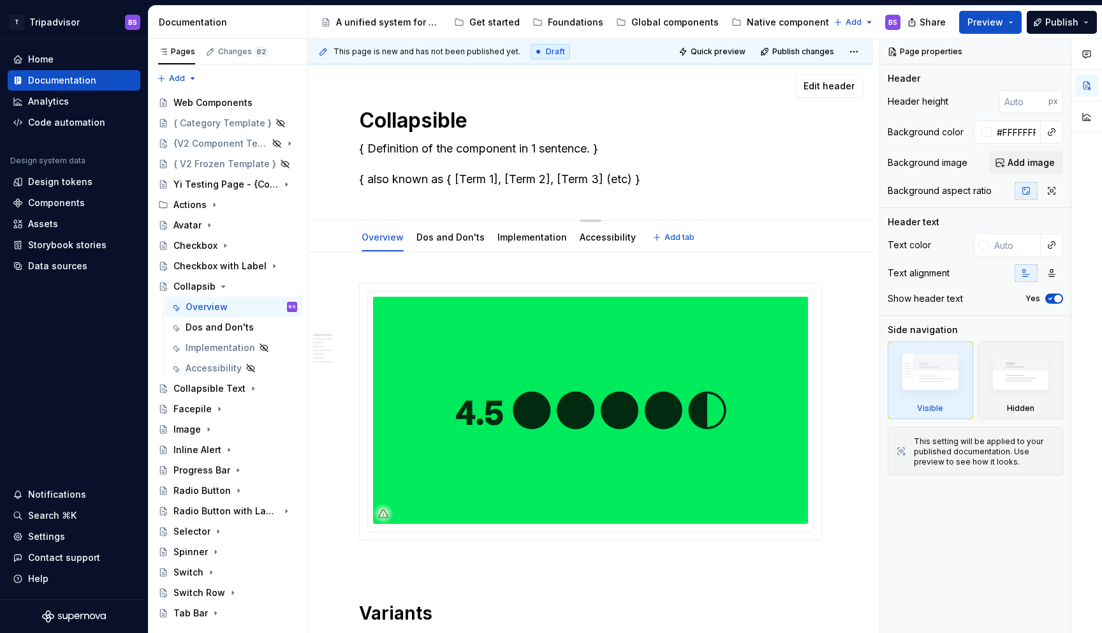
type textarea "*"
type textarea "Collapsible"
type textarea "*"
type textarea "Collapsible L"
type textarea "*"
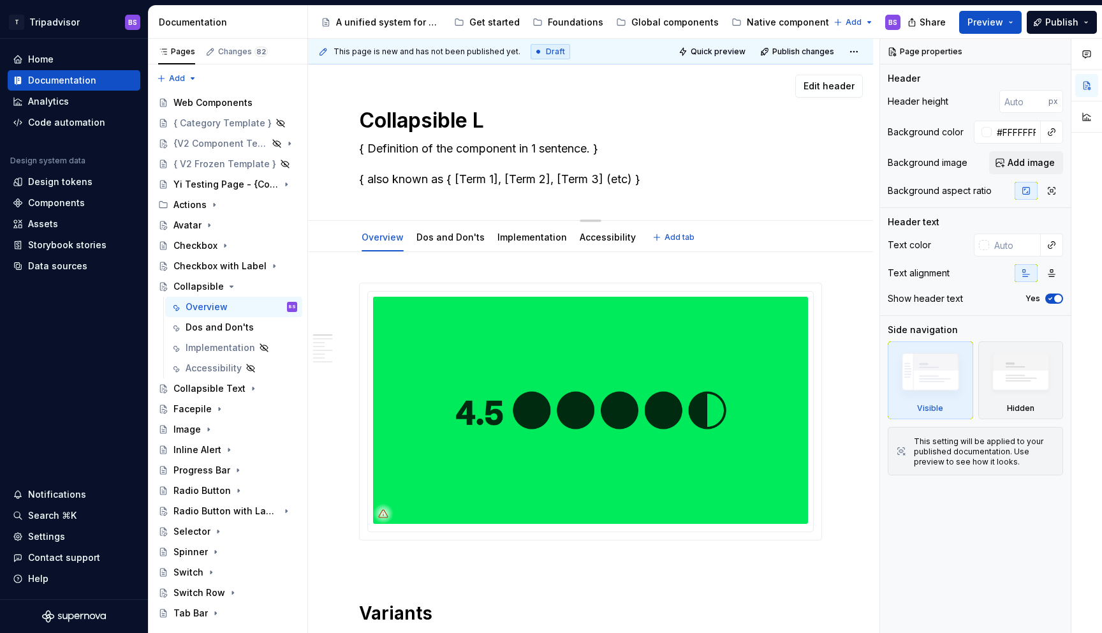
type textarea "Collapsible Li"
type textarea "*"
type textarea "Collapsible Lis"
type textarea "*"
type textarea "Collapsible List"
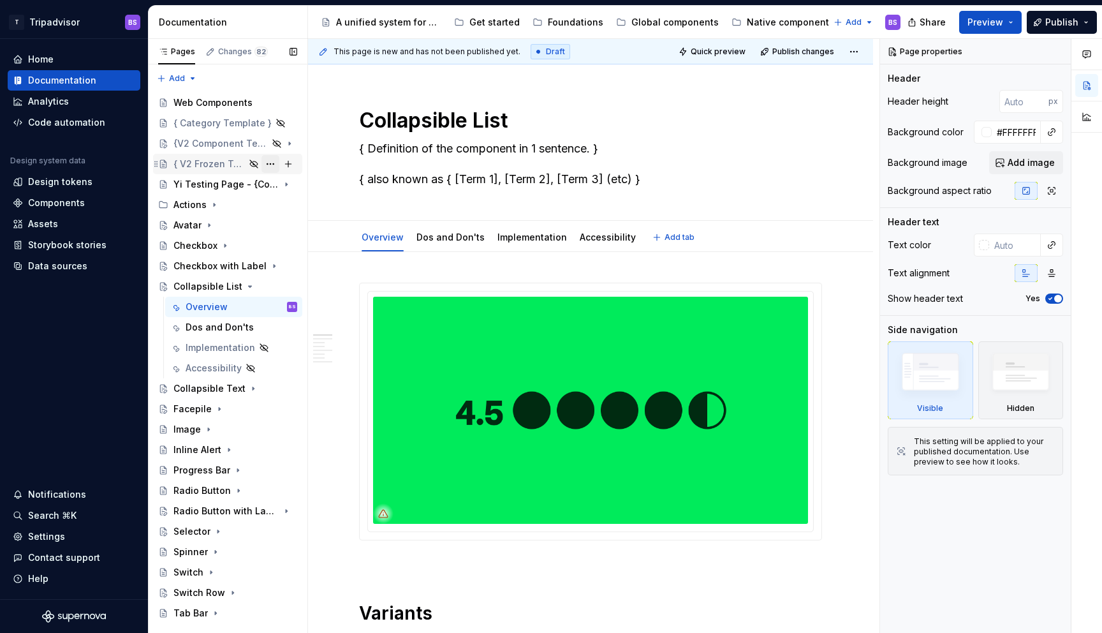
type textarea "*"
type textarea "Collapsible List"
click at [249, 287] on icon "Page tree" at bounding box center [250, 286] width 3 height 1
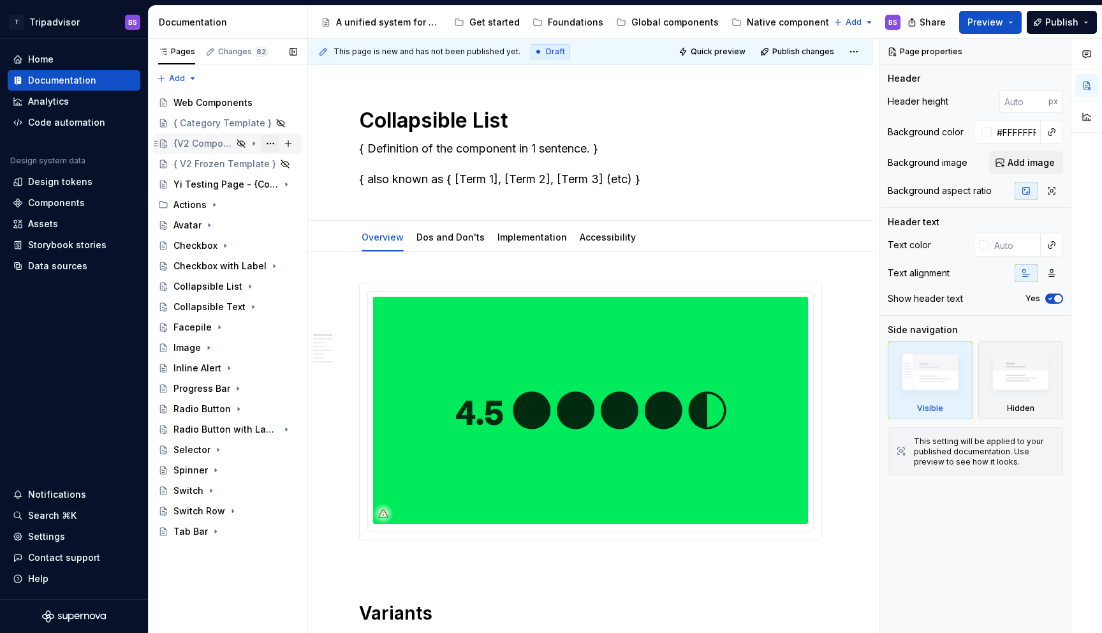
click at [269, 142] on button "Page tree" at bounding box center [271, 144] width 18 height 18
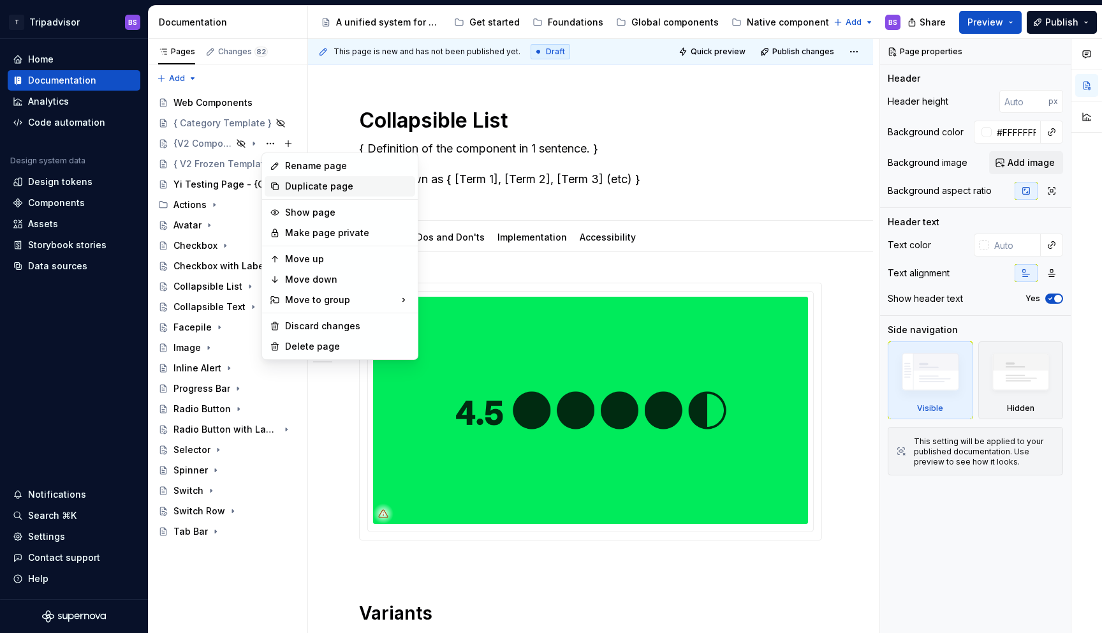
click at [320, 183] on div "Duplicate page" at bounding box center [347, 186] width 125 height 13
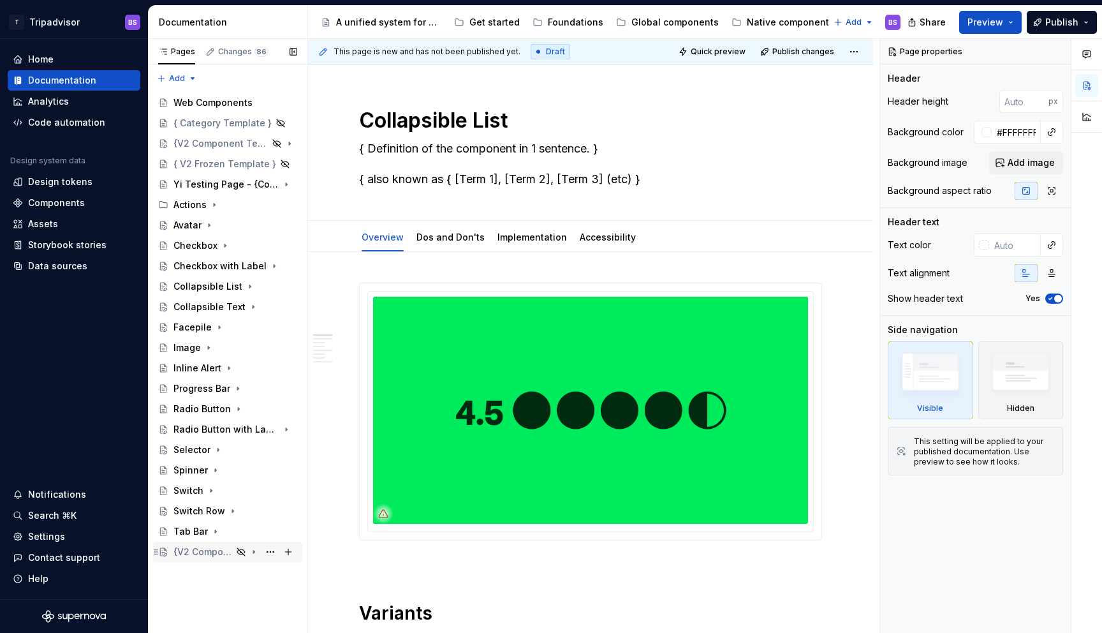
click at [216, 551] on div "{V2 Component Template}" at bounding box center [203, 551] width 59 height 13
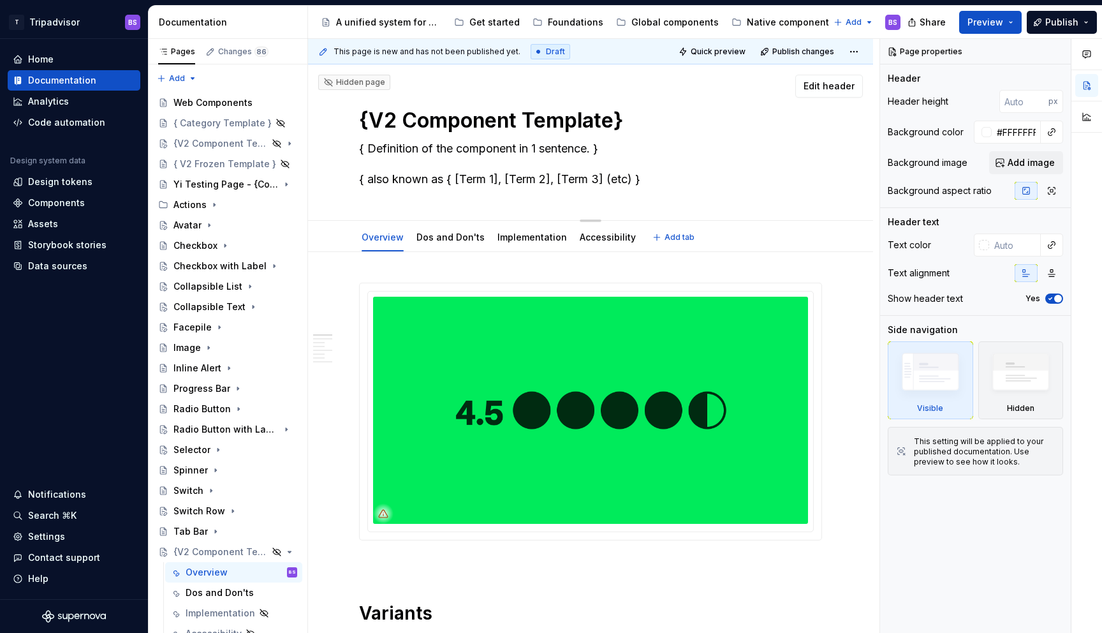
click at [489, 124] on textarea "{V2 Component Template}" at bounding box center [588, 120] width 463 height 31
type textarea "*"
type textarea "T"
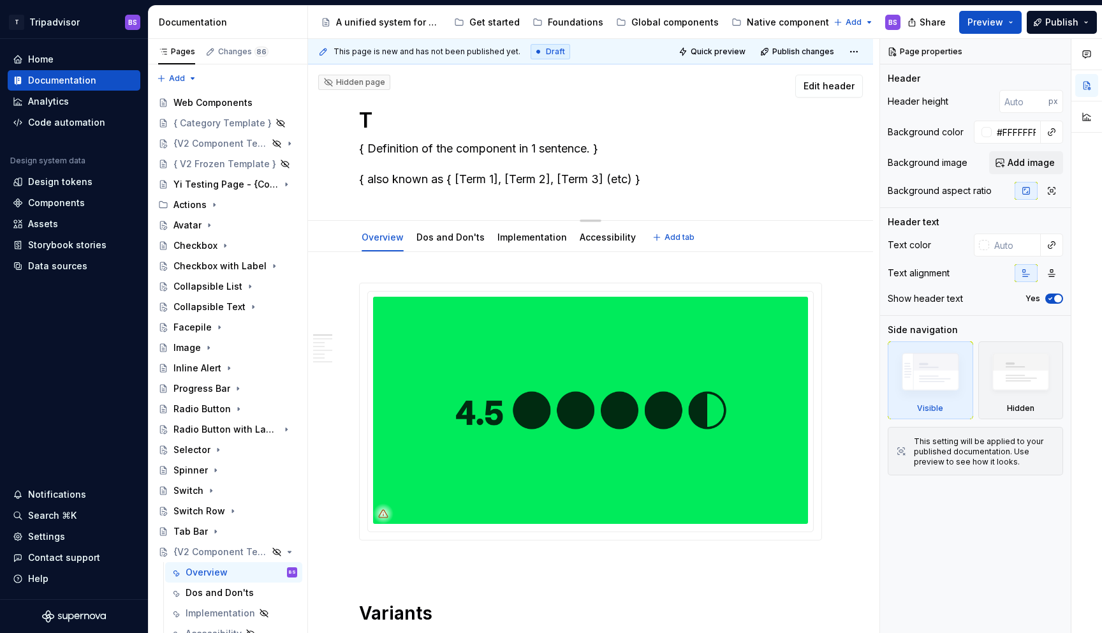
type textarea "*"
type textarea "Te"
type textarea "*"
type textarea "Tex"
type textarea "*"
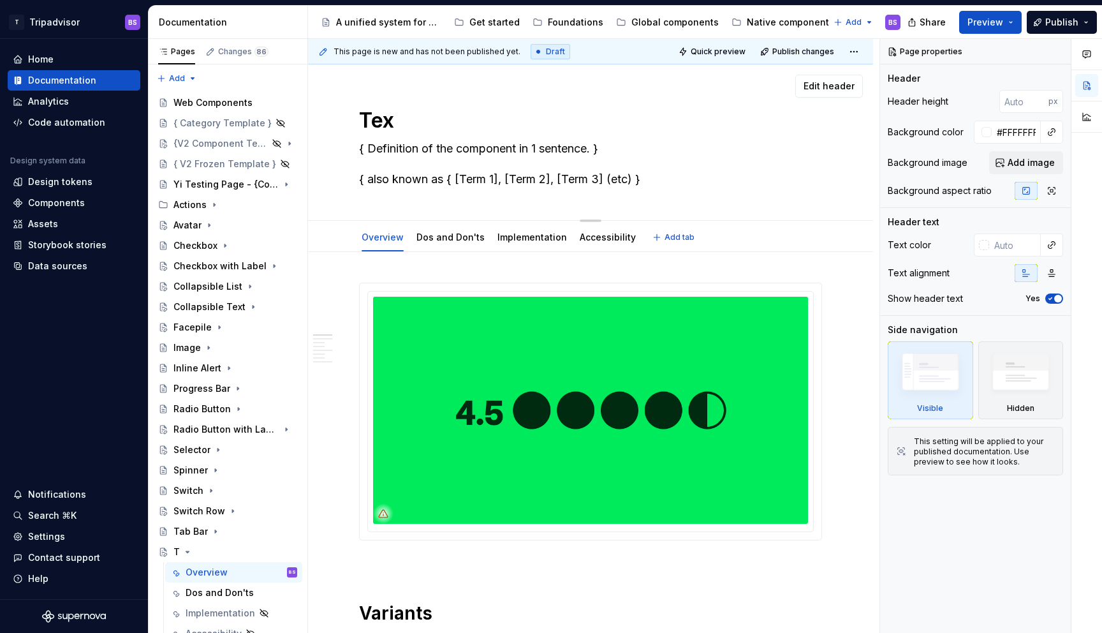
type textarea "Text"
type textarea "*"
type textarea "Text"
type textarea "*"
type textarea "Text L"
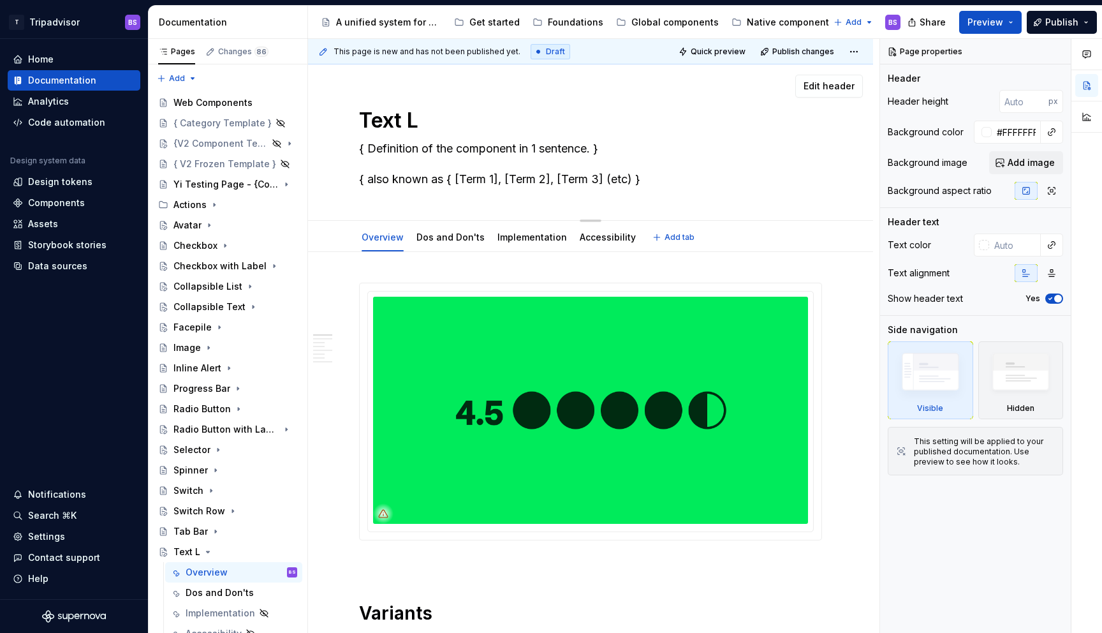
type textarea "*"
type textarea "Text [PERSON_NAME]"
type textarea "*"
type textarea "Text [PERSON_NAME]"
type textarea "*"
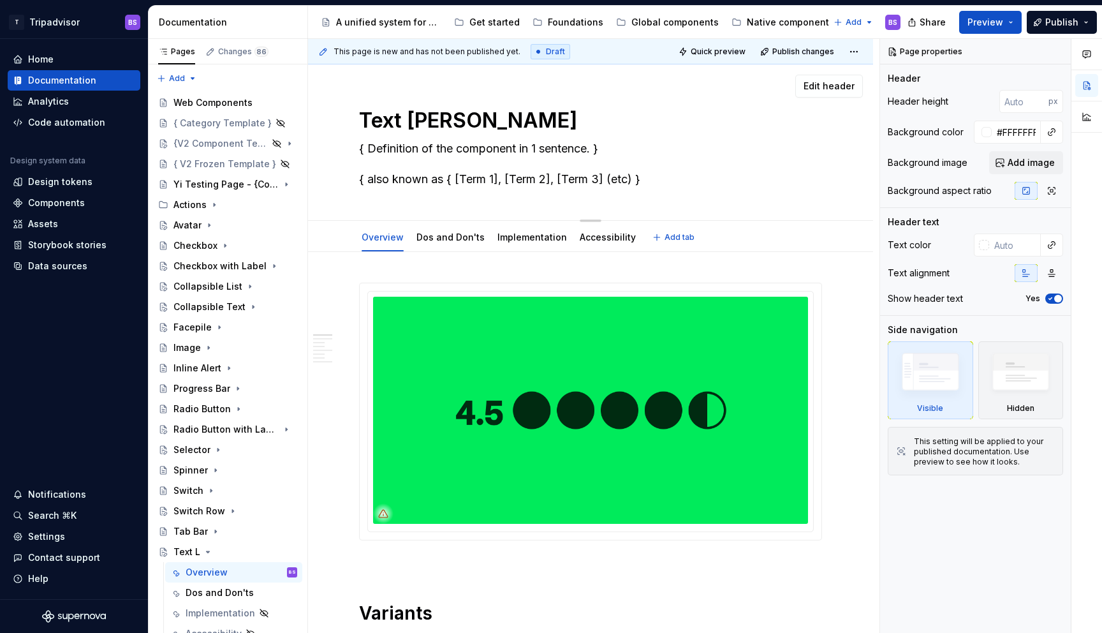
type textarea "Text Link"
type textarea "*"
type textarea "Text Links"
type textarea "*"
type textarea "Text Links"
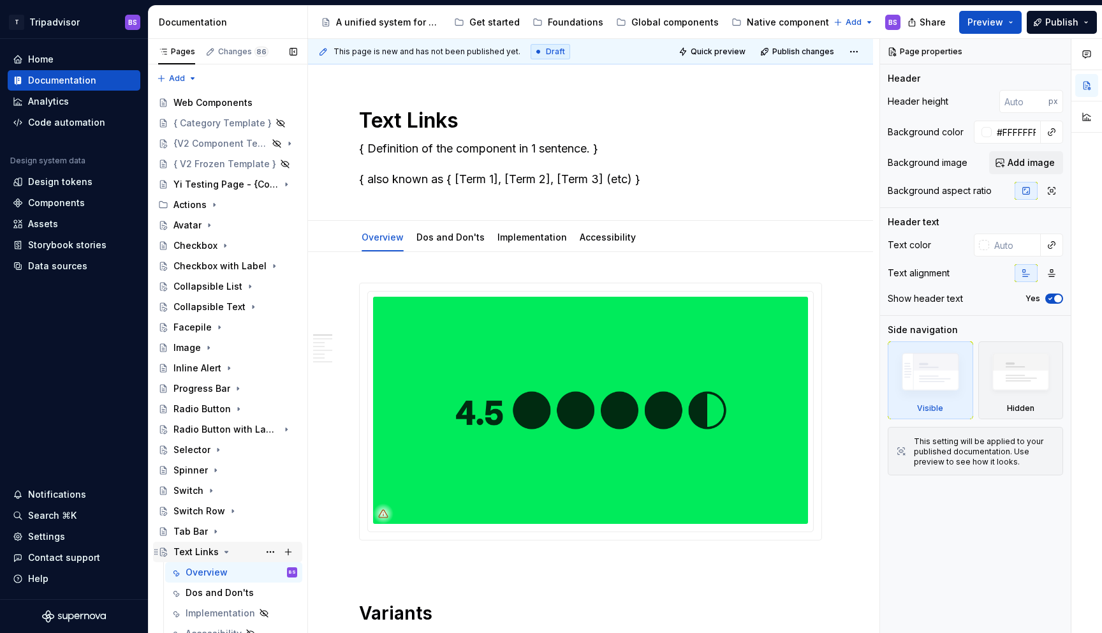
click at [225, 549] on icon "Page tree" at bounding box center [226, 552] width 10 height 10
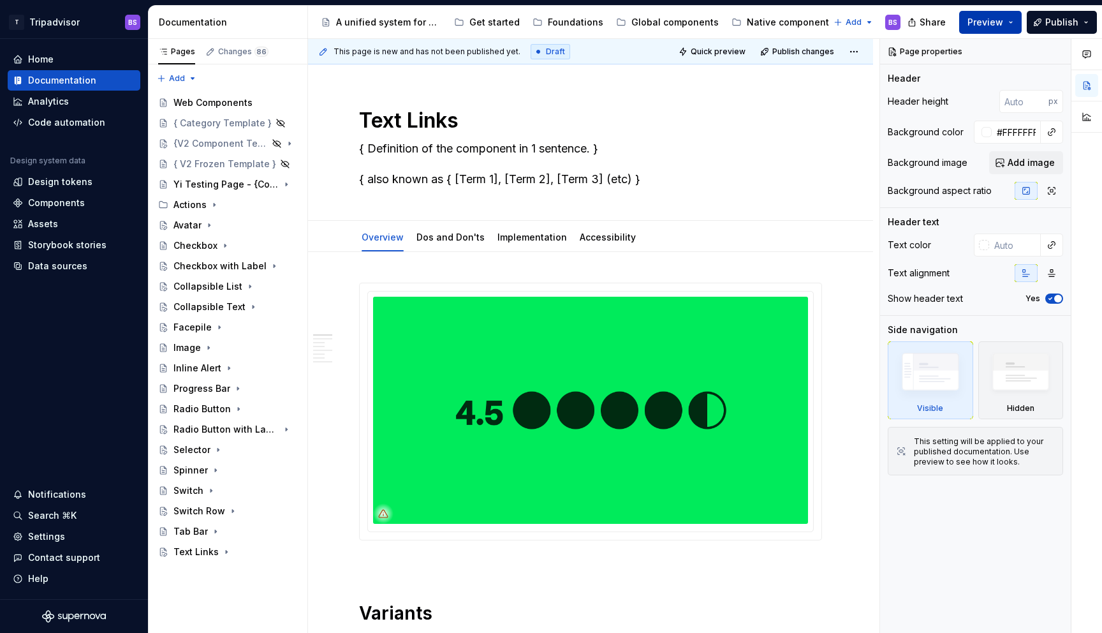
click at [998, 22] on span "Preview" at bounding box center [986, 22] width 36 height 13
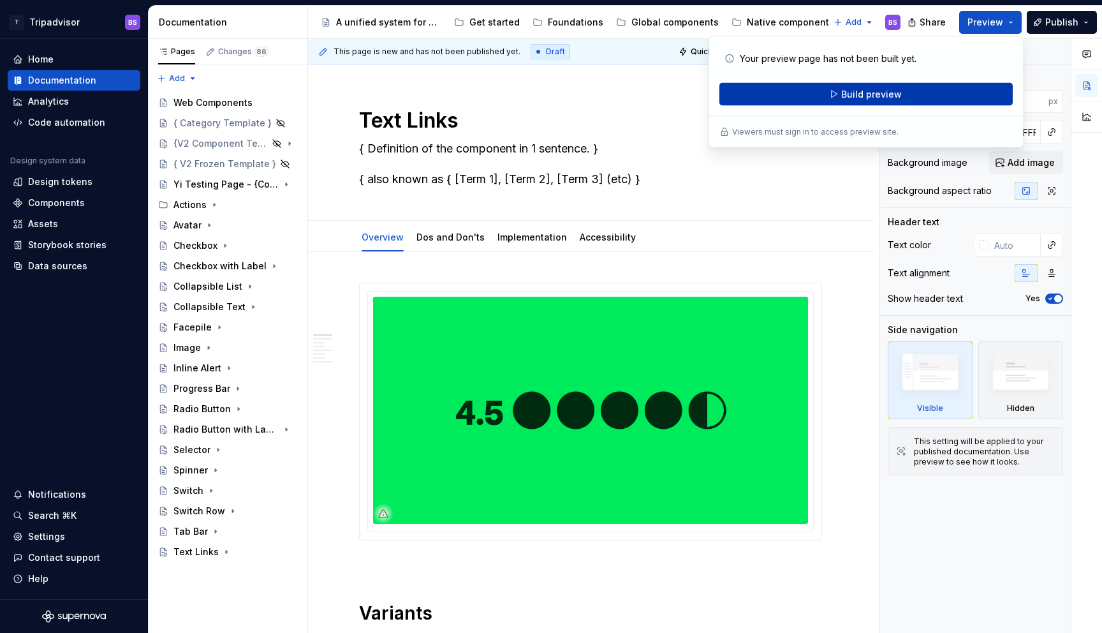
click at [857, 96] on span "Build preview" at bounding box center [871, 94] width 61 height 13
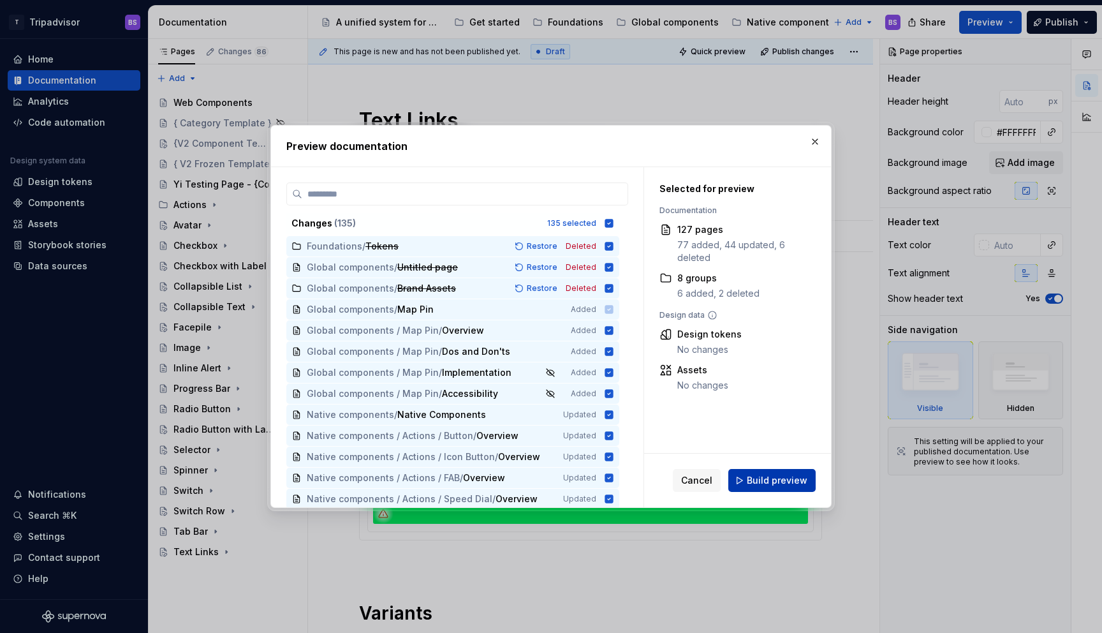
click at [770, 473] on button "Build preview" at bounding box center [772, 480] width 87 height 23
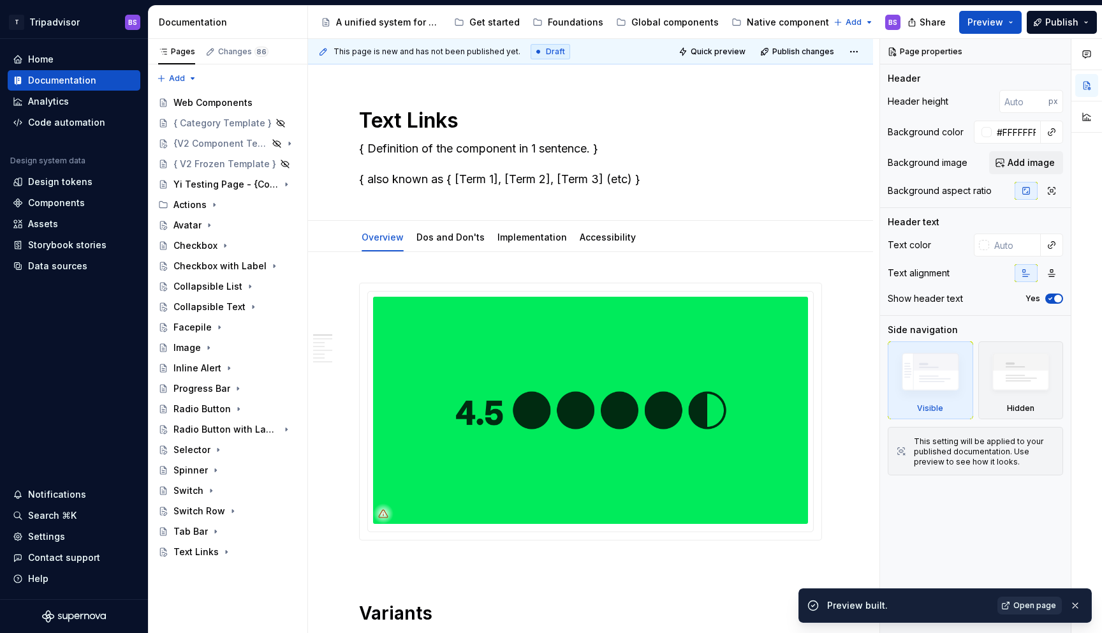
click at [1022, 607] on span "Open page" at bounding box center [1035, 605] width 43 height 10
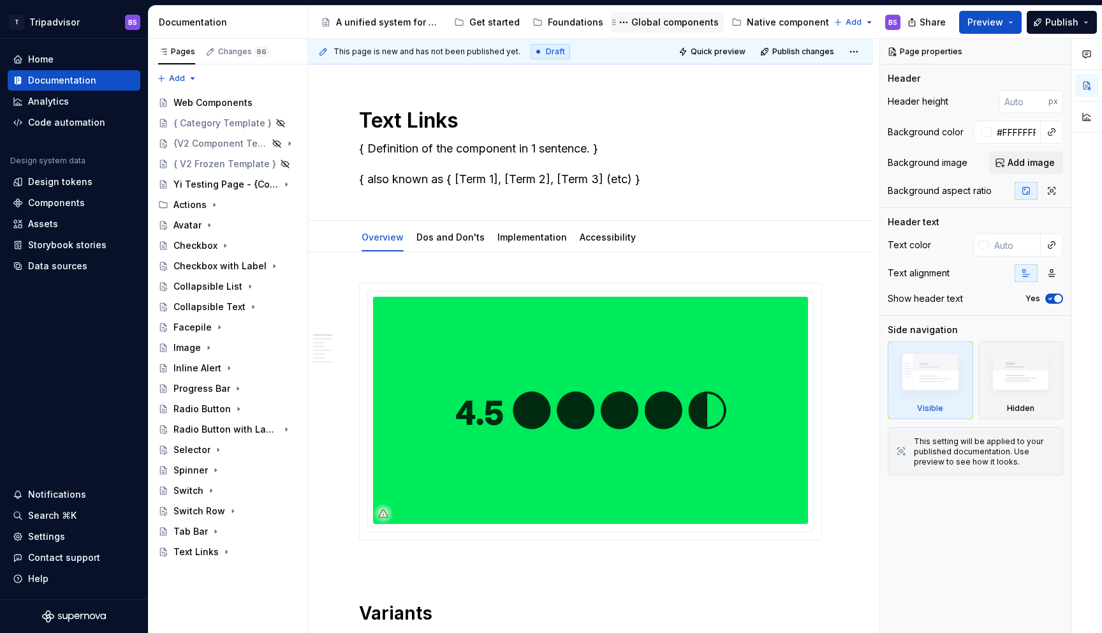
click at [650, 21] on div "Global components" at bounding box center [675, 22] width 87 height 13
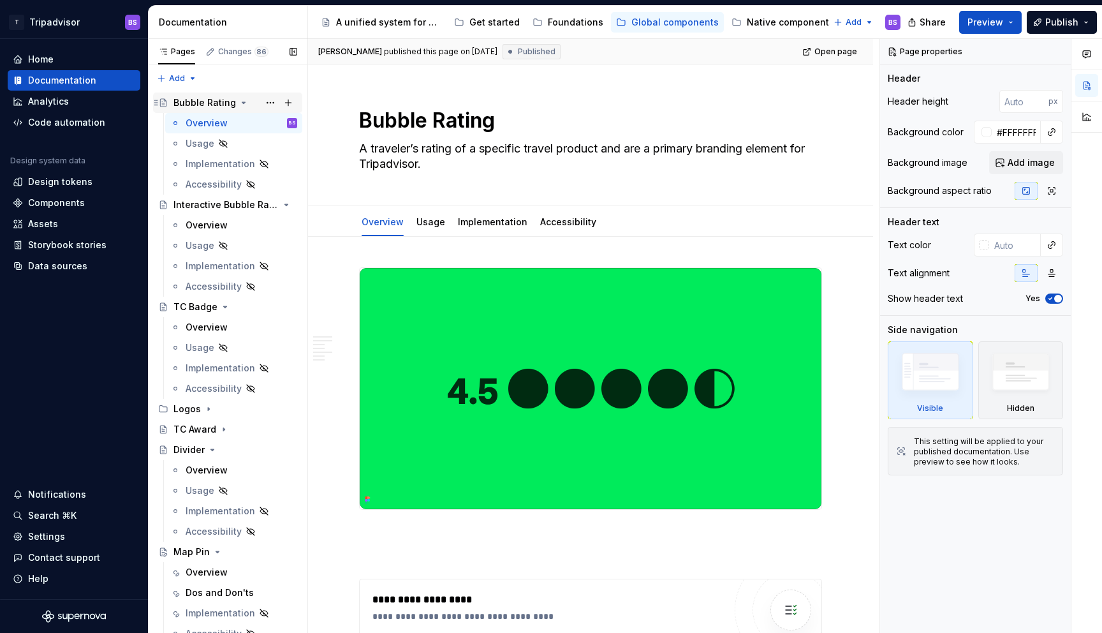
click at [242, 102] on icon "Page tree" at bounding box center [243, 102] width 3 height 1
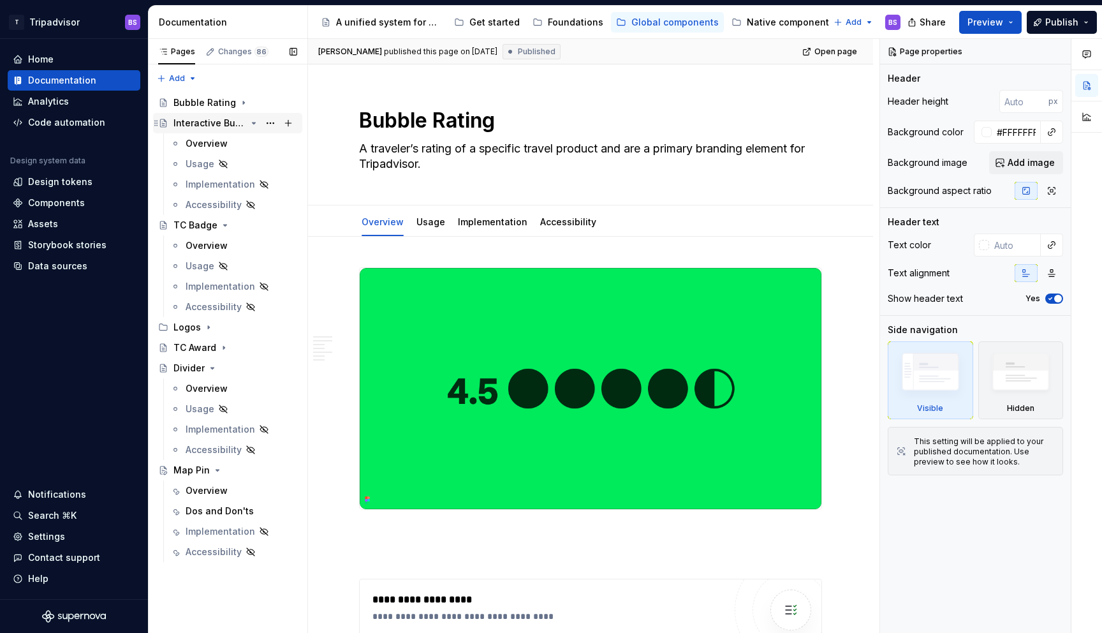
click at [253, 122] on icon "Page tree" at bounding box center [254, 122] width 3 height 1
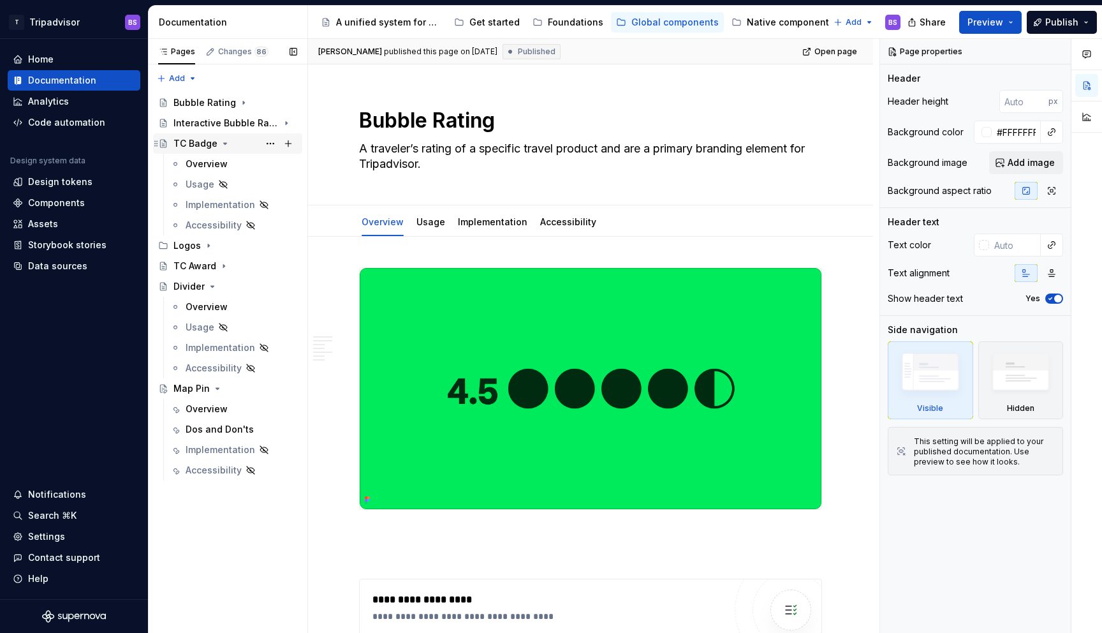
click at [221, 144] on icon "Page tree" at bounding box center [225, 143] width 10 height 10
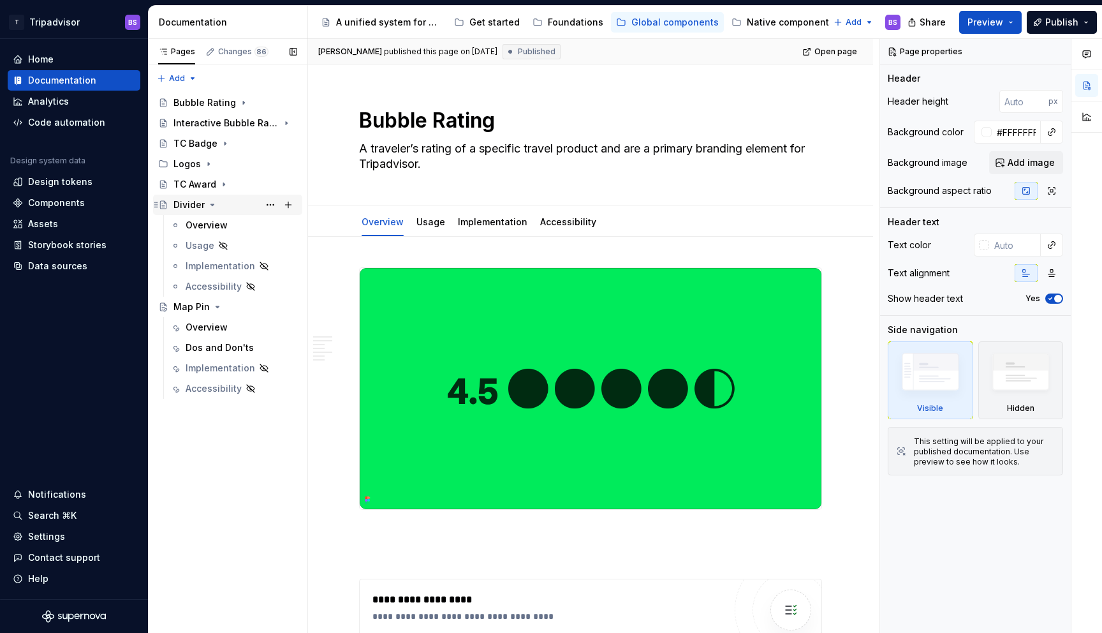
click at [210, 207] on icon "Page tree" at bounding box center [212, 205] width 10 height 10
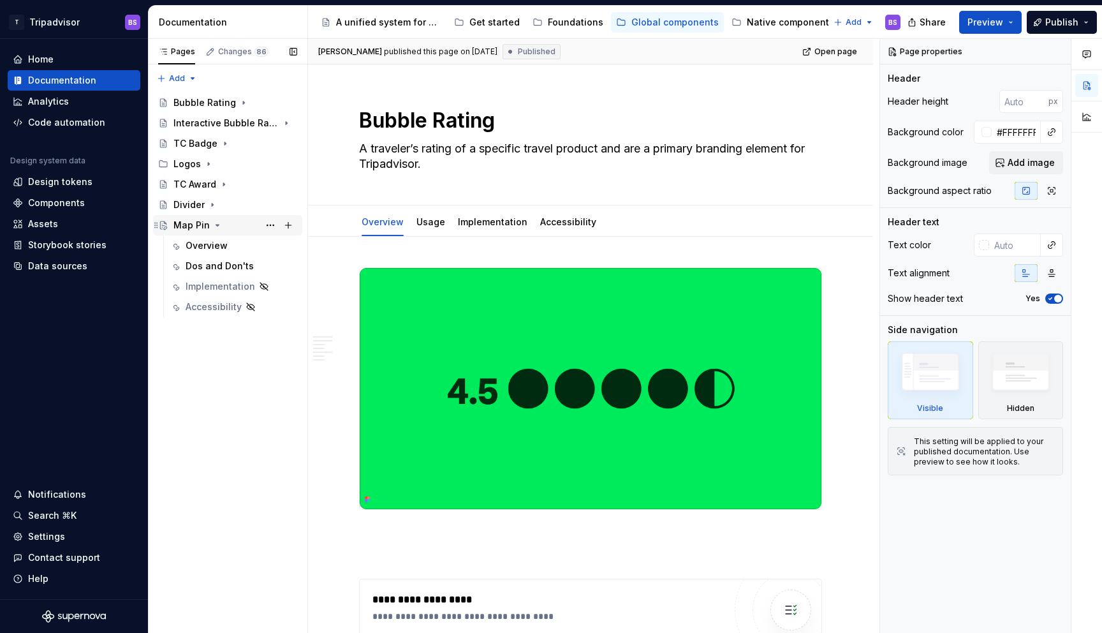
click at [216, 225] on icon "Page tree" at bounding box center [217, 225] width 3 height 1
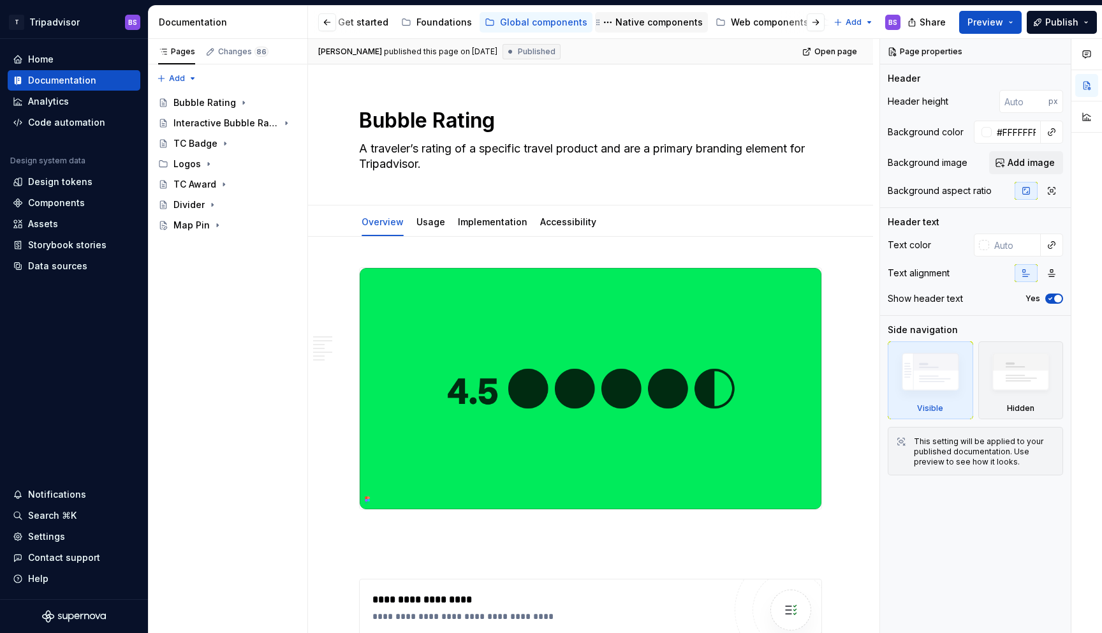
scroll to position [0, 133]
click at [759, 24] on div "Web components" at bounding box center [768, 22] width 78 height 13
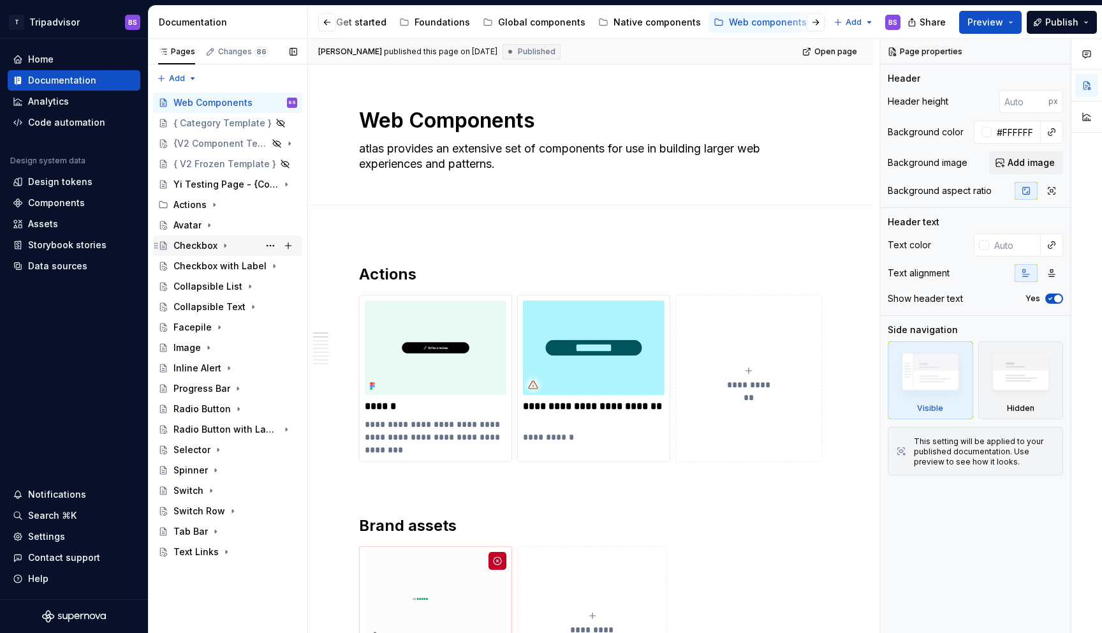
click at [190, 238] on div "Checkbox" at bounding box center [236, 246] width 124 height 18
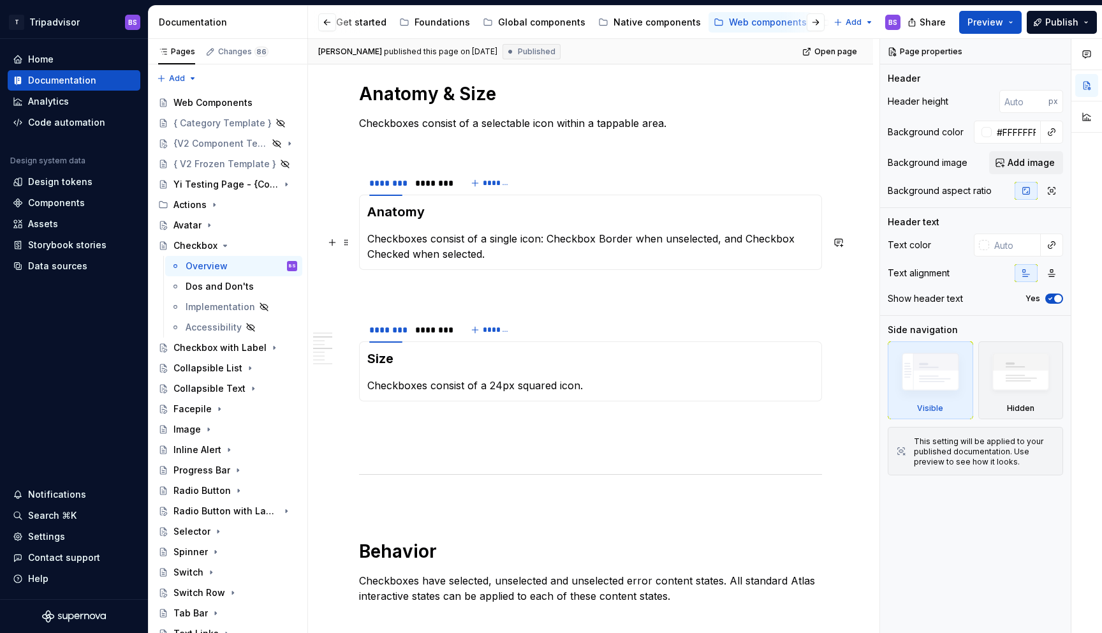
scroll to position [771, 0]
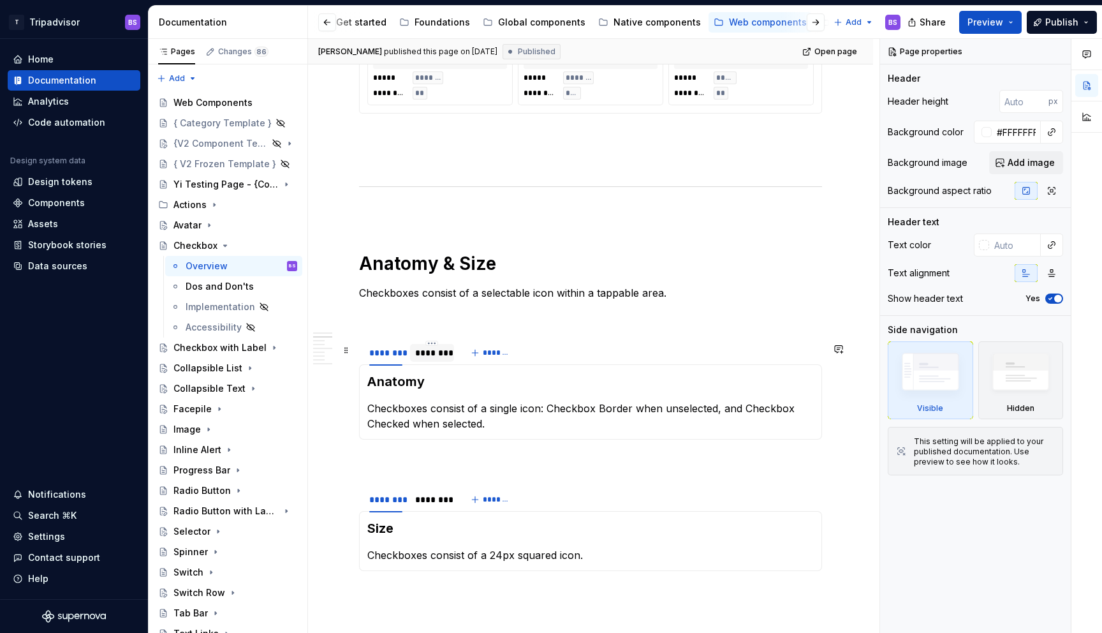
click at [443, 353] on div "********" at bounding box center [431, 352] width 33 height 13
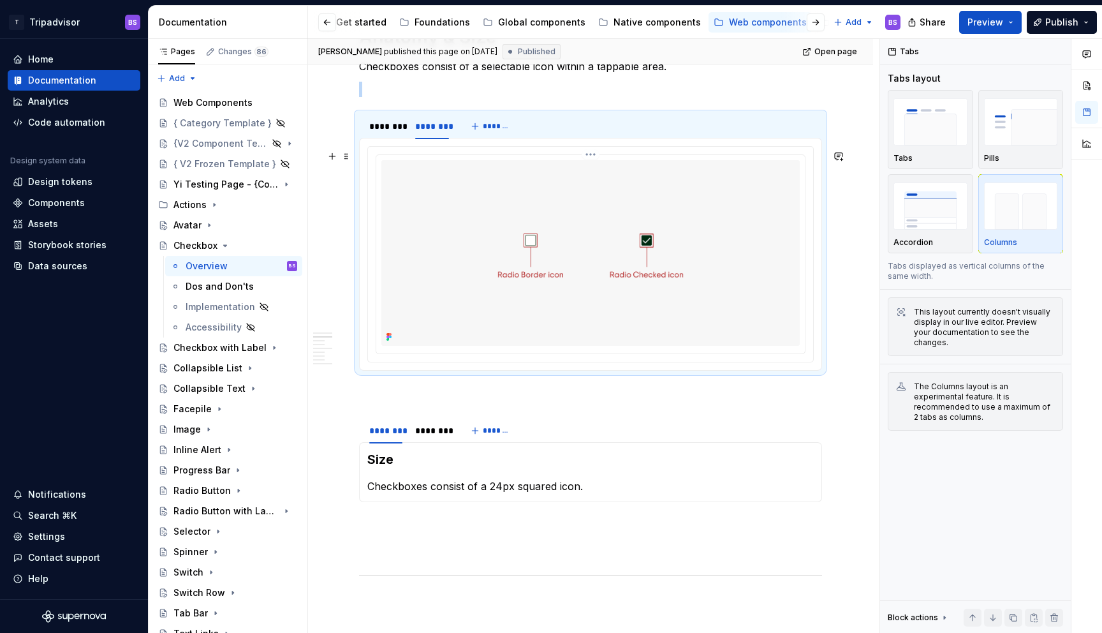
scroll to position [1043, 0]
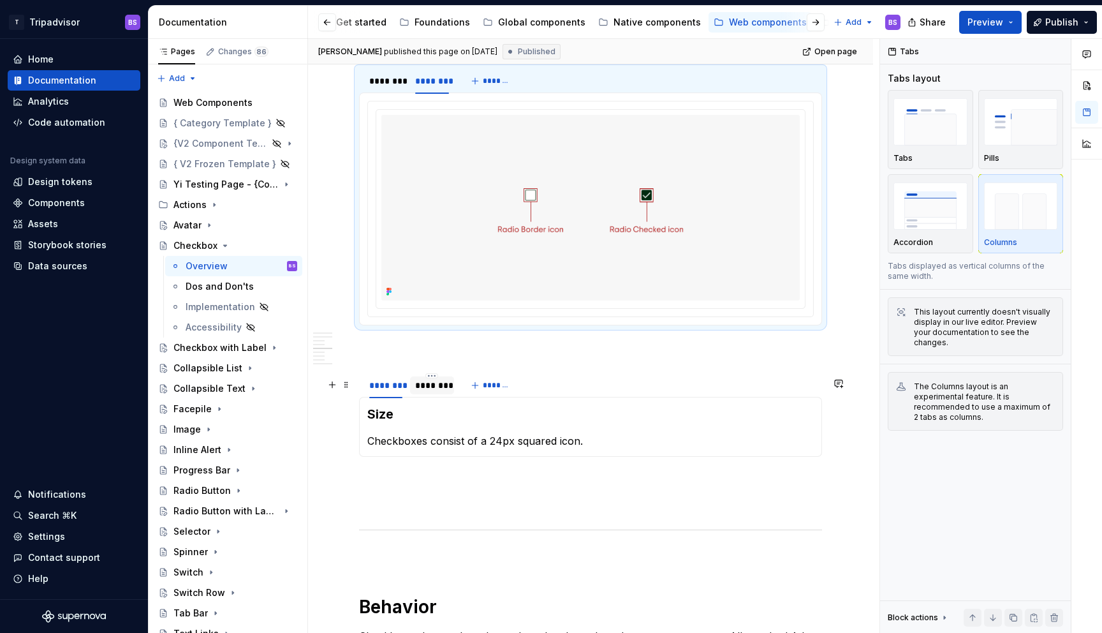
click at [432, 396] on div "********" at bounding box center [431, 385] width 43 height 20
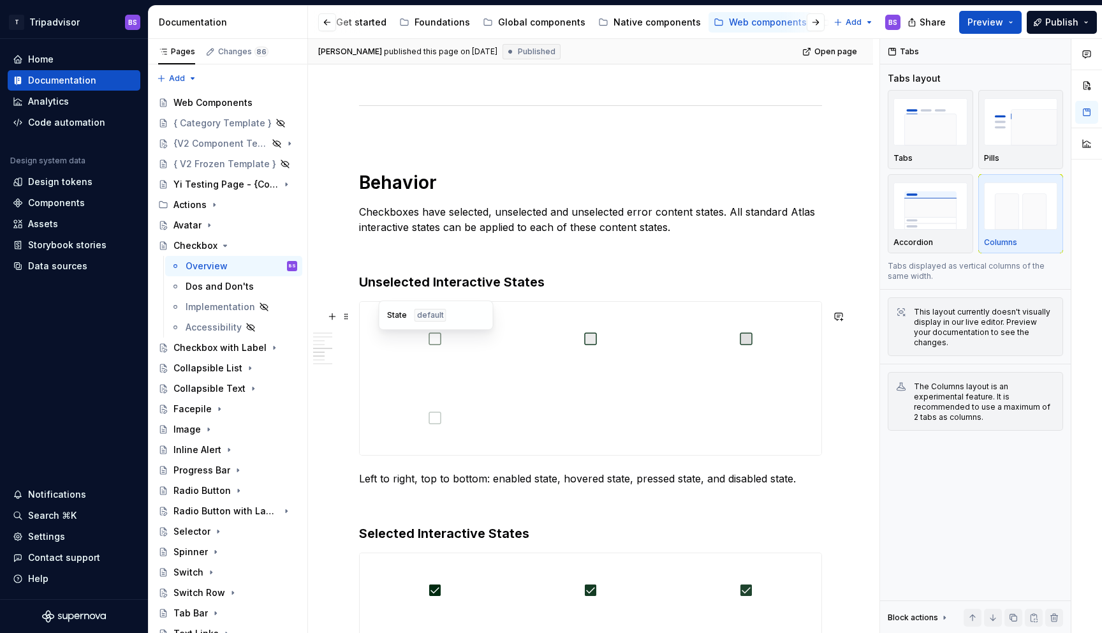
scroll to position [1685, 0]
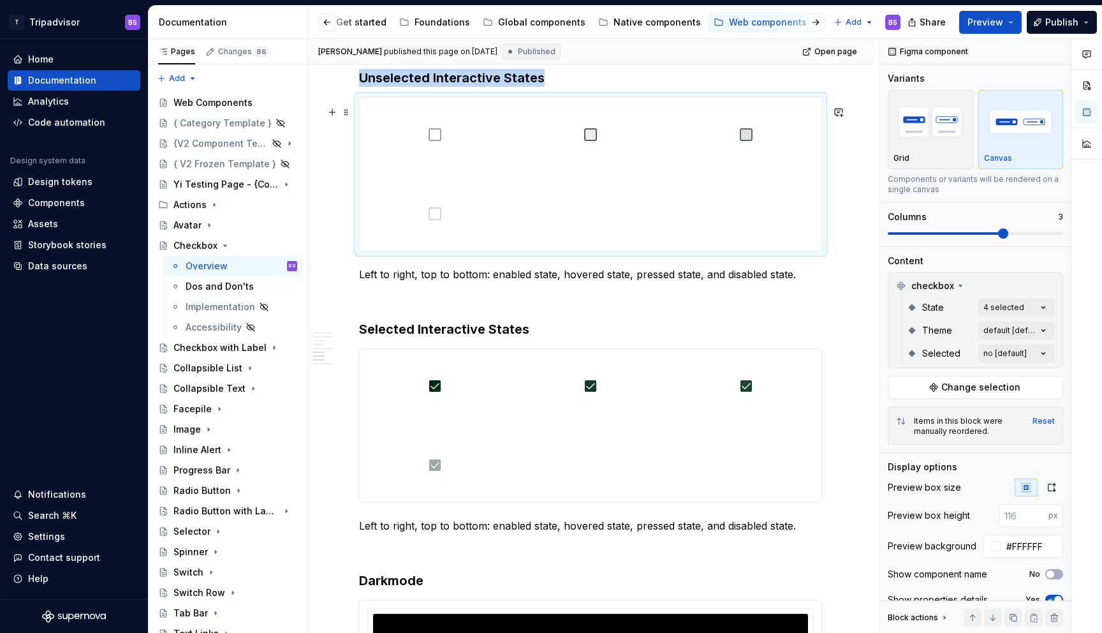
click at [536, 239] on div at bounding box center [591, 174] width 462 height 153
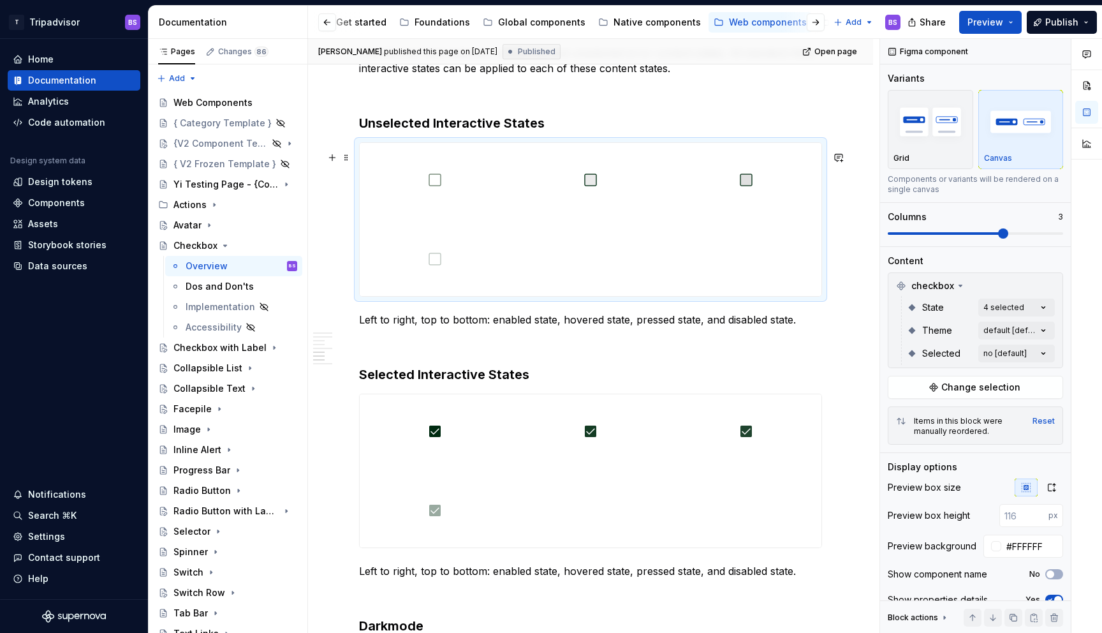
scroll to position [1767, 0]
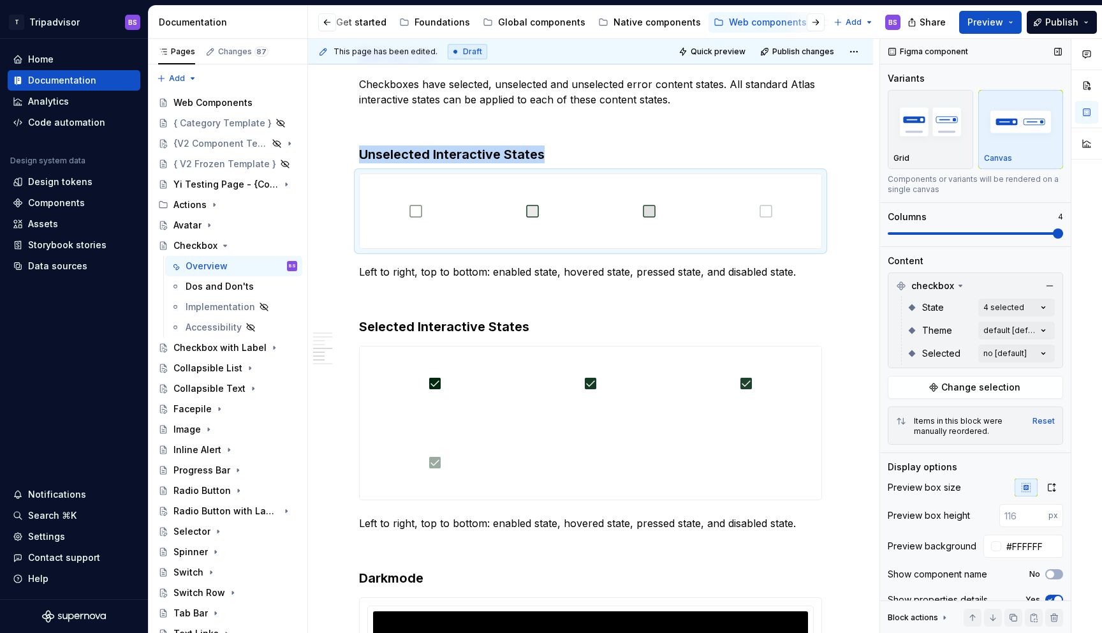
click at [1062, 237] on span at bounding box center [1058, 233] width 10 height 10
drag, startPoint x: 745, startPoint y: 441, endPoint x: 795, endPoint y: 433, distance: 50.4
click at [748, 441] on div at bounding box center [591, 422] width 462 height 153
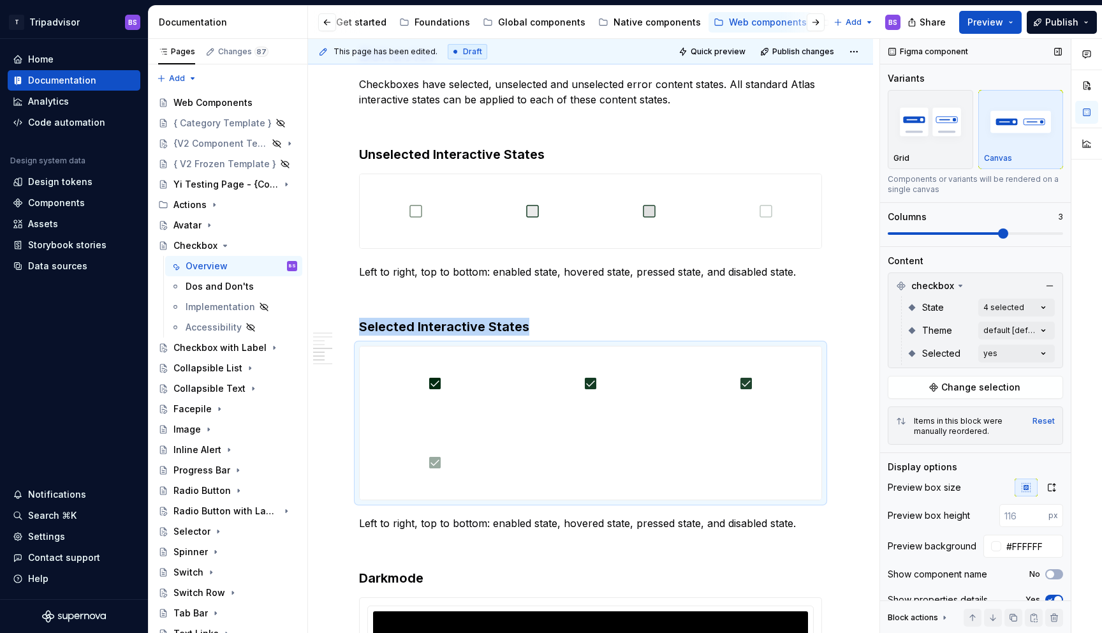
click at [1009, 239] on span at bounding box center [1003, 233] width 10 height 10
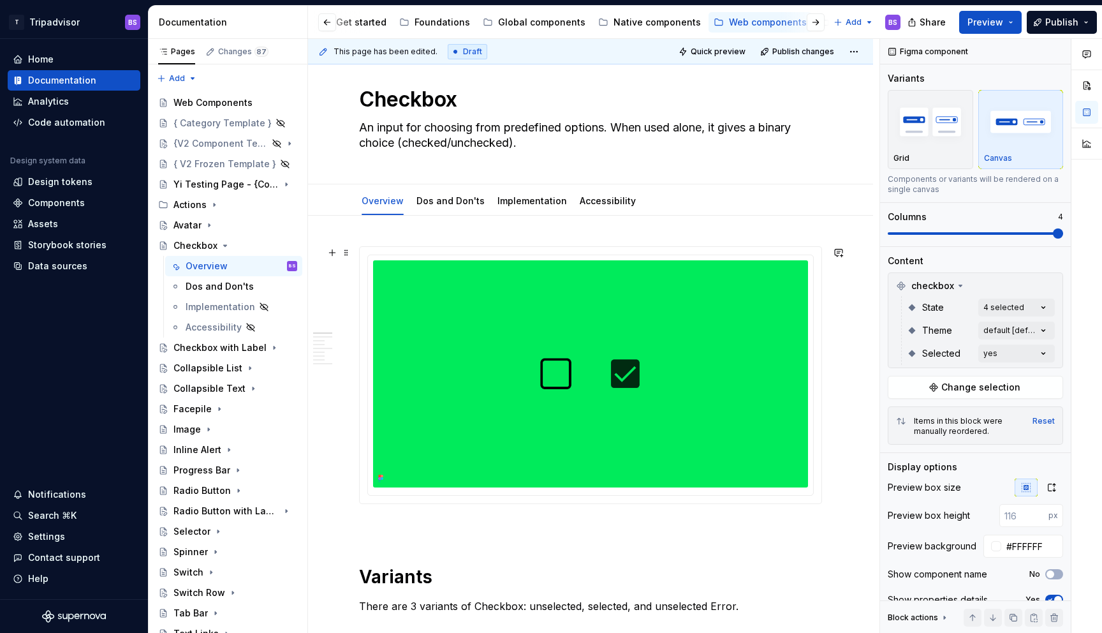
scroll to position [0, 0]
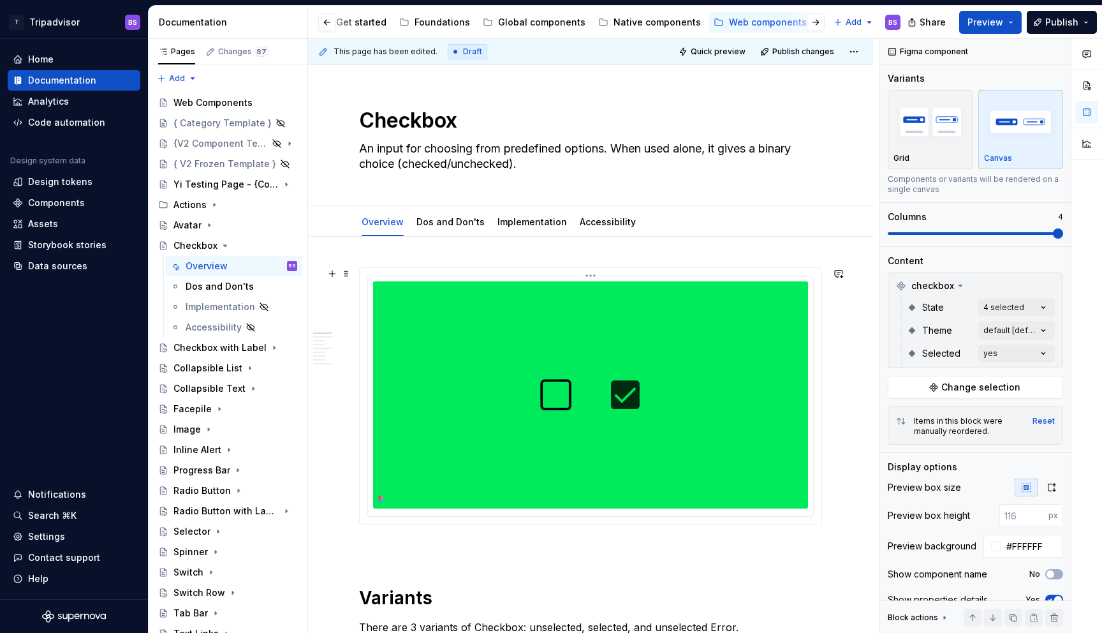
type textarea "*"
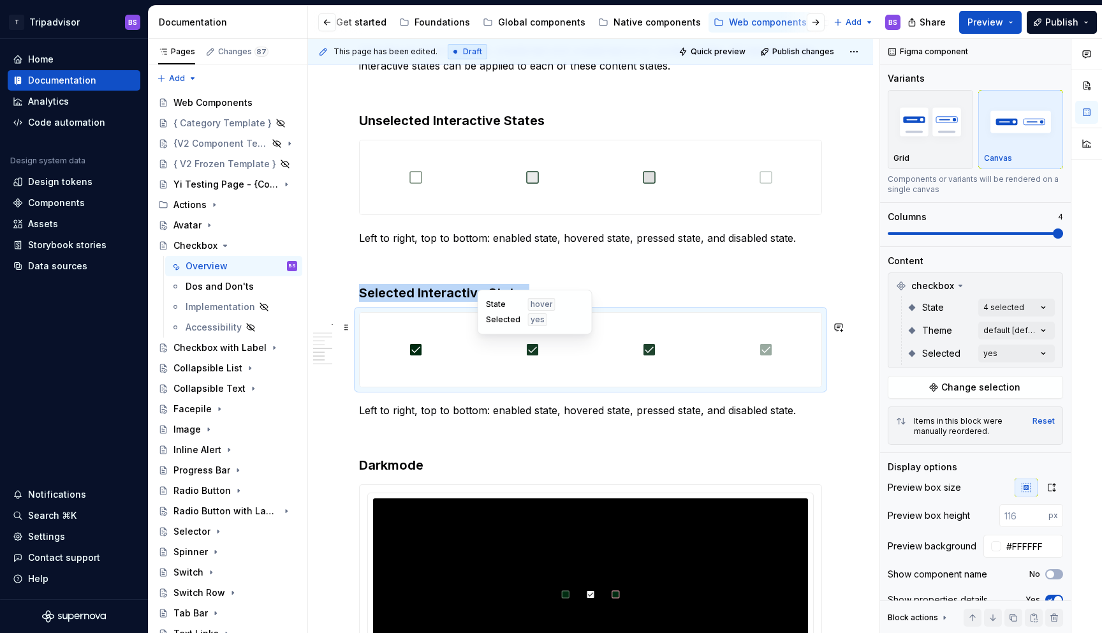
scroll to position [1806, 0]
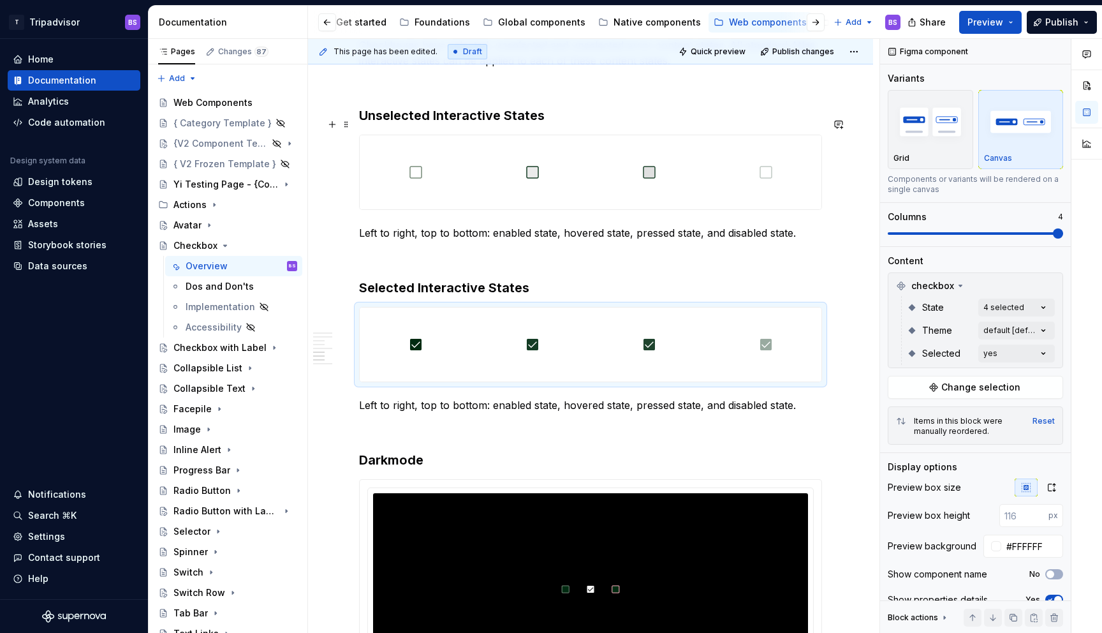
click at [474, 124] on h3 "Unselected Interactive States" at bounding box center [590, 116] width 463 height 18
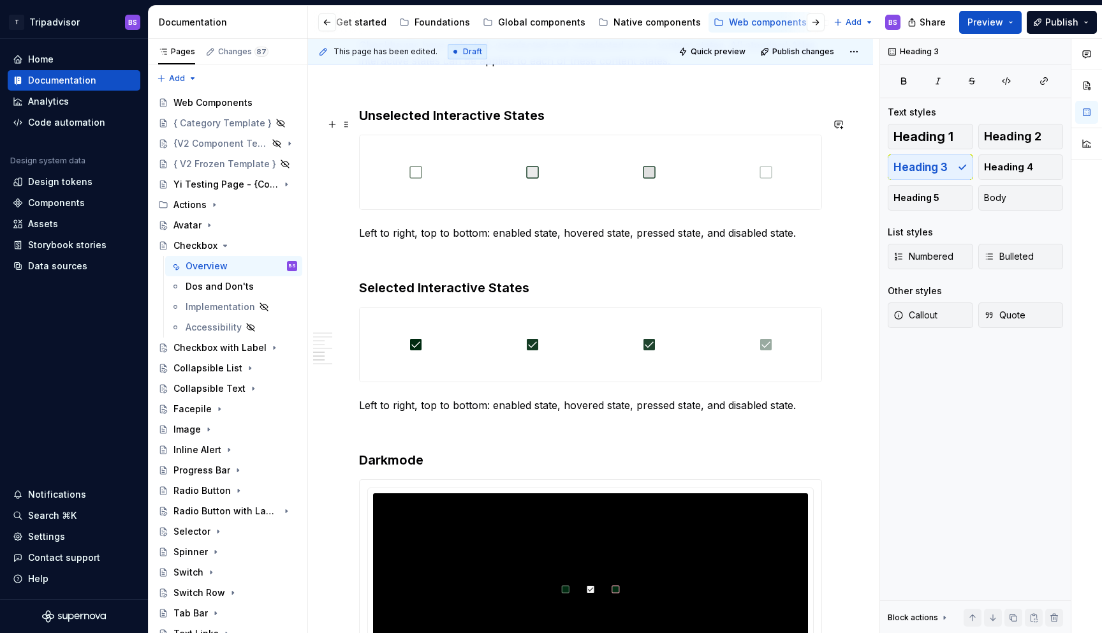
click at [500, 124] on h3 "Unselected Interactive States" at bounding box center [590, 116] width 463 height 18
click at [478, 297] on h3 "Selected Interactive States" at bounding box center [590, 288] width 463 height 18
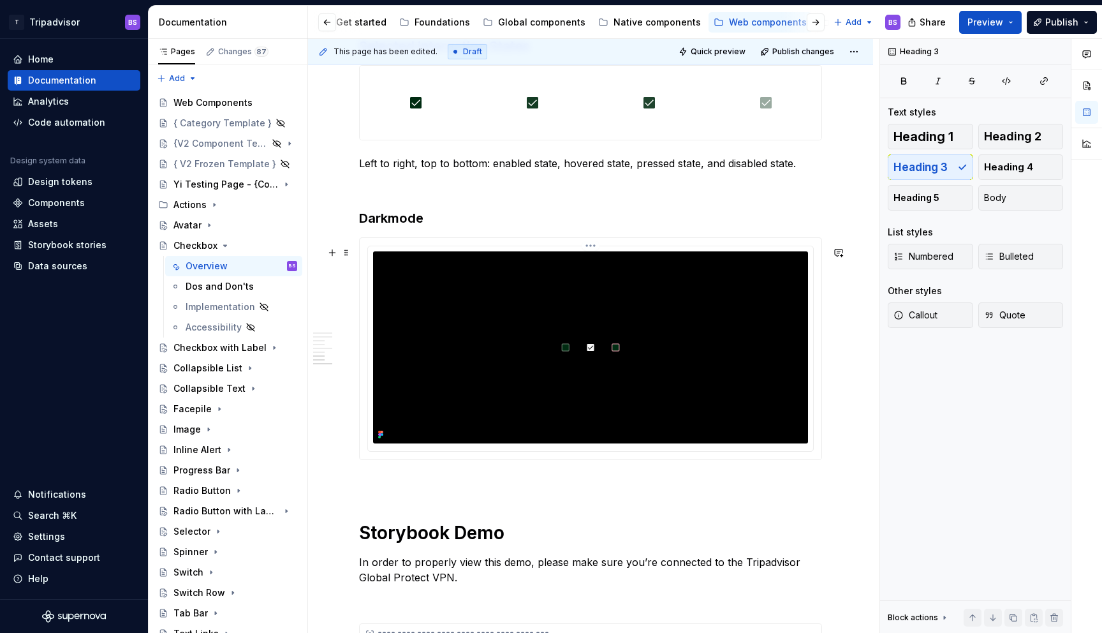
scroll to position [2038, 0]
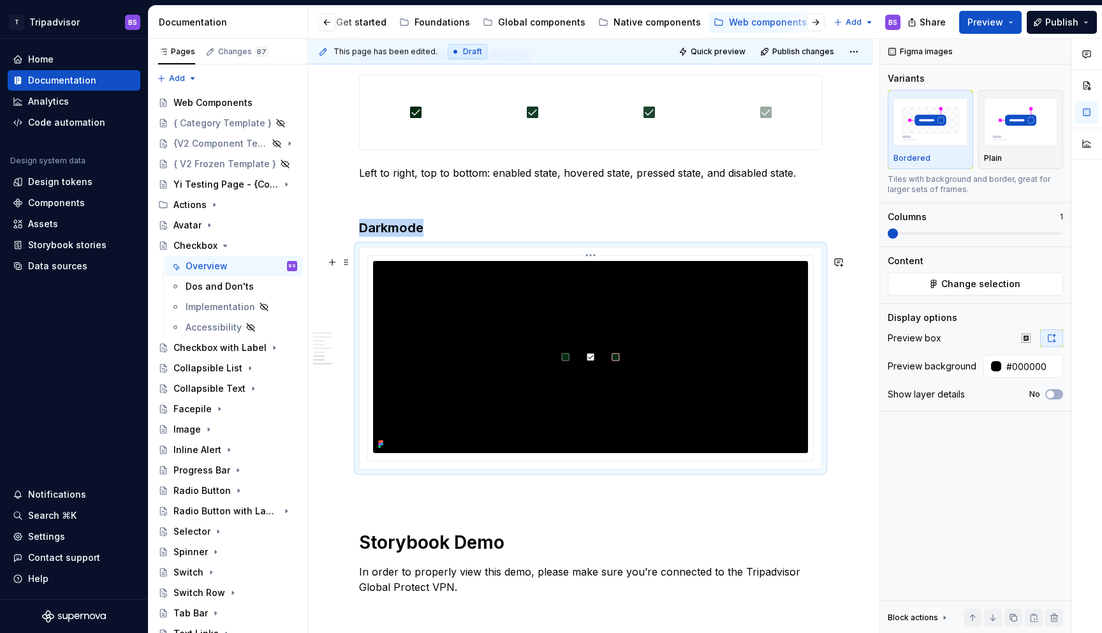
click at [498, 371] on img at bounding box center [590, 357] width 435 height 192
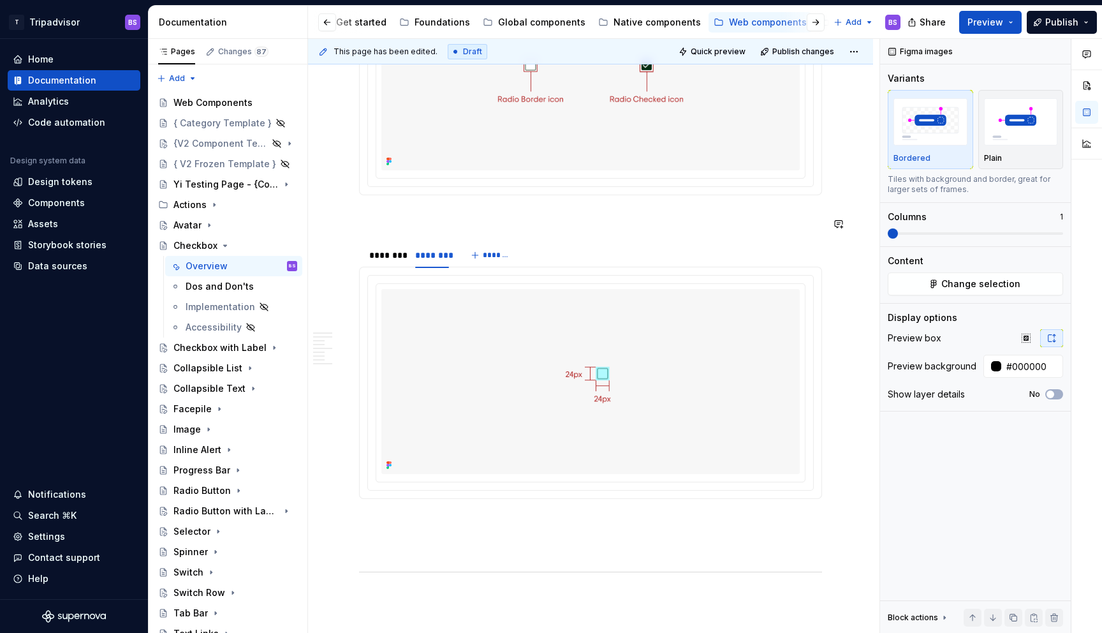
scroll to position [1170, 0]
type textarea "*"
type input "#F7F7F7"
click at [552, 148] on img at bounding box center [590, 80] width 418 height 185
click at [571, 375] on img at bounding box center [590, 384] width 418 height 185
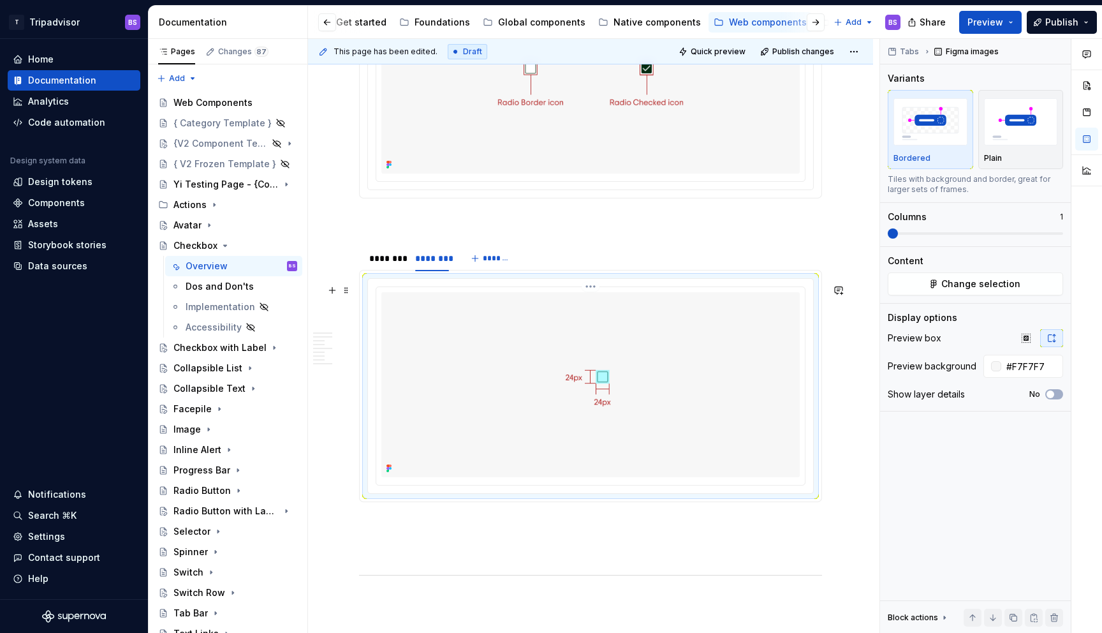
click at [595, 294] on html "T Tripadvisor BS Home Documentation Analytics Code automation Design system dat…" at bounding box center [551, 316] width 1102 height 633
click at [631, 358] on div "Update Figma image" at bounding box center [662, 360] width 107 height 13
click at [197, 411] on div "Facepile" at bounding box center [193, 409] width 38 height 13
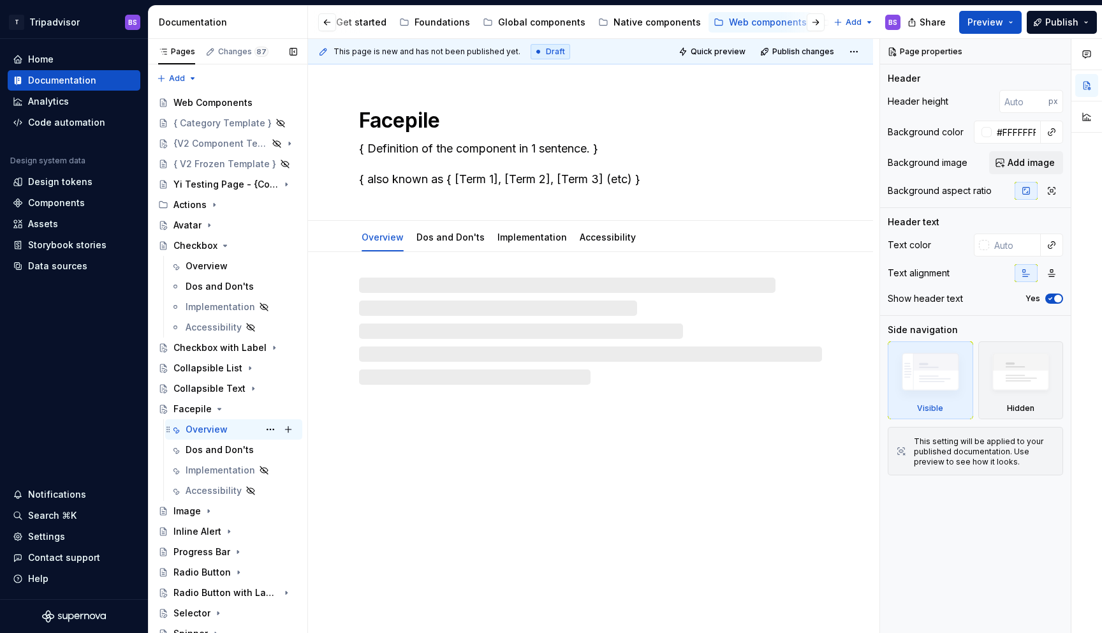
click at [213, 433] on div "Overview" at bounding box center [207, 429] width 42 height 13
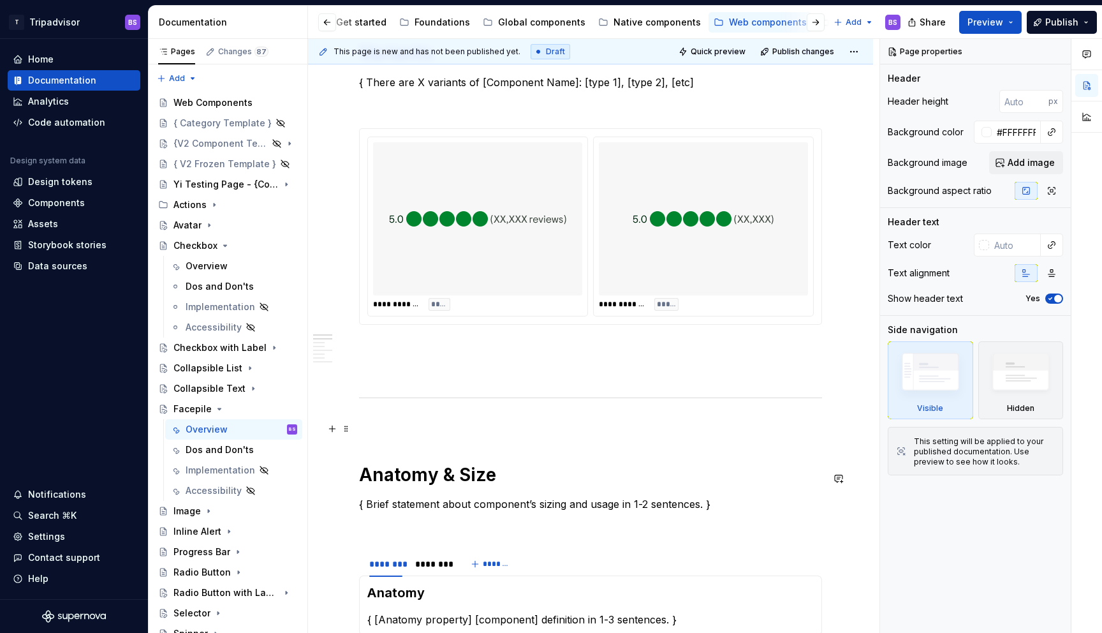
scroll to position [464, 0]
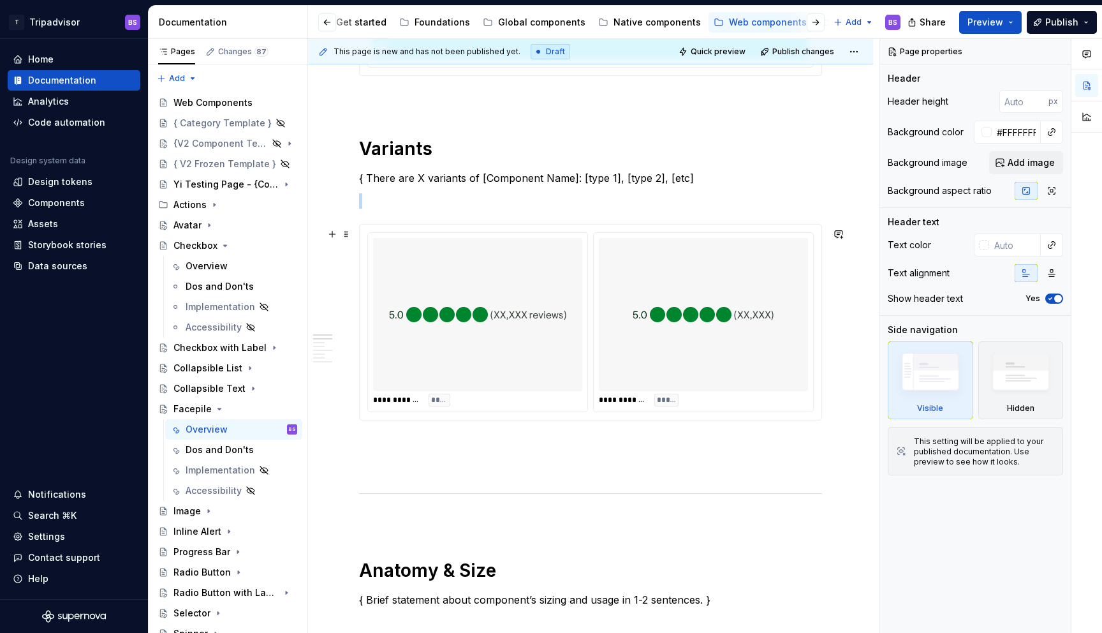
click at [639, 372] on img at bounding box center [704, 314] width 142 height 143
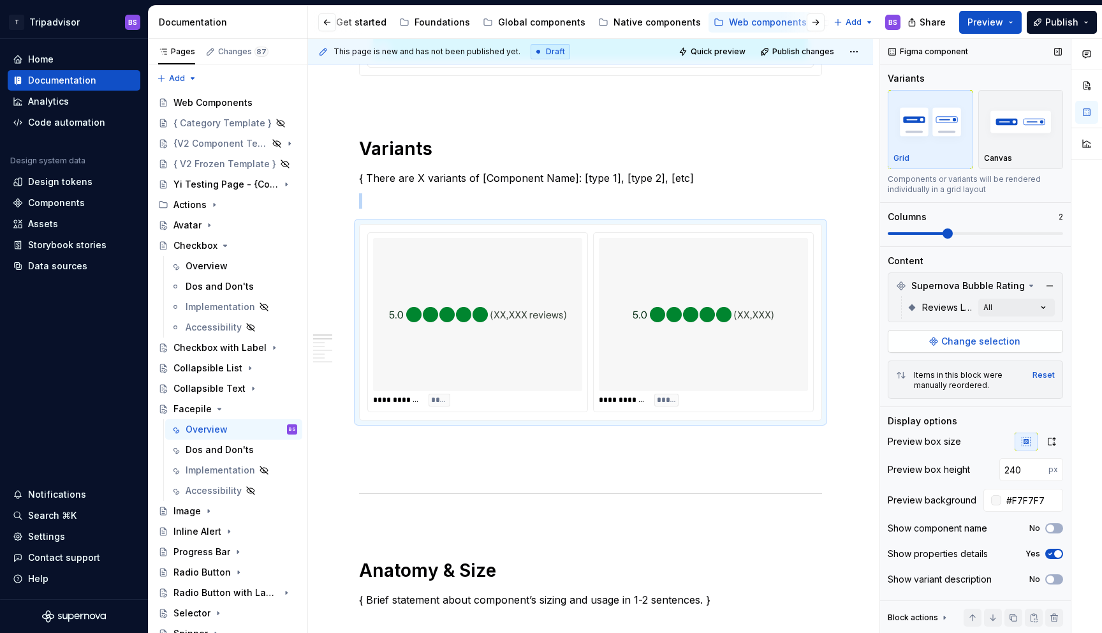
click at [958, 336] on span "Change selection" at bounding box center [981, 341] width 79 height 13
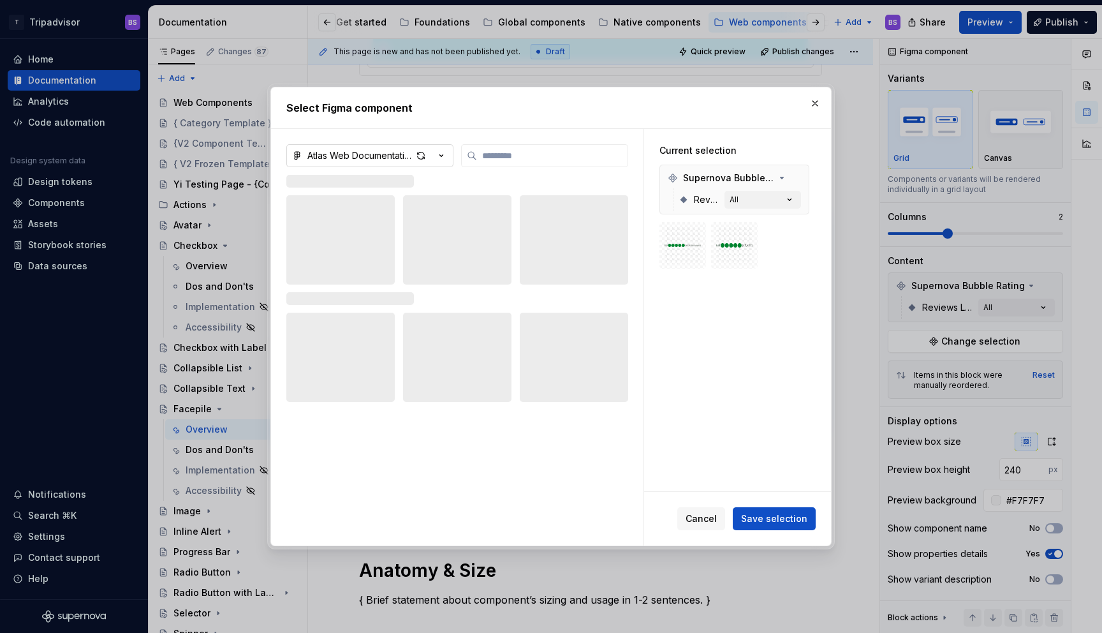
click at [437, 154] on icon "button" at bounding box center [441, 155] width 13 height 13
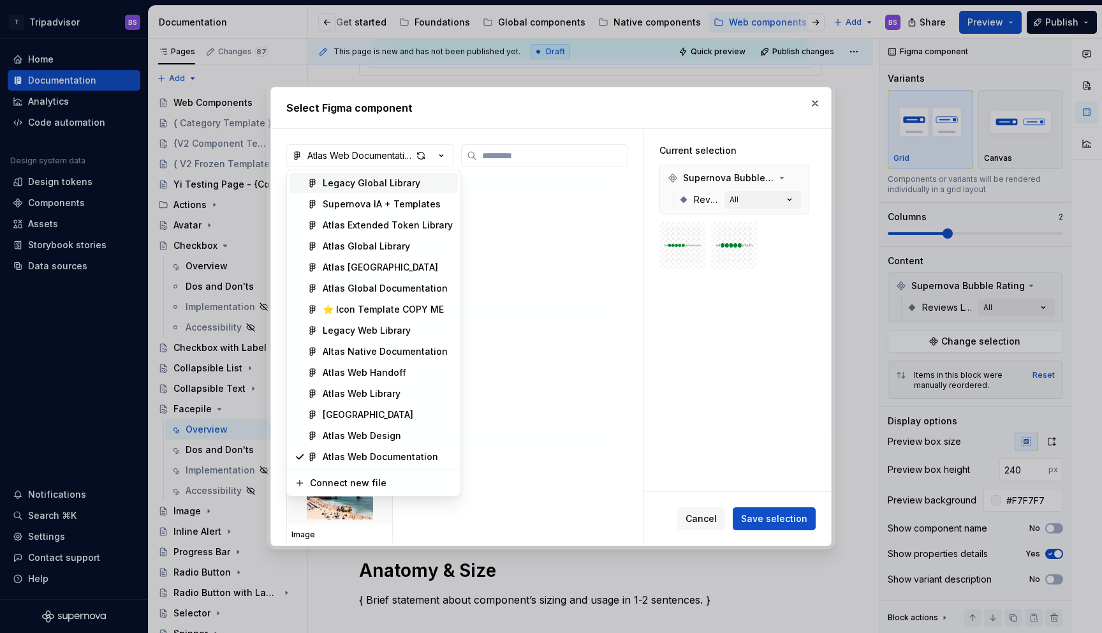
click at [443, 156] on div "Select Figma component Atlas Web Documentation ↳ Avatar Avatar Supernova ↳ Bubb…" at bounding box center [551, 316] width 1102 height 633
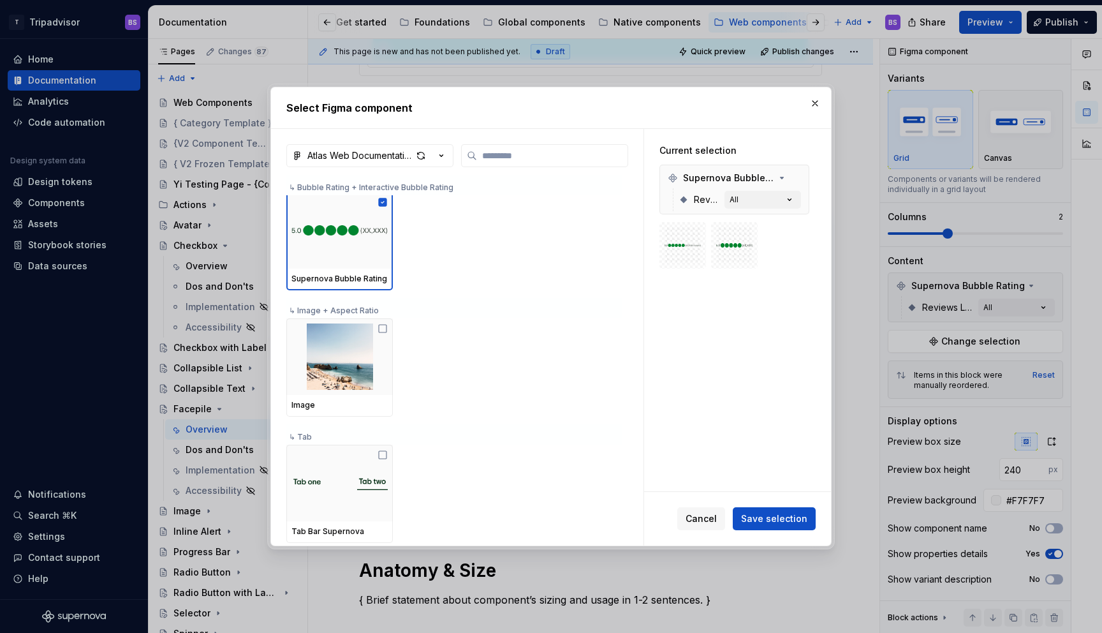
scroll to position [0, 0]
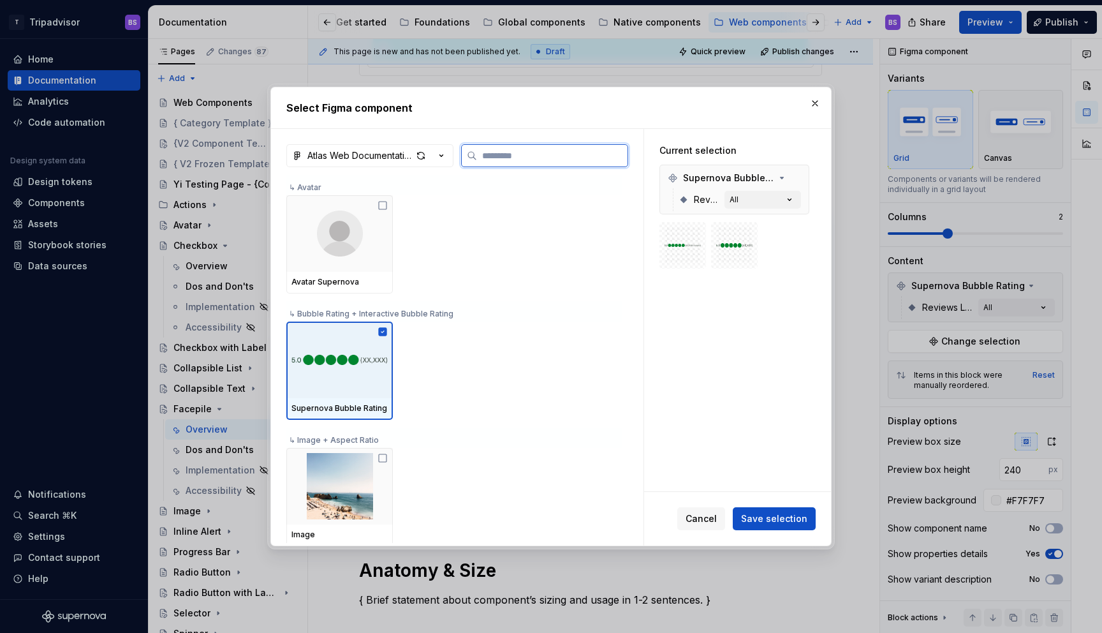
click at [381, 330] on icon at bounding box center [383, 331] width 8 height 8
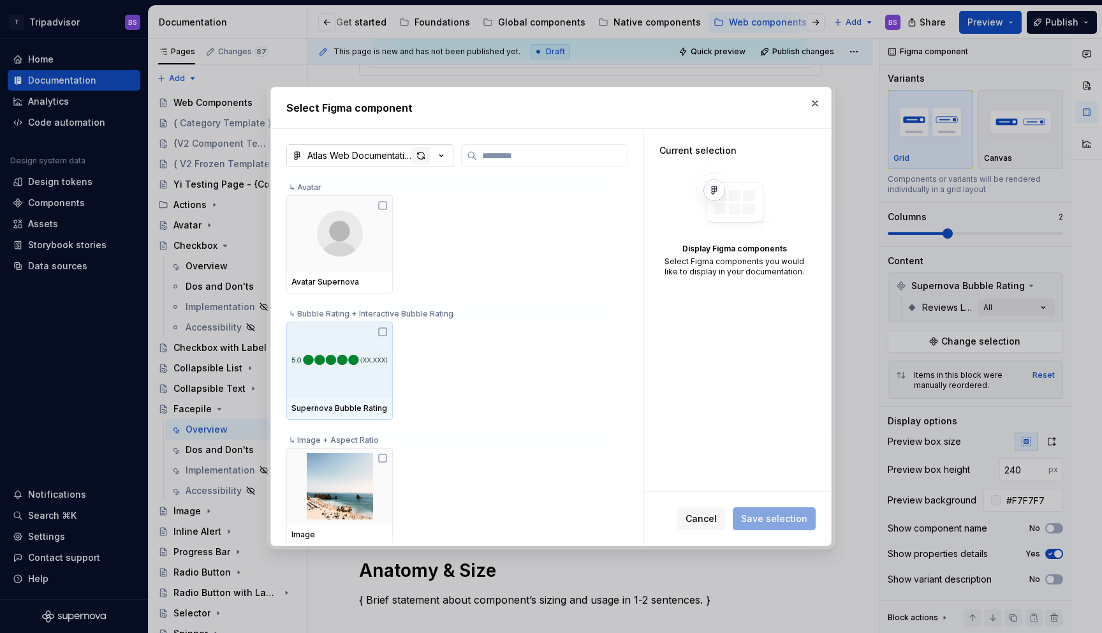
click at [424, 156] on div "button" at bounding box center [421, 156] width 18 height 18
click at [814, 110] on button "button" at bounding box center [815, 103] width 18 height 18
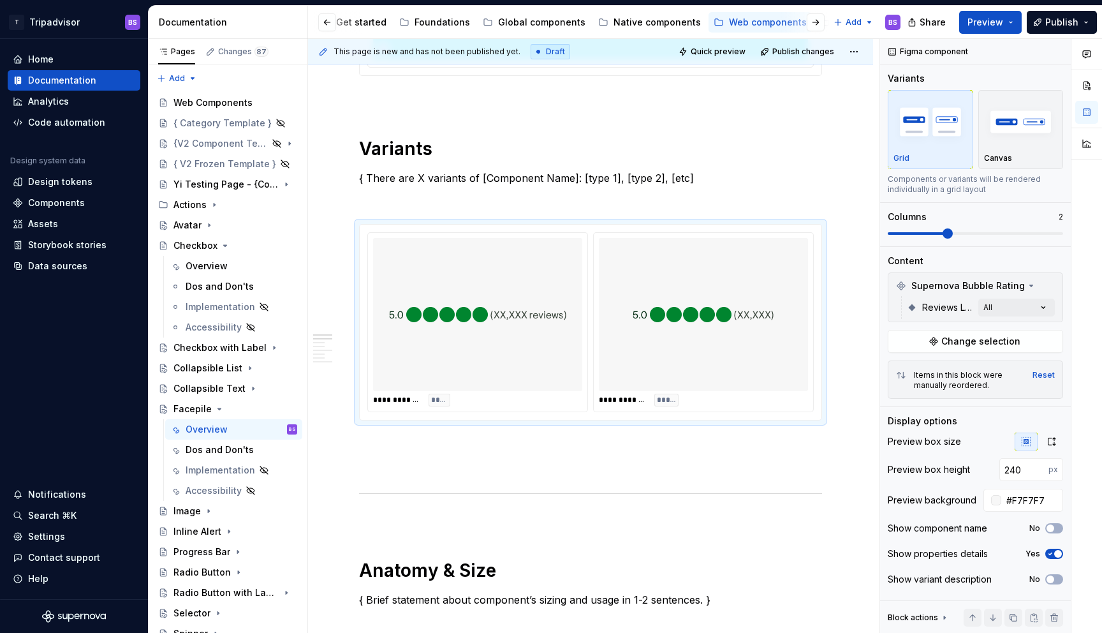
type textarea "*"
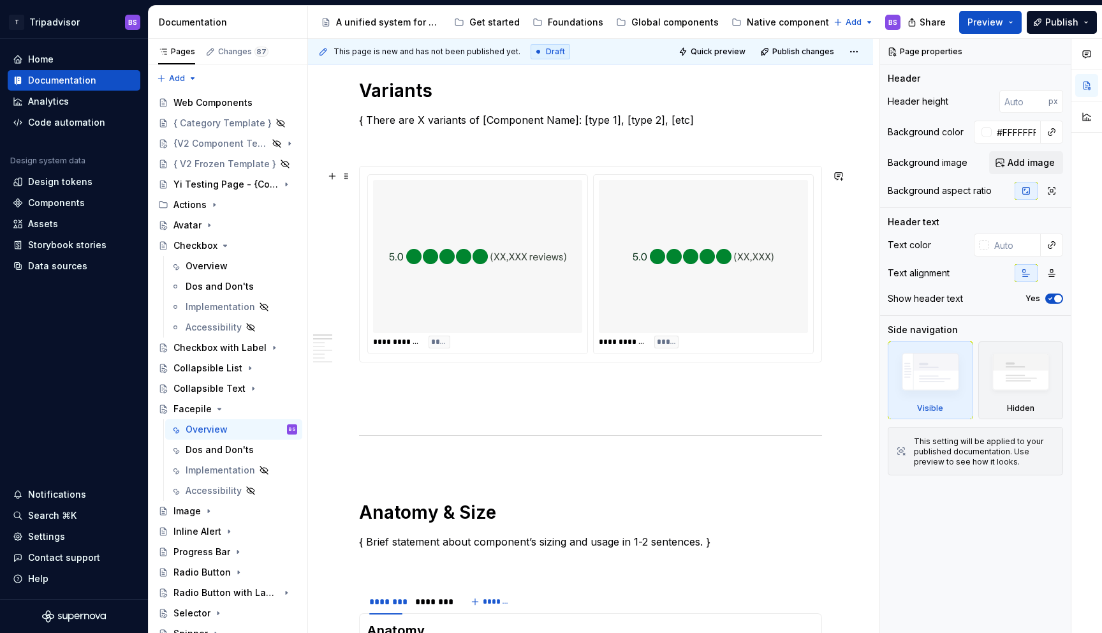
scroll to position [524, 0]
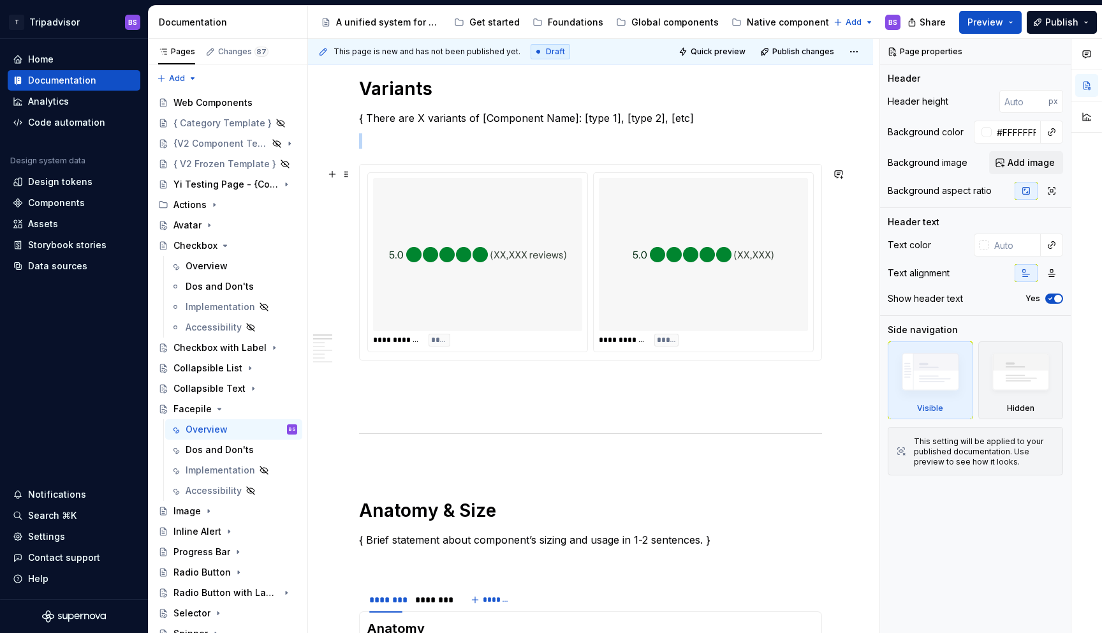
click at [561, 267] on img at bounding box center [478, 254] width 178 height 143
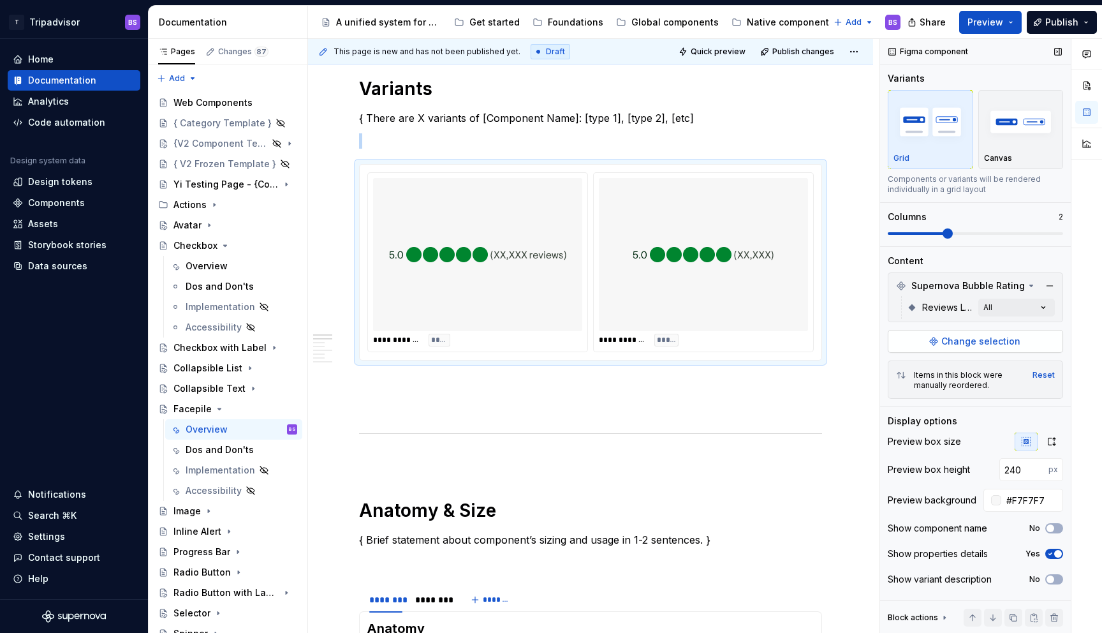
click at [999, 341] on span "Change selection" at bounding box center [981, 341] width 79 height 13
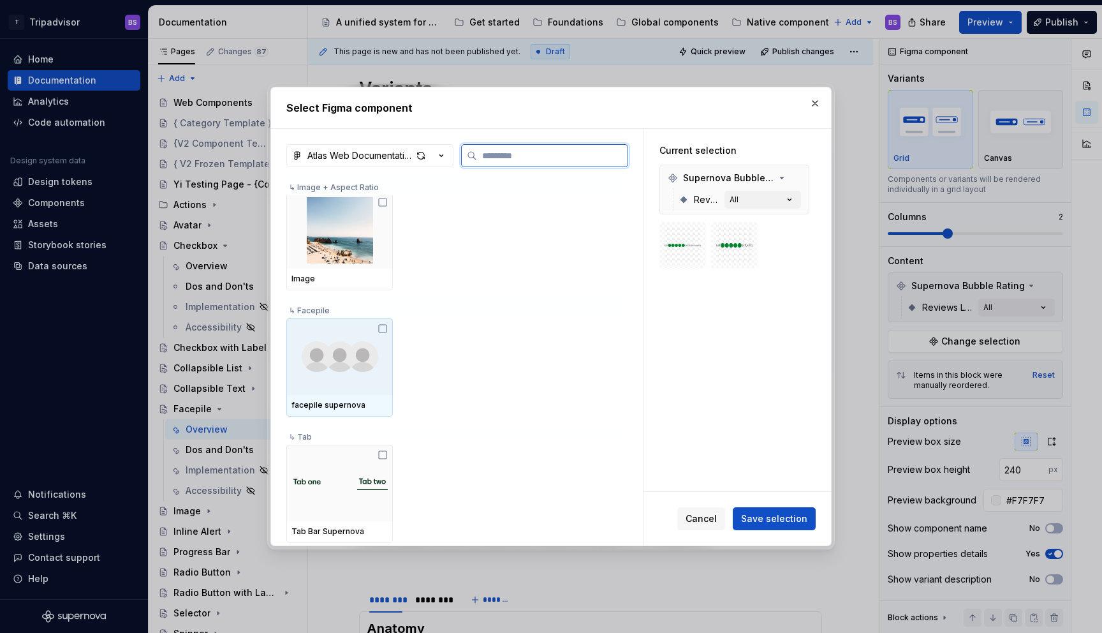
click at [376, 327] on div at bounding box center [339, 356] width 107 height 77
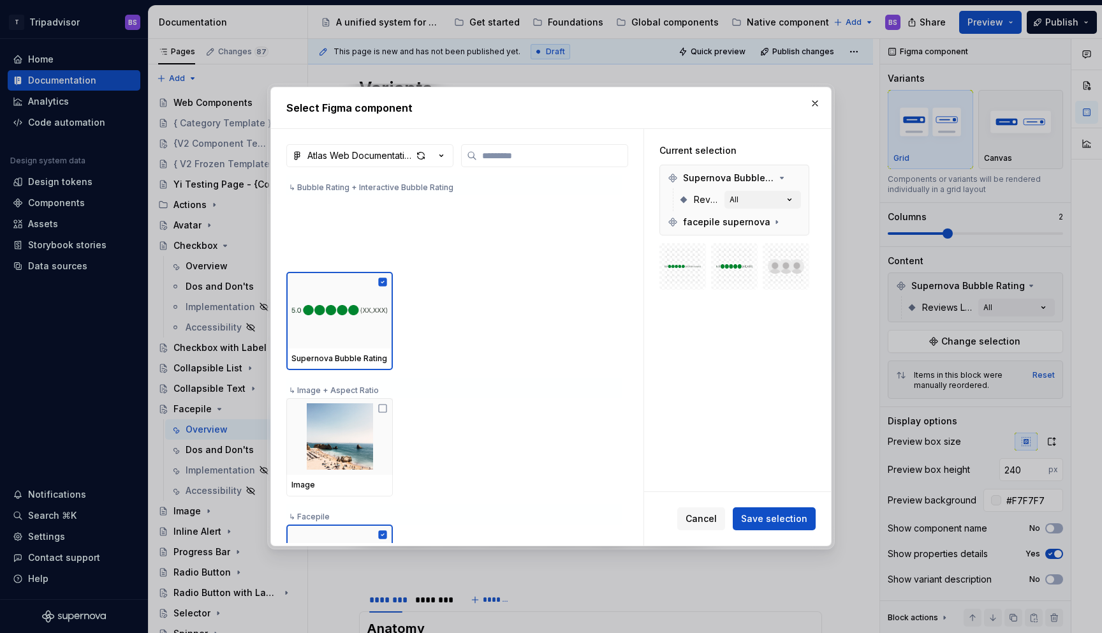
scroll to position [0, 0]
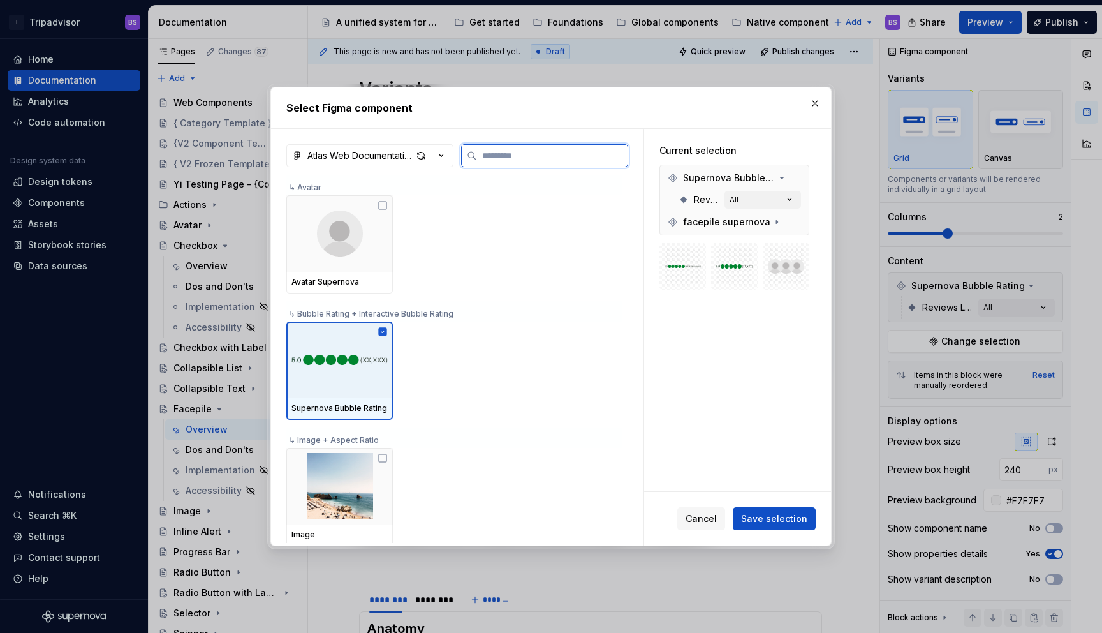
click at [350, 330] on div at bounding box center [339, 360] width 107 height 77
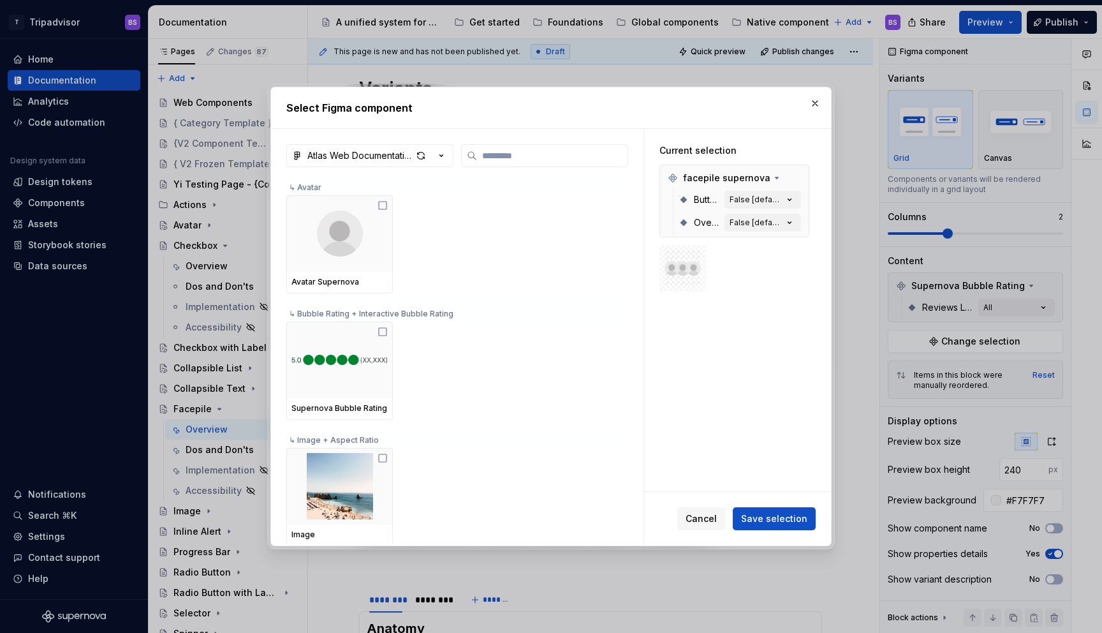
click at [776, 516] on span "Save selection" at bounding box center [774, 518] width 66 height 13
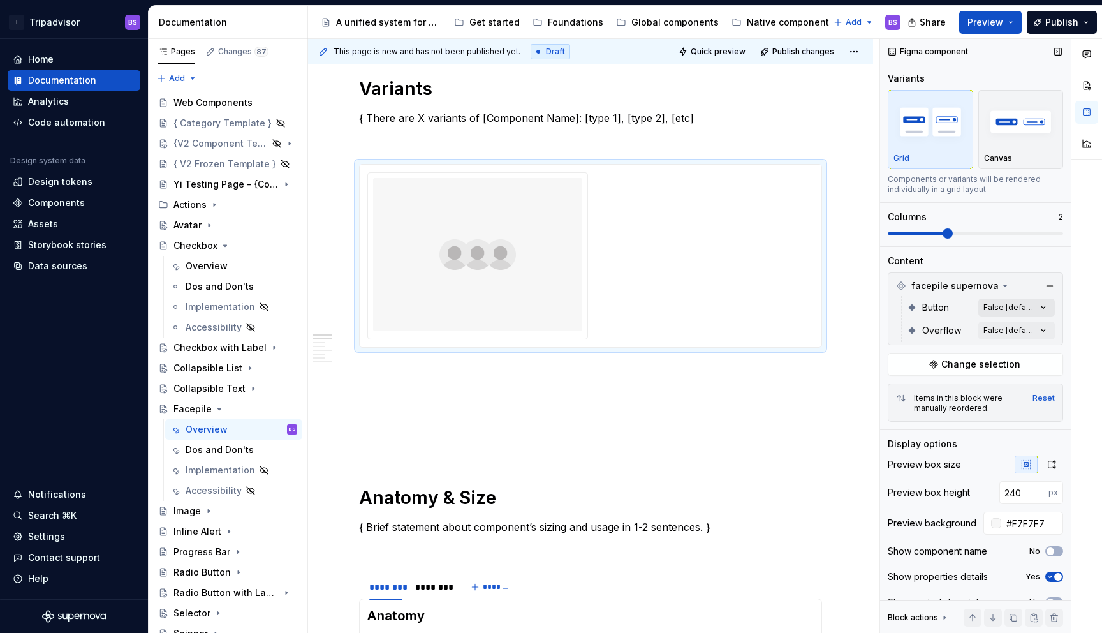
click at [1009, 307] on div "Comments Open comments No comments yet Select ‘Comment’ from the block context …" at bounding box center [991, 336] width 222 height 595
click at [901, 392] on div at bounding box center [896, 389] width 10 height 10
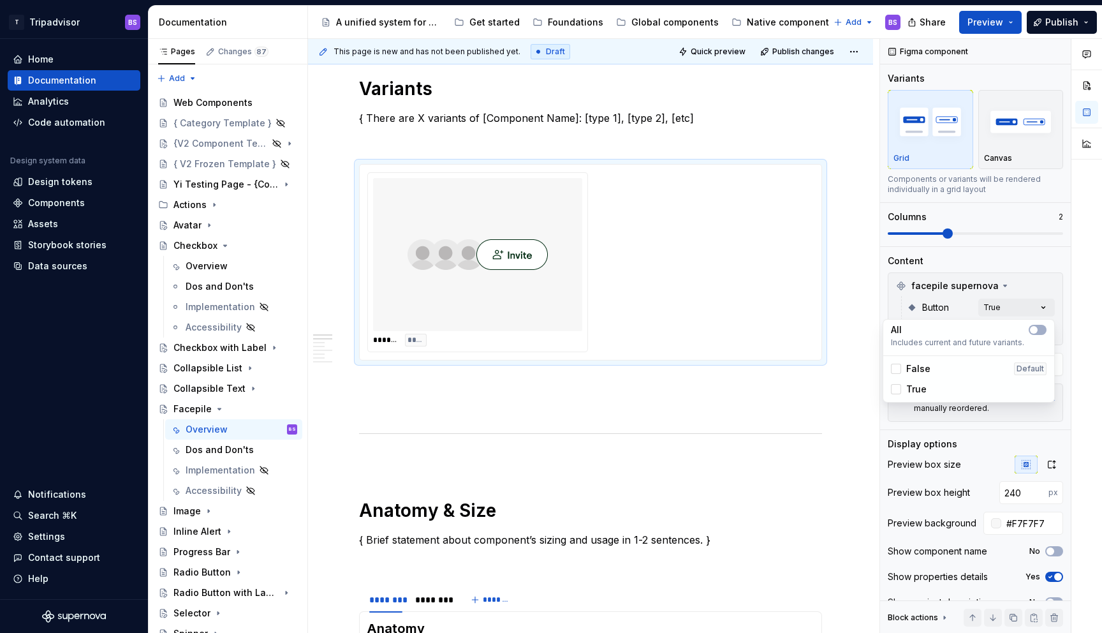
click at [902, 367] on div "False" at bounding box center [911, 368] width 40 height 13
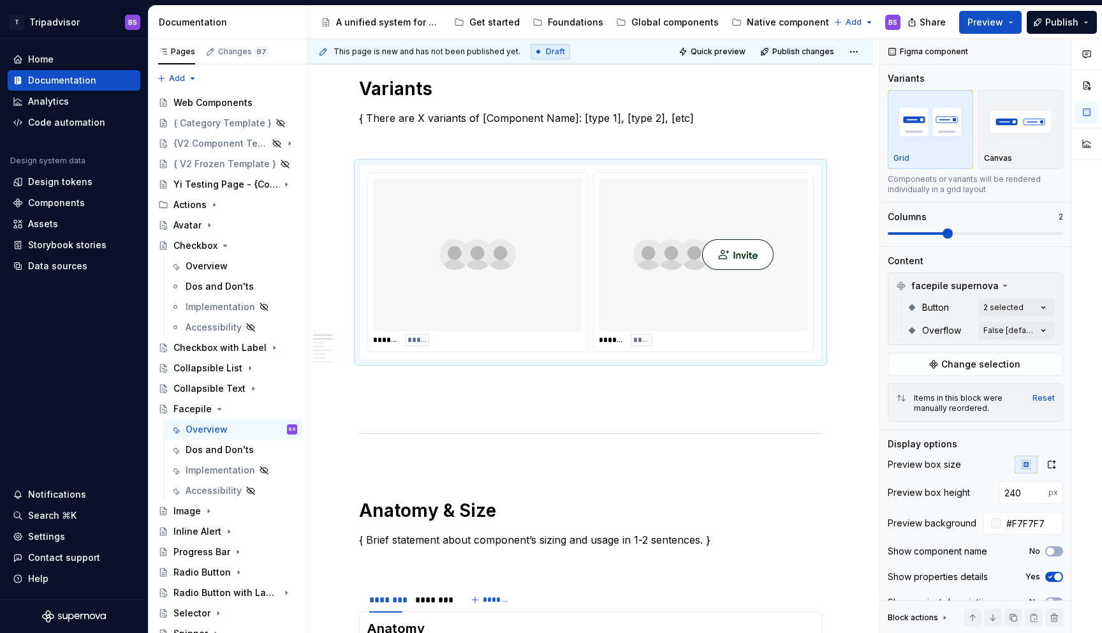
click at [952, 289] on div "Comments Open comments No comments yet Select ‘Comment’ from the block context …" at bounding box center [991, 336] width 222 height 595
click at [985, 330] on div "Comments Open comments No comments yet Select ‘Comment’ from the block context …" at bounding box center [991, 336] width 222 height 595
click at [910, 390] on span "False" at bounding box center [918, 391] width 24 height 13
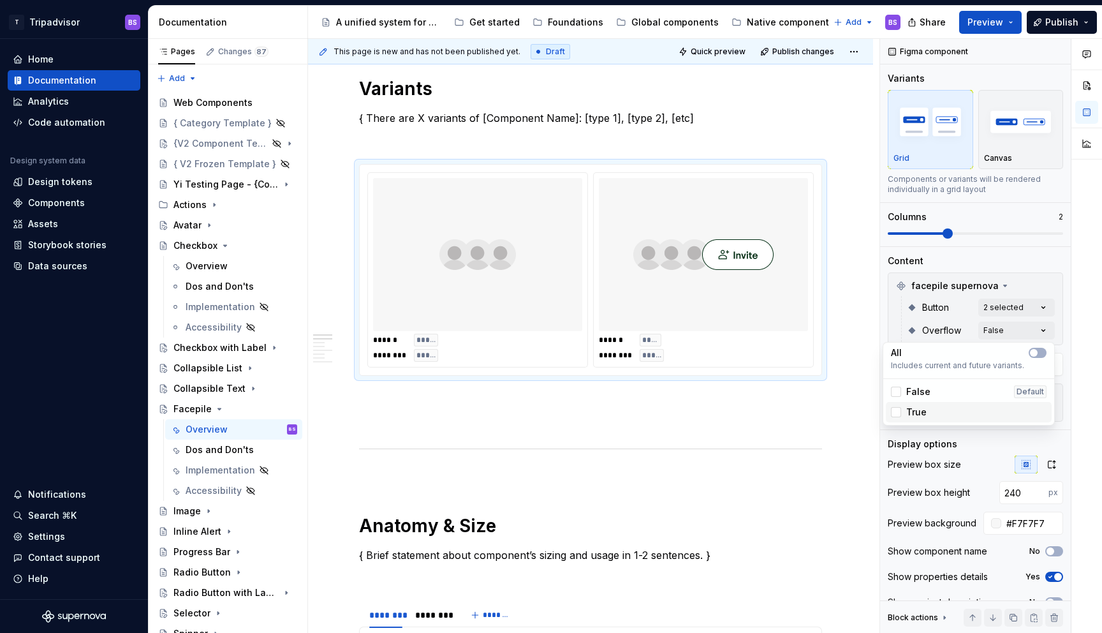
click at [913, 412] on span "True" at bounding box center [916, 412] width 20 height 13
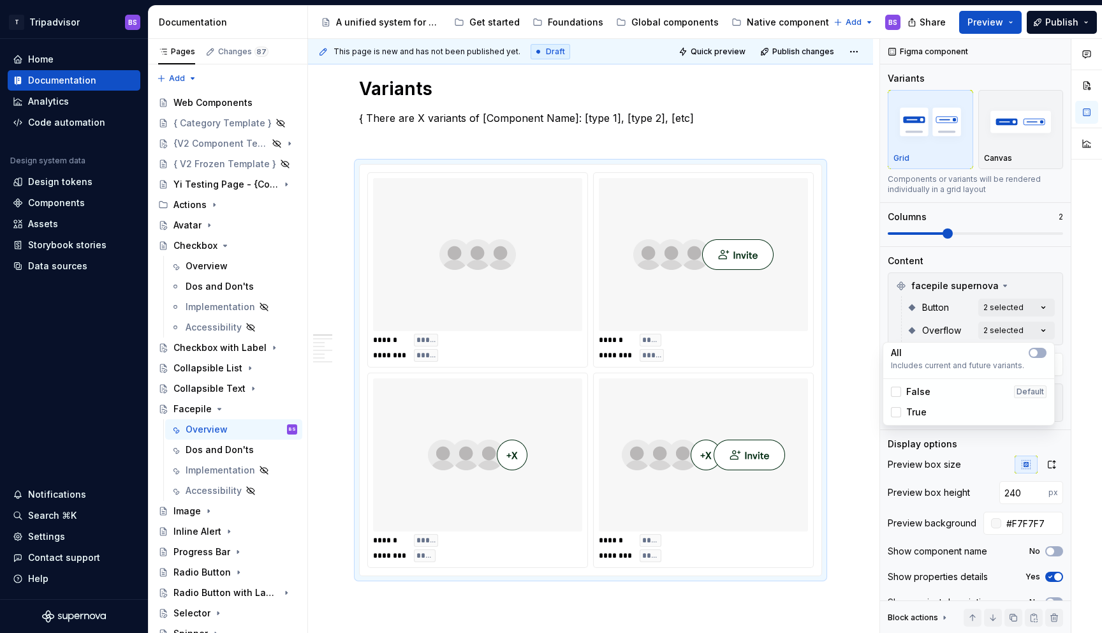
click at [866, 314] on html "T Tripadvisor BS Home Documentation Analytics Code automation Design system dat…" at bounding box center [551, 316] width 1102 height 633
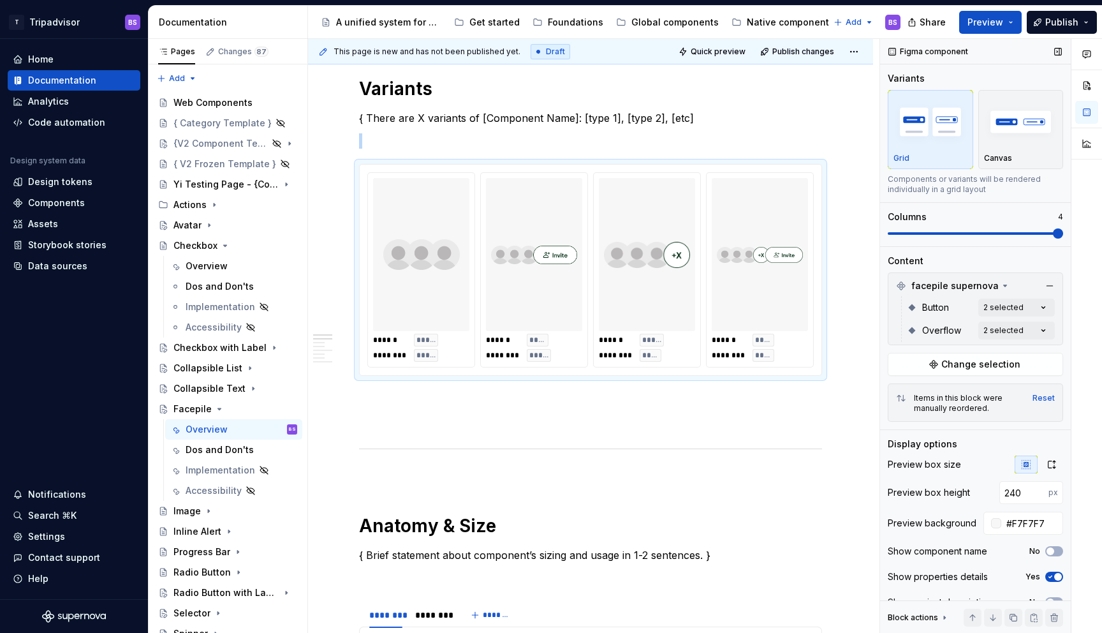
click at [1063, 235] on span at bounding box center [1058, 233] width 10 height 10
drag, startPoint x: 658, startPoint y: 258, endPoint x: 554, endPoint y: 260, distance: 104.0
click at [553, 258] on body "T Tripadvisor BS Home Documentation Analytics Code automation Design system dat…" at bounding box center [551, 316] width 1102 height 633
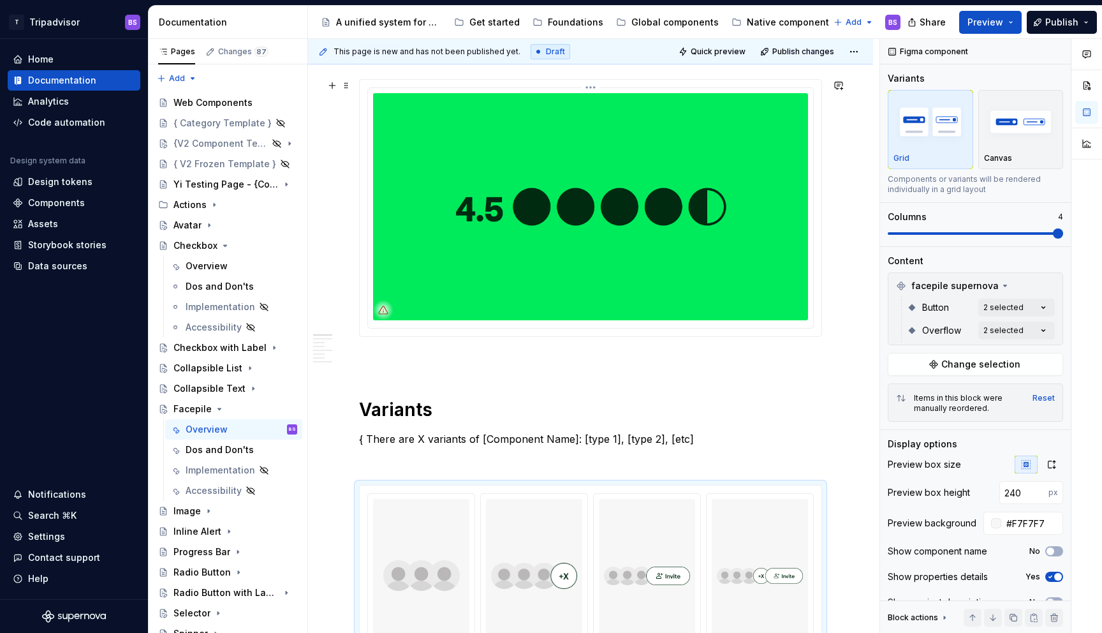
scroll to position [196, 0]
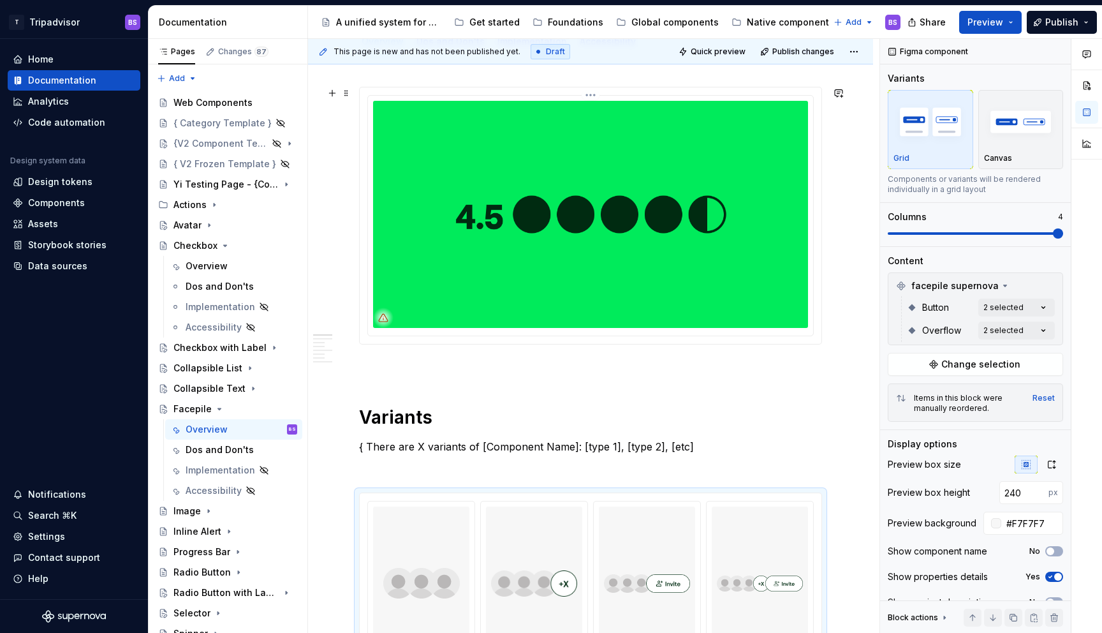
click at [563, 148] on img at bounding box center [590, 214] width 435 height 227
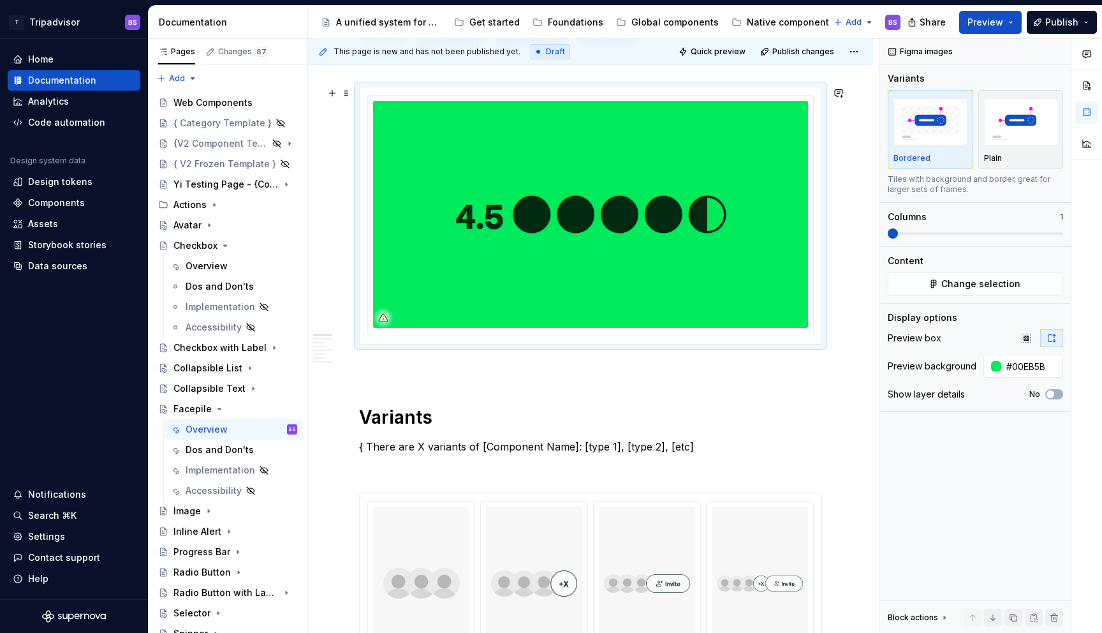
click at [618, 163] on img at bounding box center [590, 214] width 435 height 227
click at [593, 92] on html "T Tripadvisor BS Home Documentation Analytics Code automation Design system dat…" at bounding box center [551, 316] width 1102 height 633
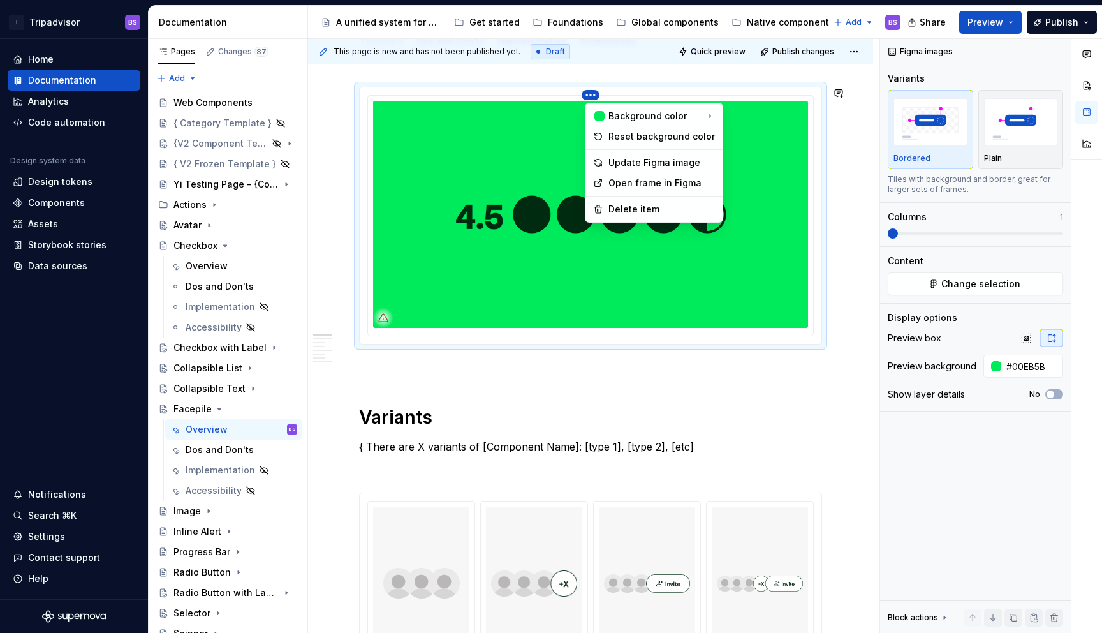
click at [751, 230] on html "T Tripadvisor BS Home Documentation Analytics Code automation Design system dat…" at bounding box center [551, 316] width 1102 height 633
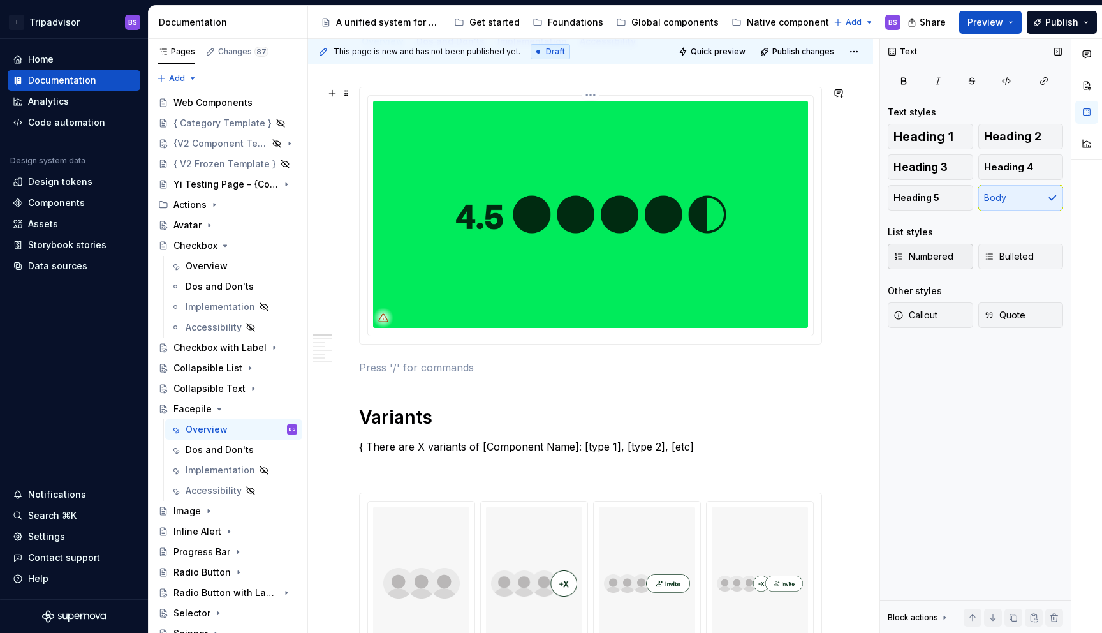
scroll to position [0, 0]
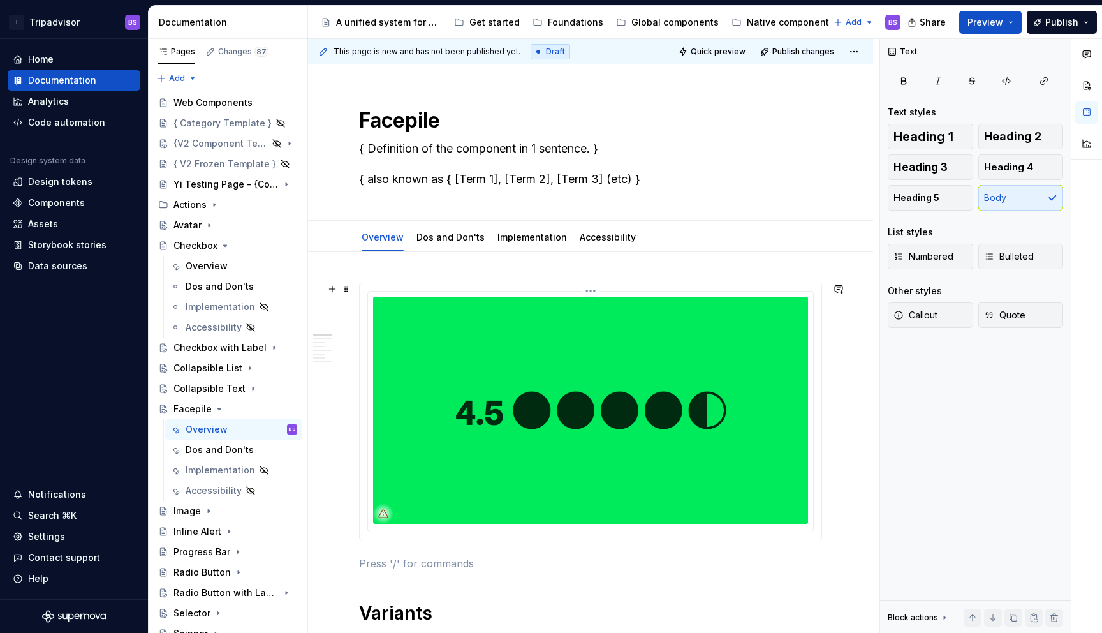
click at [709, 358] on img at bounding box center [590, 410] width 435 height 227
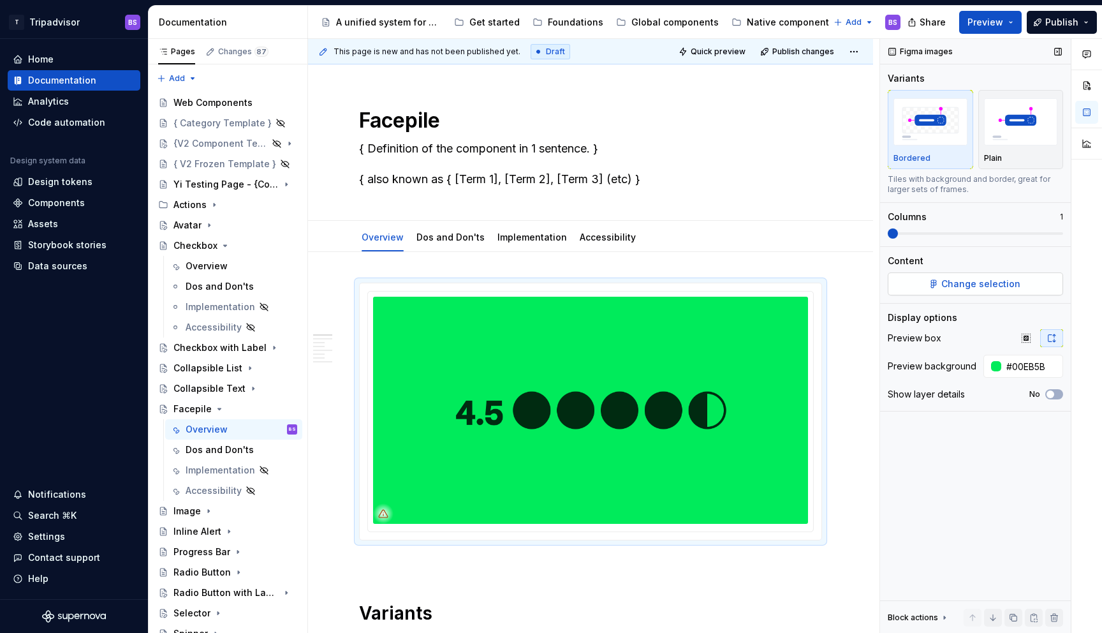
click at [991, 285] on span "Change selection" at bounding box center [981, 283] width 79 height 13
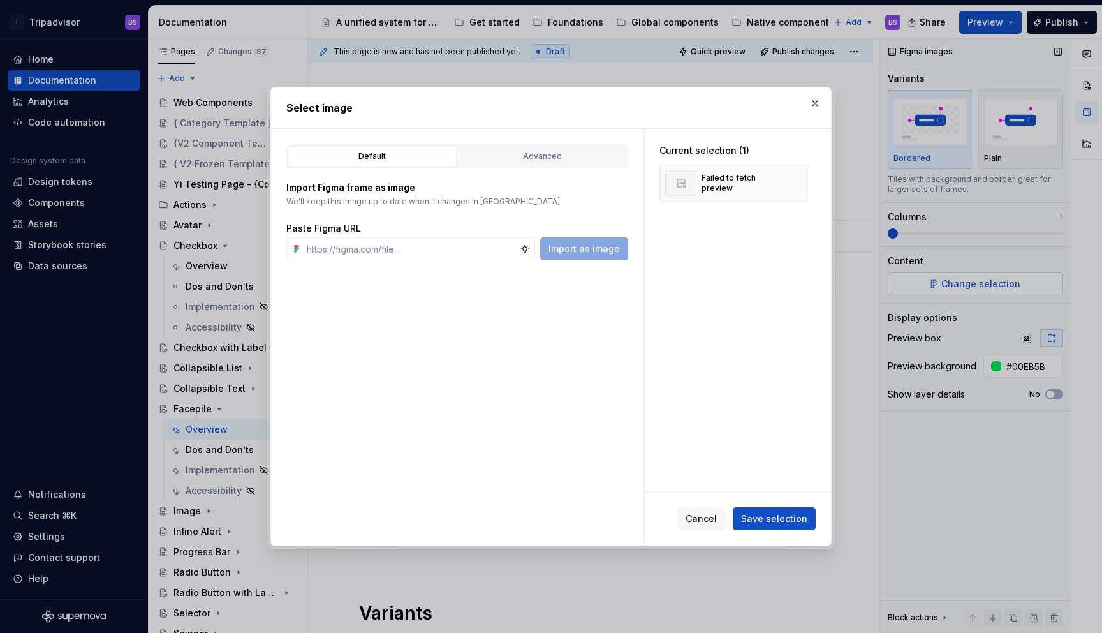
type textarea "*"
type input "[URL][DOMAIN_NAME]"
click at [769, 521] on span "Save selection" at bounding box center [774, 518] width 66 height 13
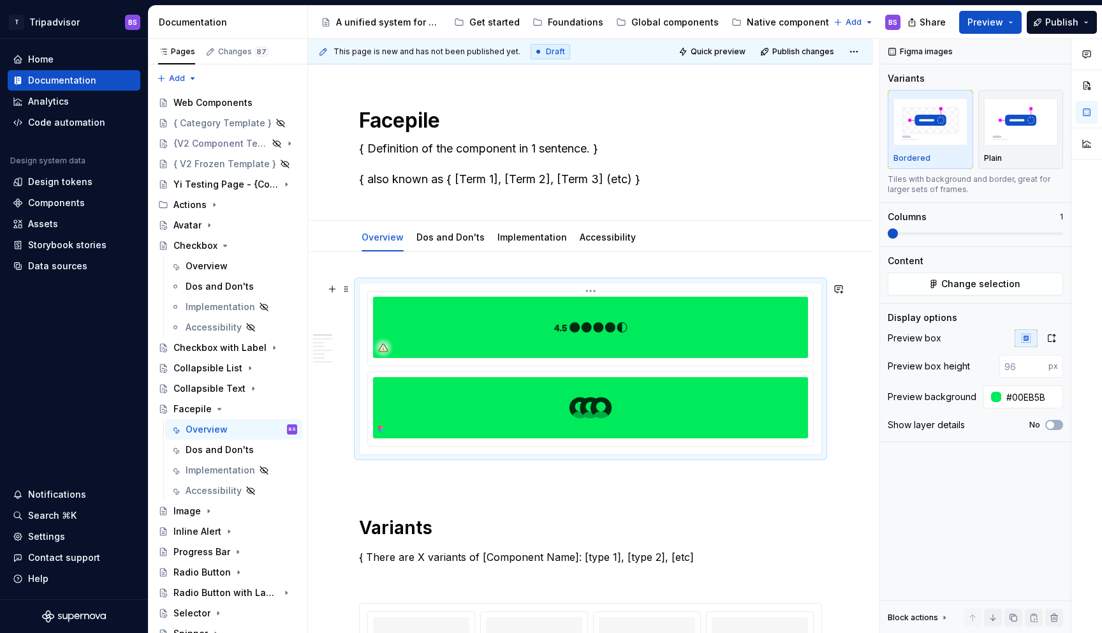
click at [632, 325] on img at bounding box center [590, 327] width 435 height 61
click at [593, 290] on html "T Tripadvisor BS Home Documentation Analytics Code automation Design system dat…" at bounding box center [551, 316] width 1102 height 633
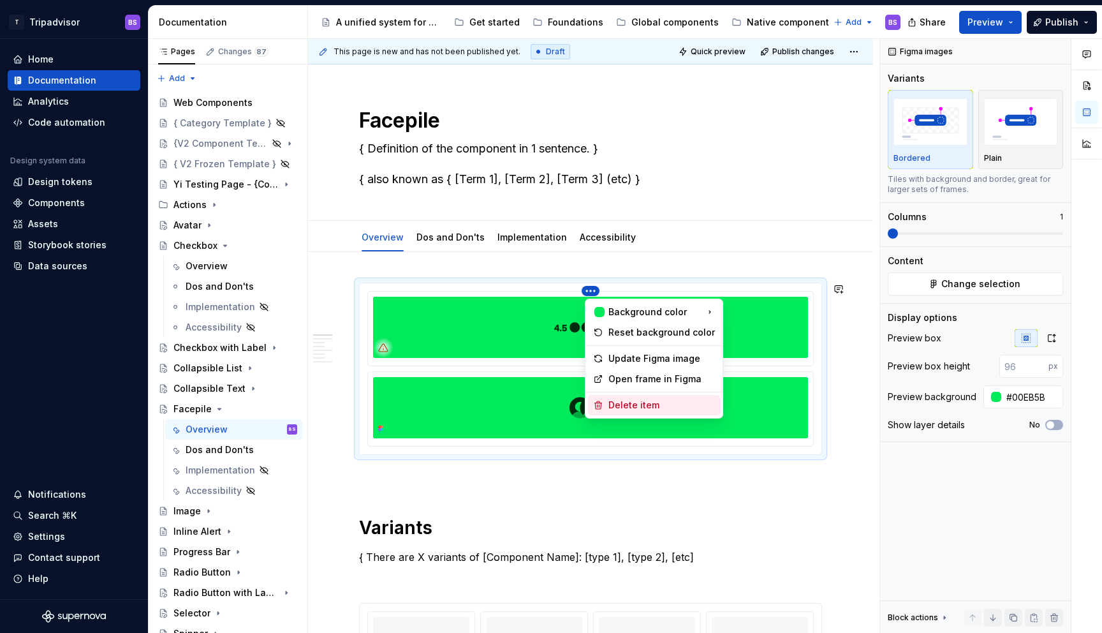
click at [627, 399] on div "Delete item" at bounding box center [662, 405] width 107 height 13
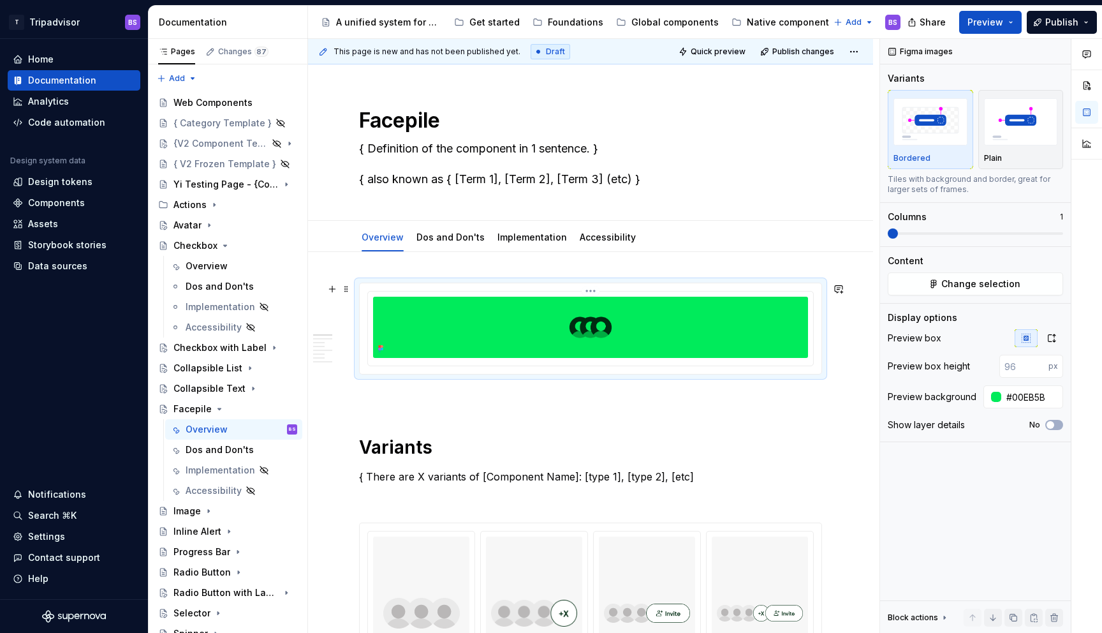
click at [737, 339] on img at bounding box center [590, 327] width 435 height 61
drag, startPoint x: 1054, startPoint y: 337, endPoint x: 1044, endPoint y: 339, distance: 10.4
click at [1054, 337] on icon "button" at bounding box center [1052, 338] width 7 height 8
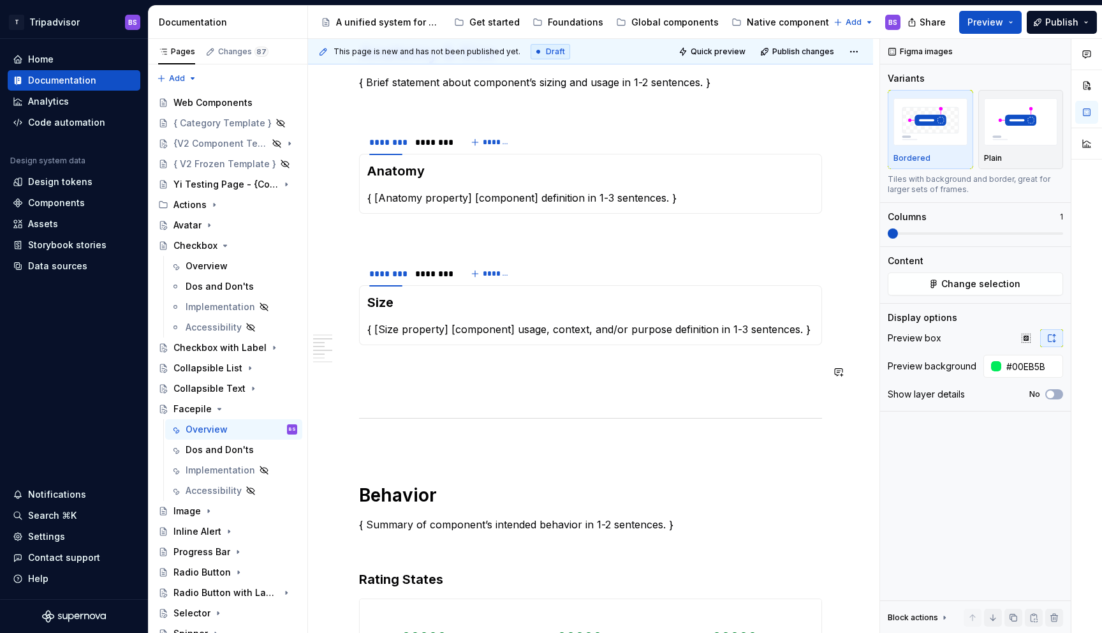
scroll to position [999, 0]
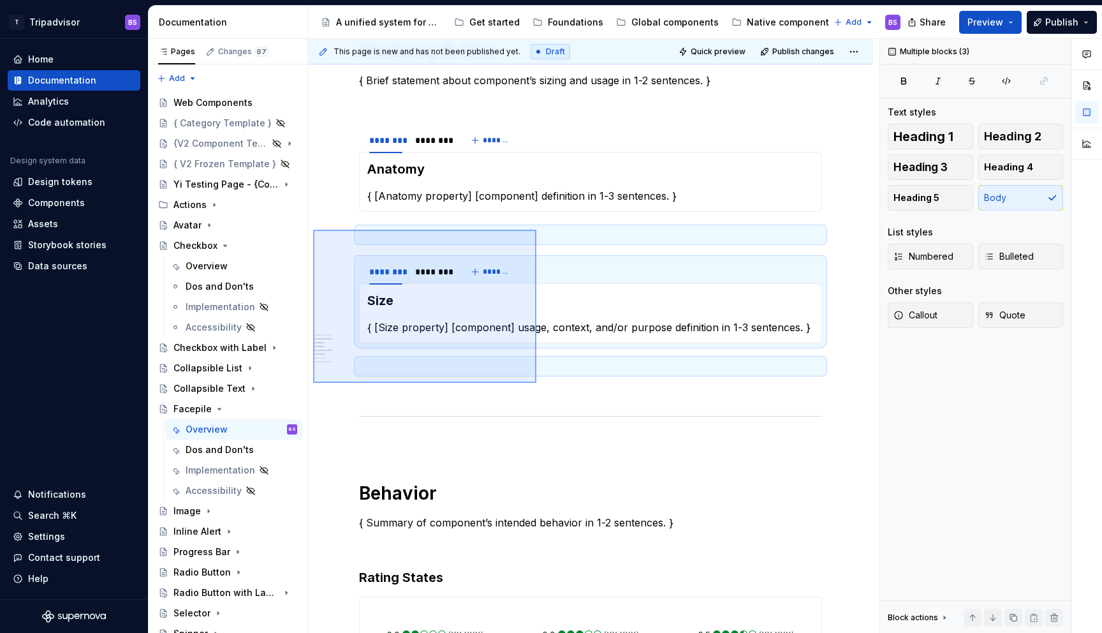
drag, startPoint x: 313, startPoint y: 230, endPoint x: 536, endPoint y: 383, distance: 270.7
click at [536, 383] on div "This page is new and has not been published yet. Draft Quick preview Publish ch…" at bounding box center [594, 336] width 572 height 595
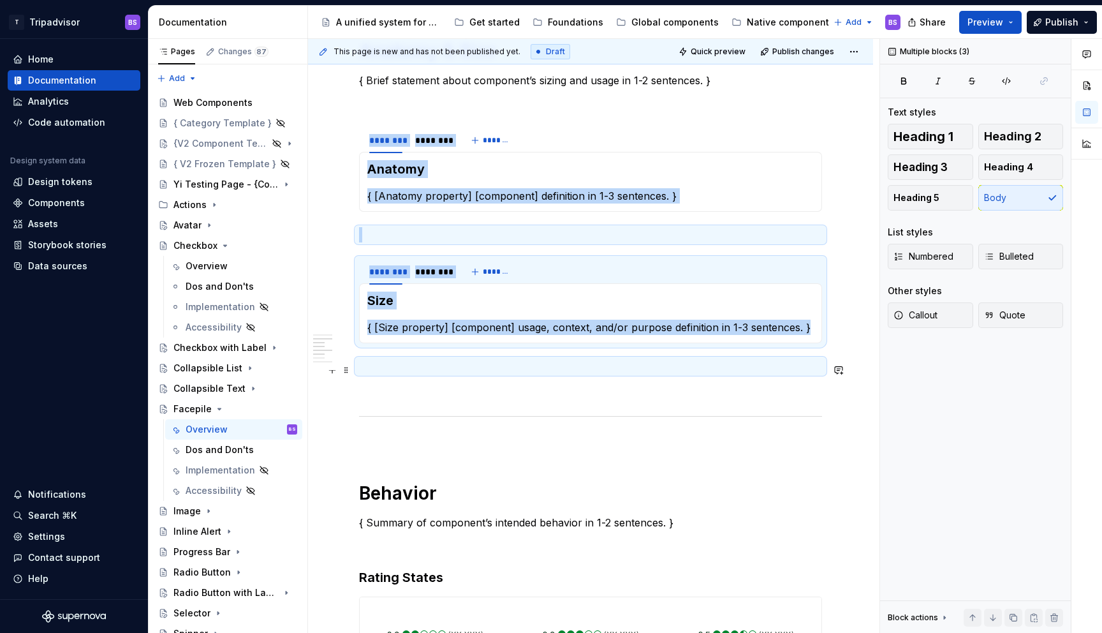
click at [465, 366] on p at bounding box center [590, 366] width 463 height 15
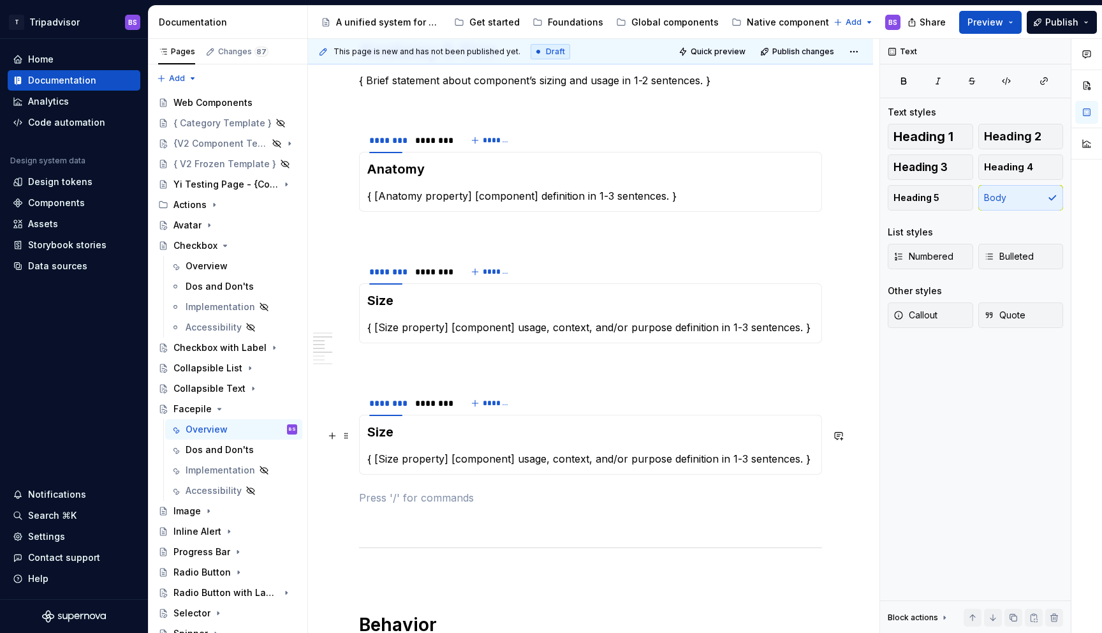
click at [403, 436] on h3 "Size" at bounding box center [590, 432] width 447 height 18
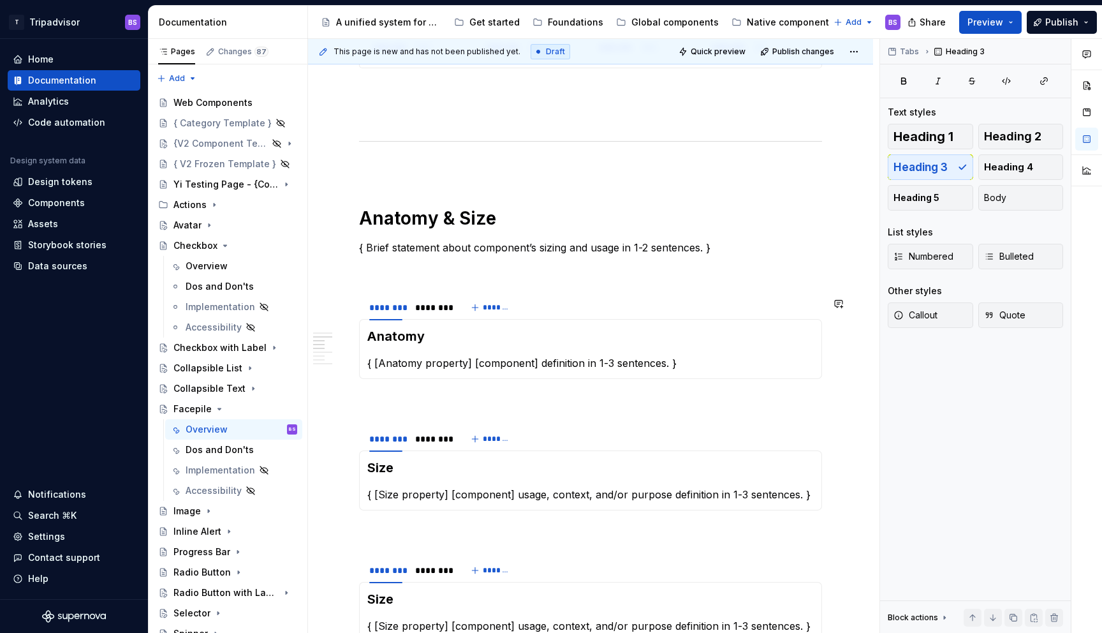
scroll to position [843, 0]
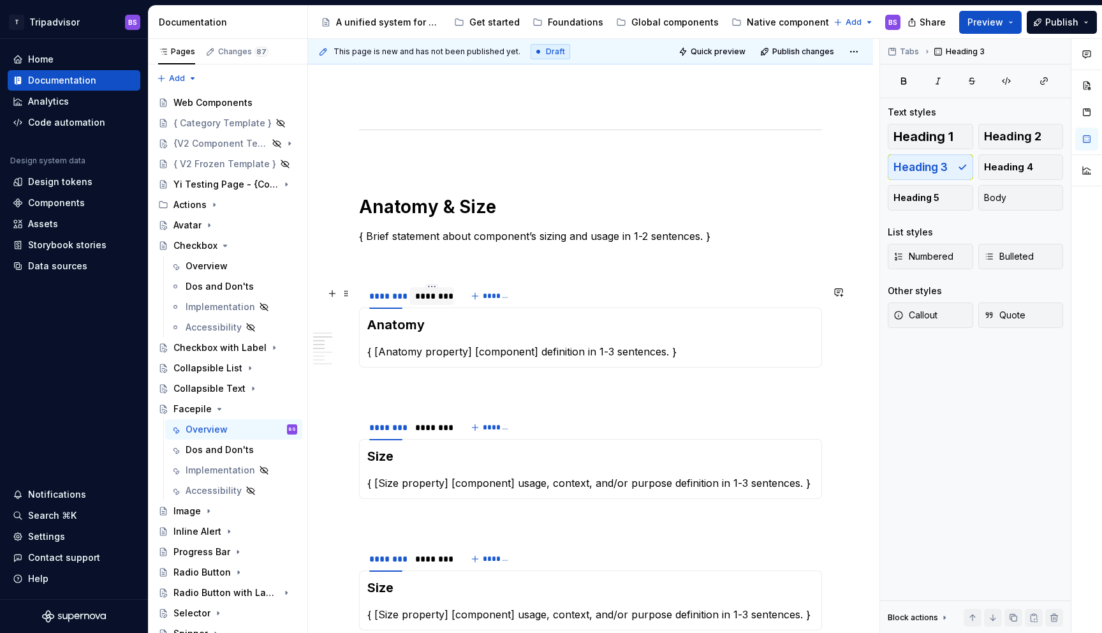
click at [430, 305] on div "********" at bounding box center [431, 296] width 43 height 18
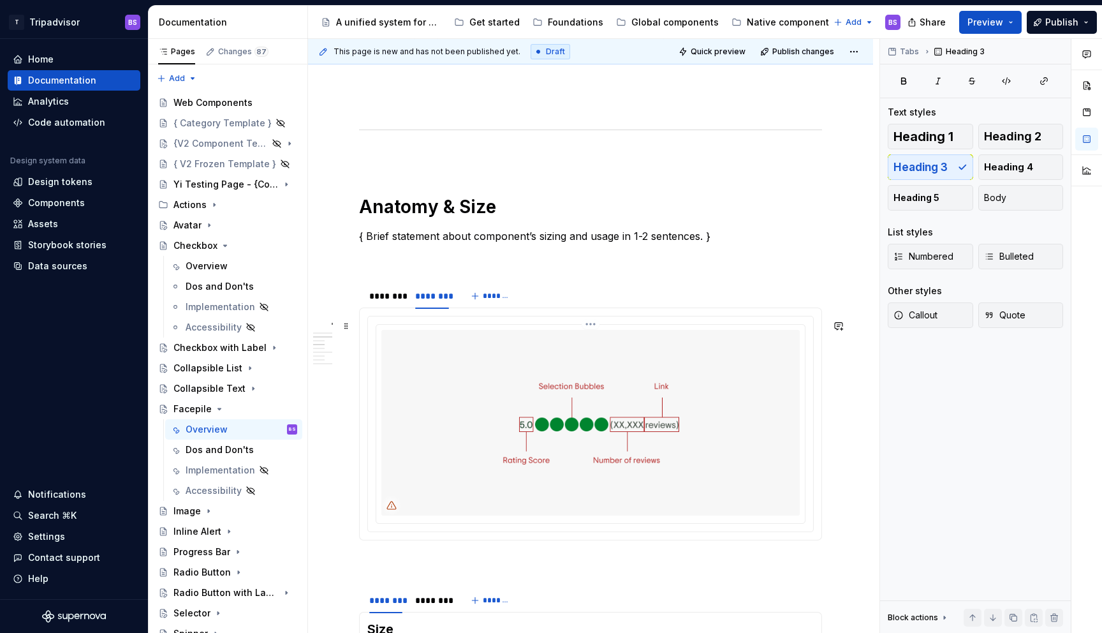
click at [524, 383] on img at bounding box center [590, 422] width 418 height 185
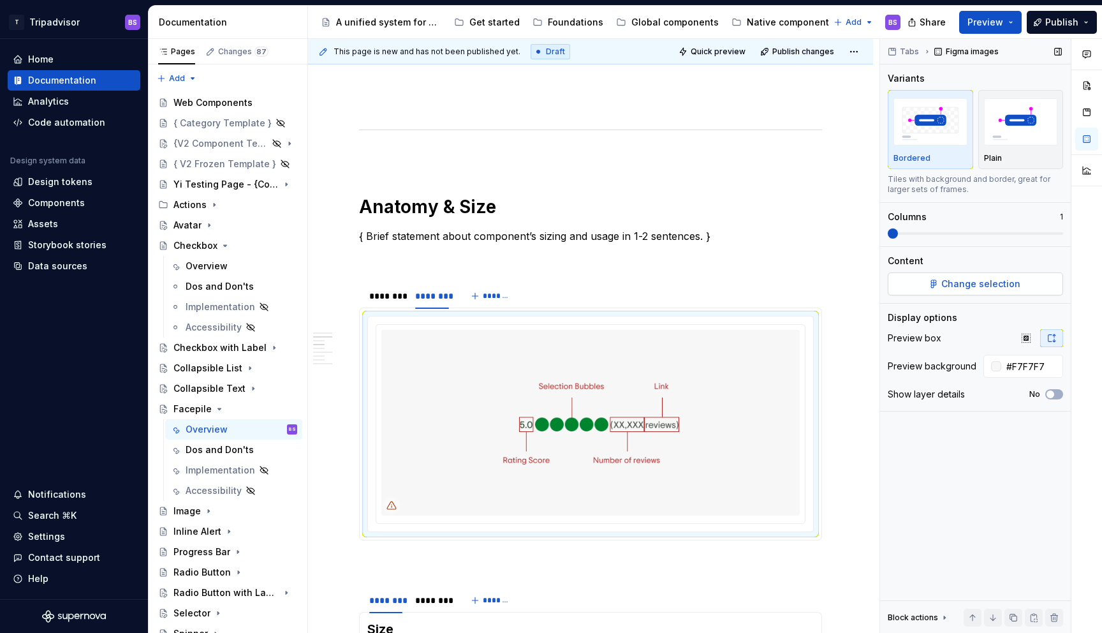
click at [966, 290] on button "Change selection" at bounding box center [975, 283] width 175 height 23
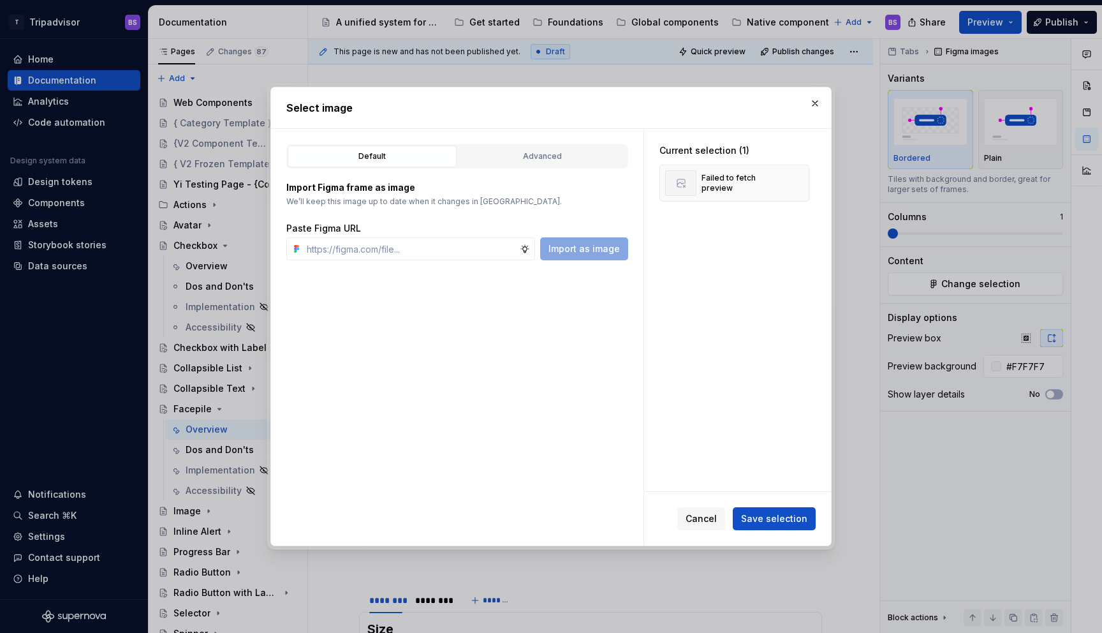
type textarea "*"
click at [491, 260] on input "text" at bounding box center [411, 248] width 218 height 23
paste input "[URL][DOMAIN_NAME]"
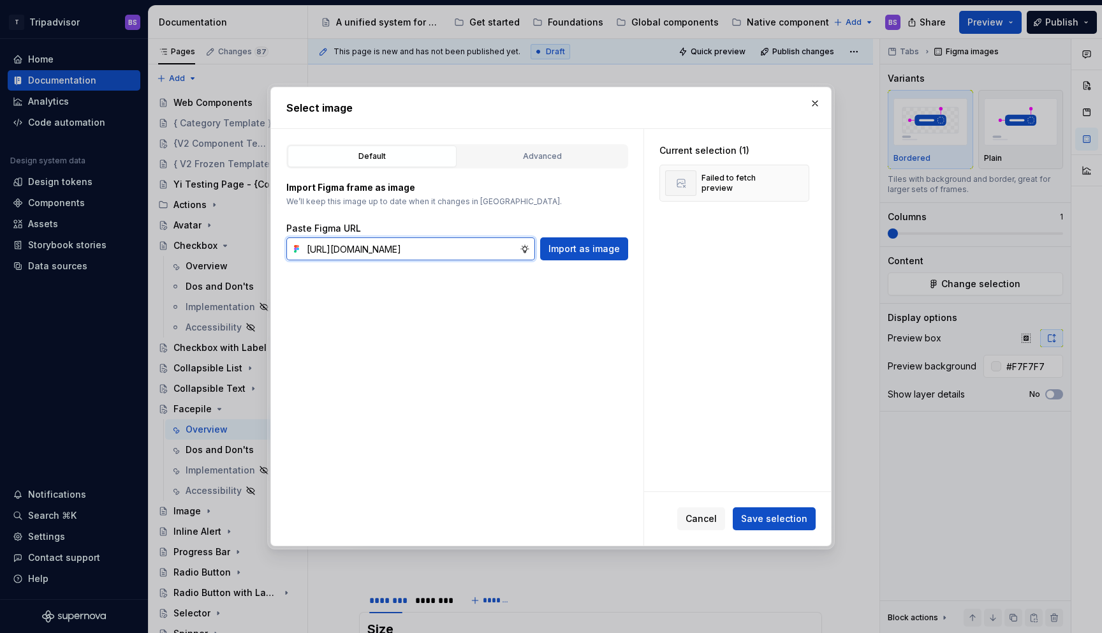
type input "[URL][DOMAIN_NAME]"
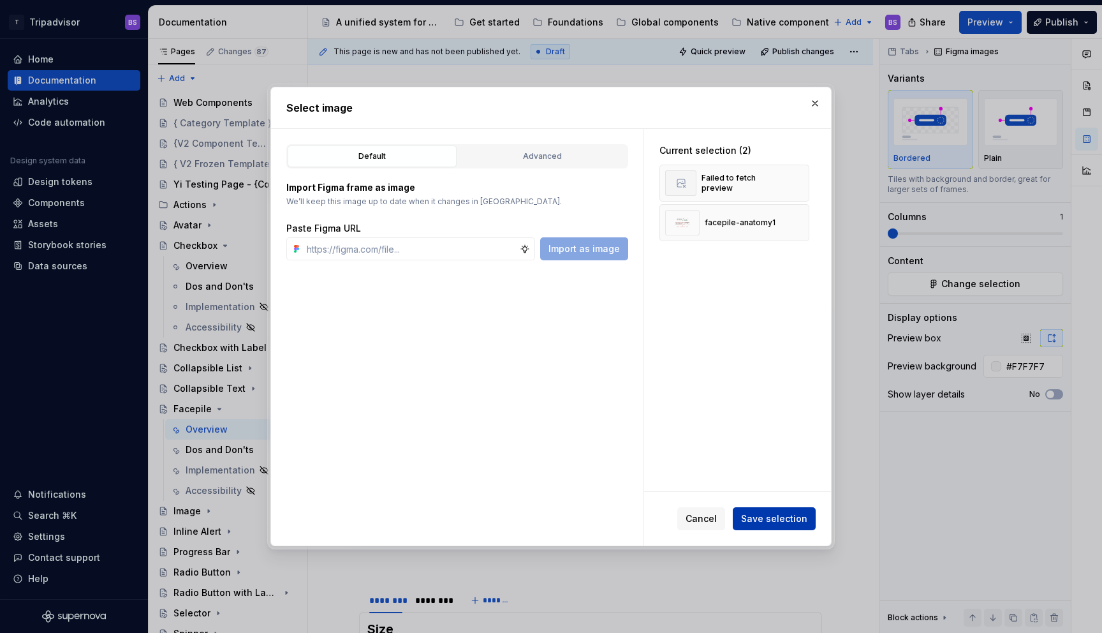
click at [783, 517] on span "Save selection" at bounding box center [774, 518] width 66 height 13
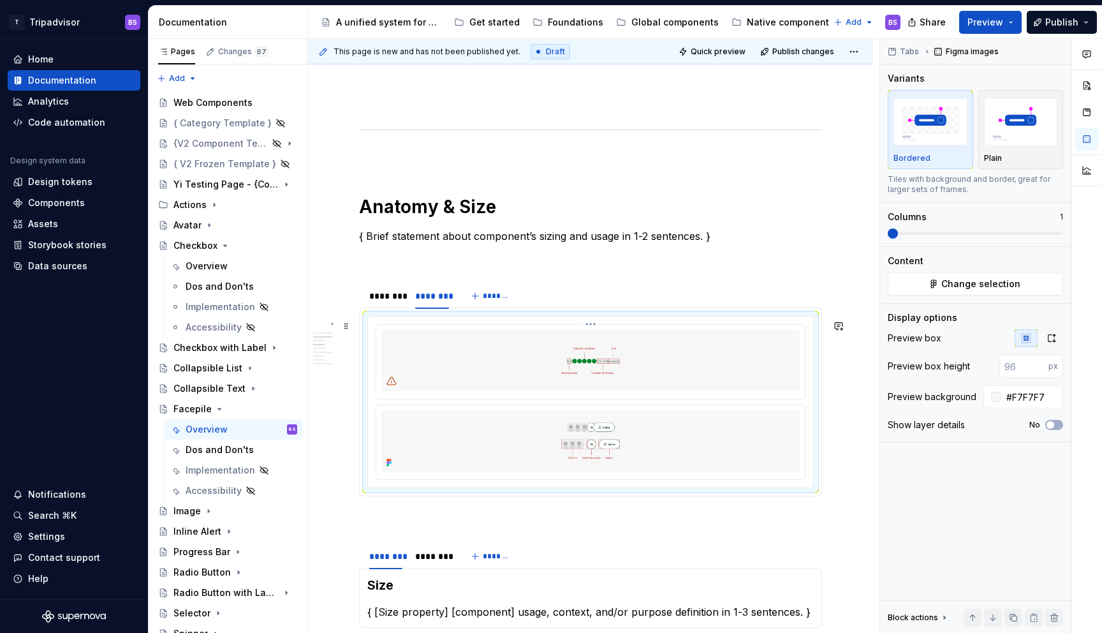
click at [617, 372] on img at bounding box center [590, 360] width 418 height 61
click at [593, 329] on html "T Tripadvisor BS Home Documentation Analytics Code automation Design system dat…" at bounding box center [551, 316] width 1102 height 633
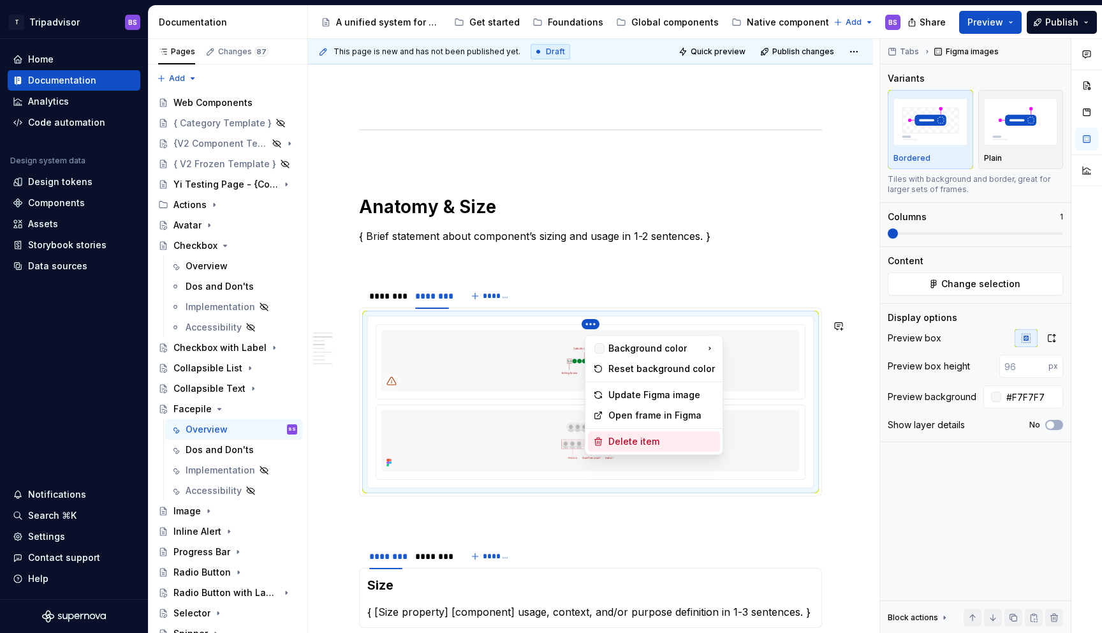
drag, startPoint x: 627, startPoint y: 441, endPoint x: 640, endPoint y: 439, distance: 13.6
click at [628, 441] on div "Delete item" at bounding box center [662, 441] width 107 height 13
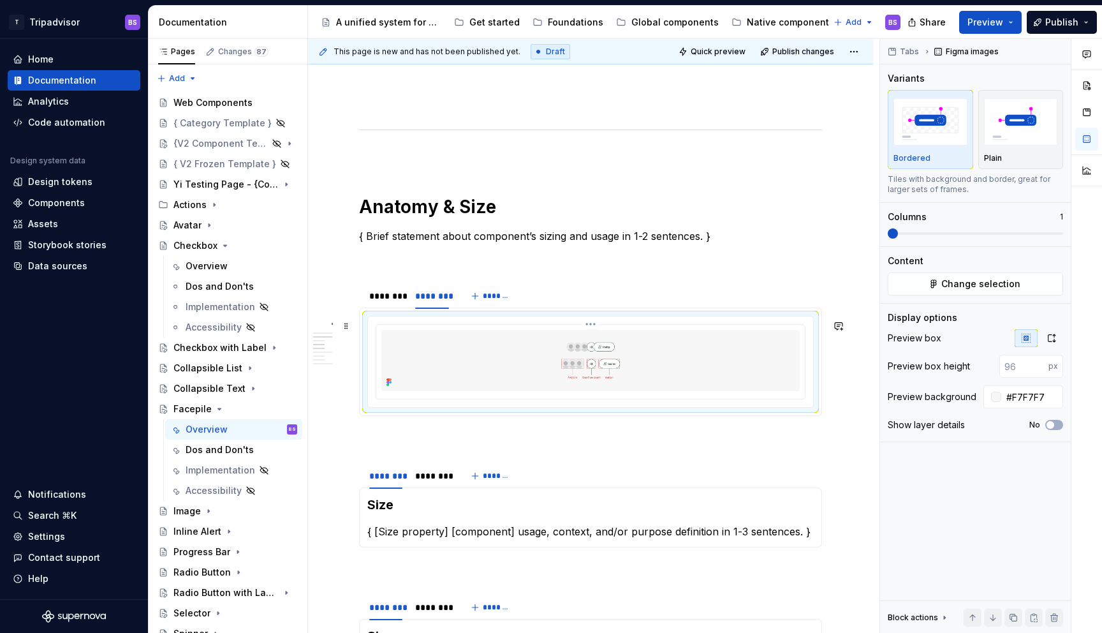
click at [641, 359] on img at bounding box center [590, 360] width 418 height 61
click at [1049, 339] on icon "button" at bounding box center [1052, 338] width 7 height 8
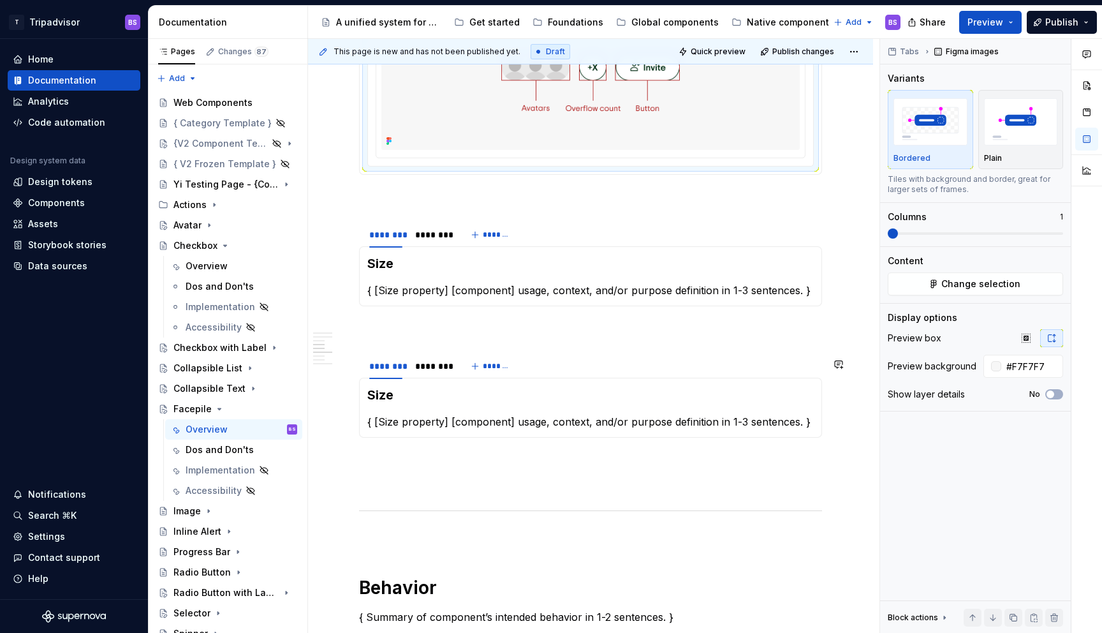
scroll to position [1211, 0]
click at [435, 249] on div "******** ********" at bounding box center [409, 236] width 100 height 32
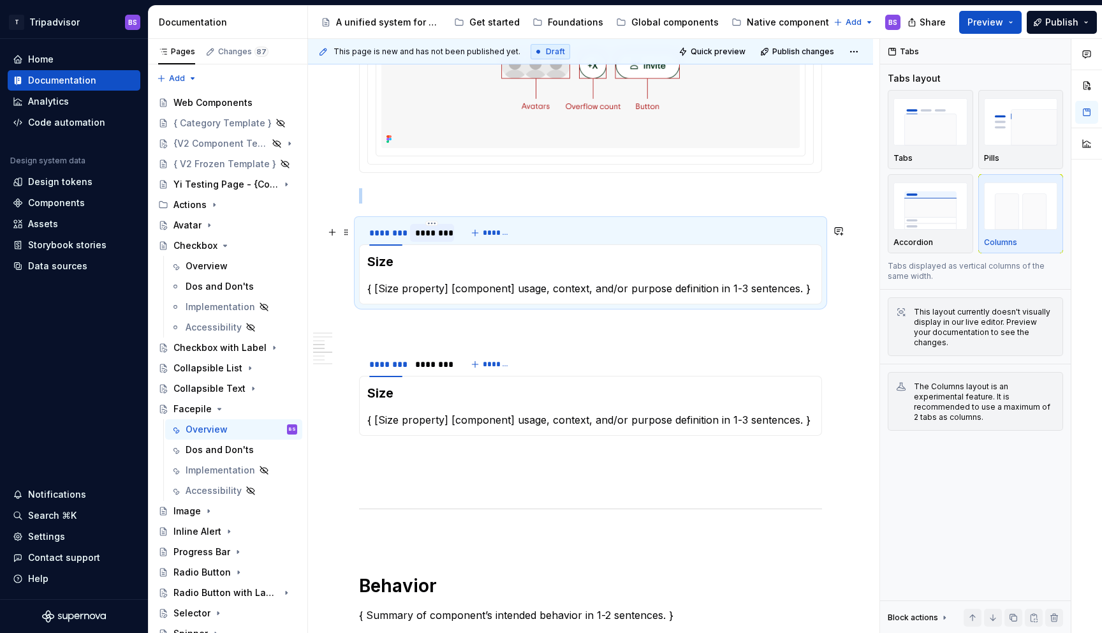
click at [436, 242] on div "********" at bounding box center [431, 233] width 43 height 18
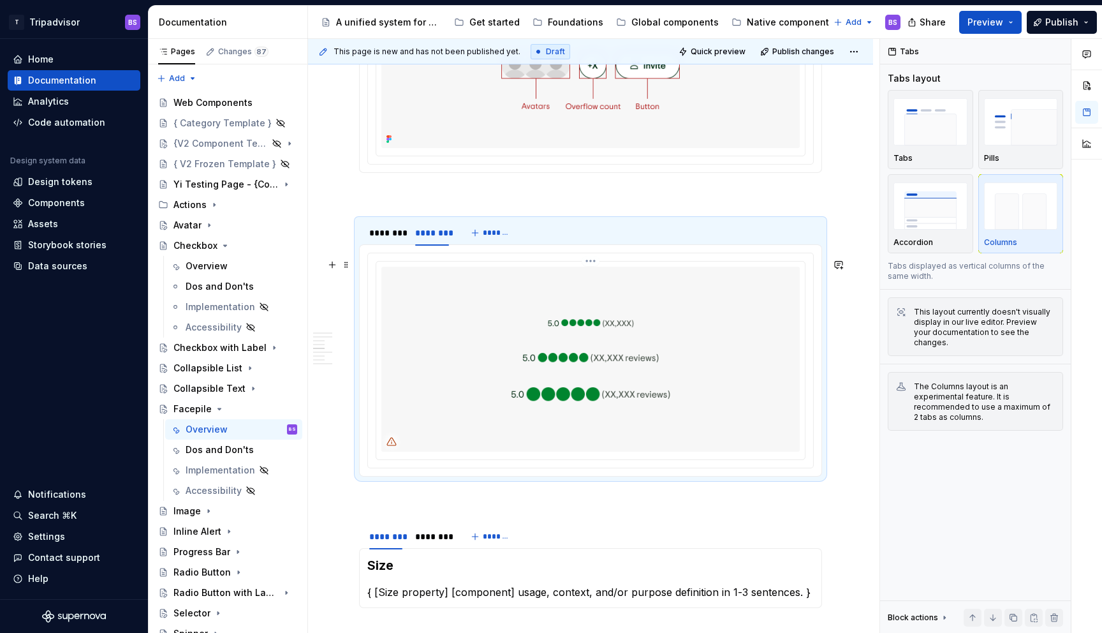
click at [526, 314] on img at bounding box center [590, 359] width 418 height 185
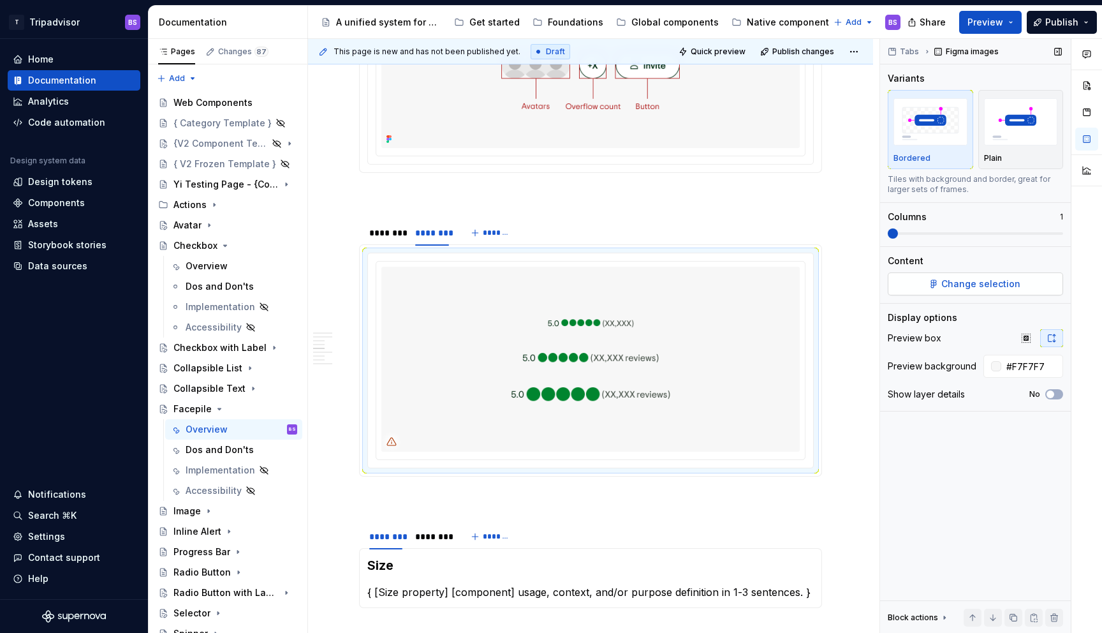
click at [964, 282] on span "Change selection" at bounding box center [981, 283] width 79 height 13
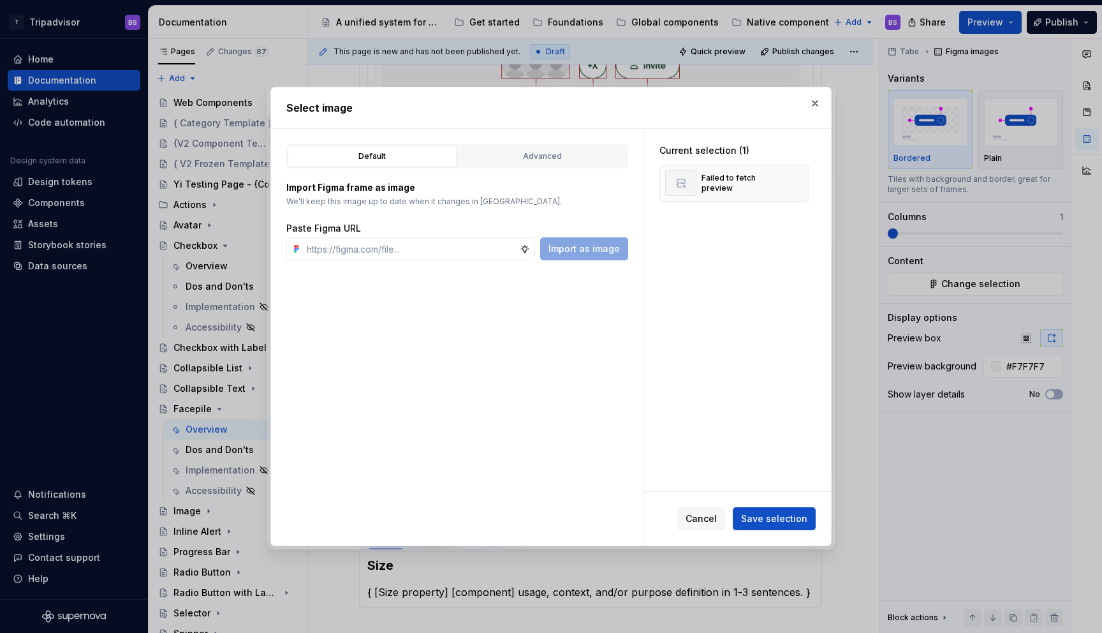
type textarea "*"
click at [437, 247] on input "text" at bounding box center [411, 248] width 218 height 23
paste input "[URL][DOMAIN_NAME]"
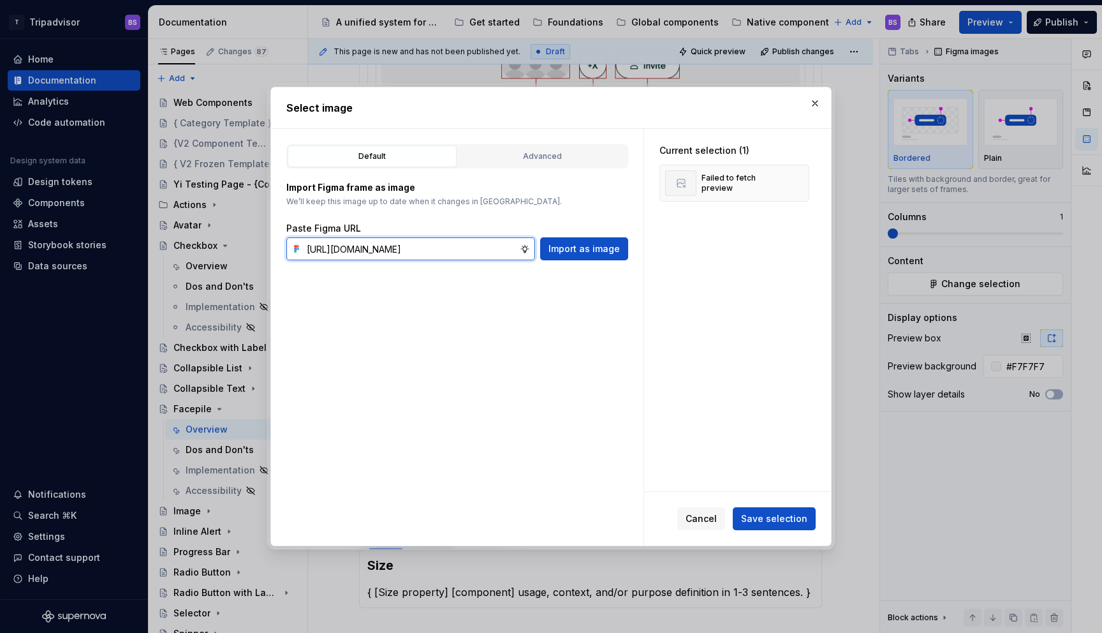
scroll to position [0, 356]
type input "[URL][DOMAIN_NAME]"
click at [619, 249] on span "Import as image" at bounding box center [584, 248] width 71 height 13
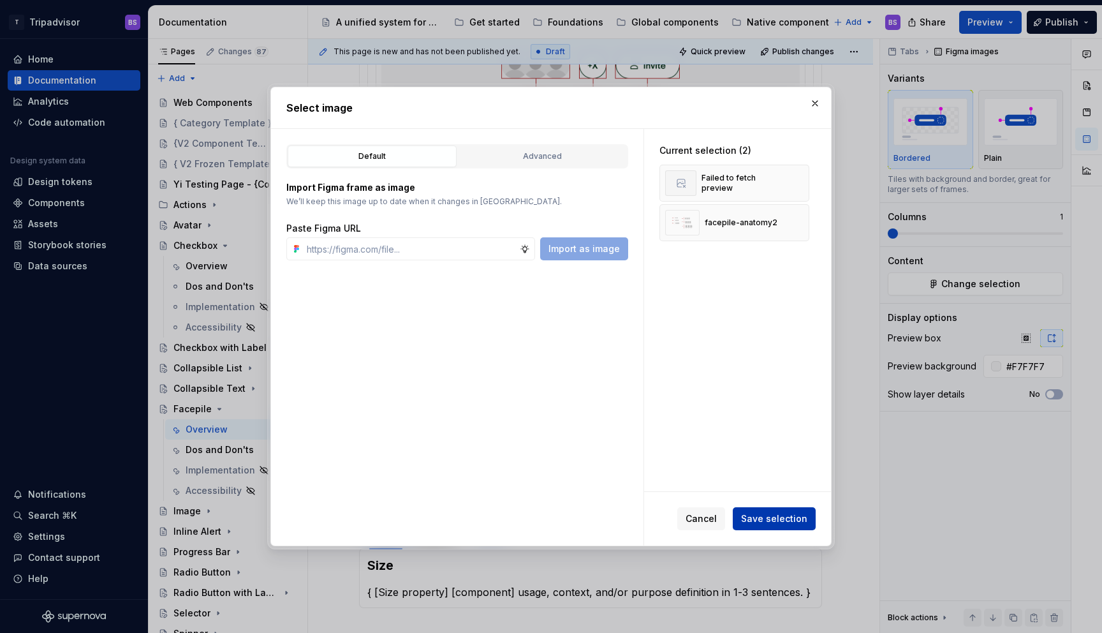
click at [776, 519] on span "Save selection" at bounding box center [774, 518] width 66 height 13
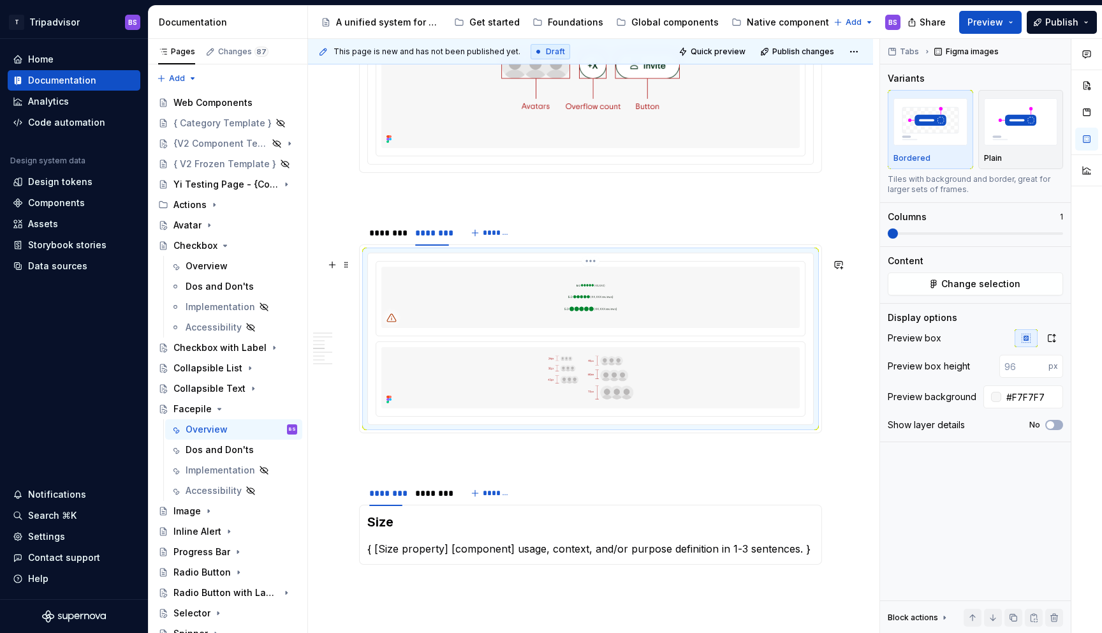
click at [716, 304] on img at bounding box center [590, 297] width 418 height 61
click at [589, 269] on html "T Tripadvisor BS Home Documentation Analytics Code automation Design system dat…" at bounding box center [551, 316] width 1102 height 633
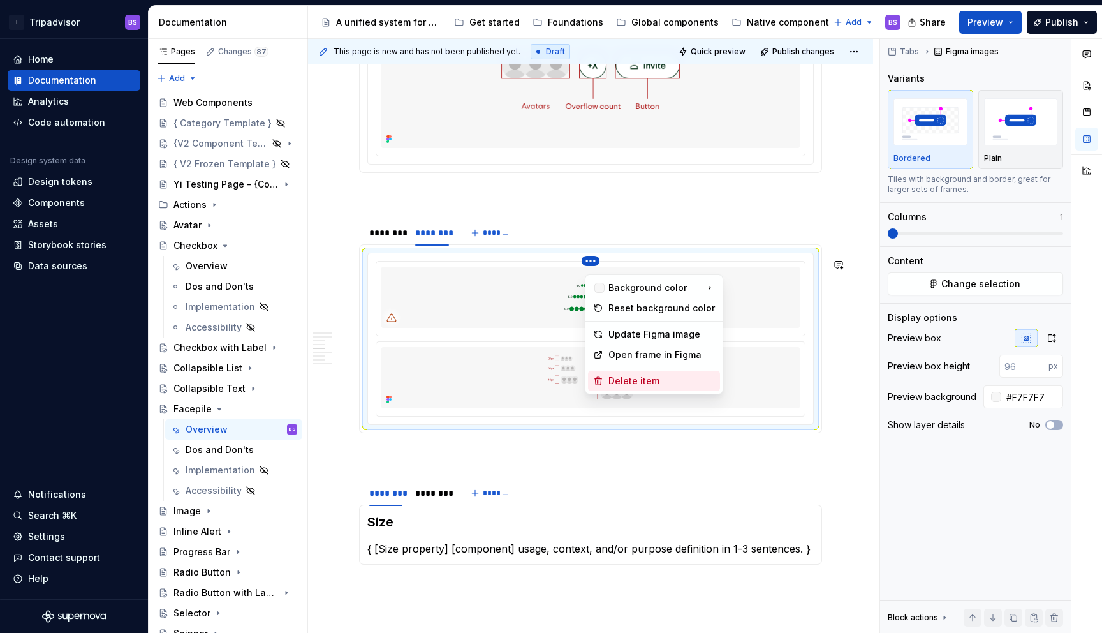
click at [637, 380] on div "Delete item" at bounding box center [662, 380] width 107 height 13
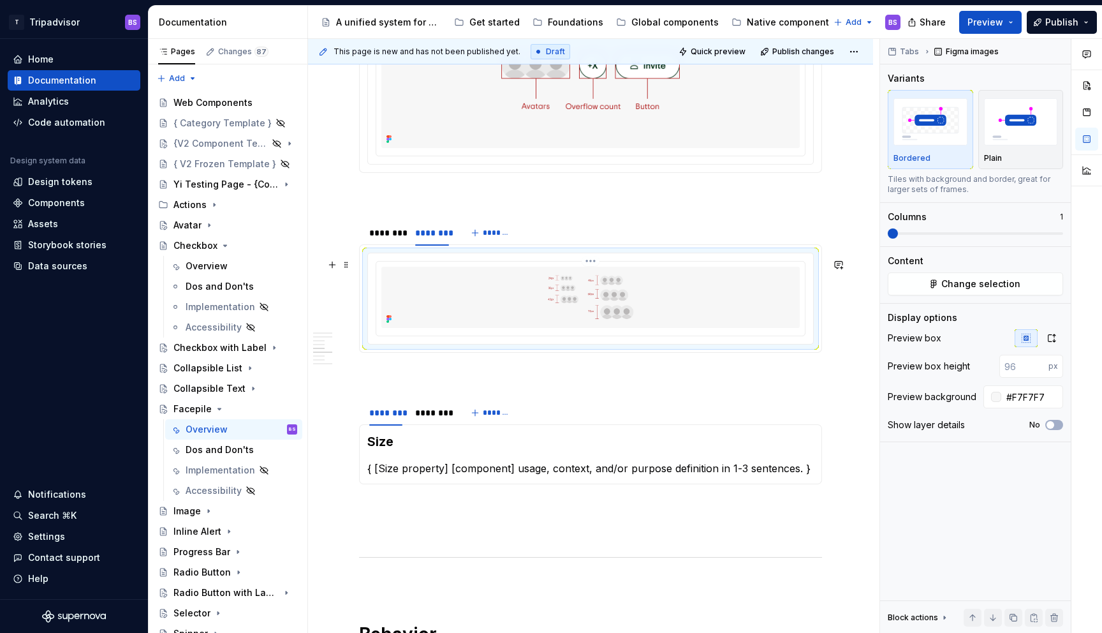
click at [683, 321] on img at bounding box center [590, 297] width 418 height 61
click at [1054, 341] on icon "button" at bounding box center [1052, 338] width 7 height 8
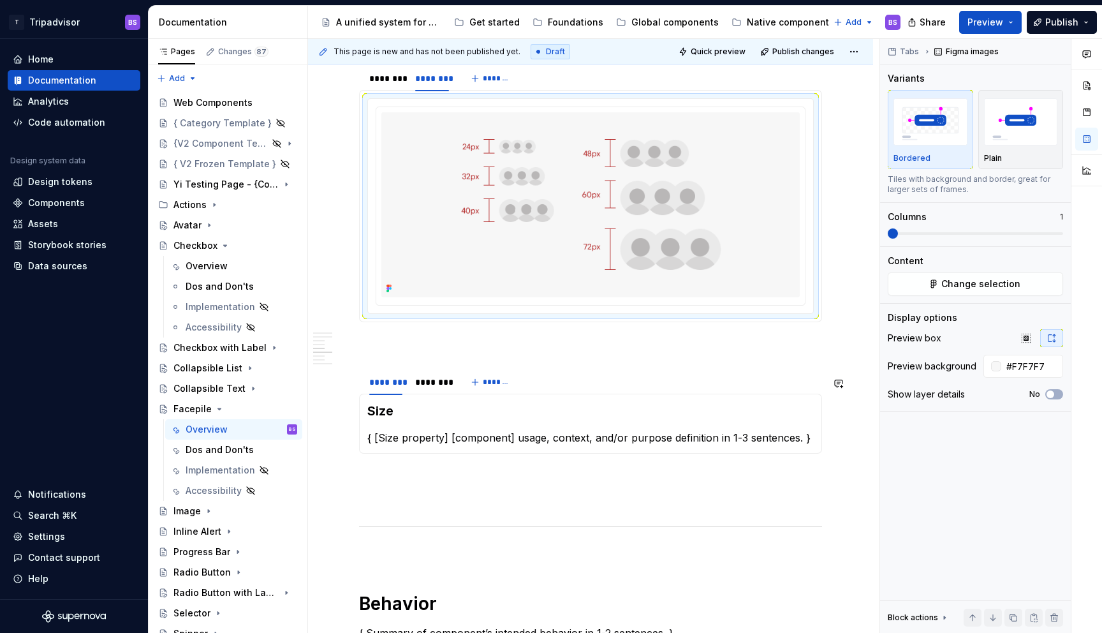
scroll to position [1370, 0]
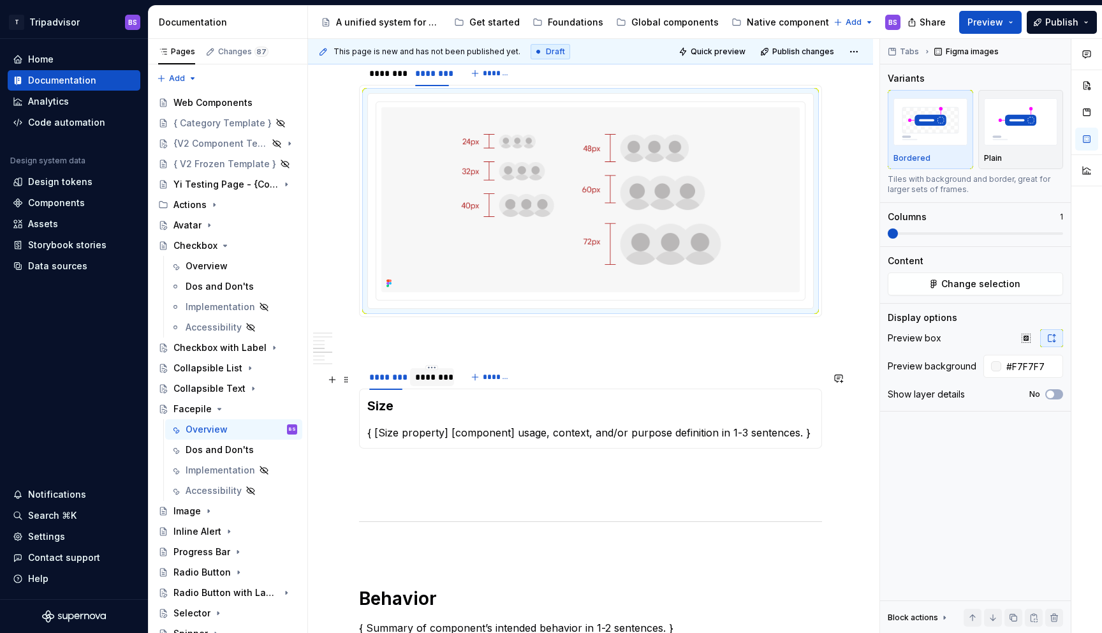
click at [431, 383] on div "********" at bounding box center [431, 377] width 33 height 13
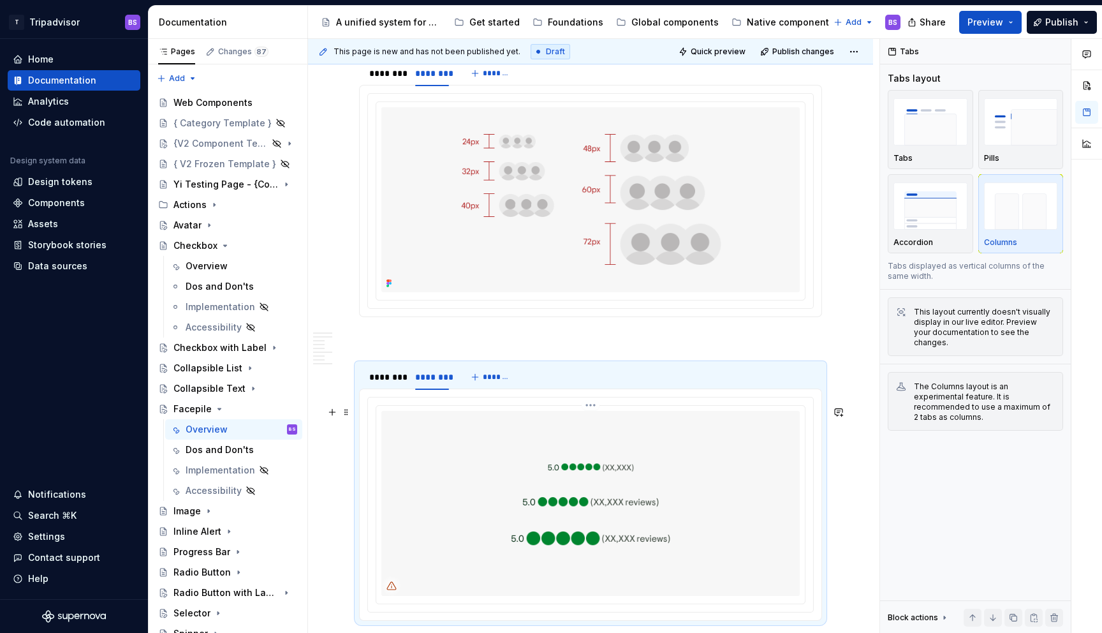
click at [480, 448] on img at bounding box center [590, 503] width 418 height 185
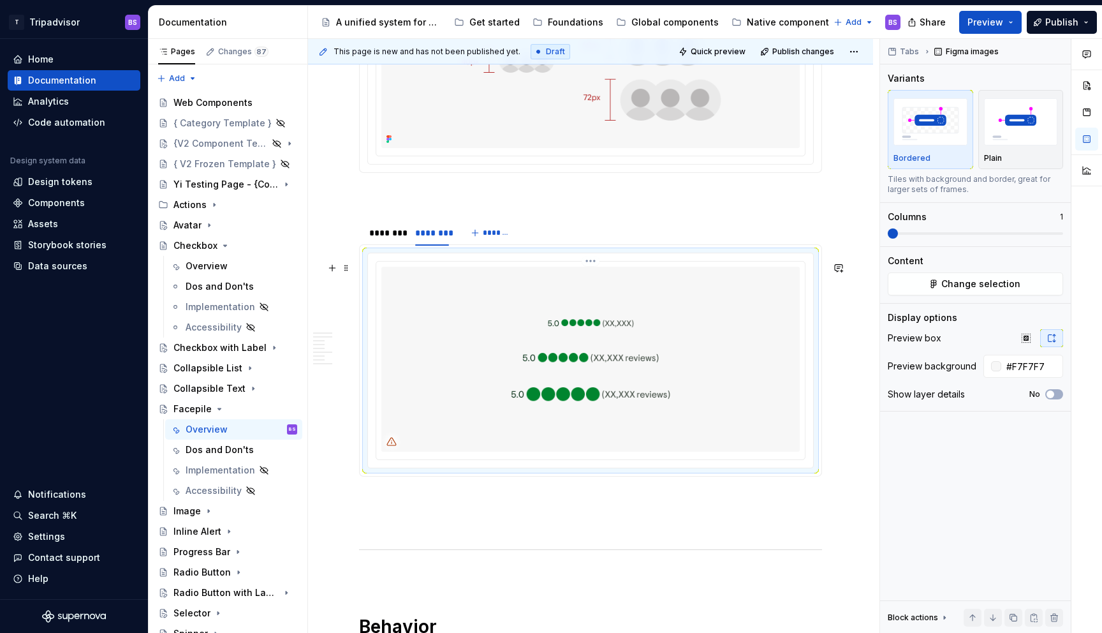
scroll to position [1613, 0]
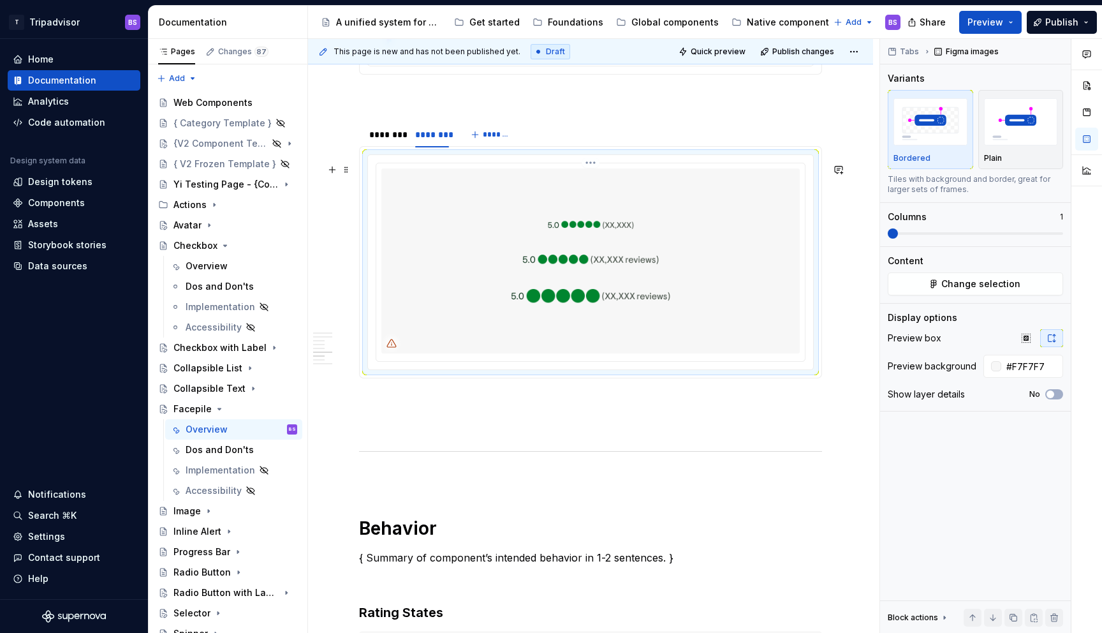
click at [517, 231] on img at bounding box center [590, 260] width 418 height 185
click at [941, 282] on button "Change selection" at bounding box center [975, 283] width 175 height 23
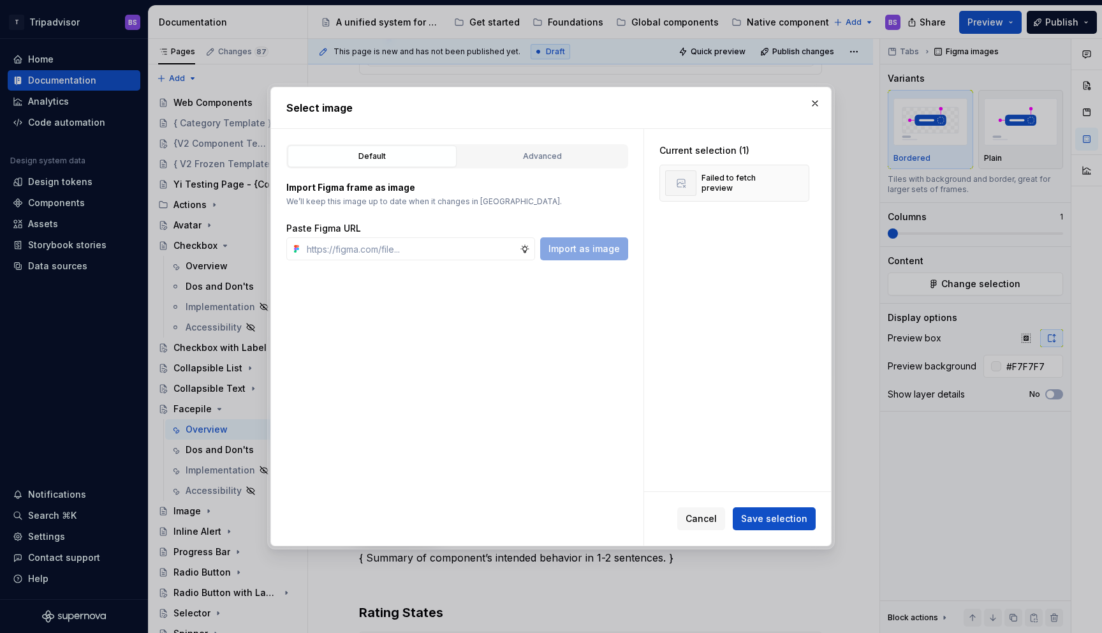
type textarea "*"
type input "[URL][DOMAIN_NAME]"
click at [602, 248] on span "Import as image" at bounding box center [584, 248] width 71 height 13
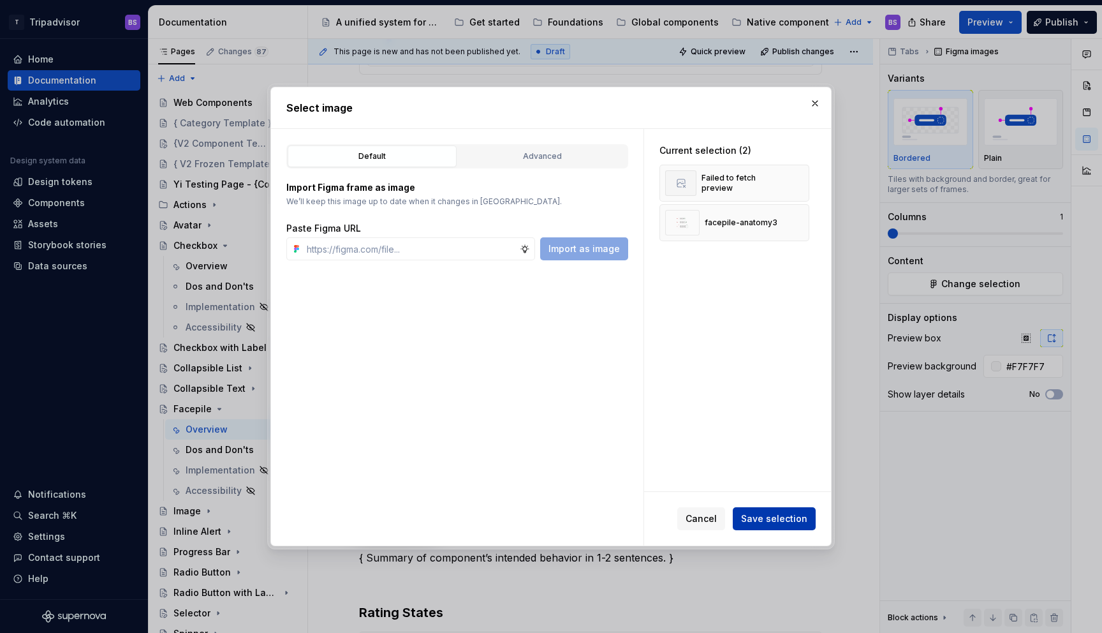
click at [780, 515] on span "Save selection" at bounding box center [774, 518] width 66 height 13
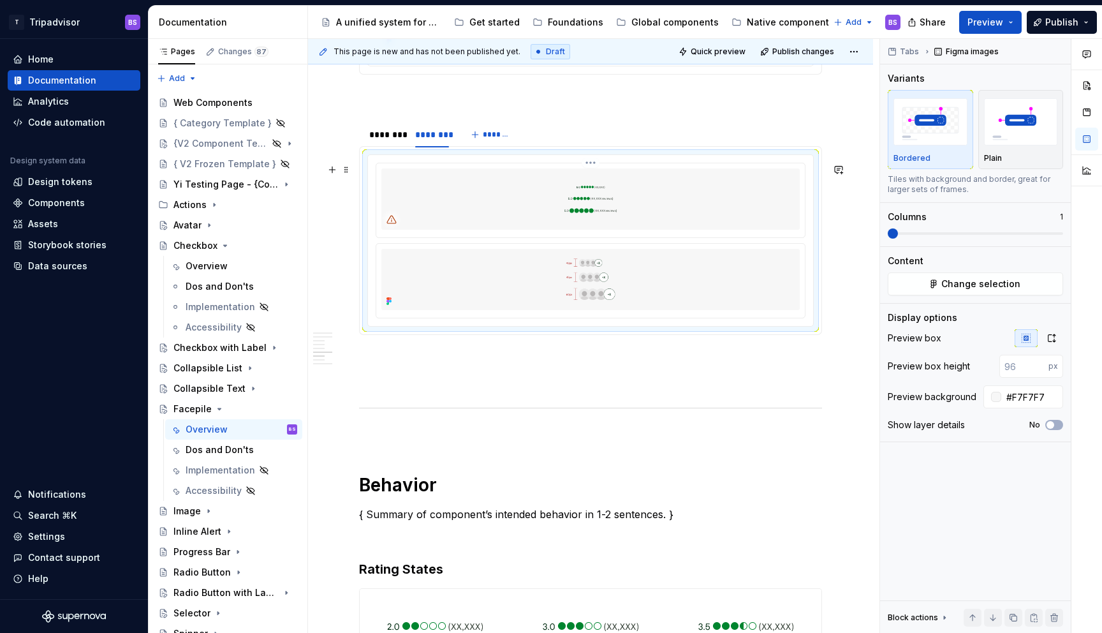
click at [655, 214] on img at bounding box center [590, 198] width 418 height 61
click at [596, 165] on div at bounding box center [590, 240] width 445 height 171
click at [596, 171] on html "T Tripadvisor BS Home Documentation Analytics Code automation Design system dat…" at bounding box center [551, 316] width 1102 height 633
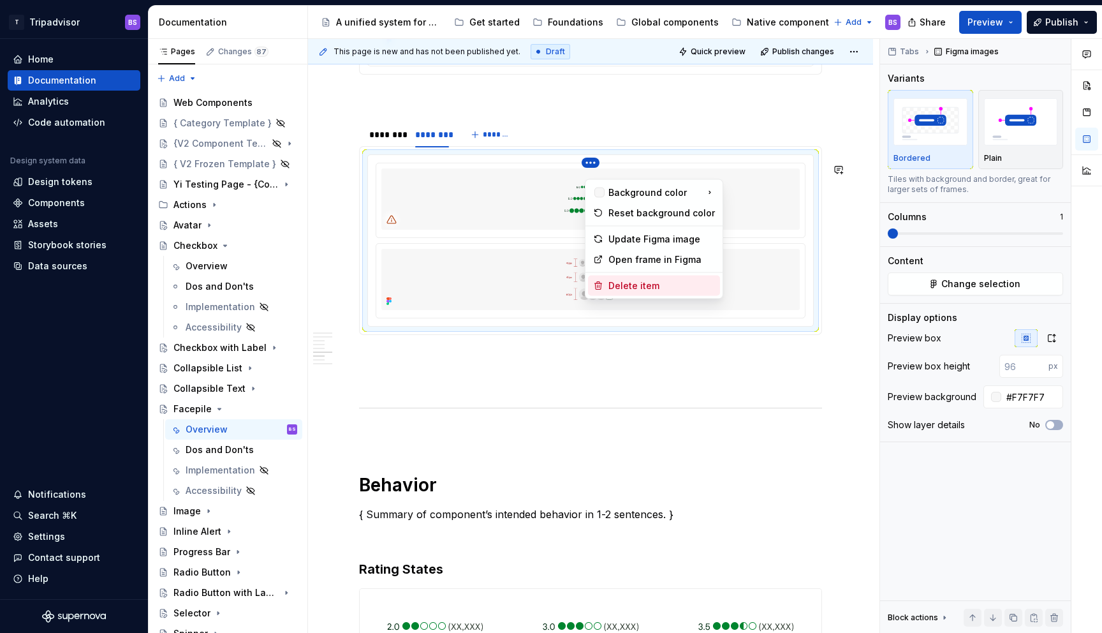
click at [633, 288] on div "Delete item" at bounding box center [662, 285] width 107 height 13
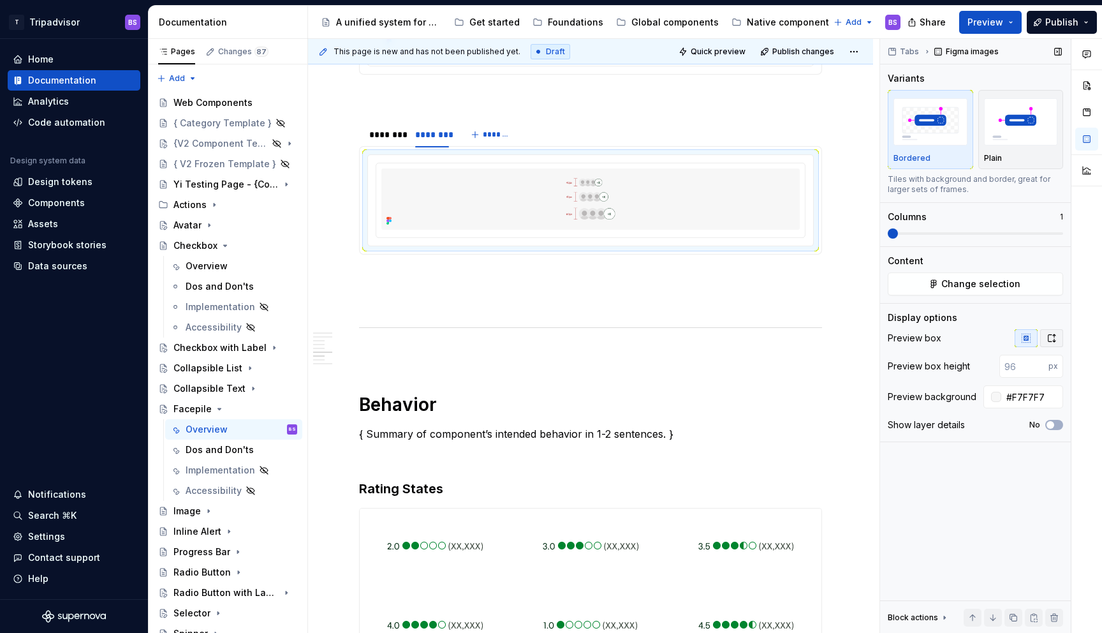
click at [1045, 337] on button "button" at bounding box center [1051, 338] width 23 height 18
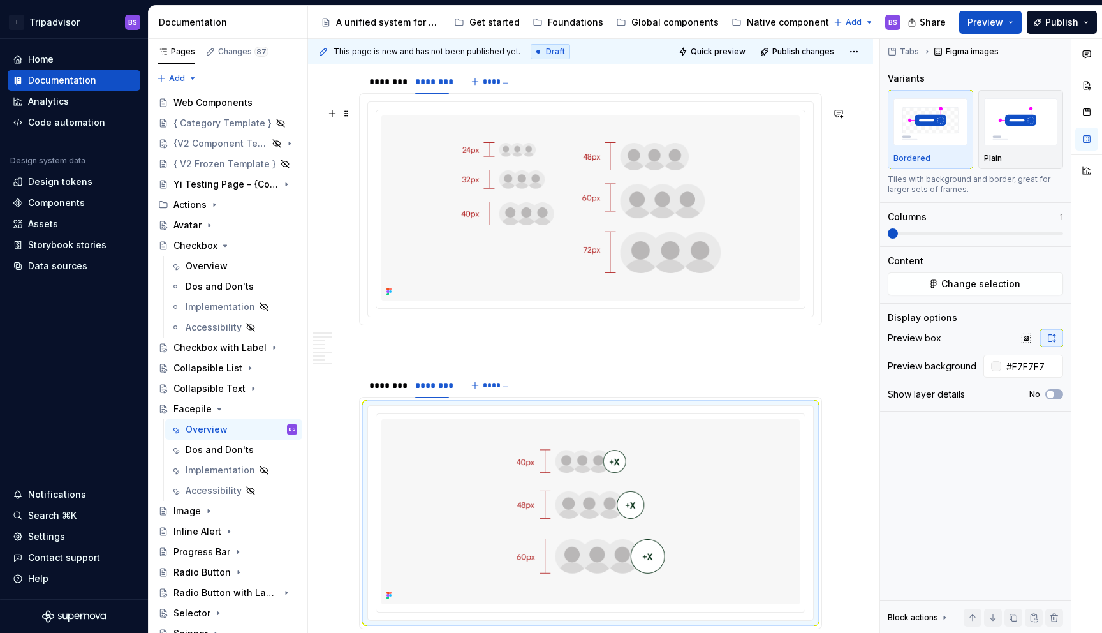
scroll to position [1335, 0]
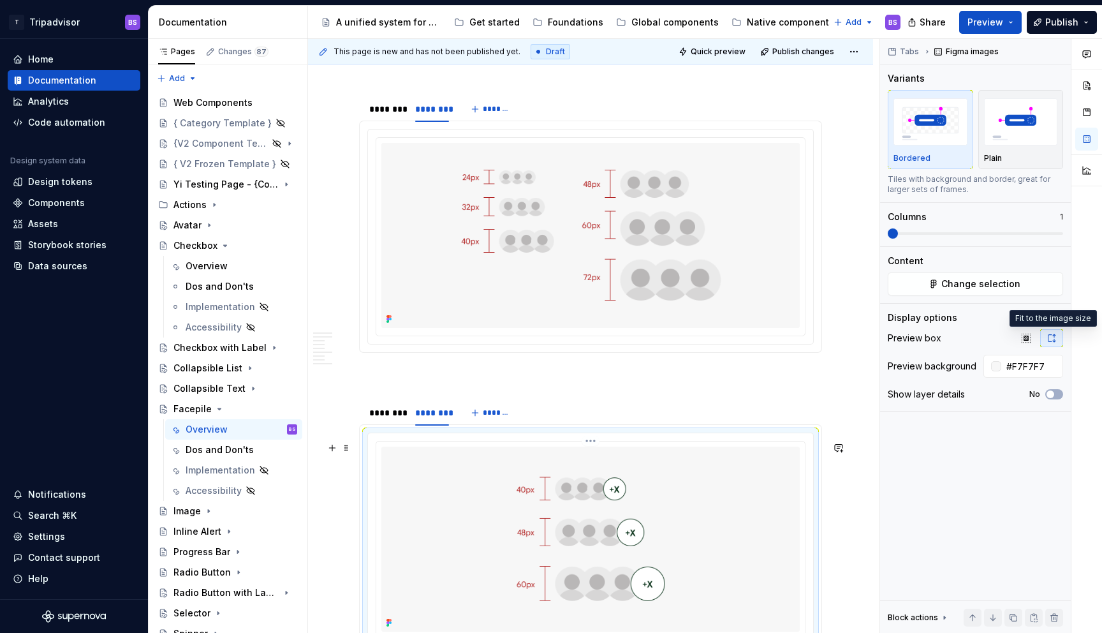
click at [639, 487] on img at bounding box center [590, 539] width 418 height 185
click at [593, 454] on html "T Tripadvisor BS Home Documentation Analytics Code automation Design system dat…" at bounding box center [551, 316] width 1102 height 633
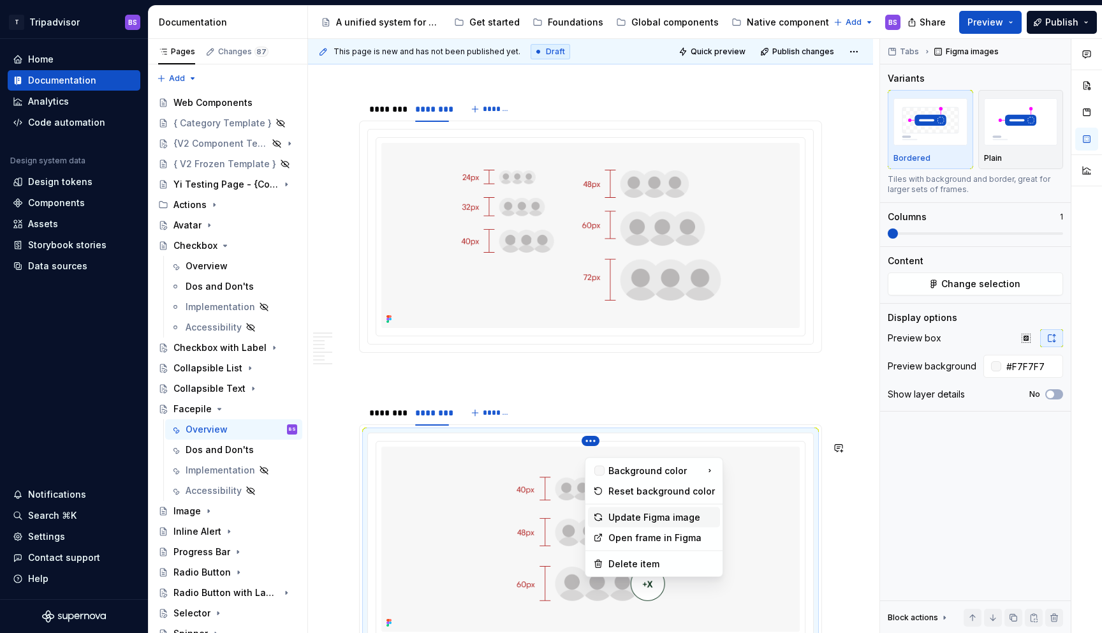
click at [651, 519] on div "Update Figma image" at bounding box center [662, 517] width 107 height 13
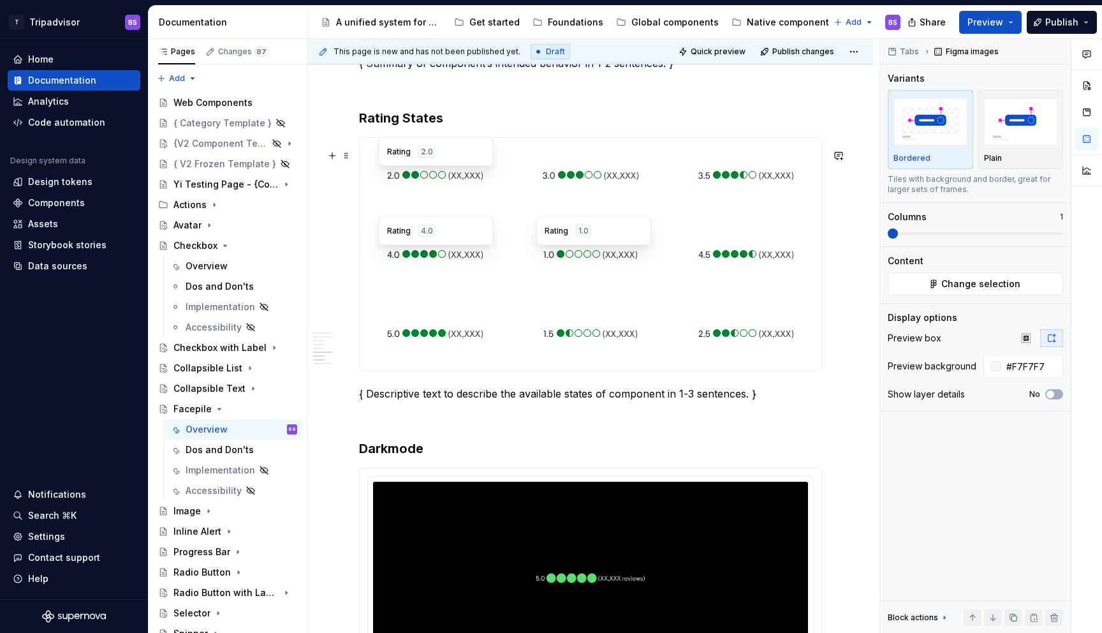
scroll to position [2103, 0]
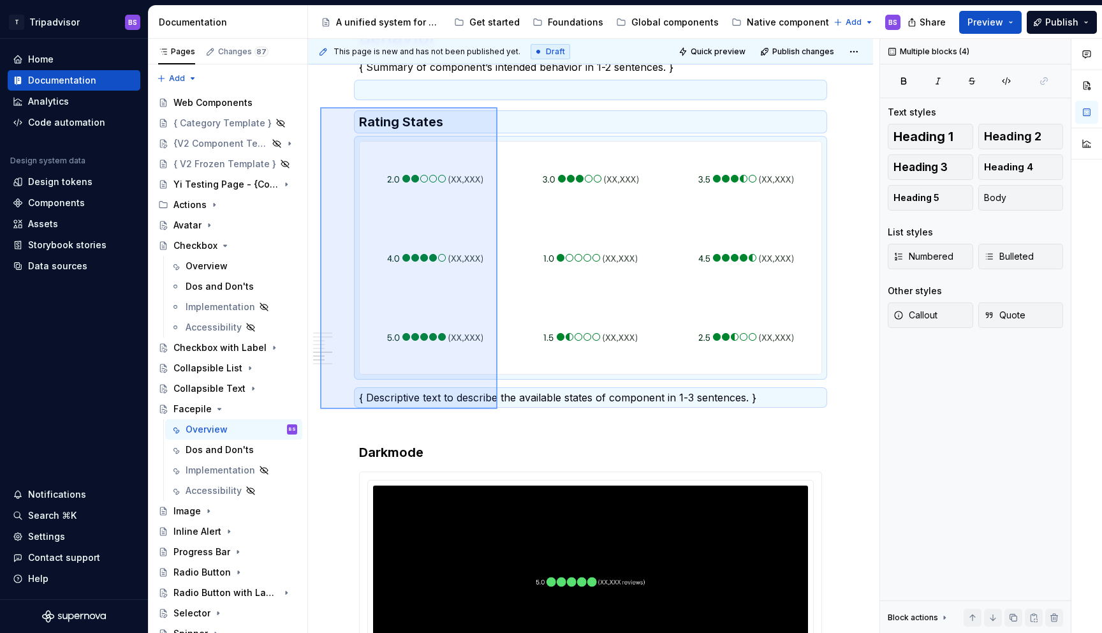
drag, startPoint x: 320, startPoint y: 107, endPoint x: 498, endPoint y: 409, distance: 350.0
click at [498, 409] on div "This page is new and has not been published yet. Draft Quick preview Publish ch…" at bounding box center [594, 336] width 572 height 595
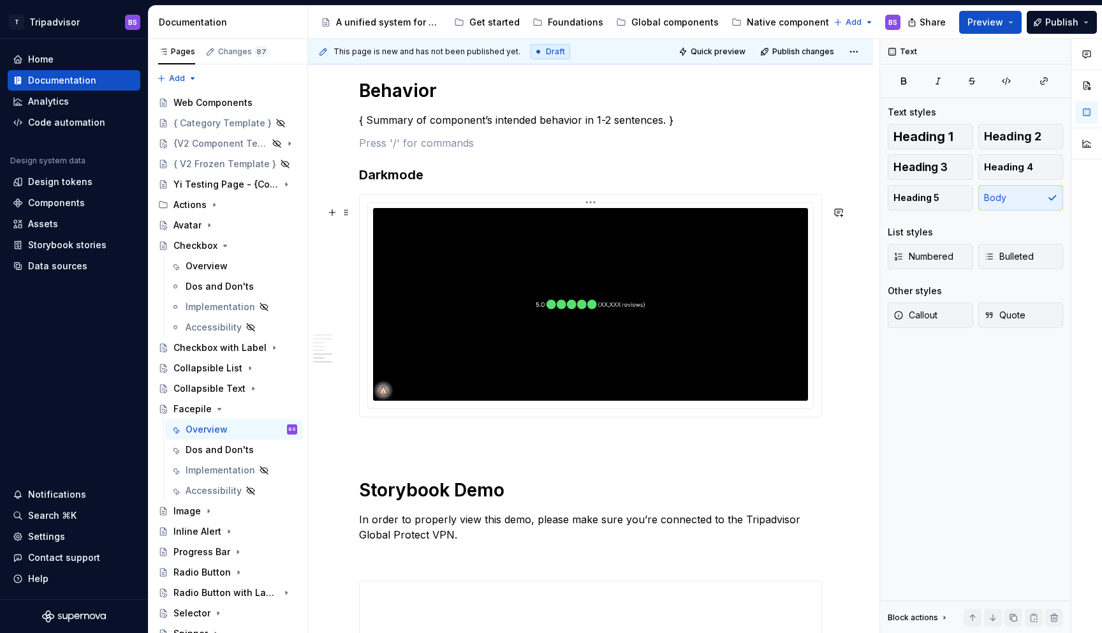
scroll to position [2027, 0]
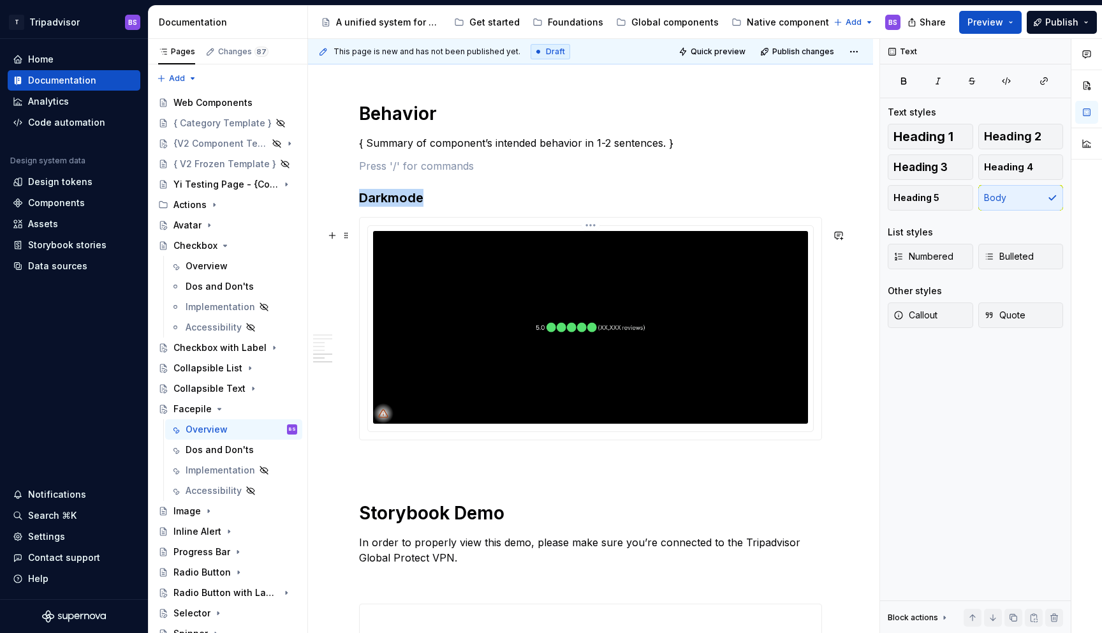
click at [629, 291] on img at bounding box center [590, 327] width 435 height 192
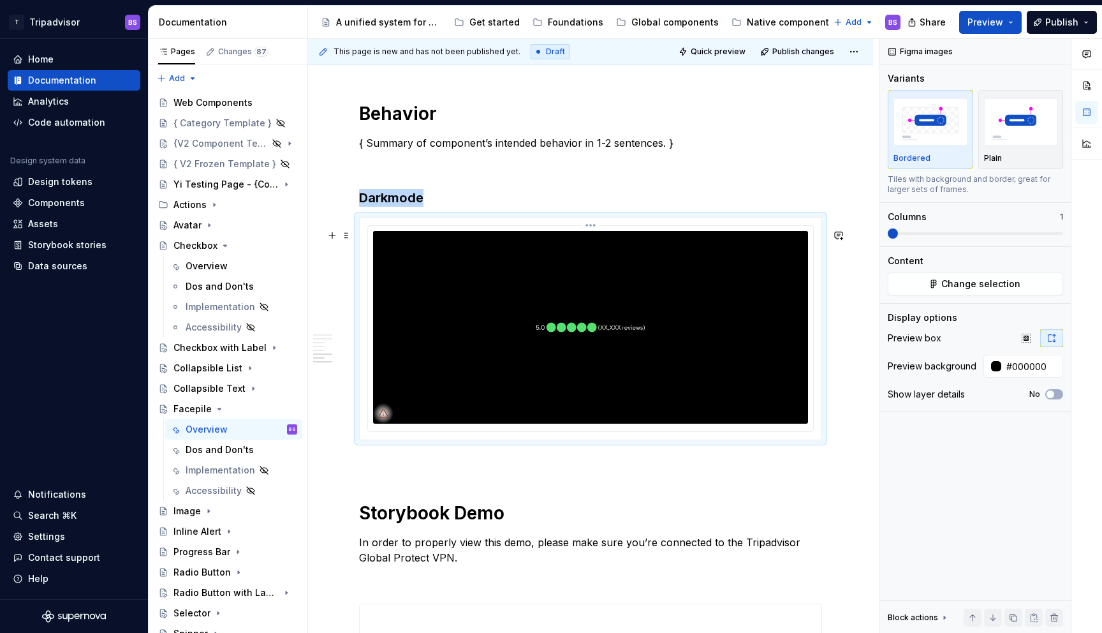
click at [593, 238] on html "T Tripadvisor BS Home Documentation Analytics Code automation Design system dat…" at bounding box center [551, 316] width 1102 height 633
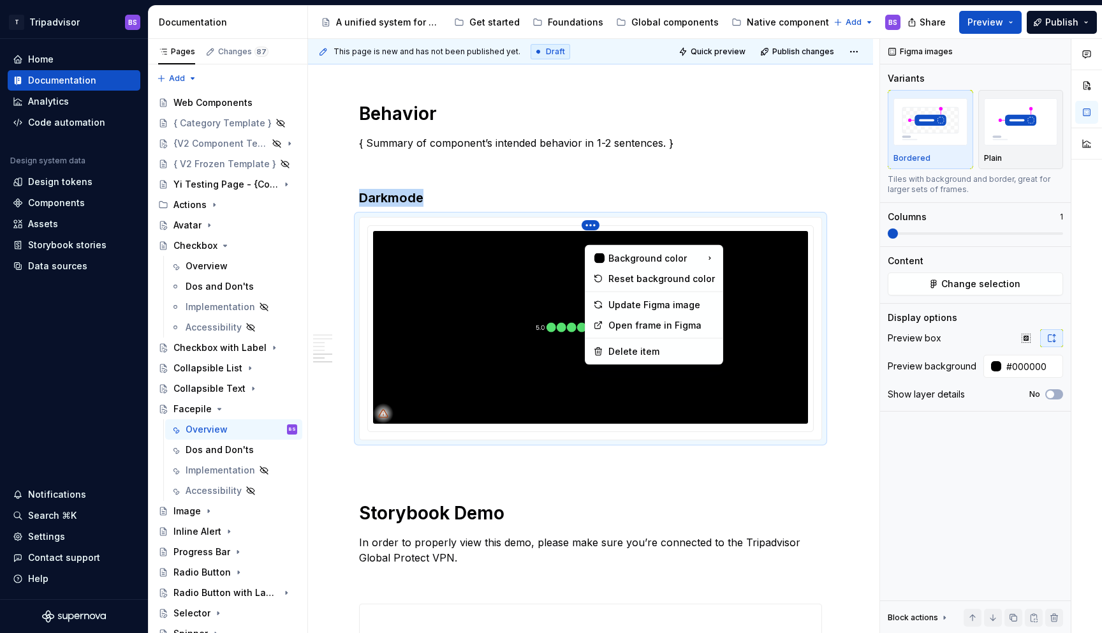
click at [982, 283] on div "Comments Open comments No comments yet Select ‘Comment’ from the block context …" at bounding box center [991, 336] width 222 height 595
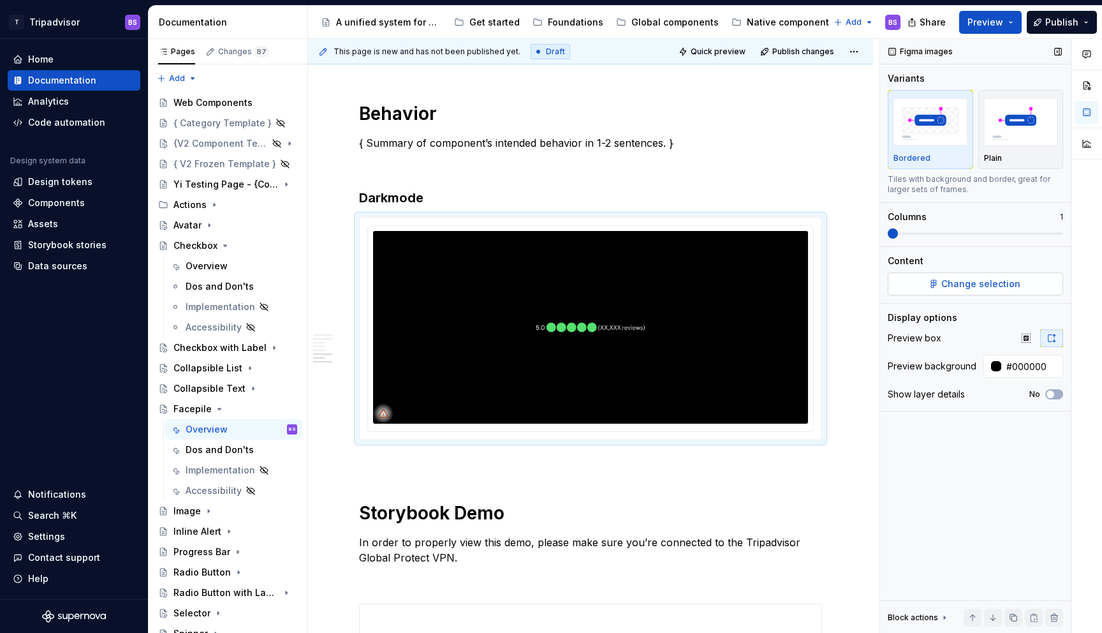
click at [982, 282] on span "Change selection" at bounding box center [981, 283] width 79 height 13
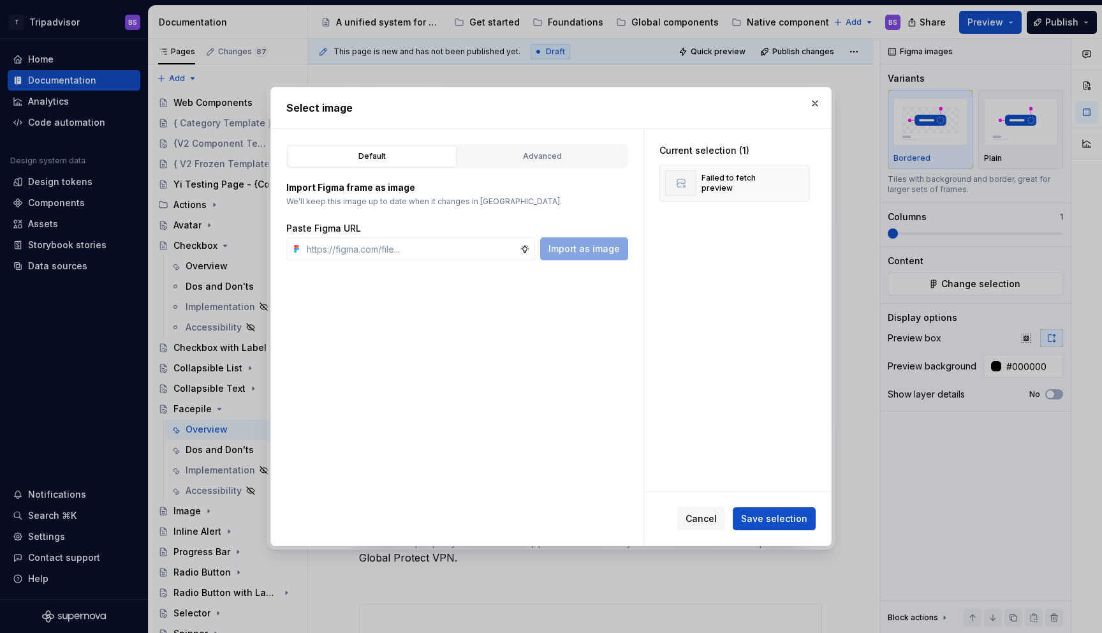
type textarea "*"
type input "[URL][DOMAIN_NAME]"
click at [578, 246] on span "Import as image" at bounding box center [584, 248] width 71 height 13
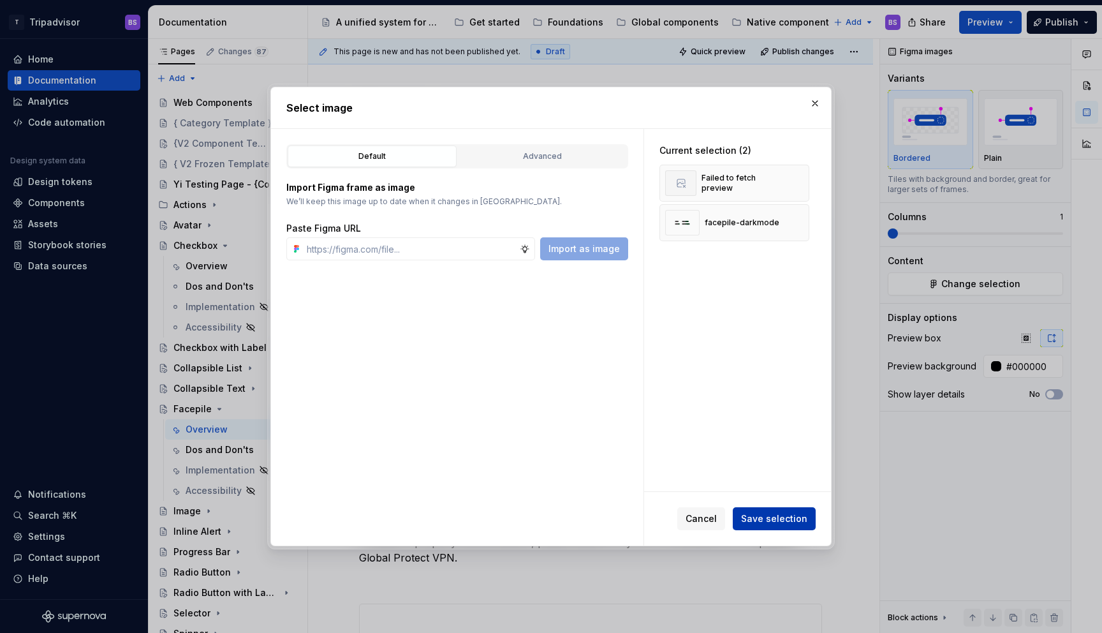
click at [774, 515] on span "Save selection" at bounding box center [774, 518] width 66 height 13
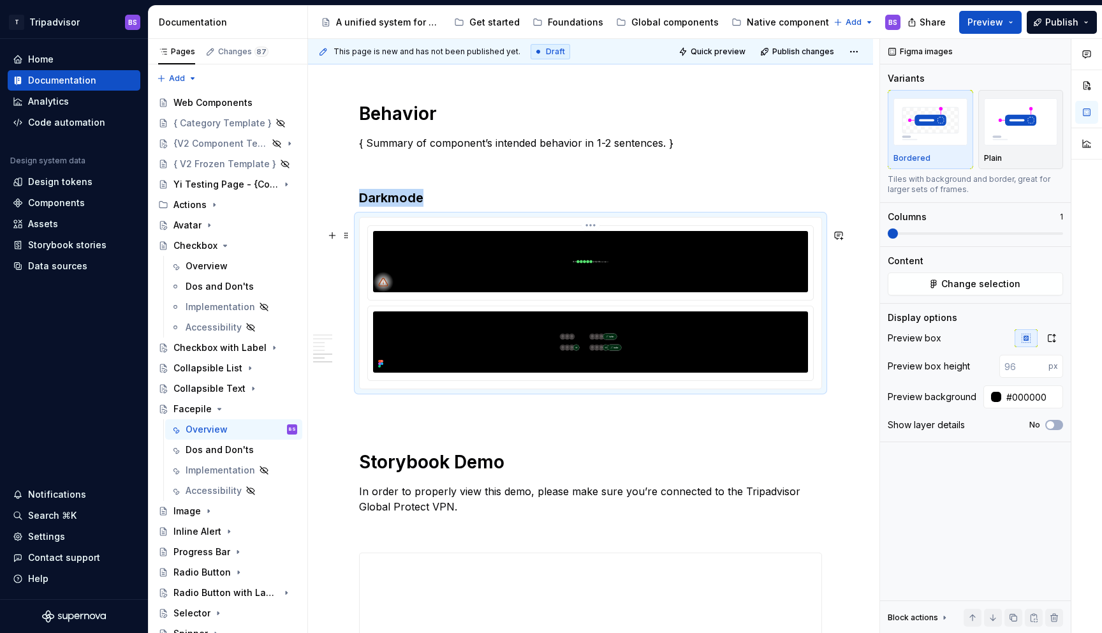
click at [552, 279] on img at bounding box center [590, 261] width 435 height 61
click at [596, 236] on html "T Tripadvisor BS Home Documentation Analytics Code automation Design system dat…" at bounding box center [551, 316] width 1102 height 633
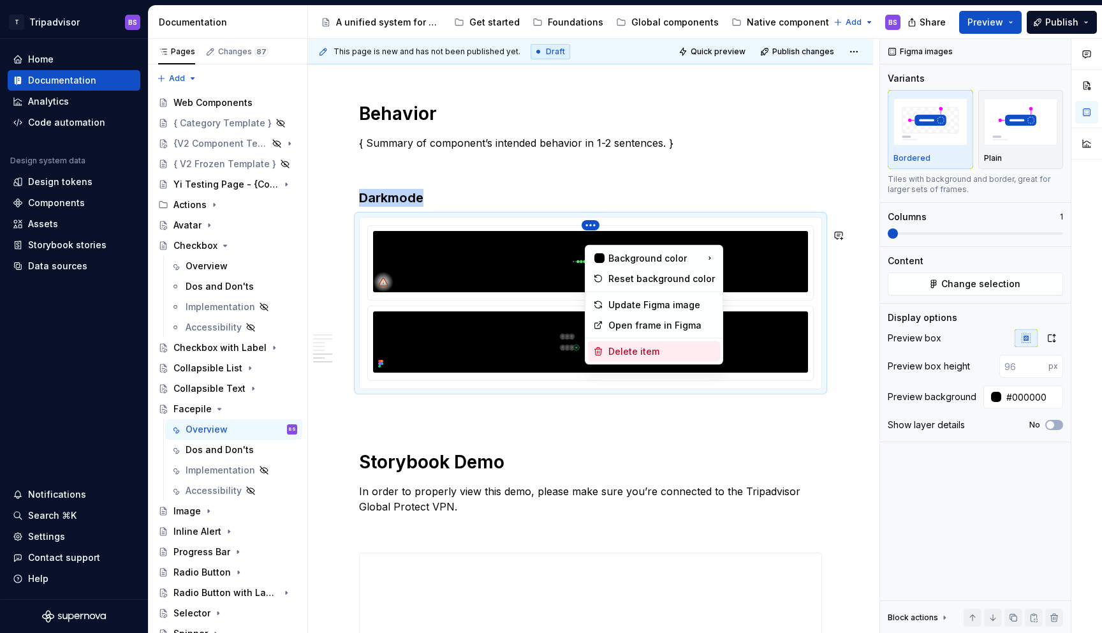
click at [630, 353] on div "Delete item" at bounding box center [662, 351] width 107 height 13
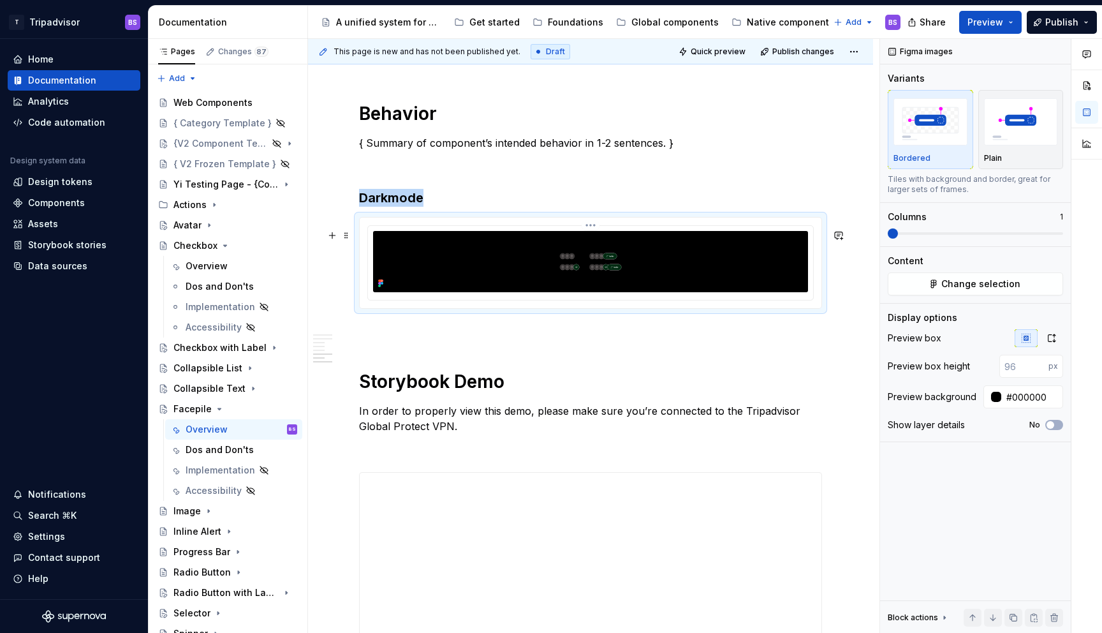
click at [723, 285] on img at bounding box center [590, 261] width 435 height 61
click at [1051, 337] on icon "button" at bounding box center [1052, 338] width 10 height 10
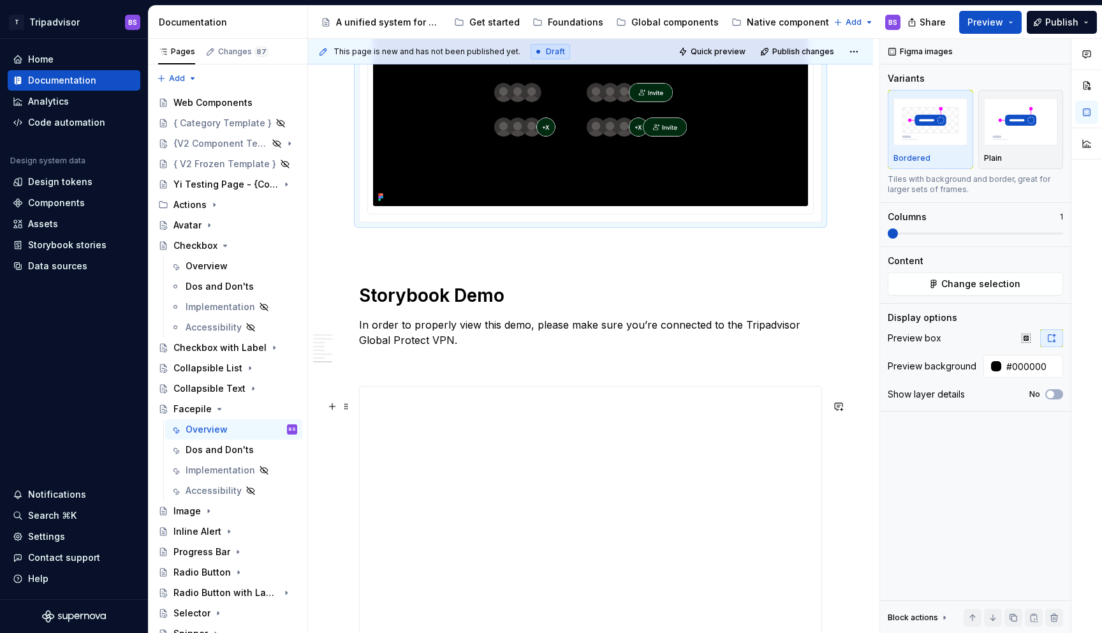
scroll to position [2318, 0]
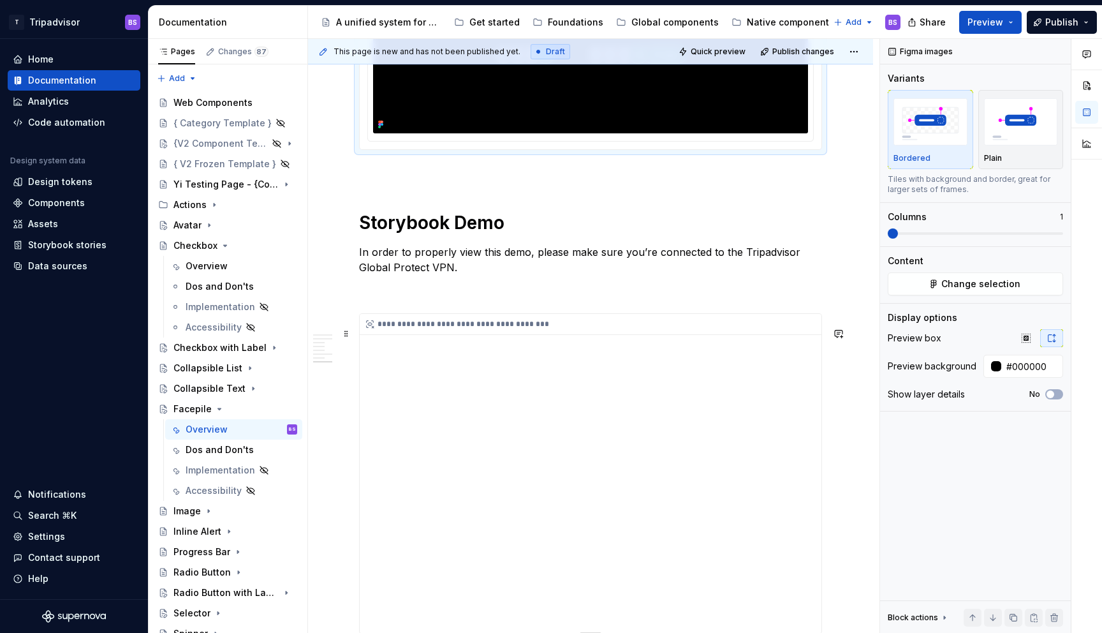
click at [618, 412] on div "**********" at bounding box center [591, 473] width 462 height 319
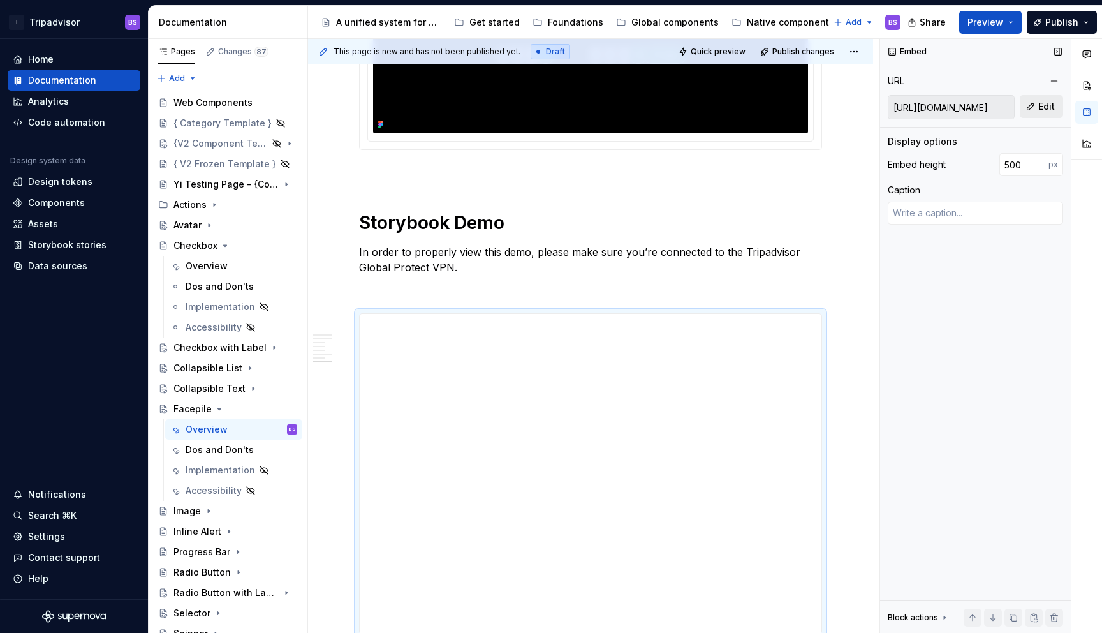
click at [1030, 107] on button "Edit" at bounding box center [1041, 106] width 43 height 23
type textarea "*"
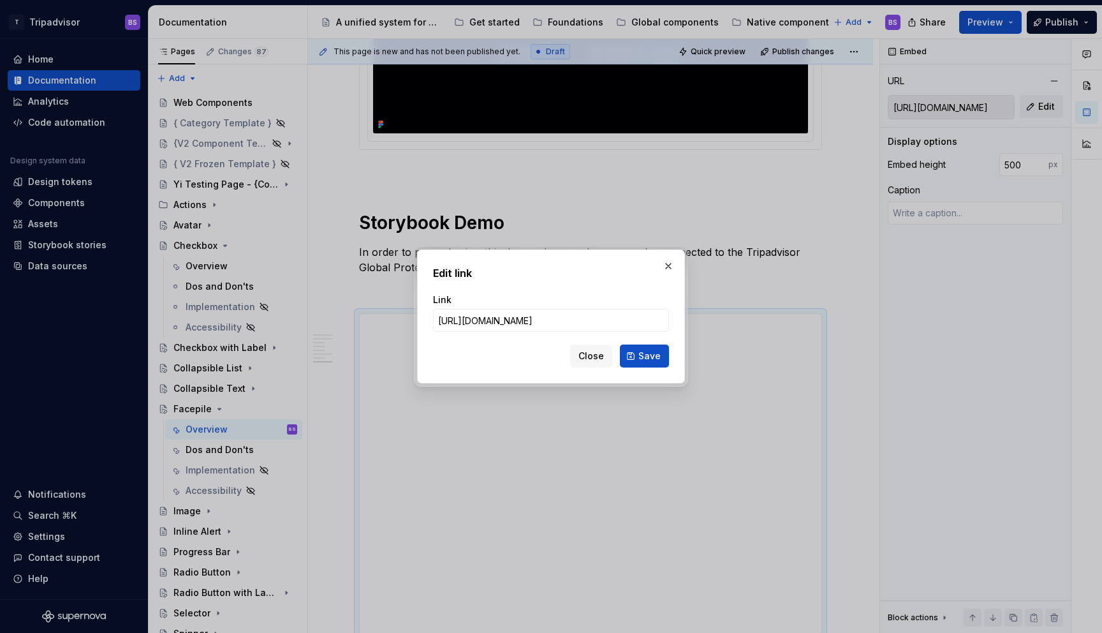
type input "[URL][DOMAIN_NAME]"
click button "Save" at bounding box center [644, 355] width 49 height 23
type textarea "*"
type input "[URL][DOMAIN_NAME]"
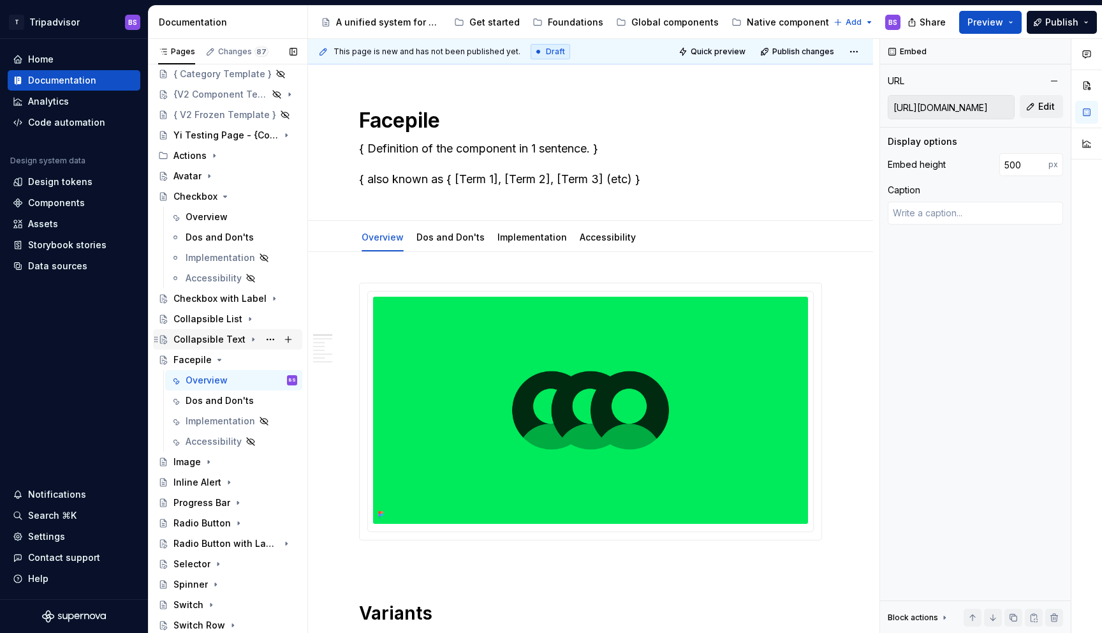
scroll to position [89, 0]
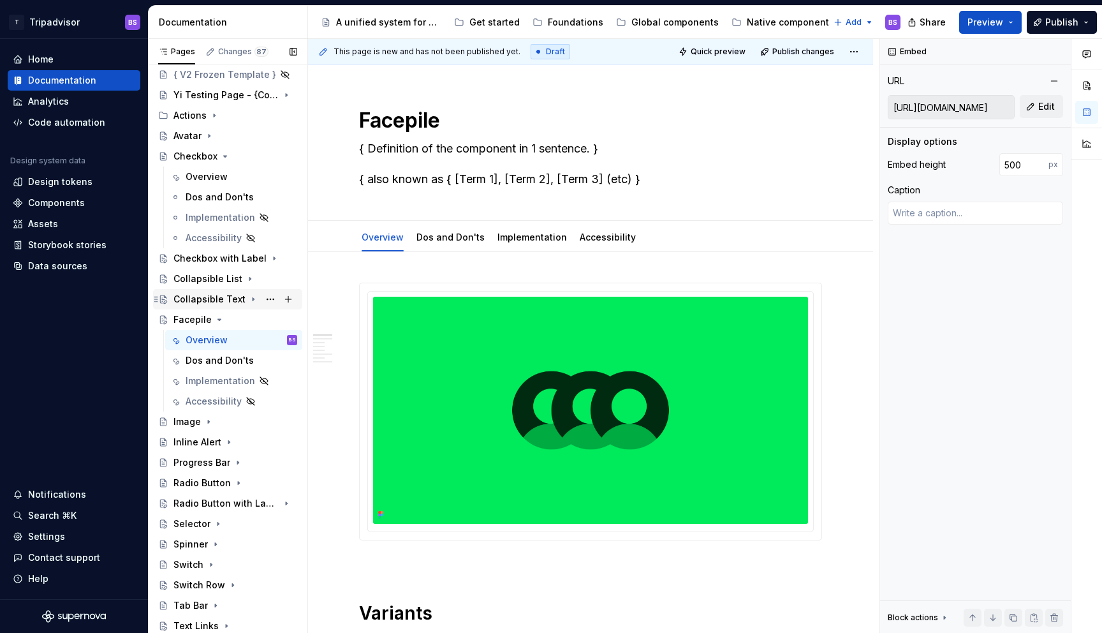
click at [253, 298] on icon "Page tree" at bounding box center [253, 299] width 1 height 3
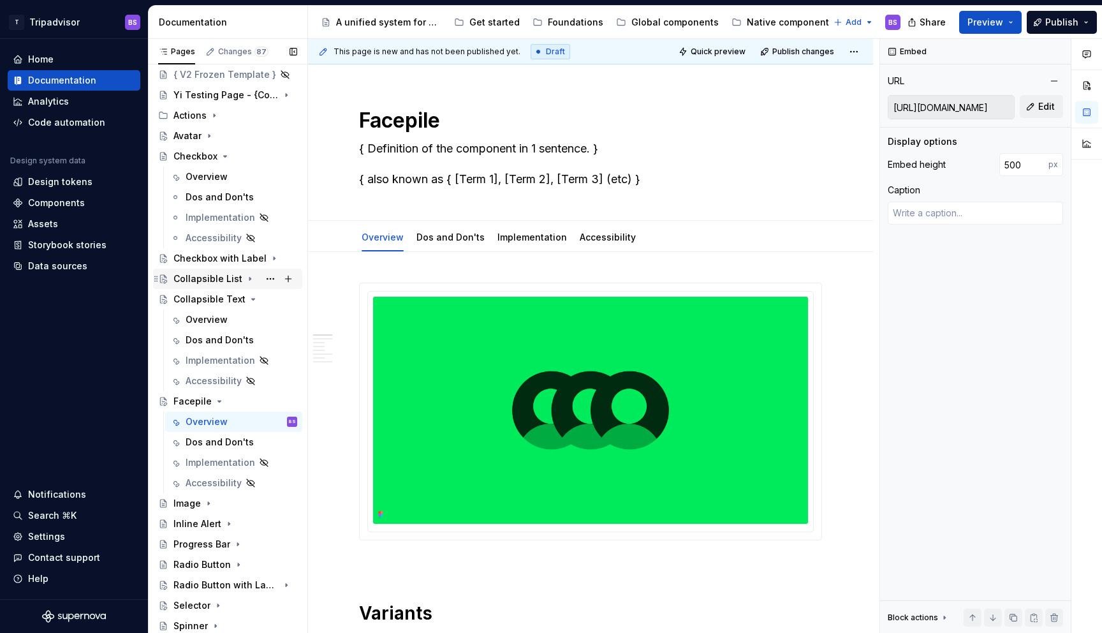
click at [245, 277] on icon "Page tree" at bounding box center [250, 279] width 10 height 10
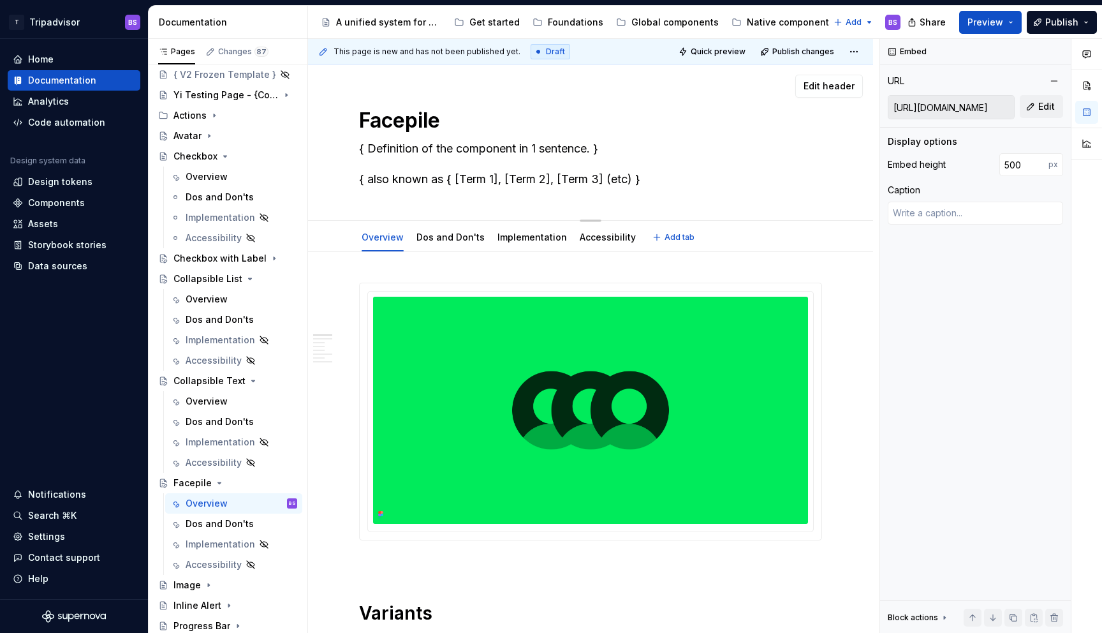
click at [381, 149] on textarea "{ Definition of the component in 1 sentence. } { also known as { [Term 1], [Ter…" at bounding box center [588, 163] width 463 height 51
paste textarea "A facepile is an object that represents multiple traveler identities on screen."
type textarea "*"
type textarea "A facepile is an object that represents multiple traveler identities on screen."
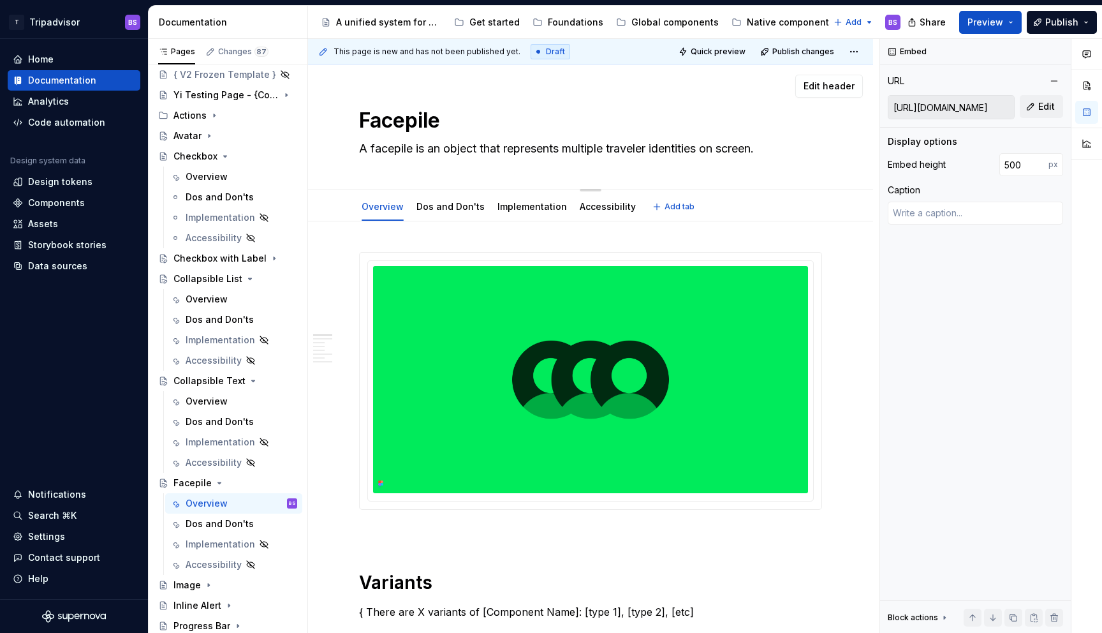
type textarea "*"
type textarea "A r multiple traveler identities on screen."
type textarea "*"
type textarea "A re multiple traveler identities on screen."
type textarea "*"
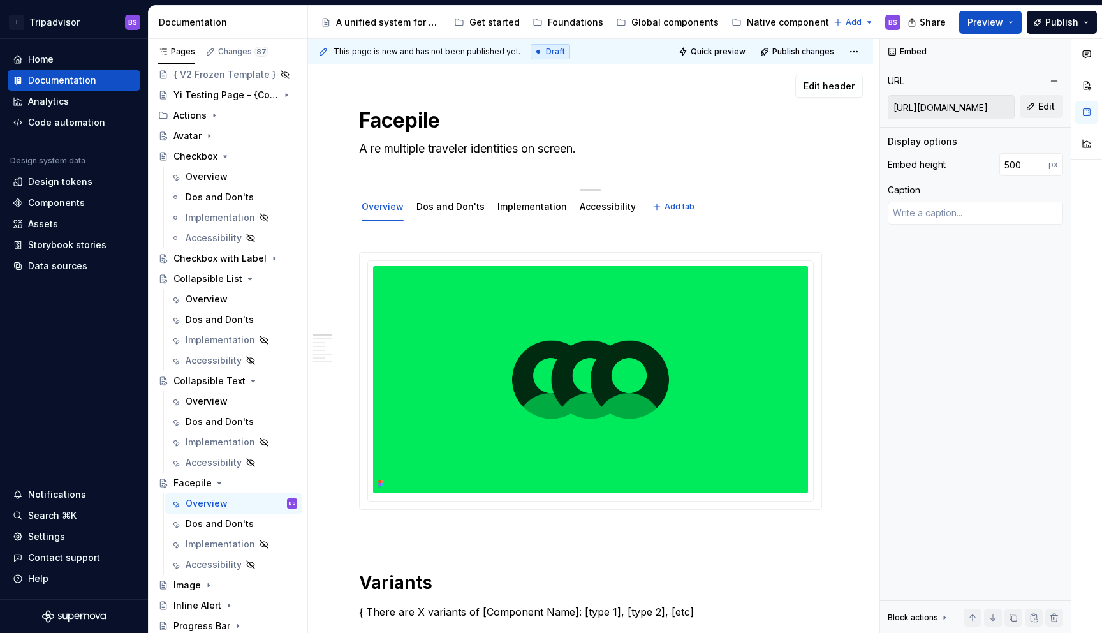
type textarea "A rep multiple traveler identities on screen."
type textarea "*"
type textarea "A repr multiple traveler identities on screen."
type textarea "*"
type textarea "A repre multiple traveler identities on screen."
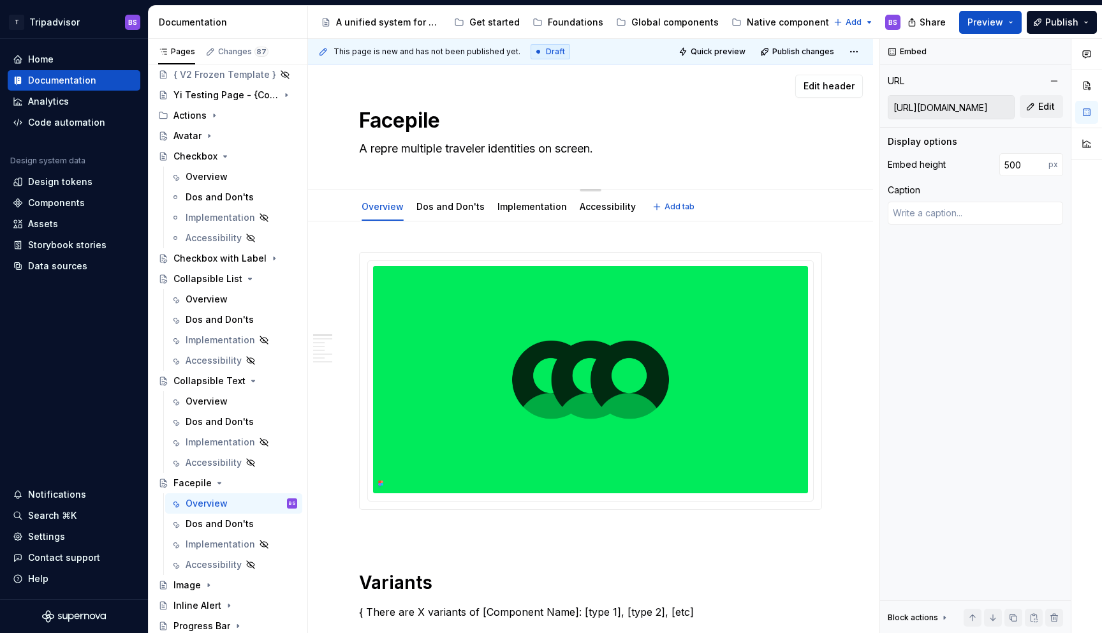
type textarea "*"
type textarea "A repres multiple traveler identities on screen."
type textarea "*"
type textarea "A represe multiple traveler identities on screen."
type textarea "*"
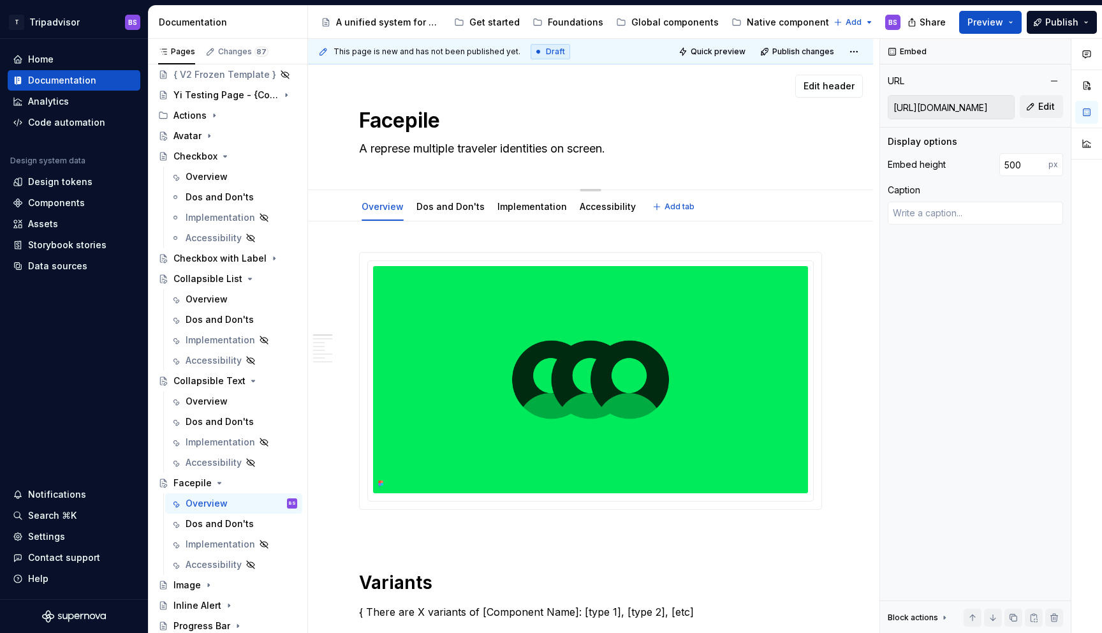
type textarea "A represen multiple traveler identities on screen."
type textarea "*"
type textarea "A represent multiple traveler identities on screen."
type textarea "*"
type textarea "A representa multiple traveler identities on screen."
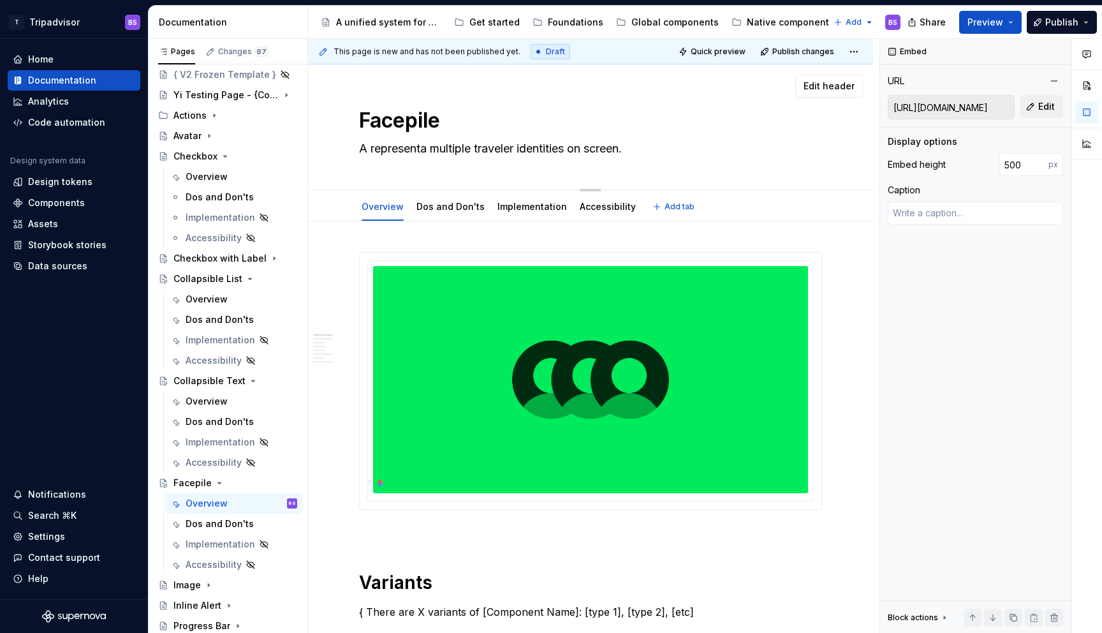
type textarea "*"
type textarea "A representat multiple traveler identities on screen."
type textarea "*"
type textarea "A representati multiple traveler identities on screen."
type textarea "*"
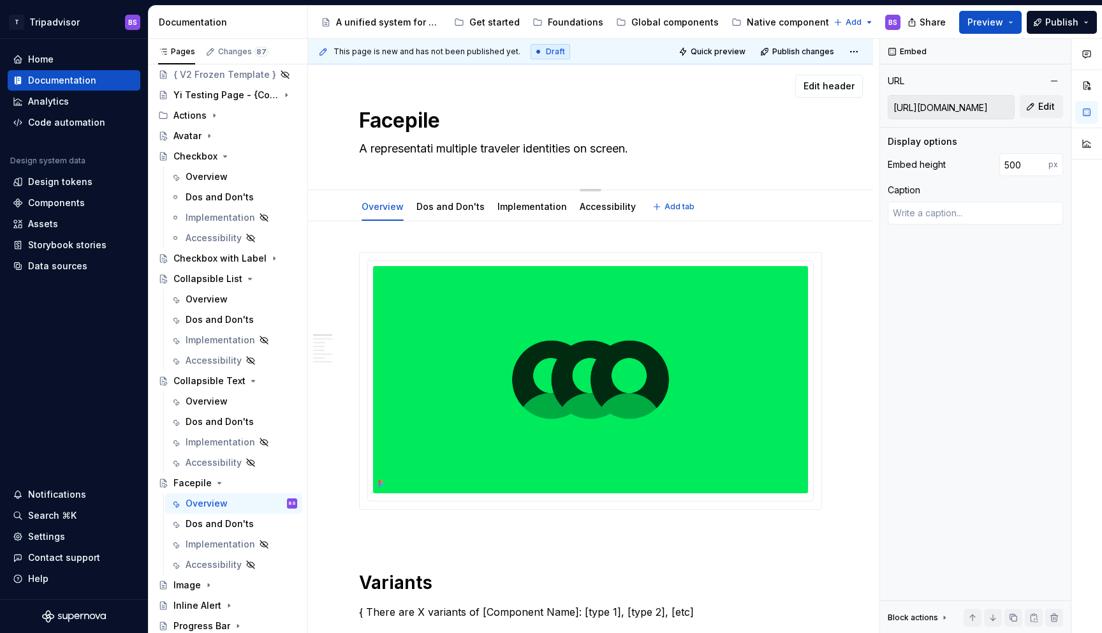
type textarea "A representatio multiple traveler identities on screen."
type textarea "*"
type textarea "A representation multiple traveler identities on screen."
type textarea "*"
type textarea "A representation multiple traveler identities on screen."
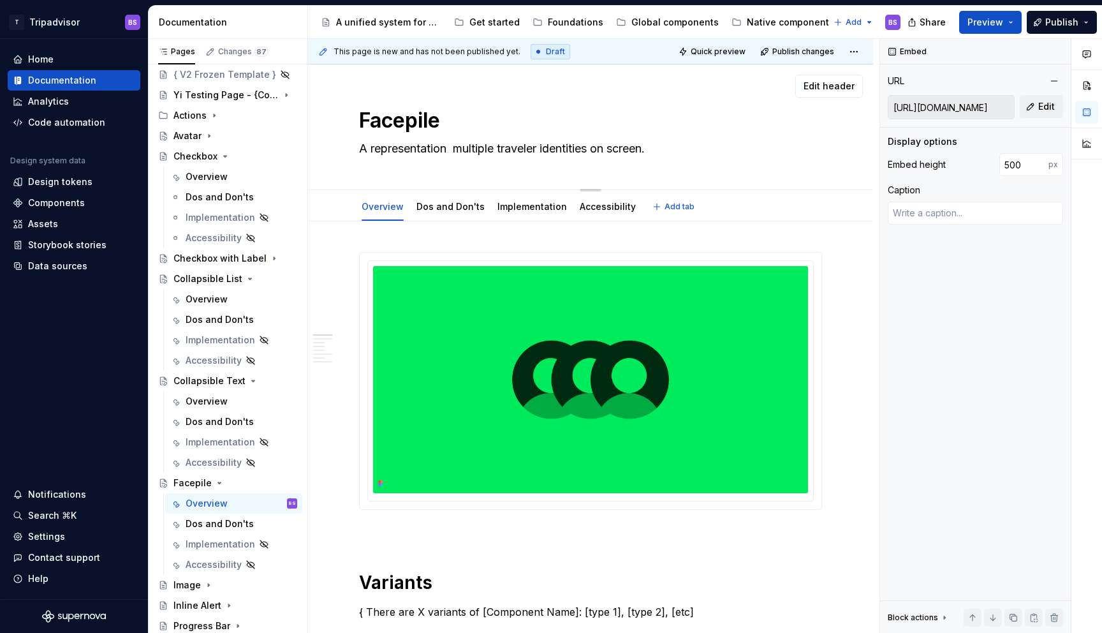
type textarea "*"
type textarea "A representation o multiple traveler identities on screen."
type textarea "*"
type textarea "A representation of multiple traveler identities on screen."
type textarea "*"
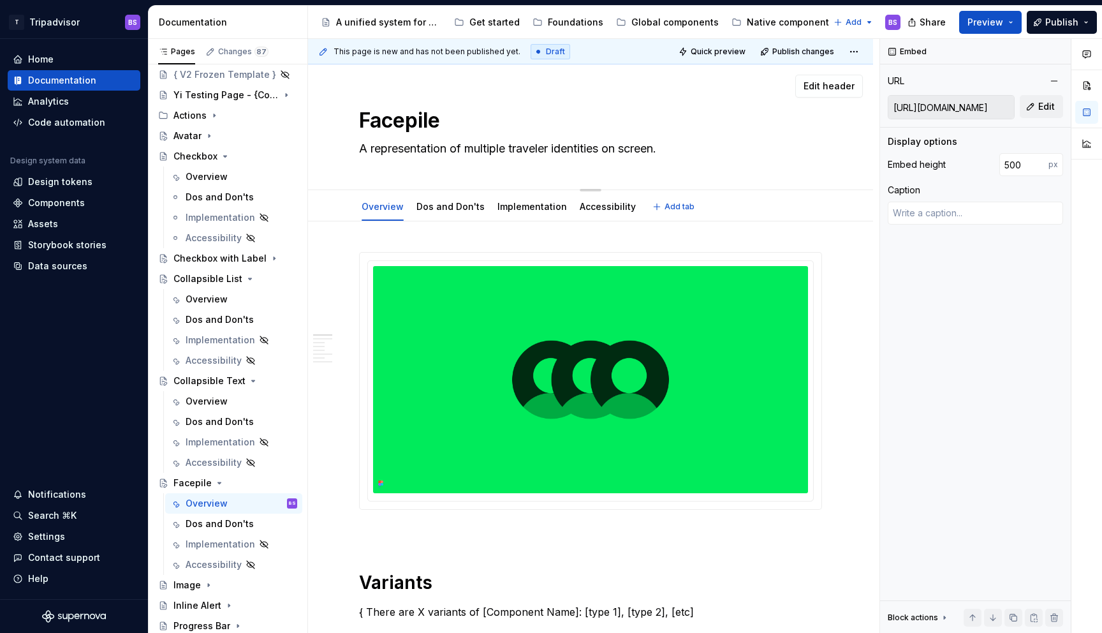
type textarea "A representation of multiple traveler identities ."
type textarea "*"
type textarea "A representation of multiple traveler identities."
type textarea "*"
type textarea "A representation of multiple traveler identities."
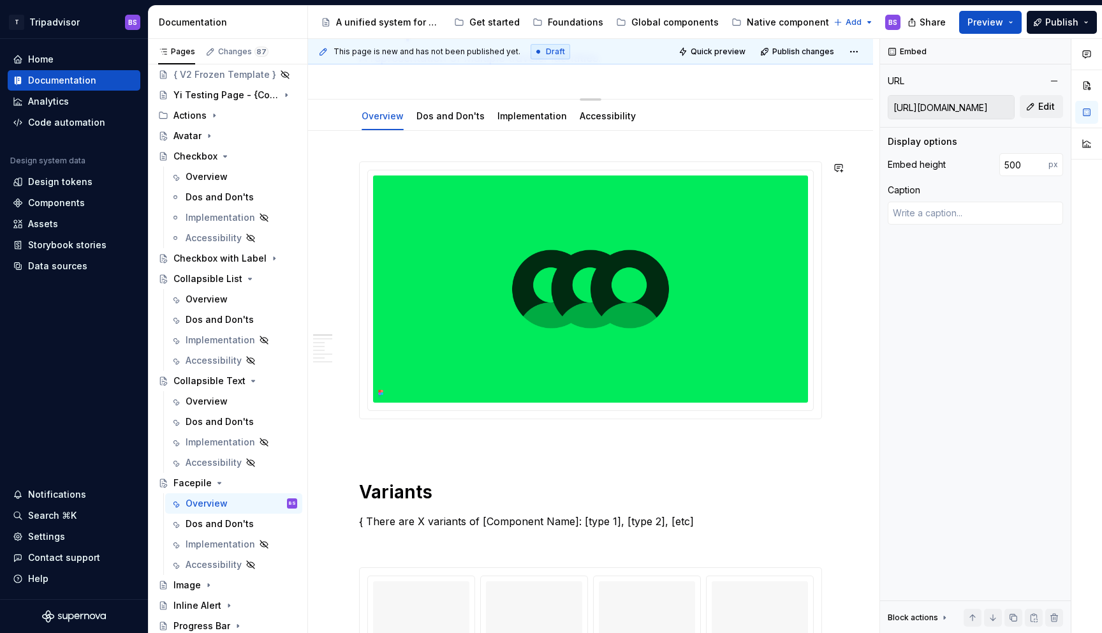
scroll to position [0, 0]
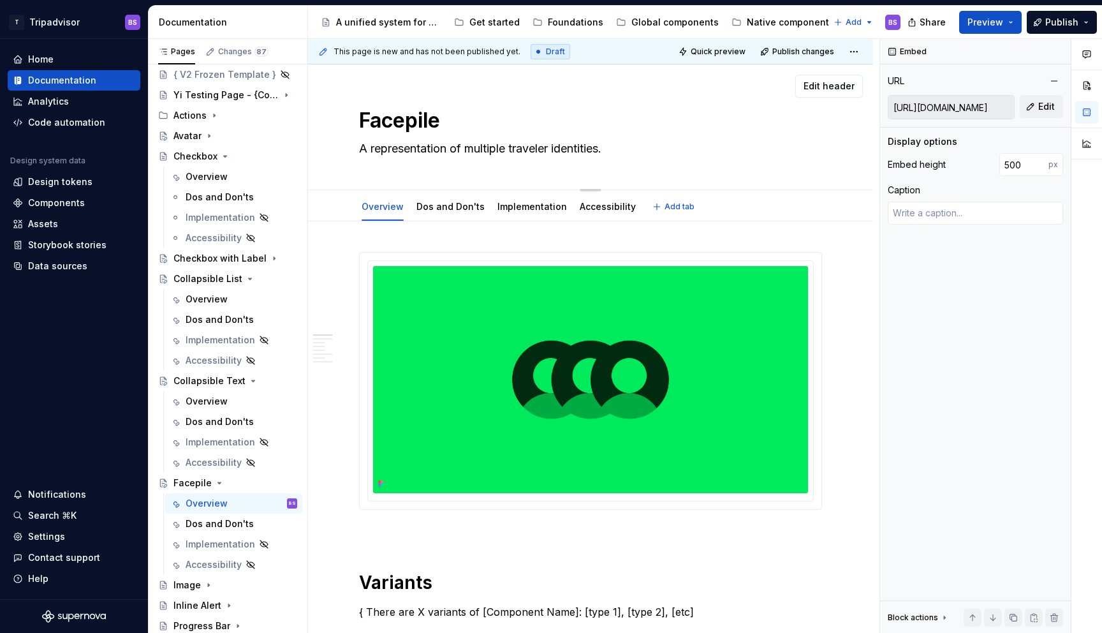
click at [382, 149] on textarea "A representation of multiple traveler identities." at bounding box center [588, 148] width 463 height 20
type textarea "*"
type textarea "T representation of multiple traveler identities."
type textarea "*"
type textarea "Th representation of multiple traveler identities."
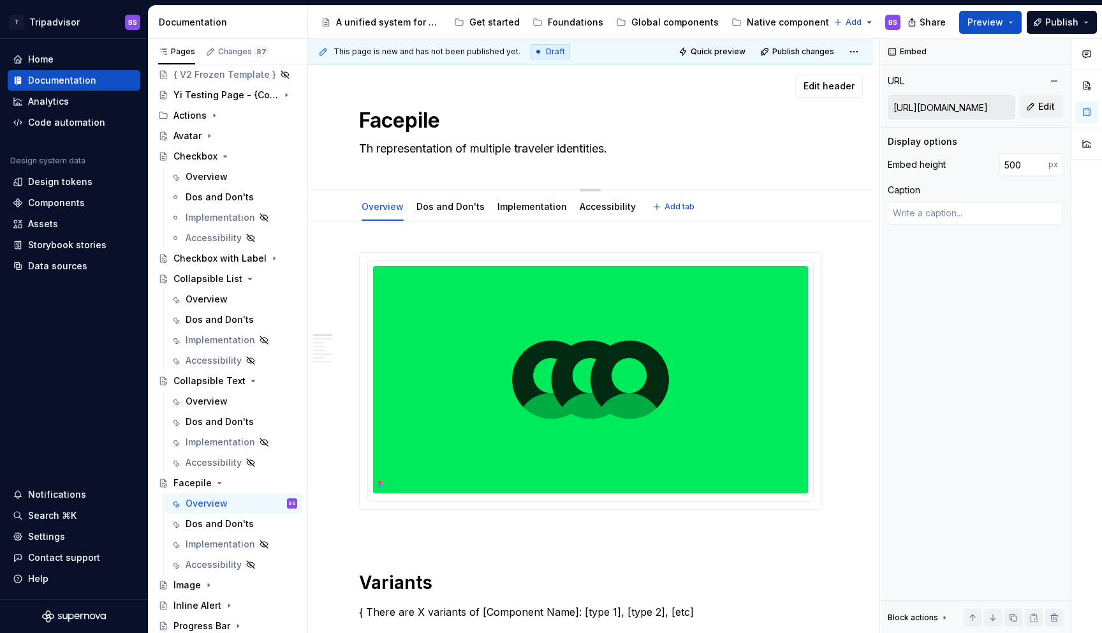
type textarea "*"
type textarea "The representation of multiple traveler identities."
type textarea "*"
type textarea "The representation of multiple traveler identities."
click at [208, 152] on div "Checkbox" at bounding box center [196, 156] width 44 height 13
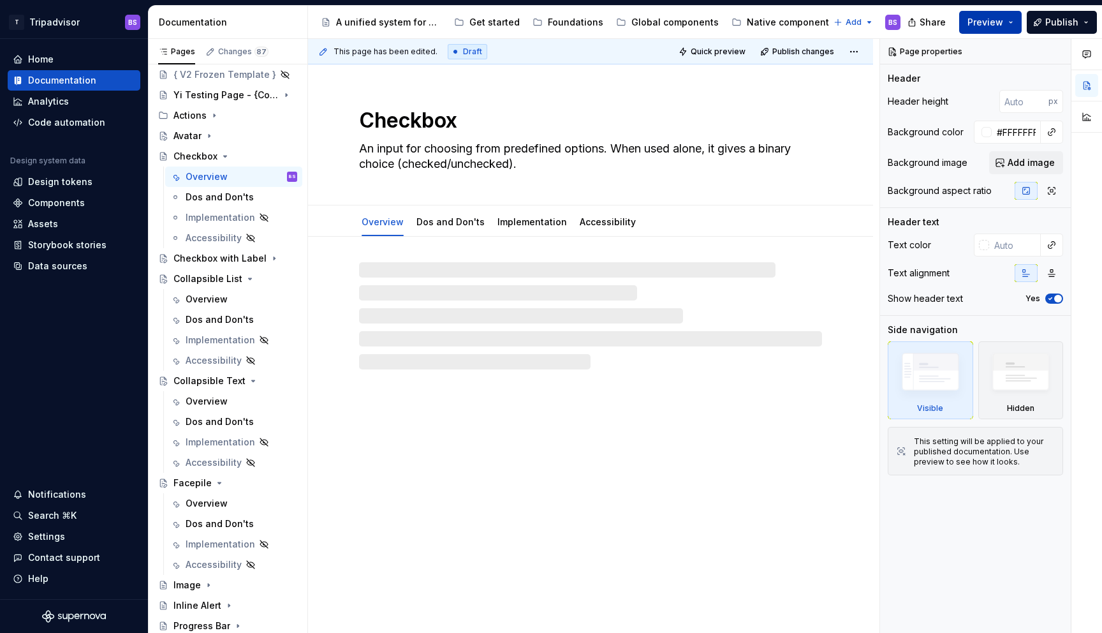
click at [993, 20] on span "Preview" at bounding box center [986, 22] width 36 height 13
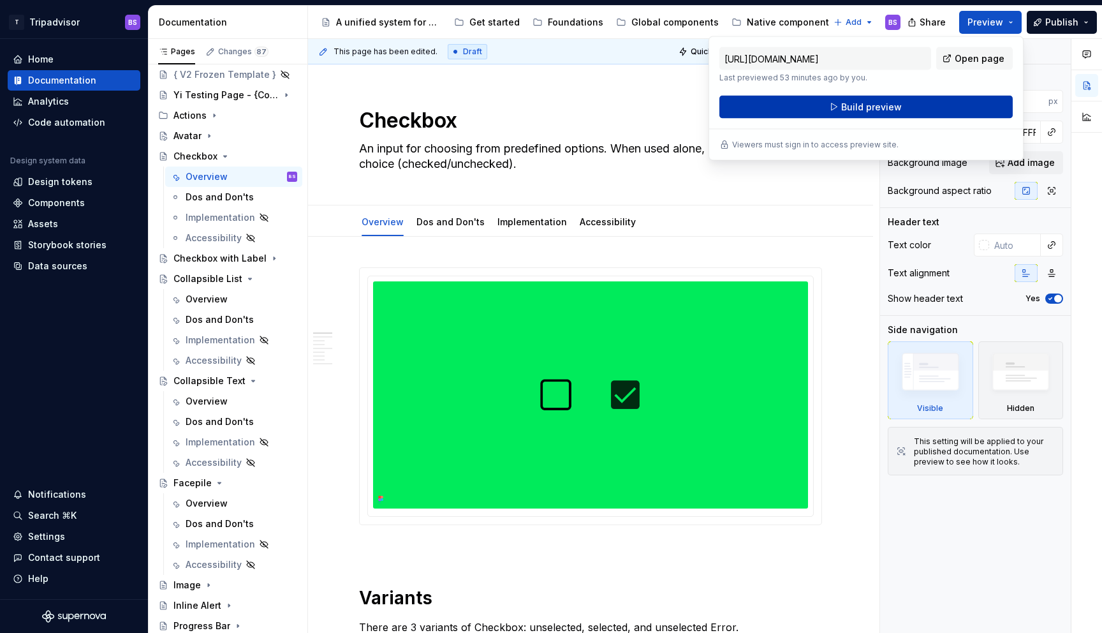
click at [869, 108] on span "Build preview" at bounding box center [871, 107] width 61 height 13
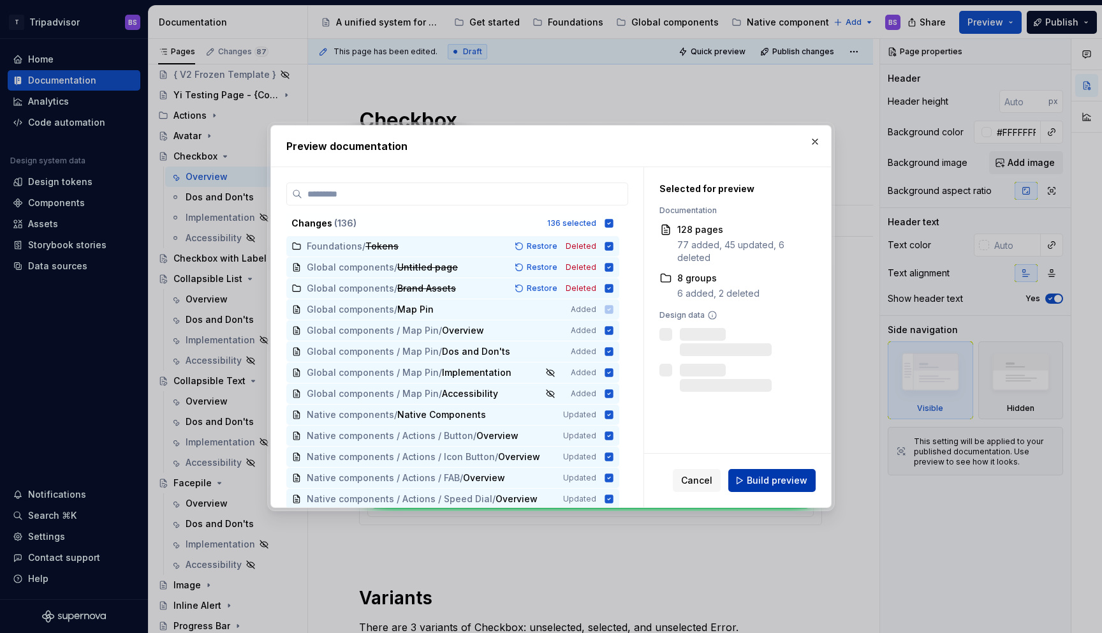
click at [770, 487] on button "Build preview" at bounding box center [772, 480] width 87 height 23
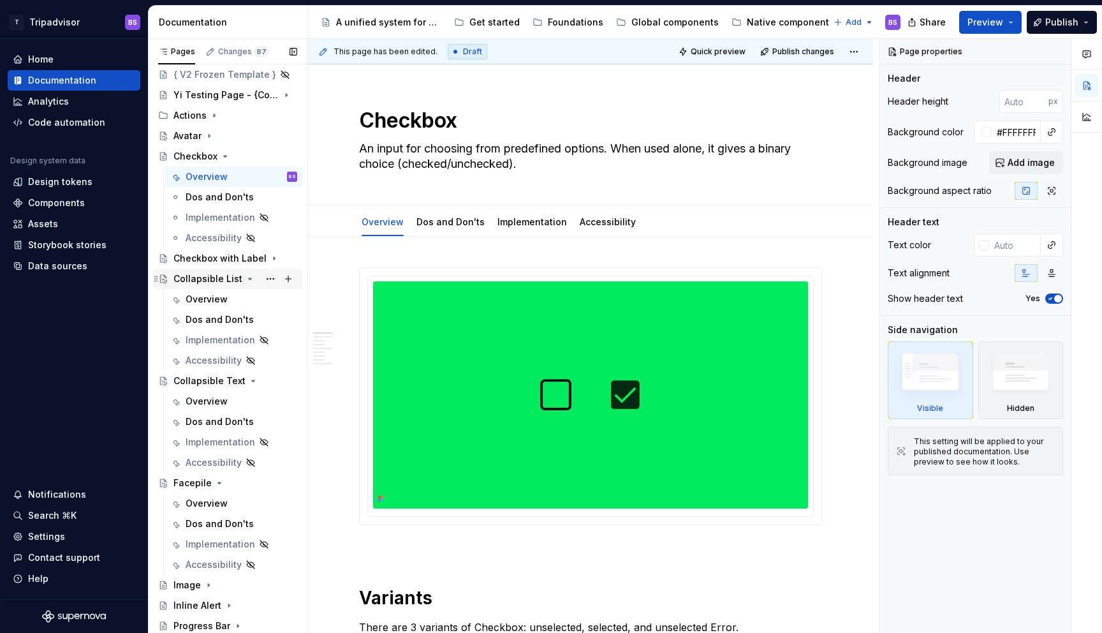
click at [246, 280] on icon "Page tree" at bounding box center [250, 279] width 10 height 10
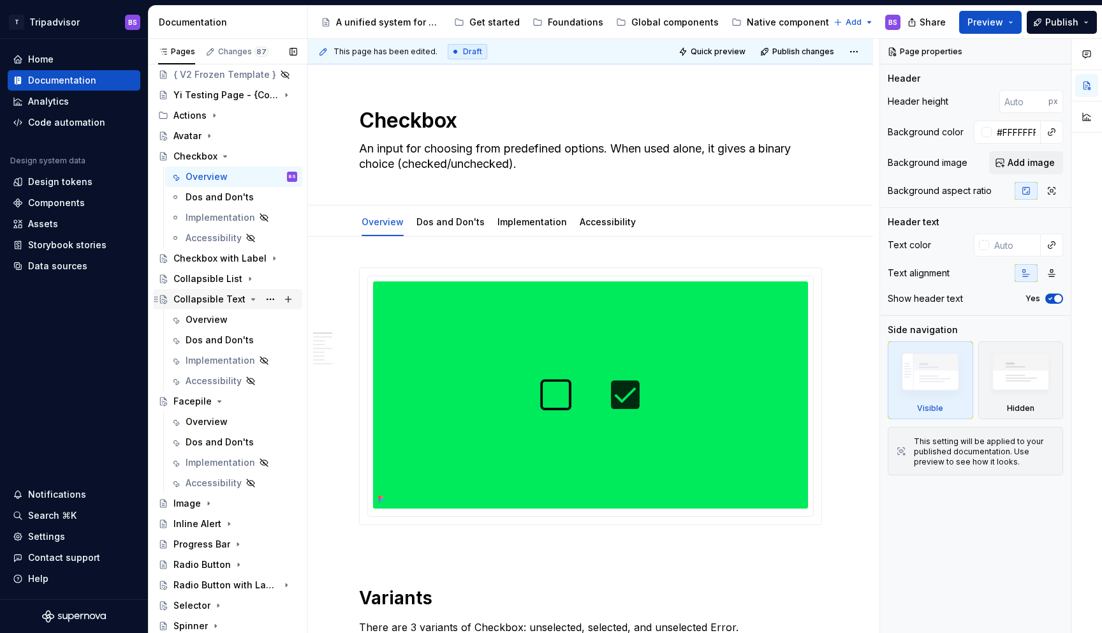
click at [251, 300] on icon "Page tree" at bounding box center [253, 299] width 10 height 10
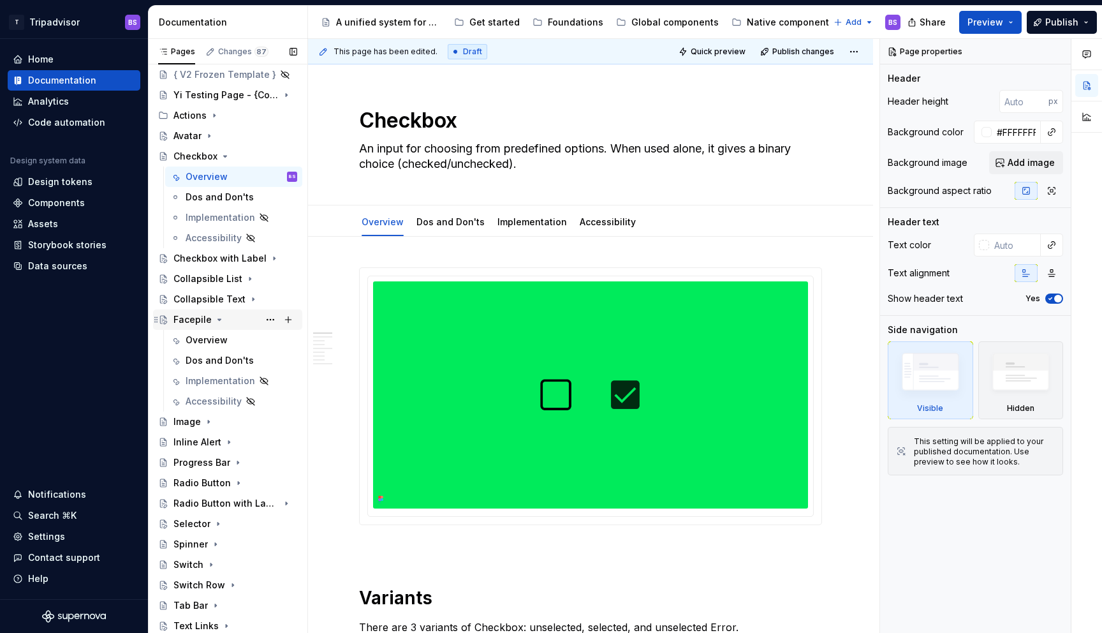
click at [218, 320] on icon "Page tree" at bounding box center [219, 319] width 10 height 10
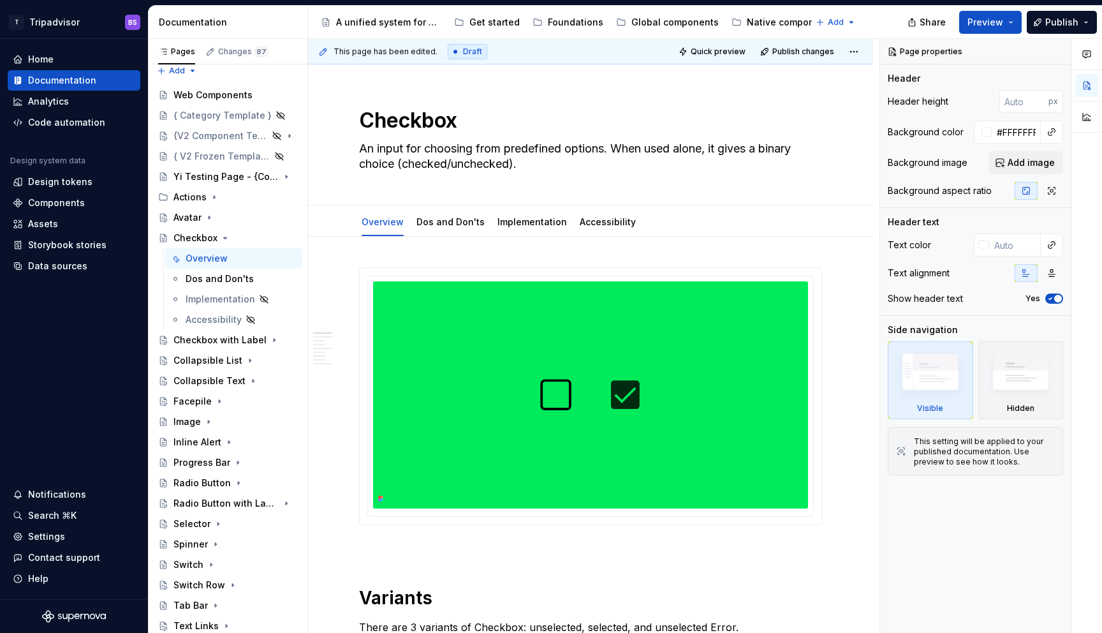
type textarea "*"
